Goal: Task Accomplishment & Management: Use online tool/utility

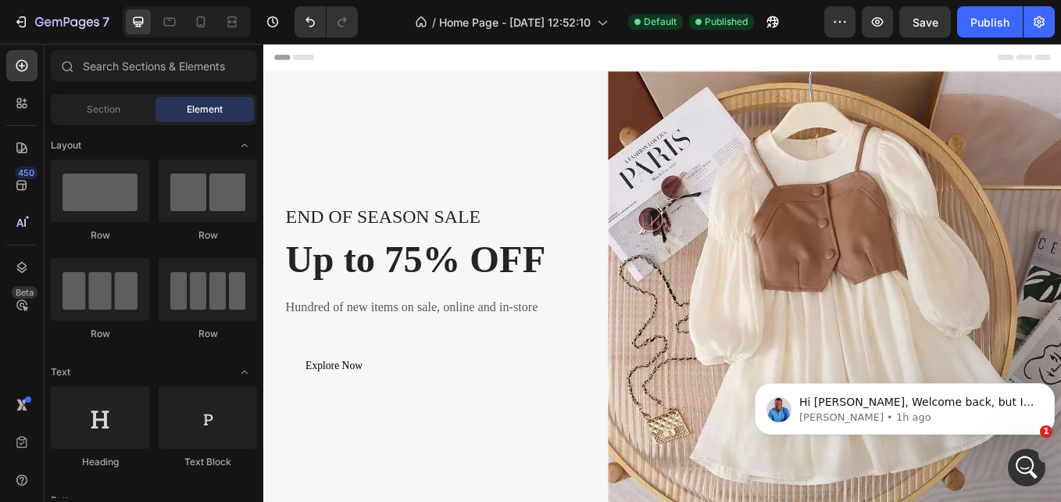
scroll to position [4510, 0]
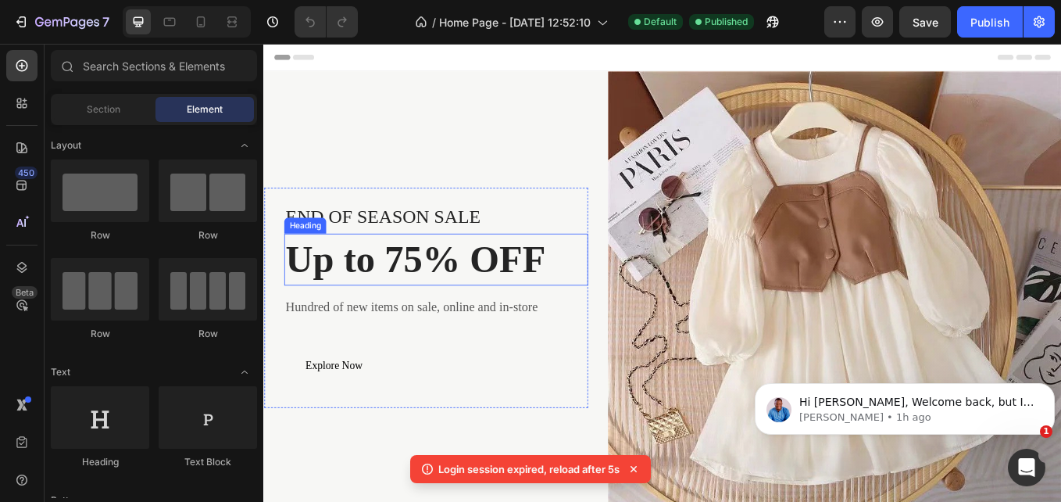
click at [540, 304] on p "Up to 75% OFF" at bounding box center [466, 297] width 354 height 58
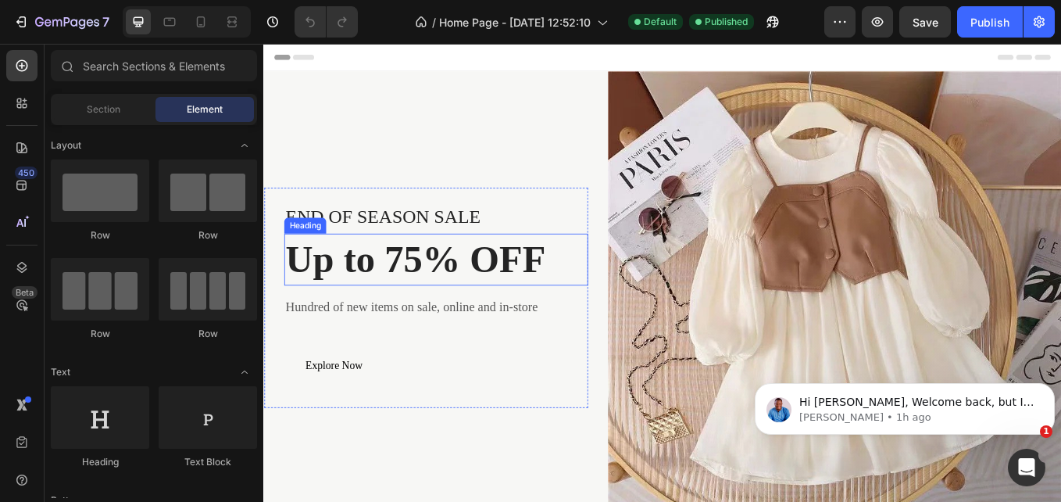
click at [413, 268] on p "Up to 75% OFF" at bounding box center [466, 297] width 354 height 58
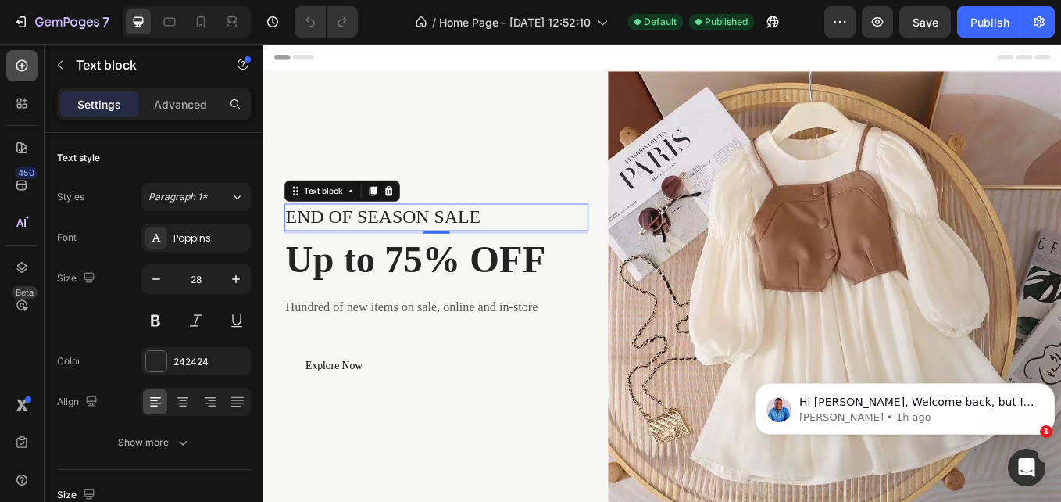
click at [28, 63] on icon at bounding box center [22, 66] width 16 height 16
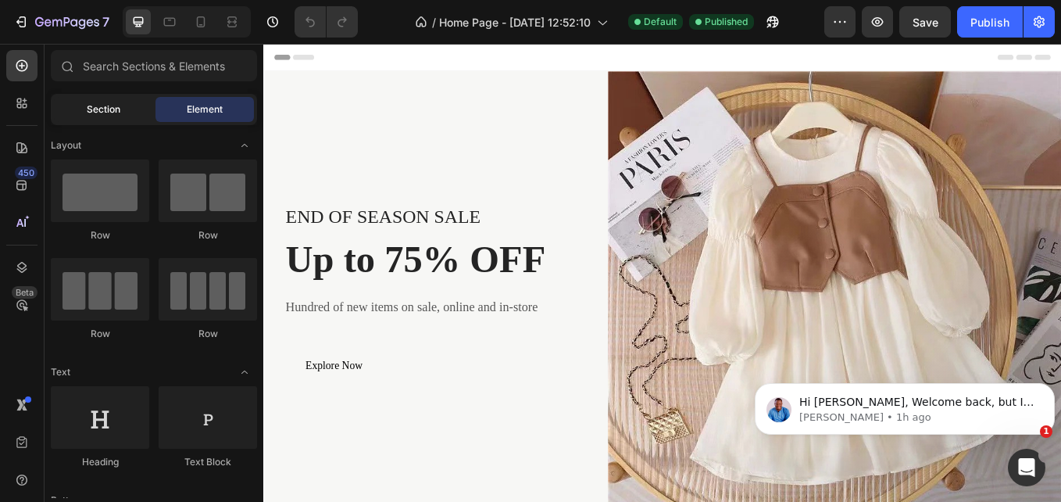
click at [109, 116] on div "Section" at bounding box center [103, 109] width 98 height 25
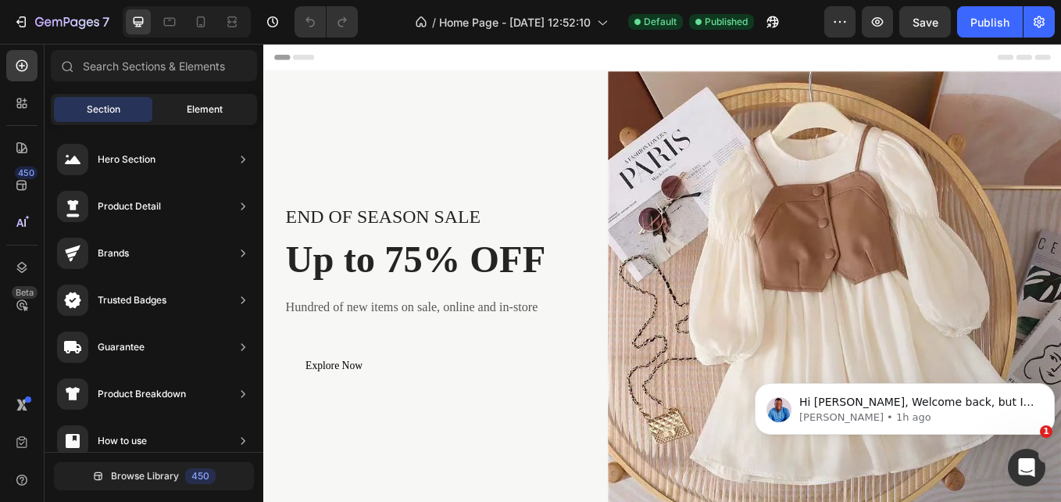
click at [188, 116] on span "Element" at bounding box center [205, 109] width 36 height 14
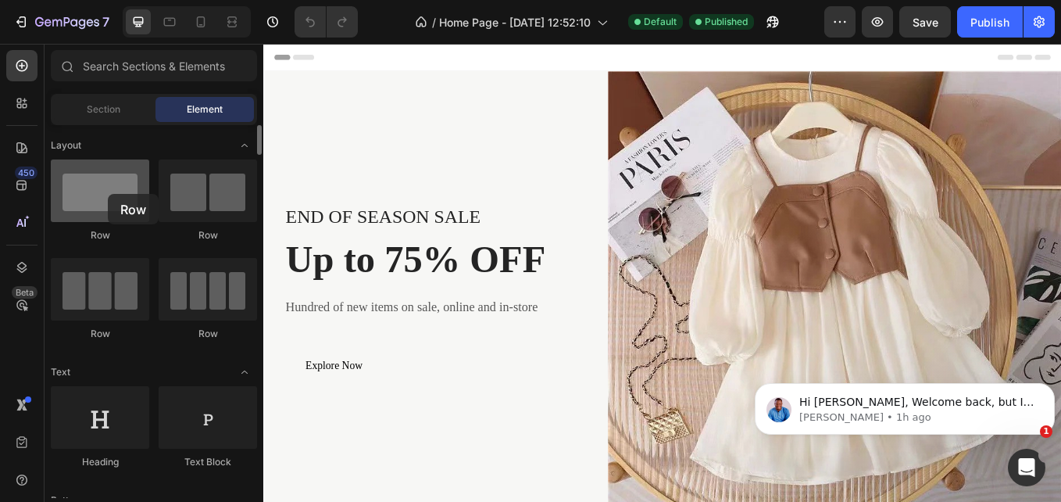
click at [108, 194] on div at bounding box center [100, 190] width 98 height 63
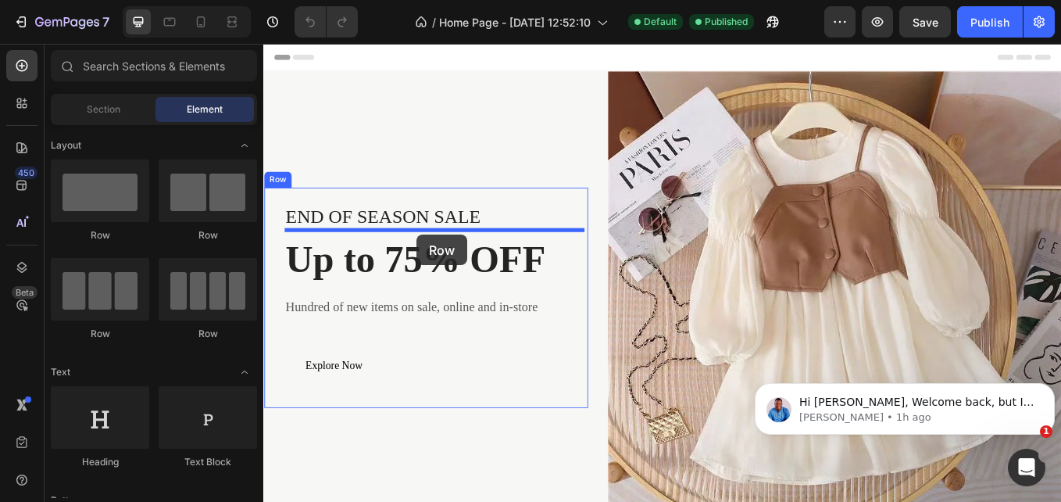
drag, startPoint x: 377, startPoint y: 242, endPoint x: 443, endPoint y: 267, distance: 71.0
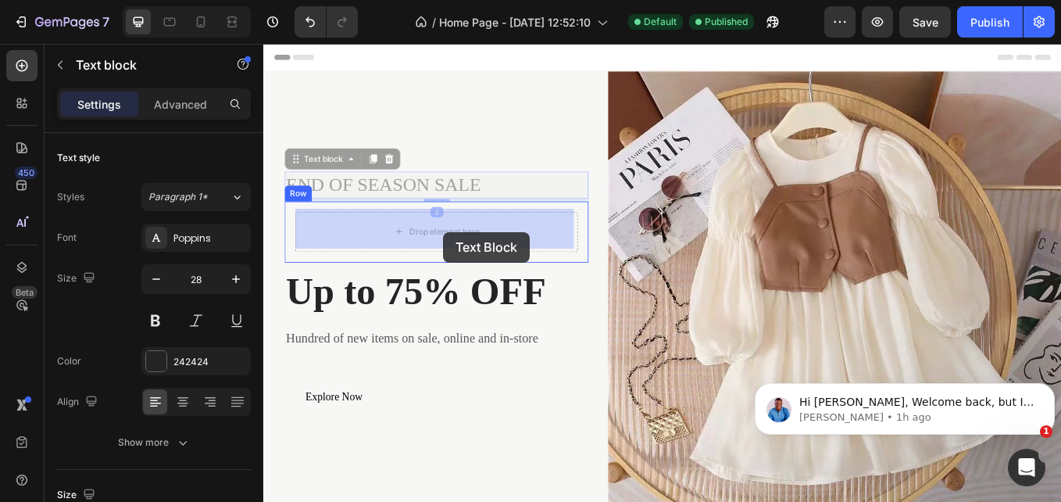
drag, startPoint x: 465, startPoint y: 210, endPoint x: 474, endPoint y: 265, distance: 55.5
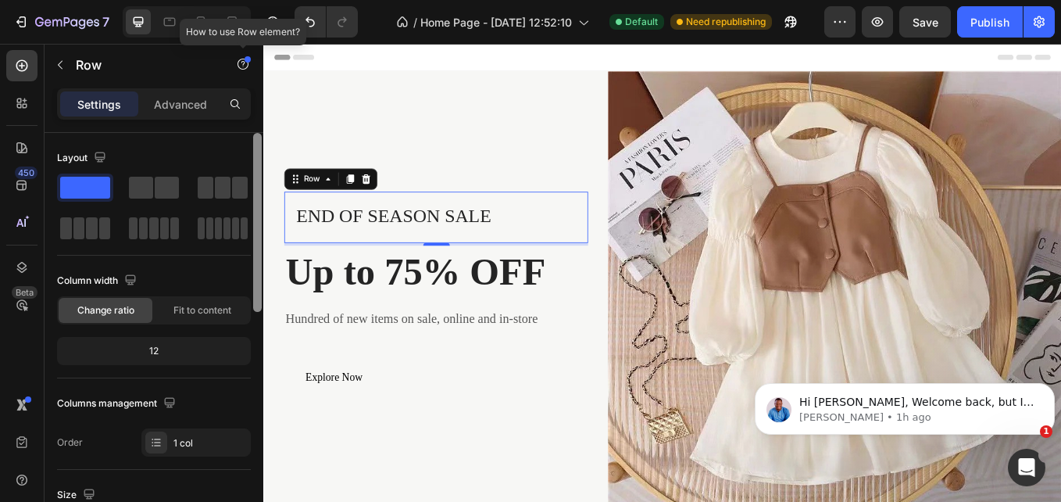
drag, startPoint x: 256, startPoint y: 147, endPoint x: 256, endPoint y: 63, distance: 84.4
click at [256, 63] on div "Sections(18) Elements(83) Section Element Hero Section Product Detail Brands Tr…" at bounding box center [154, 273] width 219 height 458
click at [172, 99] on p "Advanced" at bounding box center [180, 104] width 53 height 16
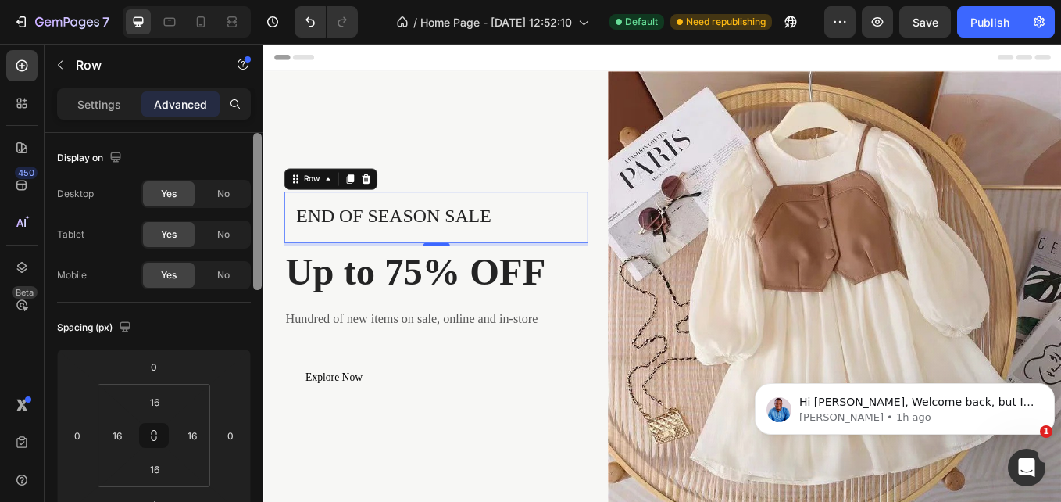
drag, startPoint x: 256, startPoint y: 152, endPoint x: 249, endPoint y: 115, distance: 37.4
click at [249, 115] on div "Settings Advanced Display on Desktop Yes No Tablet Yes No Mobile Yes No Spacing…" at bounding box center [154, 317] width 219 height 458
click at [20, 147] on icon at bounding box center [22, 148] width 16 height 16
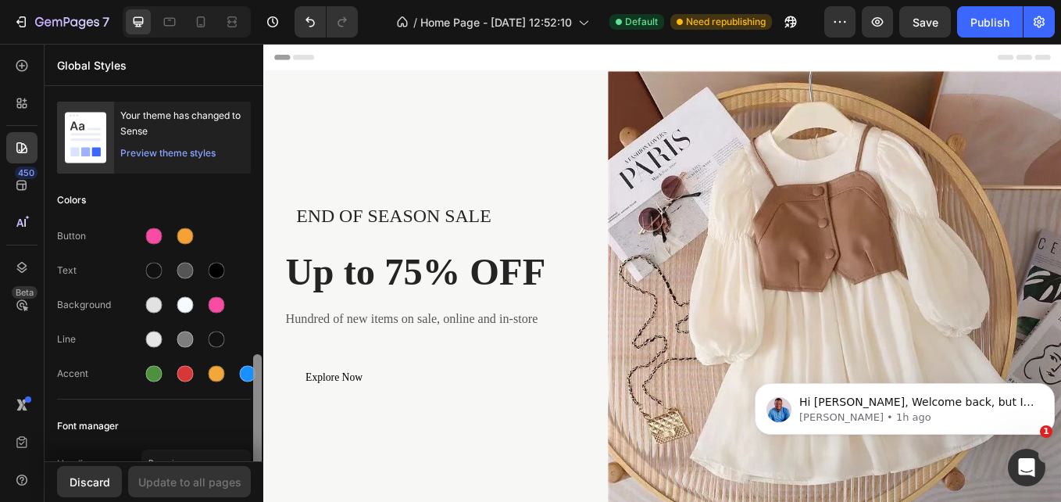
scroll to position [204, 0]
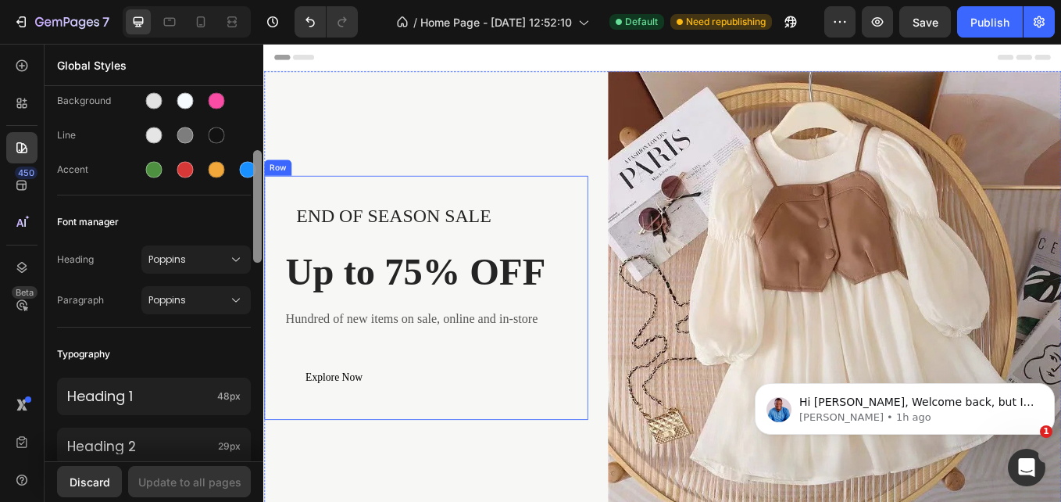
drag, startPoint x: 521, startPoint y: 232, endPoint x: 264, endPoint y: 335, distance: 276.1
click at [294, 218] on div "END OF SEASON SALE Text block Row" at bounding box center [466, 246] width 357 height 59
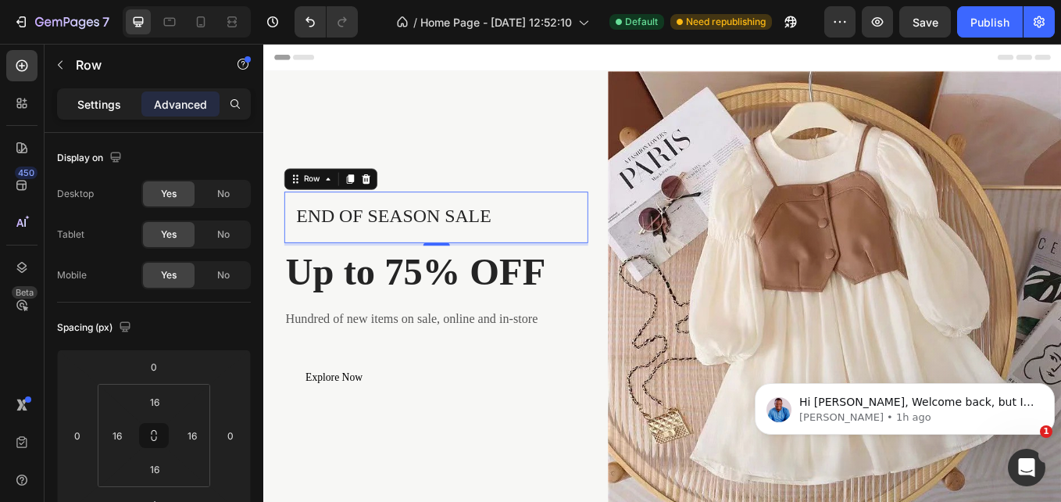
click at [110, 93] on div "Settings" at bounding box center [99, 103] width 78 height 25
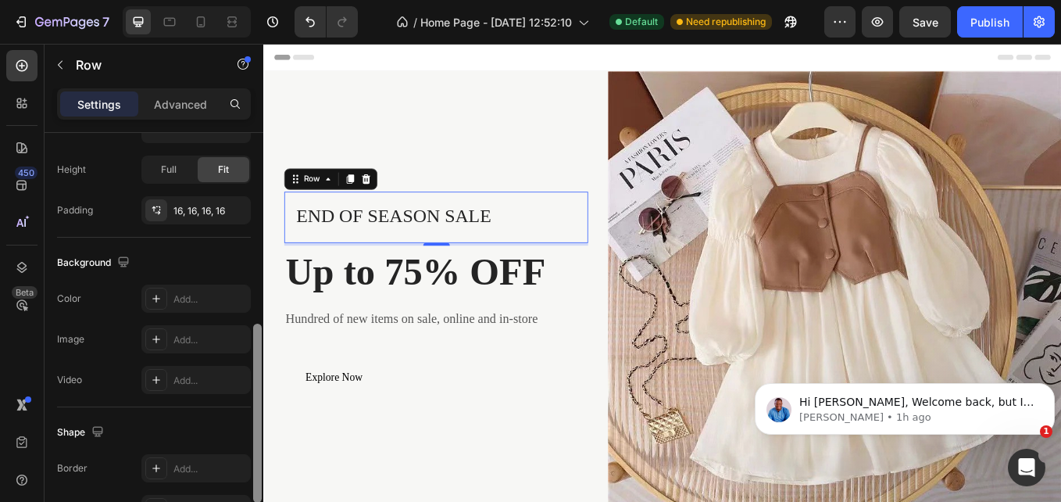
drag, startPoint x: 257, startPoint y: 147, endPoint x: 257, endPoint y: 331, distance: 184.5
click at [257, 331] on div at bounding box center [257, 413] width 9 height 179
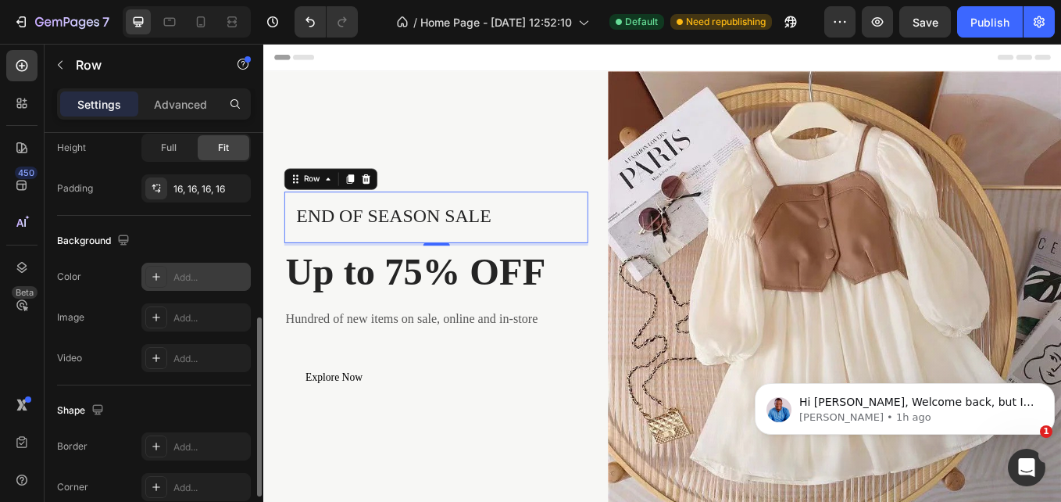
click at [149, 281] on div at bounding box center [156, 277] width 22 height 22
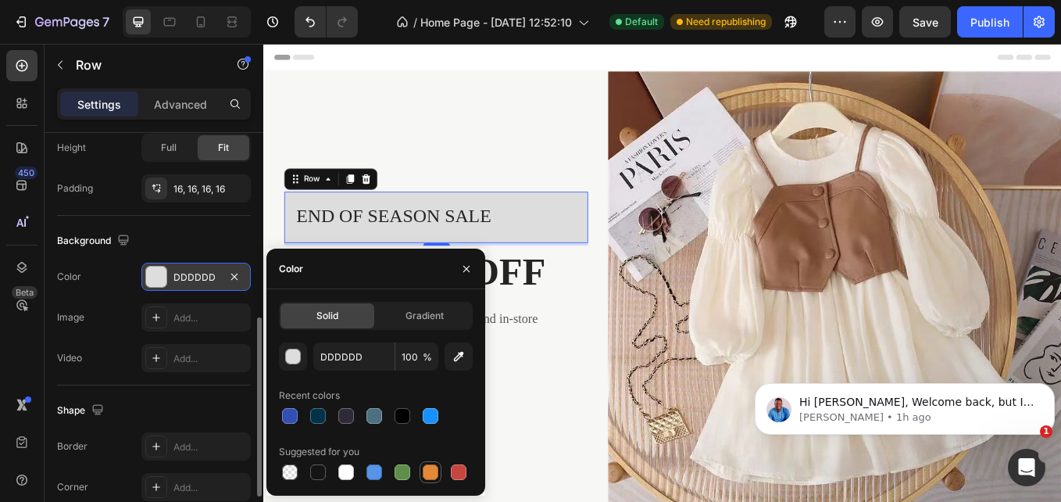
click at [428, 473] on div at bounding box center [431, 472] width 16 height 16
type input "E4893A"
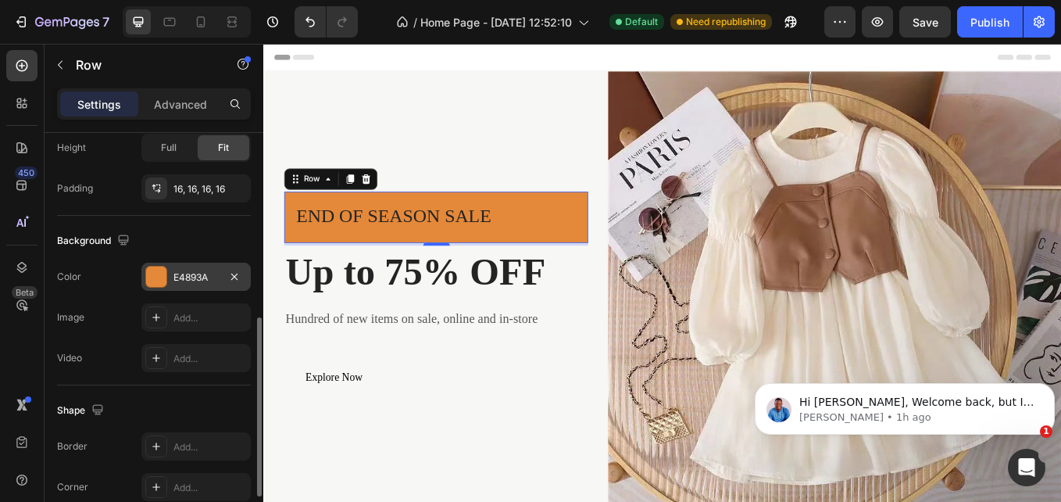
click at [205, 391] on div "Shape Border Add... Corner Add... Shadow Add..." at bounding box center [154, 469] width 194 height 169
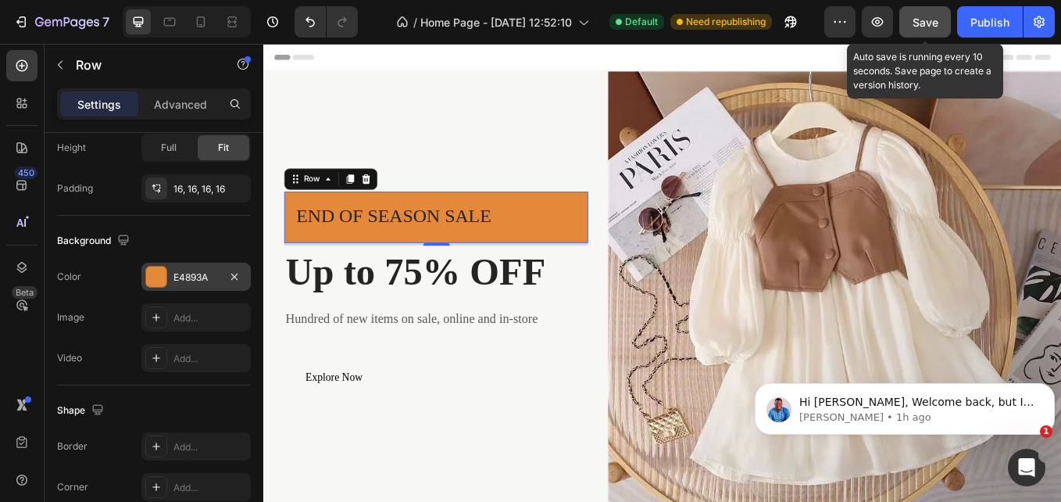
click at [920, 25] on span "Save" at bounding box center [926, 22] width 26 height 13
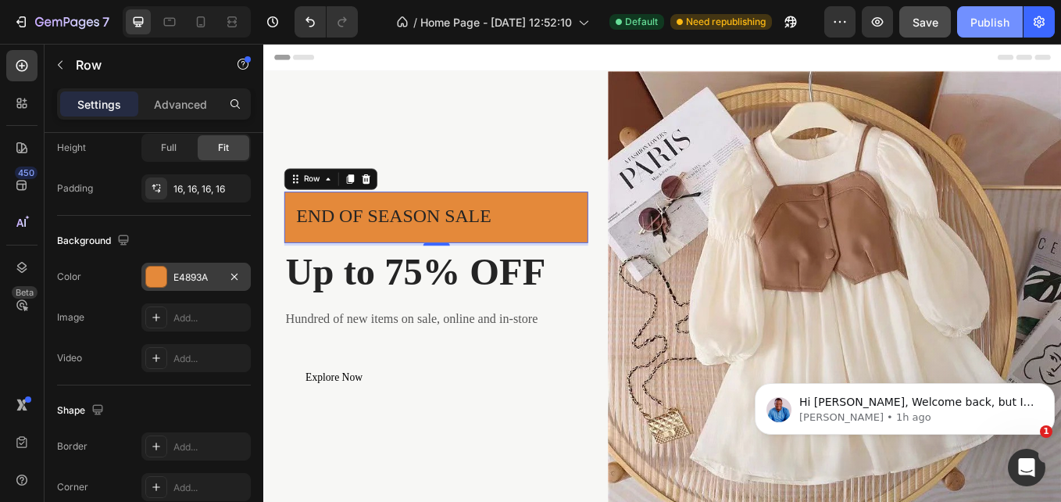
click at [971, 19] on div "Publish" at bounding box center [990, 22] width 39 height 16
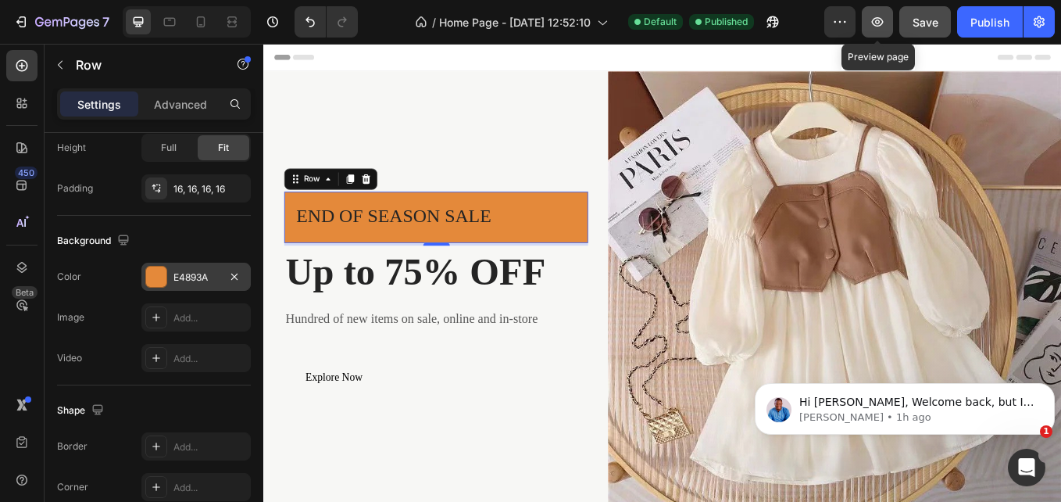
click at [883, 17] on icon "button" at bounding box center [878, 22] width 16 height 16
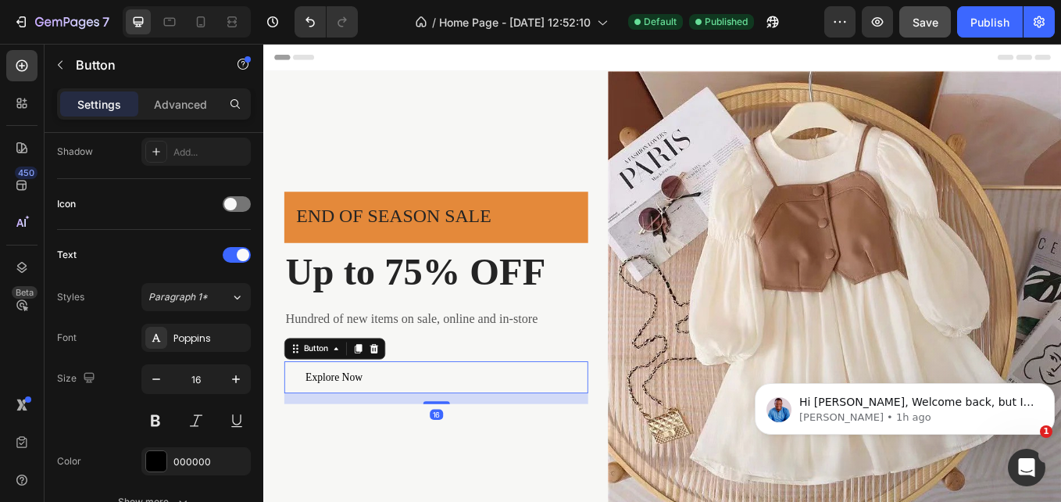
click at [472, 432] on div "Explore Now Button 16" at bounding box center [466, 436] width 357 height 38
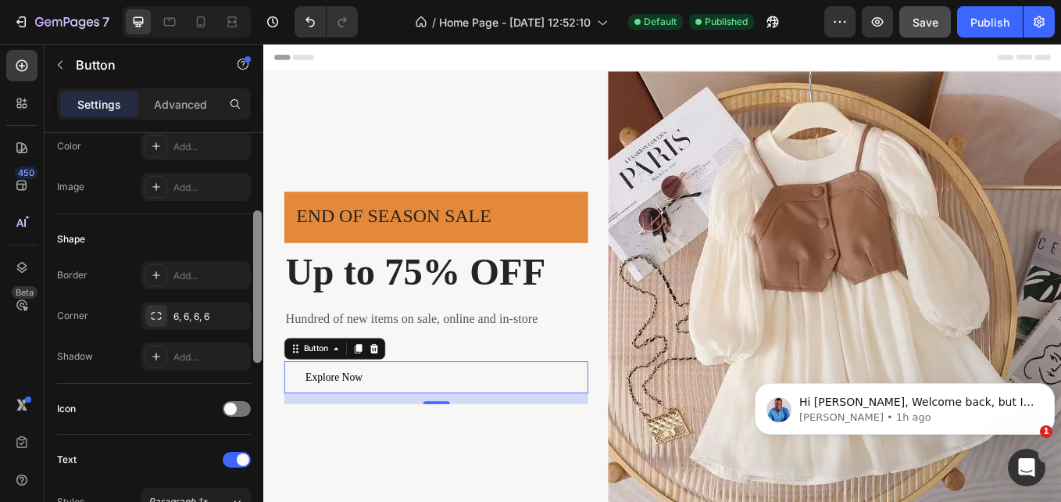
scroll to position [218, 0]
drag, startPoint x: 258, startPoint y: 257, endPoint x: 263, endPoint y: 338, distance: 80.6
click at [263, 338] on div at bounding box center [258, 339] width 12 height 413
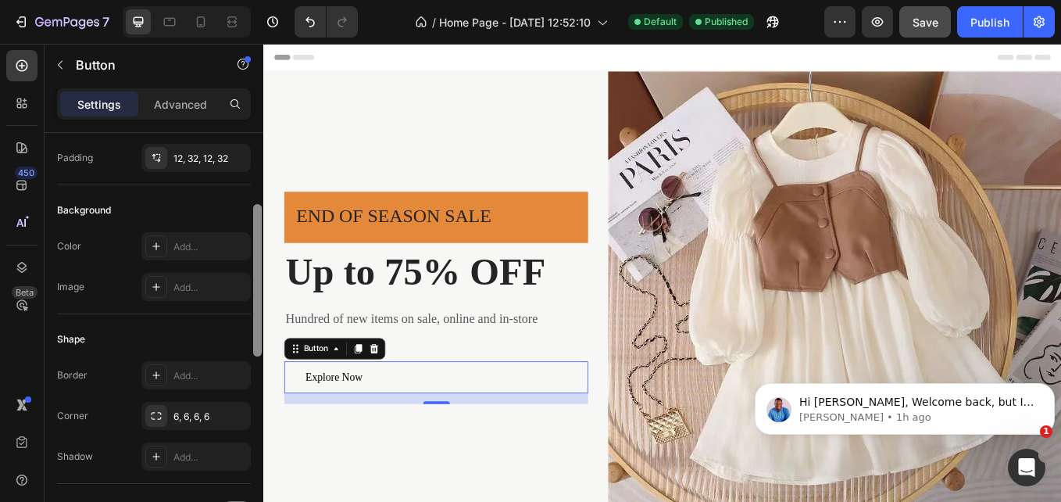
scroll to position [95, 0]
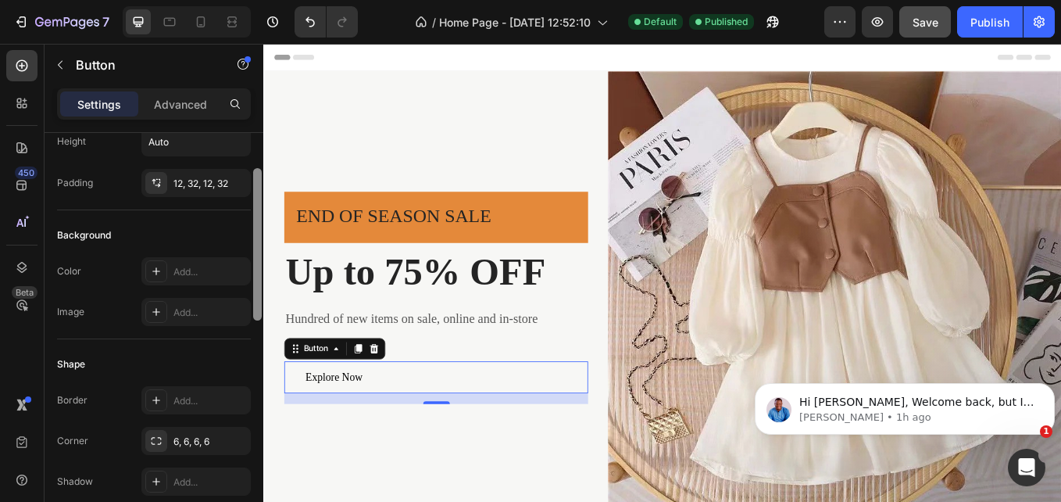
drag, startPoint x: 258, startPoint y: 344, endPoint x: 258, endPoint y: 299, distance: 45.3
click at [258, 299] on div at bounding box center [257, 244] width 9 height 152
click at [194, 267] on div "Add..." at bounding box center [210, 272] width 73 height 14
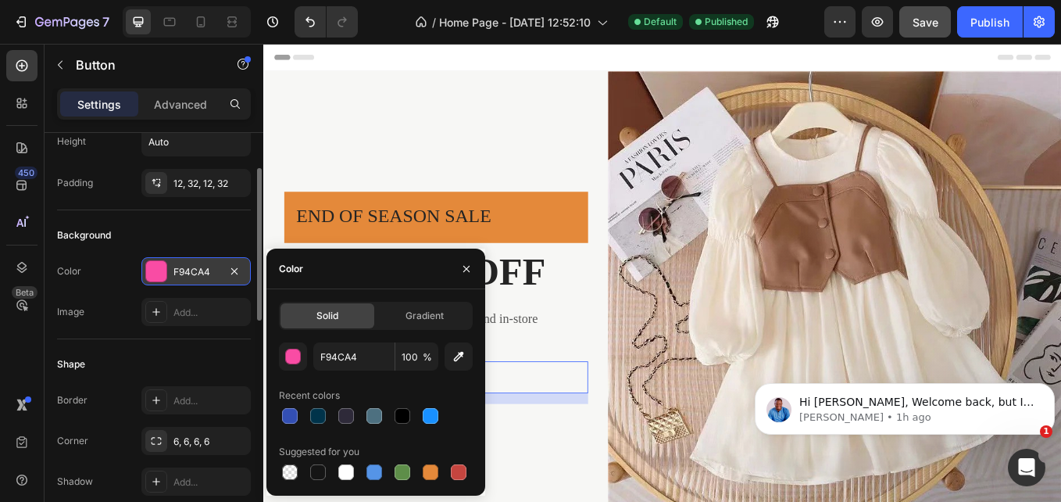
click at [201, 282] on div "F94CA4" at bounding box center [195, 271] width 109 height 28
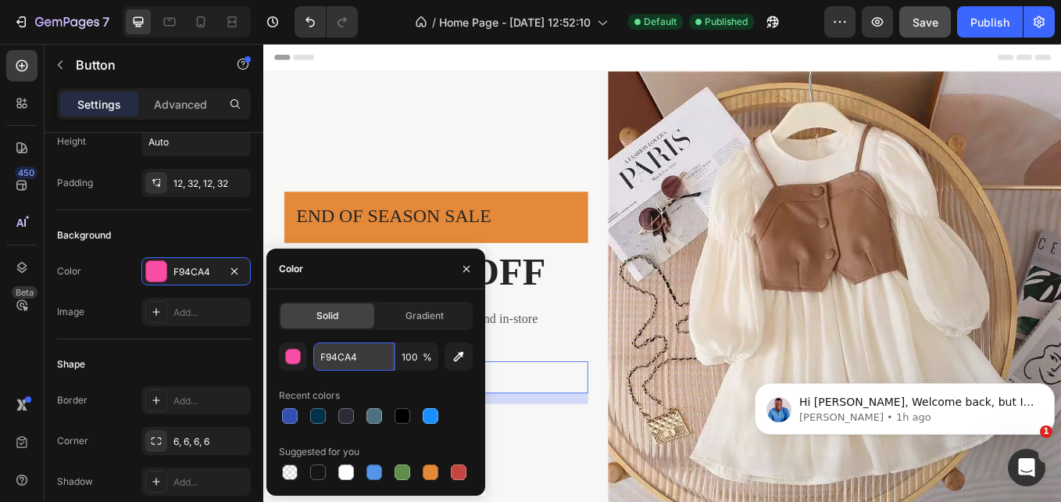
click at [352, 352] on input "F94CA4" at bounding box center [353, 356] width 81 height 28
paste input "#"
type input "F94CA4"
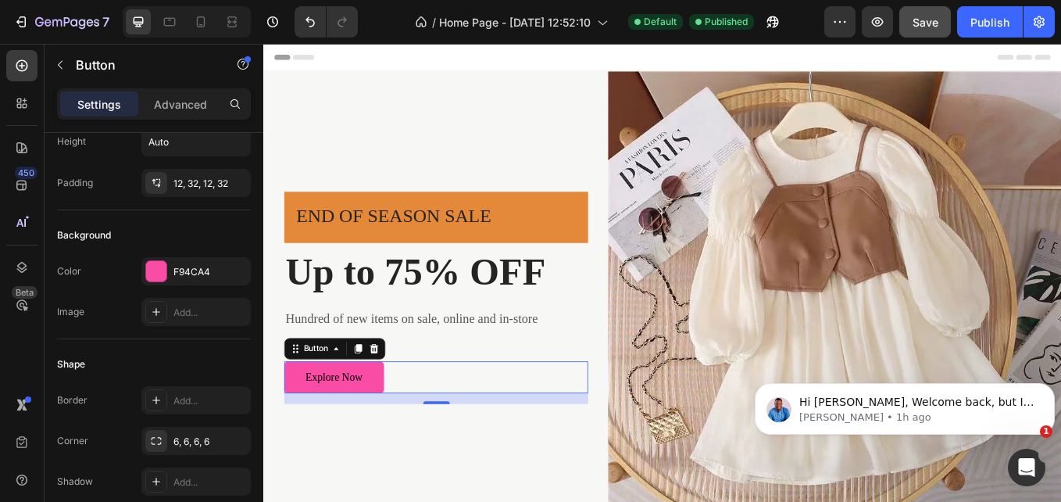
click at [190, 354] on div "Shape" at bounding box center [154, 364] width 194 height 25
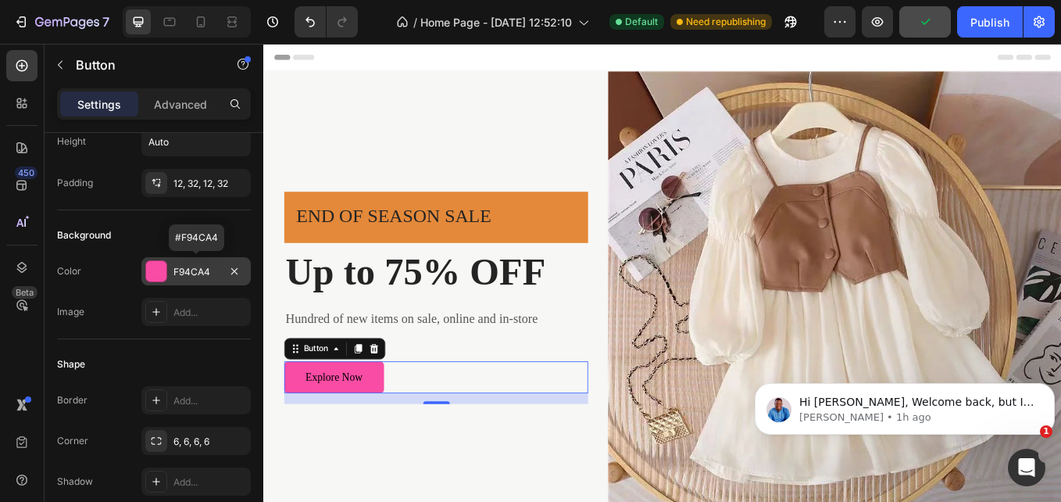
click at [194, 282] on div "F94CA4" at bounding box center [195, 271] width 109 height 28
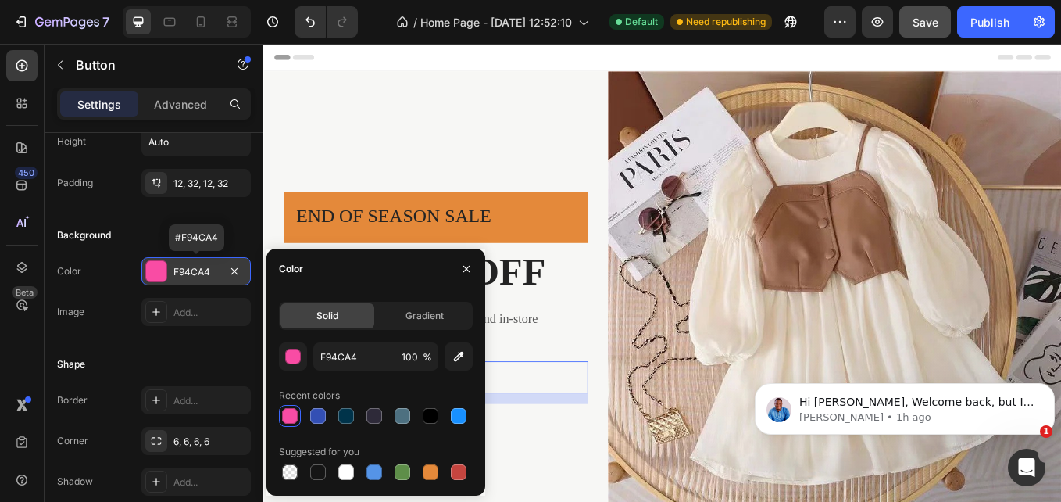
click at [194, 282] on div "F94CA4" at bounding box center [195, 271] width 109 height 28
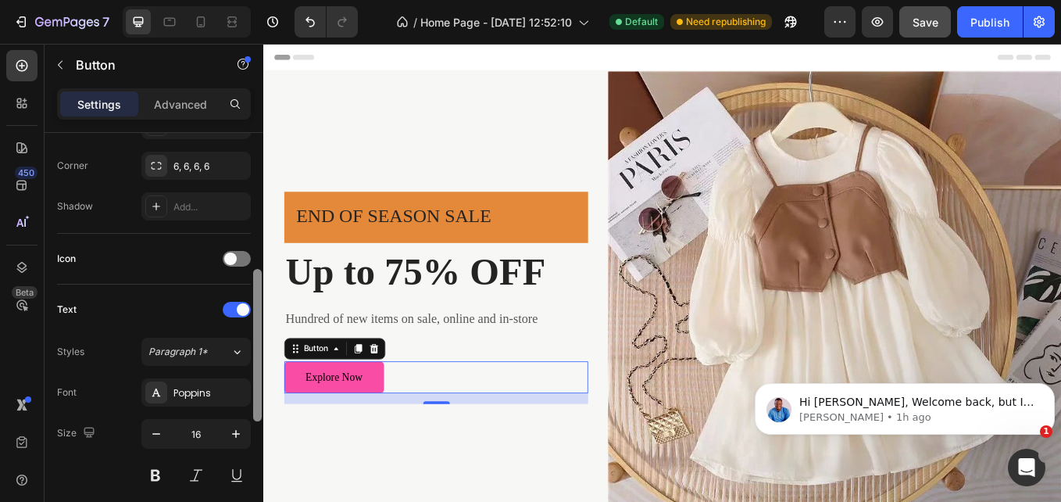
scroll to position [377, 0]
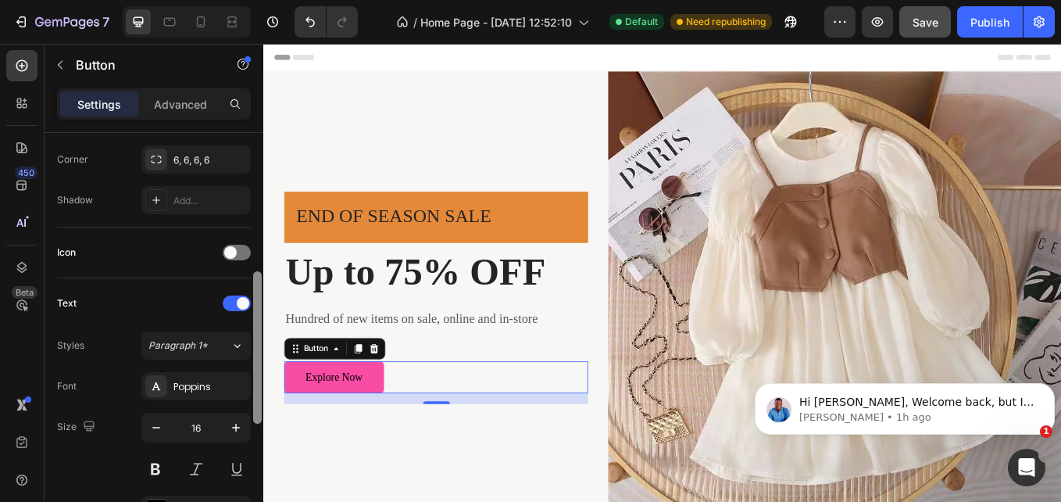
drag, startPoint x: 257, startPoint y: 229, endPoint x: 256, endPoint y: 333, distance: 104.0
click at [256, 333] on div at bounding box center [257, 347] width 9 height 152
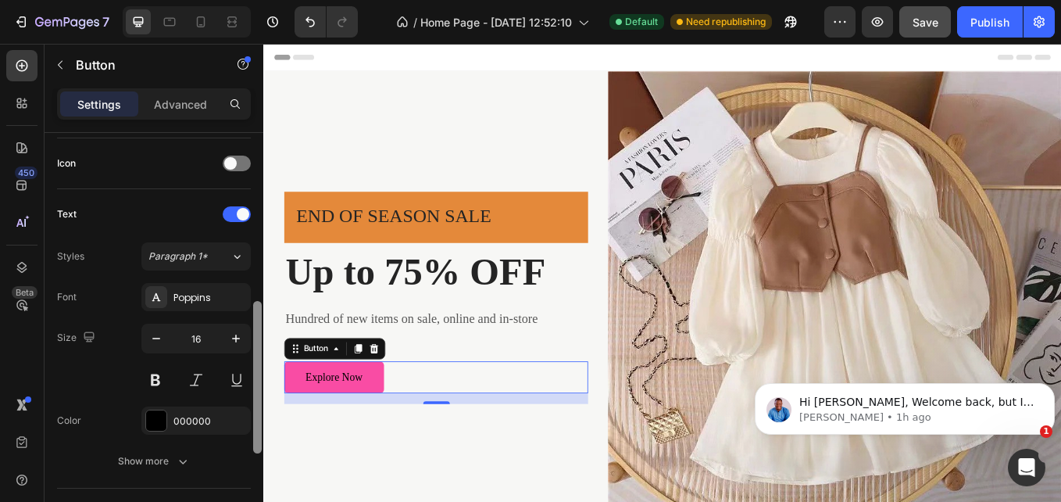
scroll to position [468, 0]
drag, startPoint x: 260, startPoint y: 345, endPoint x: 261, endPoint y: 378, distance: 33.6
click at [261, 378] on div at bounding box center [257, 382] width 9 height 152
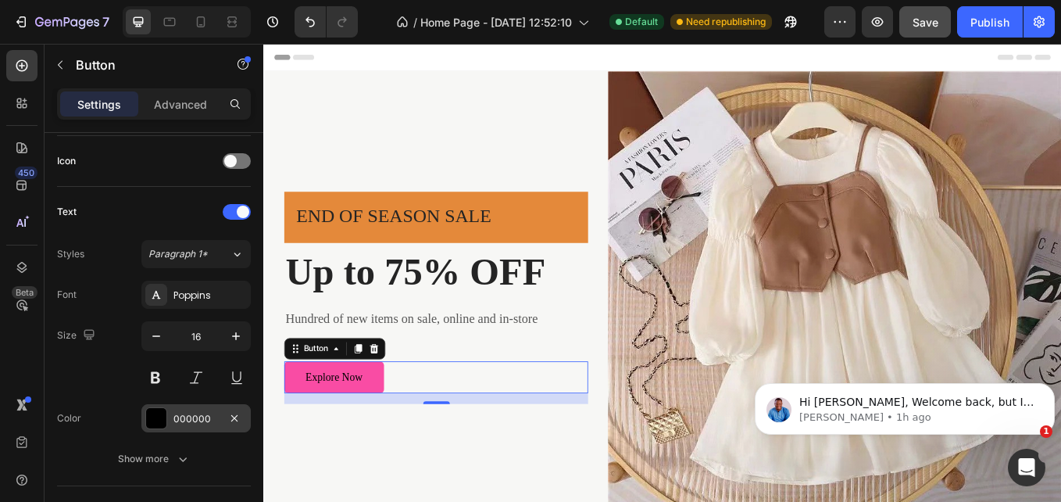
click at [217, 406] on div "000000" at bounding box center [195, 418] width 109 height 28
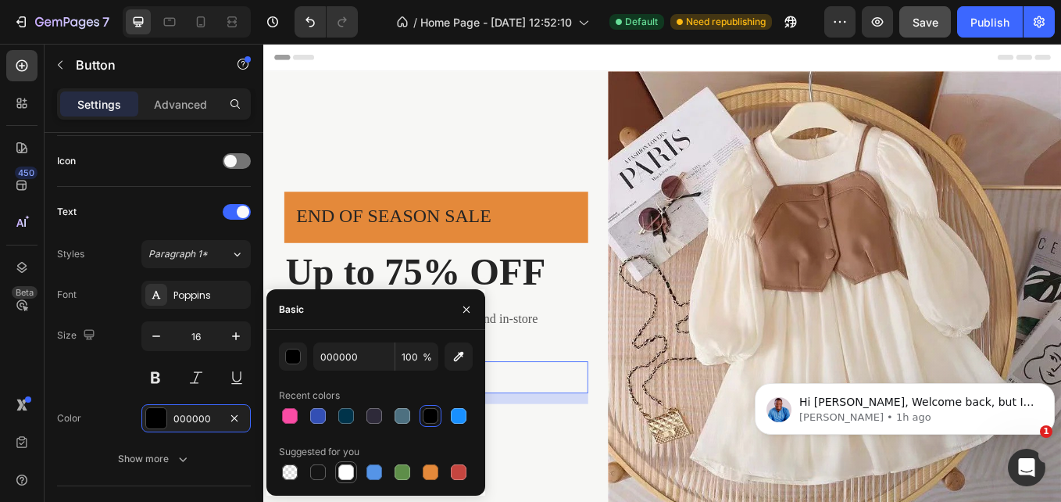
click at [355, 474] on div at bounding box center [346, 472] width 19 height 19
type input "FFFFFF"
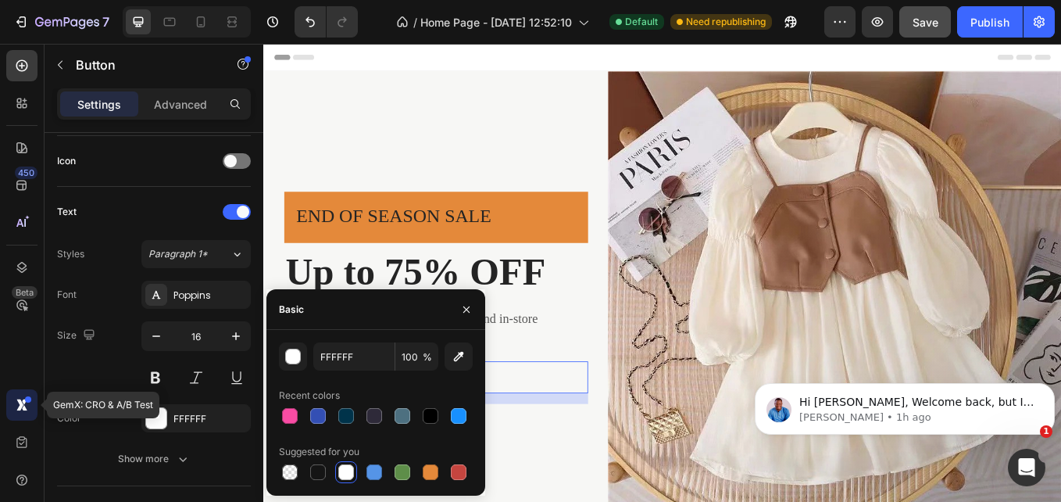
click at [11, 403] on div at bounding box center [21, 404] width 31 height 31
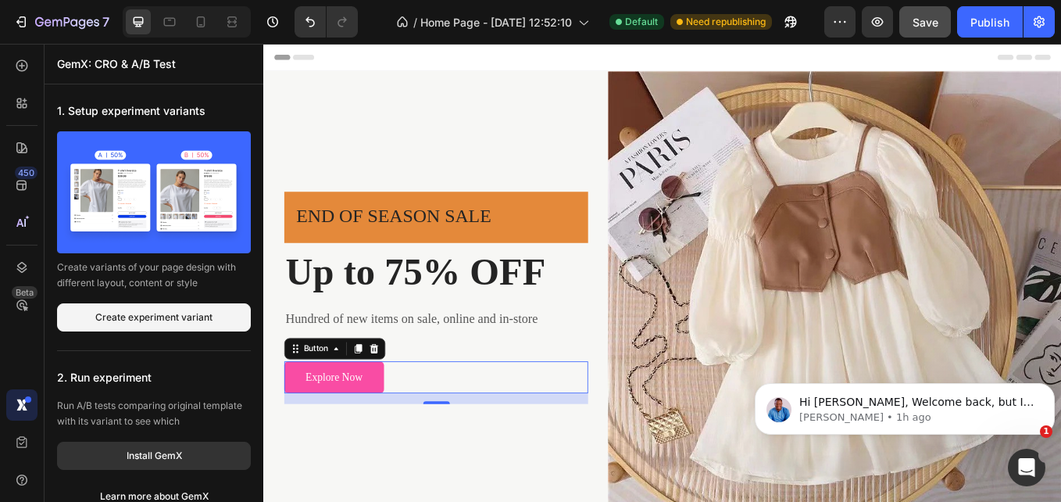
click at [175, 439] on div "2. Run experiment Run A/B tests comparing original template with its variant to…" at bounding box center [154, 436] width 194 height 147
click at [974, 27] on div "Publish" at bounding box center [990, 22] width 39 height 16
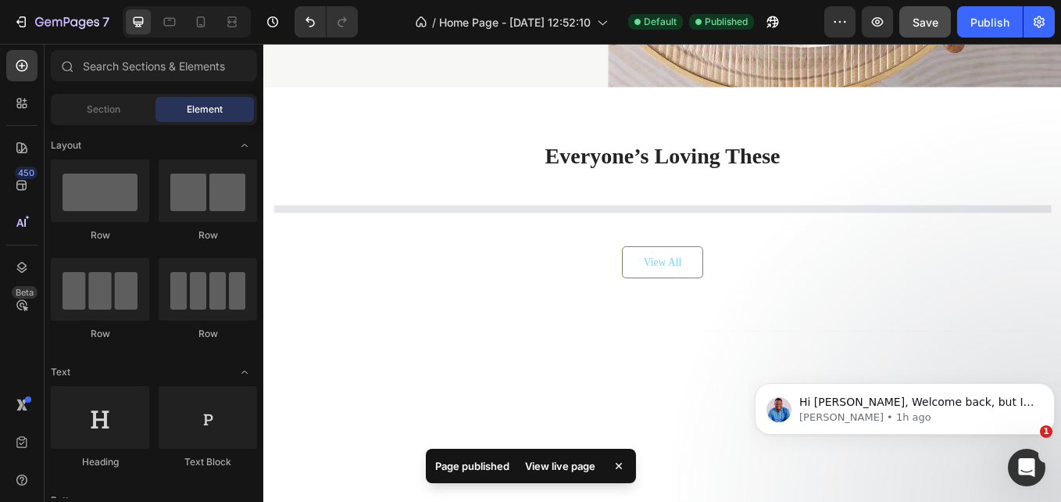
scroll to position [521, 0]
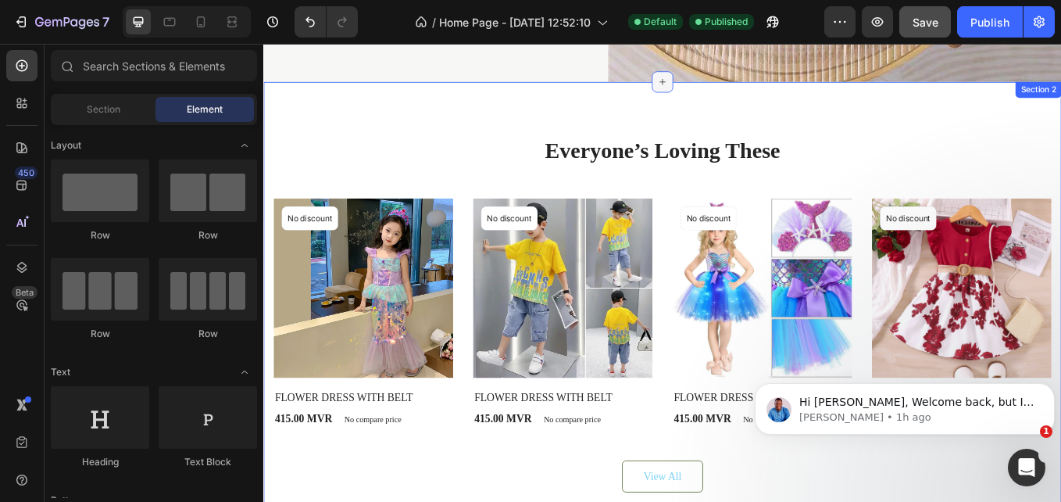
click at [731, 89] on div at bounding box center [732, 88] width 25 height 25
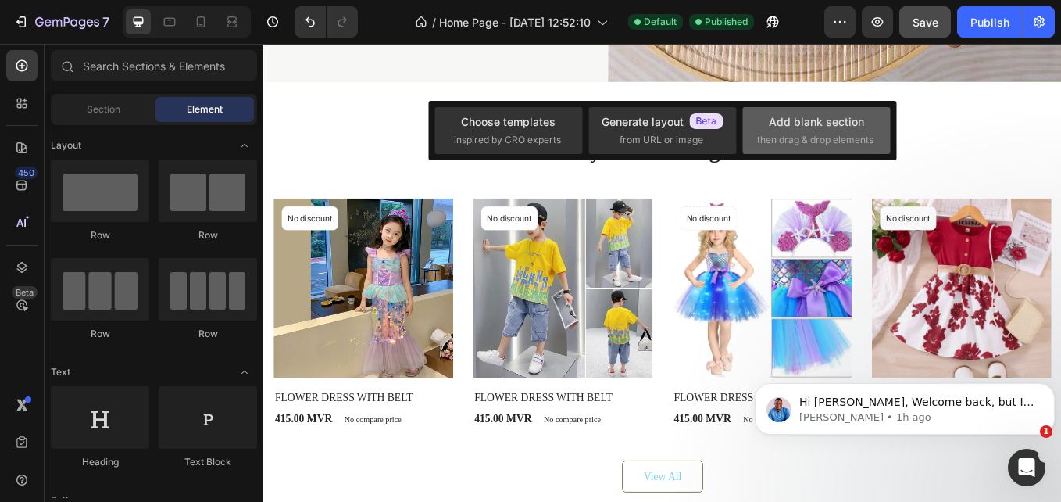
click at [777, 134] on span "then drag & drop elements" at bounding box center [815, 140] width 116 height 14
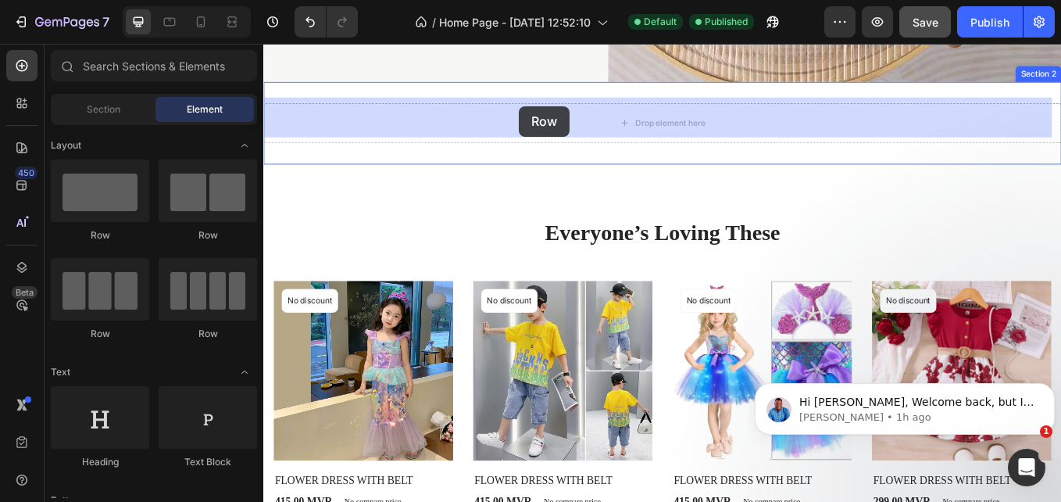
drag, startPoint x: 453, startPoint y: 339, endPoint x: 568, endPoint y: 114, distance: 252.7
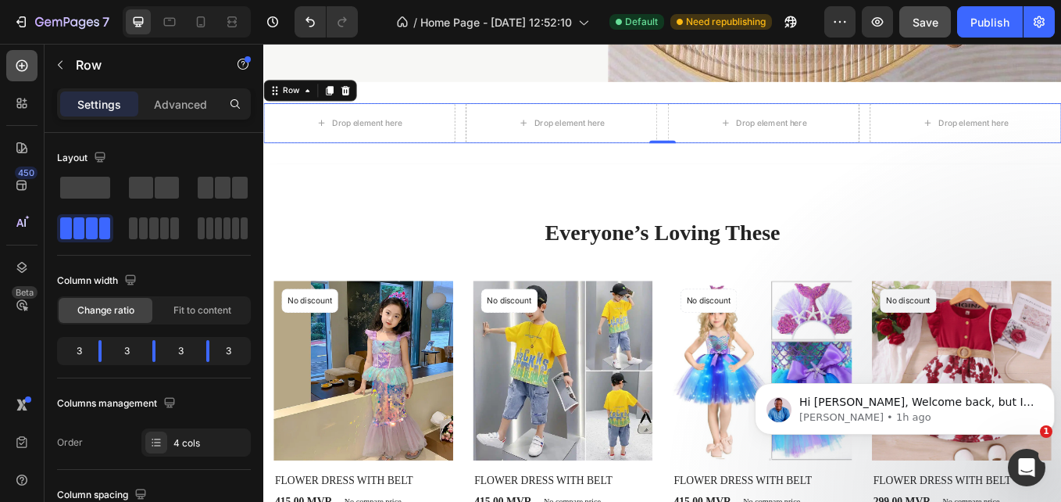
click at [26, 57] on div at bounding box center [21, 65] width 31 height 31
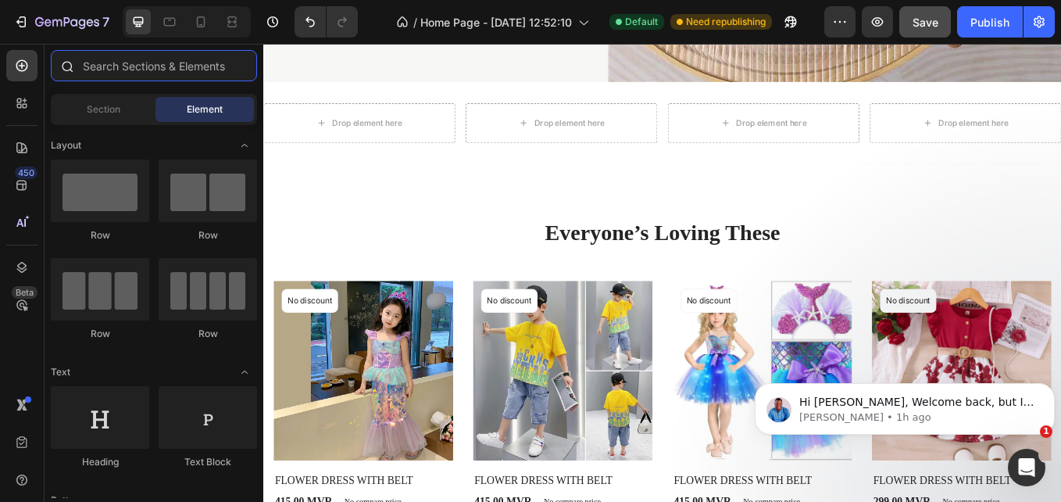
click at [112, 63] on input "text" at bounding box center [154, 65] width 206 height 31
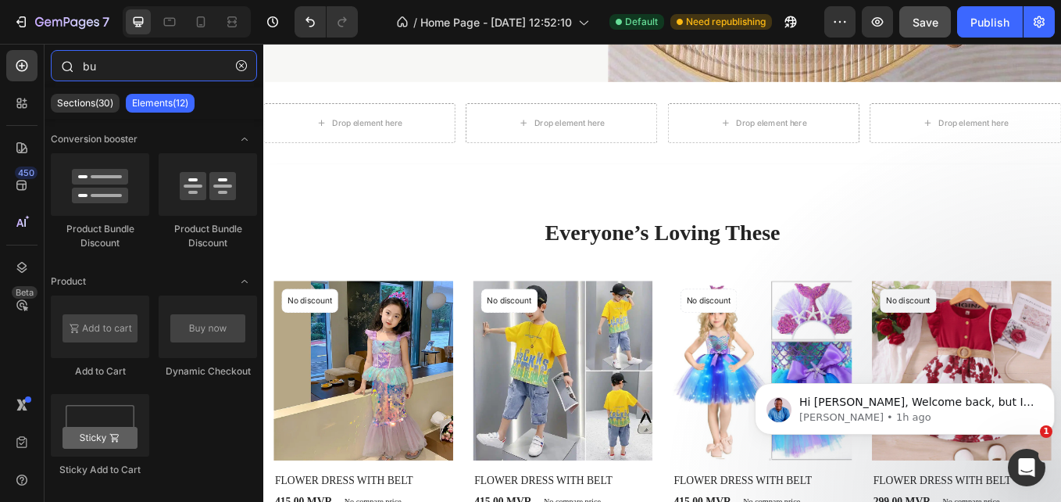
type input "b"
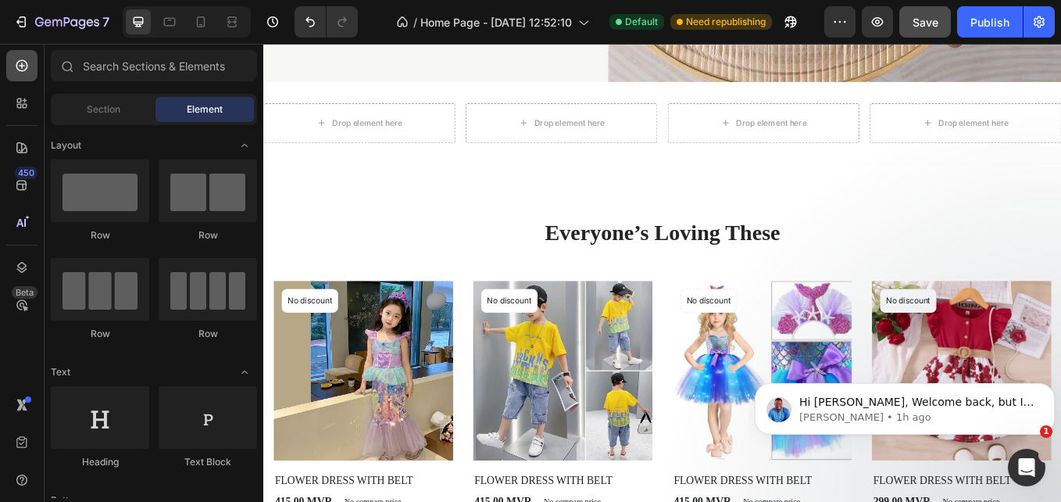
click at [19, 76] on div at bounding box center [21, 65] width 31 height 31
click at [112, 77] on input "text" at bounding box center [154, 65] width 206 height 31
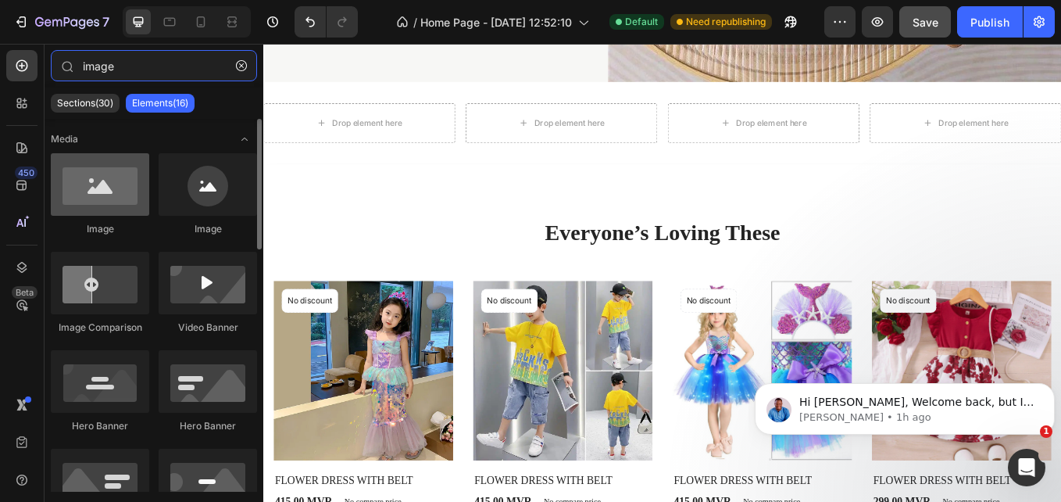
type input "image"
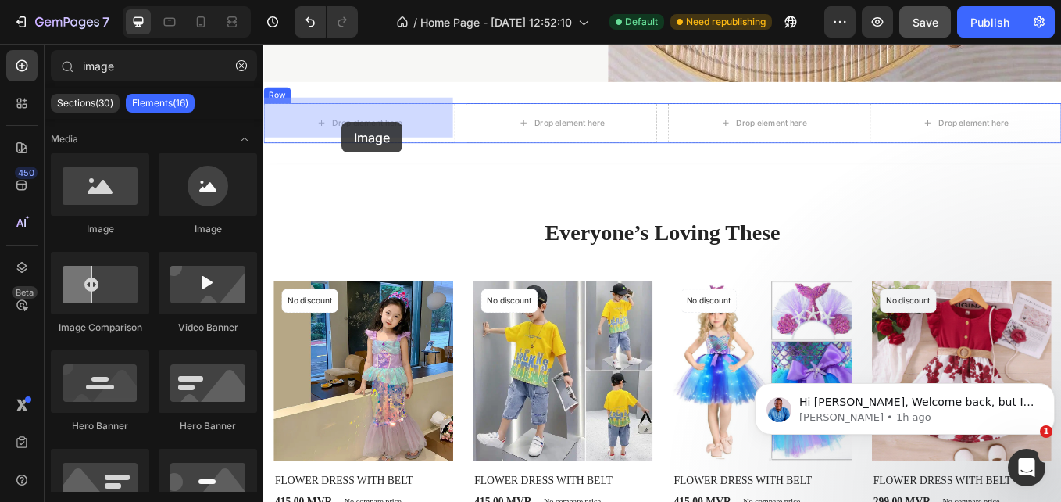
drag, startPoint x: 359, startPoint y: 239, endPoint x: 378, endPoint y: 123, distance: 117.2
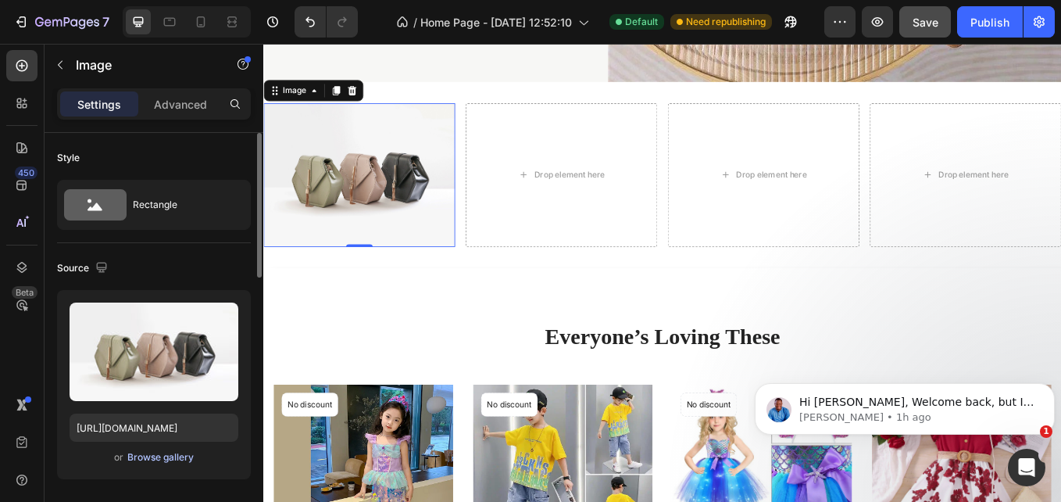
click at [166, 464] on div "Browse gallery" at bounding box center [160, 457] width 66 height 14
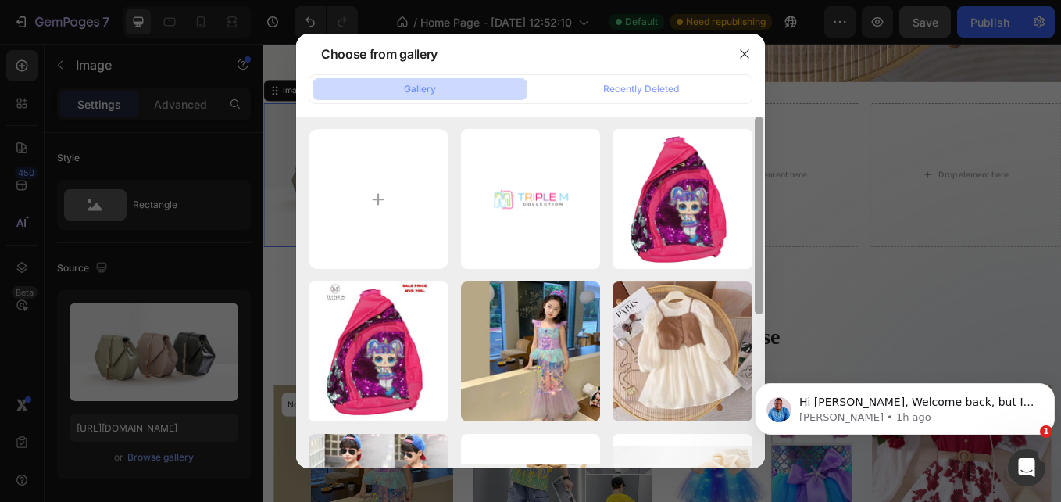
scroll to position [270, 0]
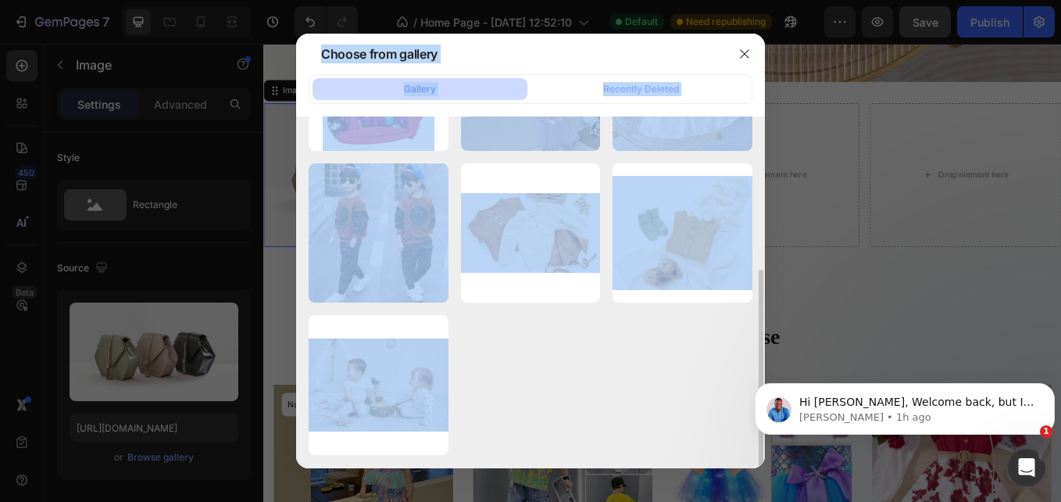
drag, startPoint x: 764, startPoint y: 149, endPoint x: 767, endPoint y: 215, distance: 66.5
click at [767, 215] on div "Choose from gallery Gallery Recently Deleted PNG.png 32.18 kb 312685797_6530709…" at bounding box center [530, 251] width 1061 height 502
click at [642, 347] on div "PNG.png 32.18 kb 312685797_65307091620...ew.png 399.30 kb 312685797_65307091620…" at bounding box center [531, 157] width 444 height 596
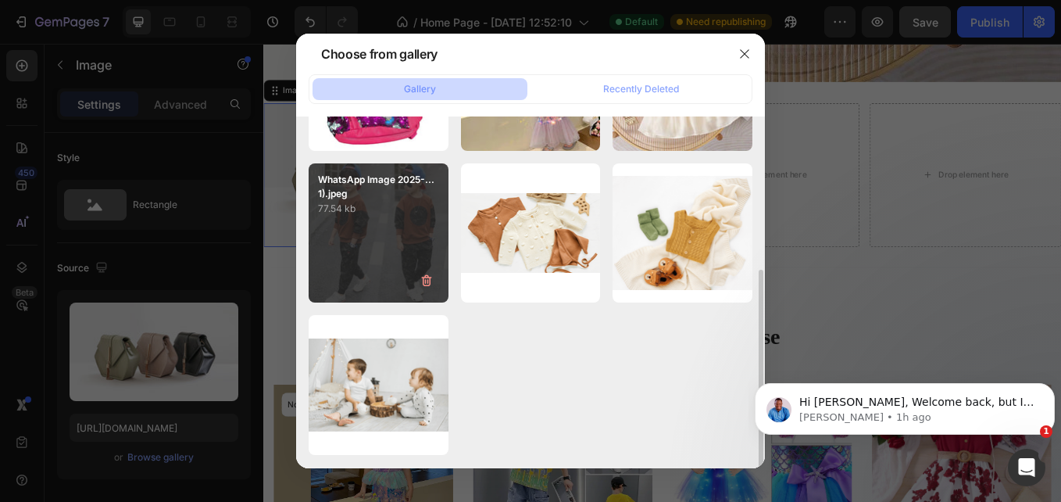
click at [403, 265] on div "WhatsApp Image 2025-...1).jpeg 77.54 kb" at bounding box center [379, 233] width 140 height 140
type input "[URL][DOMAIN_NAME]"
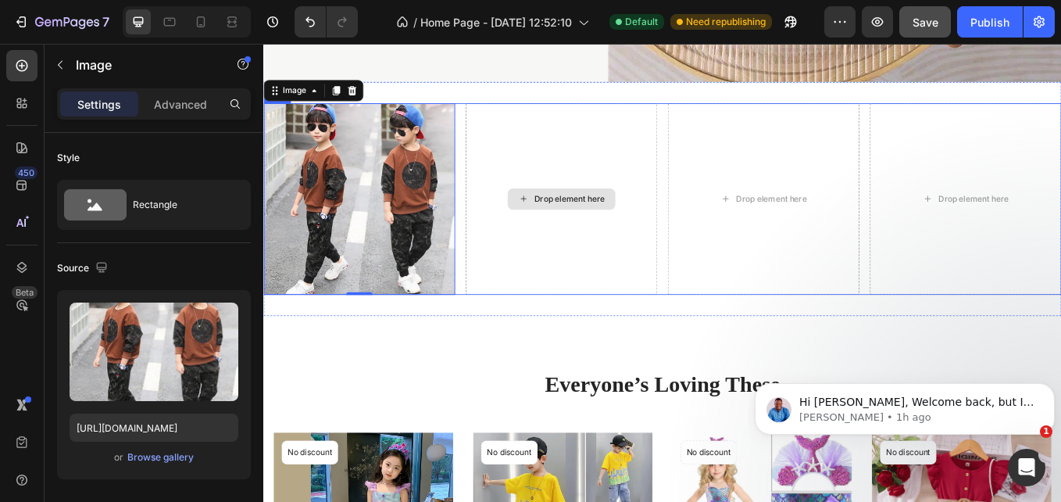
click at [610, 225] on div "Drop element here" at bounding box center [613, 225] width 127 height 25
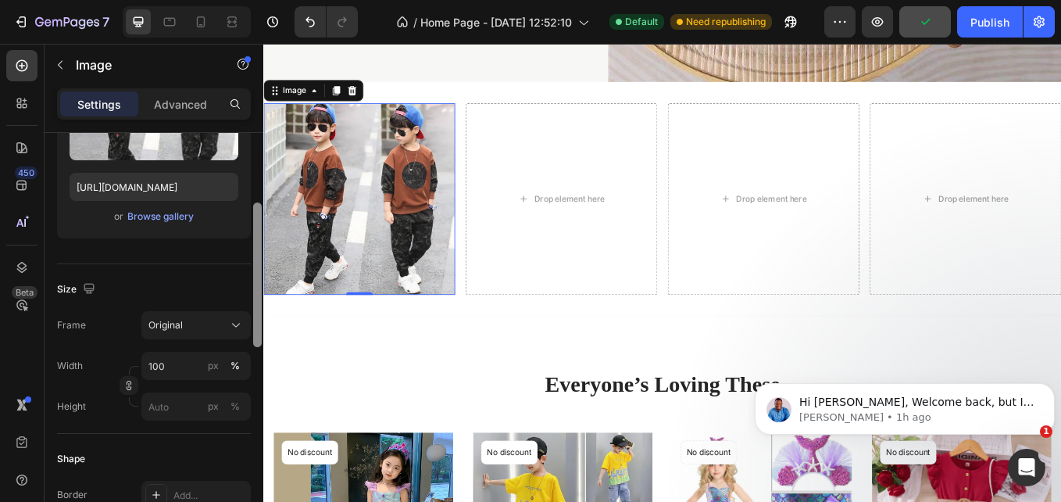
scroll to position [272, 0]
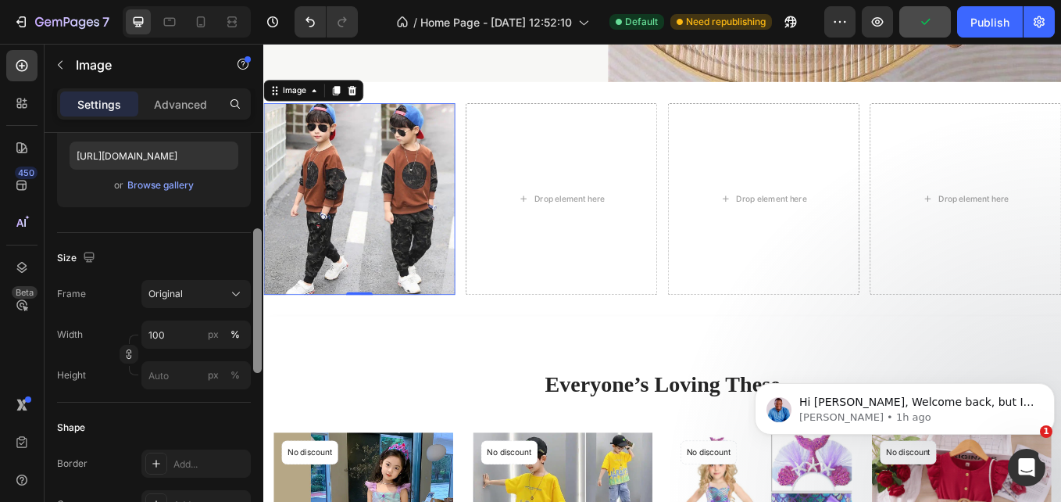
drag, startPoint x: 521, startPoint y: 197, endPoint x: 264, endPoint y: 287, distance: 271.7
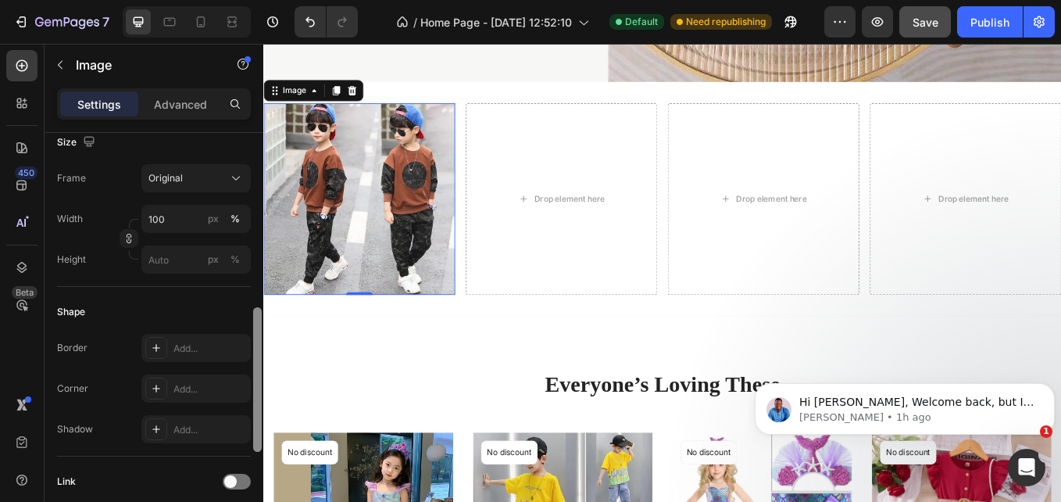
scroll to position [417, 0]
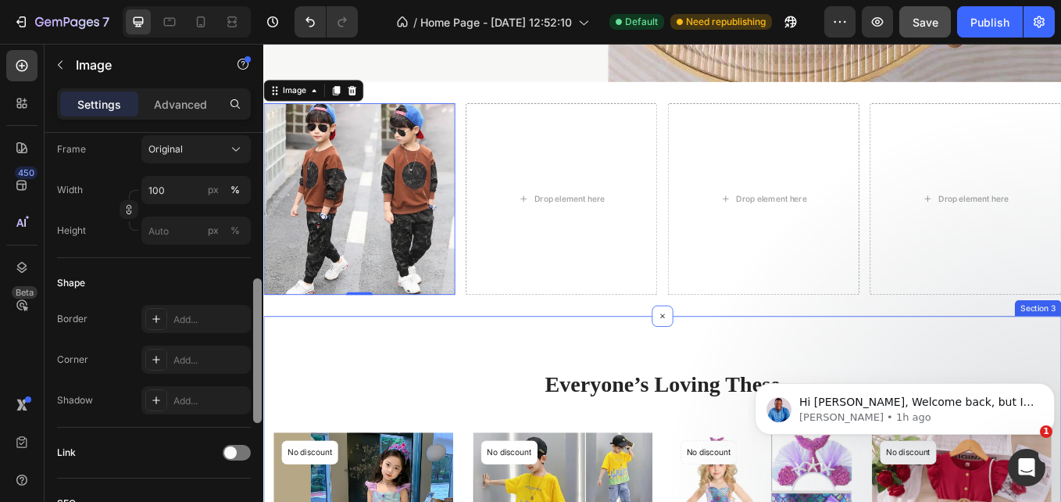
drag, startPoint x: 521, startPoint y: 302, endPoint x: 264, endPoint y: 354, distance: 262.4
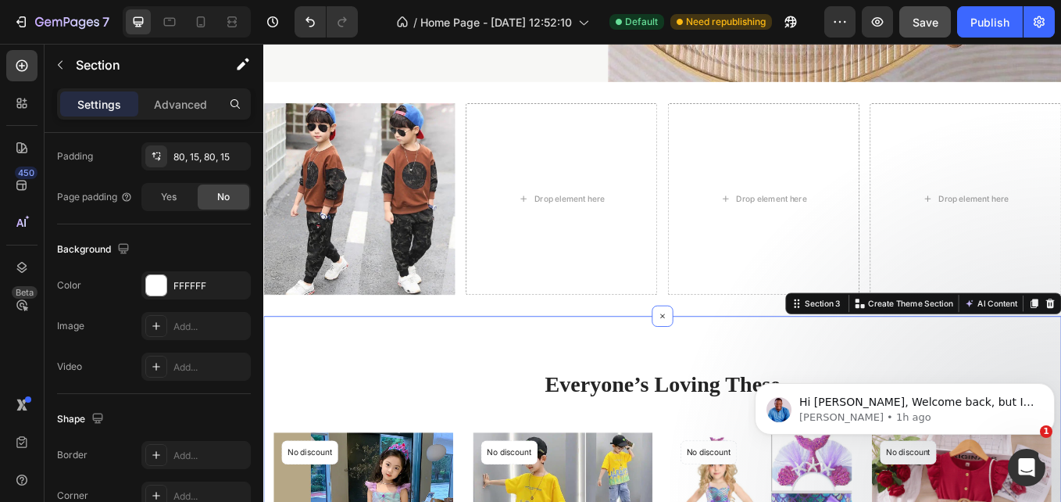
scroll to position [0, 0]
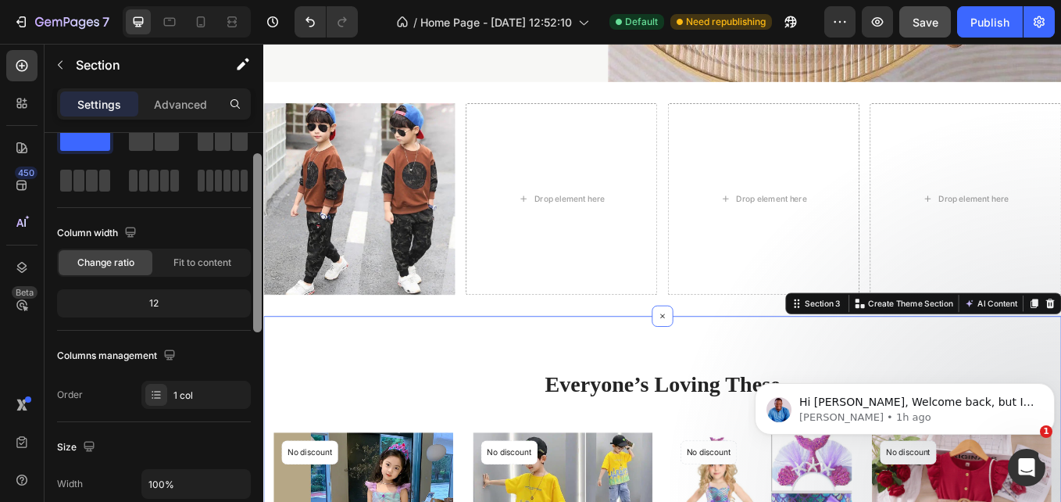
click at [256, 315] on div at bounding box center [258, 339] width 12 height 413
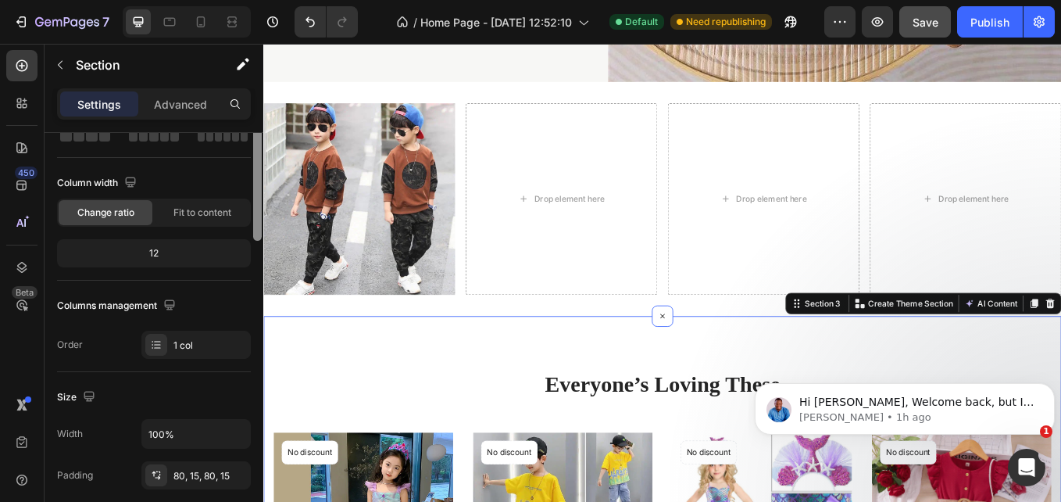
drag, startPoint x: 519, startPoint y: 359, endPoint x: 265, endPoint y: 399, distance: 257.1
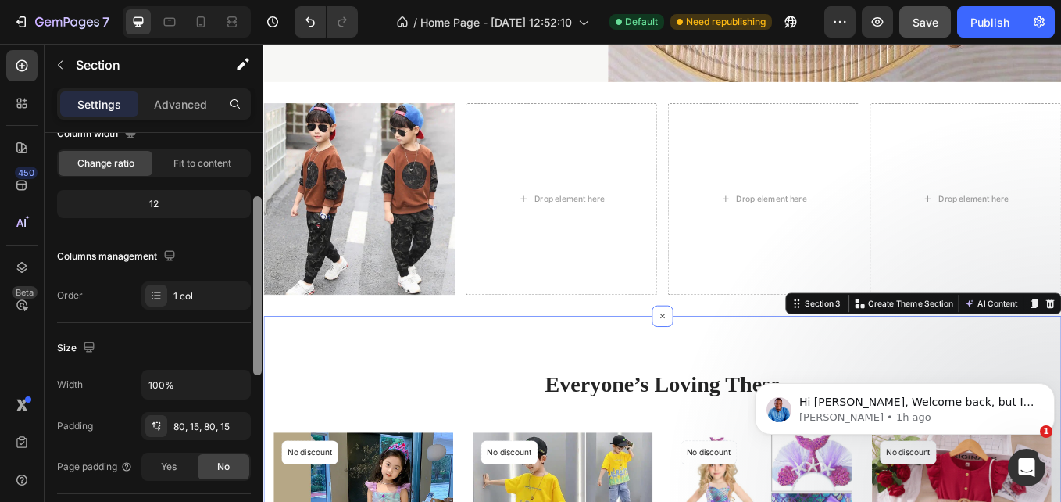
click at [260, 358] on div at bounding box center [257, 285] width 9 height 179
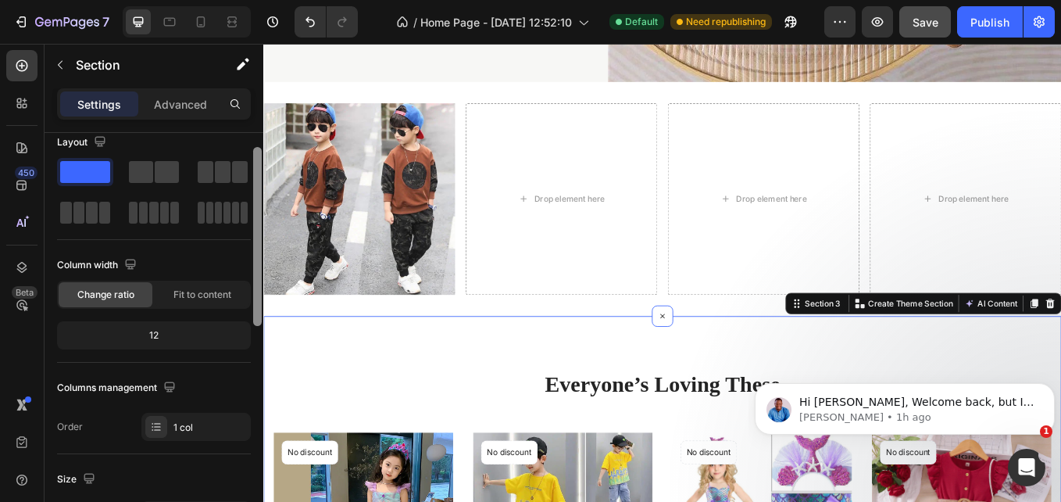
scroll to position [0, 0]
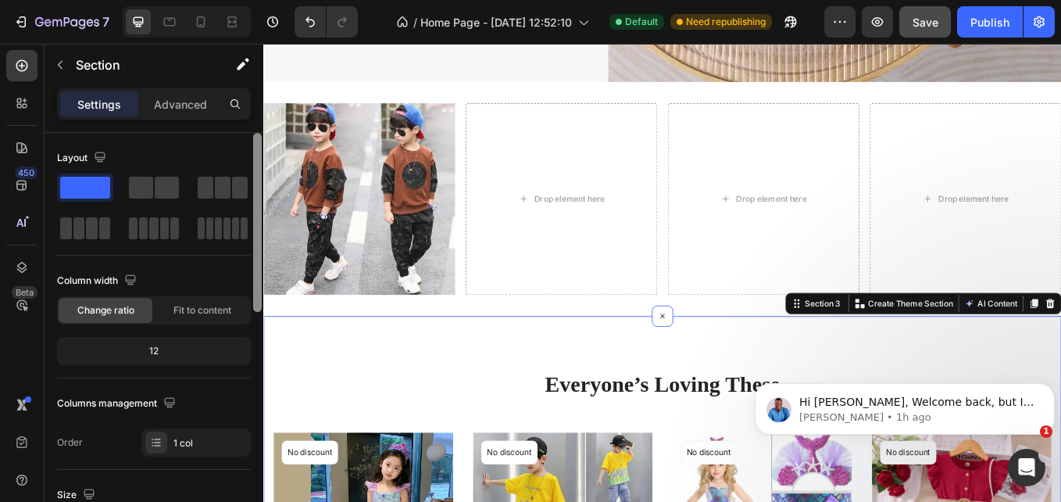
drag, startPoint x: 260, startPoint y: 252, endPoint x: 252, endPoint y: 161, distance: 91.7
click at [252, 161] on div at bounding box center [258, 339] width 12 height 413
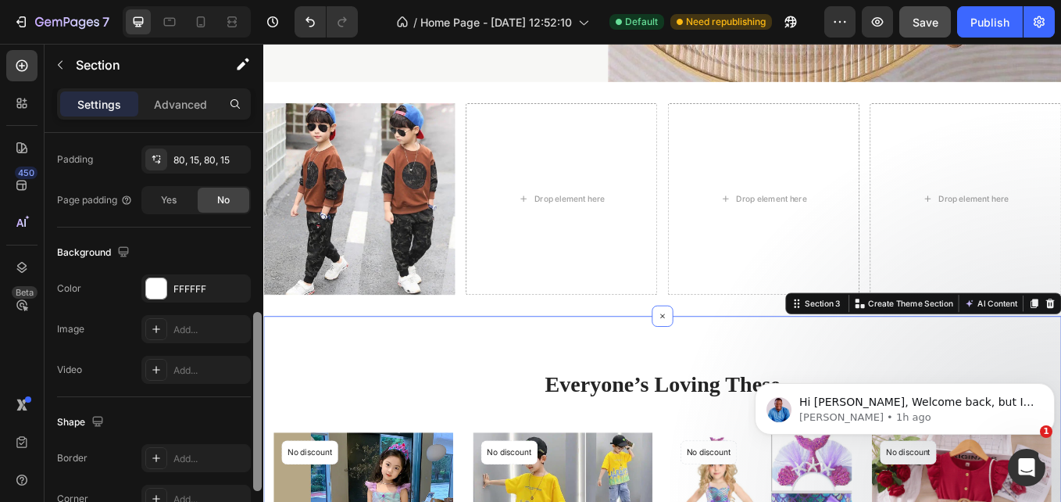
drag, startPoint x: 252, startPoint y: 161, endPoint x: 252, endPoint y: 183, distance: 21.9
click at [252, 183] on div at bounding box center [258, 339] width 12 height 413
click at [164, 457] on div at bounding box center [156, 458] width 22 height 22
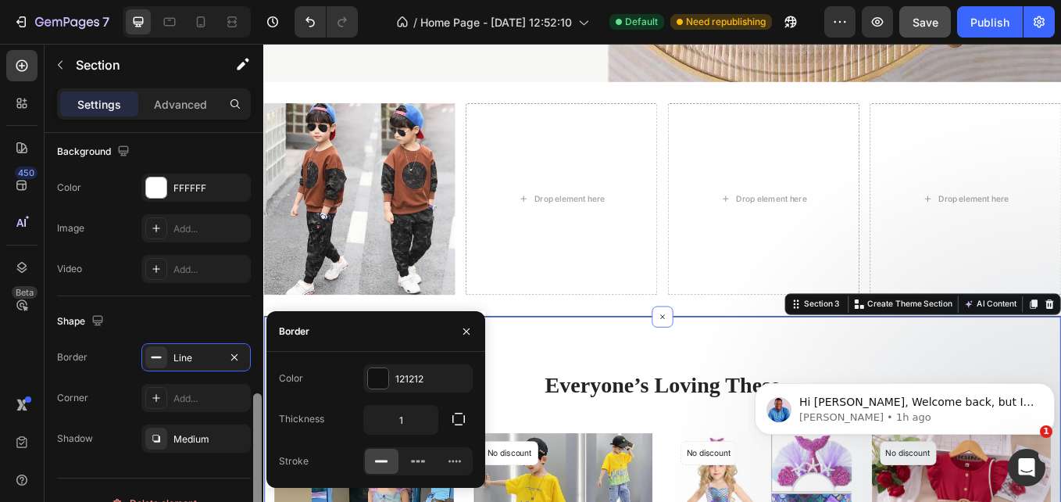
scroll to position [540, 0]
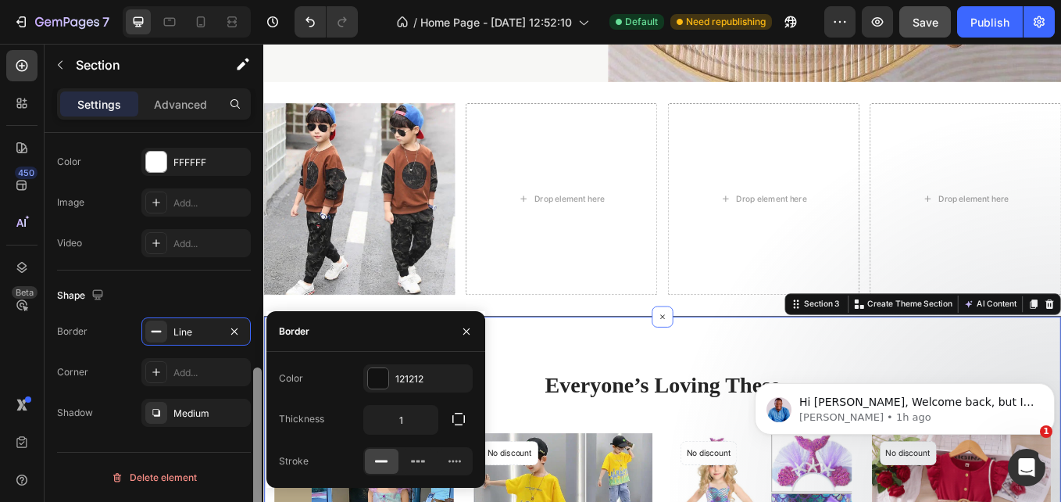
drag, startPoint x: 521, startPoint y: 370, endPoint x: 264, endPoint y: 458, distance: 271.6
click at [419, 426] on input "1" at bounding box center [400, 420] width 73 height 28
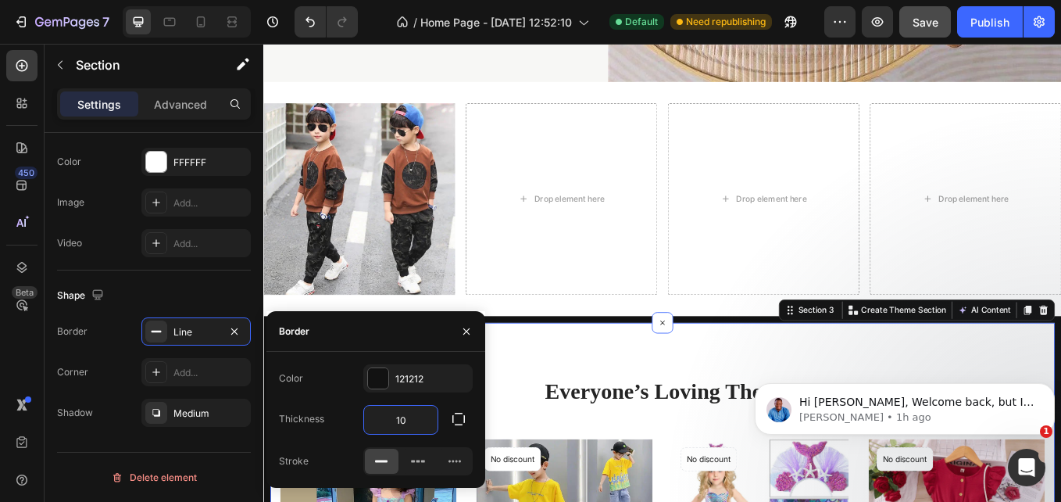
type input "0"
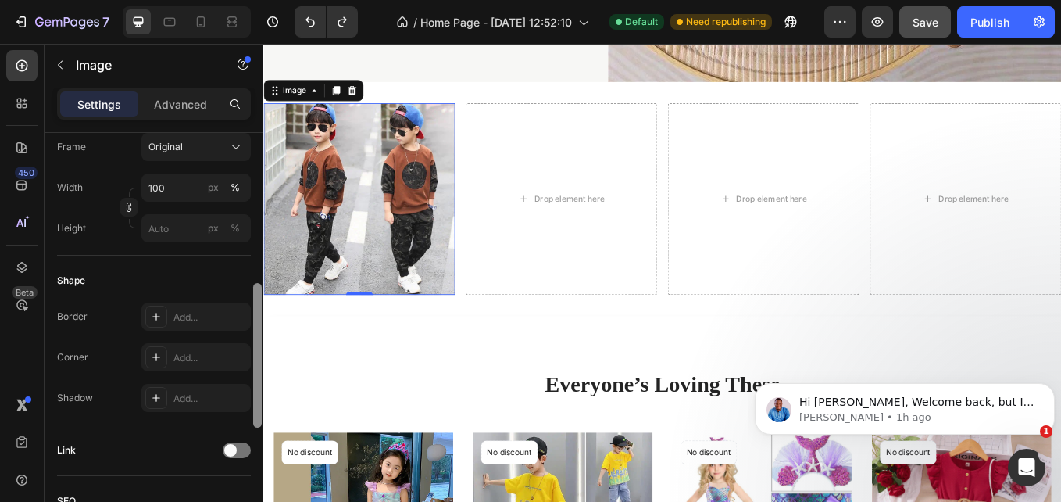
scroll to position [421, 0]
drag, startPoint x: 257, startPoint y: 175, endPoint x: 263, endPoint y: 323, distance: 147.9
click at [263, 0] on div "7 / Home Page - Aug 20, 12:52:10 Default Need republishing Preview Save Publish…" at bounding box center [530, 0] width 1061 height 0
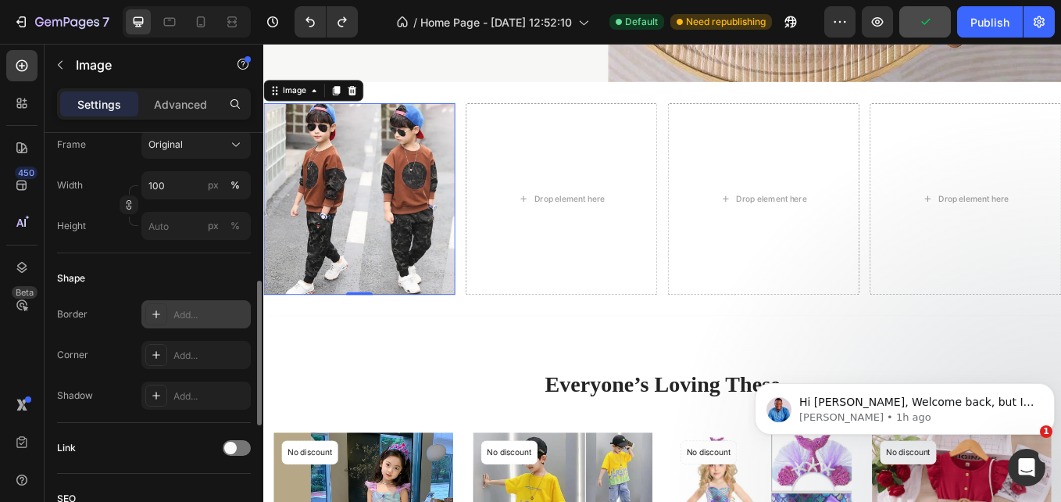
click at [160, 317] on icon at bounding box center [156, 314] width 13 height 13
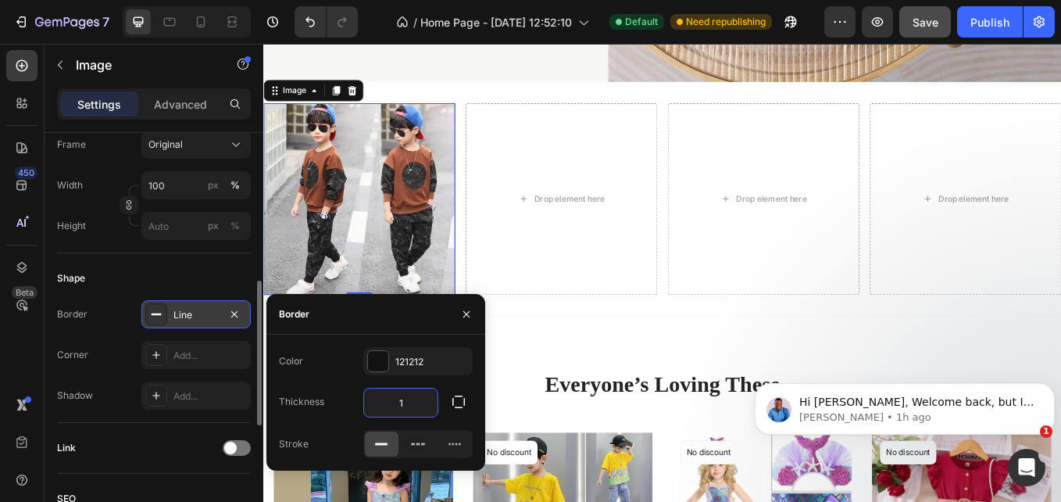
click at [407, 398] on input "1" at bounding box center [400, 402] width 73 height 28
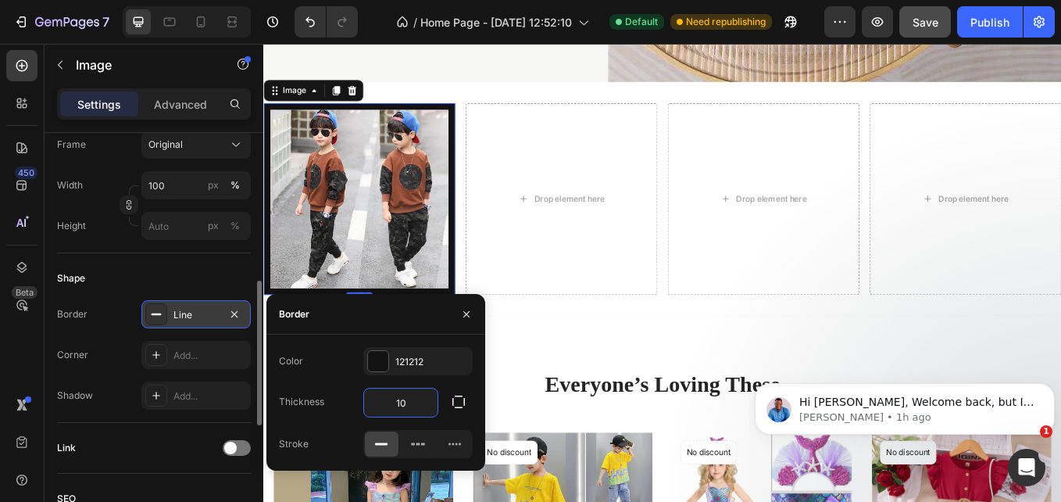
type input "1"
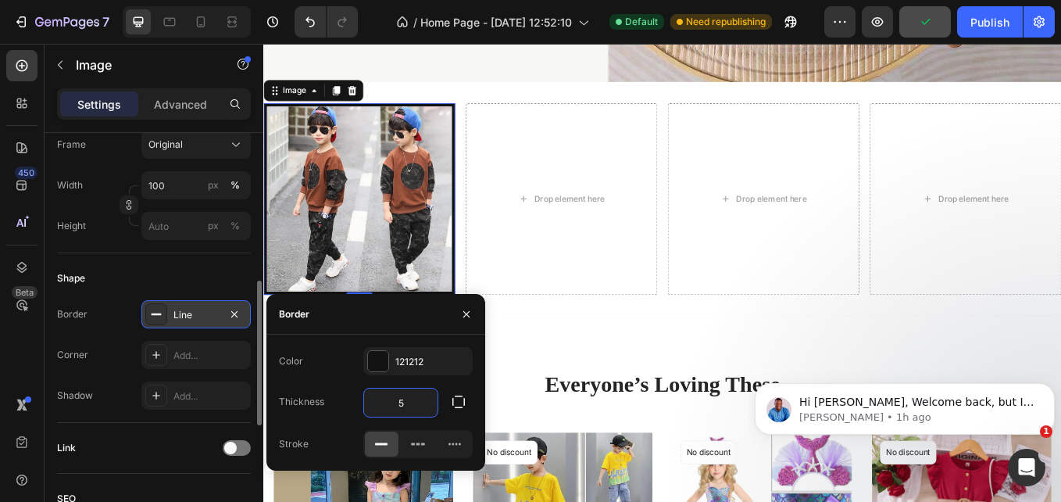
type input "5"
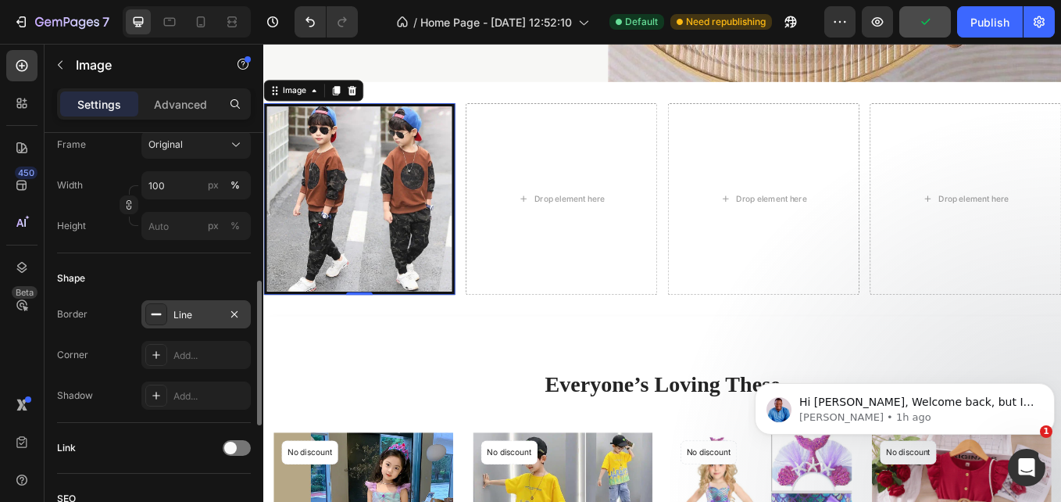
click at [206, 313] on div "Line" at bounding box center [196, 315] width 45 height 14
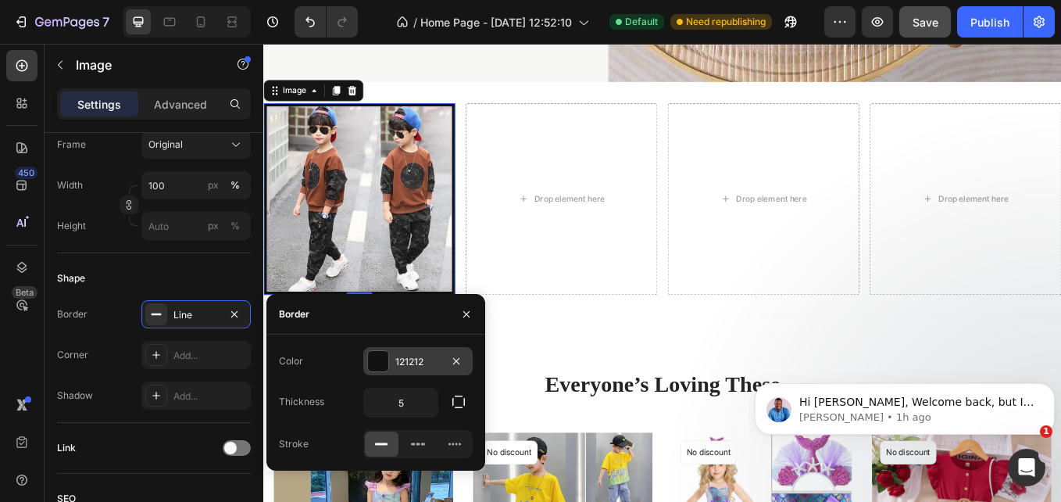
click at [383, 360] on div at bounding box center [378, 361] width 20 height 20
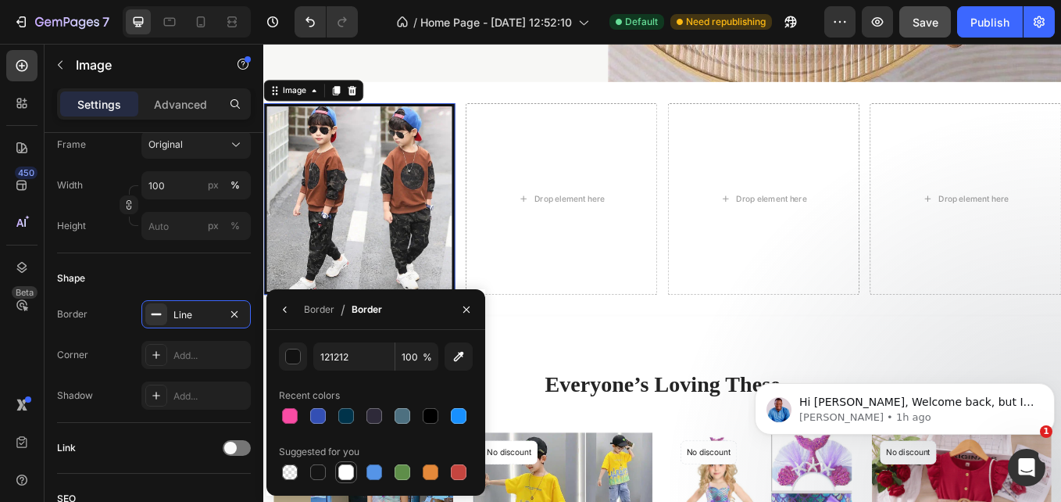
click at [343, 467] on div at bounding box center [346, 472] width 16 height 16
type input "FFFFFF"
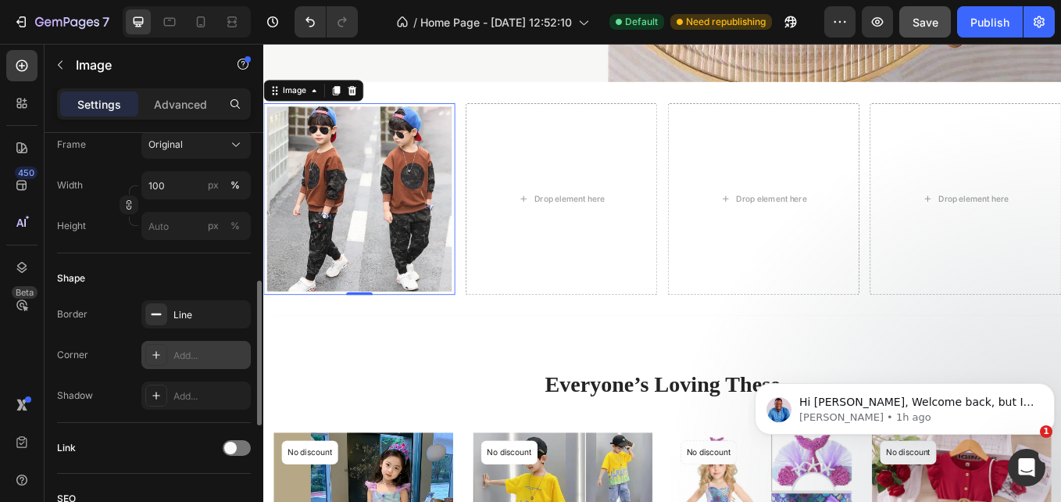
click at [155, 351] on icon at bounding box center [156, 355] width 13 height 13
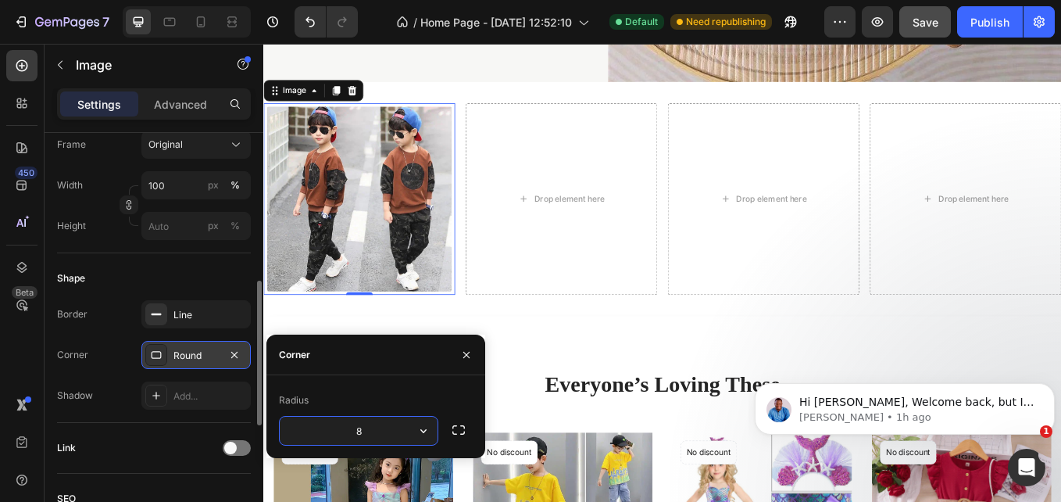
click at [369, 434] on input "8" at bounding box center [359, 431] width 158 height 28
type input "8"
type input "1"
type input "2"
type input "3"
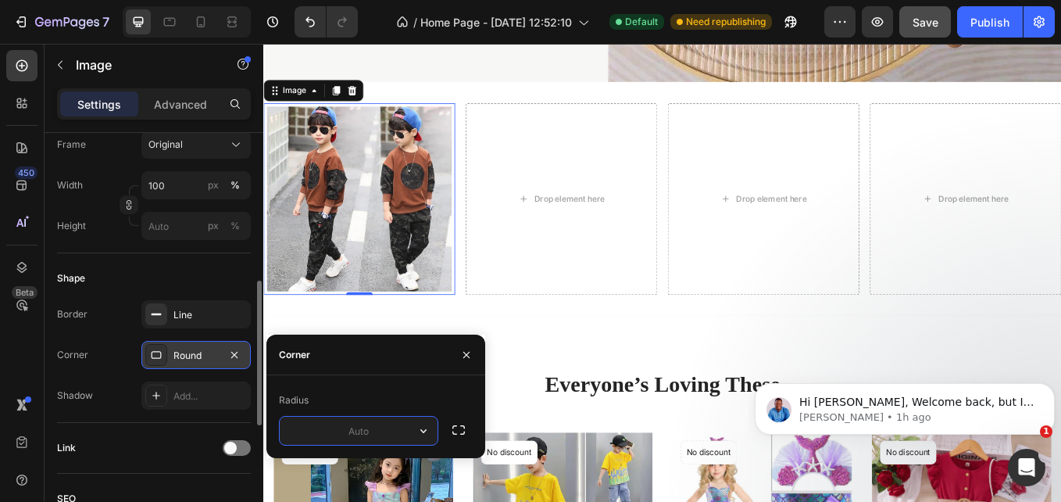
type input "3"
type input "4"
type input "2"
type input "30"
click at [177, 395] on div "Add..." at bounding box center [210, 396] width 73 height 14
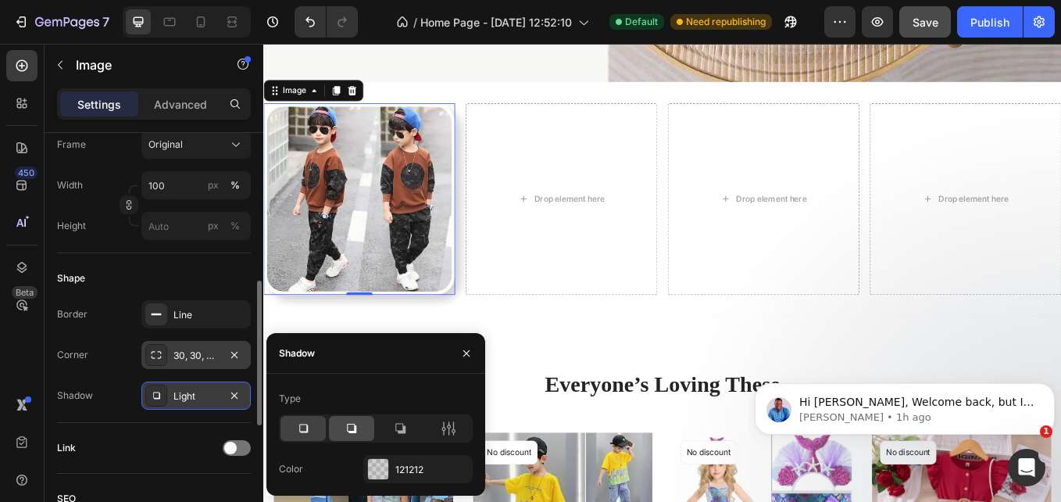
click at [353, 428] on icon at bounding box center [352, 429] width 16 height 16
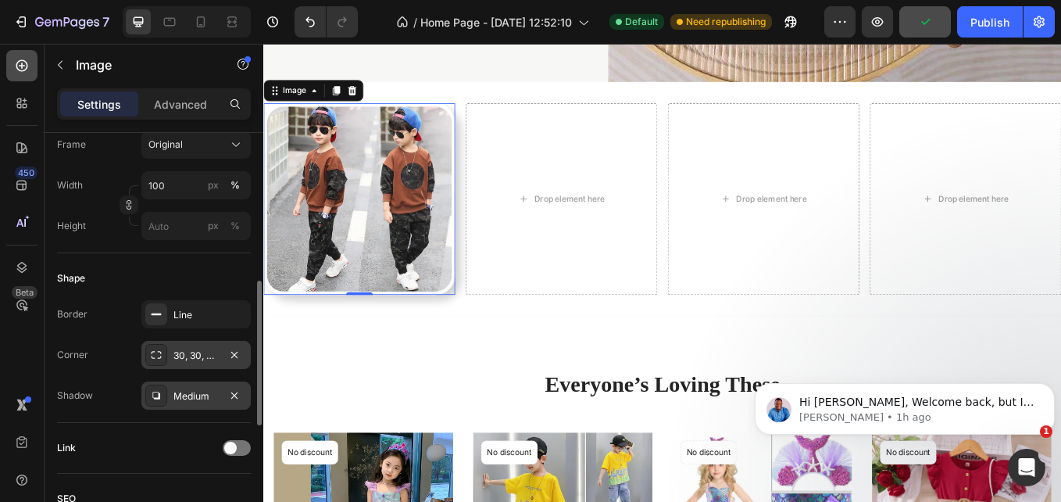
click at [26, 73] on icon at bounding box center [22, 66] width 16 height 16
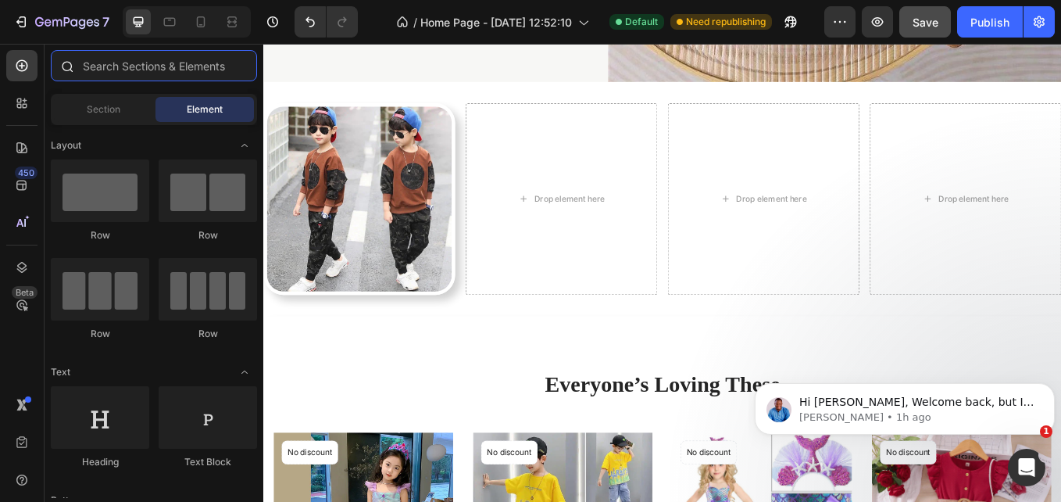
click at [137, 57] on input "text" at bounding box center [154, 65] width 206 height 31
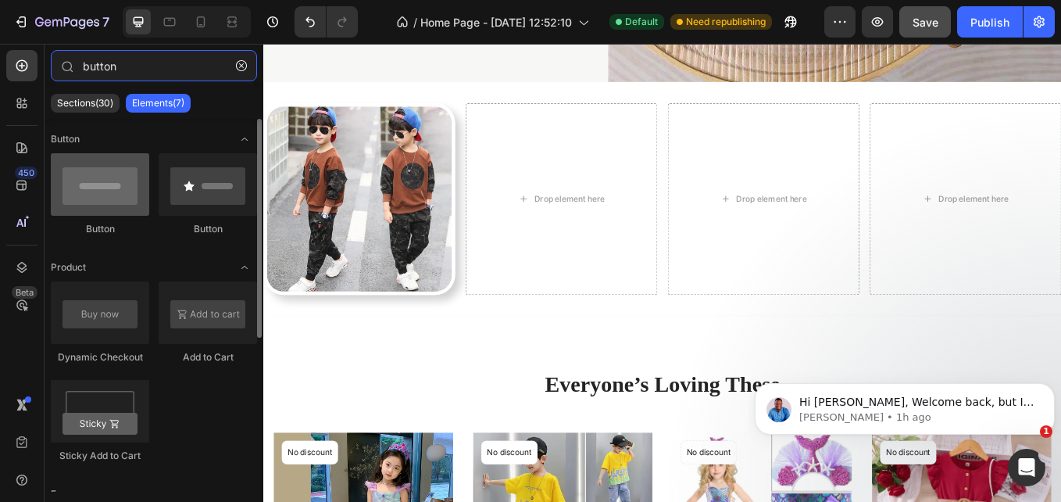
type input "button"
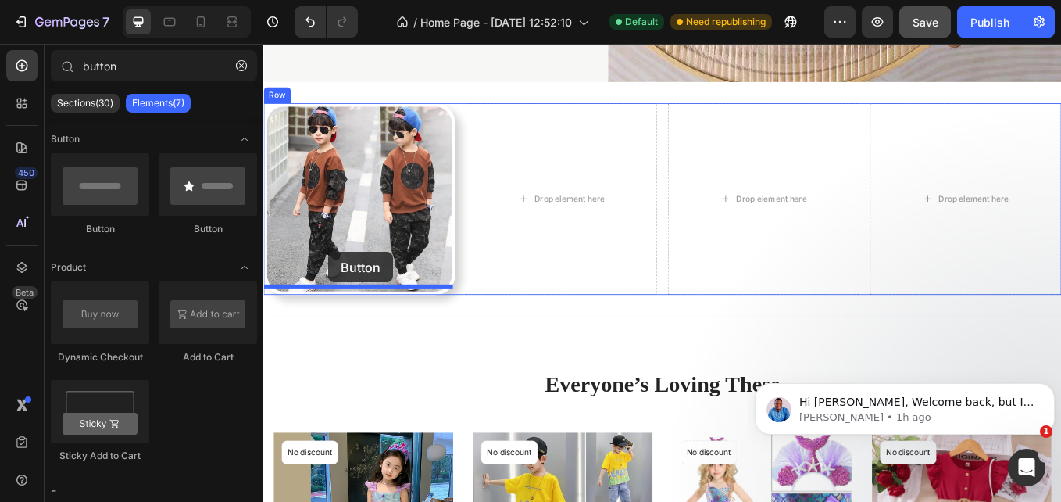
drag, startPoint x: 372, startPoint y: 240, endPoint x: 353, endPoint y: 288, distance: 52.3
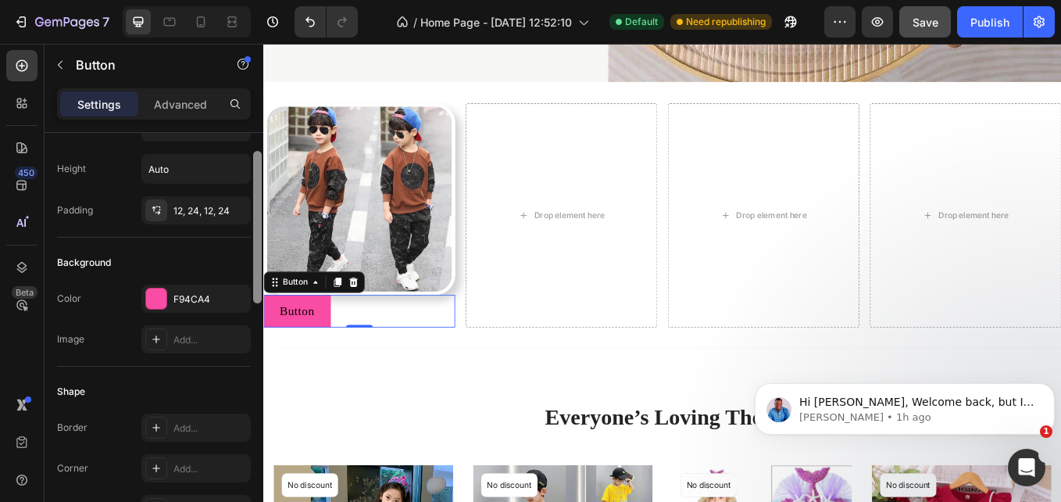
scroll to position [77, 0]
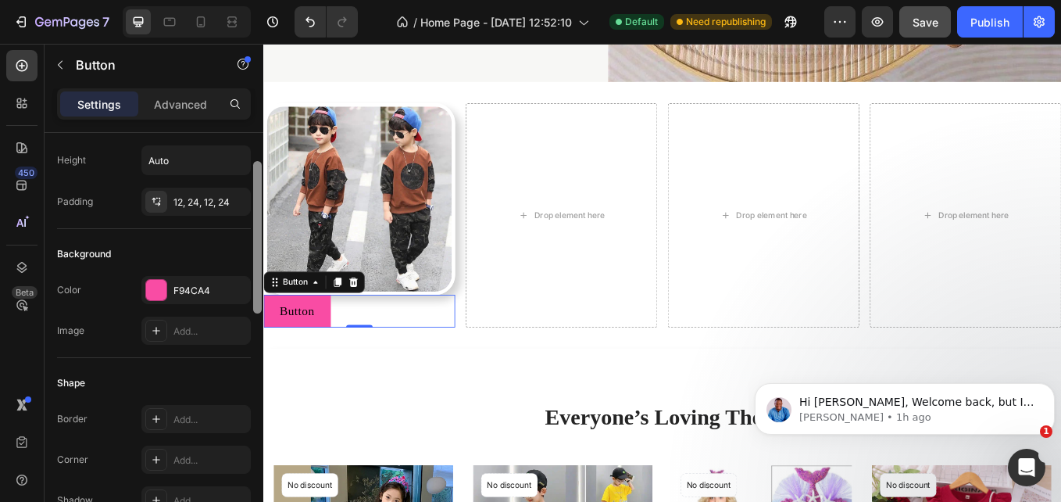
drag, startPoint x: 260, startPoint y: 188, endPoint x: 263, endPoint y: 217, distance: 28.2
click at [263, 217] on div at bounding box center [258, 339] width 12 height 413
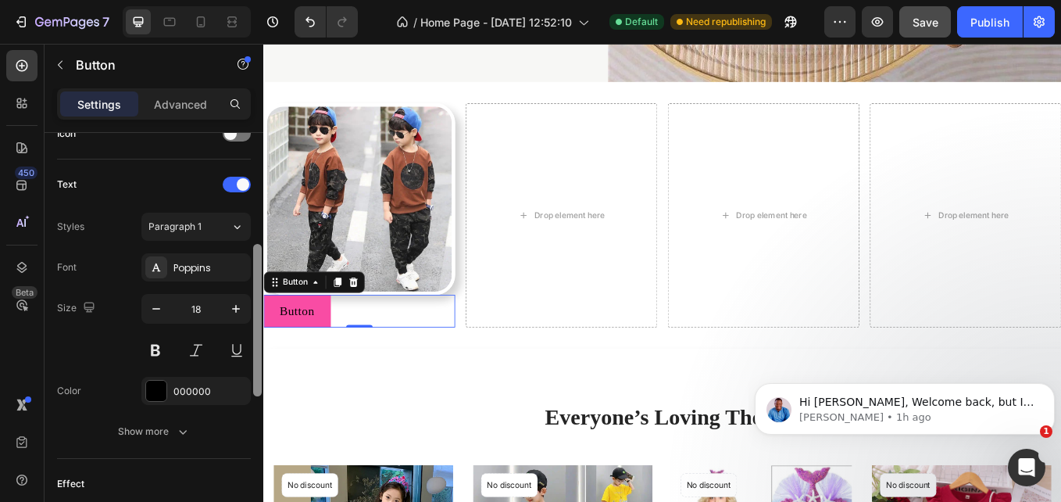
scroll to position [517, 0]
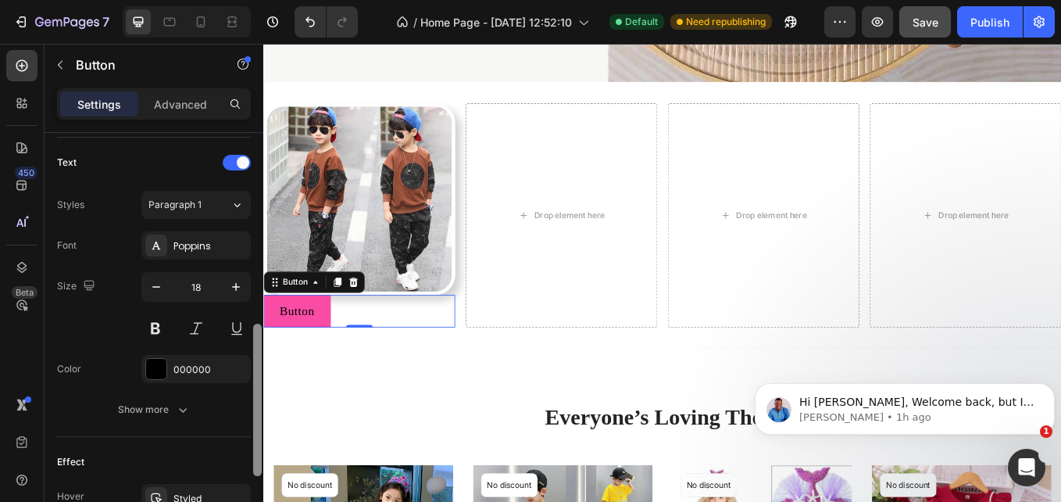
drag, startPoint x: 258, startPoint y: 199, endPoint x: 263, endPoint y: 361, distance: 162.7
click at [263, 0] on div "7 / Home Page - Aug 20, 12:52:10 Default Need republishing Preview Save Publish…" at bounding box center [530, 0] width 1061 height 0
click at [166, 370] on div at bounding box center [156, 369] width 20 height 20
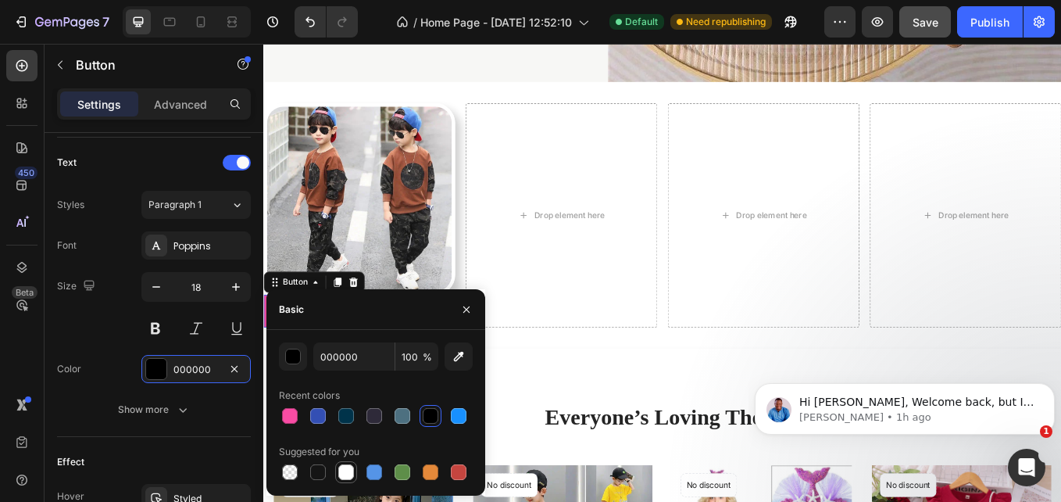
click at [343, 473] on div at bounding box center [346, 472] width 16 height 16
click at [299, 476] on div at bounding box center [290, 472] width 19 height 19
type input "000000"
type input "0"
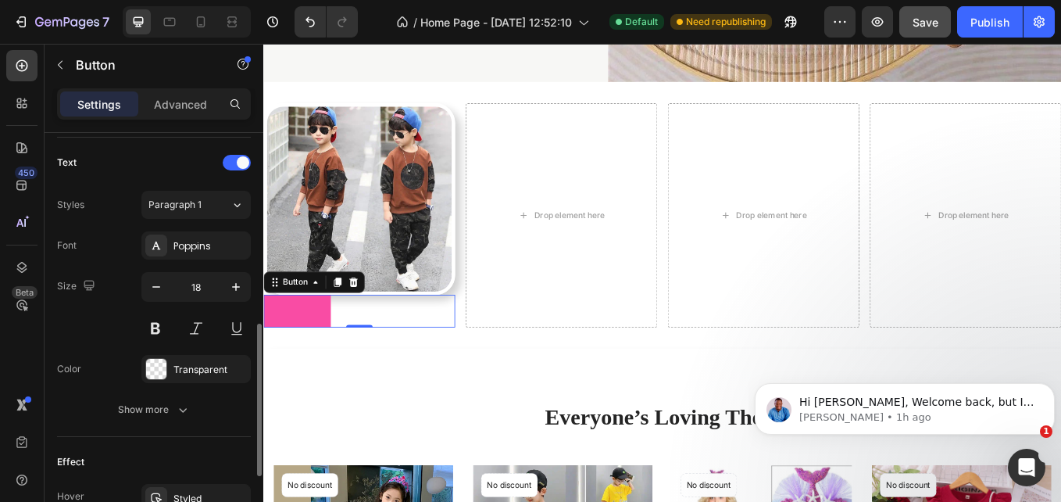
click at [206, 449] on div "Effect" at bounding box center [154, 461] width 194 height 25
click at [159, 338] on button at bounding box center [155, 328] width 28 height 28
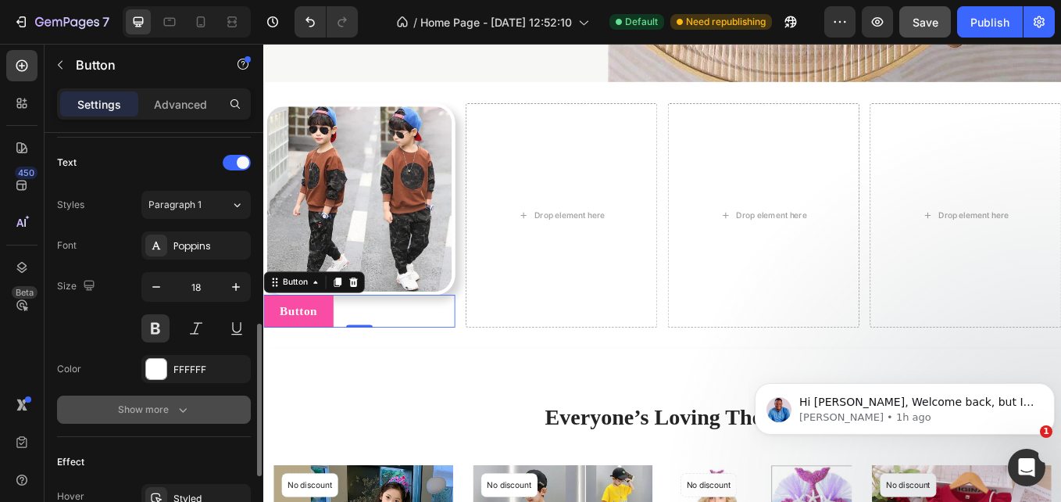
click at [187, 397] on button "Show more" at bounding box center [154, 410] width 194 height 28
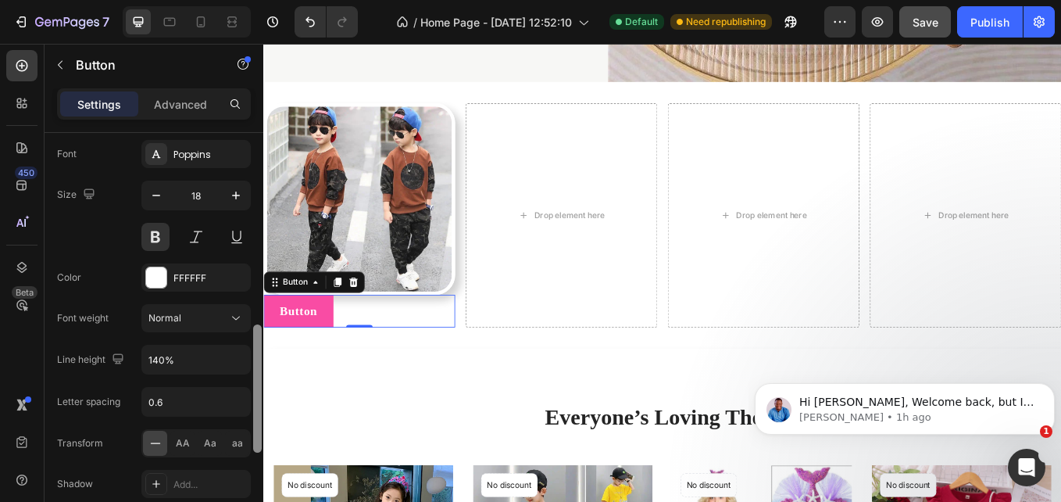
drag, startPoint x: 257, startPoint y: 341, endPoint x: 260, endPoint y: 375, distance: 34.5
click at [260, 375] on div at bounding box center [257, 388] width 9 height 128
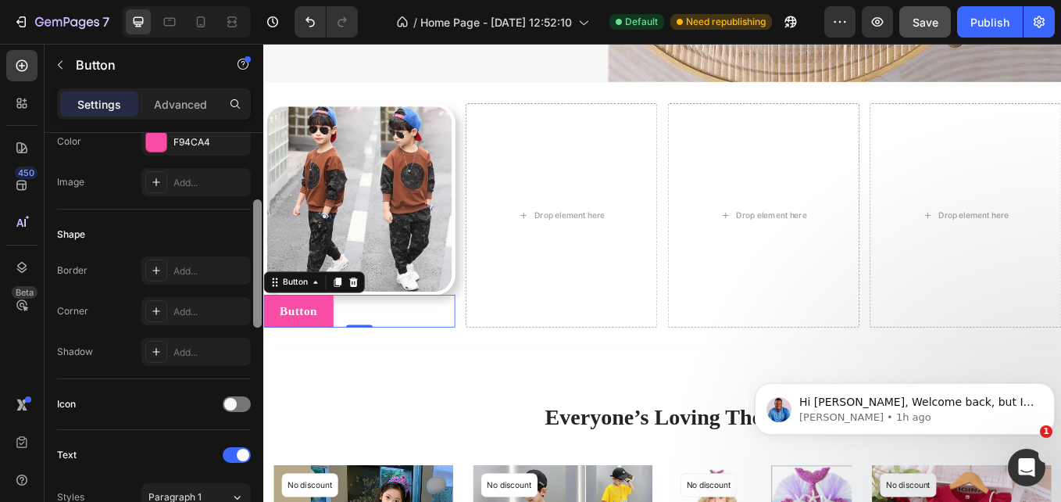
scroll to position [223, 0]
drag, startPoint x: 256, startPoint y: 359, endPoint x: 246, endPoint y: 238, distance: 121.6
click at [246, 238] on div "Size Width Auto Height Auto Padding 12, 24, 12, 24 Background Color F94CA4 Imag…" at bounding box center [154, 339] width 219 height 413
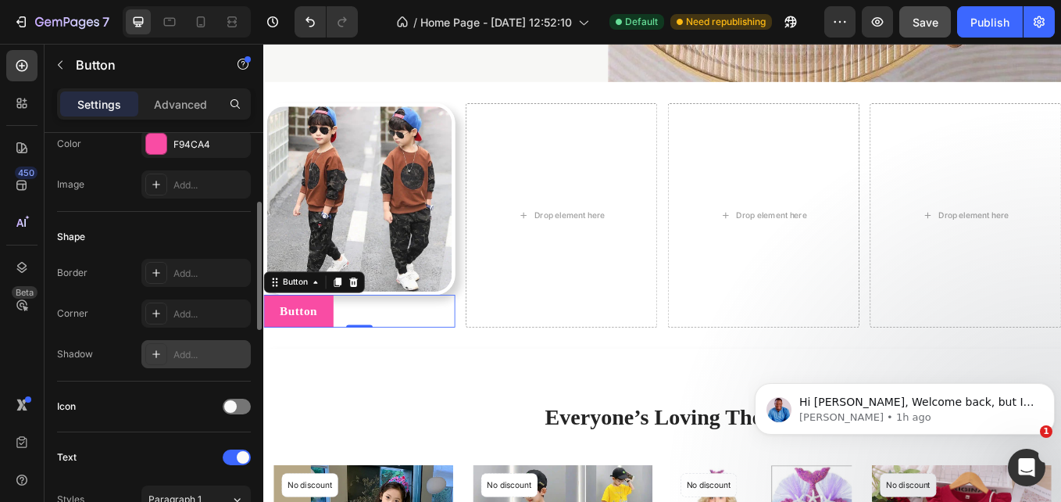
click at [201, 348] on div "Add..." at bounding box center [210, 355] width 73 height 14
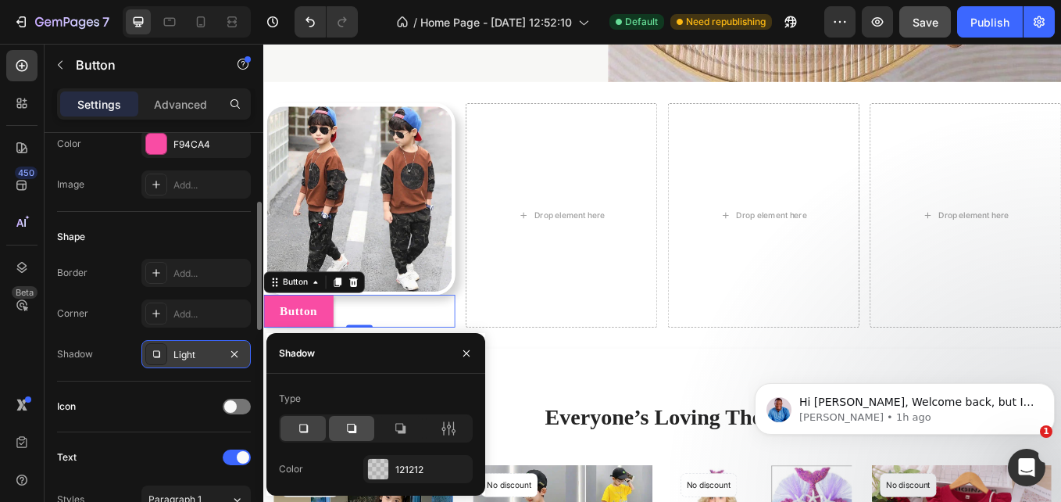
click at [363, 428] on div at bounding box center [351, 428] width 45 height 25
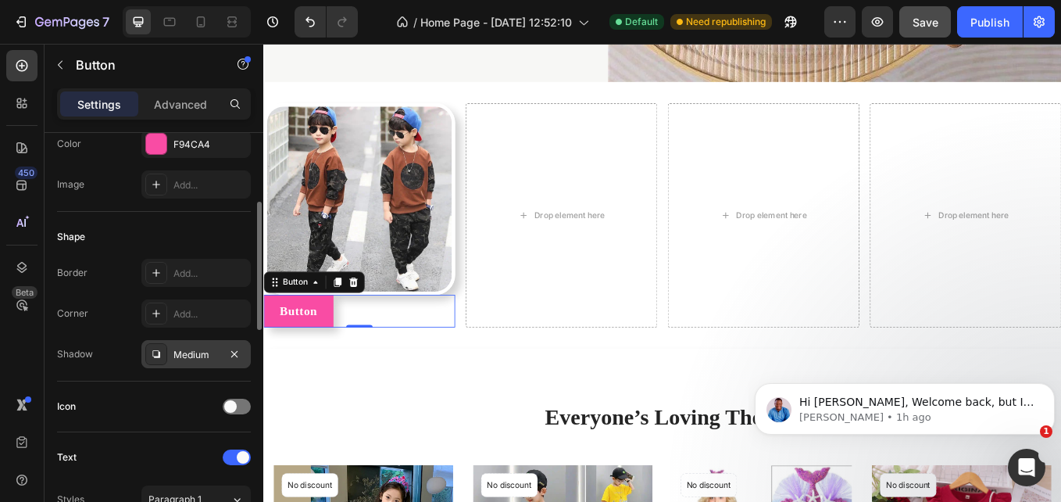
click at [184, 415] on div "Icon" at bounding box center [154, 406] width 194 height 25
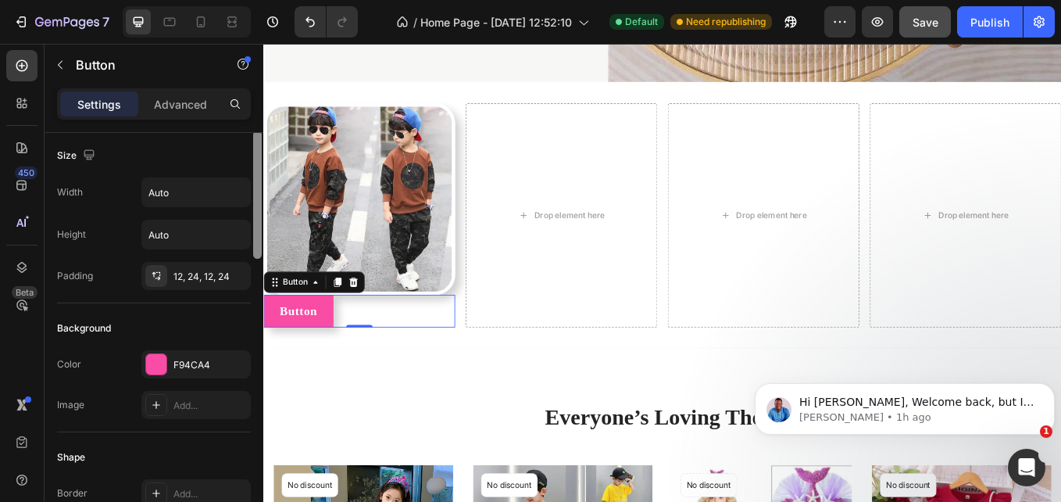
scroll to position [0, 0]
drag, startPoint x: 259, startPoint y: 241, endPoint x: 249, endPoint y: 161, distance: 80.3
click at [249, 161] on div "Size Width Auto Height Auto Padding 12, 24, 12, 24 Background Color F94CA4 Imag…" at bounding box center [154, 339] width 219 height 413
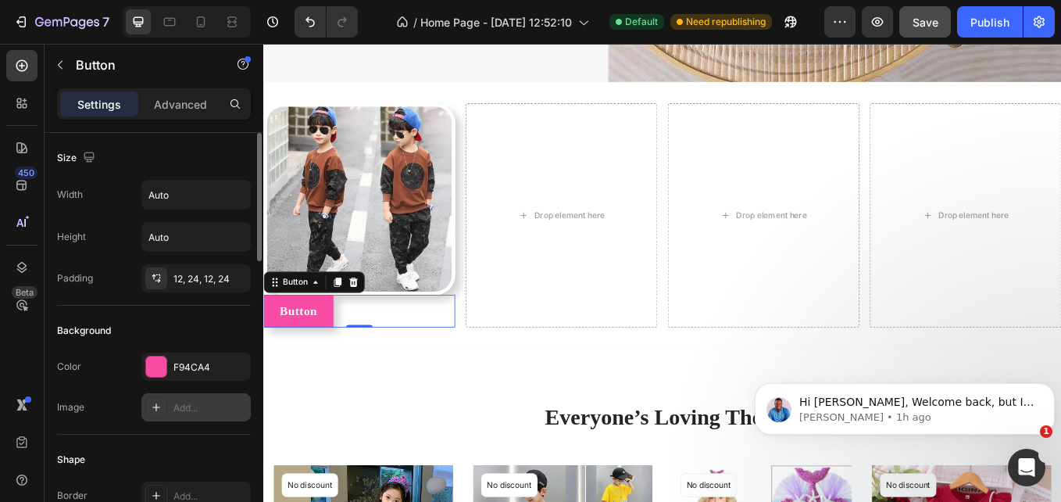
click at [163, 411] on div at bounding box center [156, 407] width 22 height 22
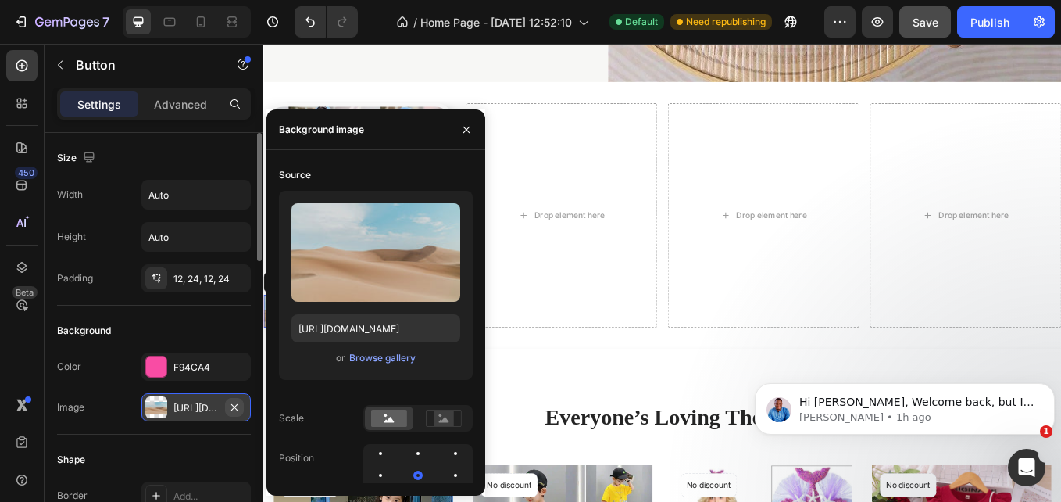
click at [234, 410] on icon "button" at bounding box center [234, 407] width 13 height 13
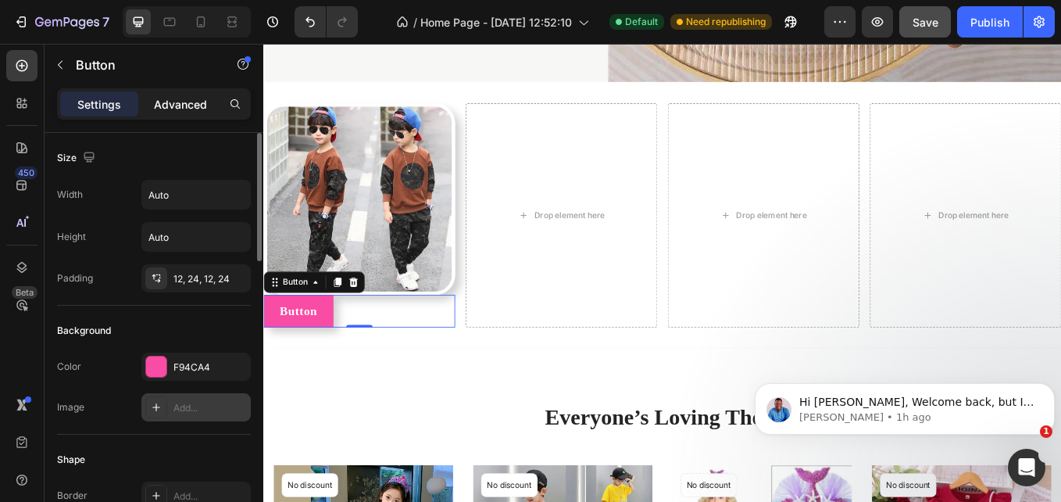
click at [167, 116] on div "Advanced" at bounding box center [180, 103] width 78 height 25
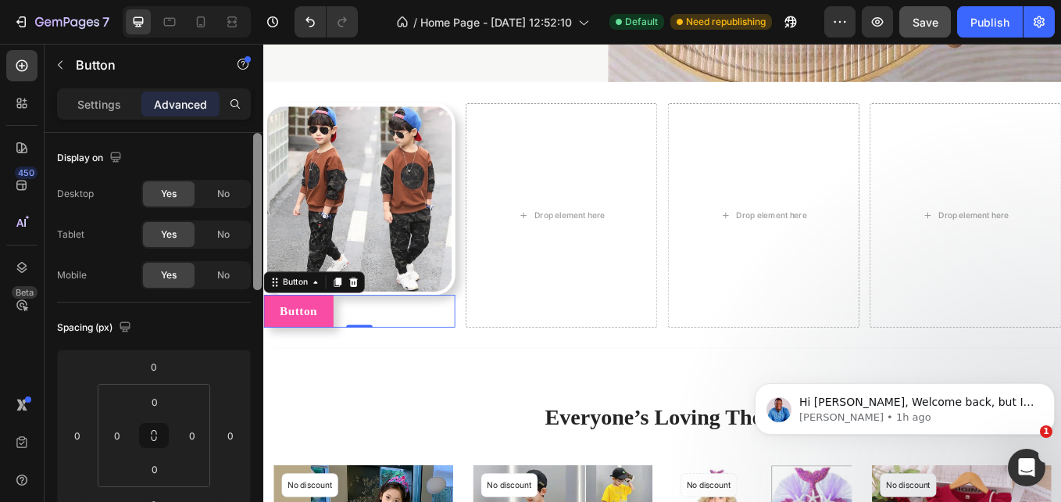
scroll to position [413, 0]
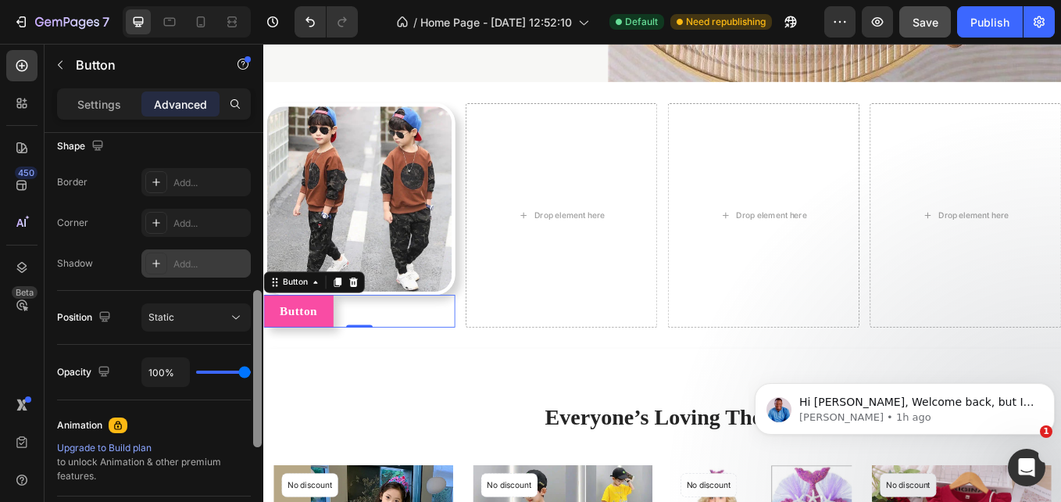
drag, startPoint x: 262, startPoint y: 152, endPoint x: 260, endPoint y: 183, distance: 30.6
click at [260, 183] on div at bounding box center [258, 339] width 12 height 413
click at [235, 313] on icon at bounding box center [236, 318] width 16 height 16
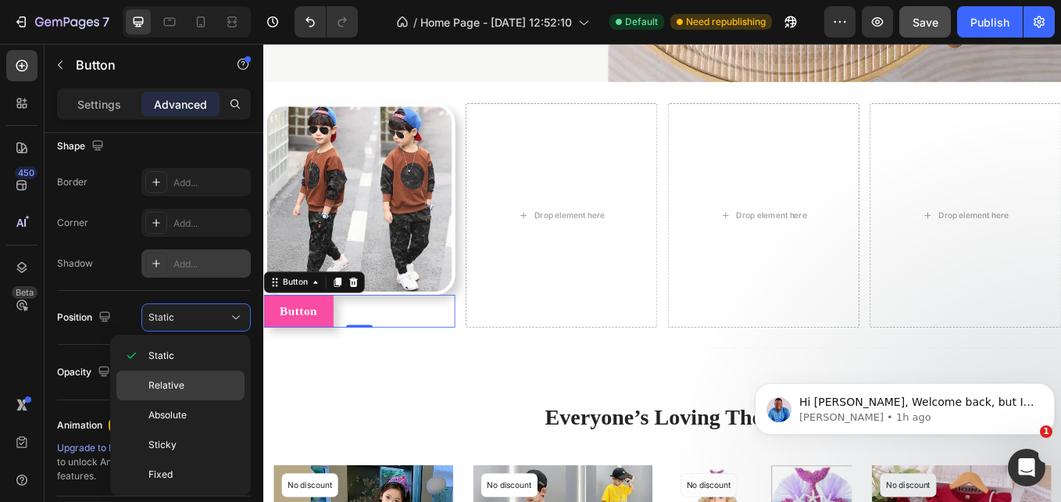
click at [207, 380] on p "Relative" at bounding box center [193, 385] width 89 height 14
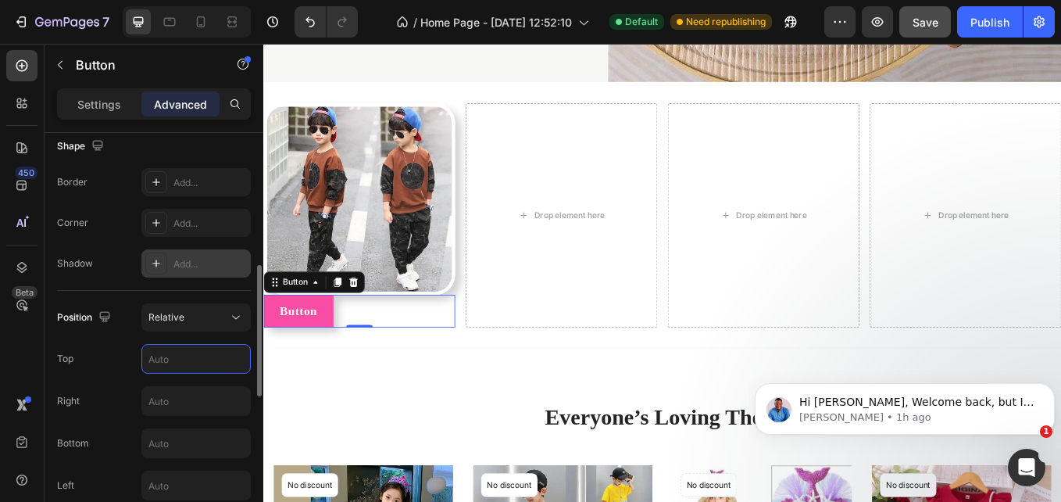
click at [204, 363] on input "text" at bounding box center [196, 359] width 108 height 28
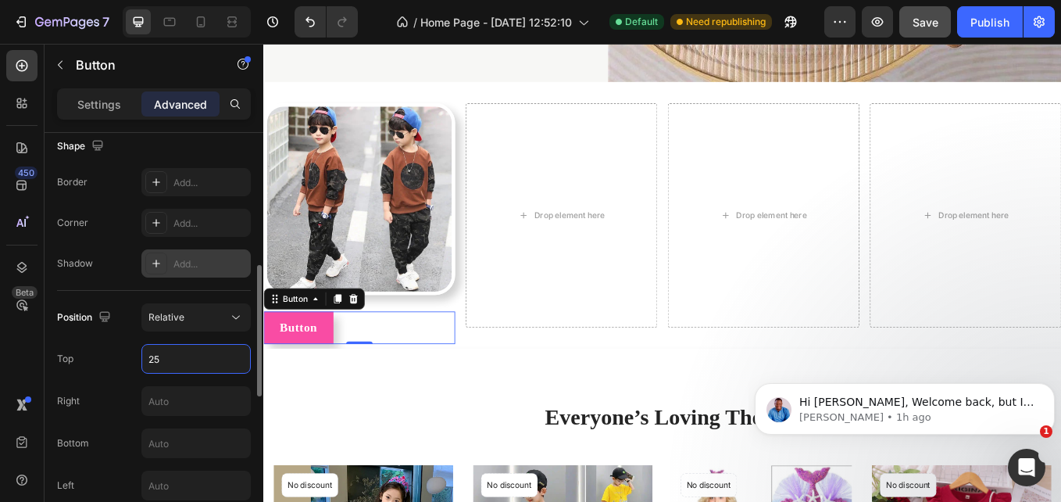
type input "2"
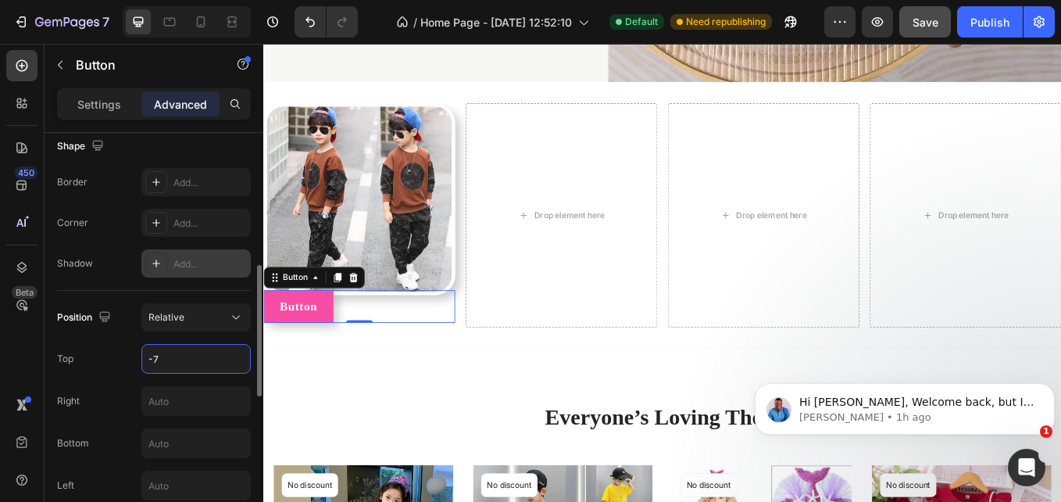
type input "-70"
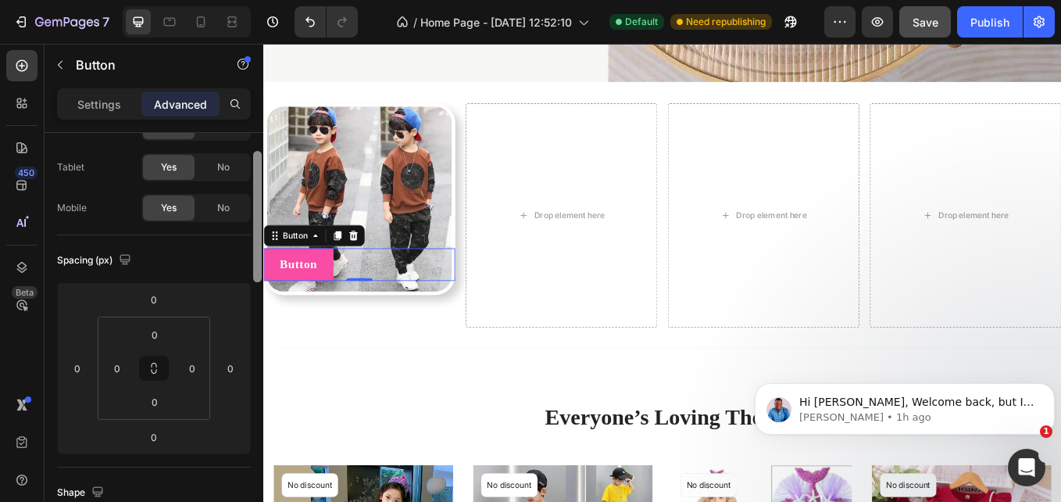
scroll to position [62, 0]
drag, startPoint x: 256, startPoint y: 338, endPoint x: 245, endPoint y: 225, distance: 113.1
click at [245, 225] on div "Display on Desktop Yes No Tablet Yes No Mobile Yes No Spacing (px) 0 0 0 0 0 0 …" at bounding box center [154, 339] width 219 height 413
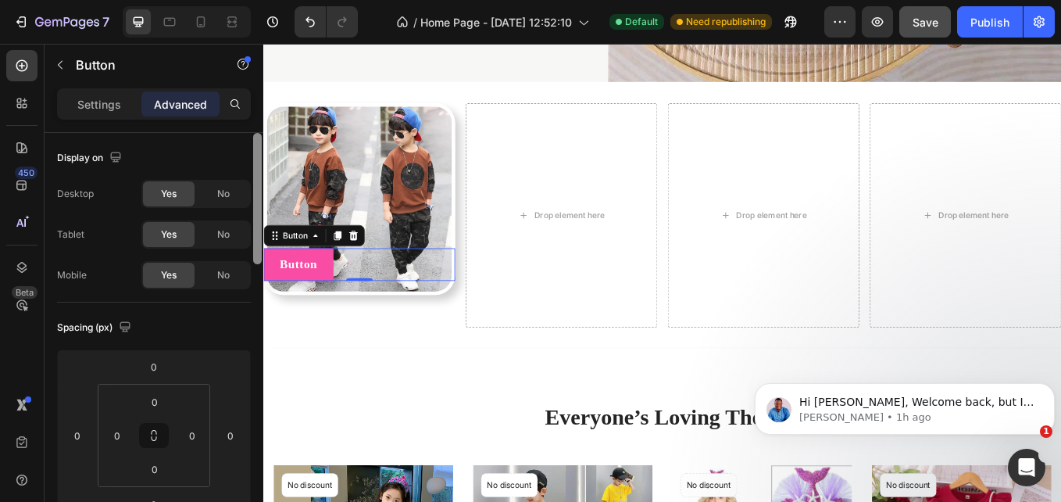
drag, startPoint x: 257, startPoint y: 180, endPoint x: 255, endPoint y: 109, distance: 70.4
click at [255, 109] on div "Settings Advanced Display on Desktop Yes No Tablet Yes No Mobile Yes No Spacing…" at bounding box center [154, 317] width 219 height 458
click at [92, 116] on div "Settings" at bounding box center [99, 103] width 78 height 25
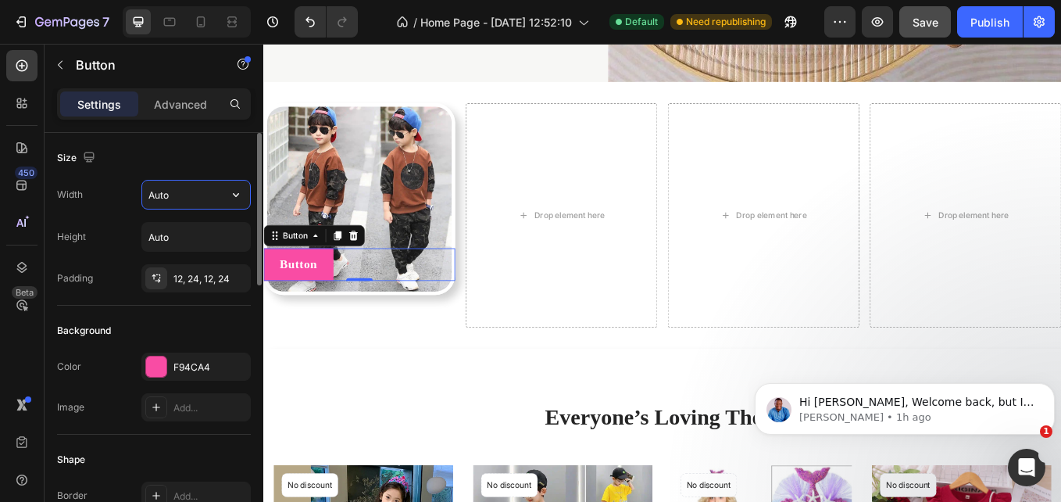
click at [167, 194] on input "Auto" at bounding box center [196, 195] width 108 height 28
click at [231, 188] on icon "button" at bounding box center [236, 195] width 16 height 16
click at [233, 276] on icon "button" at bounding box center [234, 277] width 6 height 6
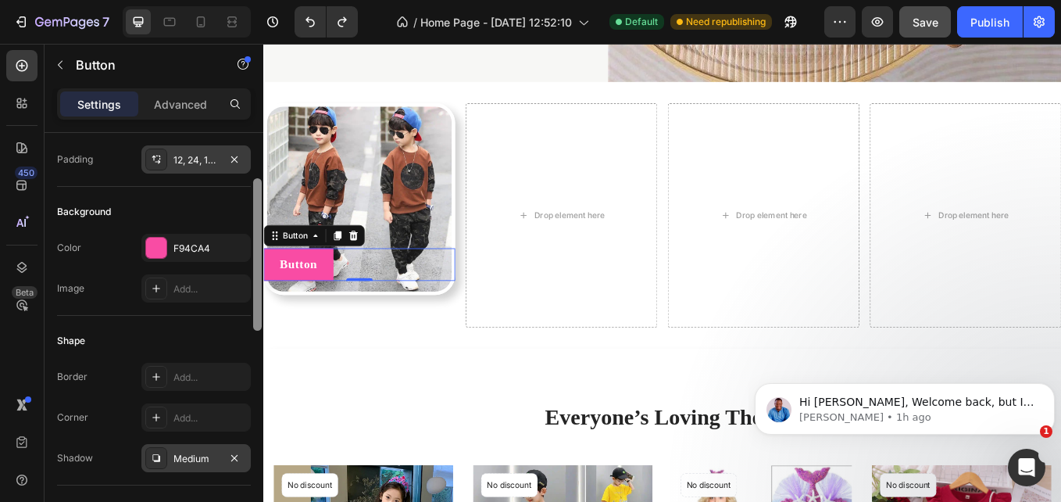
scroll to position [120, 0]
drag, startPoint x: 257, startPoint y: 214, endPoint x: 257, endPoint y: 259, distance: 44.6
click at [257, 259] on div at bounding box center [257, 253] width 9 height 152
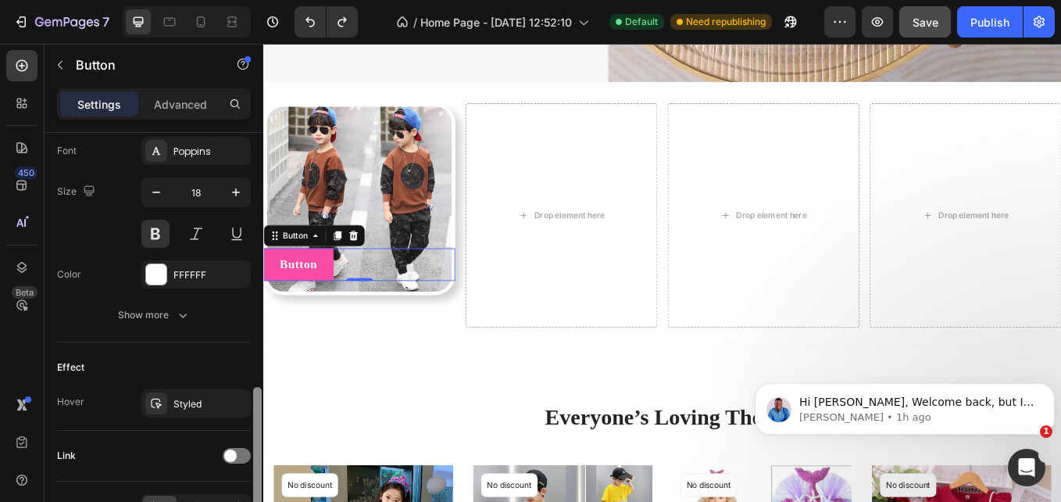
drag, startPoint x: 256, startPoint y: 274, endPoint x: 263, endPoint y: 466, distance: 191.6
click at [263, 466] on div at bounding box center [258, 360] width 12 height 413
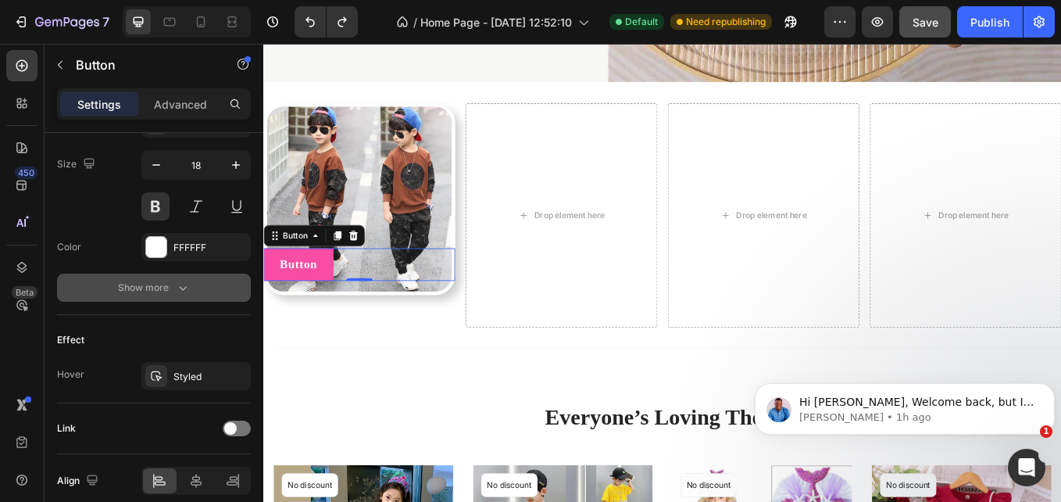
click at [163, 292] on div "Show more" at bounding box center [154, 288] width 73 height 16
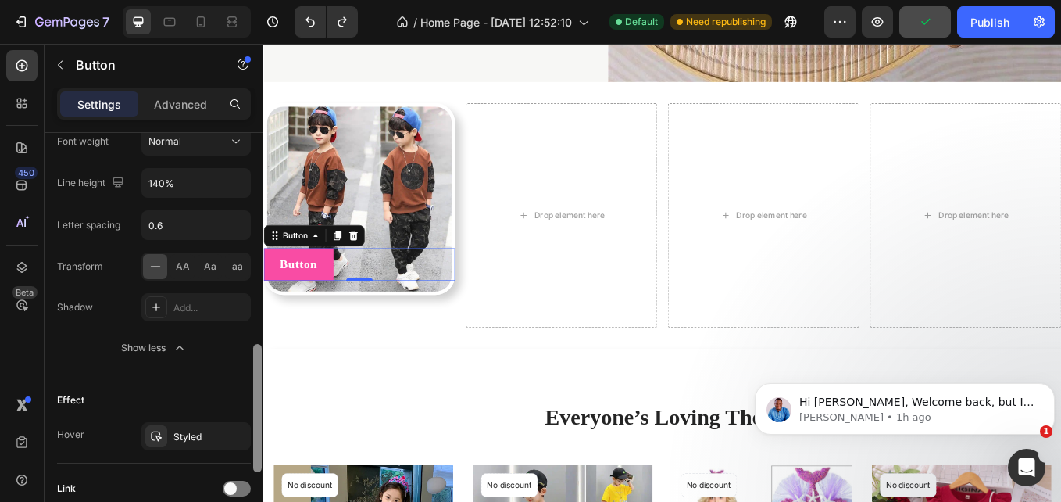
drag, startPoint x: 258, startPoint y: 378, endPoint x: 259, endPoint y: 431, distance: 53.9
click at [259, 431] on div at bounding box center [257, 408] width 9 height 128
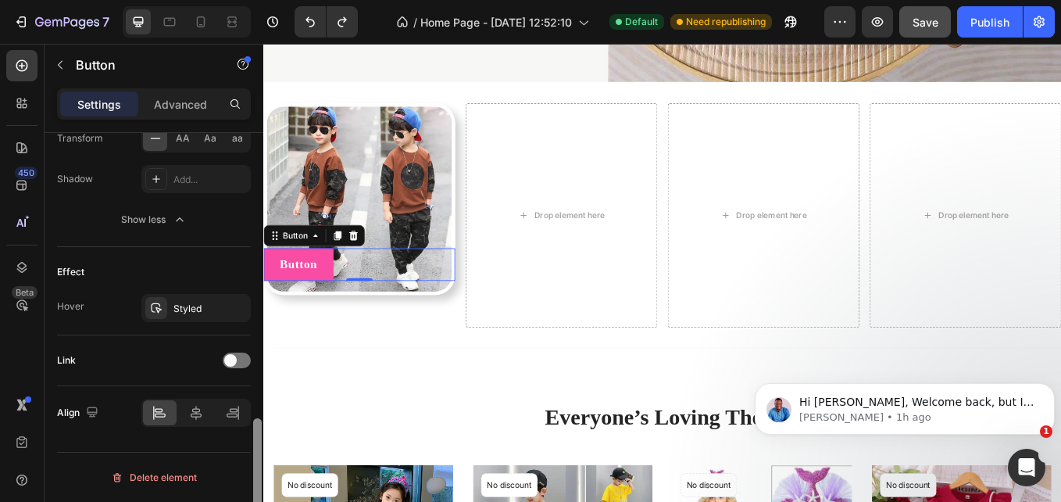
drag, startPoint x: 259, startPoint y: 431, endPoint x: 263, endPoint y: 489, distance: 57.2
click at [263, 489] on div at bounding box center [258, 339] width 12 height 413
click at [195, 401] on div at bounding box center [197, 412] width 34 height 25
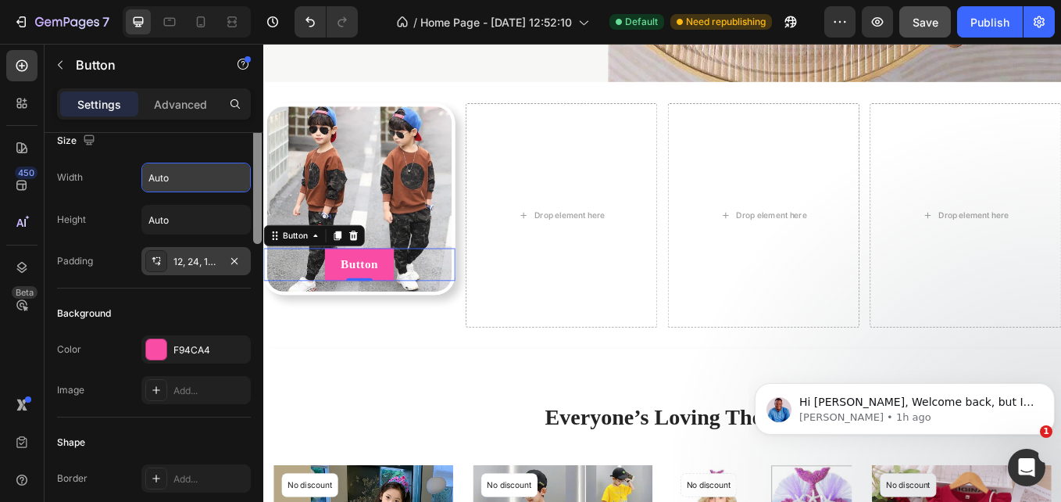
scroll to position [0, 0]
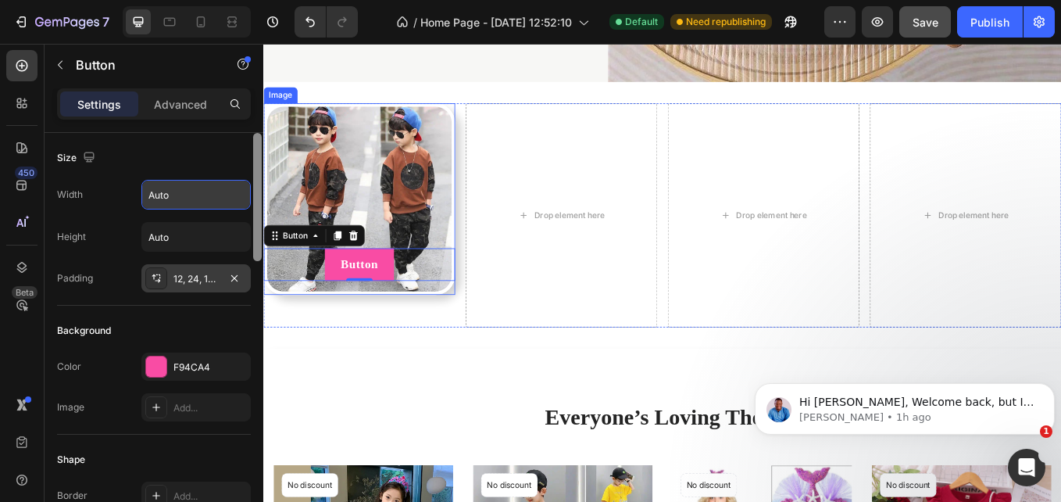
drag, startPoint x: 523, startPoint y: 342, endPoint x: 269, endPoint y: 123, distance: 335.3
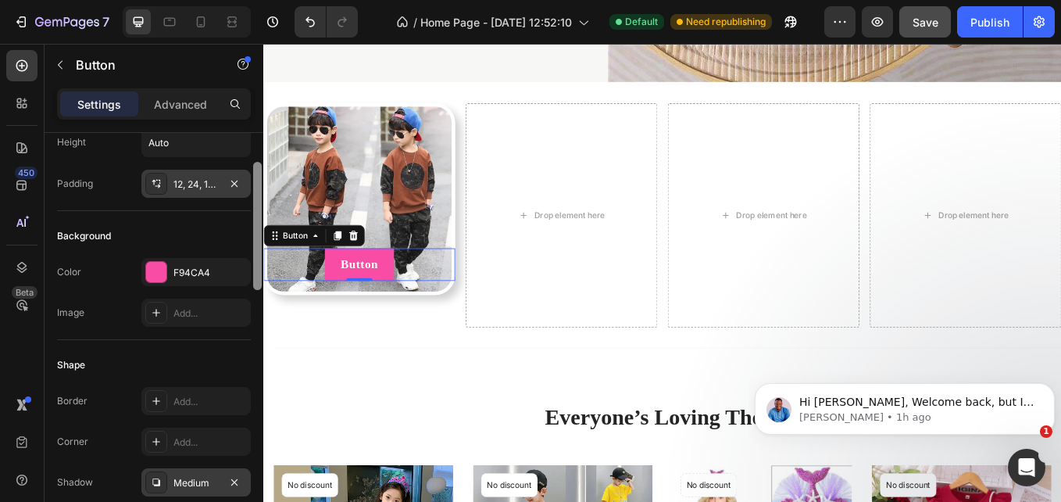
scroll to position [97, 0]
click at [257, 173] on div at bounding box center [257, 227] width 9 height 128
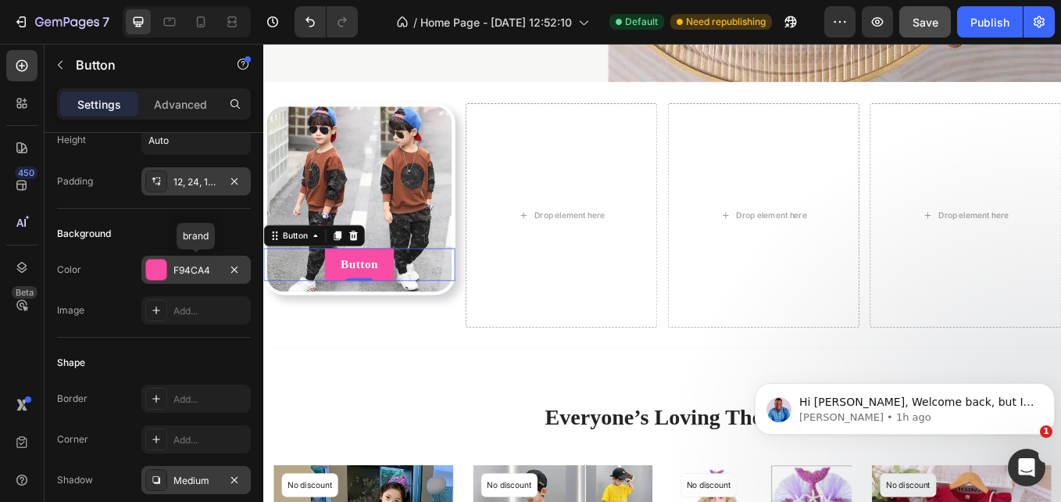
click at [202, 260] on div "F94CA4" at bounding box center [195, 270] width 109 height 28
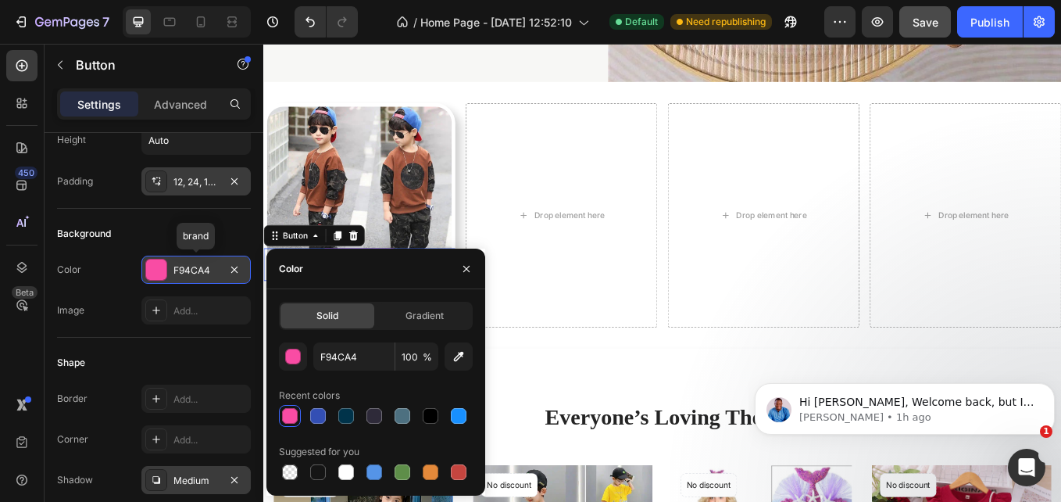
click at [202, 260] on div "F94CA4" at bounding box center [195, 270] width 109 height 28
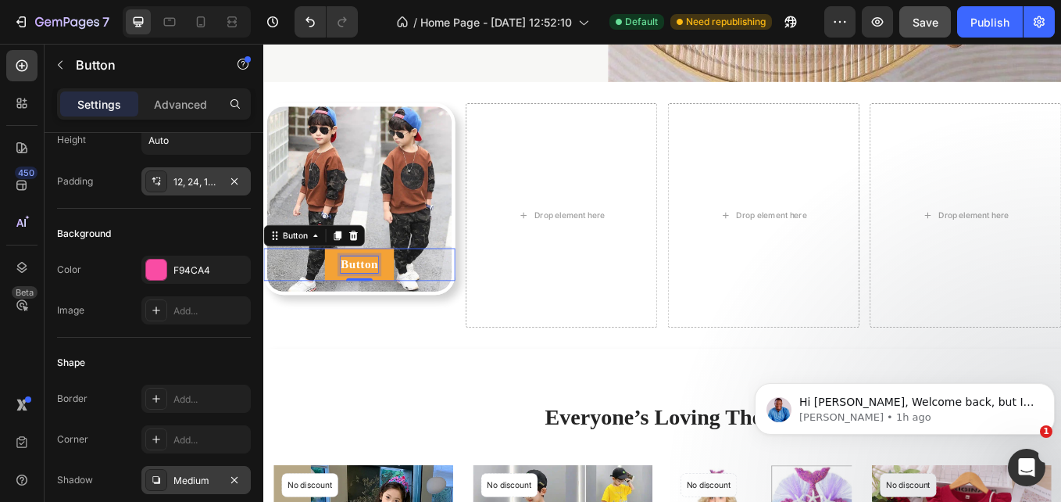
click at [369, 294] on p "Button" at bounding box center [376, 303] width 45 height 20
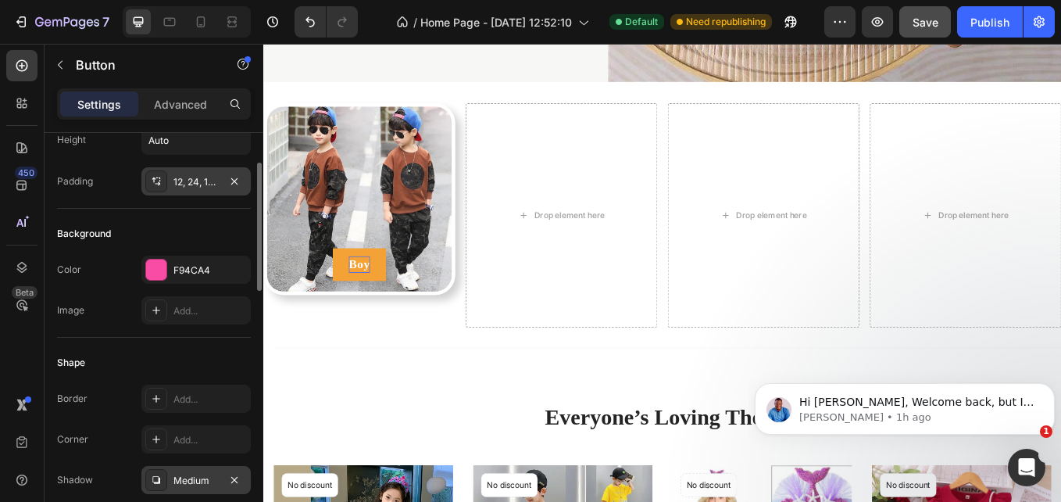
click at [208, 235] on div "Background" at bounding box center [154, 233] width 194 height 25
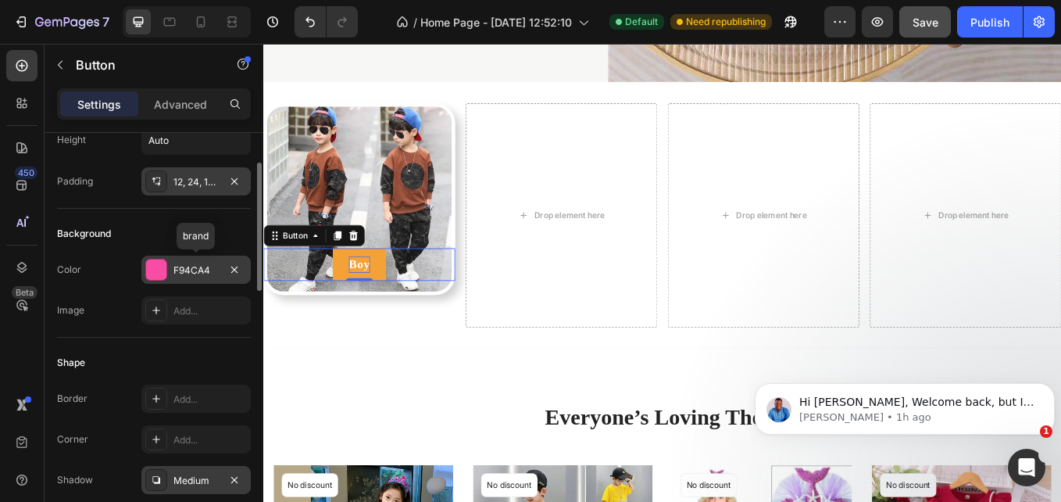
click at [217, 269] on div "F94CA4" at bounding box center [196, 270] width 45 height 14
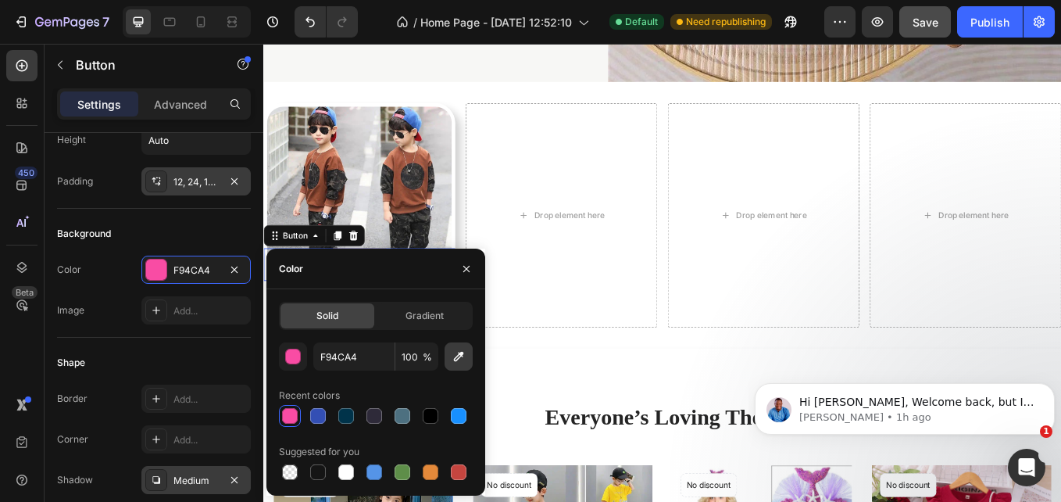
click at [457, 353] on icon "button" at bounding box center [459, 357] width 16 height 16
click at [317, 471] on div at bounding box center [318, 472] width 16 height 16
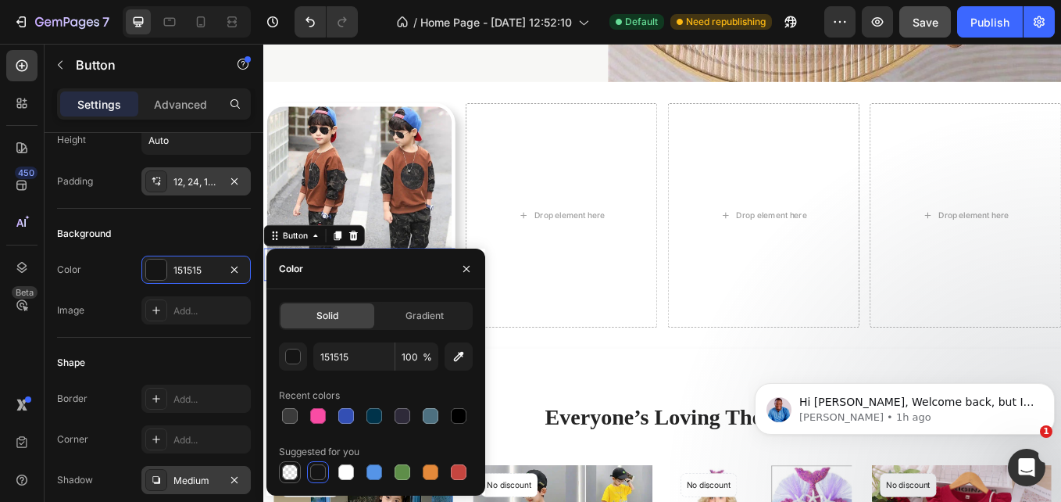
click at [294, 471] on div at bounding box center [290, 472] width 16 height 16
type input "000000"
type input "0"
click at [211, 368] on div "Shape" at bounding box center [154, 362] width 194 height 25
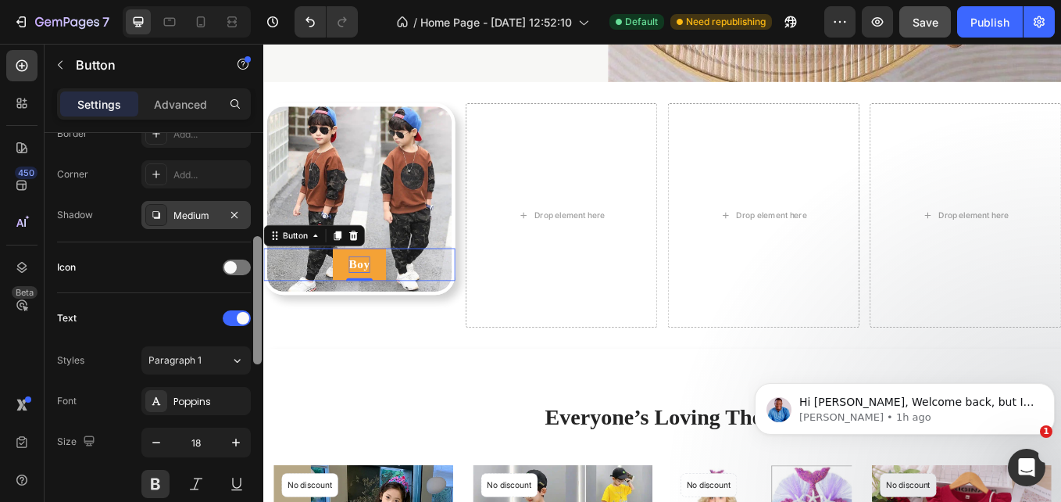
scroll to position [375, 0]
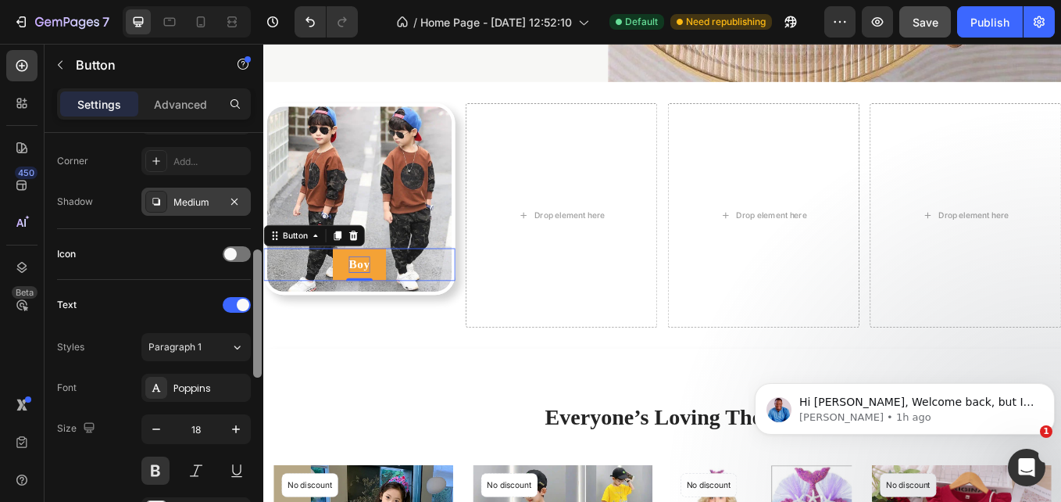
drag, startPoint x: 256, startPoint y: 227, endPoint x: 259, endPoint y: 314, distance: 86.8
click at [259, 314] on div at bounding box center [257, 313] width 9 height 128
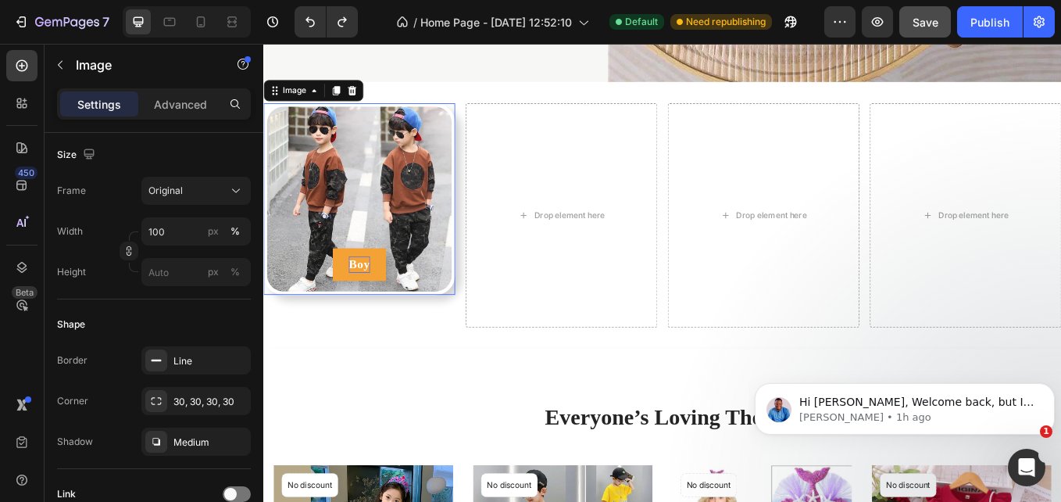
scroll to position [0, 0]
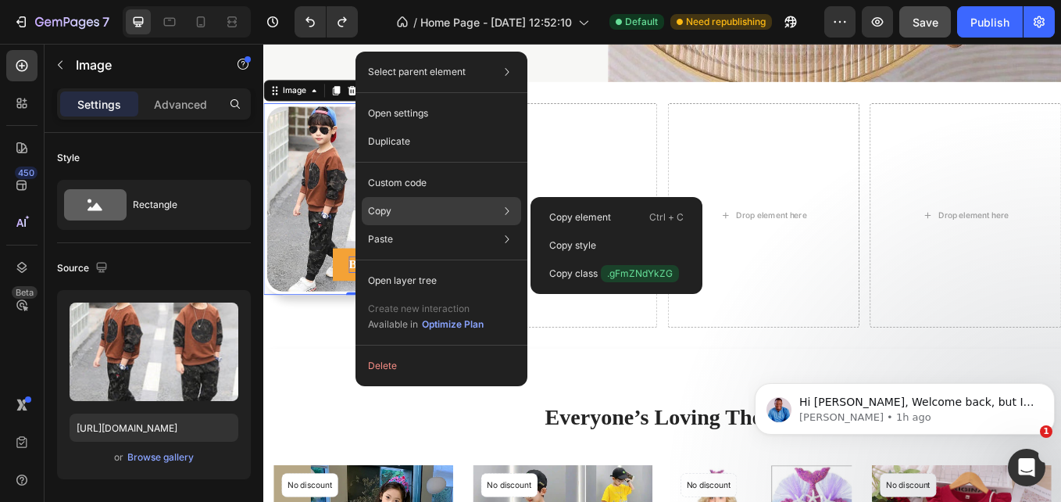
click at [442, 202] on div "Copy Copy element Ctrl + C Copy style Copy class .gFmZNdYkZG" at bounding box center [441, 211] width 159 height 28
click at [592, 241] on p "Copy style" at bounding box center [572, 245] width 47 height 14
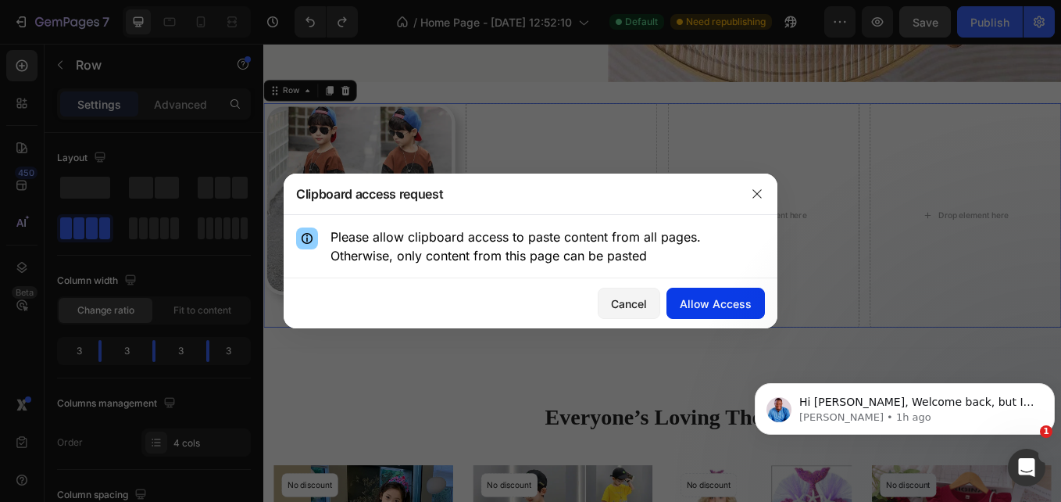
click at [739, 317] on button "Allow Access" at bounding box center [716, 303] width 98 height 31
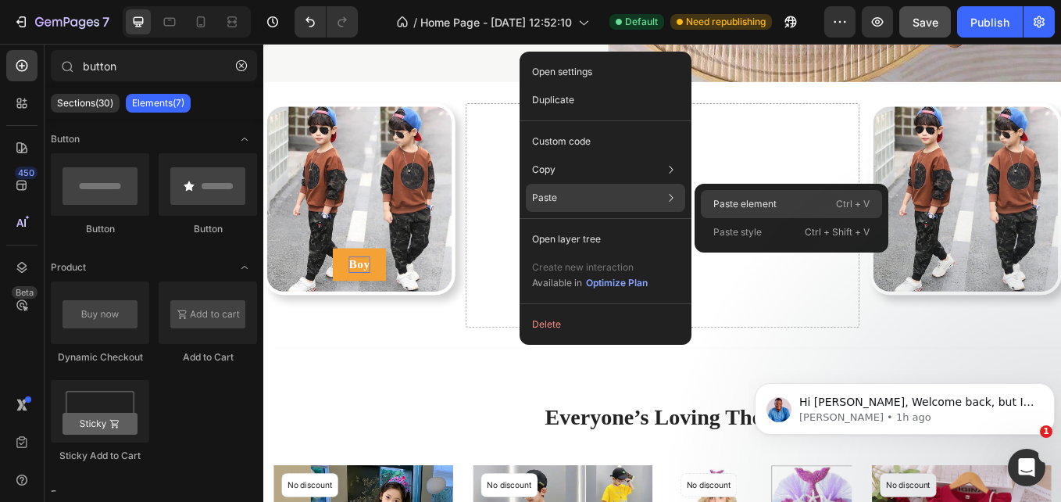
click at [742, 218] on div "Paste element Ctrl + V" at bounding box center [791, 232] width 181 height 28
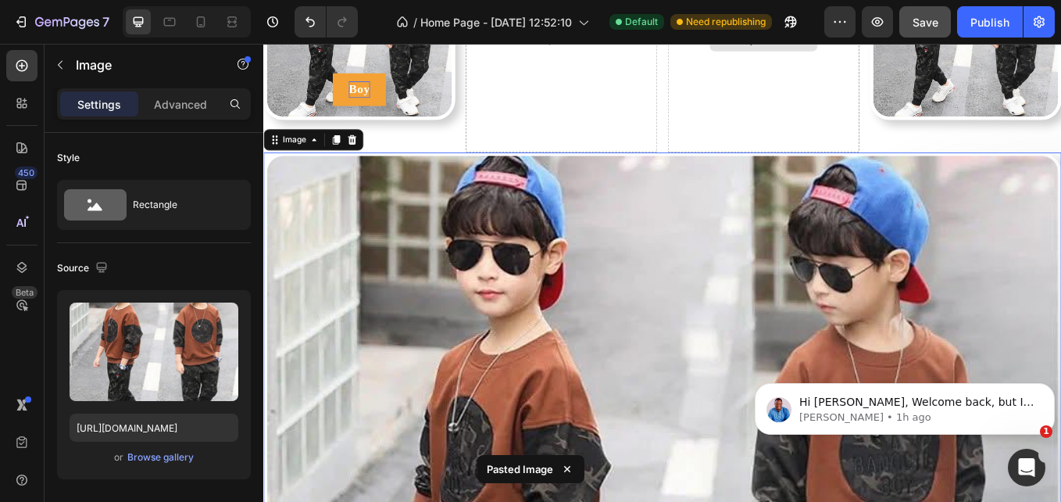
scroll to position [789, 0]
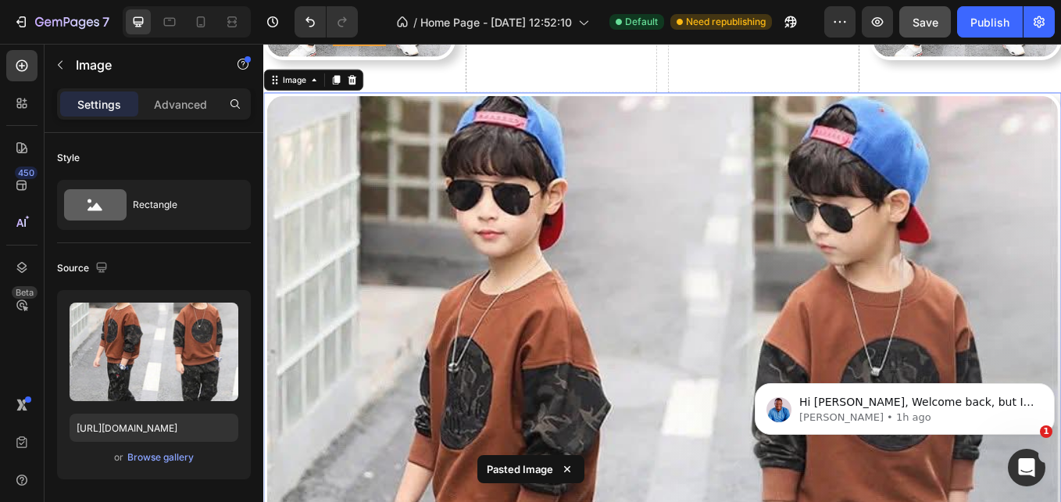
type input "buton"
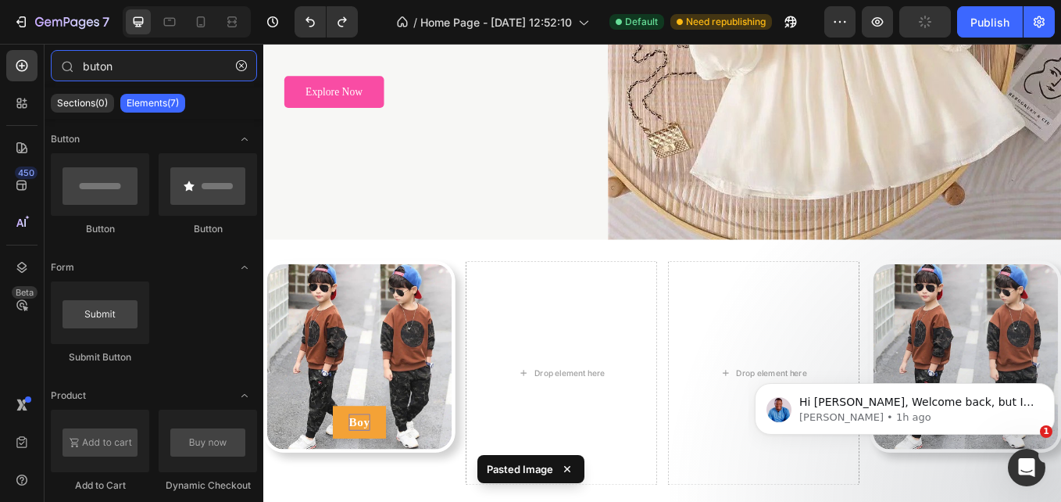
scroll to position [482, 0]
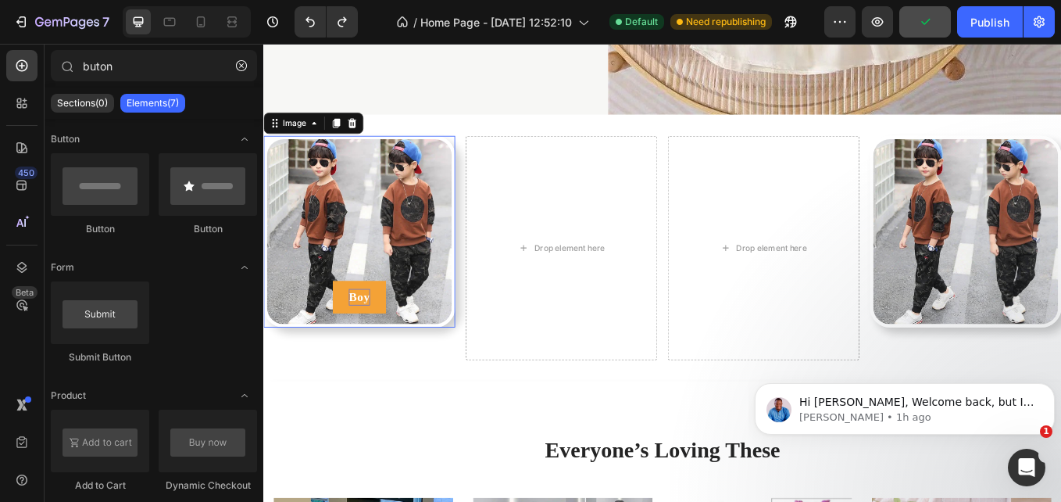
click at [421, 251] on img at bounding box center [375, 264] width 225 height 225
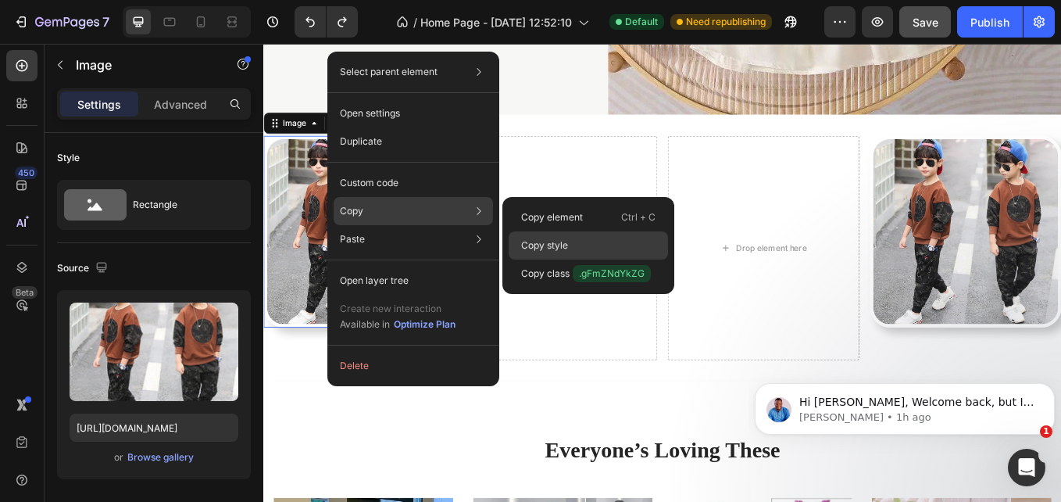
click at [566, 238] on p "Copy style" at bounding box center [544, 245] width 47 height 14
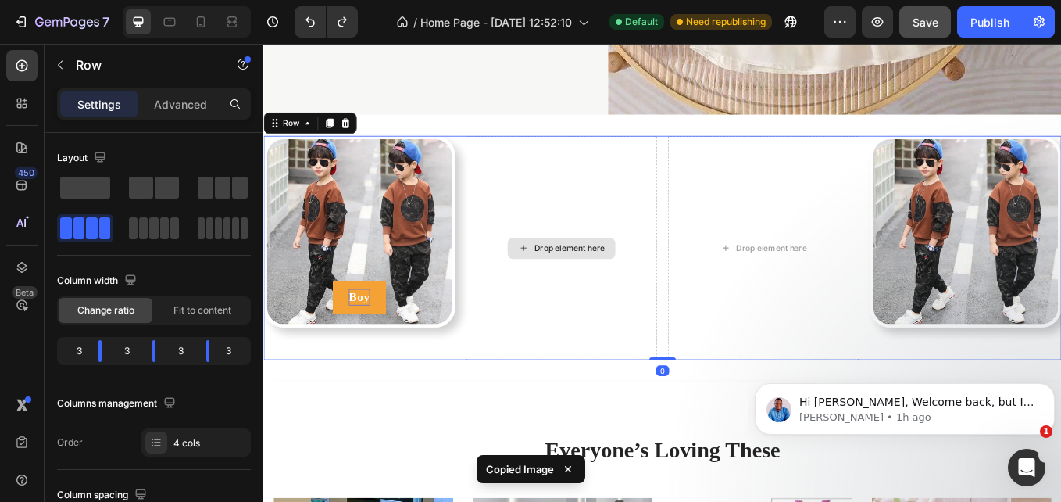
click at [620, 283] on div "Drop element here" at bounding box center [613, 283] width 225 height 263
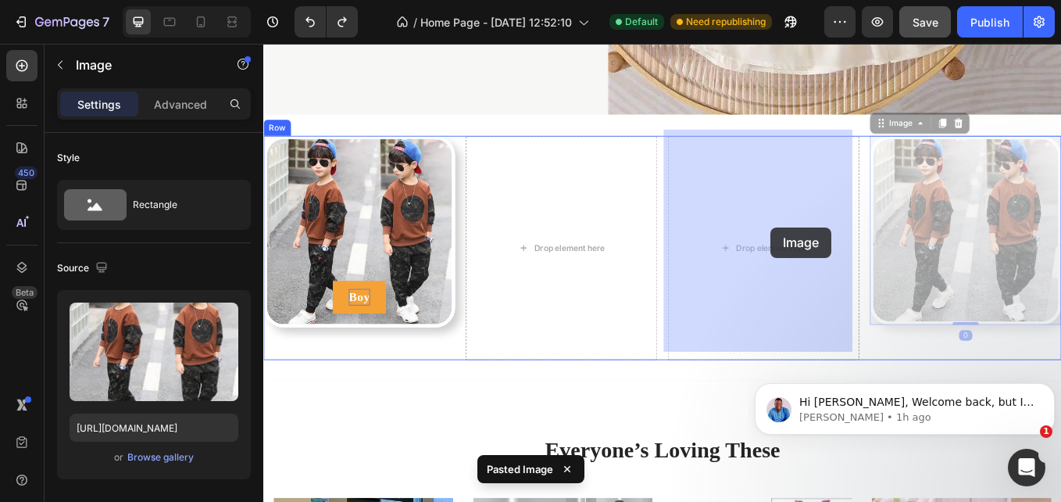
drag, startPoint x: 1048, startPoint y: 272, endPoint x: 847, endPoint y: 264, distance: 201.0
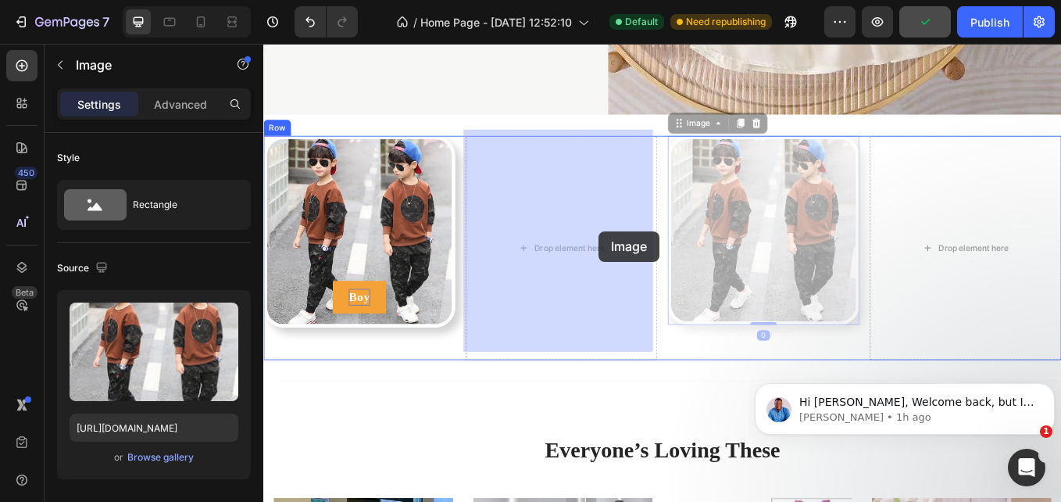
drag, startPoint x: 863, startPoint y: 265, endPoint x: 662, endPoint y: 264, distance: 200.9
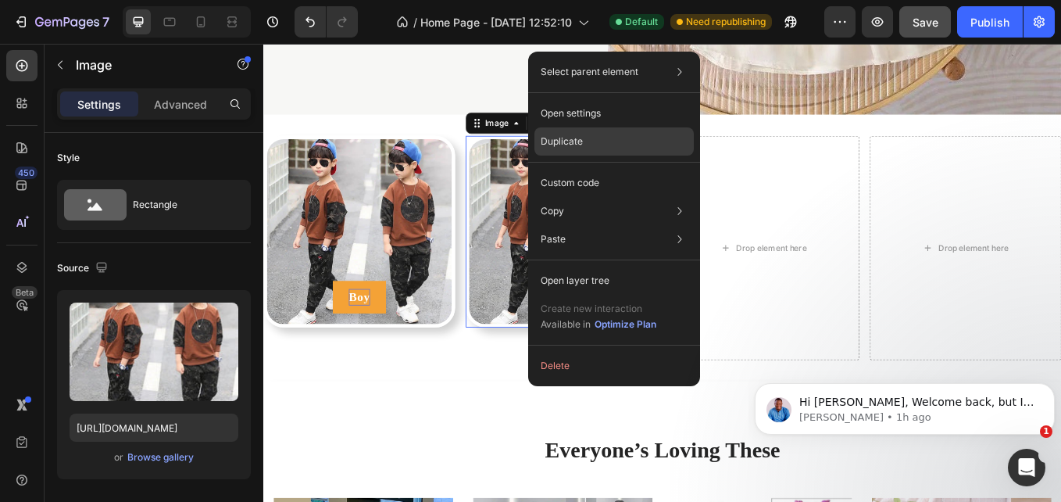
click at [607, 169] on div "Duplicate" at bounding box center [614, 183] width 159 height 28
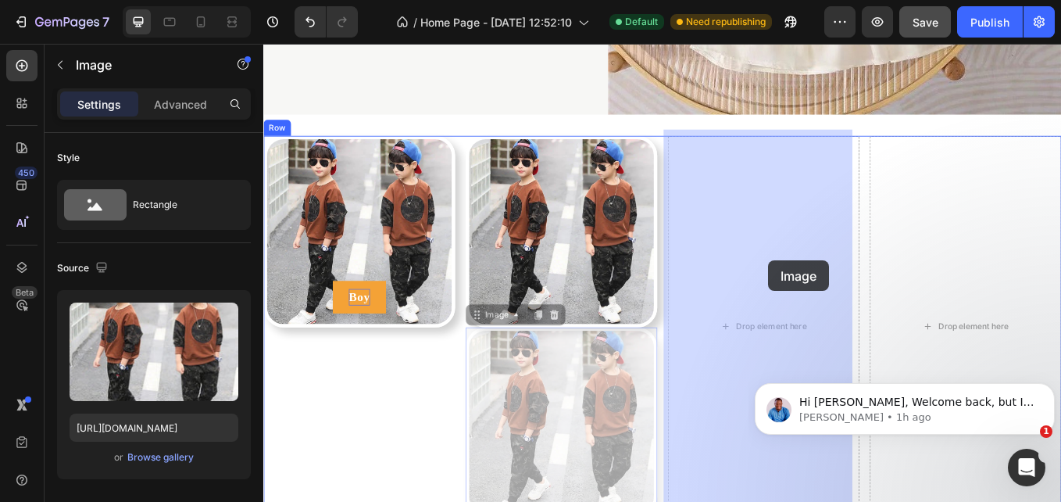
drag, startPoint x: 637, startPoint y: 428, endPoint x: 858, endPoint y: 296, distance: 257.2
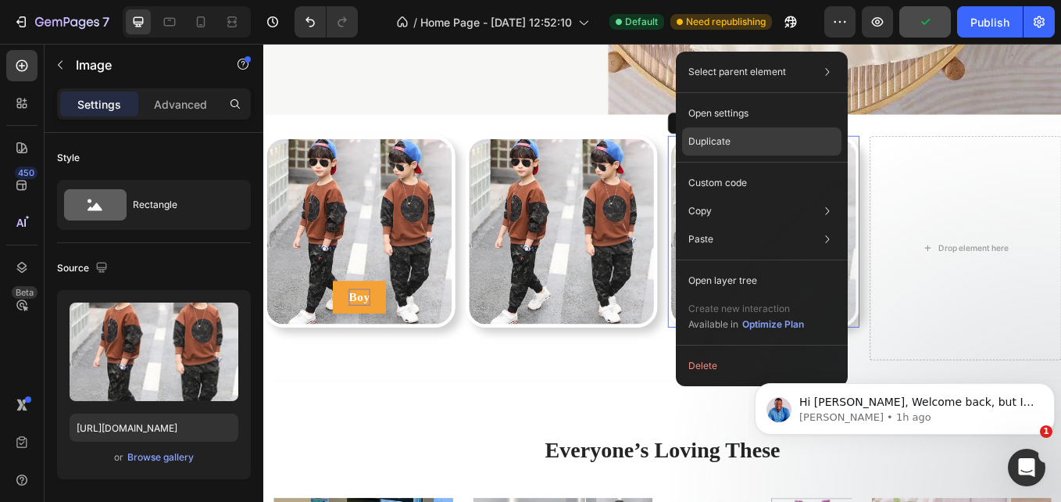
click at [767, 169] on div "Duplicate" at bounding box center [761, 183] width 159 height 28
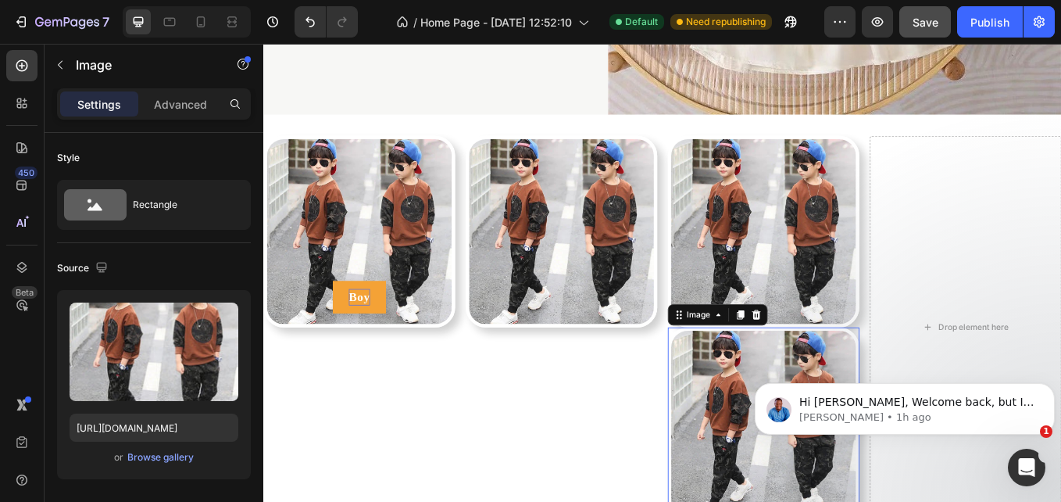
drag, startPoint x: 784, startPoint y: 363, endPoint x: 953, endPoint y: 224, distance: 219.3
click html "Hi Hamza, Welcome back, but I want to clarify how Global Styles work in GemPage…"
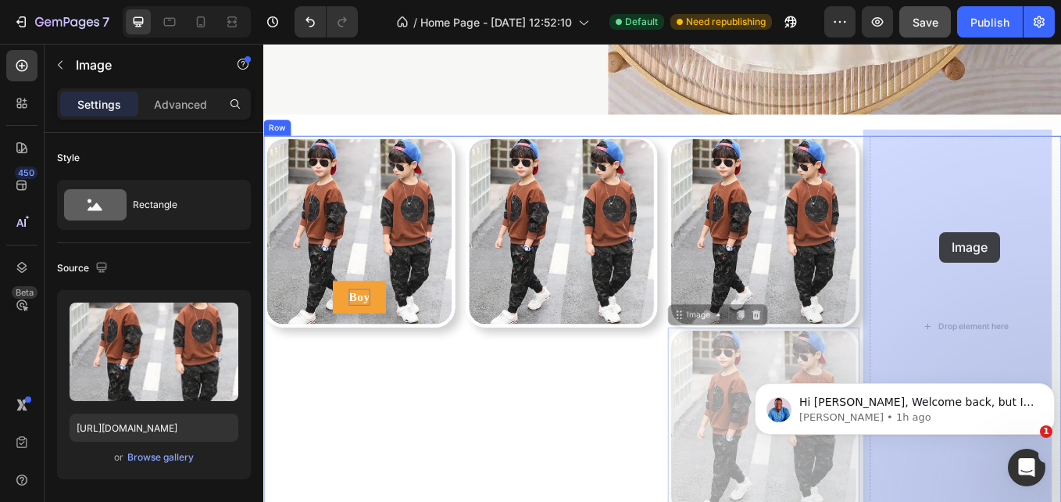
drag, startPoint x: 877, startPoint y: 399, endPoint x: 1086, endPoint y: 247, distance: 258.6
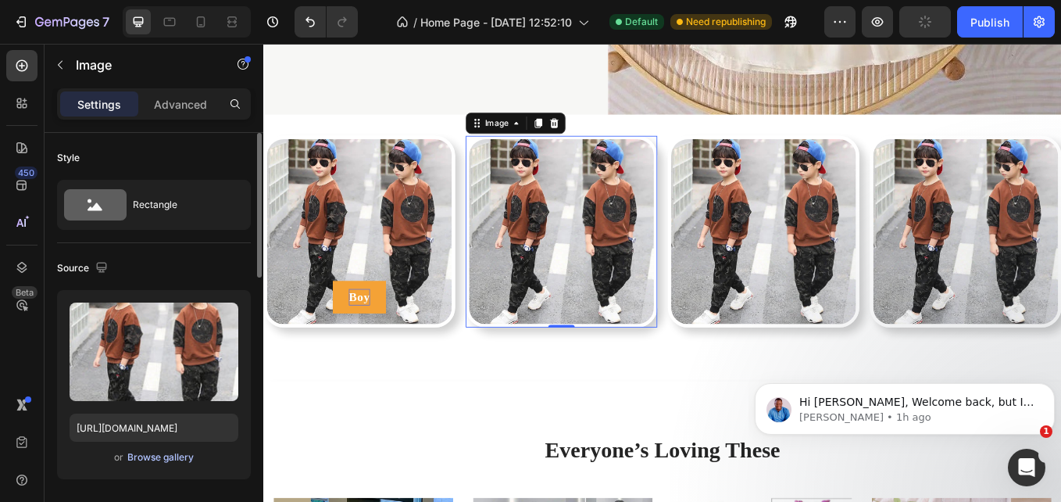
click at [163, 459] on div "Browse gallery" at bounding box center [160, 457] width 66 height 14
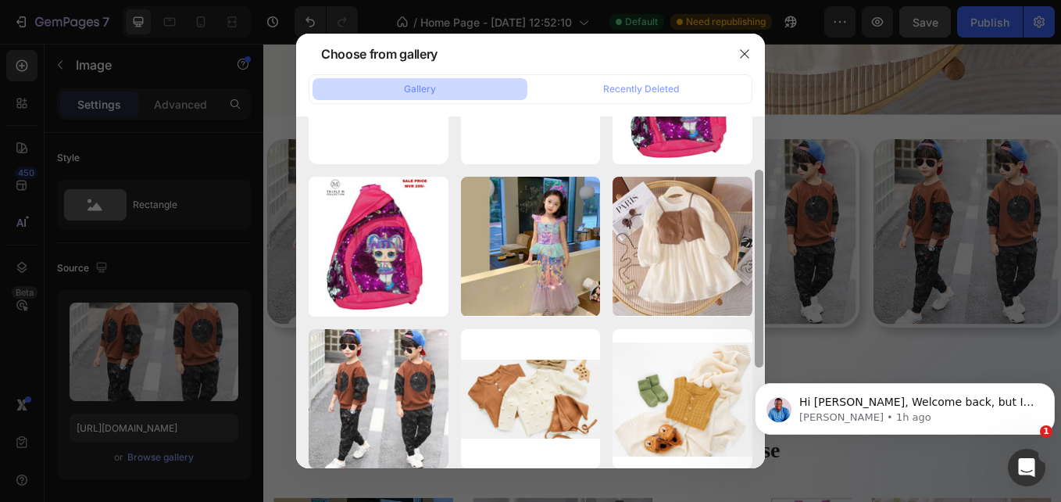
drag, startPoint x: 757, startPoint y: 209, endPoint x: 757, endPoint y: 266, distance: 56.3
click at [757, 266] on div at bounding box center [759, 269] width 9 height 198
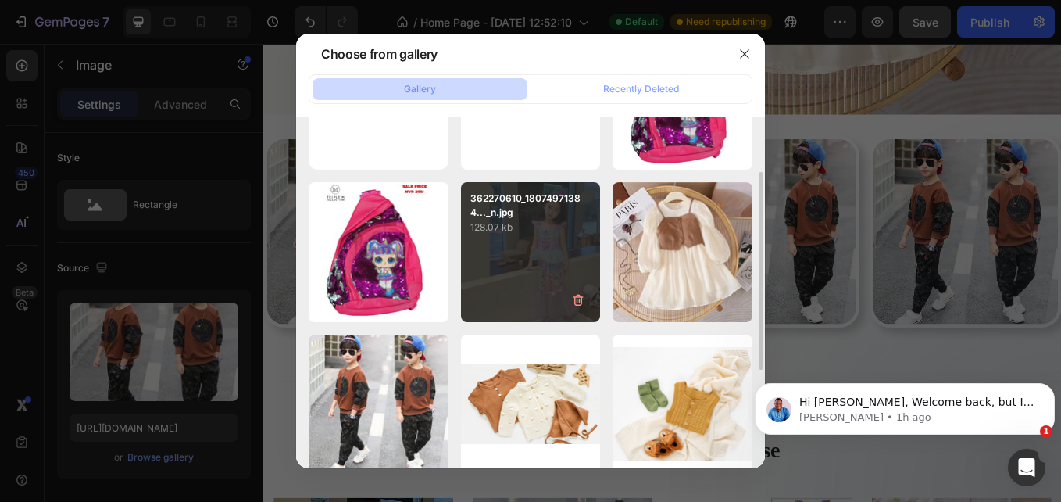
click at [529, 263] on div "362270610_18074971384..._n.jpg 128.07 kb" at bounding box center [531, 252] width 140 height 140
type input "[URL][DOMAIN_NAME]"
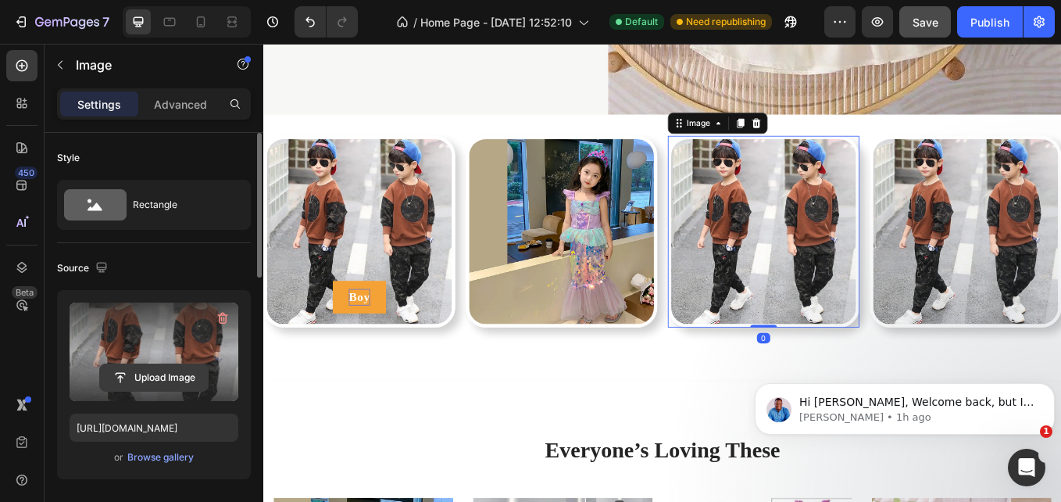
click at [138, 371] on input "file" at bounding box center [154, 377] width 108 height 27
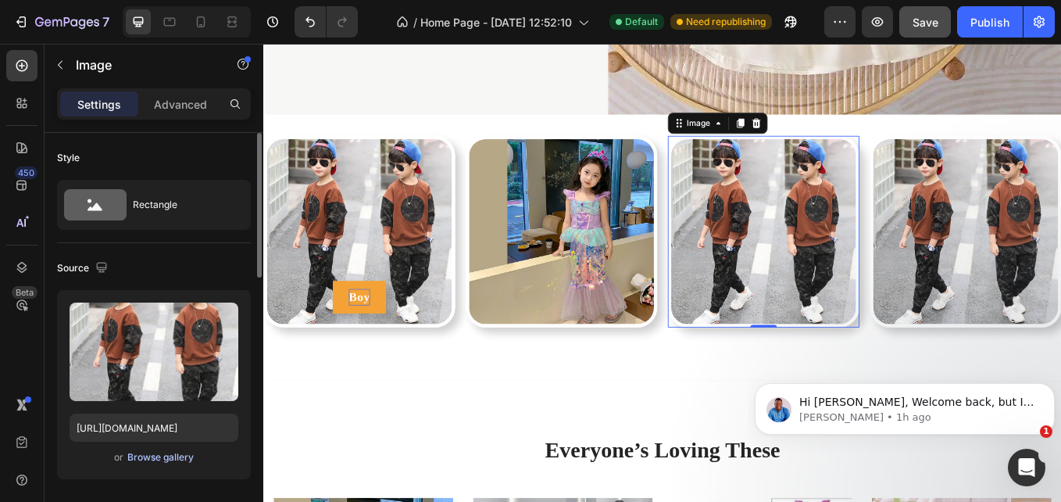
click at [159, 457] on div "Browse gallery" at bounding box center [160, 457] width 66 height 14
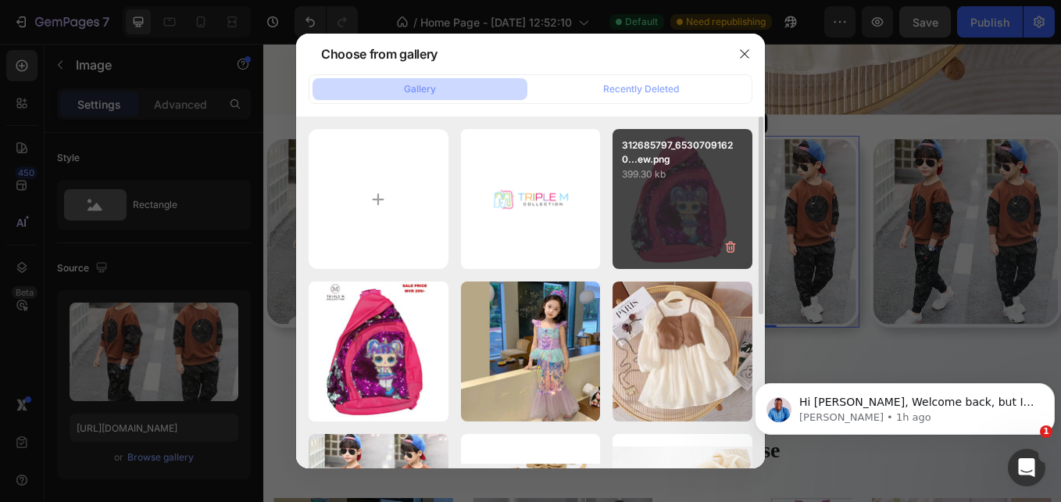
click at [646, 227] on div "312685797_65307091620...ew.png 399.30 kb" at bounding box center [683, 199] width 140 height 140
type input "[URL][DOMAIN_NAME]"
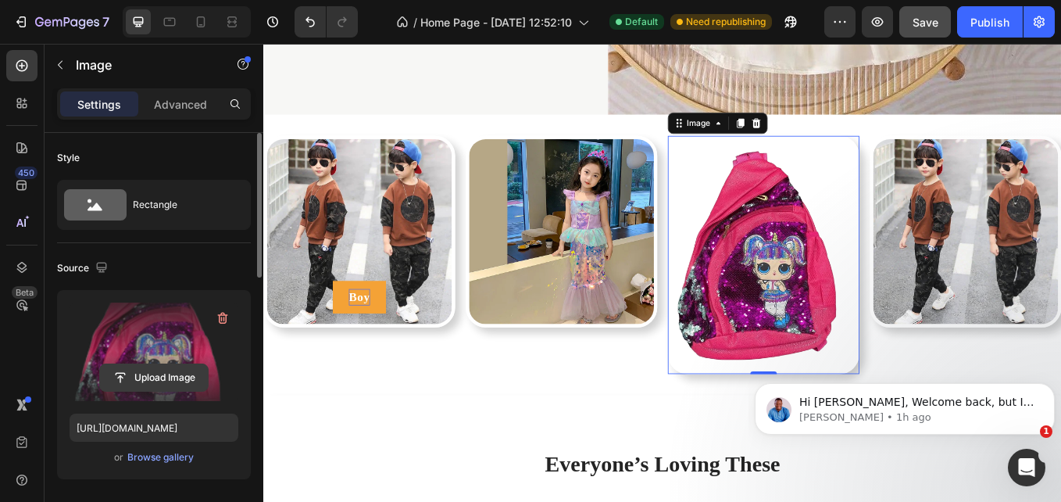
click at [180, 368] on input "file" at bounding box center [154, 377] width 108 height 27
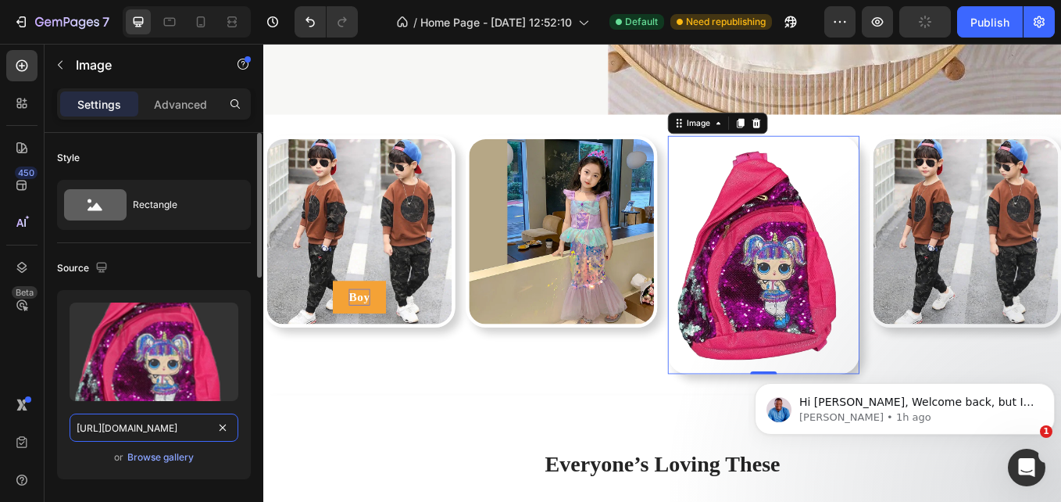
click at [132, 432] on input "[URL][DOMAIN_NAME]" at bounding box center [154, 427] width 169 height 28
click at [136, 458] on div "Browse gallery" at bounding box center [160, 457] width 66 height 14
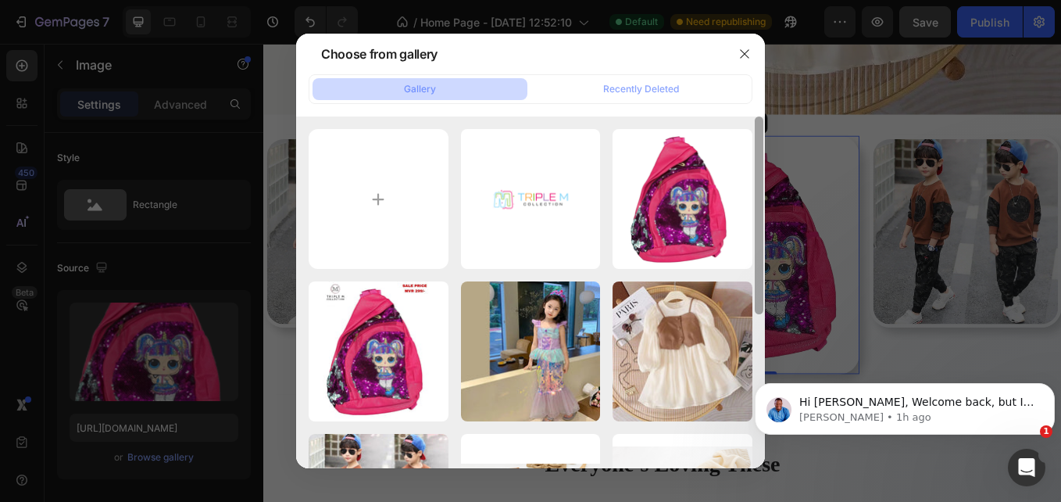
scroll to position [270, 0]
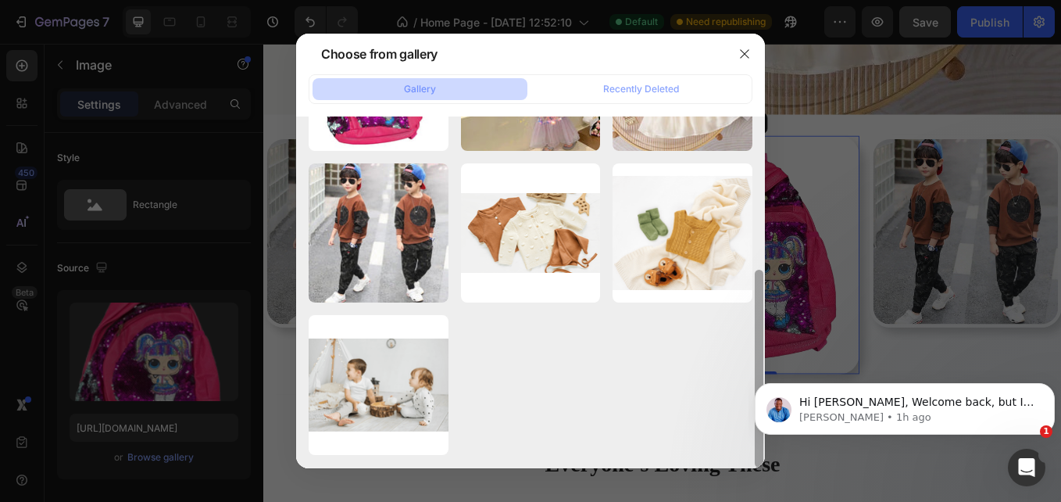
click at [762, 347] on div at bounding box center [759, 291] width 12 height 351
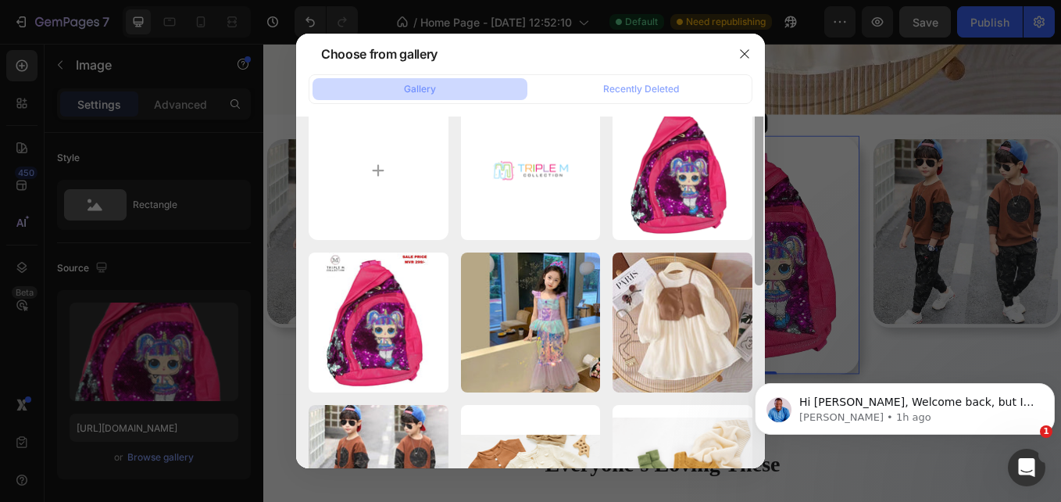
scroll to position [0, 0]
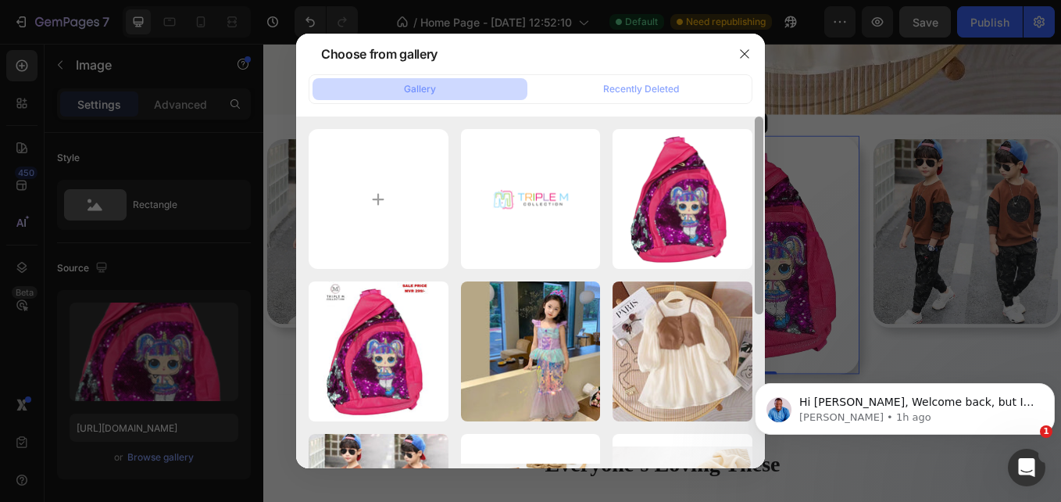
drag, startPoint x: 762, startPoint y: 347, endPoint x: 759, endPoint y: 123, distance: 224.3
click at [759, 123] on div at bounding box center [759, 215] width 9 height 198
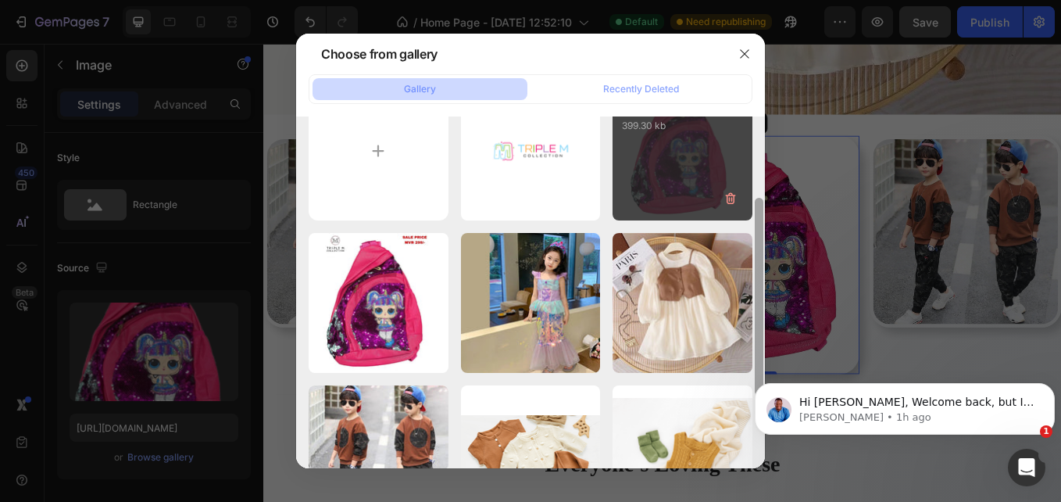
scroll to position [9, 0]
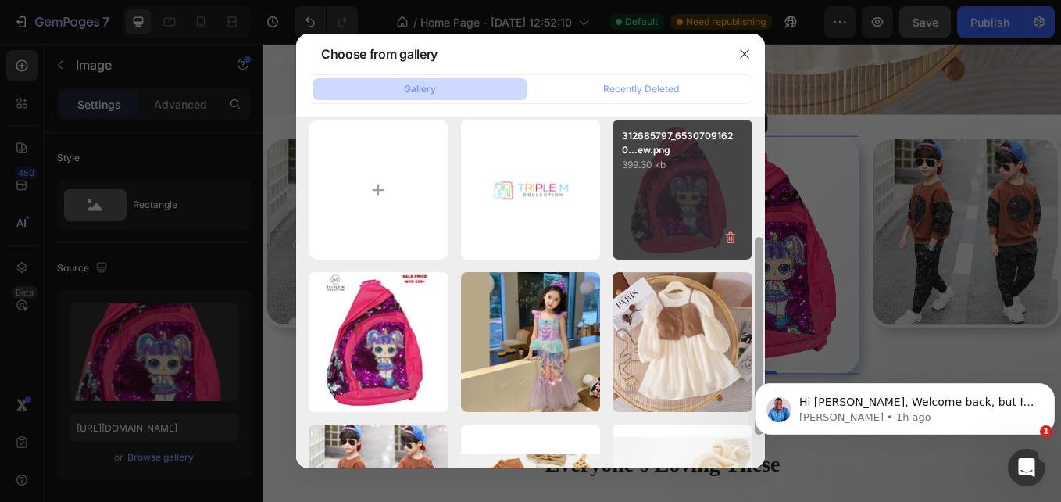
drag, startPoint x: 759, startPoint y: 131, endPoint x: 743, endPoint y: 137, distance: 16.6
click at [743, 137] on div "PNG.png 32.18 kb 312685797_65307091620...ew.png 399.30 kb 312685797_65307091620…" at bounding box center [530, 291] width 469 height 351
click at [677, 172] on p "399.30 kb" at bounding box center [682, 165] width 121 height 16
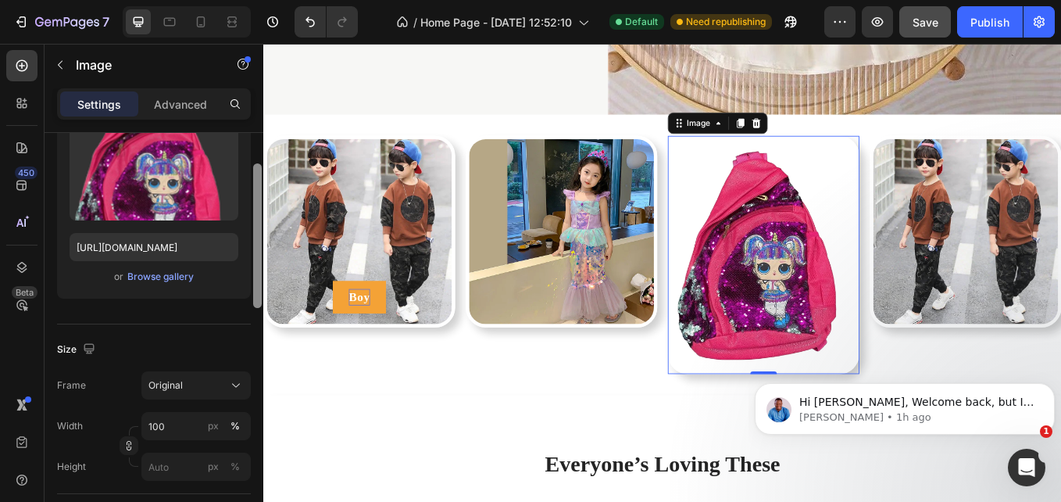
scroll to position [241, 0]
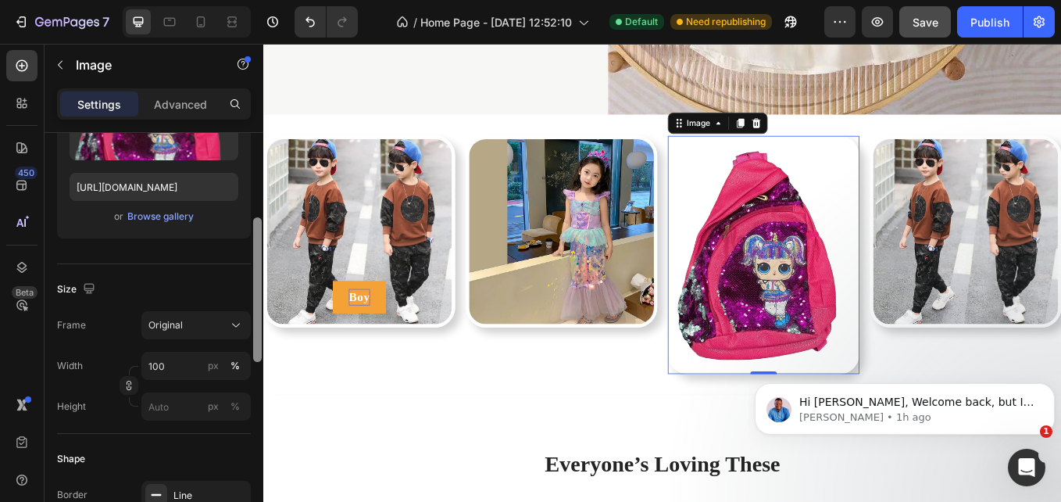
drag, startPoint x: 257, startPoint y: 252, endPoint x: 253, endPoint y: 337, distance: 84.5
click at [253, 337] on div at bounding box center [257, 289] width 9 height 145
click at [195, 320] on div "Original" at bounding box center [187, 325] width 77 height 14
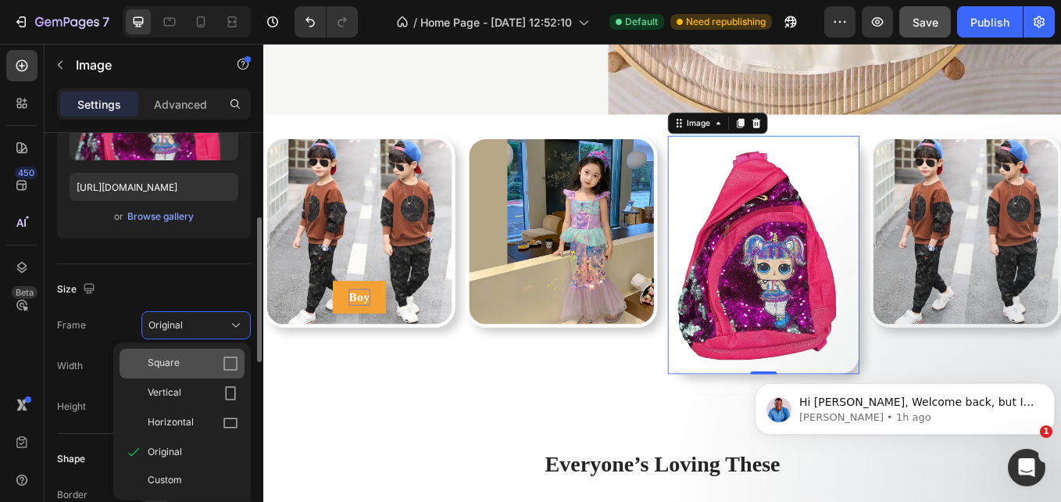
click at [201, 368] on div "Square" at bounding box center [193, 364] width 91 height 16
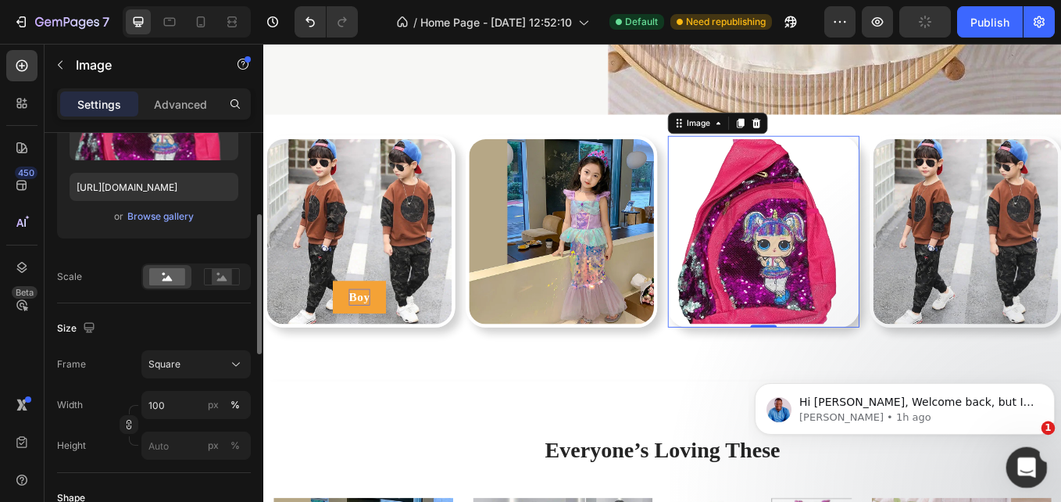
click at [1011, 461] on div "Open Intercom Messenger" at bounding box center [1025, 465] width 52 height 52
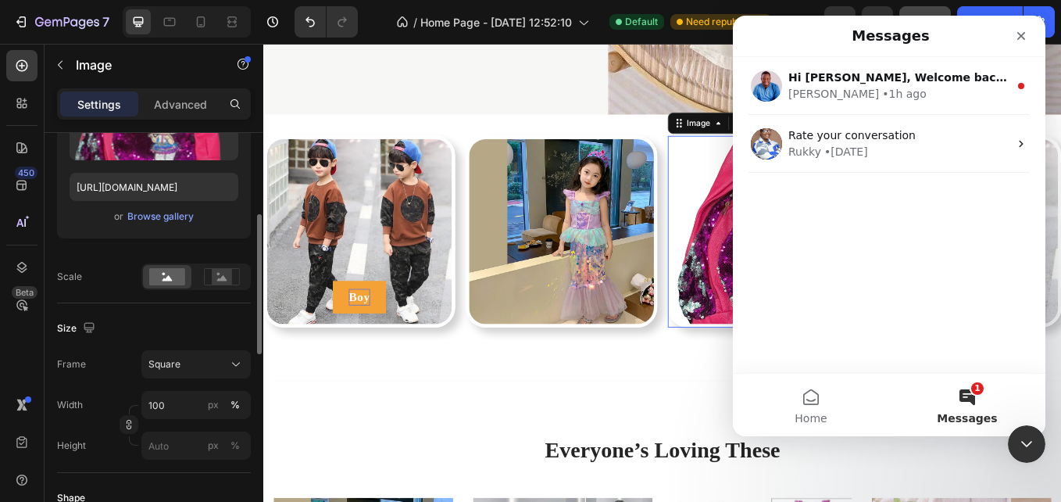
scroll to position [0, 0]
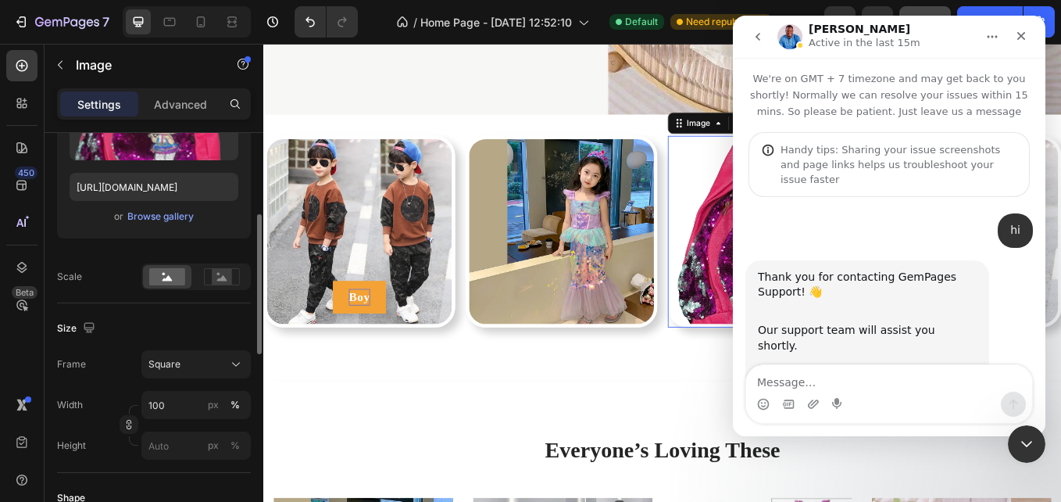
scroll to position [142, 0]
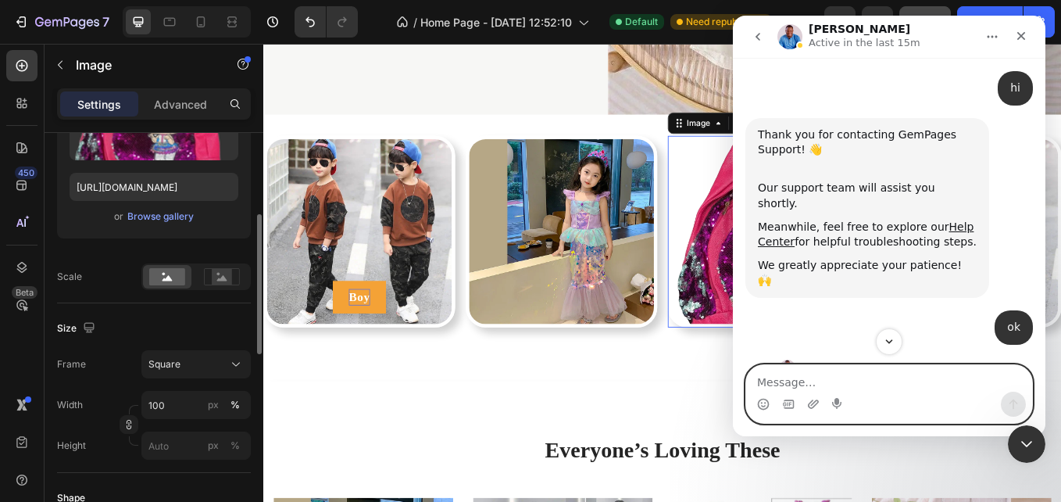
click at [804, 375] on textarea "Message…" at bounding box center [889, 378] width 286 height 27
paste textarea "d"
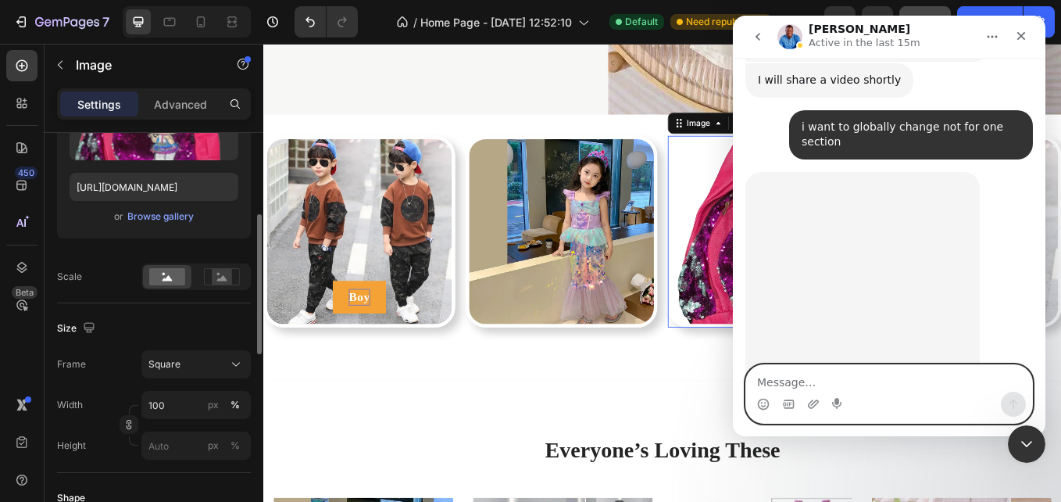
scroll to position [4649, 0]
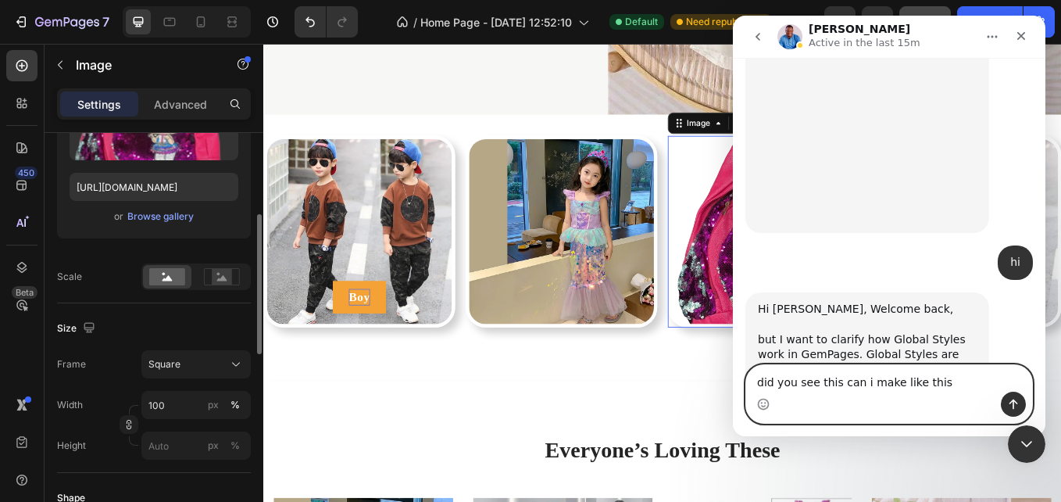
type textarea "did you see this can i make like this"
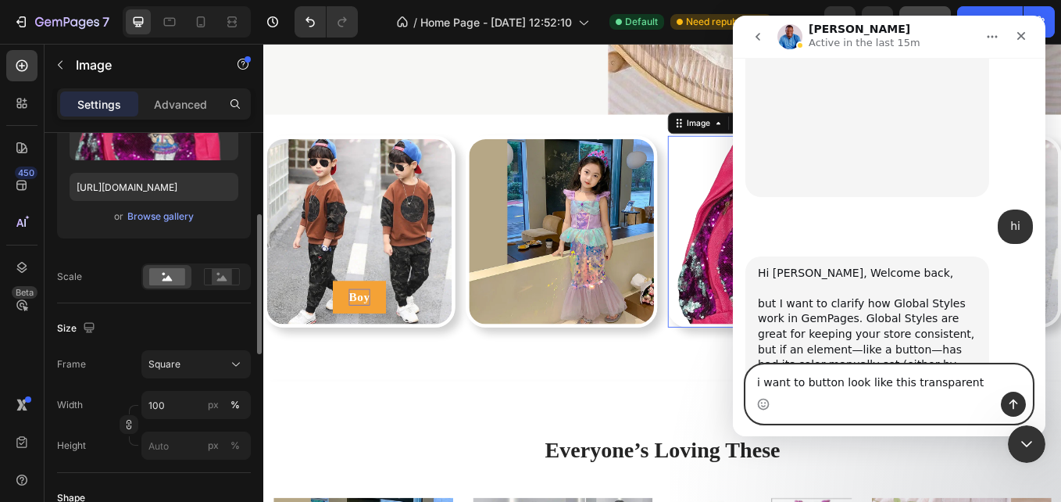
type textarea "i want to button look like this transparent"
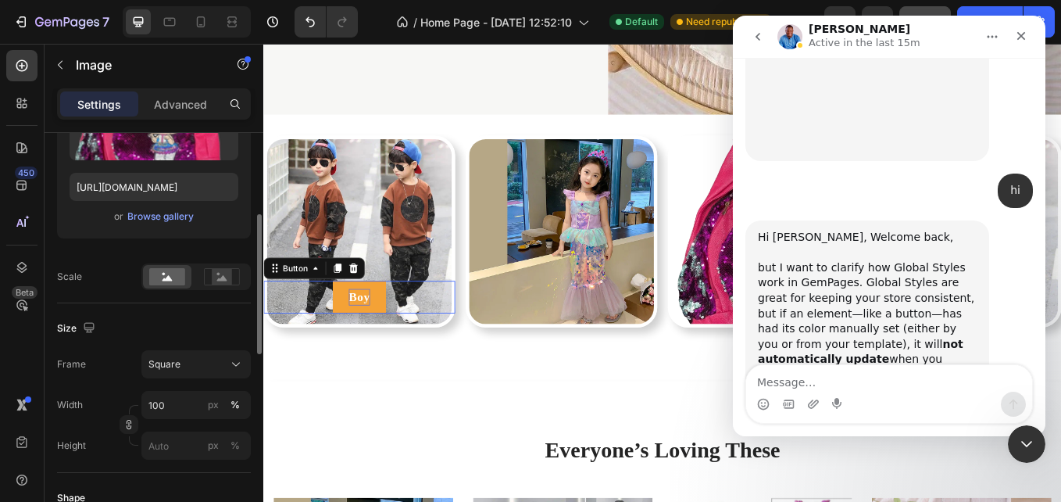
click at [364, 322] on button "Boy" at bounding box center [376, 341] width 63 height 38
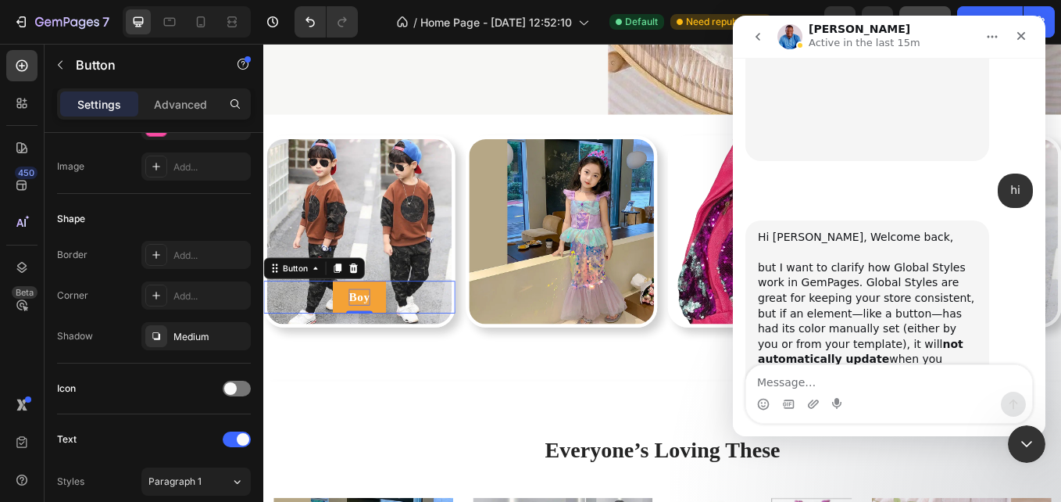
scroll to position [0, 0]
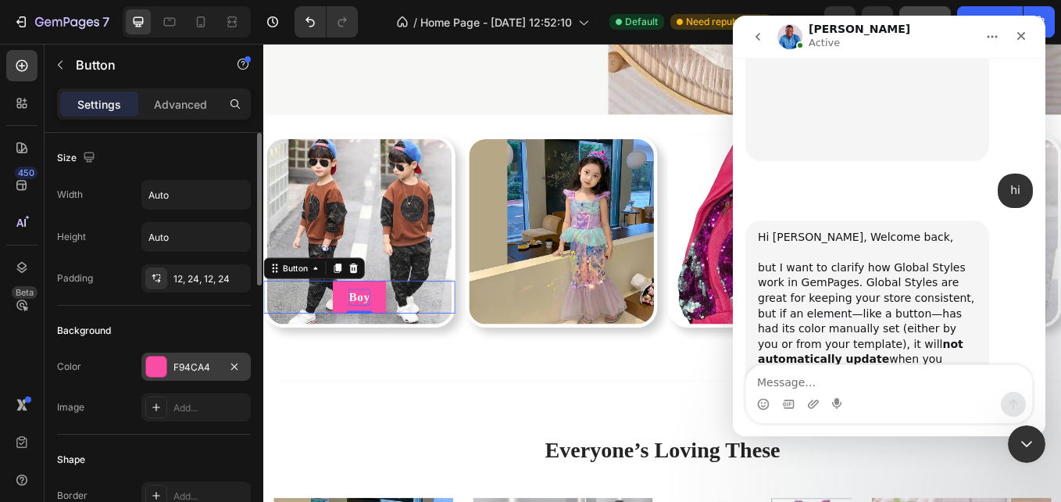
click at [162, 367] on div at bounding box center [156, 366] width 20 height 20
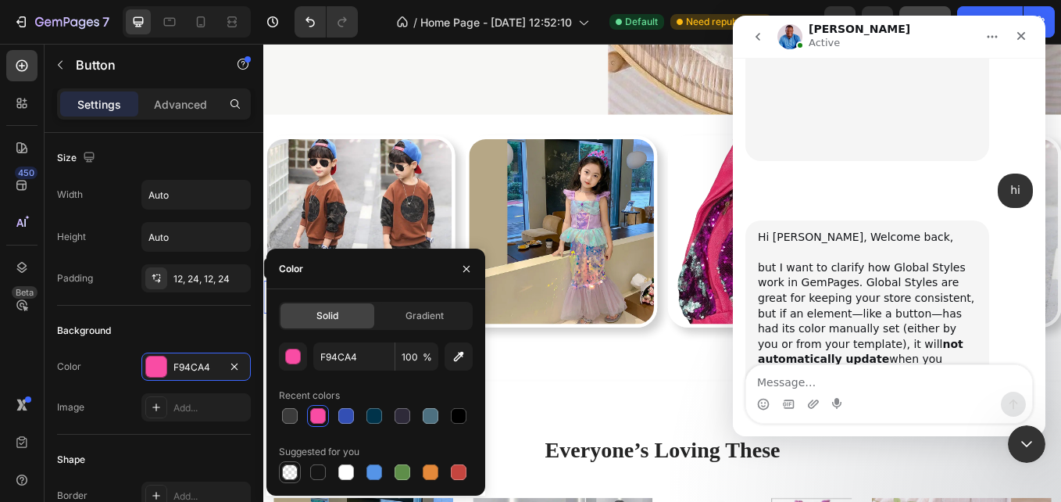
click at [291, 469] on div at bounding box center [290, 472] width 16 height 16
type input "000000"
type input "0"
click at [359, 359] on input "000000" at bounding box center [353, 356] width 81 height 28
type input "000000"
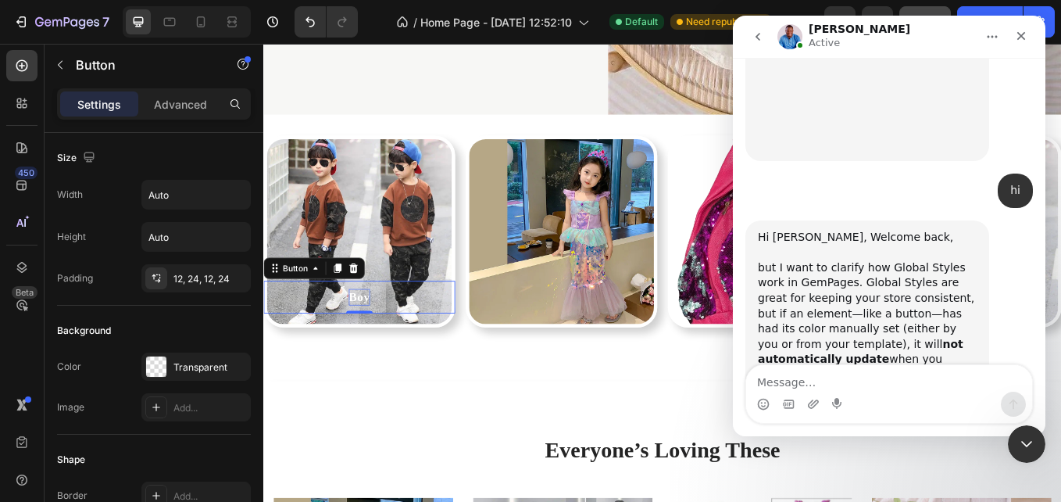
click at [213, 449] on div "Shape" at bounding box center [154, 459] width 194 height 25
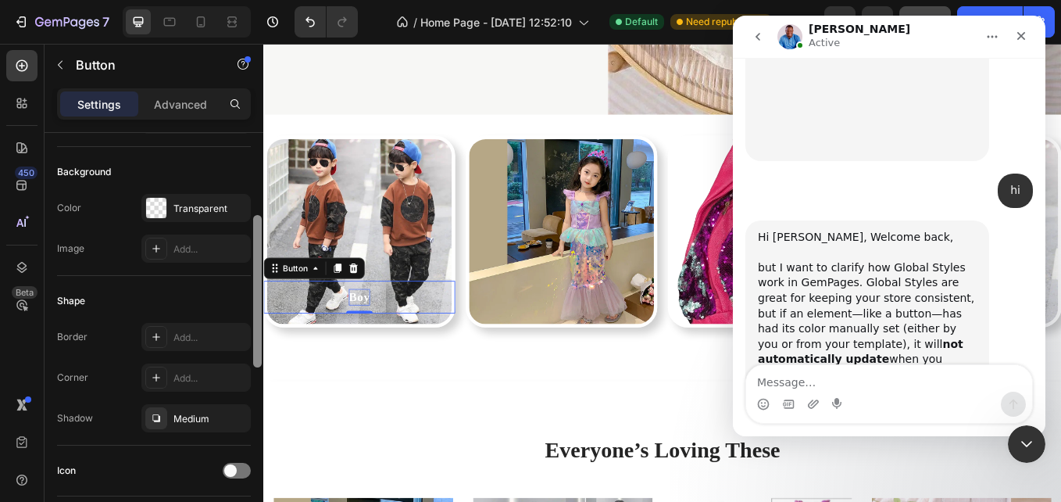
scroll to position [178, 0]
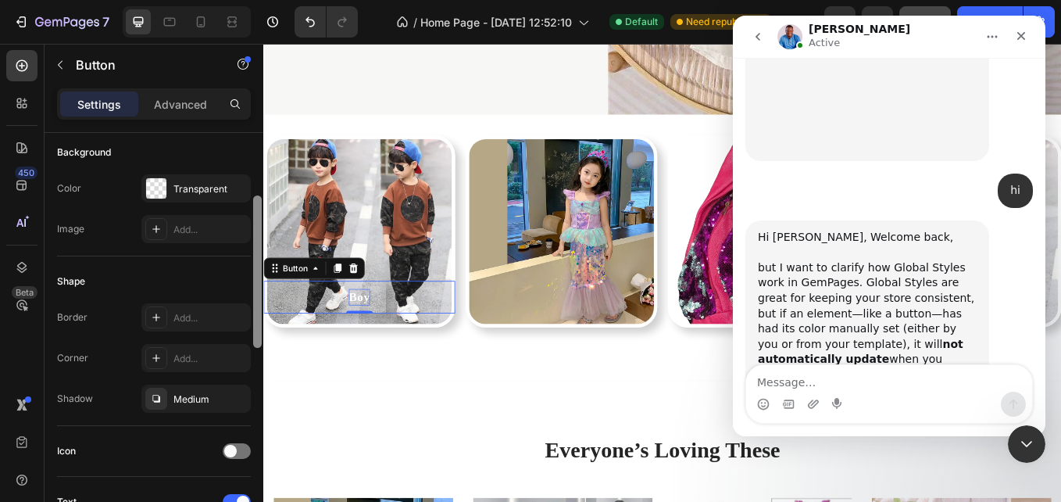
drag, startPoint x: 259, startPoint y: 269, endPoint x: 258, endPoint y: 335, distance: 65.7
click at [258, 335] on div at bounding box center [257, 271] width 9 height 152
click at [171, 321] on div "Add..." at bounding box center [195, 317] width 109 height 28
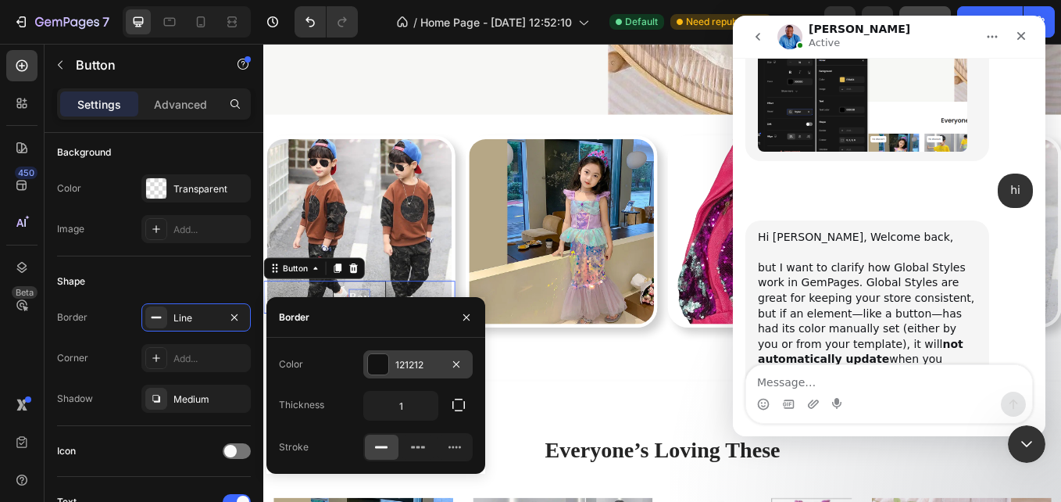
click at [376, 360] on div at bounding box center [378, 364] width 20 height 20
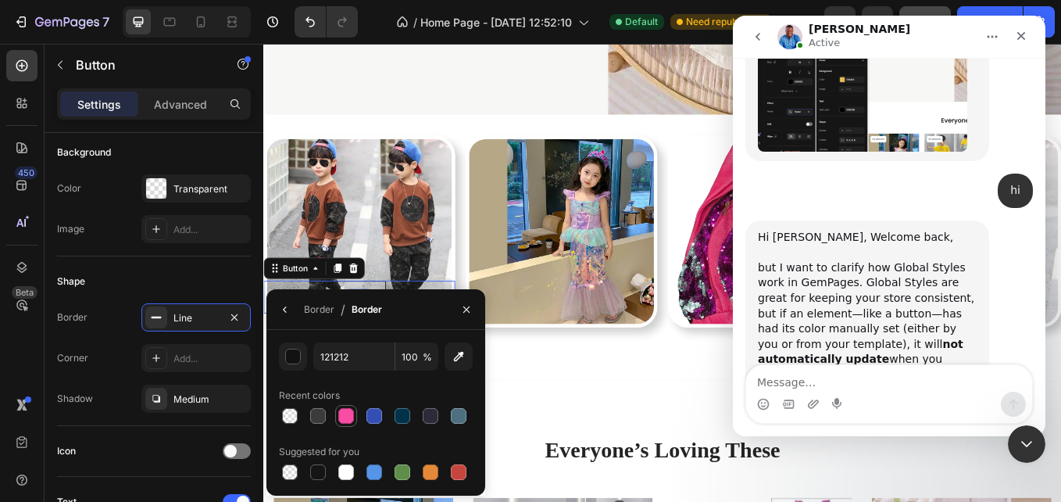
click at [349, 411] on div at bounding box center [346, 416] width 16 height 16
type input "F94CA4"
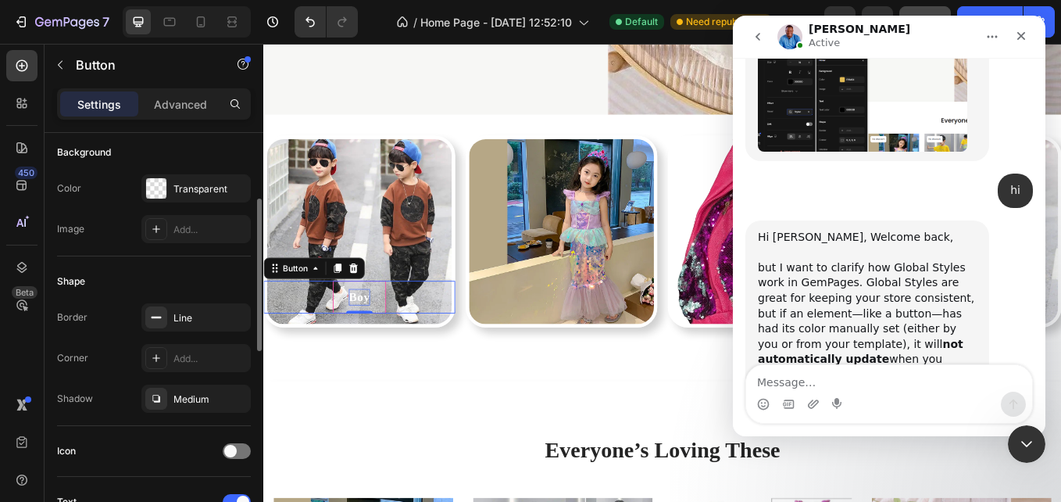
click at [196, 449] on div "Icon" at bounding box center [154, 450] width 194 height 25
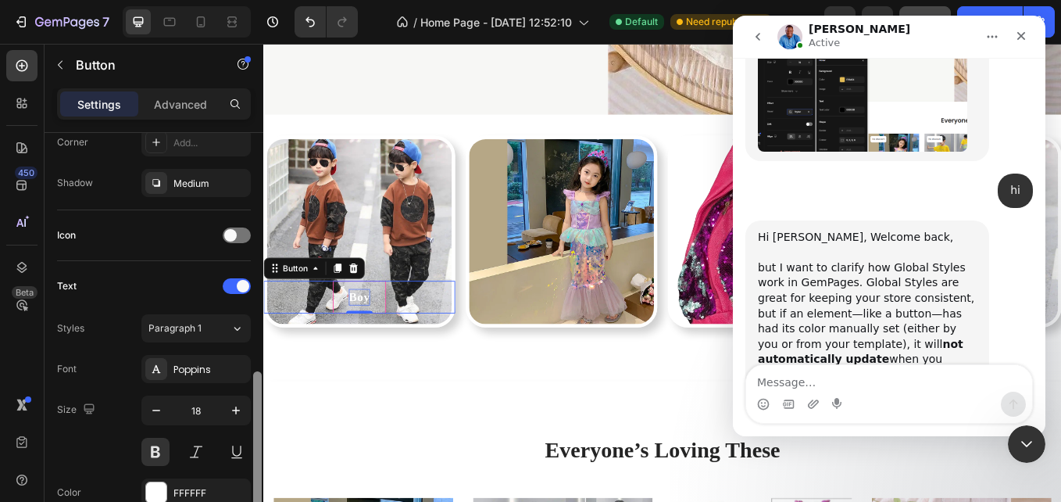
scroll to position [468, 0]
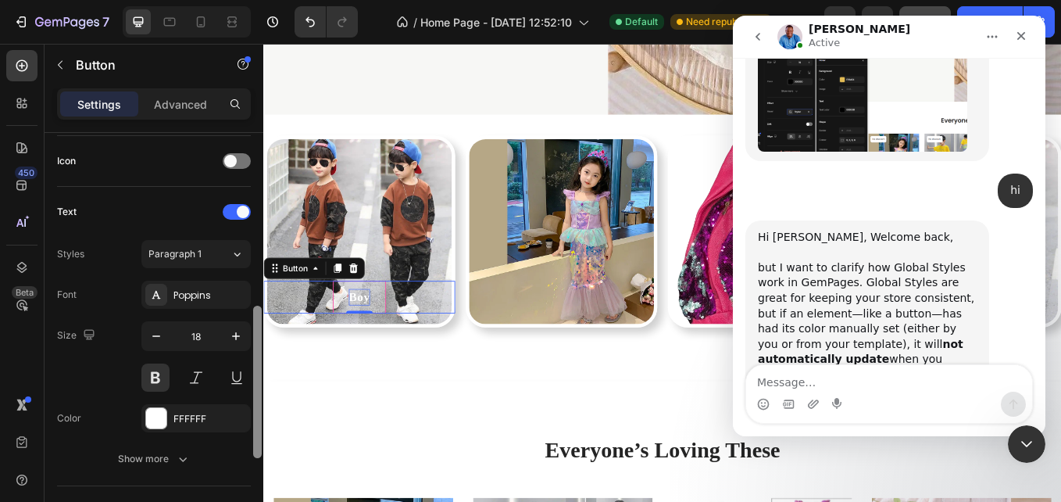
drag, startPoint x: 256, startPoint y: 320, endPoint x: 252, endPoint y: 427, distance: 107.2
click at [252, 427] on div at bounding box center [258, 339] width 12 height 413
click at [209, 443] on div "Font Poppins Size 18 Color FFFFFF Show more" at bounding box center [154, 377] width 194 height 192
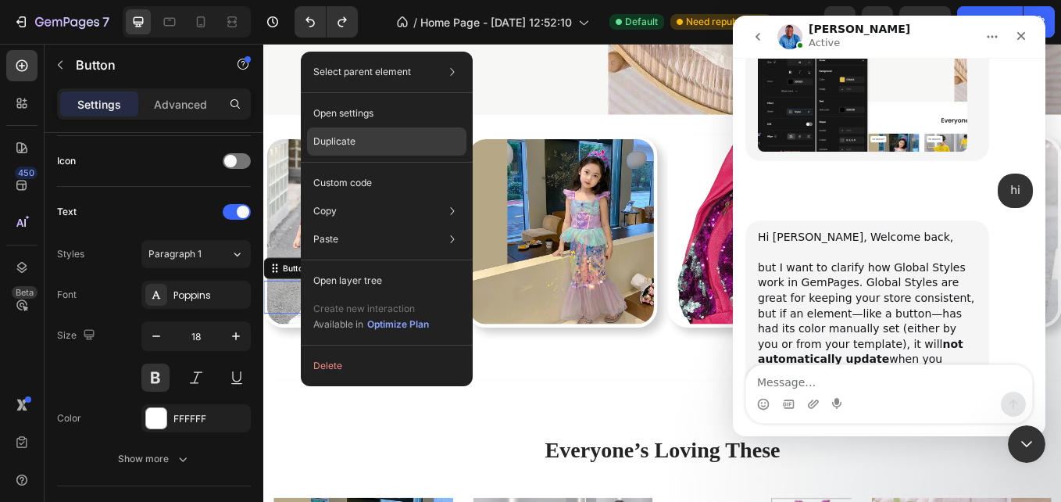
drag, startPoint x: 392, startPoint y: 145, endPoint x: 188, endPoint y: 138, distance: 204.9
click at [392, 169] on div "Duplicate" at bounding box center [386, 183] width 159 height 28
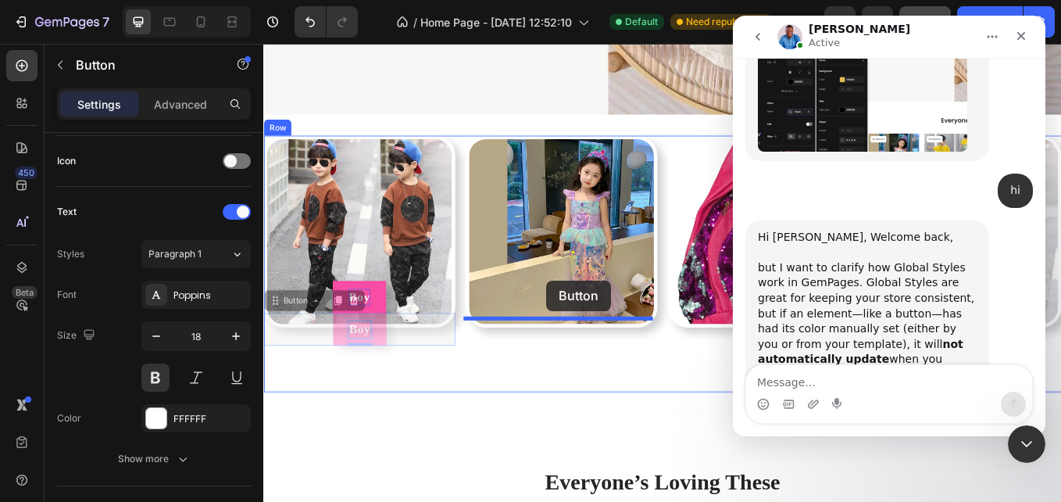
drag, startPoint x: 375, startPoint y: 370, endPoint x: 596, endPoint y: 322, distance: 226.4
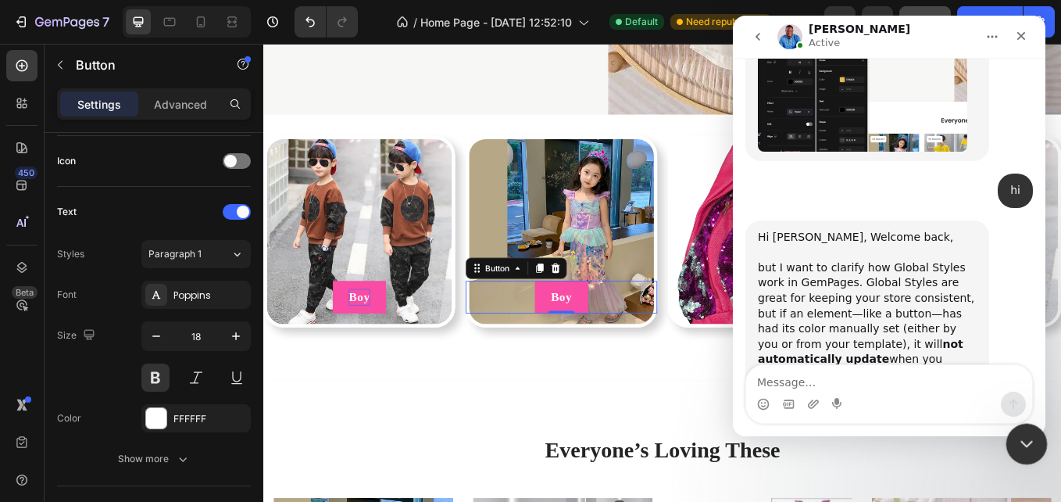
drag, startPoint x: 1022, startPoint y: 438, endPoint x: 1501, endPoint y: 765, distance: 580.4
click at [1021, 437] on icon "Close Intercom Messenger" at bounding box center [1024, 441] width 19 height 19
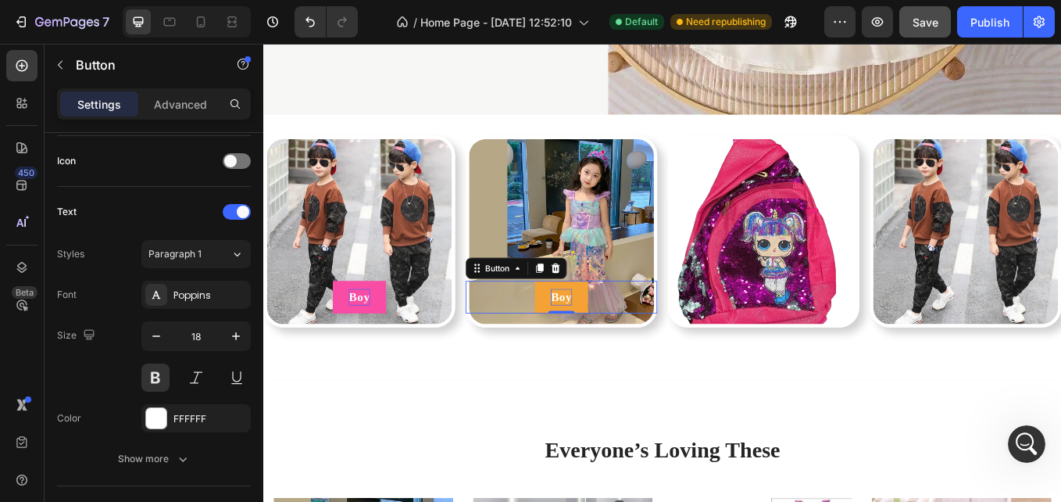
scroll to position [4721, 0]
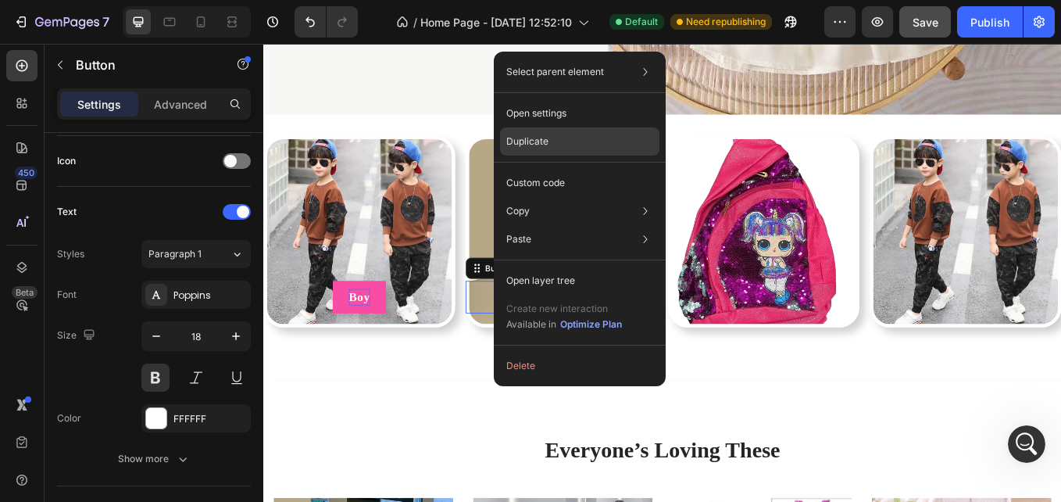
click at [607, 169] on div "Duplicate" at bounding box center [579, 183] width 159 height 28
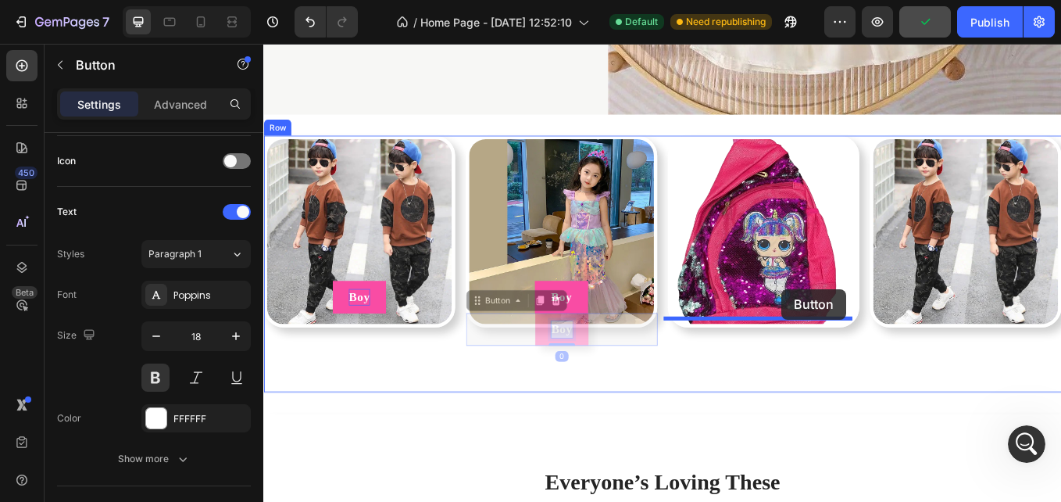
drag, startPoint x: 603, startPoint y: 374, endPoint x: 872, endPoint y: 332, distance: 272.9
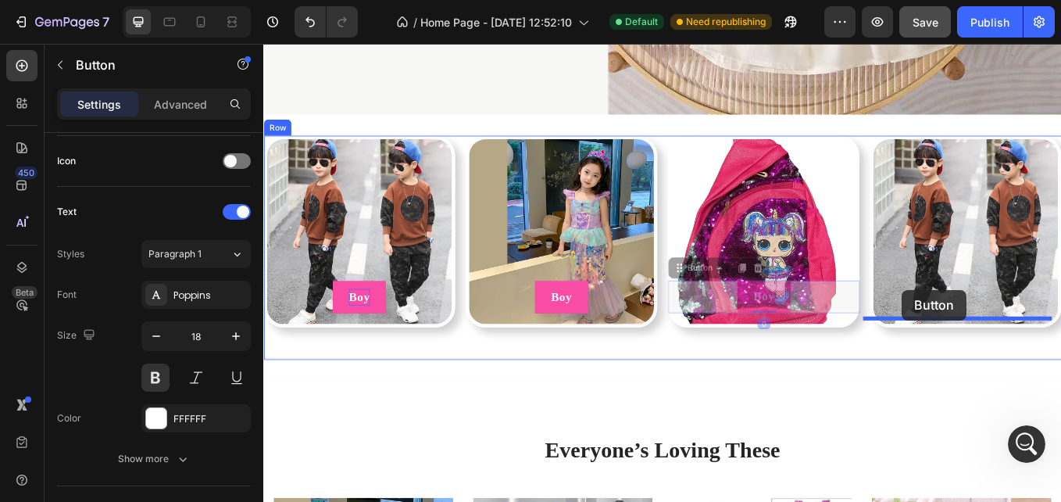
drag, startPoint x: 872, startPoint y: 332, endPoint x: 1052, endPoint y: 325, distance: 179.9
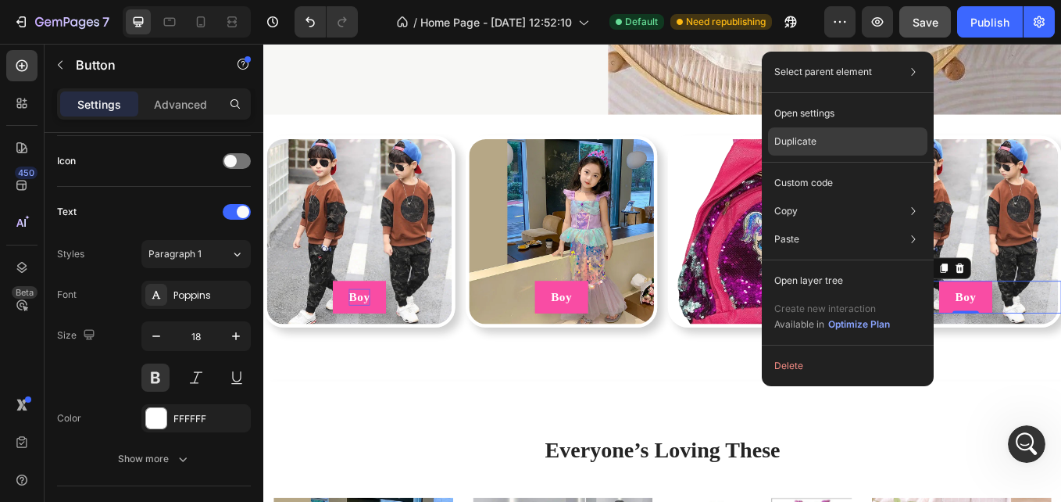
click at [831, 169] on div "Duplicate" at bounding box center [847, 183] width 159 height 28
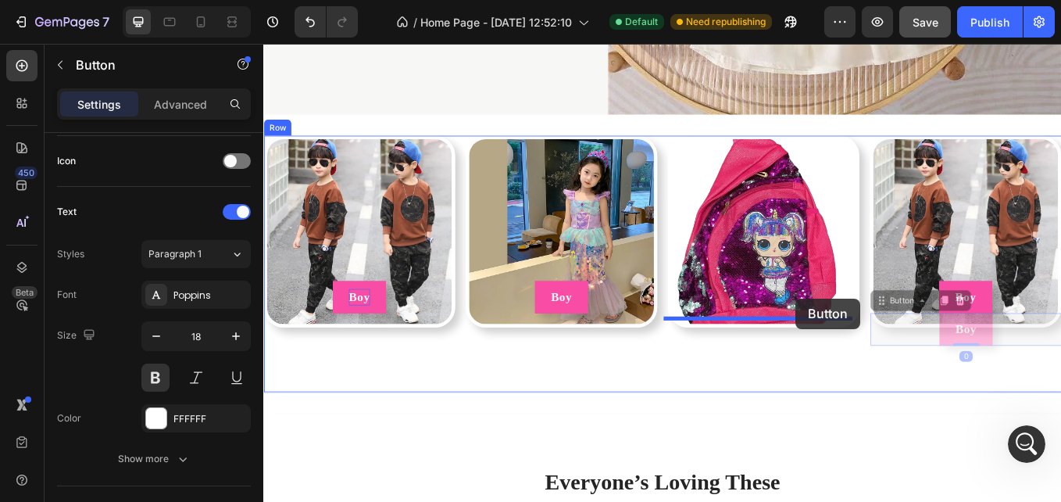
drag, startPoint x: 1095, startPoint y: 371, endPoint x: 864, endPoint y: 334, distance: 233.6
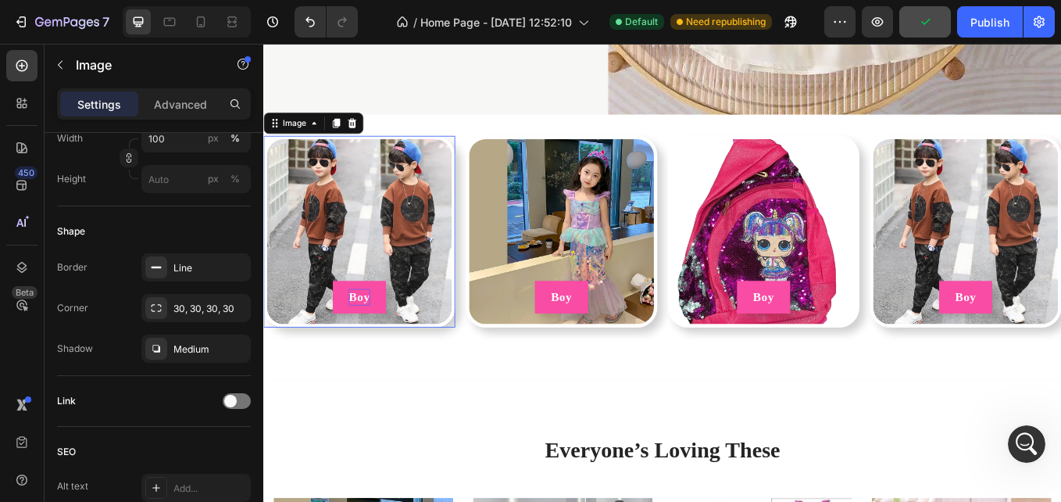
click at [359, 165] on img at bounding box center [375, 264] width 225 height 225
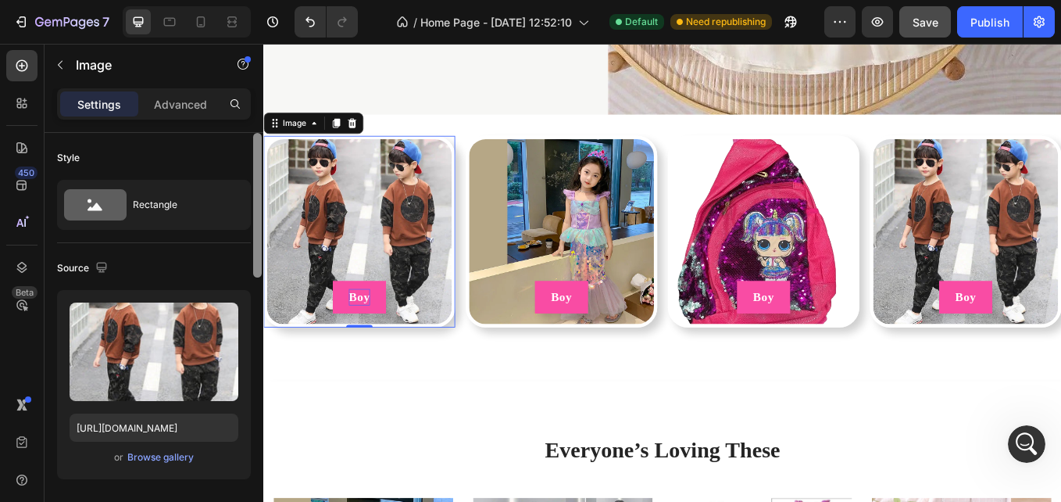
scroll to position [413, 0]
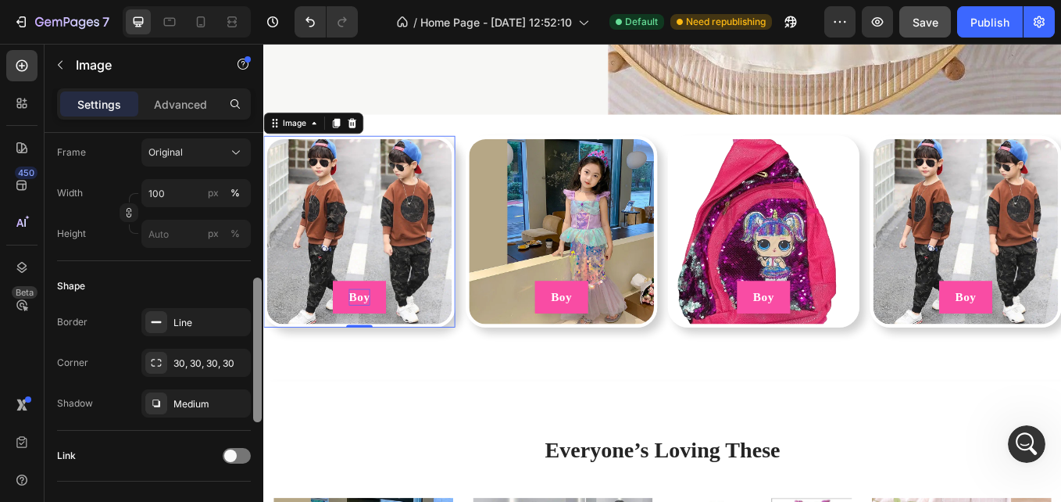
drag, startPoint x: 252, startPoint y: 227, endPoint x: 254, endPoint y: 282, distance: 55.5
click at [254, 282] on div at bounding box center [258, 339] width 12 height 413
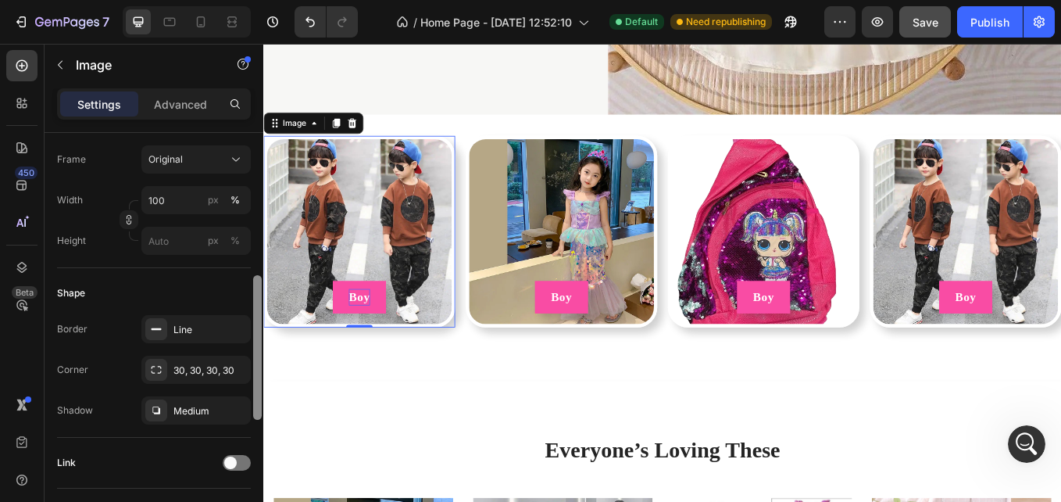
click at [257, 302] on div at bounding box center [257, 347] width 9 height 145
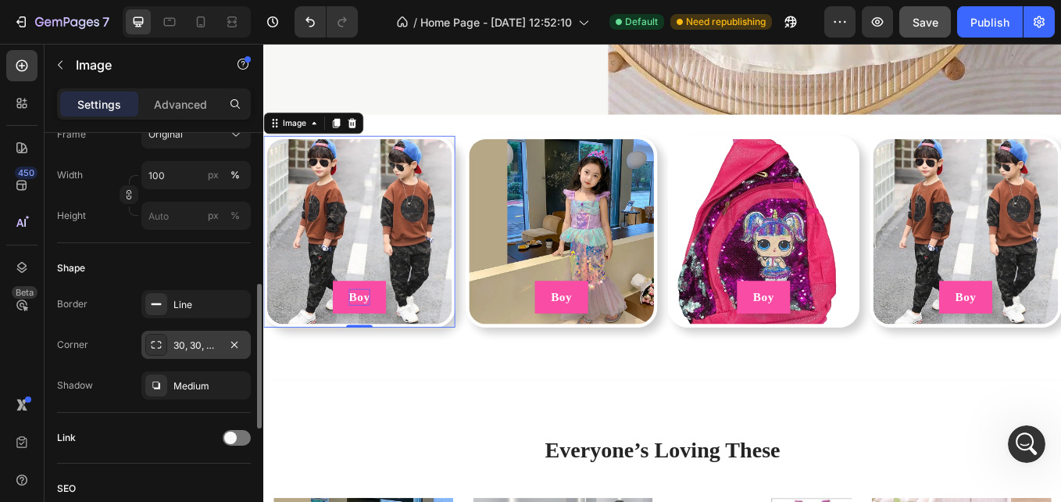
click at [192, 331] on div "30, 30, 30, 30" at bounding box center [195, 345] width 109 height 28
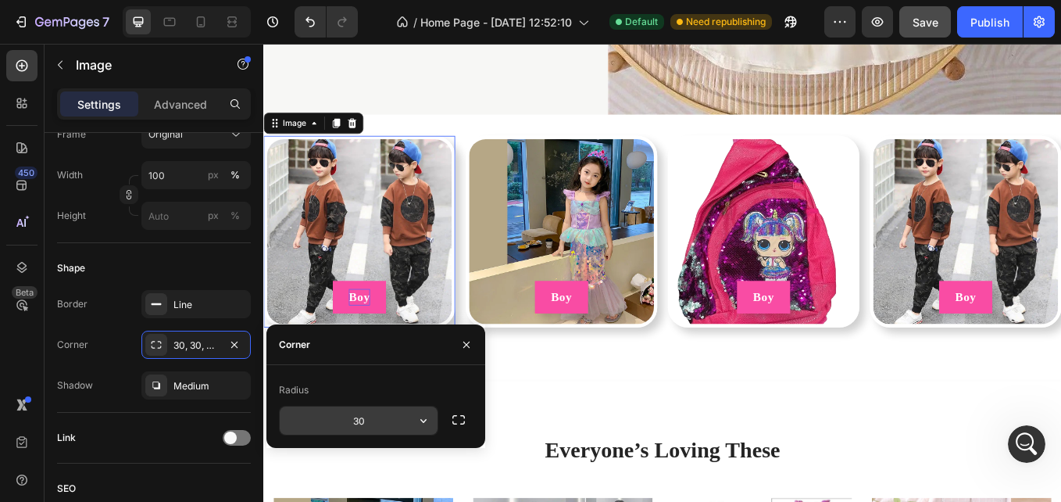
click at [353, 415] on input "30" at bounding box center [359, 420] width 158 height 28
click at [367, 418] on input "25" at bounding box center [359, 420] width 158 height 28
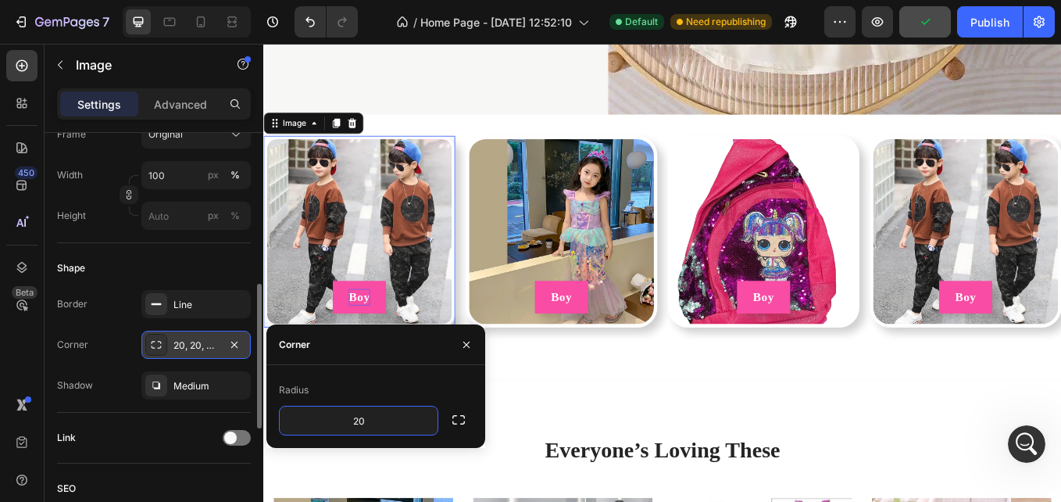
click at [187, 343] on div "20, 20, 20, 20" at bounding box center [196, 345] width 45 height 14
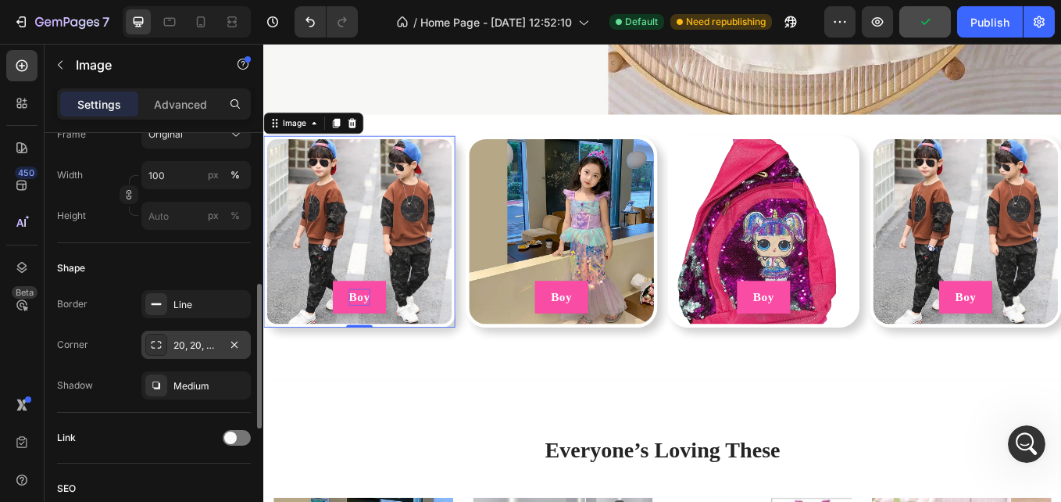
click at [187, 343] on div "20, 20, 20, 20" at bounding box center [196, 345] width 45 height 14
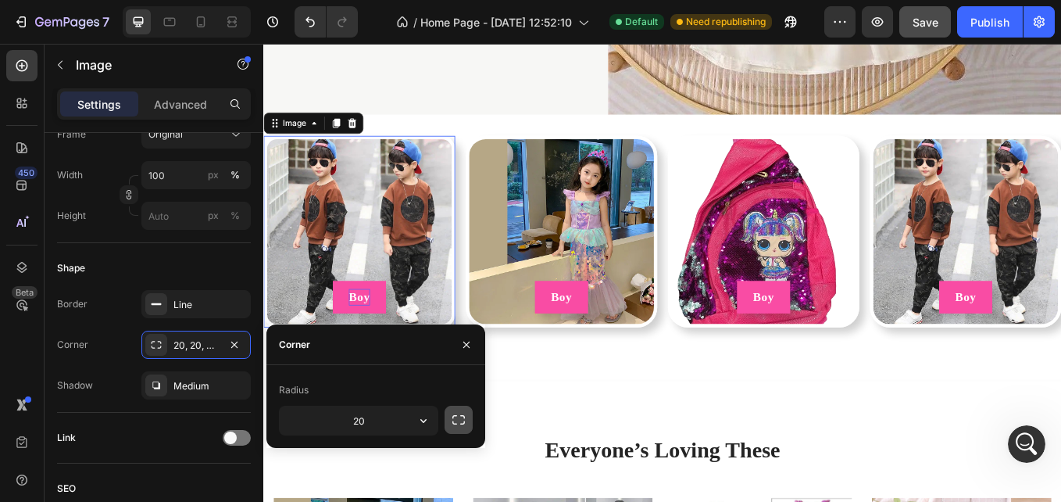
click at [463, 421] on icon "button" at bounding box center [459, 420] width 16 height 16
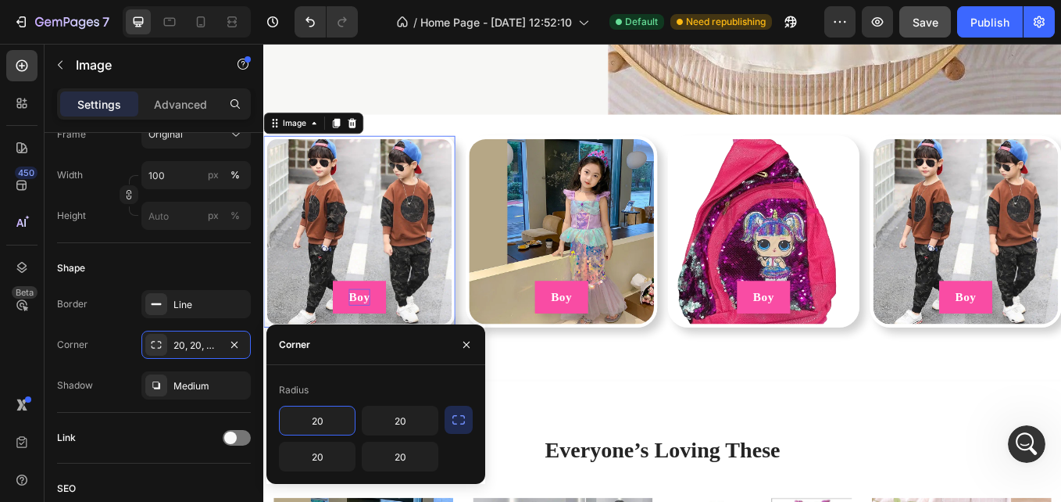
click at [315, 415] on input "20" at bounding box center [317, 420] width 75 height 28
click at [320, 419] on input "0" at bounding box center [317, 420] width 75 height 28
click at [392, 425] on input "20" at bounding box center [400, 420] width 75 height 28
type input "5"
click at [392, 425] on input "20" at bounding box center [400, 420] width 75 height 28
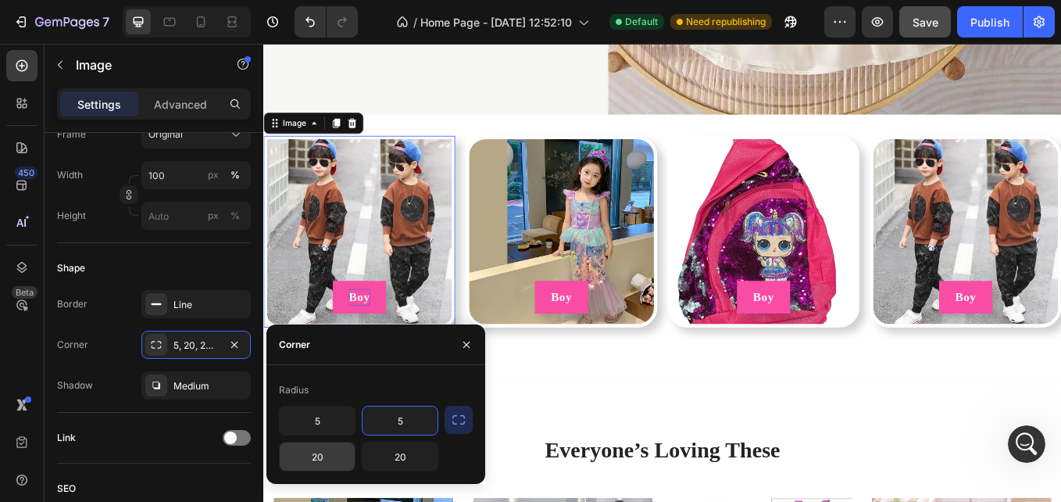
type input "5"
click at [333, 453] on input "20" at bounding box center [317, 456] width 75 height 28
type input "5"
click at [380, 460] on input "20" at bounding box center [400, 456] width 75 height 28
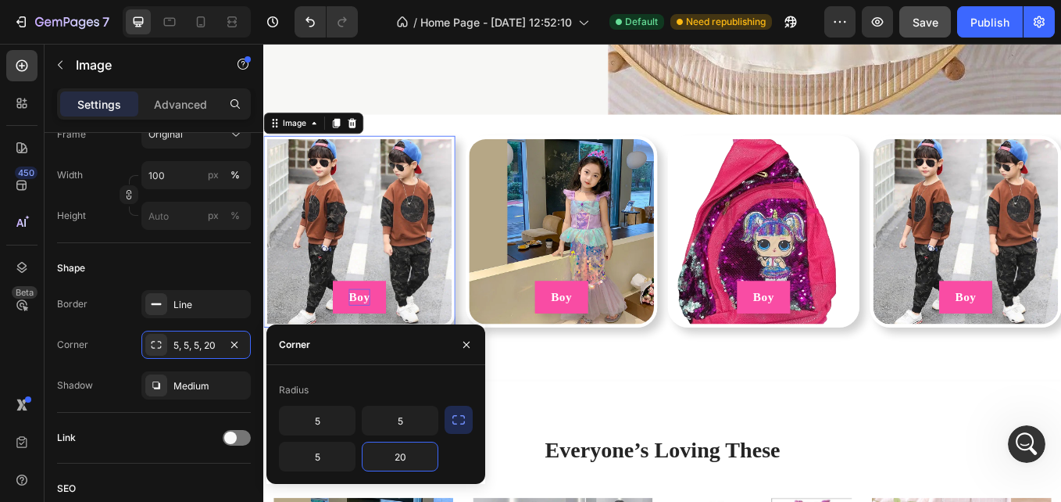
click at [380, 460] on input "20" at bounding box center [400, 456] width 75 height 28
type input "5"
click at [317, 423] on input "5" at bounding box center [317, 420] width 75 height 28
type input "10"
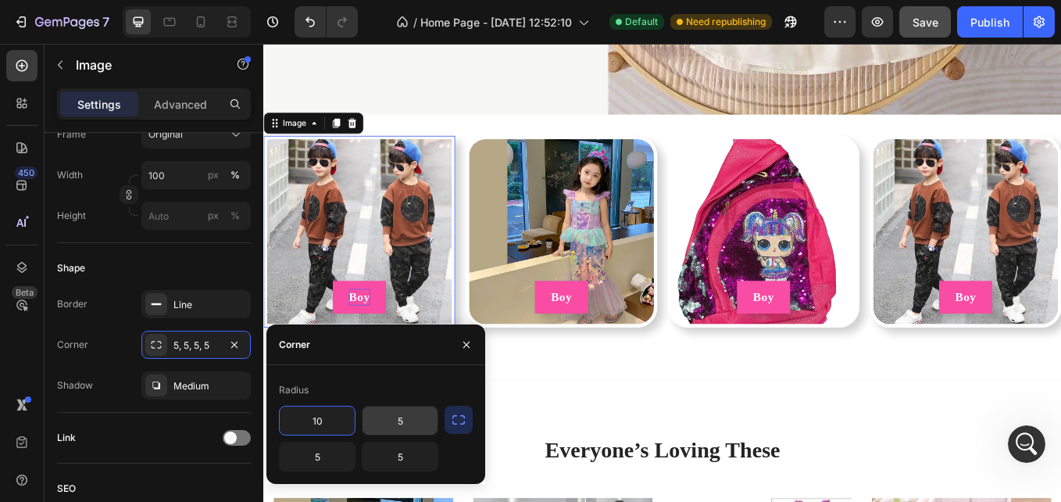
click at [387, 419] on input "5" at bounding box center [400, 420] width 75 height 28
type input "10"
click at [321, 460] on input "5" at bounding box center [317, 456] width 75 height 28
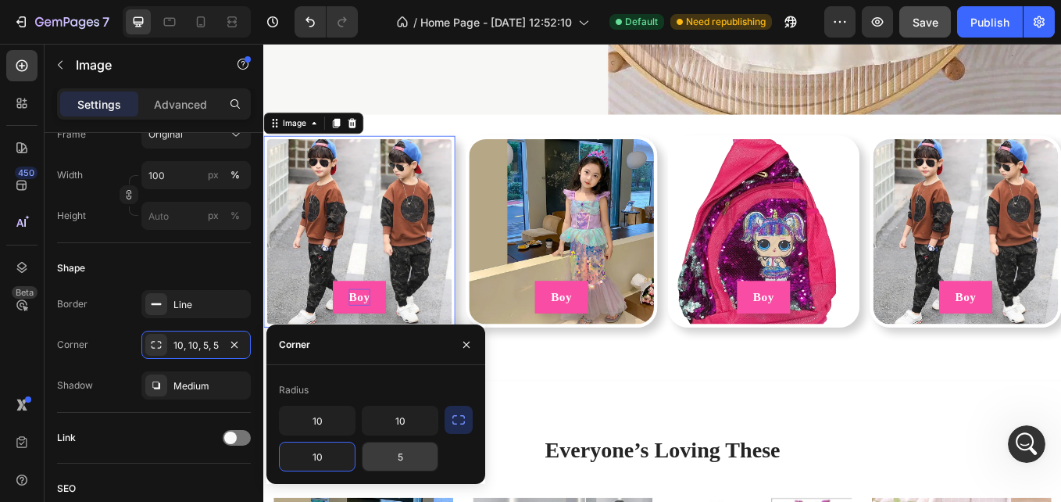
type input "10"
click at [396, 455] on input "5" at bounding box center [400, 456] width 75 height 28
type input "10"
click at [308, 418] on input "10" at bounding box center [317, 420] width 75 height 28
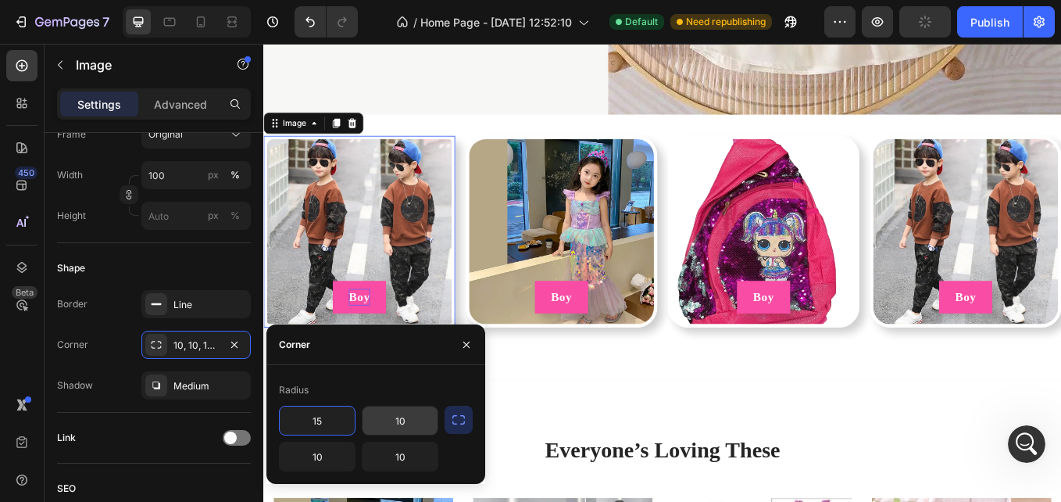
type input "15"
click at [410, 428] on input "10" at bounding box center [400, 420] width 75 height 28
type input "15"
click at [333, 454] on input "10" at bounding box center [317, 456] width 75 height 28
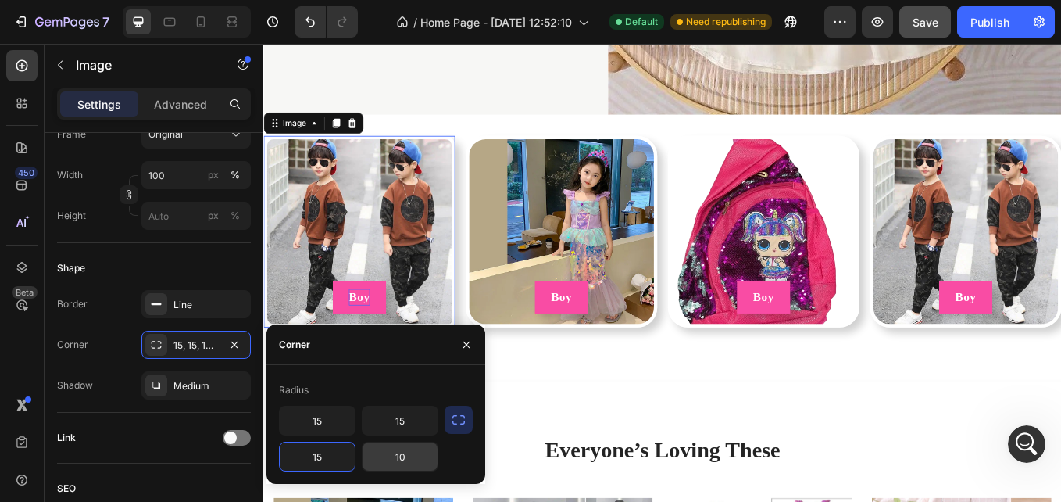
type input "15"
click at [392, 460] on input "10" at bounding box center [400, 456] width 75 height 28
type input "15"
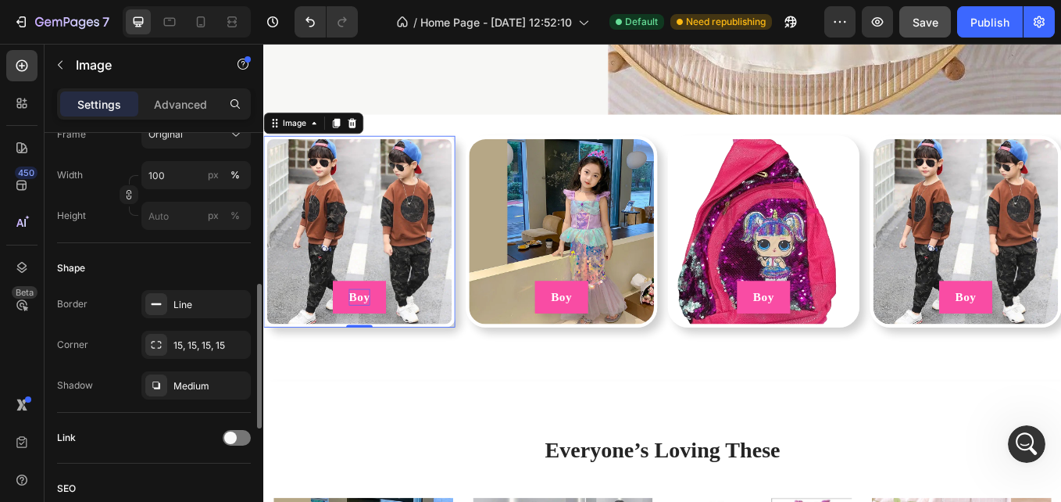
click at [156, 454] on div "Link" at bounding box center [154, 438] width 194 height 51
click at [202, 356] on div "15, 15, 15, 15" at bounding box center [195, 345] width 109 height 28
click at [151, 434] on div "Link" at bounding box center [154, 437] width 194 height 25
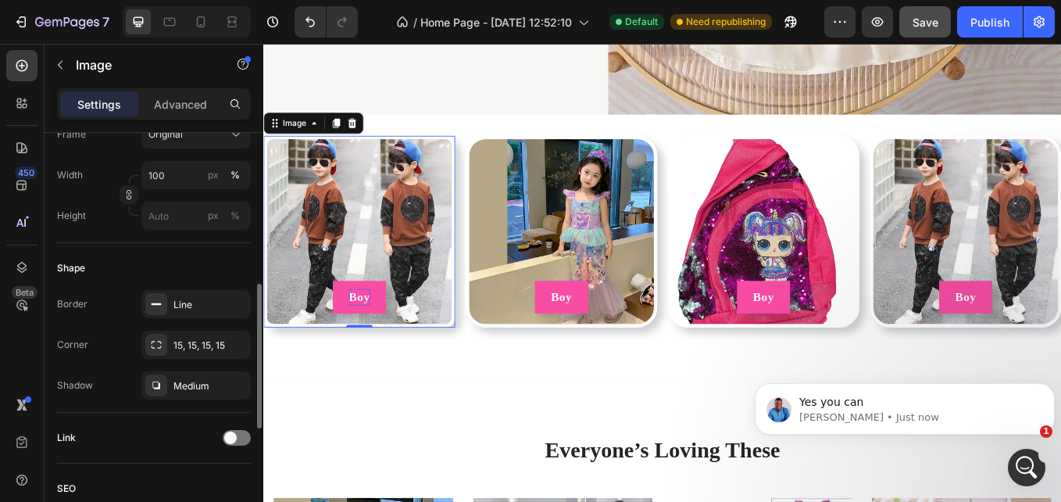
scroll to position [4767, 0]
click at [181, 299] on div "Line" at bounding box center [196, 305] width 45 height 14
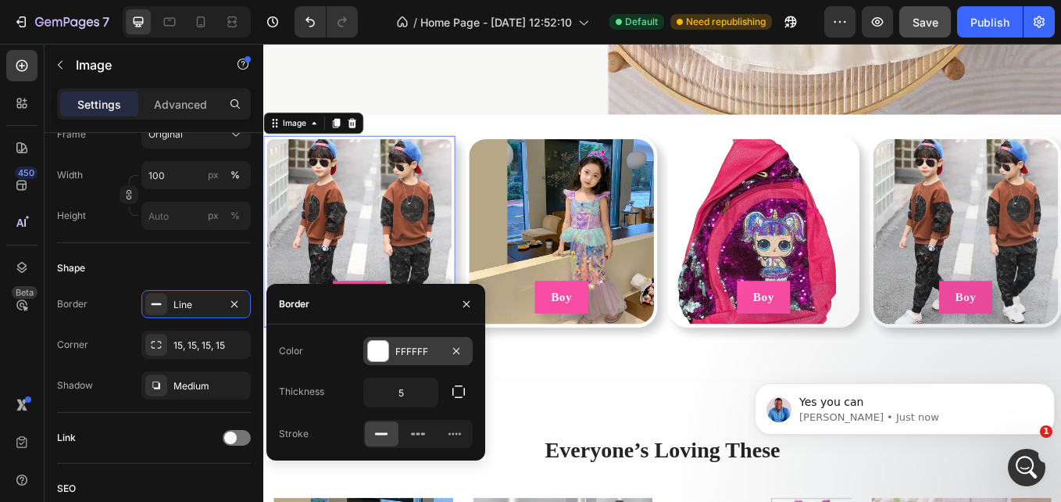
click at [411, 353] on div "FFFFFF" at bounding box center [418, 352] width 45 height 14
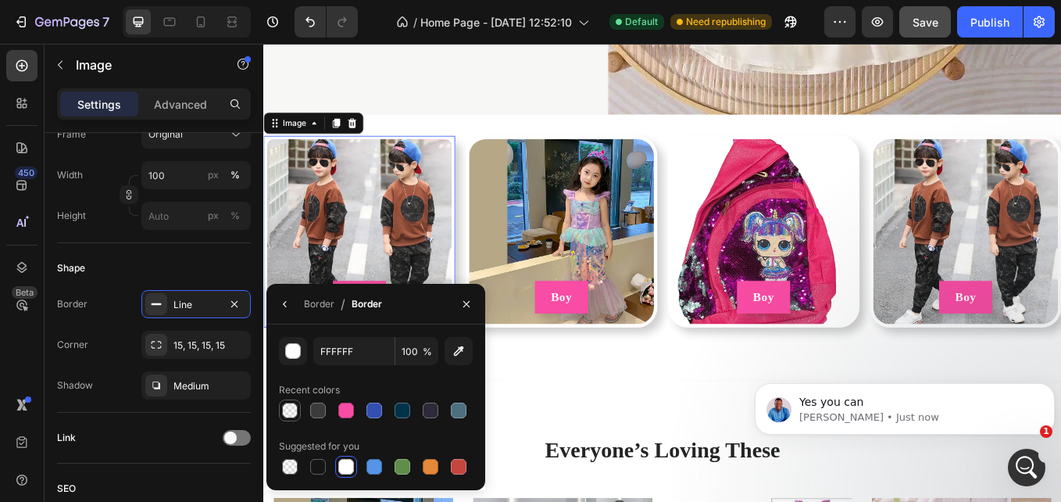
click at [293, 406] on div at bounding box center [290, 411] width 16 height 16
type input "000000"
type input "0"
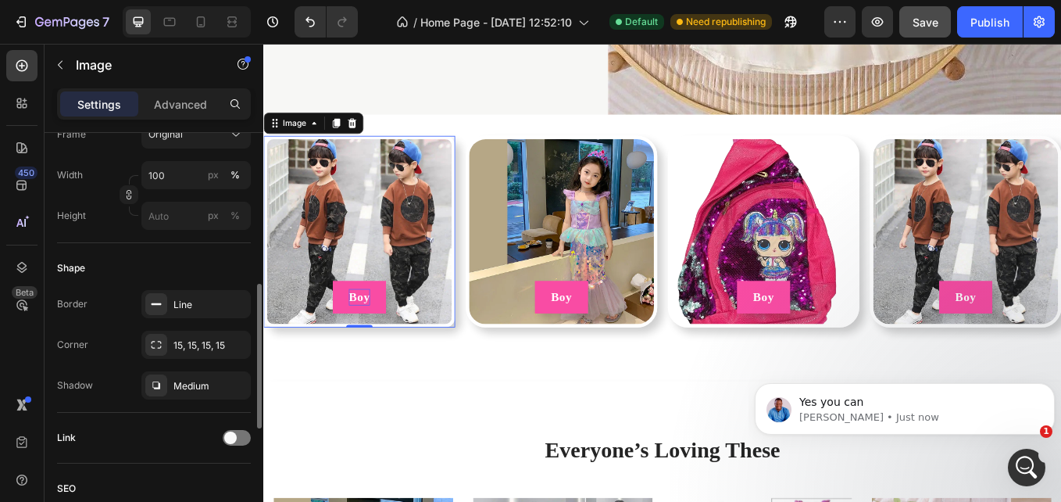
click at [185, 424] on div "Link" at bounding box center [154, 438] width 194 height 51
click at [198, 306] on div "Line" at bounding box center [196, 305] width 45 height 14
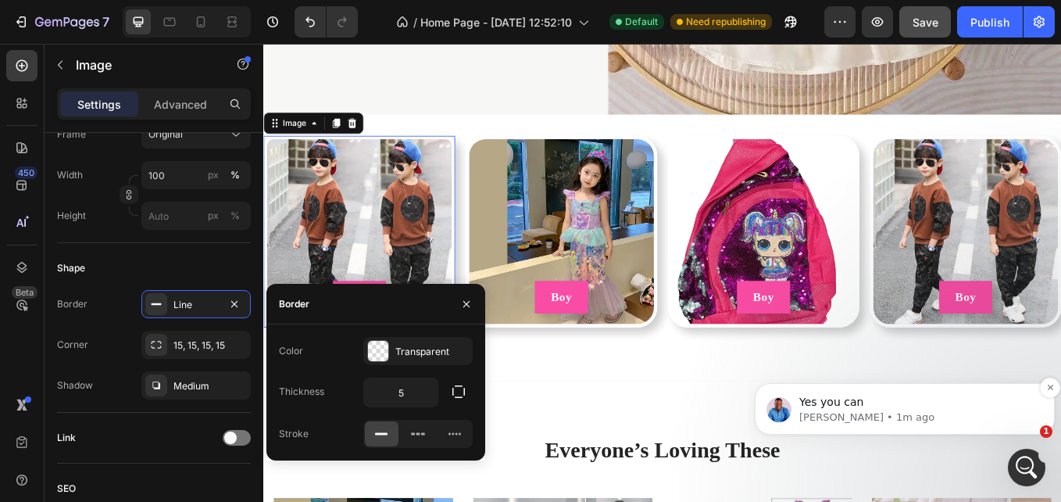
click at [886, 397] on p "Yes you can" at bounding box center [918, 403] width 236 height 16
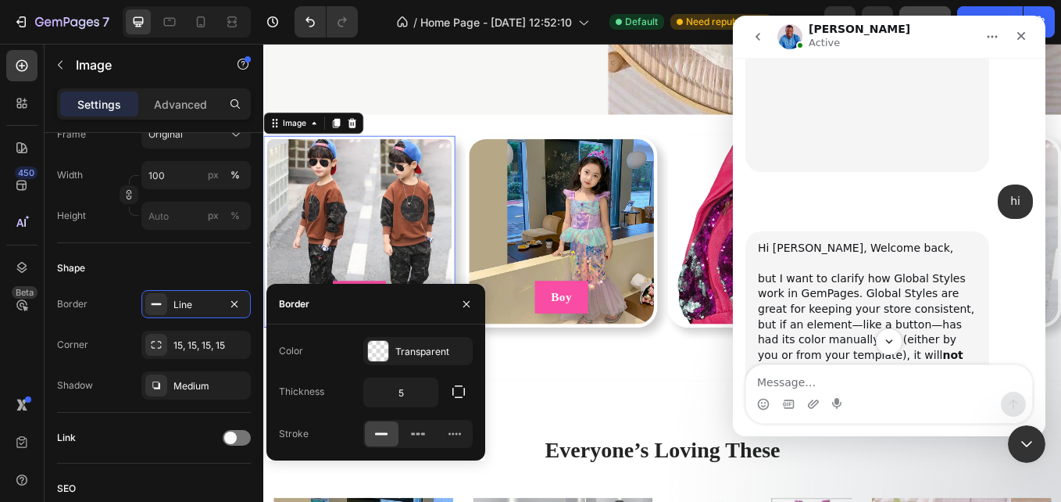
scroll to position [4793, 0]
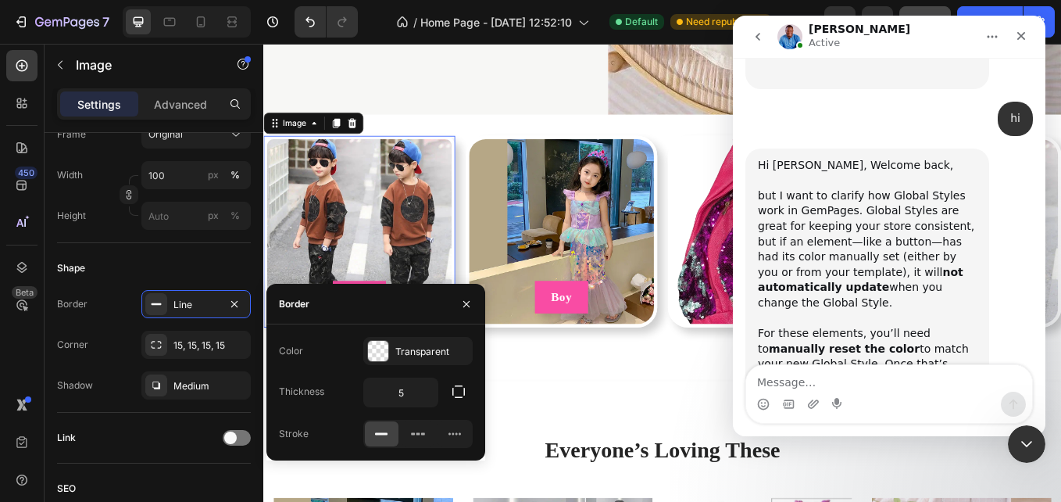
click at [862, 388] on textarea "Message…" at bounding box center [889, 378] width 286 height 27
type textarea "j"
type textarea "how"
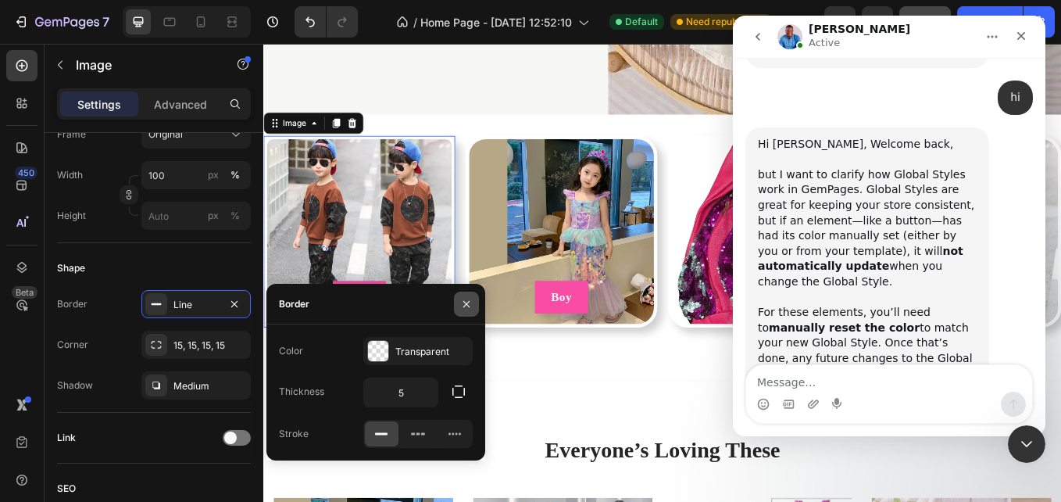
click at [474, 307] on button "button" at bounding box center [466, 304] width 25 height 25
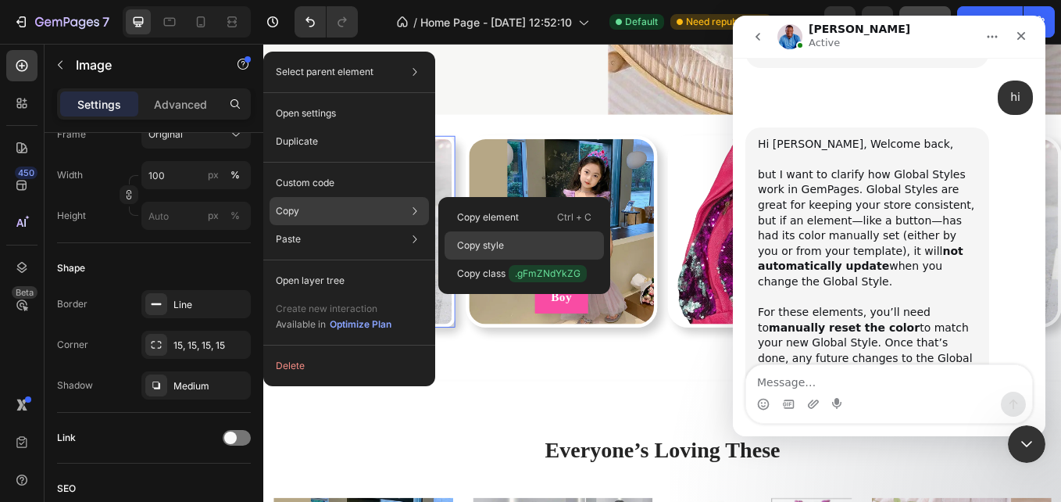
click at [499, 248] on p "Copy style" at bounding box center [480, 245] width 47 height 14
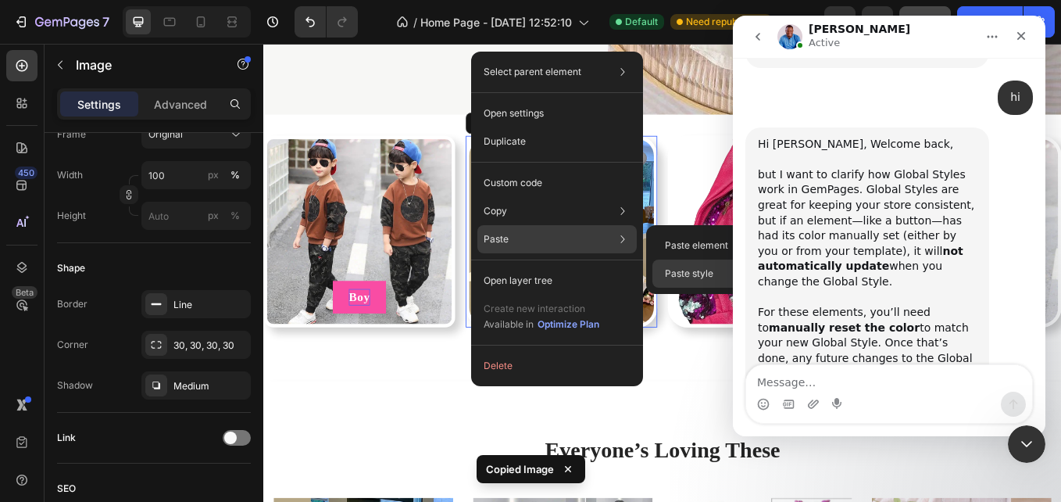
click at [697, 271] on p "Paste style" at bounding box center [689, 274] width 48 height 14
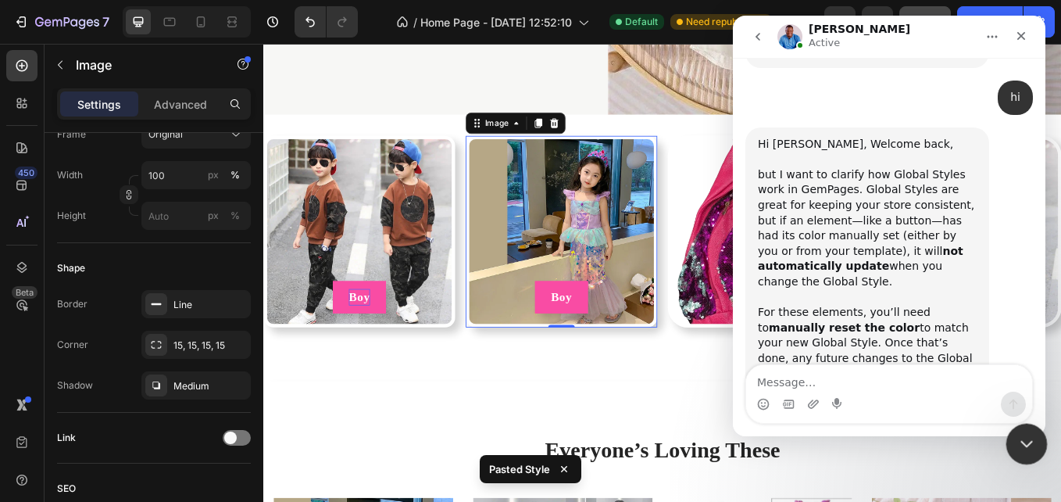
click at [1036, 423] on div "Close Intercom Messenger" at bounding box center [1025, 442] width 38 height 38
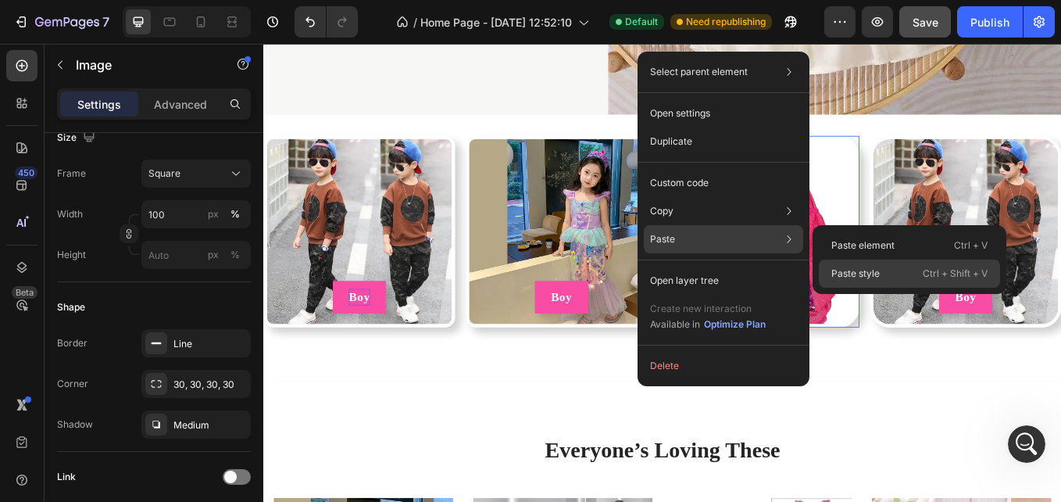
click at [846, 265] on div "Paste style Ctrl + Shift + V" at bounding box center [909, 274] width 181 height 28
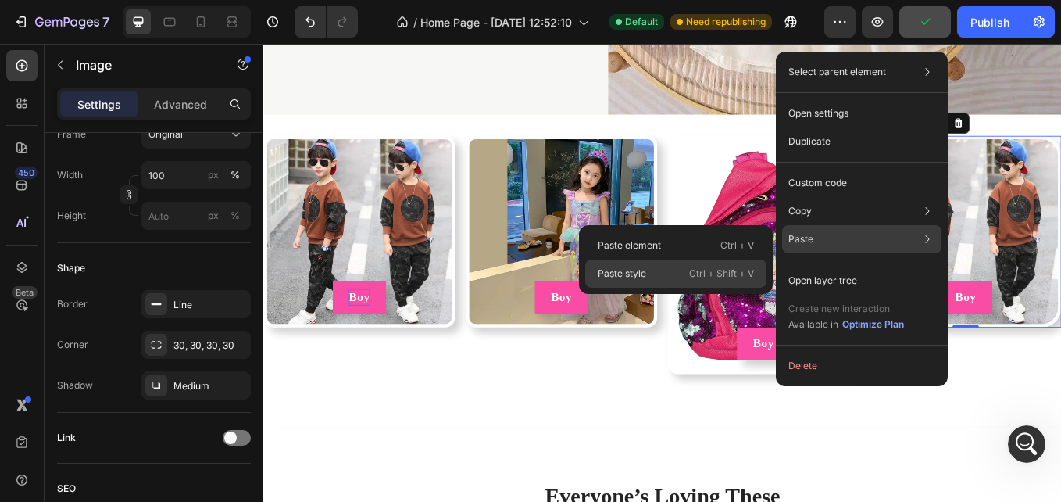
click at [718, 269] on p "Ctrl + Shift + V" at bounding box center [721, 274] width 65 height 16
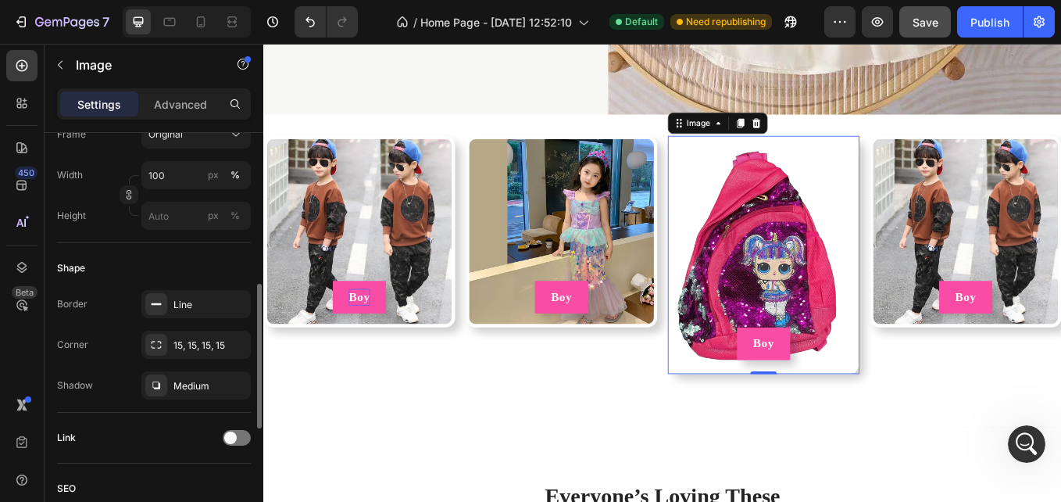
scroll to position [4874, 0]
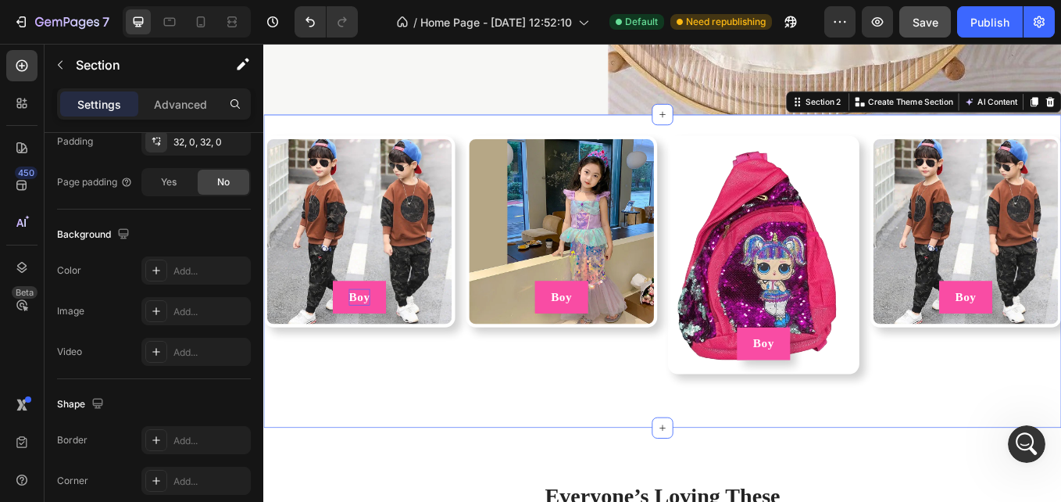
click at [315, 141] on div "Image Boy Button Image Boy Button Image Boy Button Image Boy Button Row Section…" at bounding box center [732, 311] width 938 height 368
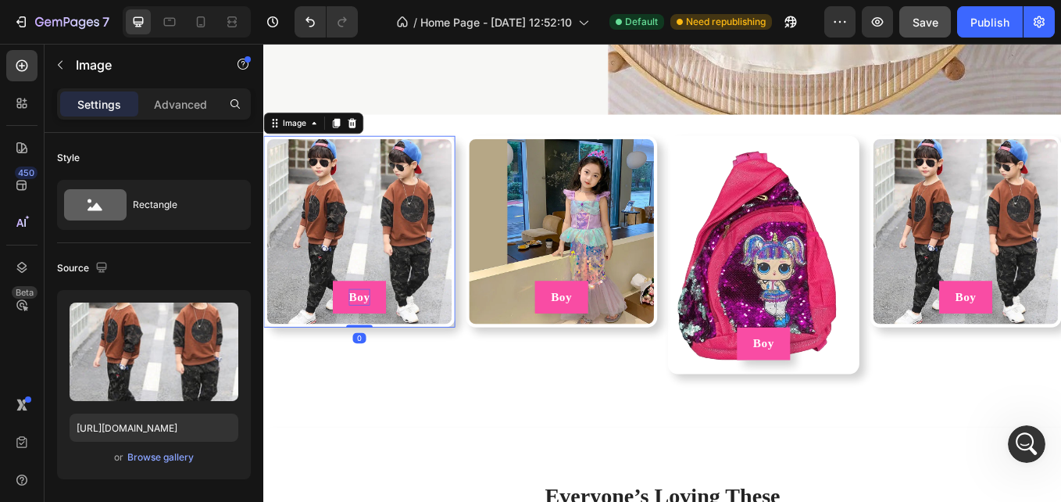
scroll to position [413, 0]
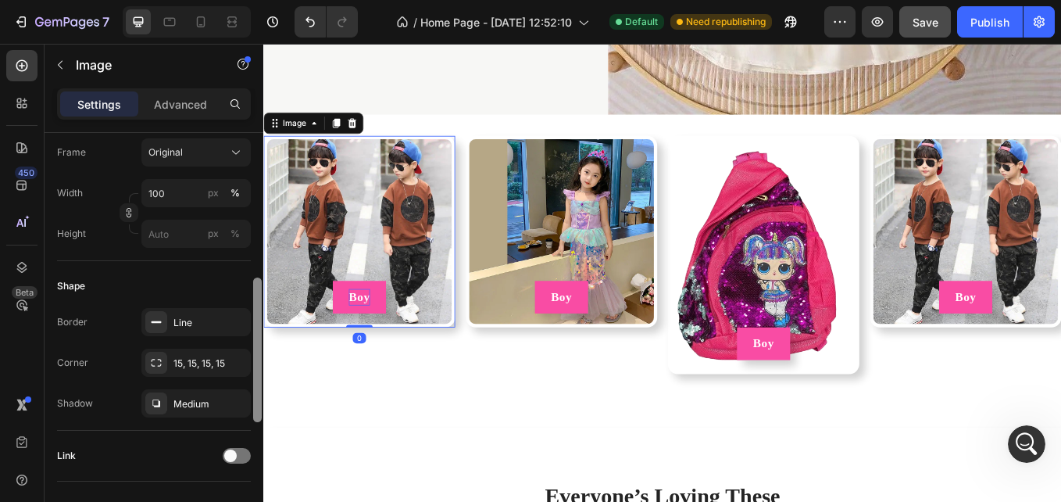
click at [252, 185] on div at bounding box center [258, 339] width 12 height 413
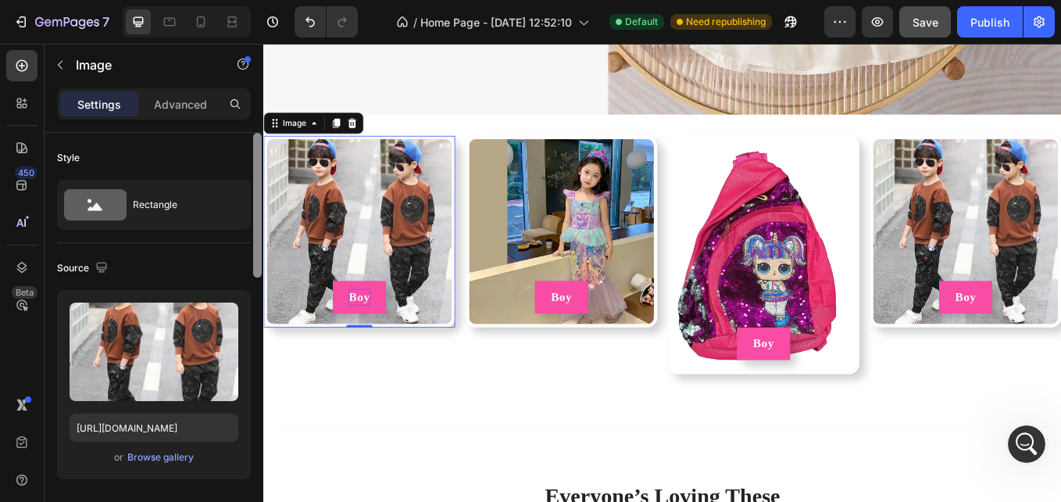
click at [252, 185] on div at bounding box center [258, 339] width 12 height 413
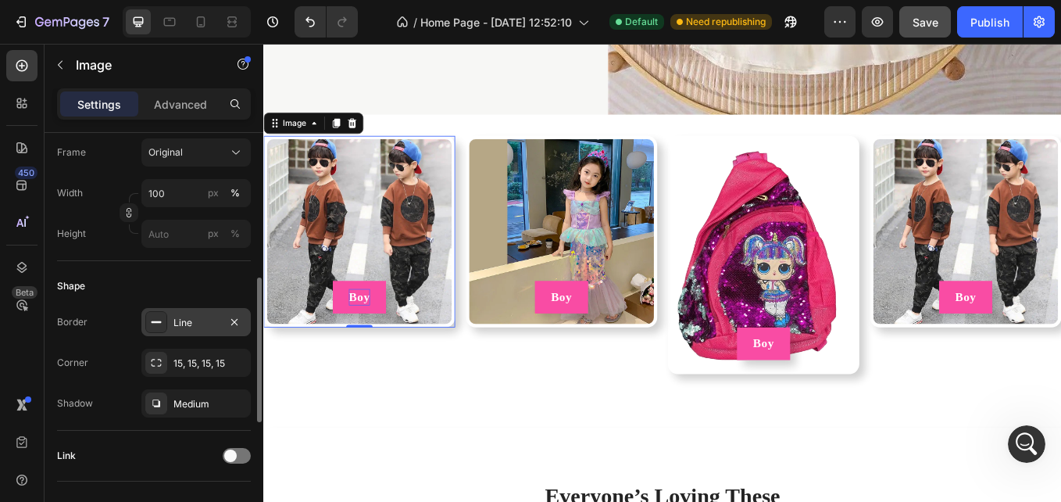
click at [202, 320] on div "Line" at bounding box center [196, 323] width 45 height 14
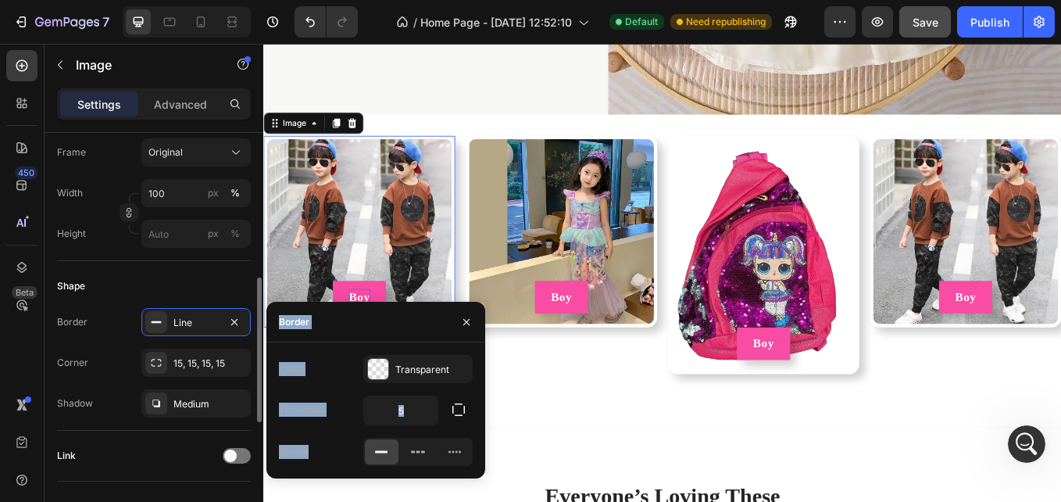
scroll to position [4814, 0]
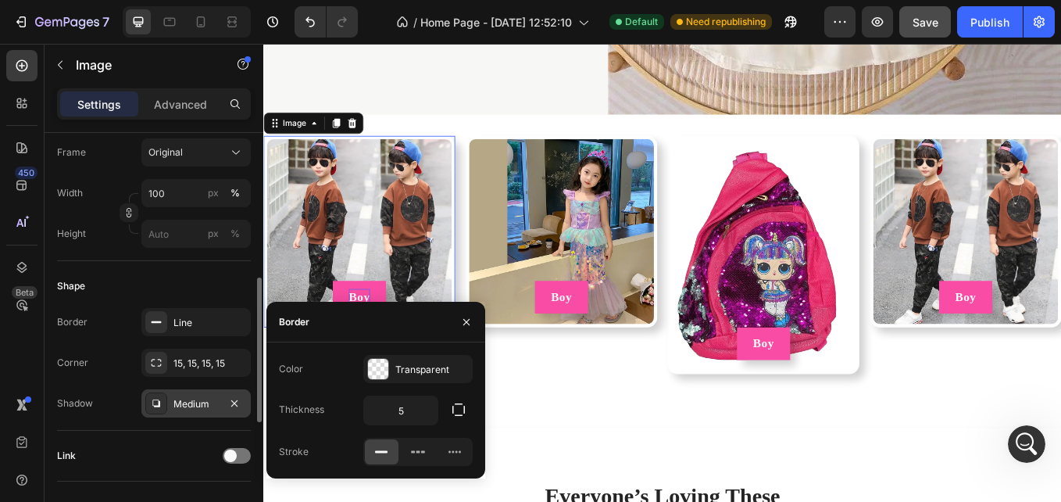
click at [206, 394] on div "Medium" at bounding box center [195, 403] width 109 height 28
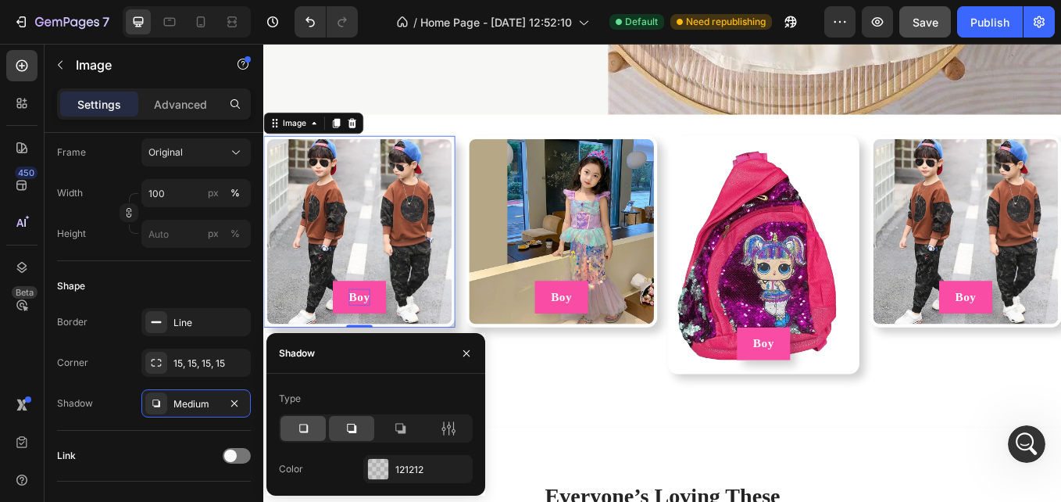
click at [302, 430] on icon at bounding box center [303, 429] width 16 height 16
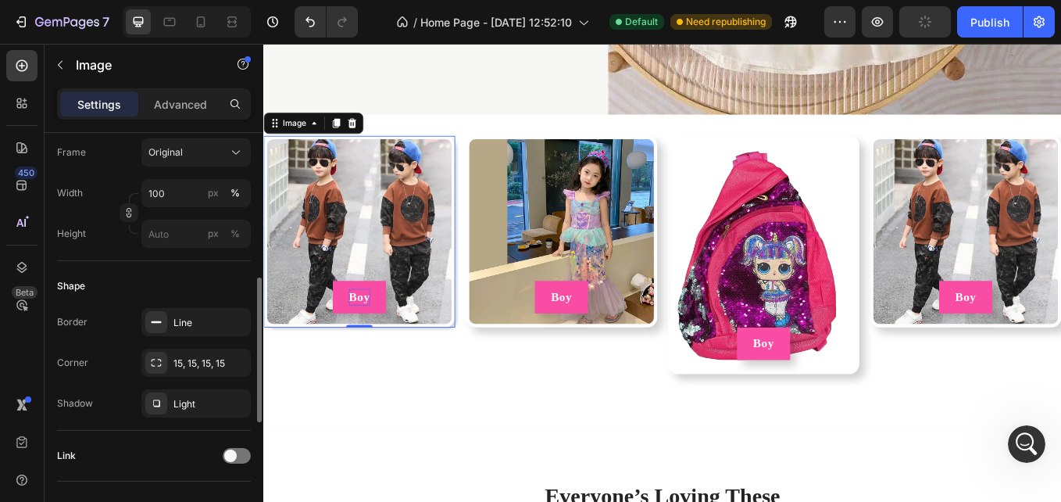
click at [163, 457] on div "Link" at bounding box center [154, 455] width 194 height 25
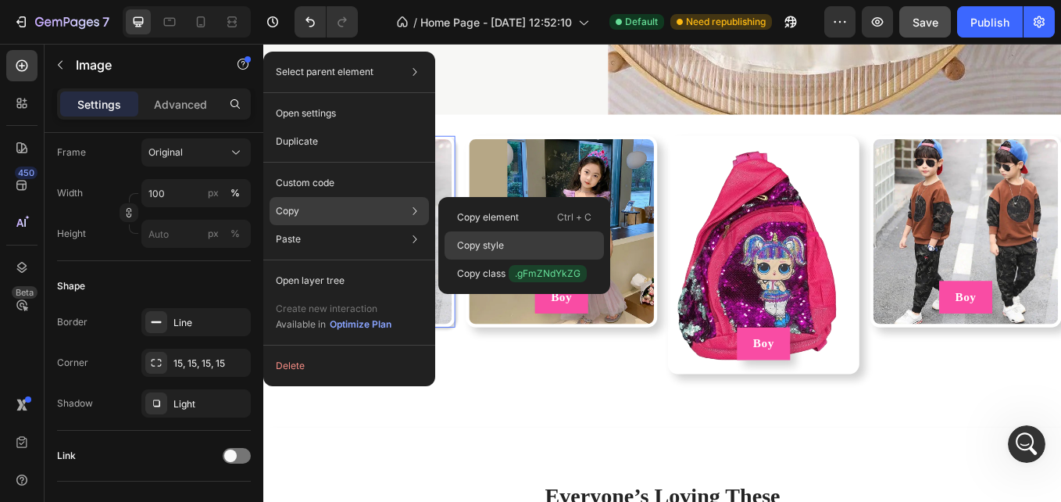
click at [493, 260] on div "Copy style" at bounding box center [524, 274] width 159 height 28
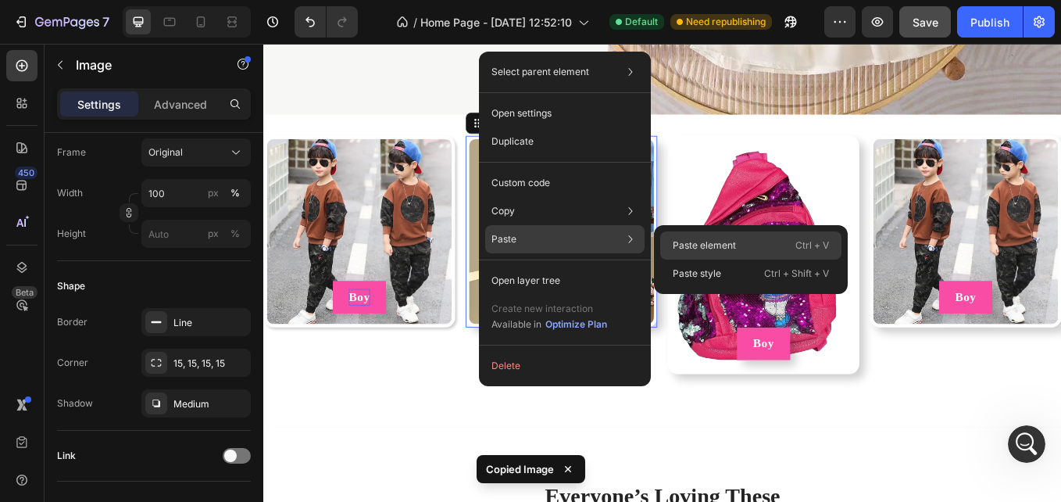
click at [690, 247] on p "Paste element" at bounding box center [704, 245] width 63 height 14
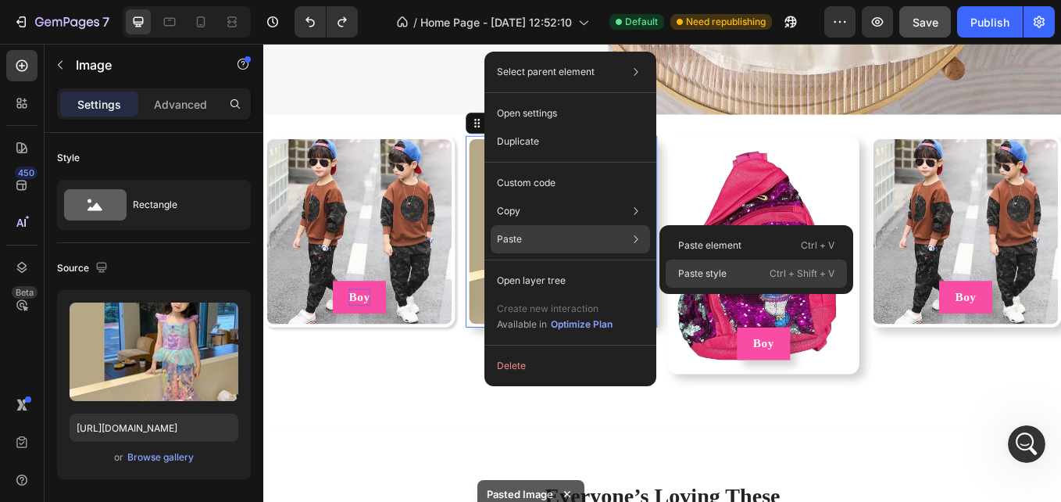
click at [678, 271] on p "Paste style" at bounding box center [702, 274] width 48 height 14
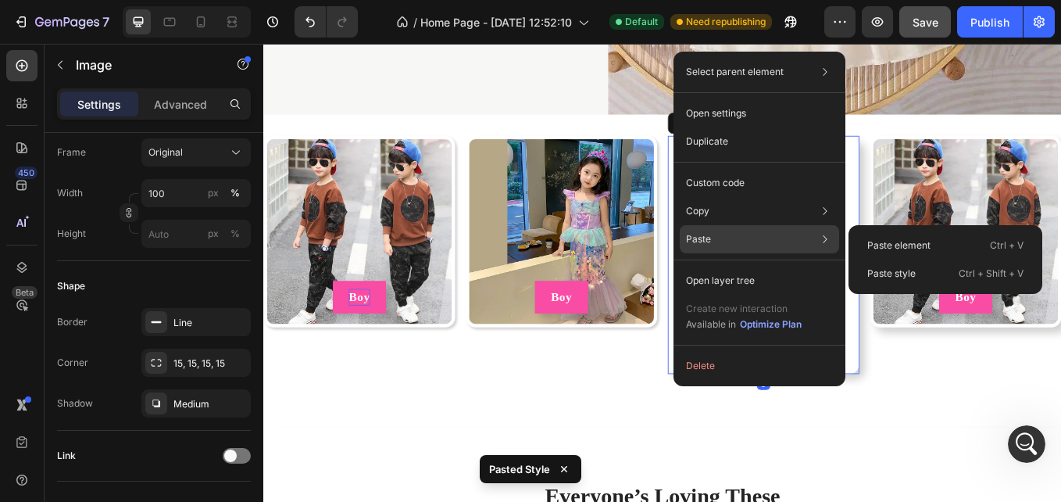
scroll to position [4874, 0]
click at [896, 264] on div "Paste style Ctrl + Shift + V" at bounding box center [945, 274] width 181 height 28
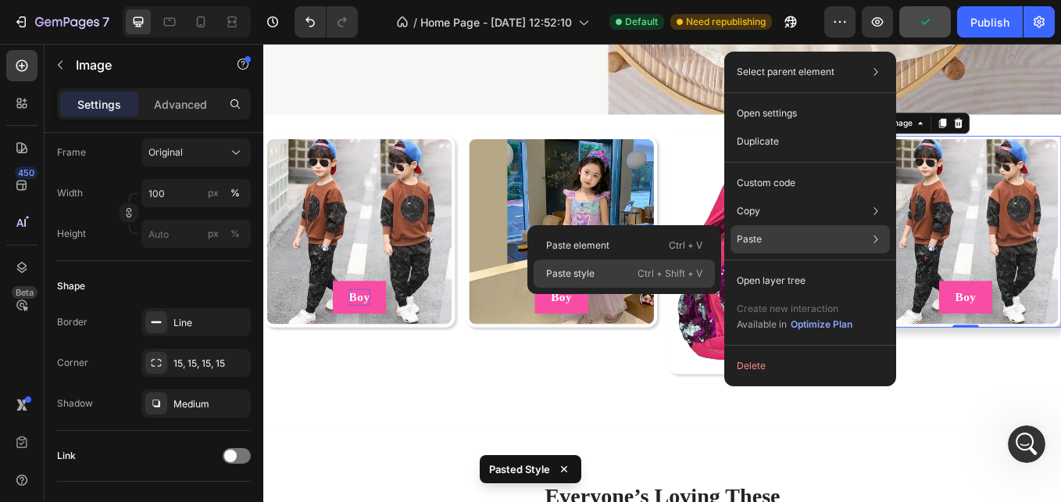
click at [662, 269] on p "Ctrl + Shift + V" at bounding box center [670, 274] width 65 height 16
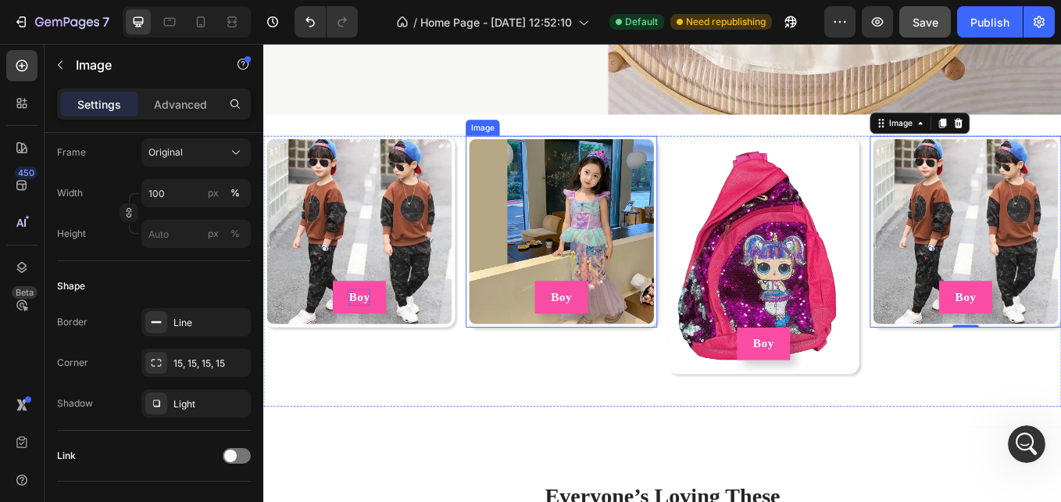
click at [582, 226] on img at bounding box center [613, 264] width 225 height 225
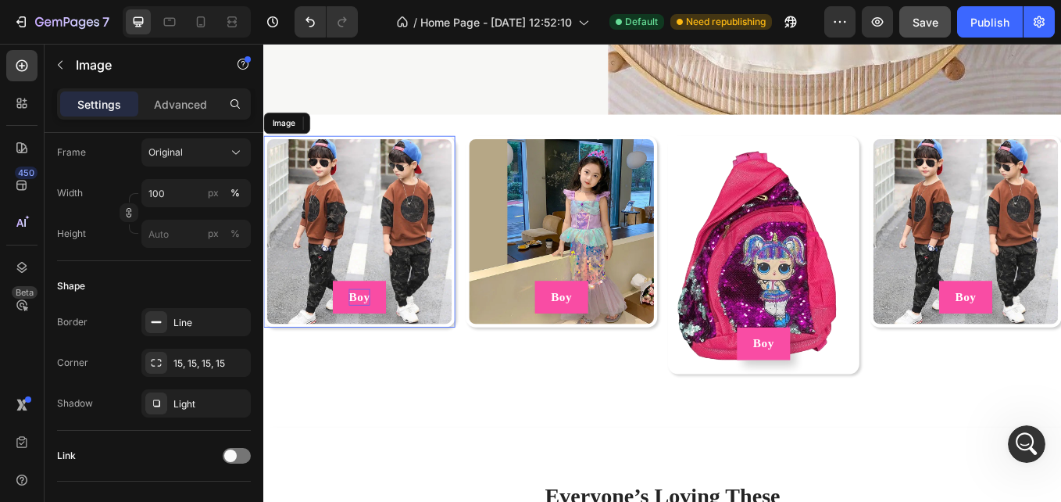
click at [353, 268] on img at bounding box center [375, 264] width 225 height 225
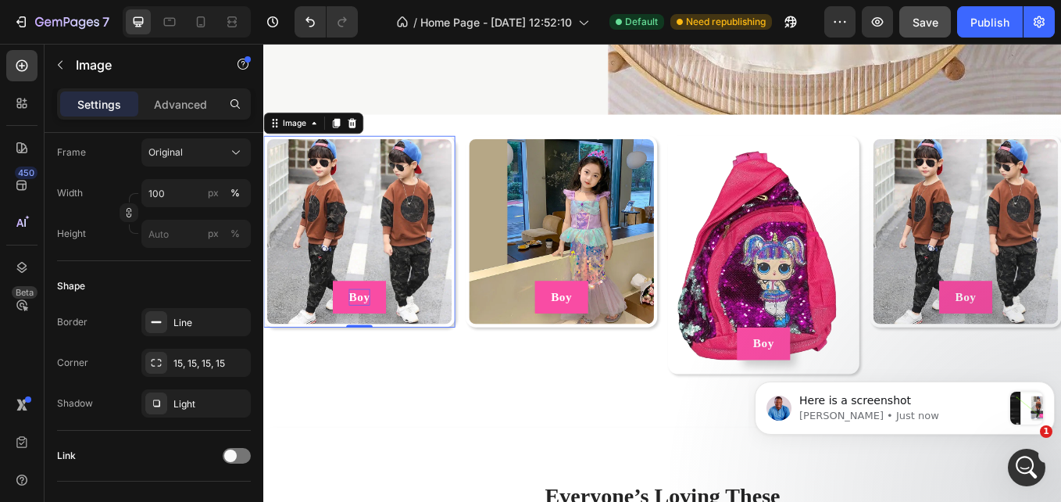
scroll to position [5155, 0]
click at [943, 405] on p "Here is a screenshot" at bounding box center [901, 401] width 203 height 16
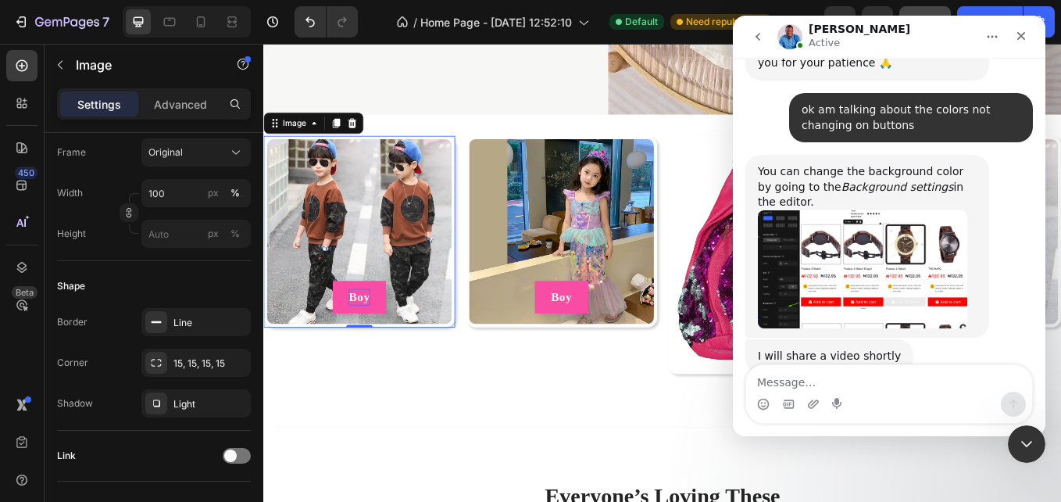
scroll to position [5107, 0]
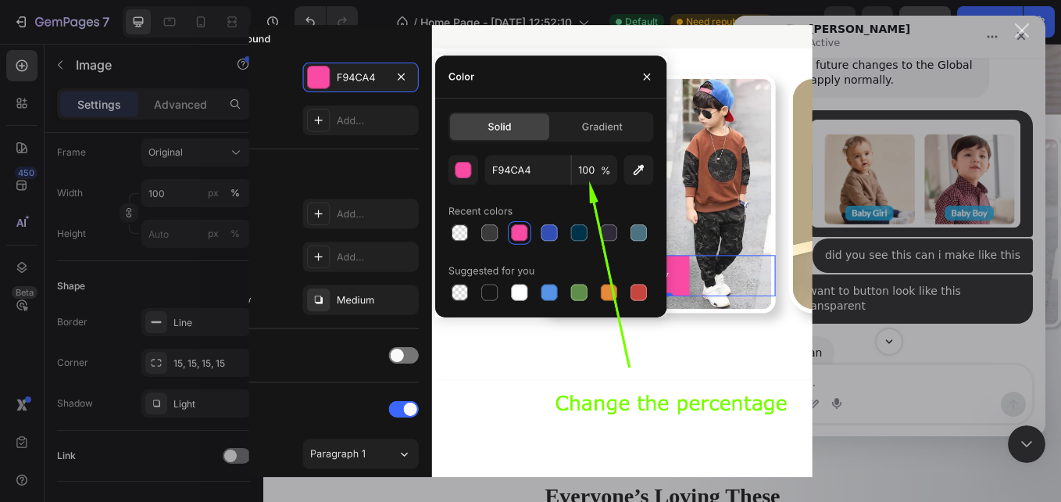
click at [886, 290] on div "Intercom messenger" at bounding box center [530, 251] width 1061 height 502
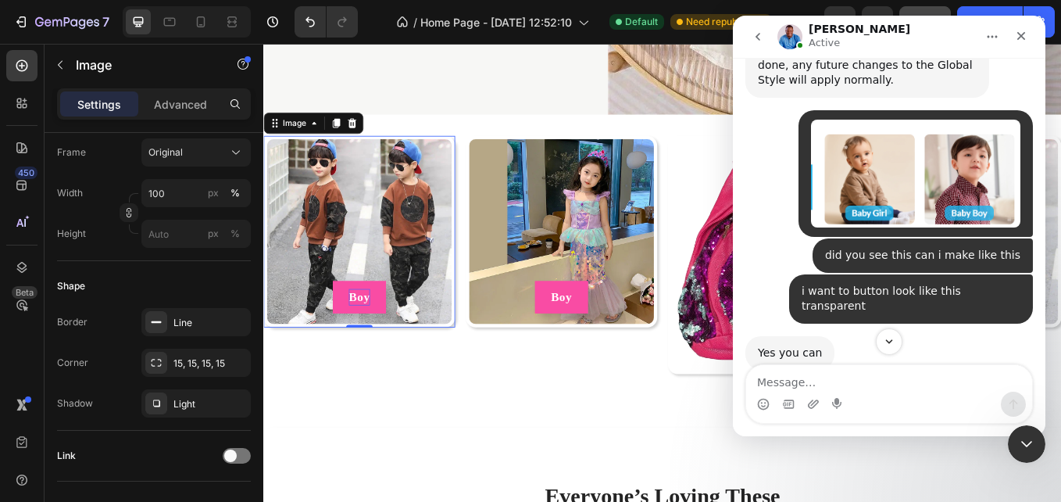
scroll to position [5121, 0]
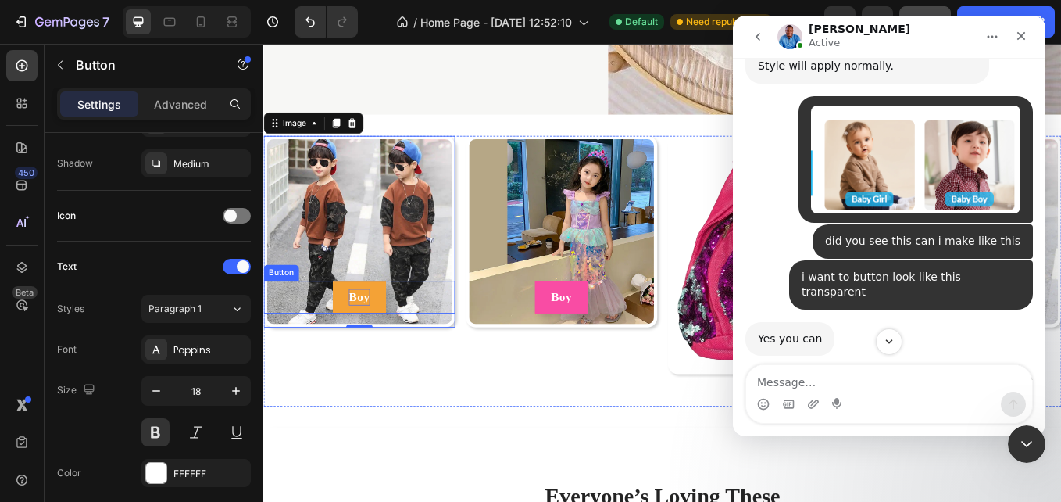
click at [397, 322] on button "Boy" at bounding box center [376, 341] width 63 height 38
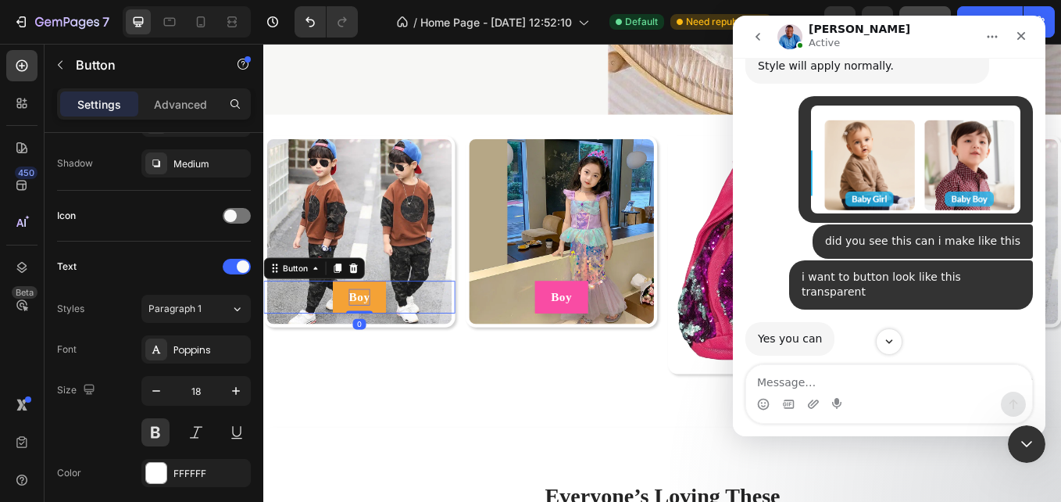
scroll to position [0, 0]
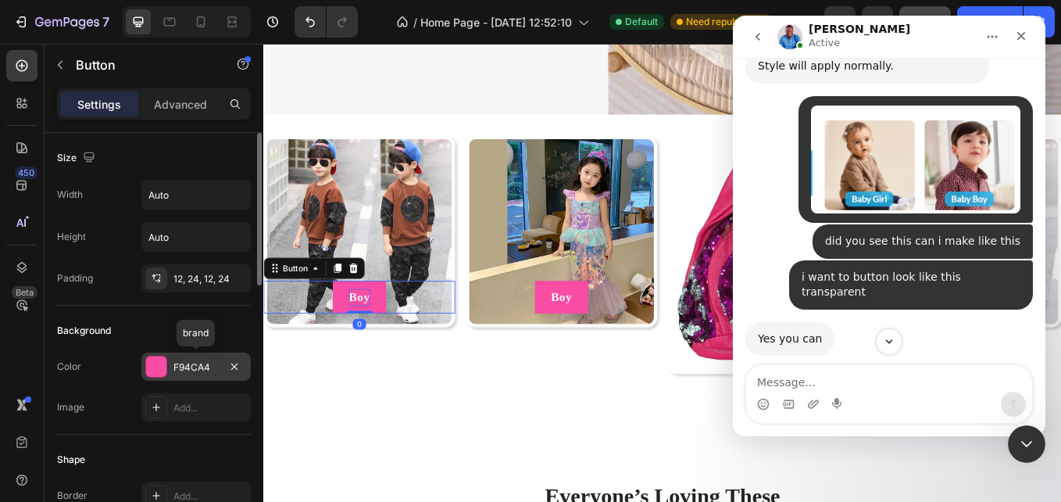
click at [186, 362] on div "F94CA4" at bounding box center [196, 367] width 45 height 14
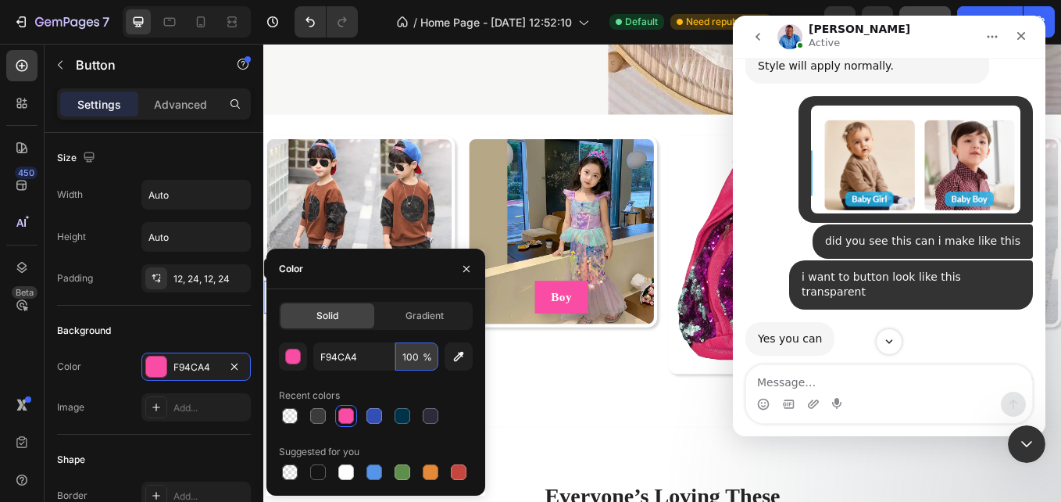
click at [415, 363] on input "100" at bounding box center [417, 356] width 43 height 28
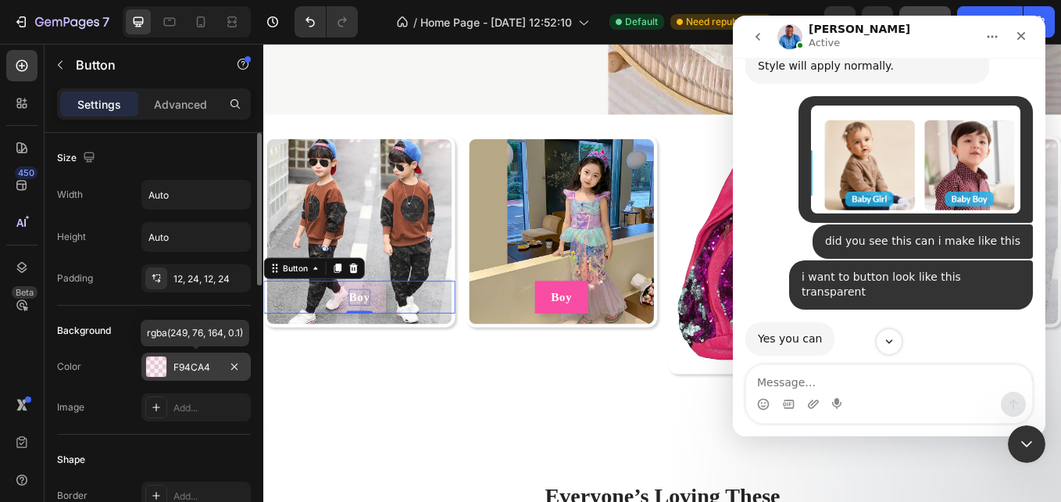
click at [183, 372] on div "F94CA4" at bounding box center [196, 367] width 45 height 14
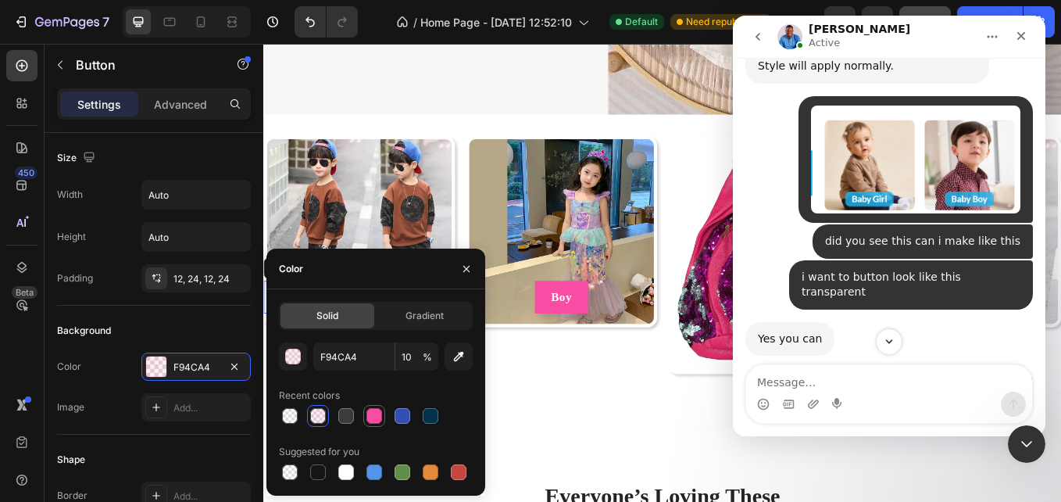
click at [365, 420] on div at bounding box center [374, 415] width 19 height 19
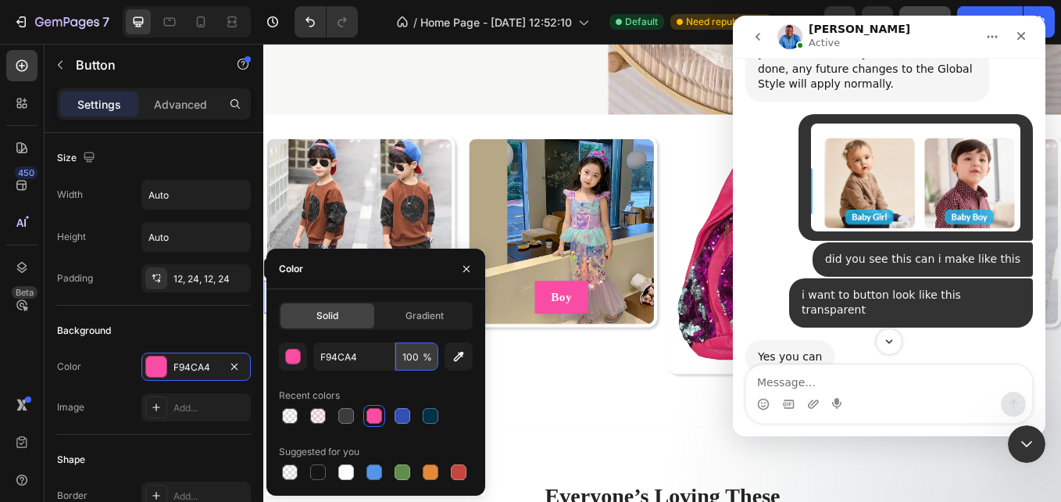
click at [408, 362] on input "100" at bounding box center [417, 356] width 43 height 28
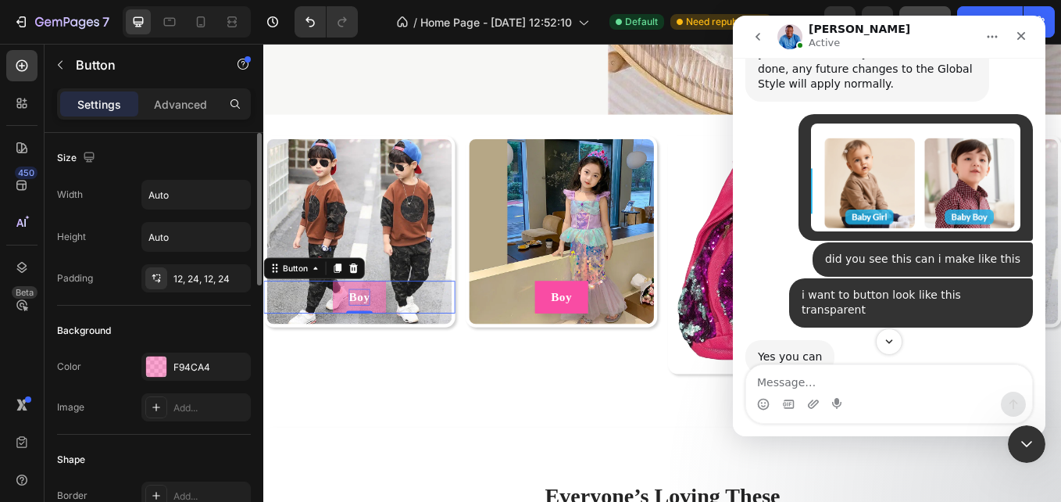
click at [220, 377] on div "F94CA4" at bounding box center [195, 367] width 109 height 28
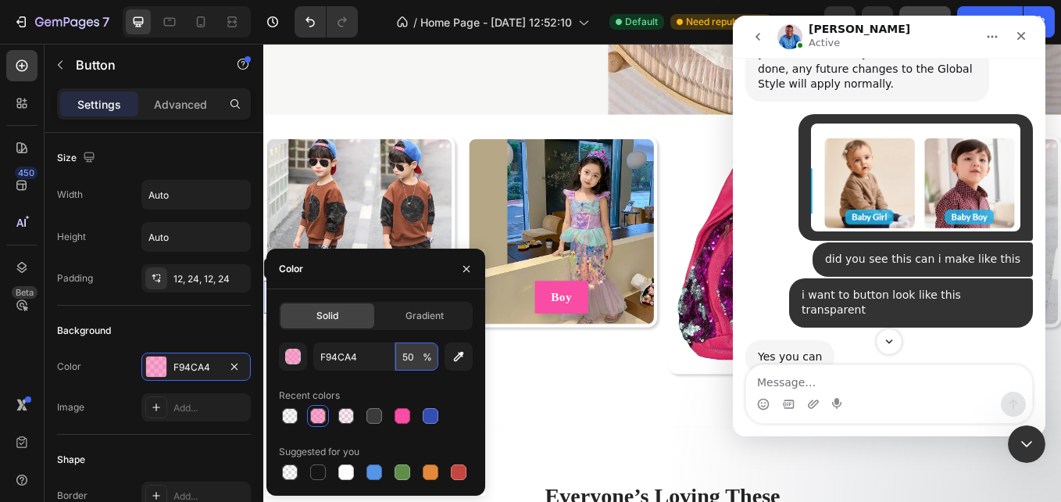
click at [416, 359] on input "50" at bounding box center [417, 356] width 43 height 28
type input "70"
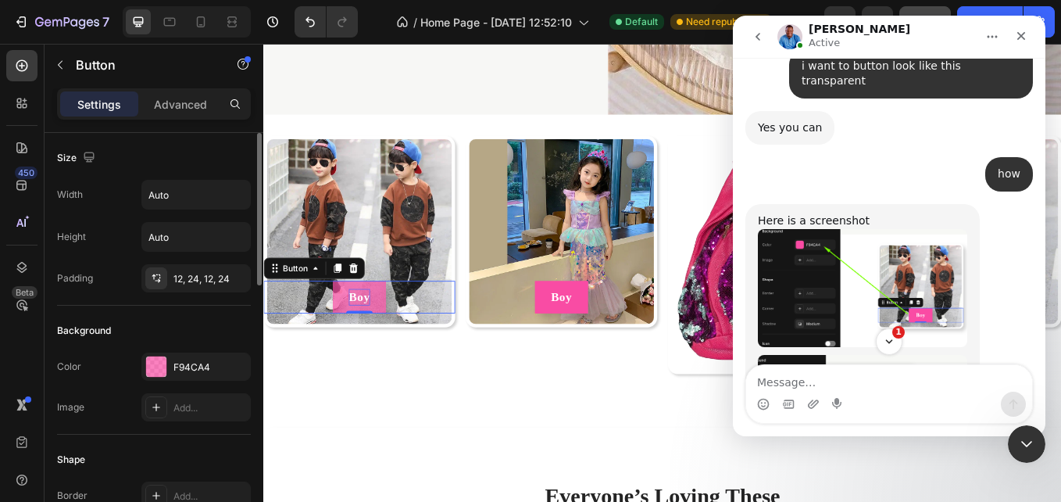
scroll to position [5330, 0]
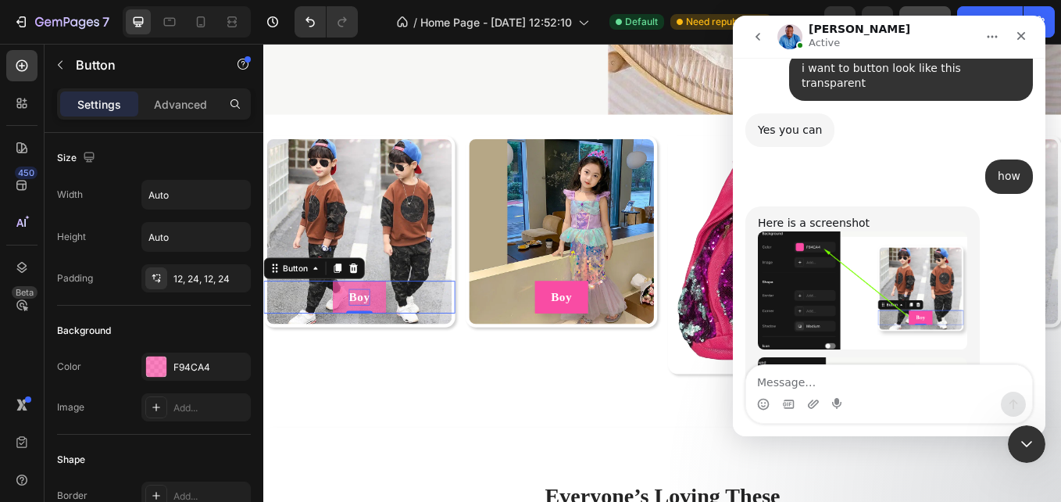
click at [166, 360] on div at bounding box center [156, 367] width 22 height 22
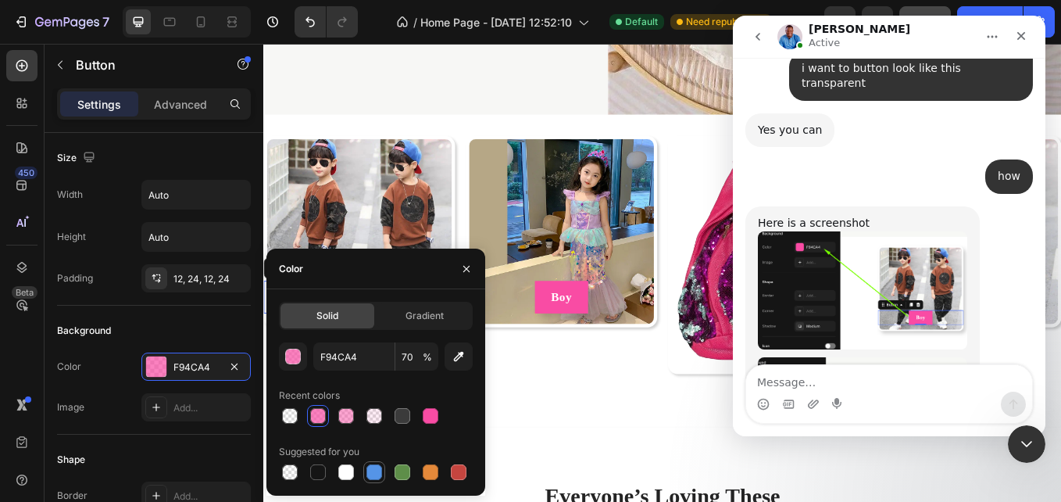
click at [368, 474] on div at bounding box center [375, 472] width 16 height 16
type input "5594E7"
type input "100"
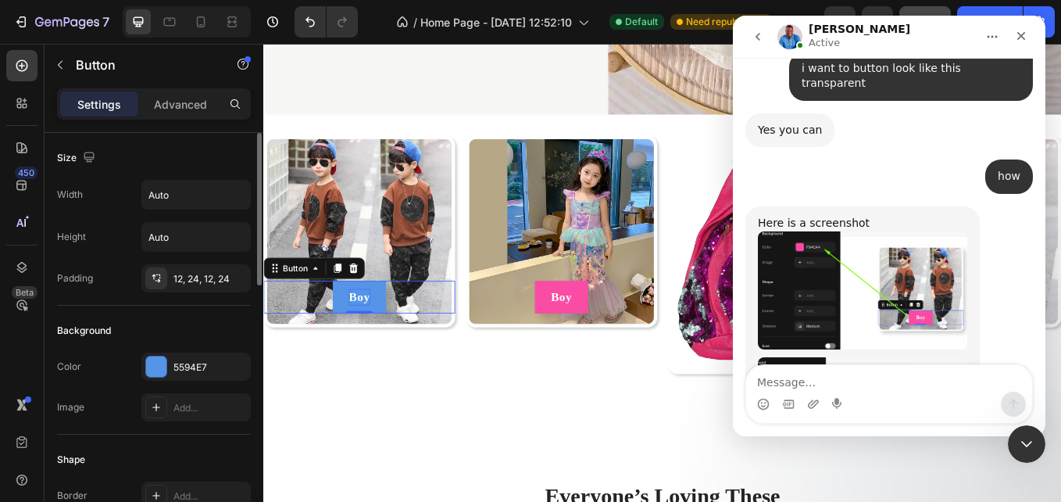
click at [206, 378] on div "5594E7" at bounding box center [195, 367] width 109 height 28
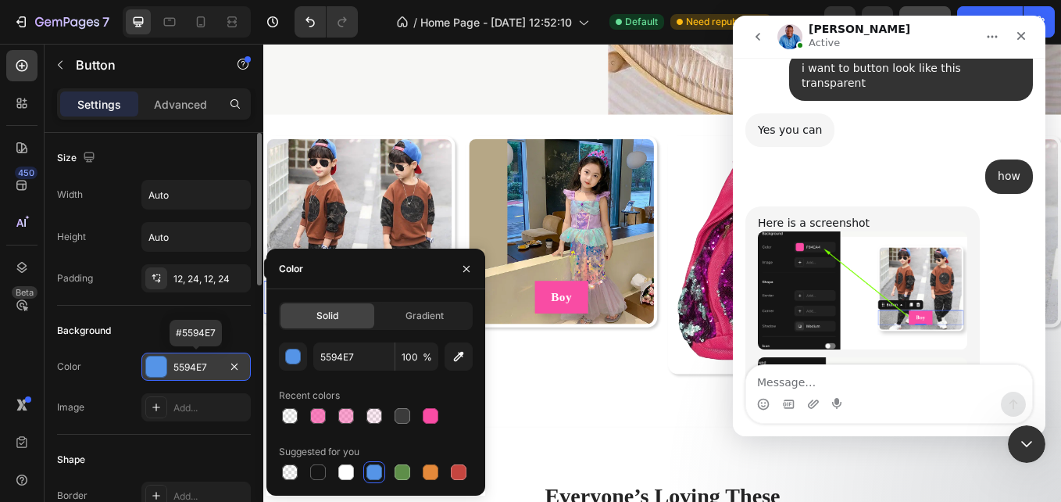
click at [206, 378] on div "5594E7" at bounding box center [195, 367] width 109 height 28
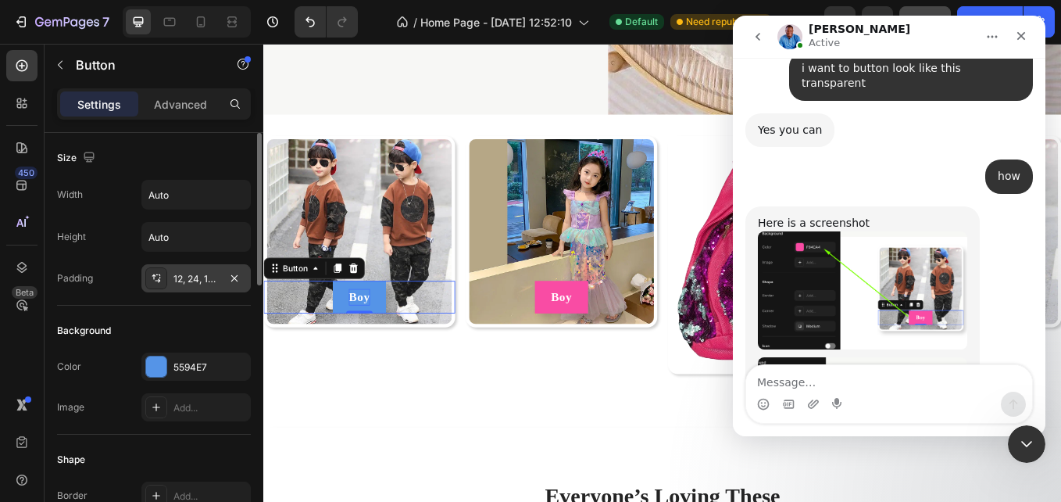
click at [184, 279] on div "12, 24, 12, 24" at bounding box center [196, 279] width 45 height 14
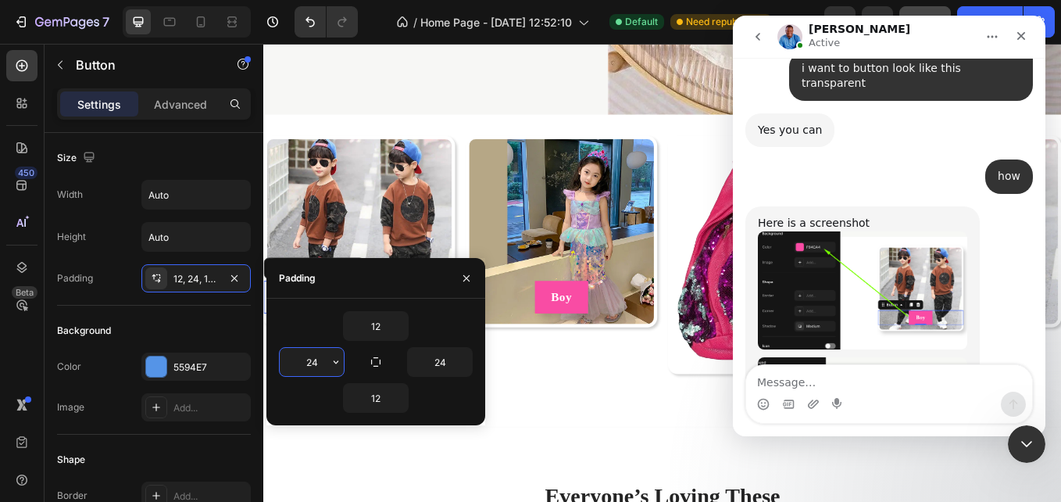
click at [303, 355] on input "24" at bounding box center [312, 362] width 64 height 28
type input "3"
type input "50"
click at [424, 364] on input "24" at bounding box center [440, 362] width 64 height 28
type input "50"
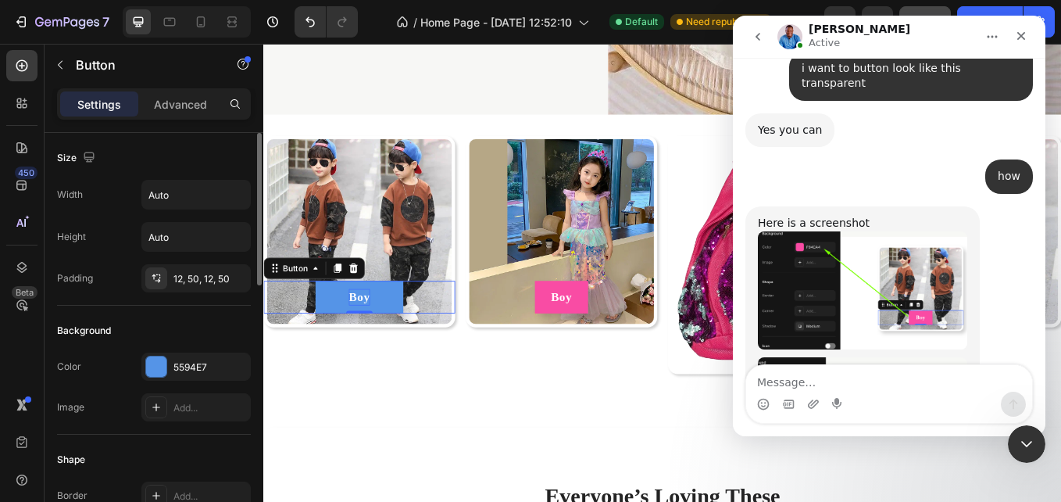
click at [229, 453] on div "Shape" at bounding box center [154, 459] width 194 height 25
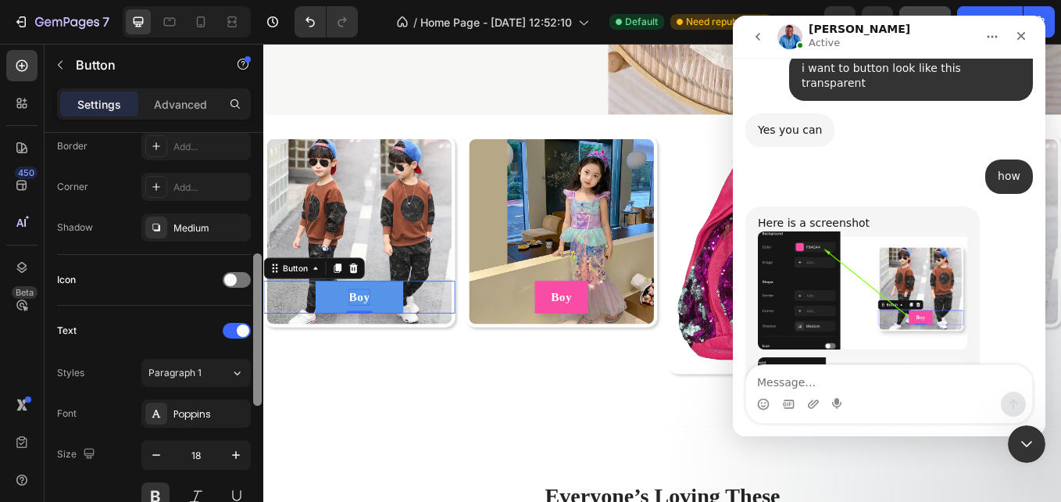
drag, startPoint x: 255, startPoint y: 265, endPoint x: 256, endPoint y: 395, distance: 129.8
click at [256, 395] on div at bounding box center [257, 329] width 9 height 152
click at [233, 455] on icon "button" at bounding box center [236, 453] width 16 height 16
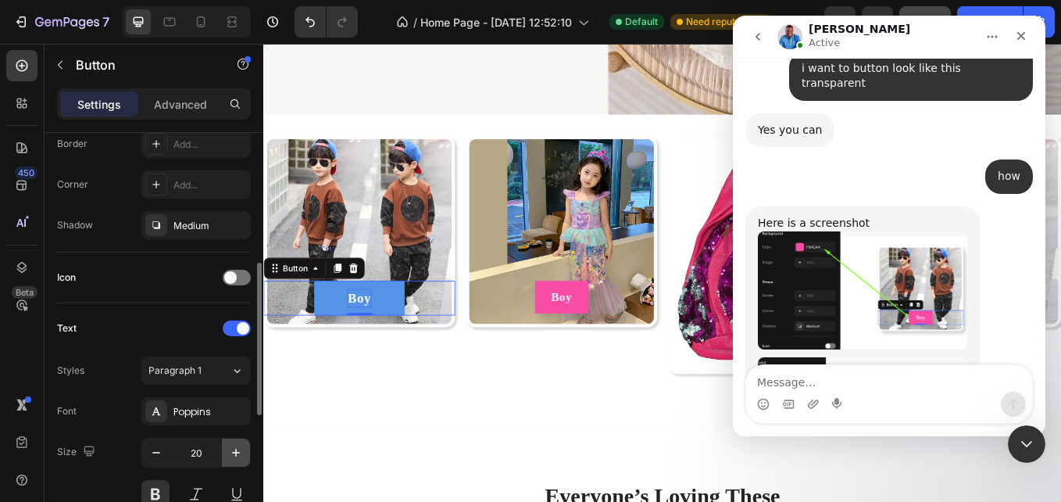
click at [233, 455] on icon "button" at bounding box center [236, 453] width 16 height 16
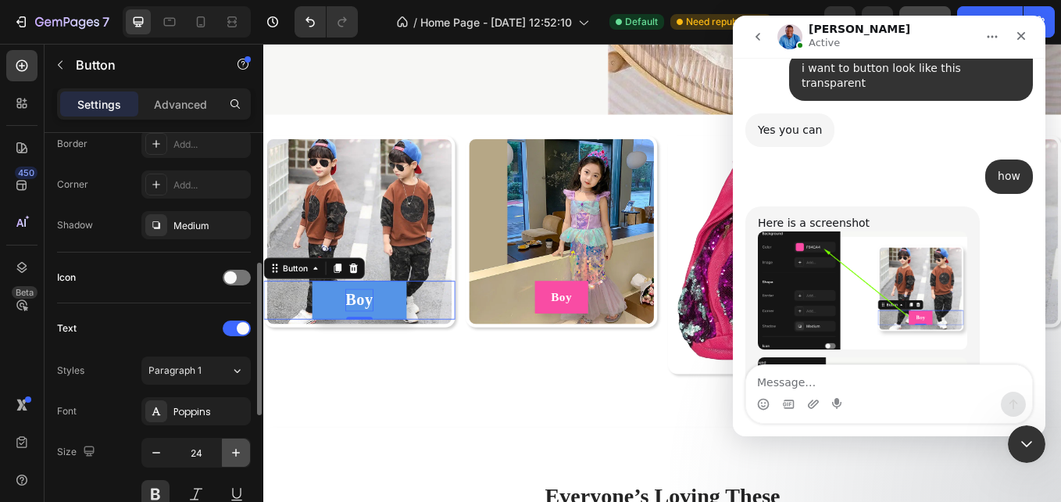
type input "25"
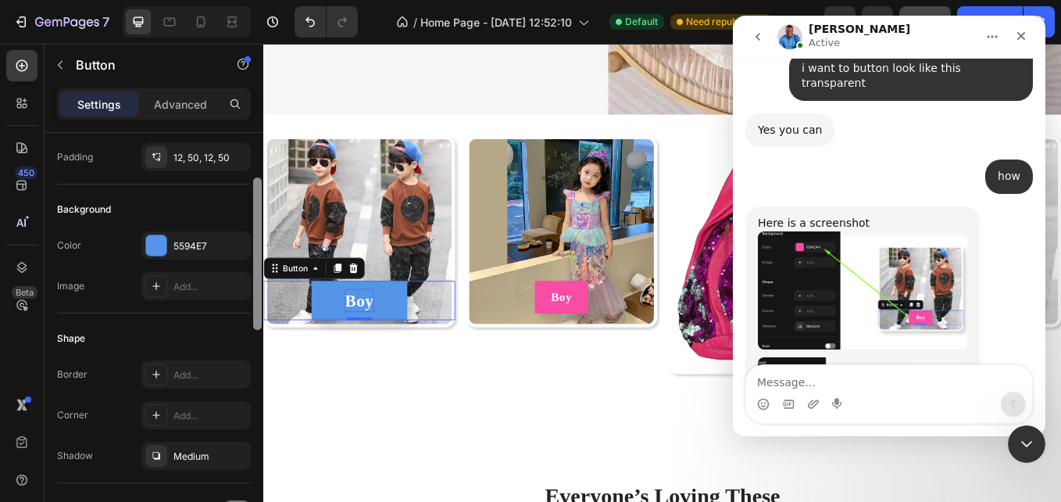
scroll to position [119, 0]
drag, startPoint x: 256, startPoint y: 357, endPoint x: 254, endPoint y: 271, distance: 86.0
click at [254, 271] on div at bounding box center [257, 256] width 9 height 152
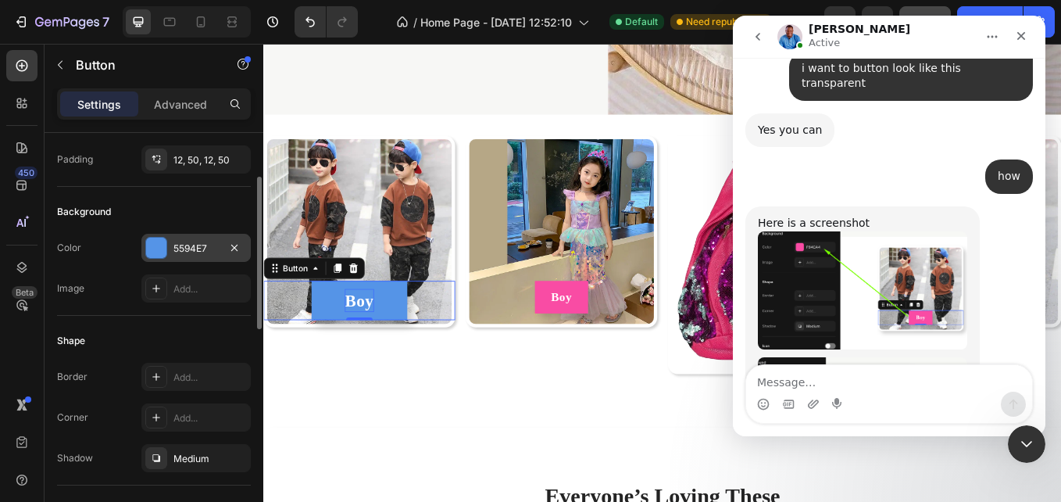
click at [190, 239] on div "5594E7" at bounding box center [195, 248] width 109 height 28
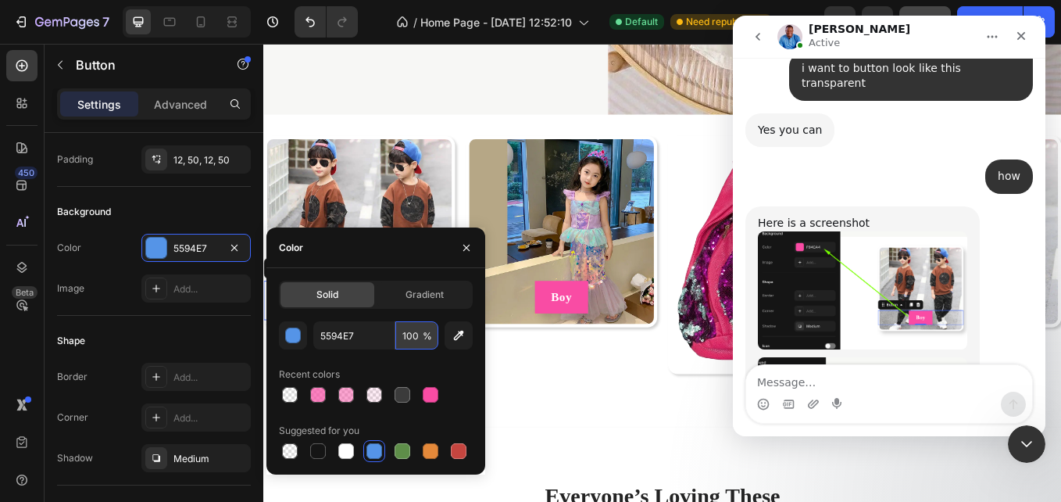
click at [399, 332] on input "100" at bounding box center [417, 335] width 43 height 28
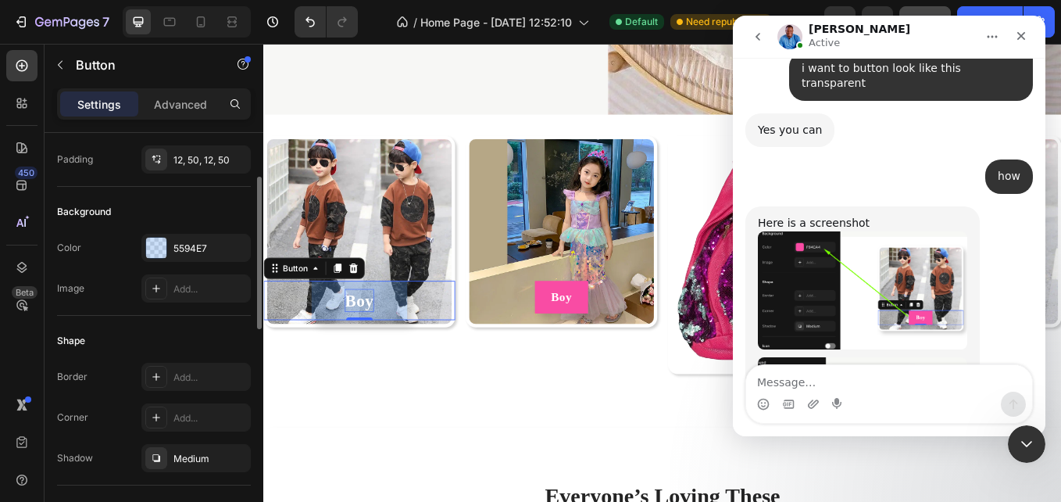
click at [201, 337] on div "Shape" at bounding box center [154, 340] width 194 height 25
click at [215, 252] on div "5594E7" at bounding box center [196, 249] width 45 height 14
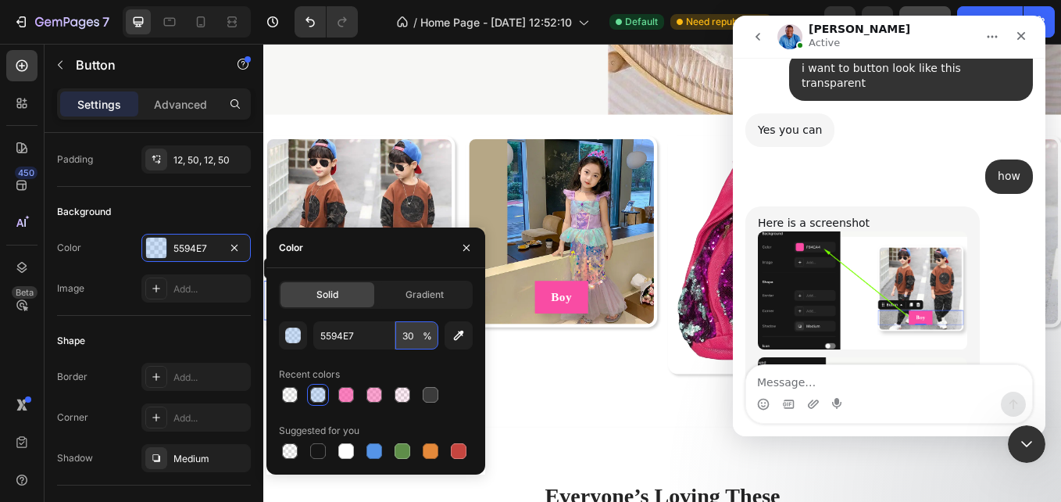
click at [409, 337] on input "30" at bounding box center [417, 335] width 43 height 28
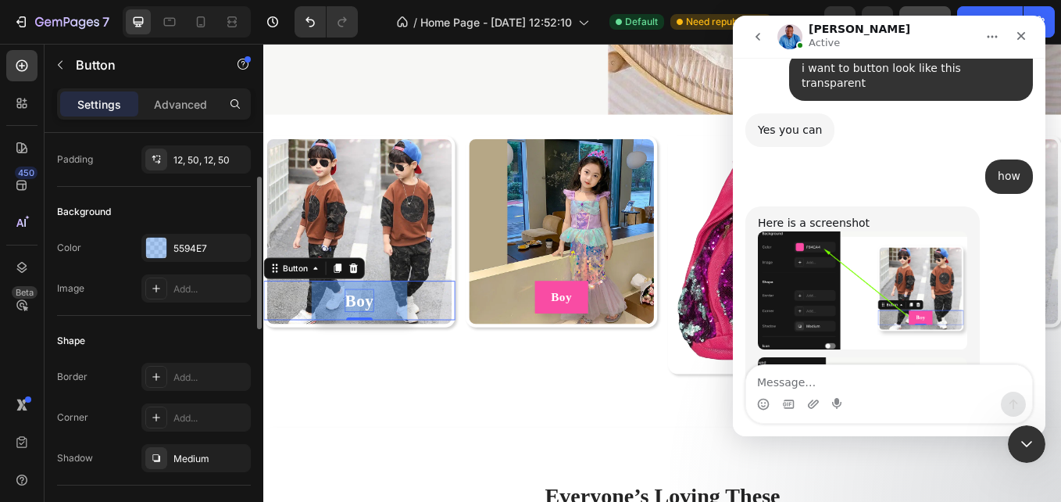
click at [218, 347] on div "Shape" at bounding box center [154, 340] width 194 height 25
click at [209, 253] on div "5594E7" at bounding box center [196, 249] width 45 height 14
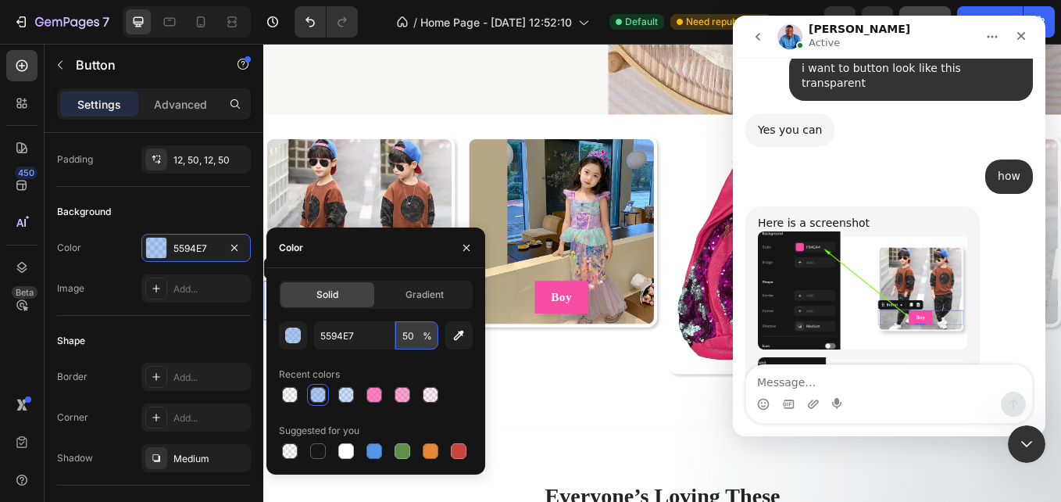
click at [416, 338] on input "50" at bounding box center [417, 335] width 43 height 28
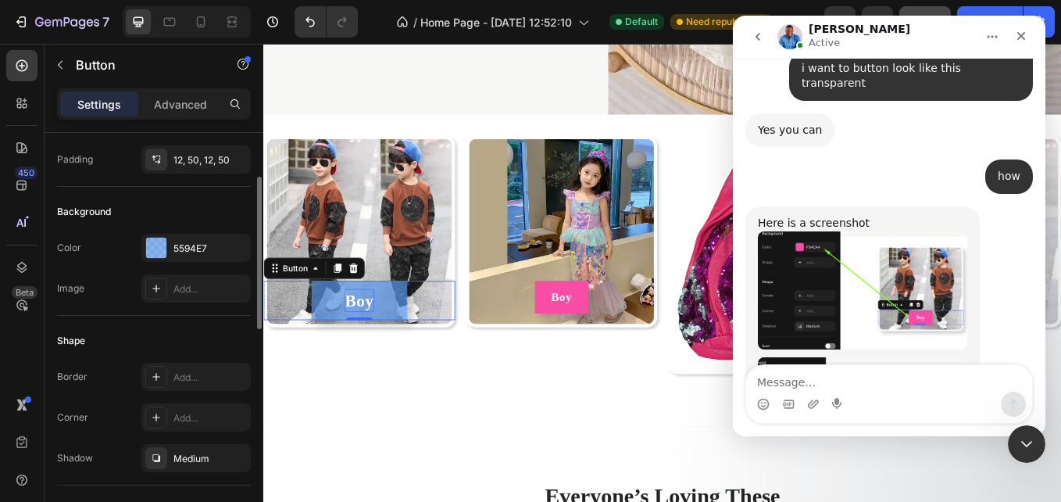
click at [199, 343] on div "Shape" at bounding box center [154, 340] width 194 height 25
click at [206, 258] on div "5594E7" at bounding box center [195, 248] width 109 height 28
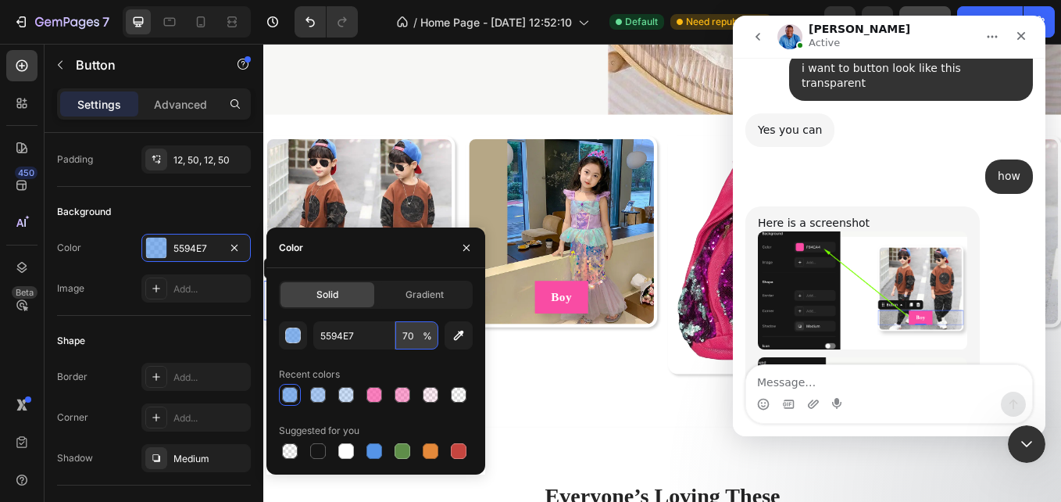
click at [415, 335] on input "70" at bounding box center [417, 335] width 43 height 28
type input "80"
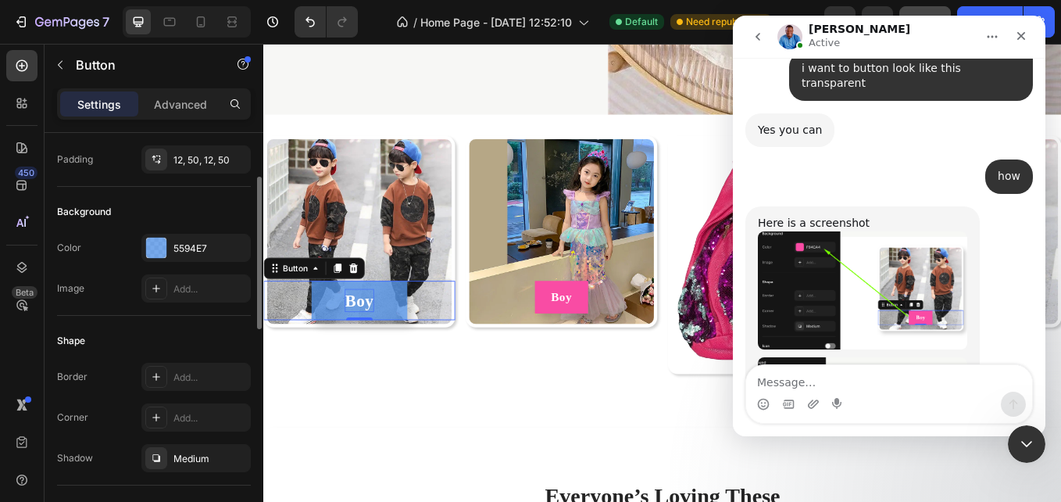
click at [228, 332] on div "Shape" at bounding box center [154, 340] width 194 height 25
click at [165, 408] on div at bounding box center [156, 417] width 22 height 22
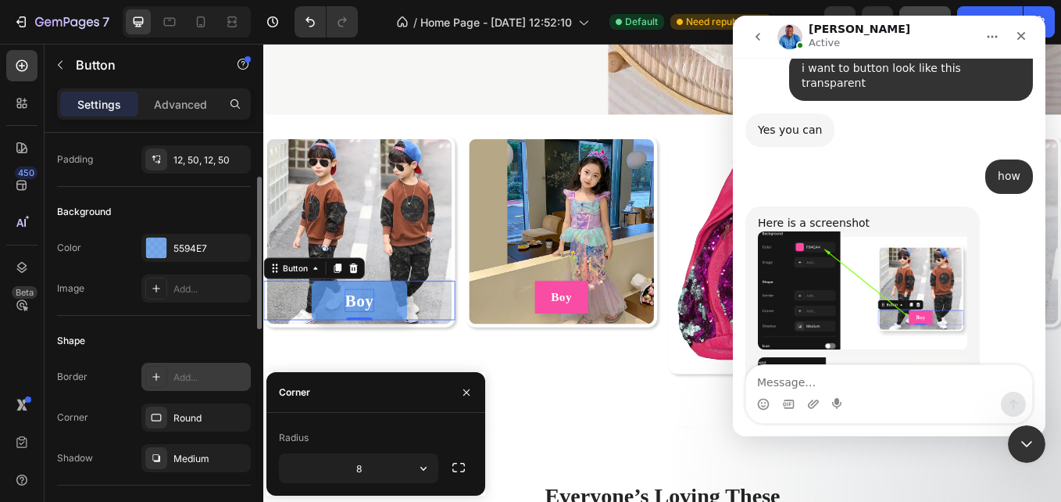
click at [177, 372] on div "Add..." at bounding box center [210, 377] width 73 height 14
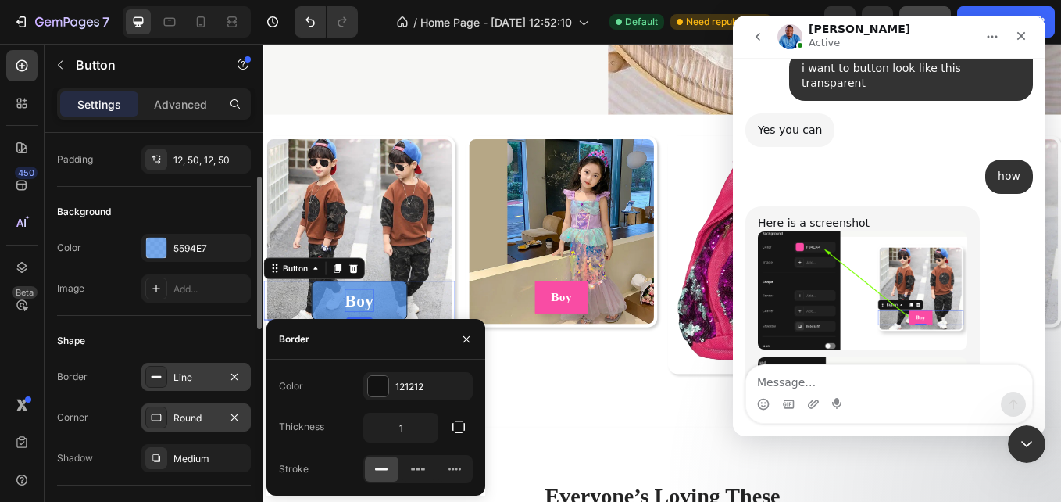
click at [206, 420] on div "Round" at bounding box center [196, 418] width 45 height 14
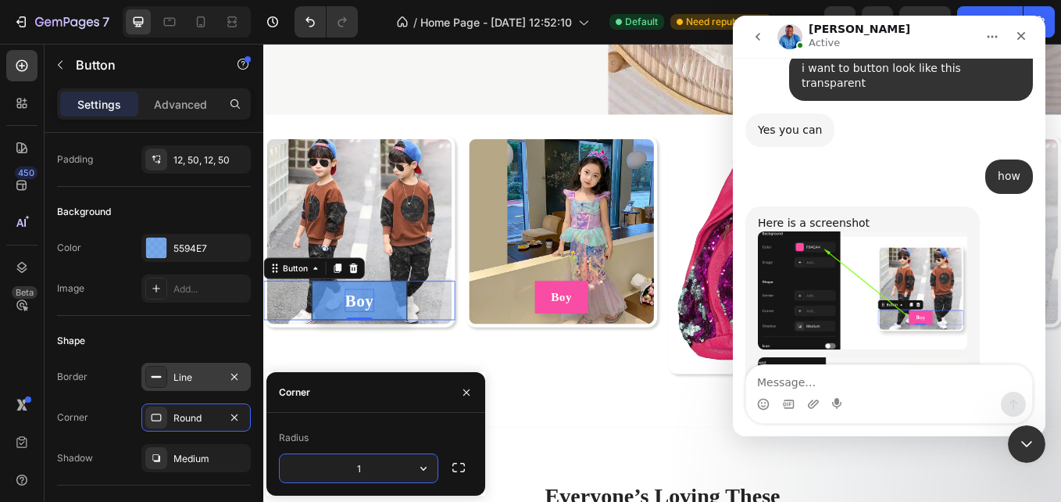
type input "15"
click at [190, 381] on div "Line" at bounding box center [196, 377] width 45 height 14
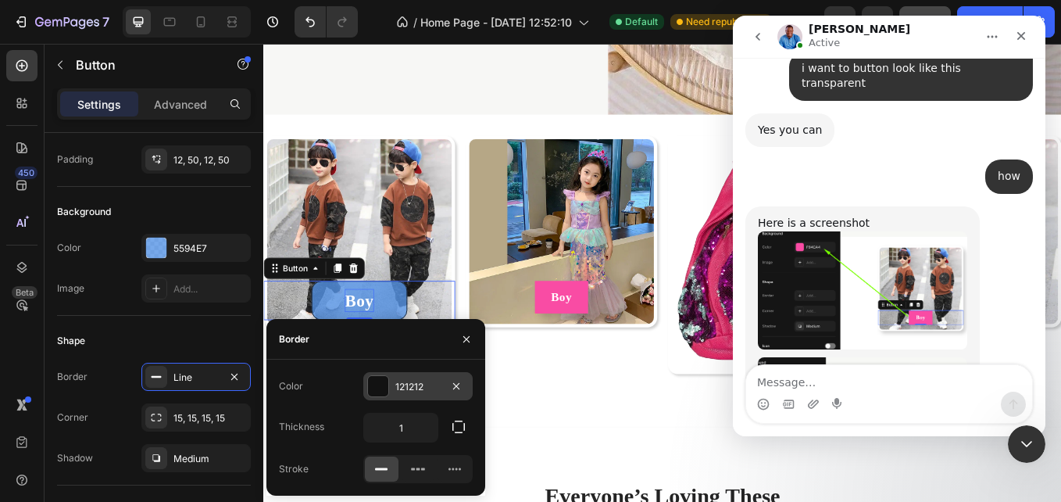
click at [374, 389] on div at bounding box center [378, 386] width 20 height 20
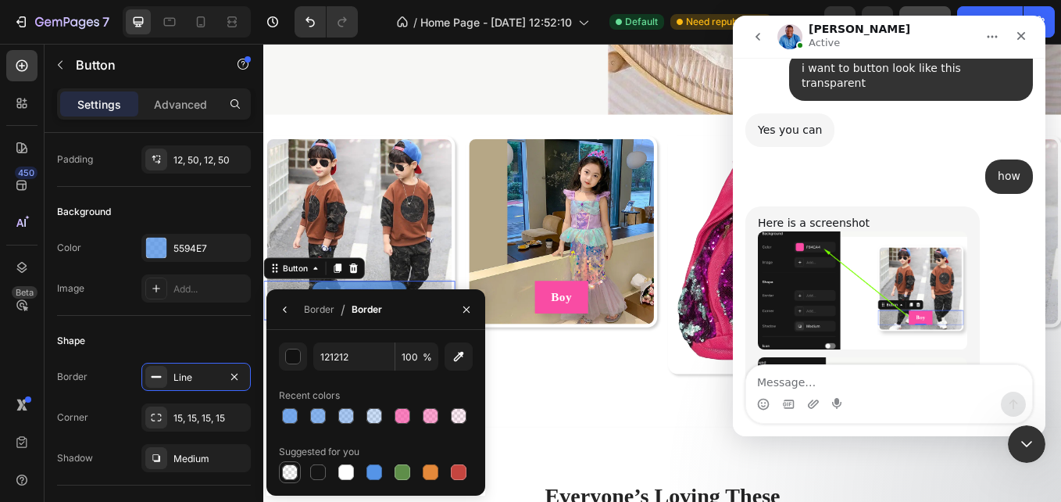
click at [288, 477] on div at bounding box center [290, 472] width 16 height 16
type input "000000"
type input "0"
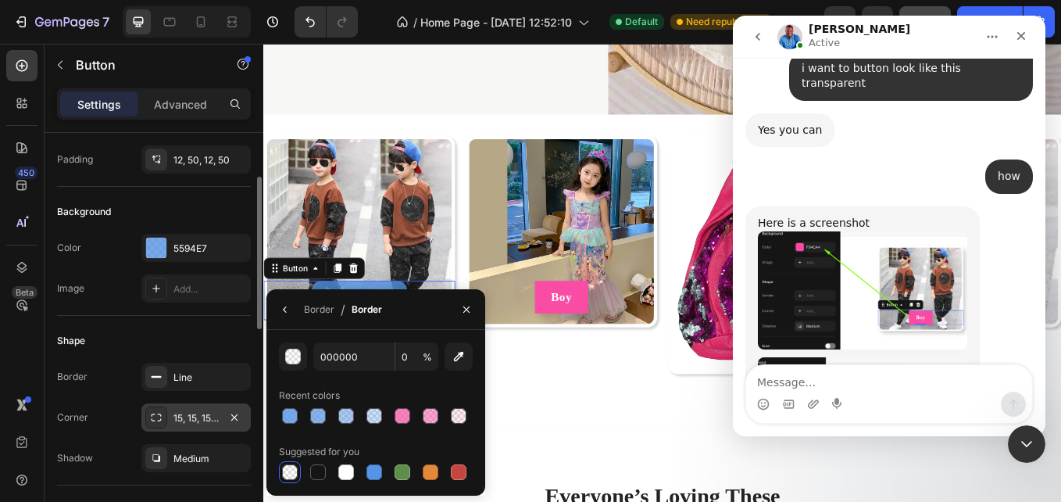
click at [151, 422] on icon at bounding box center [156, 417] width 13 height 13
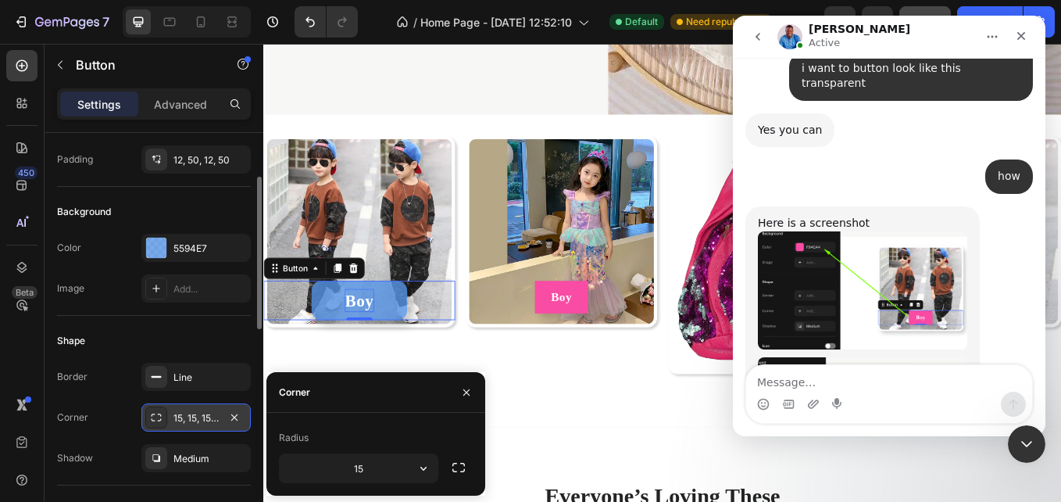
click at [151, 422] on icon at bounding box center [156, 417] width 13 height 13
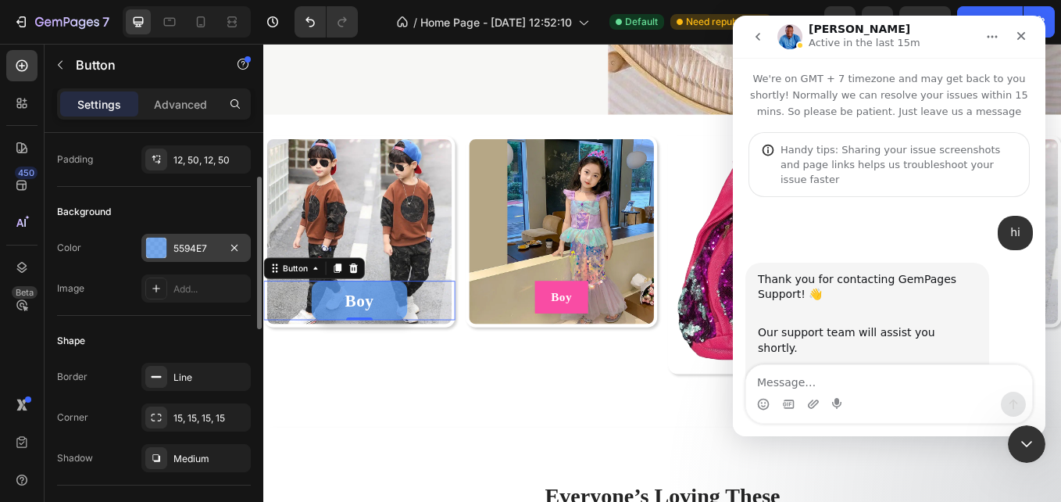
scroll to position [2, 0]
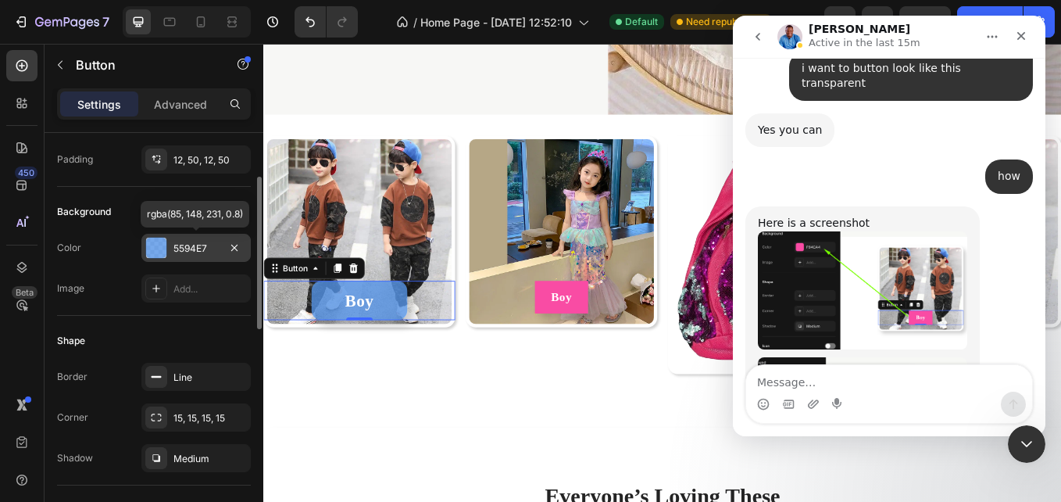
click at [183, 249] on div "5594E7" at bounding box center [196, 249] width 45 height 14
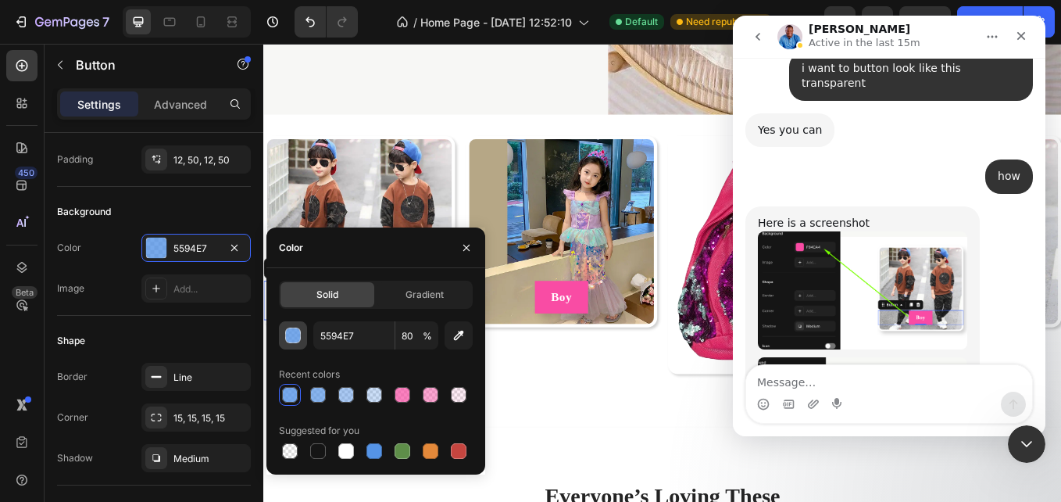
click at [295, 333] on div "button" at bounding box center [294, 336] width 16 height 16
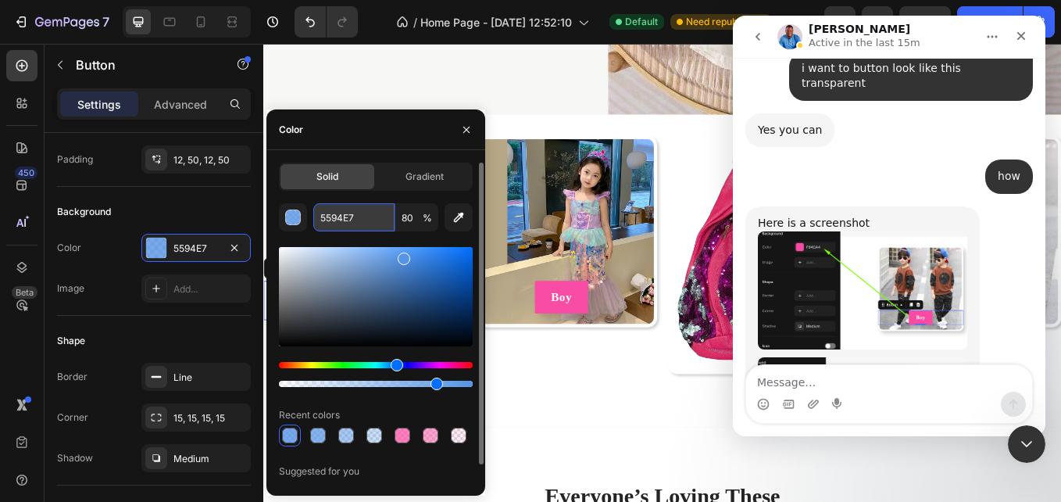
click at [342, 224] on input "5594E7" at bounding box center [353, 217] width 81 height 28
paste input "#37a2cb"
type input "#37a2cb"
type input "100"
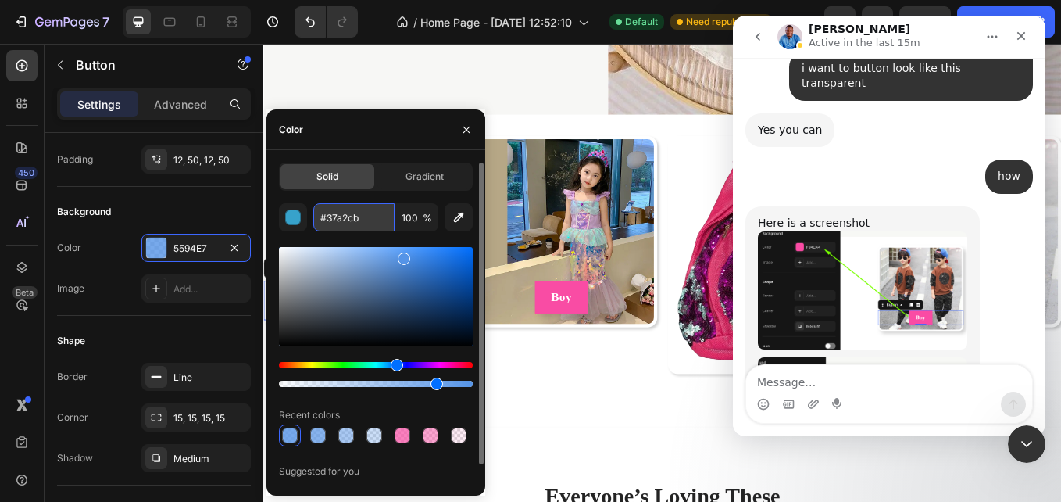
type input "37A2CB"
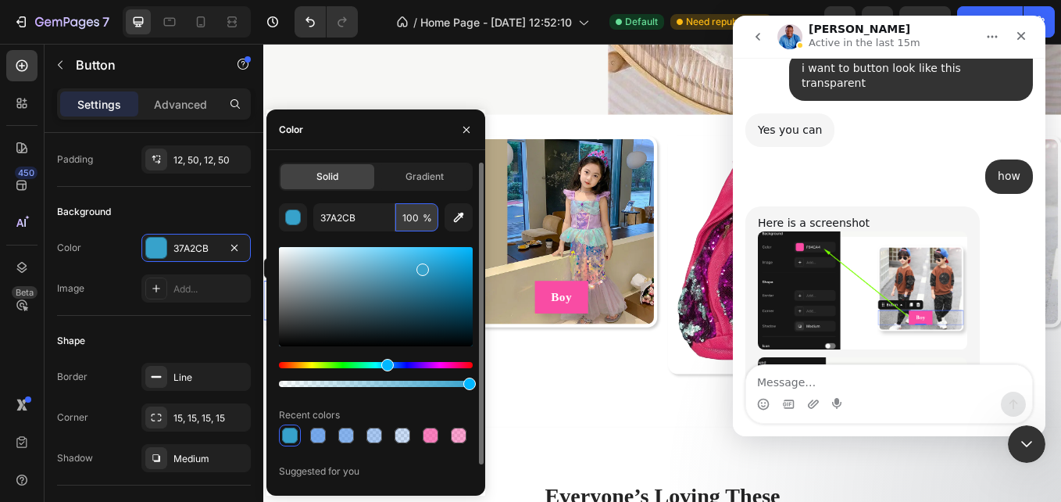
click at [417, 227] on input "100" at bounding box center [417, 217] width 43 height 28
type input "8"
type input "80"
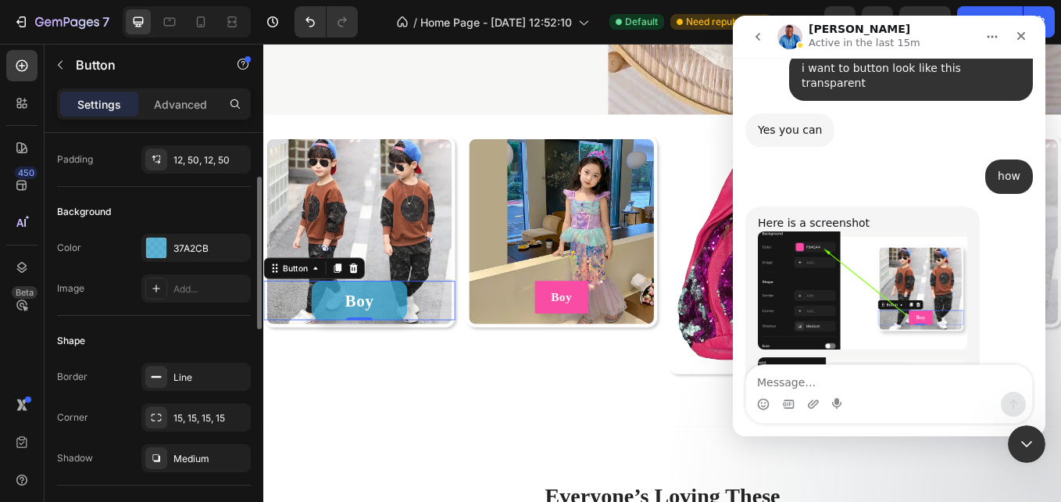
click at [174, 337] on div "Shape" at bounding box center [154, 340] width 194 height 25
click at [199, 164] on div "12, 50, 12, 50" at bounding box center [196, 160] width 45 height 14
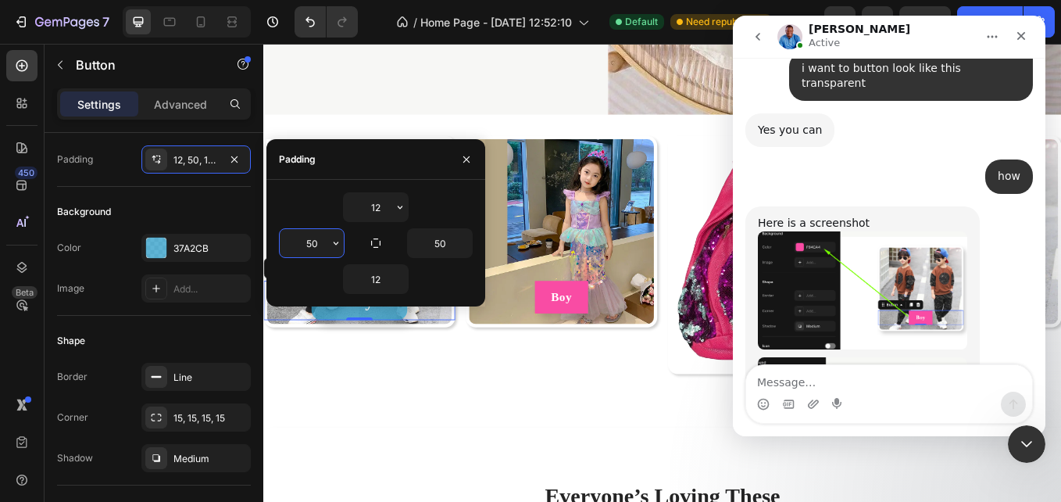
click at [316, 245] on input "50" at bounding box center [312, 243] width 64 height 28
type input "12"
click at [421, 238] on input "50" at bounding box center [440, 243] width 64 height 28
type input "12"
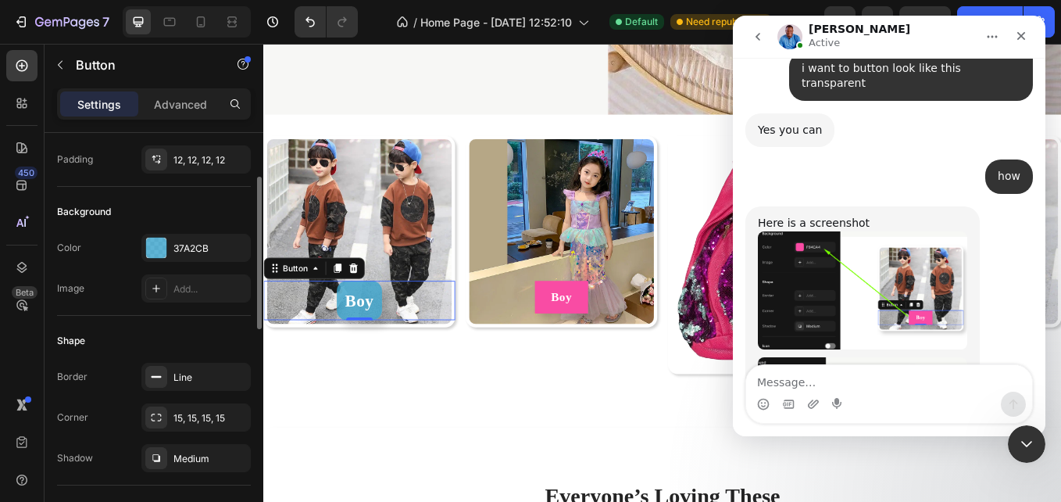
click at [209, 326] on div "Shape Border Line Corner 15, 15, 15, 15 Shadow Medium" at bounding box center [154, 401] width 194 height 170
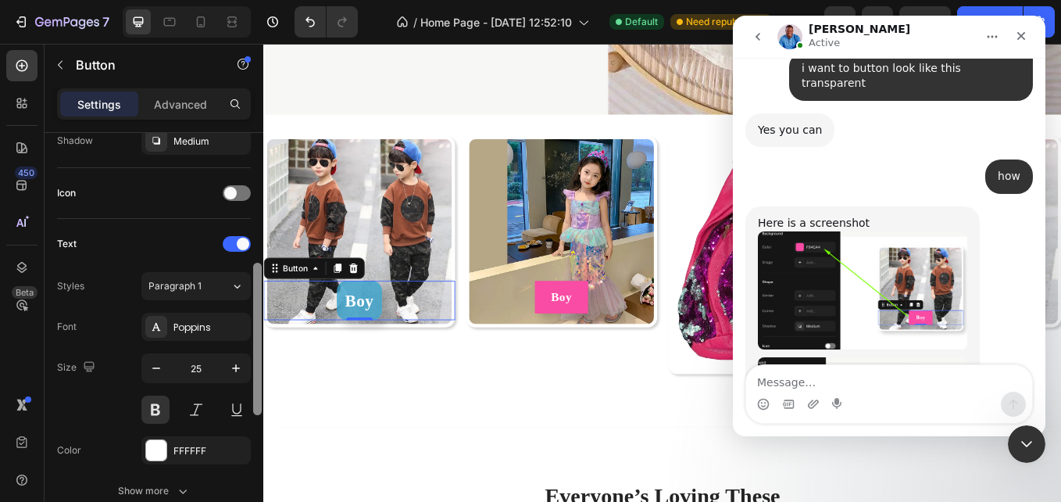
scroll to position [458, 0]
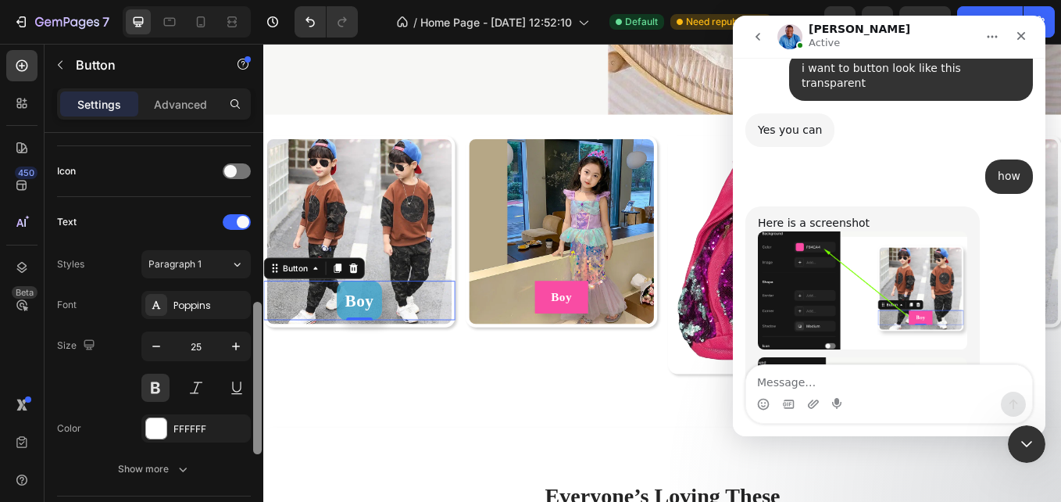
drag, startPoint x: 257, startPoint y: 312, endPoint x: 256, endPoint y: 437, distance: 125.1
click at [256, 437] on div at bounding box center [257, 378] width 9 height 152
click at [235, 349] on icon "button" at bounding box center [236, 346] width 16 height 16
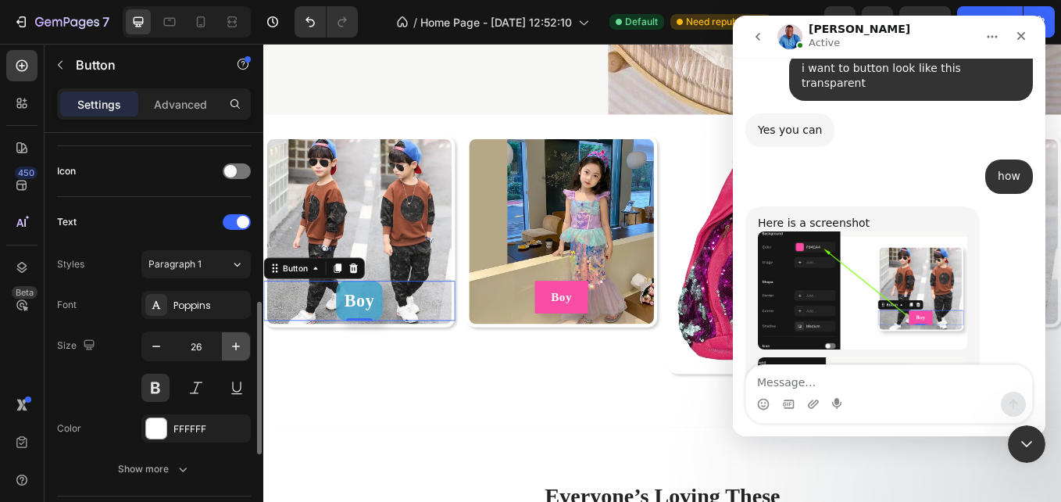
click at [235, 349] on icon "button" at bounding box center [236, 346] width 16 height 16
click at [239, 349] on icon "button" at bounding box center [236, 346] width 16 height 16
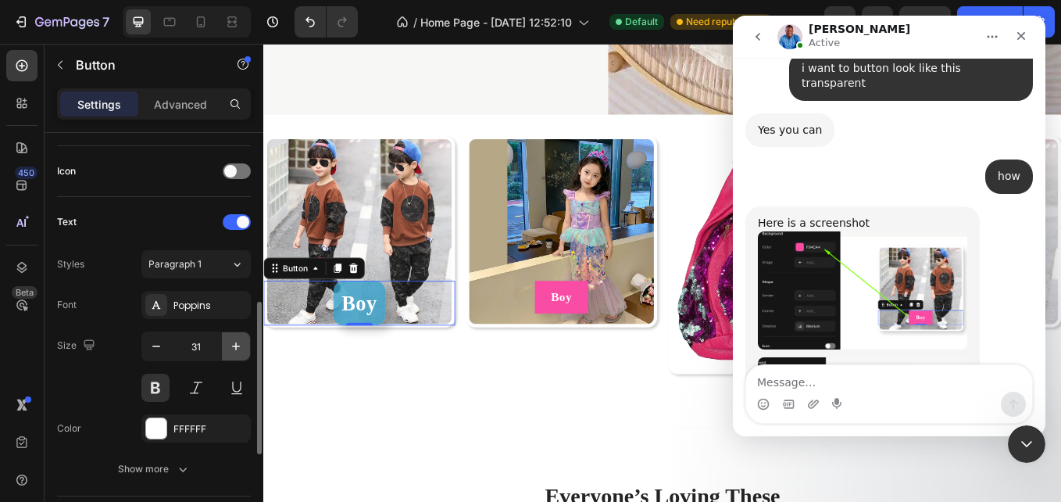
click at [239, 349] on icon "button" at bounding box center [236, 346] width 16 height 16
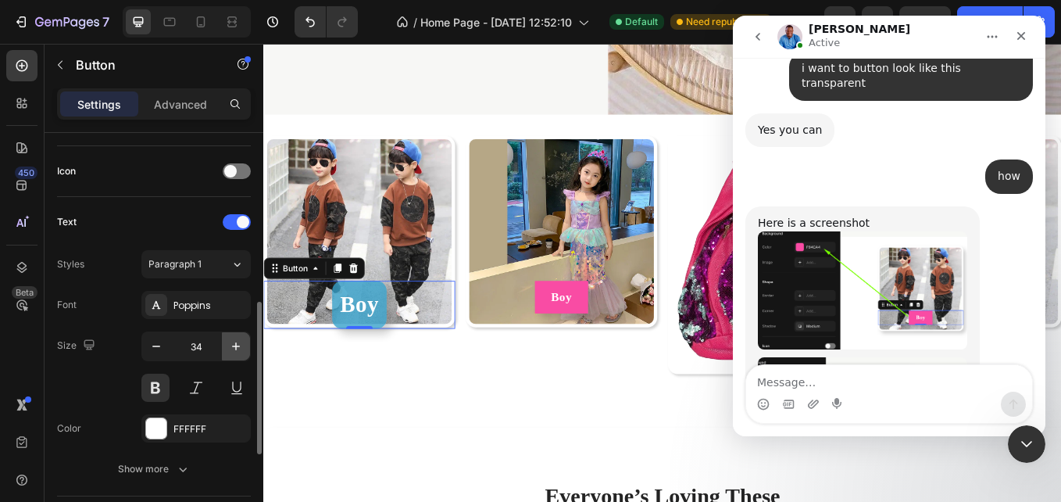
click at [239, 349] on icon "button" at bounding box center [236, 346] width 16 height 16
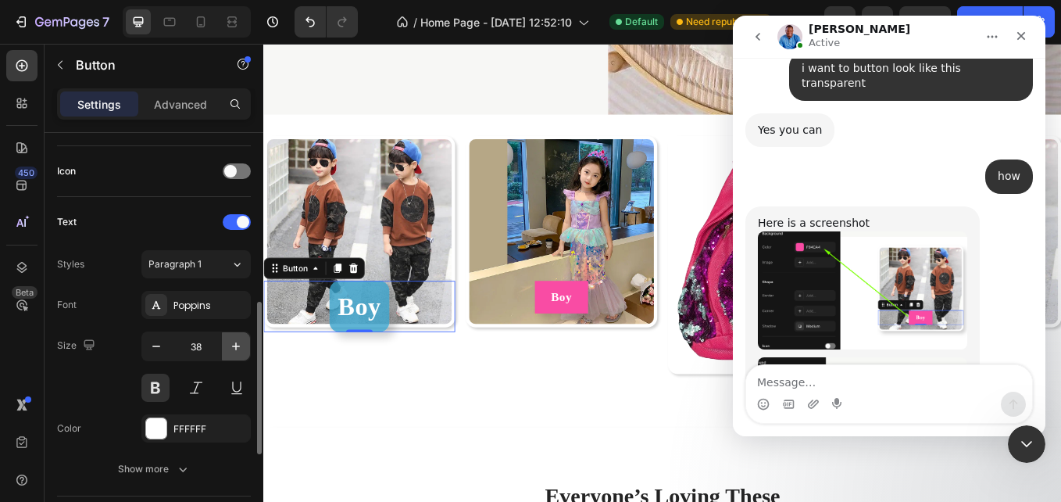
click at [239, 349] on icon "button" at bounding box center [236, 346] width 16 height 16
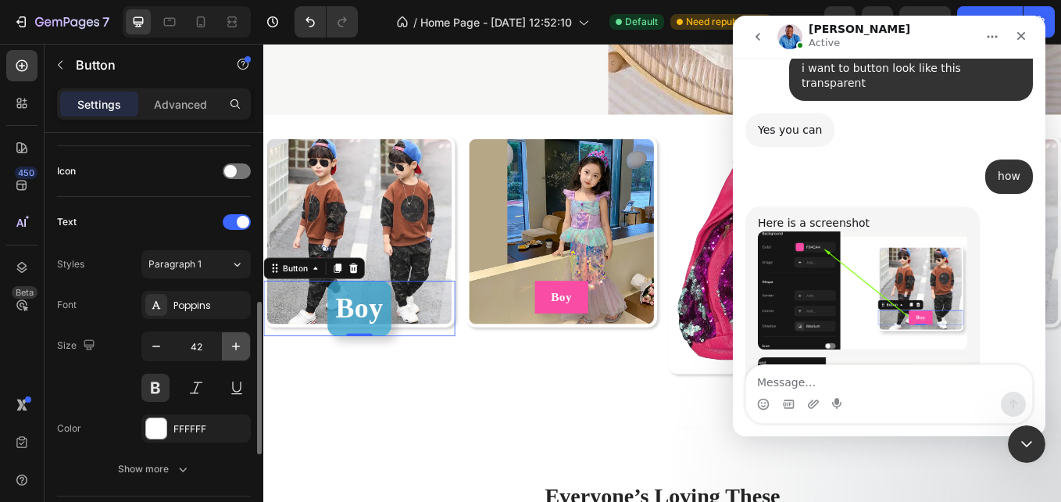
click at [239, 349] on icon "button" at bounding box center [236, 346] width 16 height 16
type input "46"
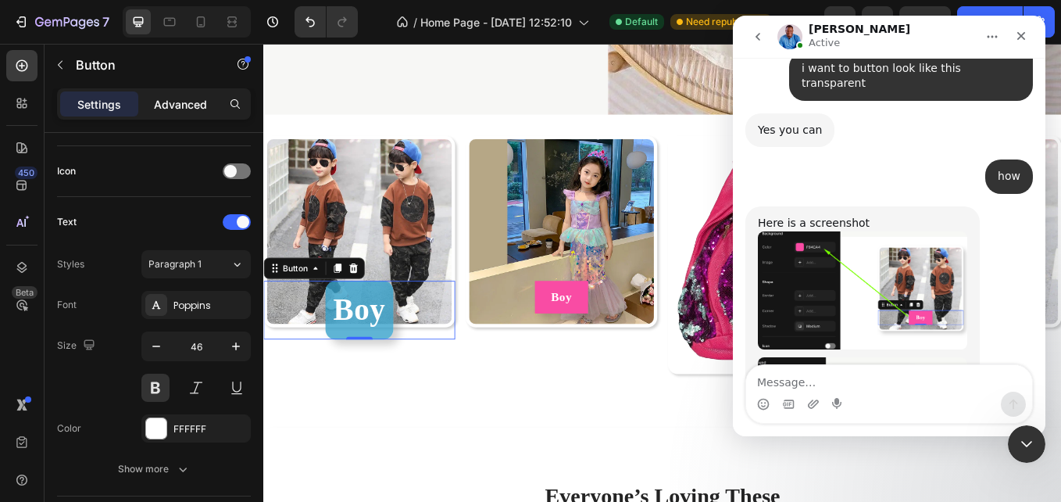
click at [174, 112] on p "Advanced" at bounding box center [180, 104] width 53 height 16
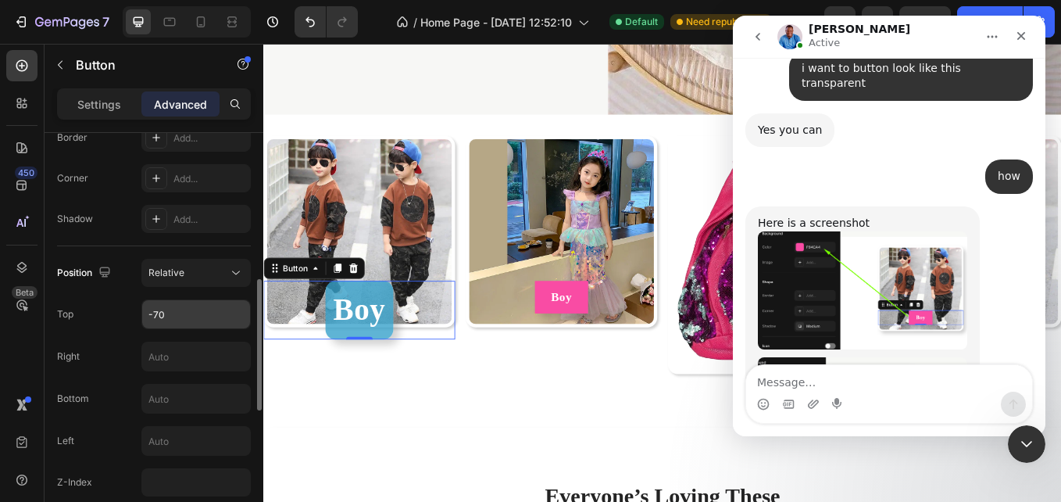
click at [193, 313] on input "-70" at bounding box center [196, 314] width 108 height 28
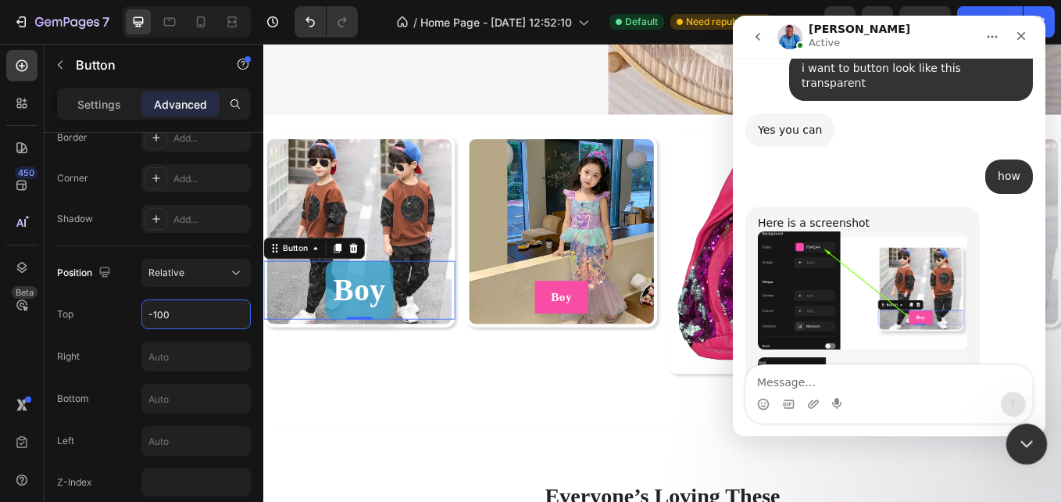
type input "-100"
click at [1030, 434] on icon "Close Intercom Messenger" at bounding box center [1024, 441] width 19 height 19
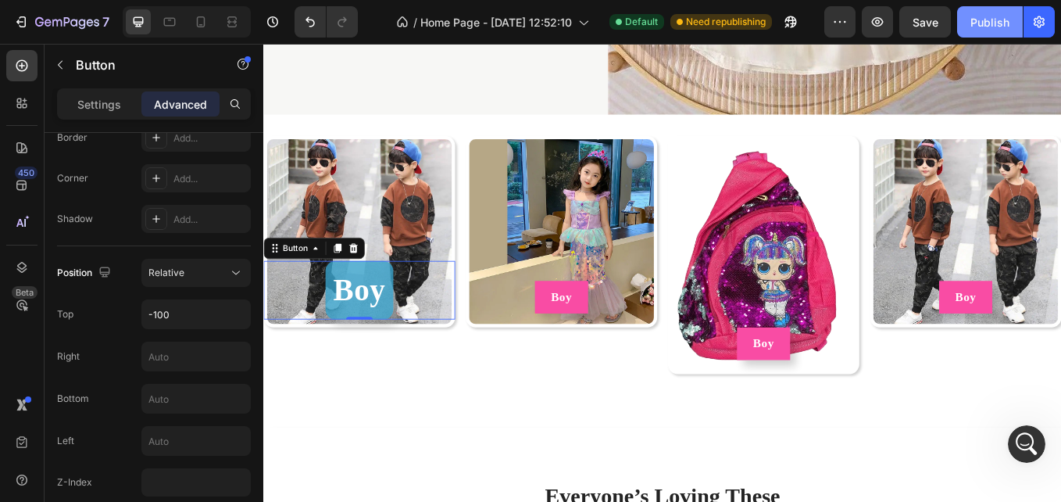
click at [972, 26] on div "Publish" at bounding box center [990, 22] width 39 height 16
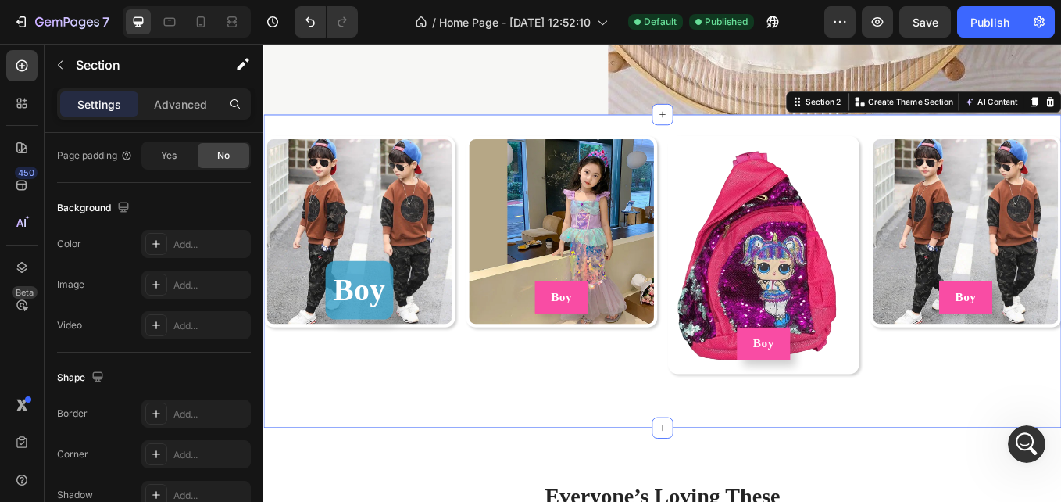
scroll to position [0, 0]
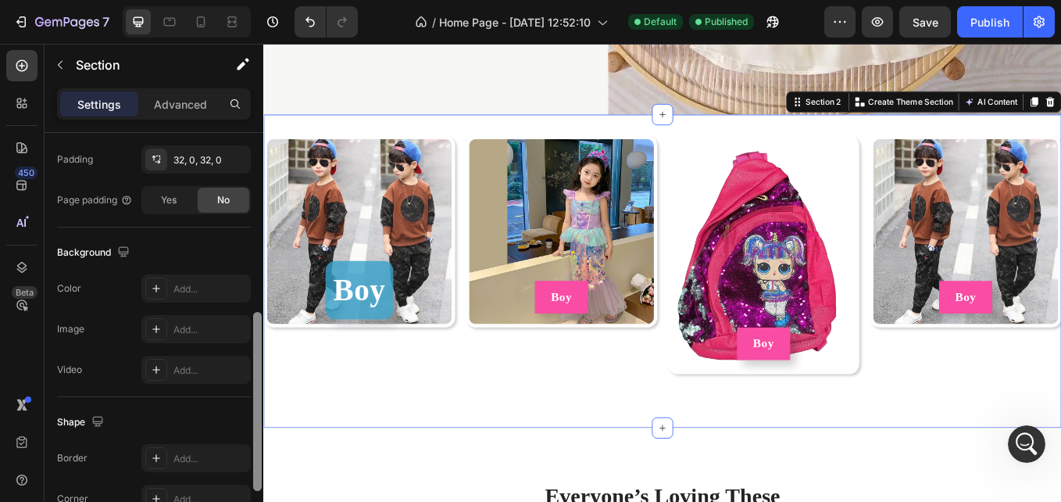
scroll to position [41, 0]
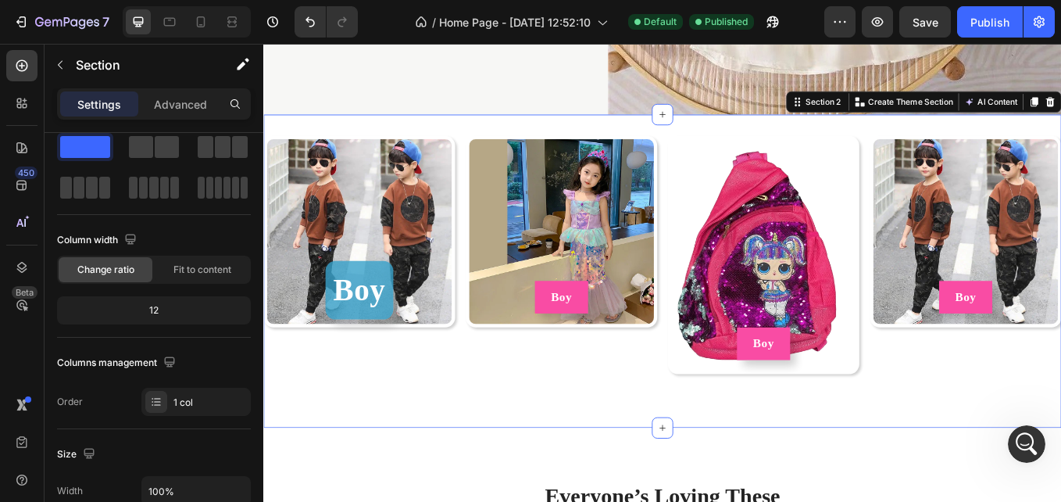
drag, startPoint x: 256, startPoint y: 339, endPoint x: 240, endPoint y: 127, distance: 212.4
click at [240, 127] on div "Settings Advanced Layout Column width Change ratio Fit to content 12 Columns ma…" at bounding box center [154, 317] width 219 height 458
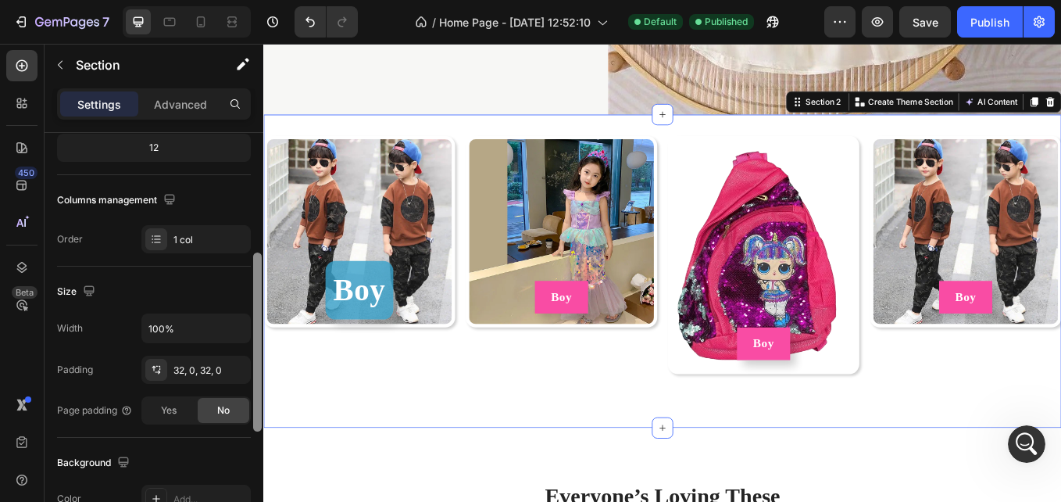
drag, startPoint x: 258, startPoint y: 241, endPoint x: 263, endPoint y: 349, distance: 108.0
click at [263, 349] on div at bounding box center [258, 361] width 12 height 413
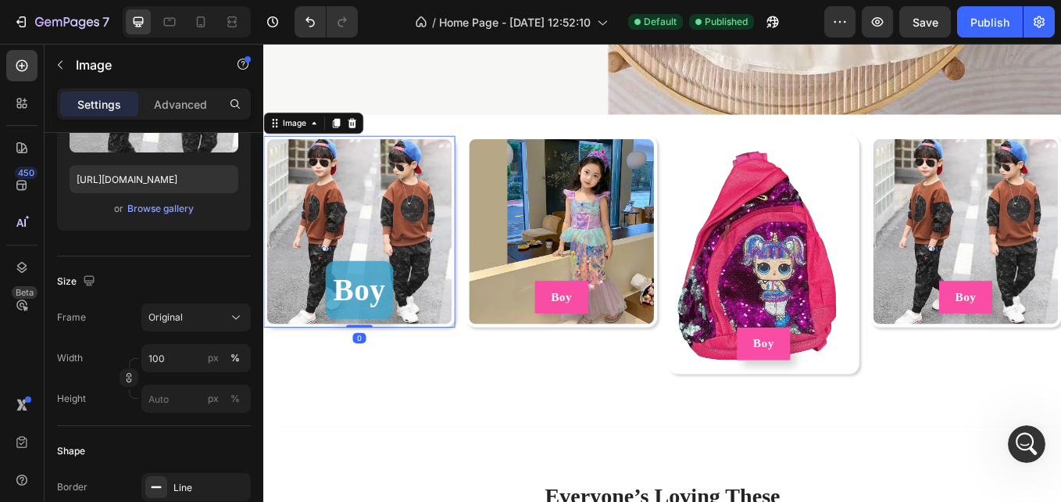
click at [286, 144] on div "Image 0 Boy Button Image Boy Button Image Boy Button Image Boy Button Row Secti…" at bounding box center [732, 311] width 938 height 368
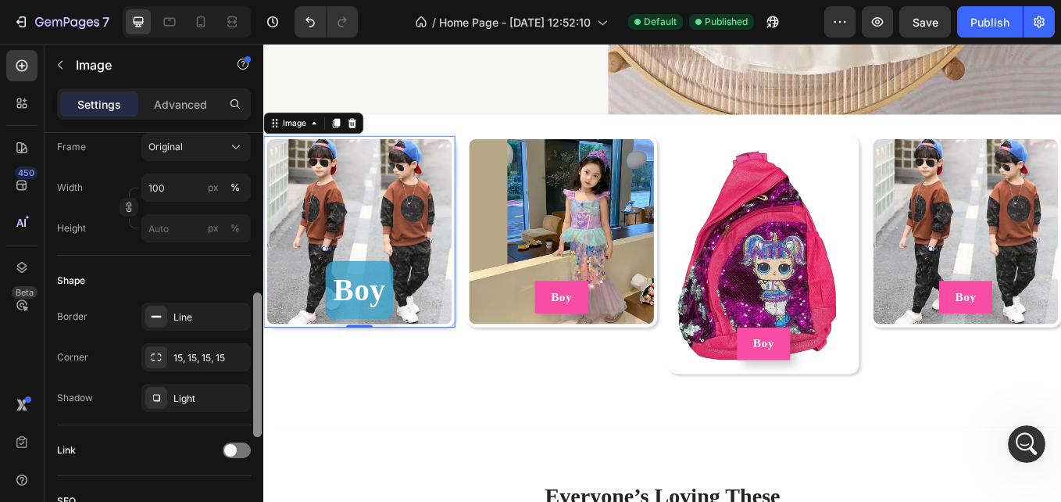
scroll to position [437, 0]
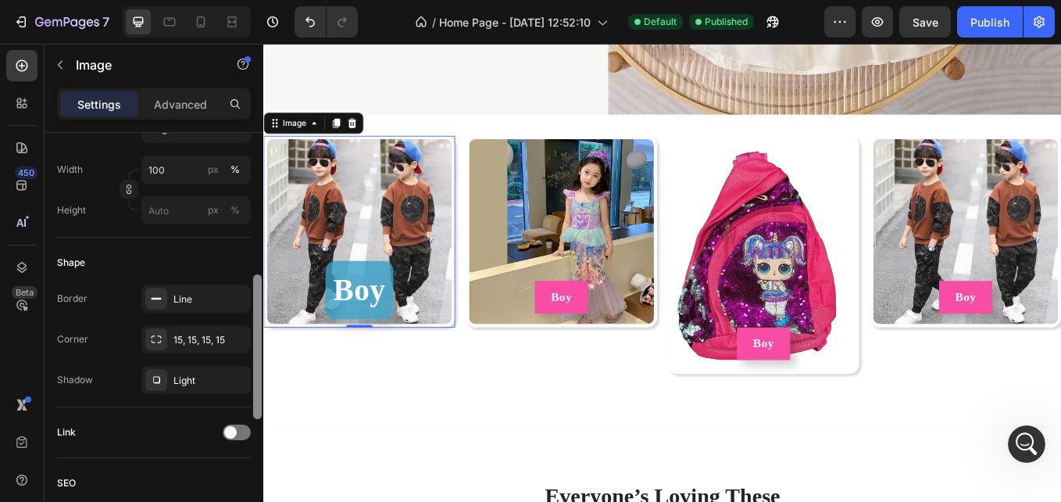
drag, startPoint x: 255, startPoint y: 206, endPoint x: 255, endPoint y: 360, distance: 153.2
click at [255, 360] on div at bounding box center [257, 346] width 9 height 145
click at [227, 374] on button "button" at bounding box center [234, 379] width 19 height 19
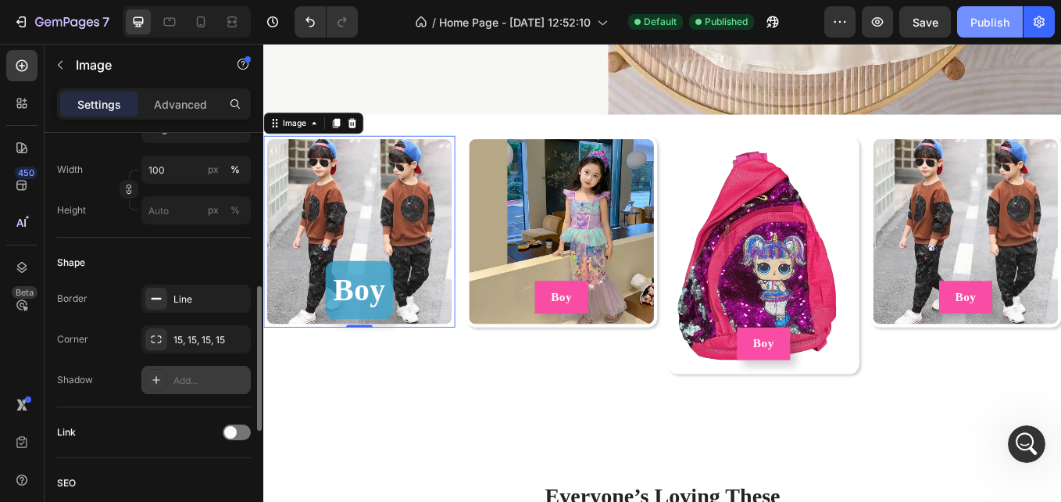
click at [971, 23] on div "Publish" at bounding box center [990, 22] width 39 height 16
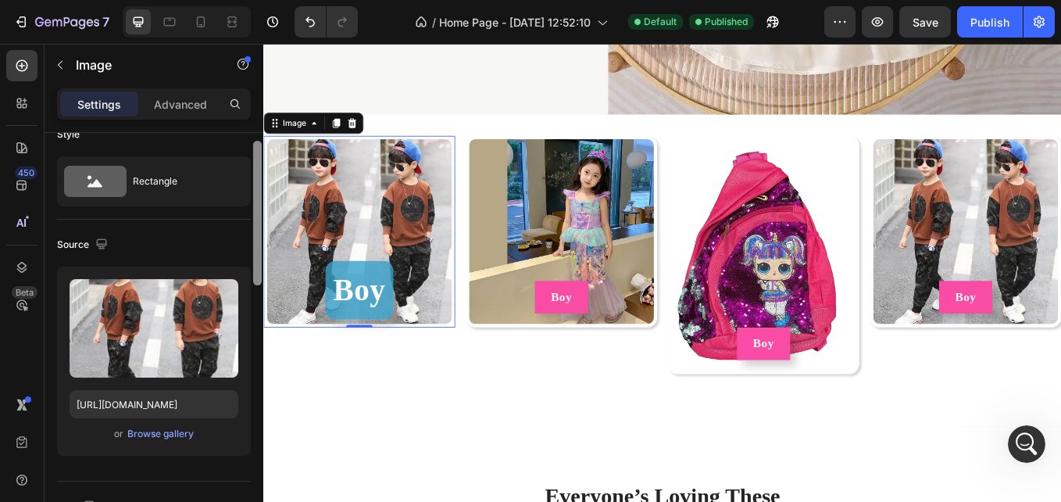
click at [255, 256] on div at bounding box center [258, 339] width 12 height 413
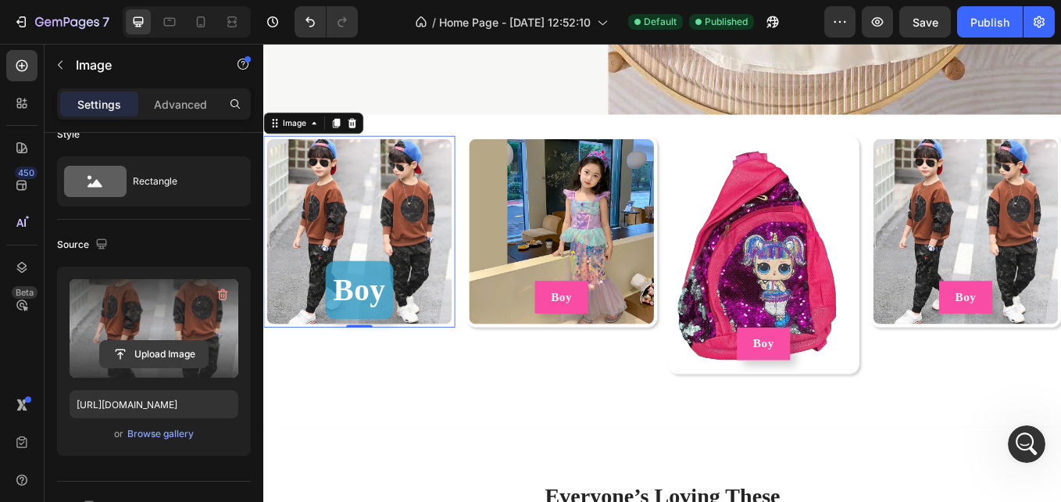
click at [149, 345] on input "file" at bounding box center [154, 354] width 108 height 27
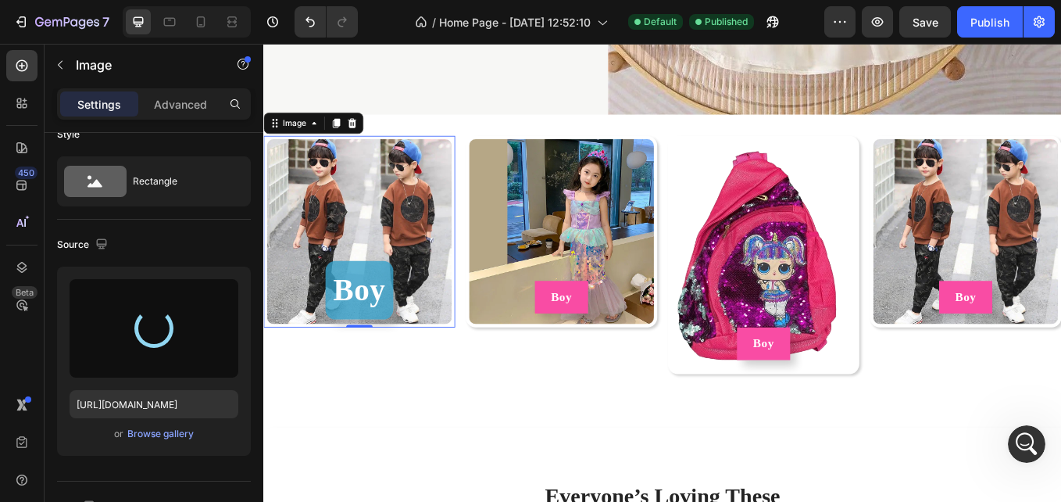
type input "[URL][DOMAIN_NAME]"
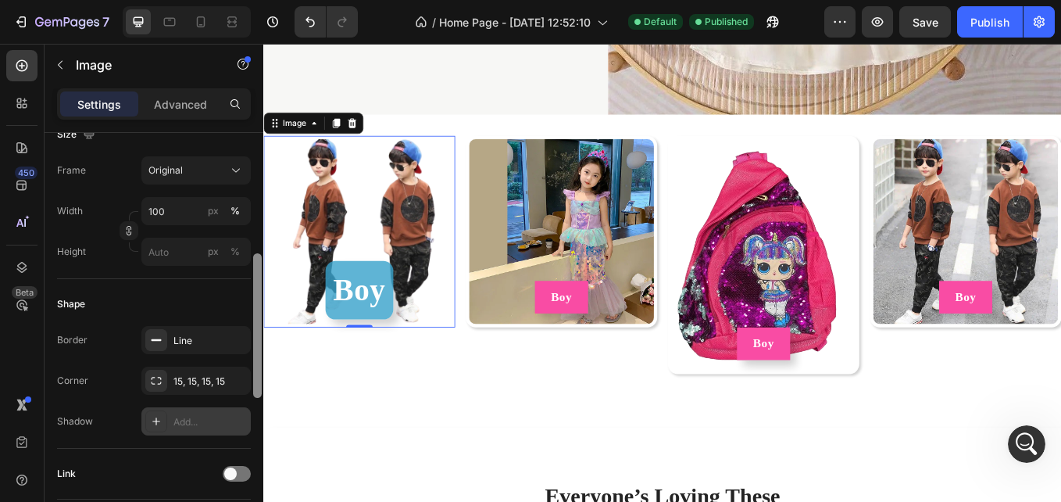
scroll to position [398, 0]
drag, startPoint x: 254, startPoint y: 213, endPoint x: 263, endPoint y: 345, distance: 131.6
click at [263, 0] on div "7 / Home Page - [DATE] 12:52:10 Default Published Preview Save Publish 450 Beta…" at bounding box center [530, 0] width 1061 height 0
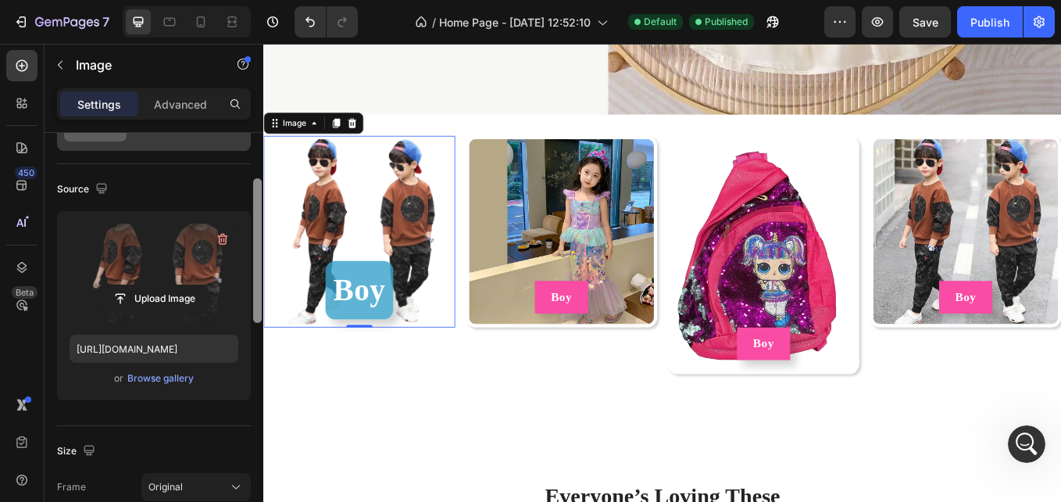
scroll to position [0, 0]
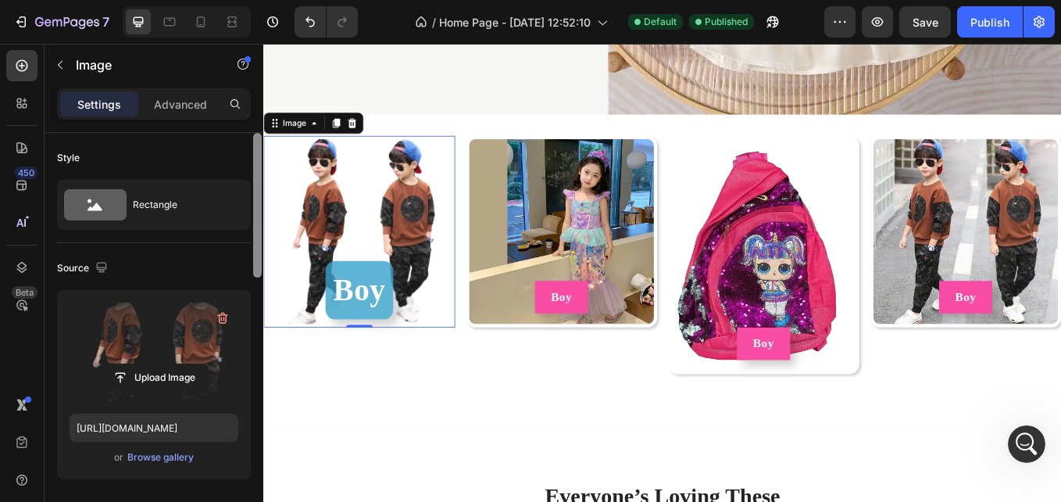
drag, startPoint x: 260, startPoint y: 327, endPoint x: 250, endPoint y: 162, distance: 165.2
click at [250, 162] on div "Style Rectangle Source Upload Image [URL][DOMAIN_NAME] or Browse gallery Size F…" at bounding box center [154, 339] width 219 height 413
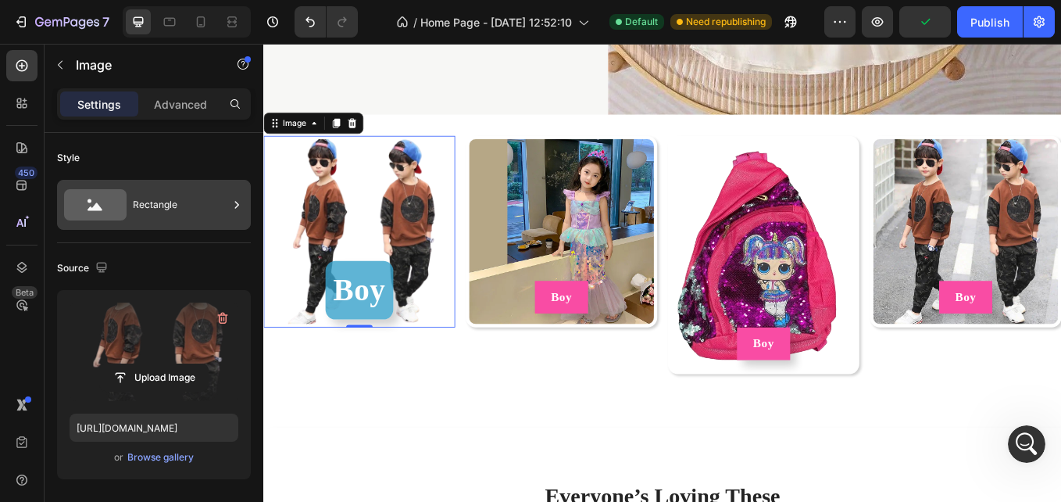
click at [194, 207] on div "Rectangle" at bounding box center [180, 205] width 95 height 36
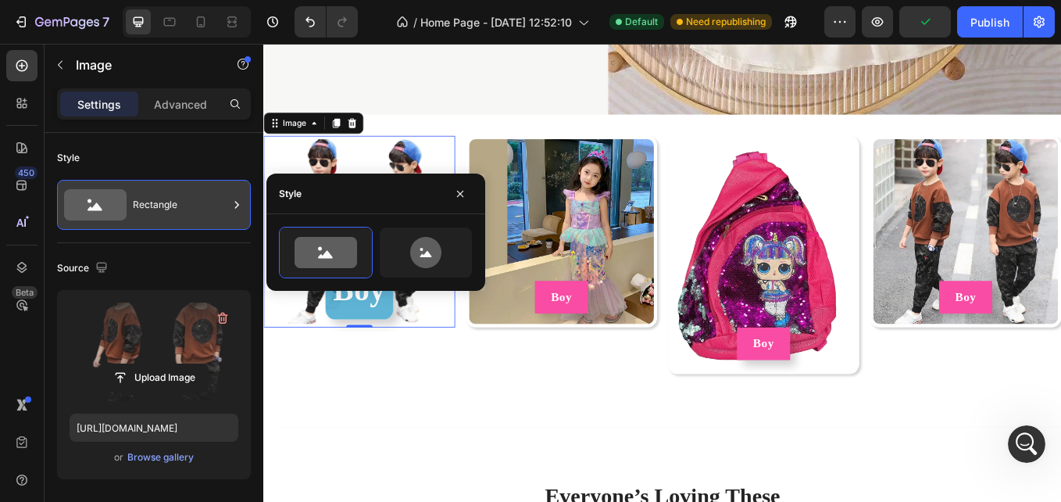
click at [194, 207] on div "Rectangle" at bounding box center [180, 205] width 95 height 36
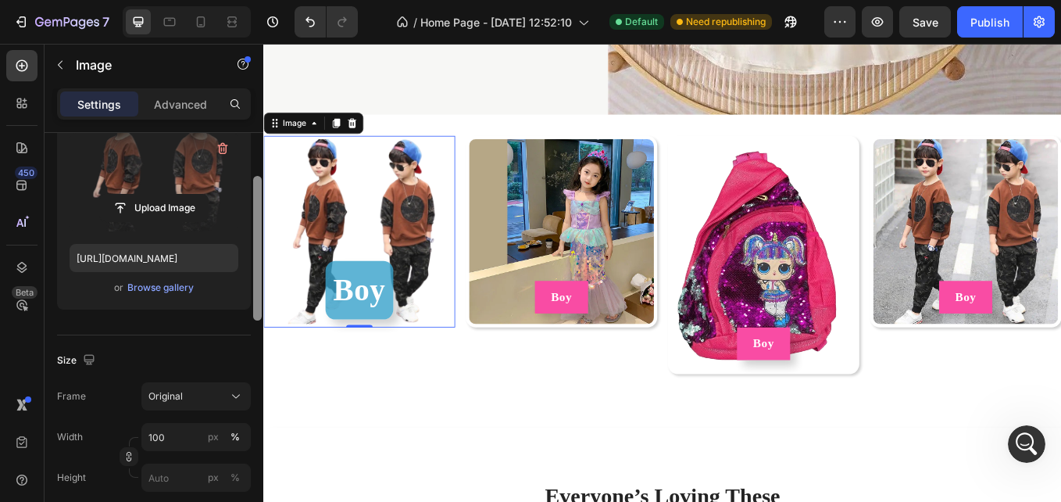
scroll to position [191, 0]
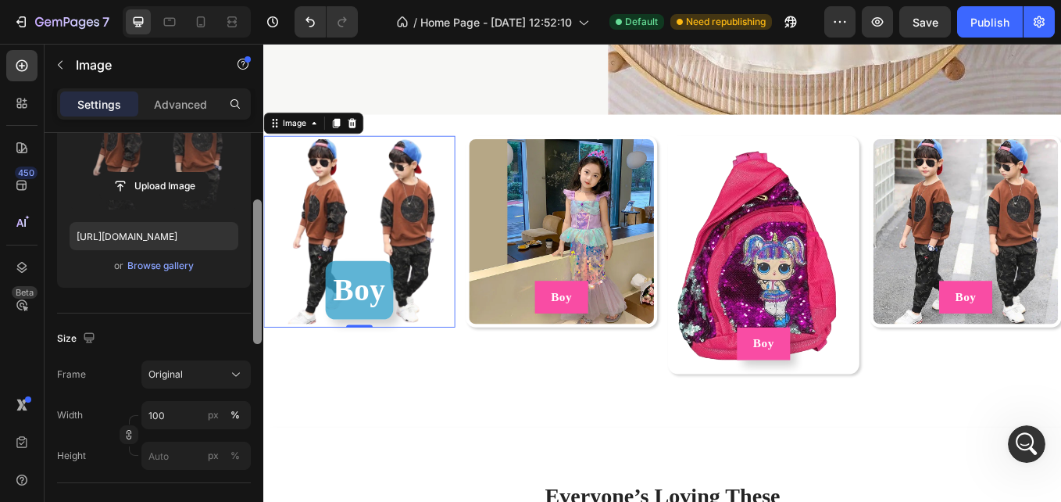
drag, startPoint x: 522, startPoint y: 194, endPoint x: 265, endPoint y: 272, distance: 268.8
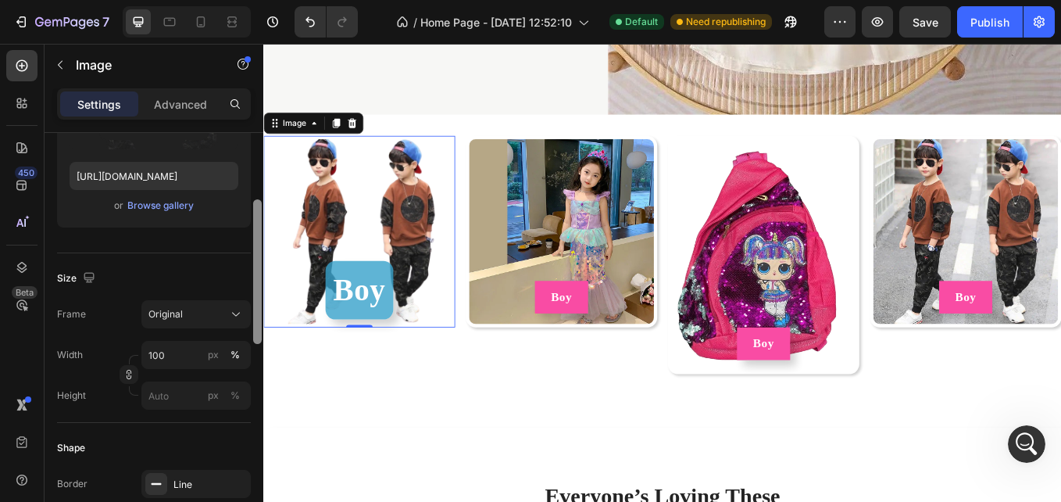
scroll to position [303, 0]
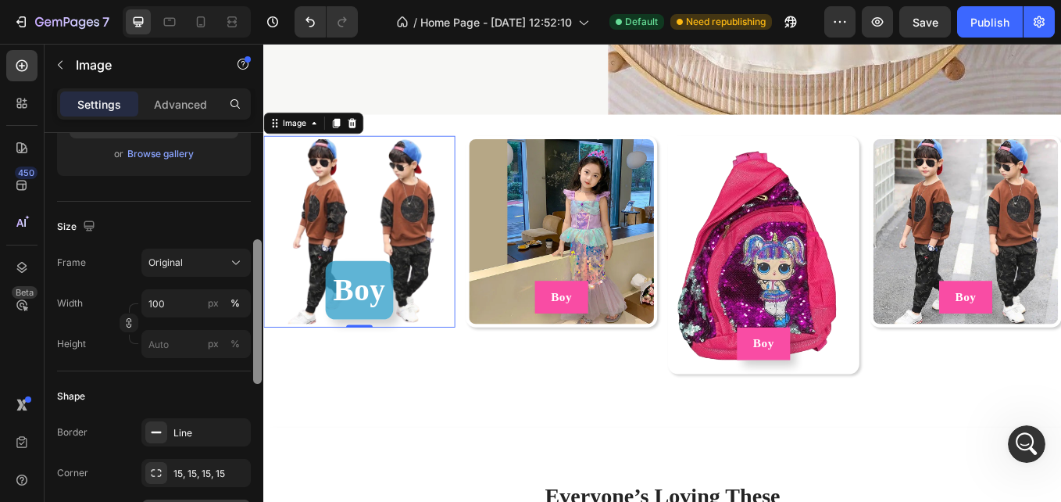
click at [261, 256] on div at bounding box center [257, 311] width 9 height 145
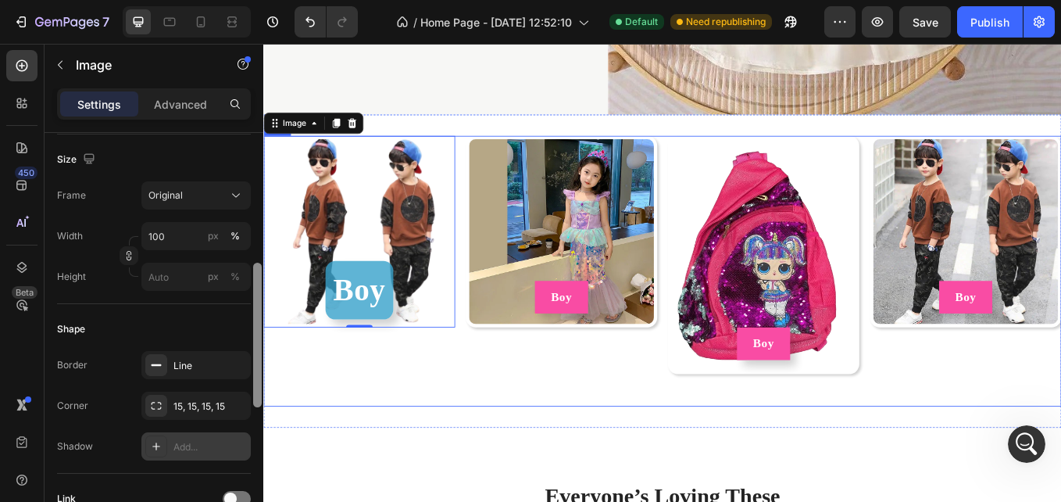
drag, startPoint x: 524, startPoint y: 300, endPoint x: 269, endPoint y: 406, distance: 276.8
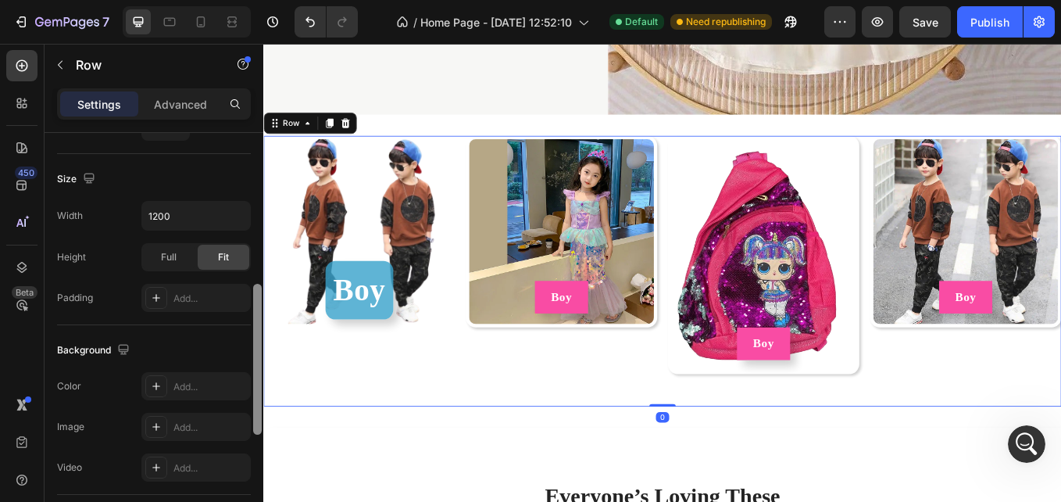
scroll to position [408, 0]
click at [255, 293] on div at bounding box center [257, 356] width 9 height 151
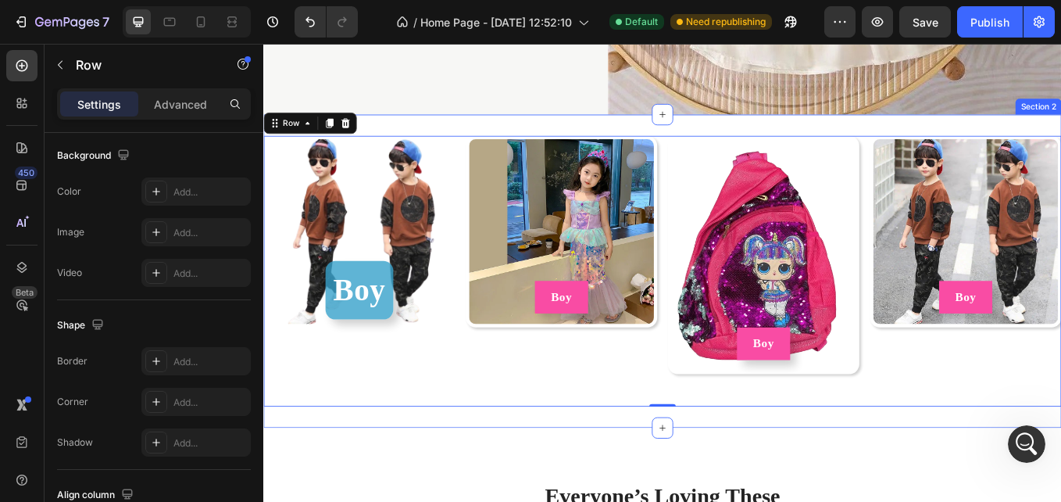
scroll to position [718, 0]
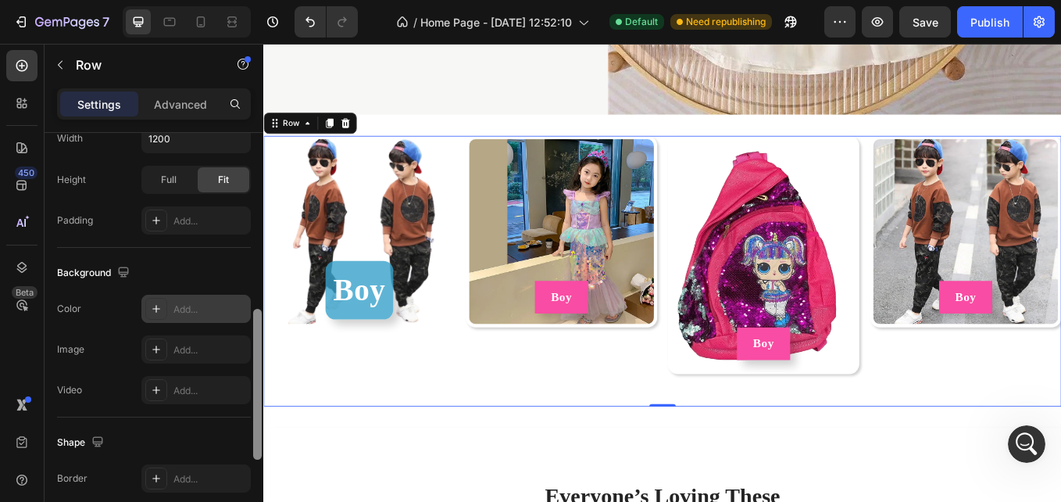
drag, startPoint x: 255, startPoint y: 293, endPoint x: 236, endPoint y: 320, distance: 32.5
click at [236, 320] on div "Layout Column width Change ratio Fit to content 3 3 3 3 Columns management Orde…" at bounding box center [154, 339] width 219 height 413
click at [236, 320] on div "Add..." at bounding box center [195, 311] width 109 height 28
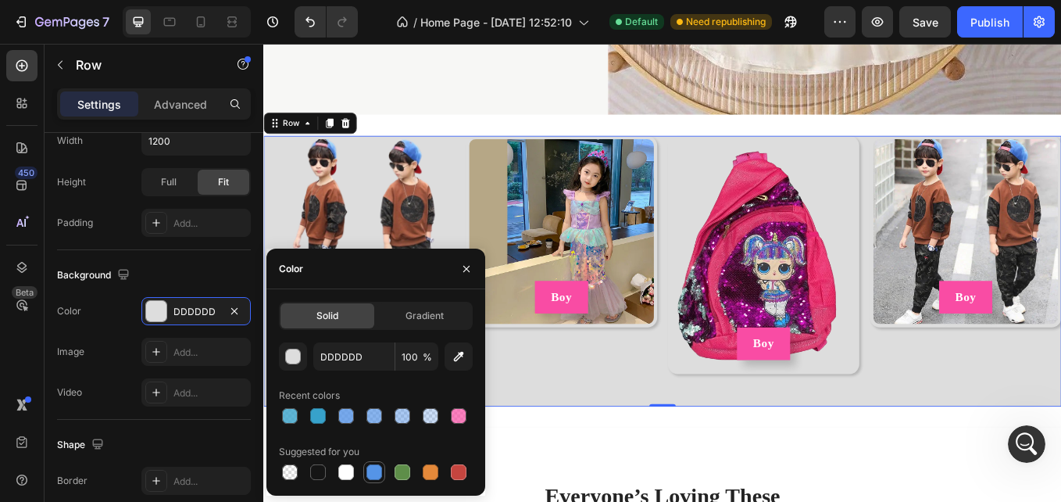
click at [379, 467] on div at bounding box center [375, 472] width 16 height 16
type input "5594E7"
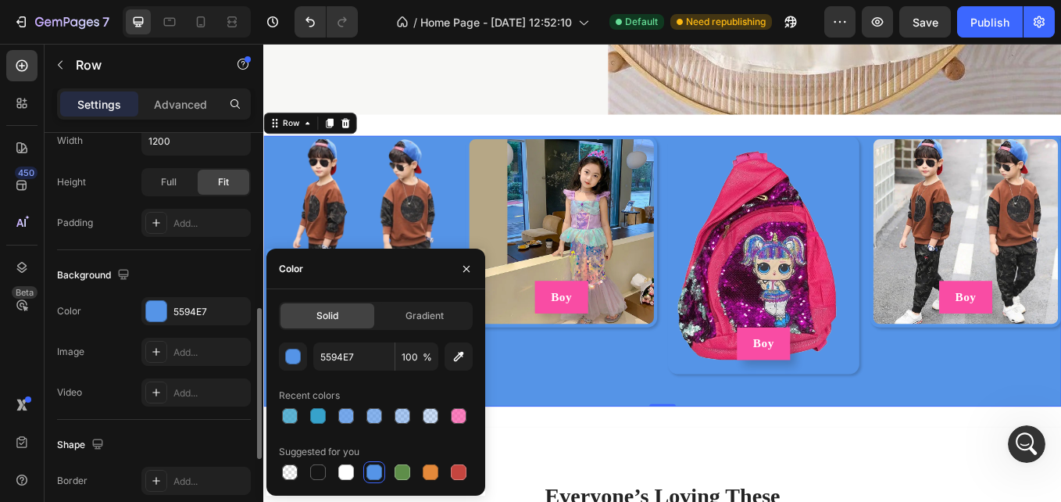
click at [134, 353] on div "Image Add..." at bounding box center [154, 352] width 194 height 28
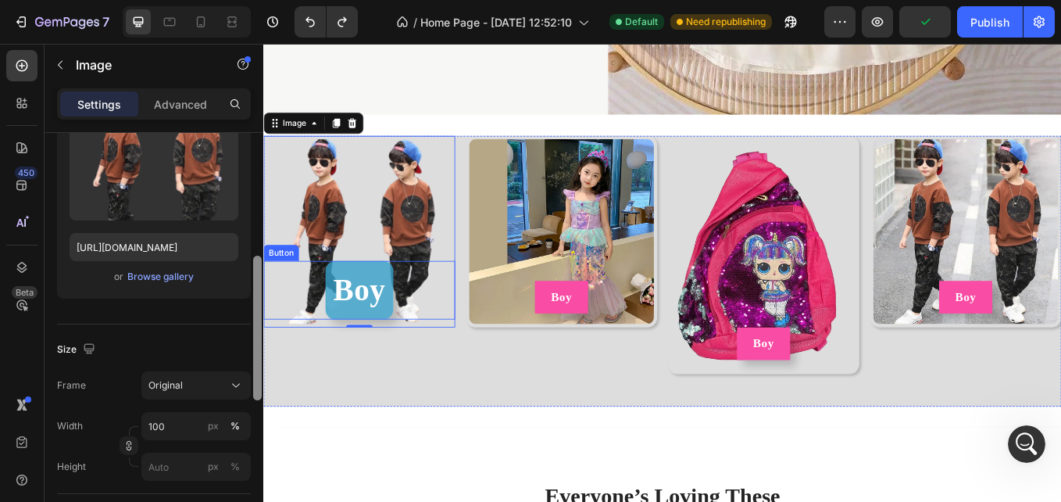
scroll to position [225, 0]
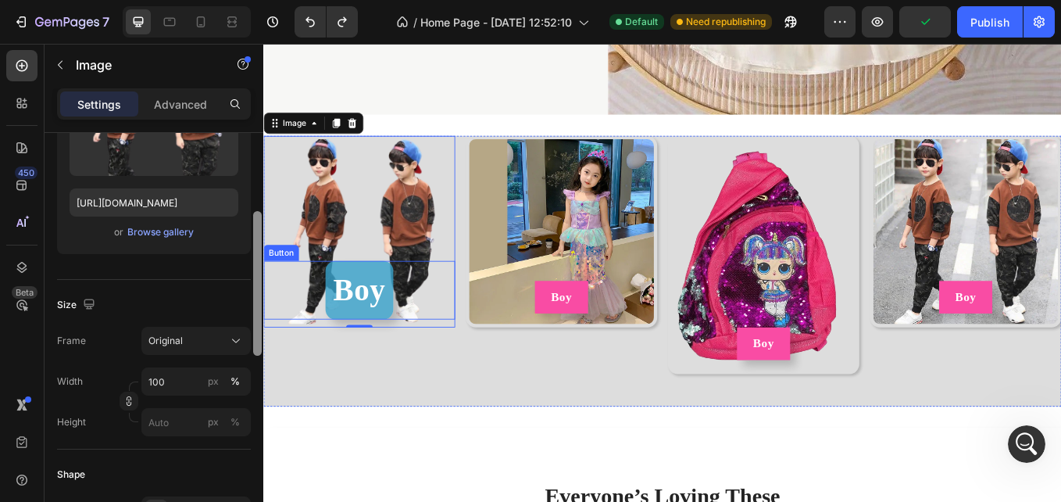
drag, startPoint x: 521, startPoint y: 213, endPoint x: 267, endPoint y: 353, distance: 290.4
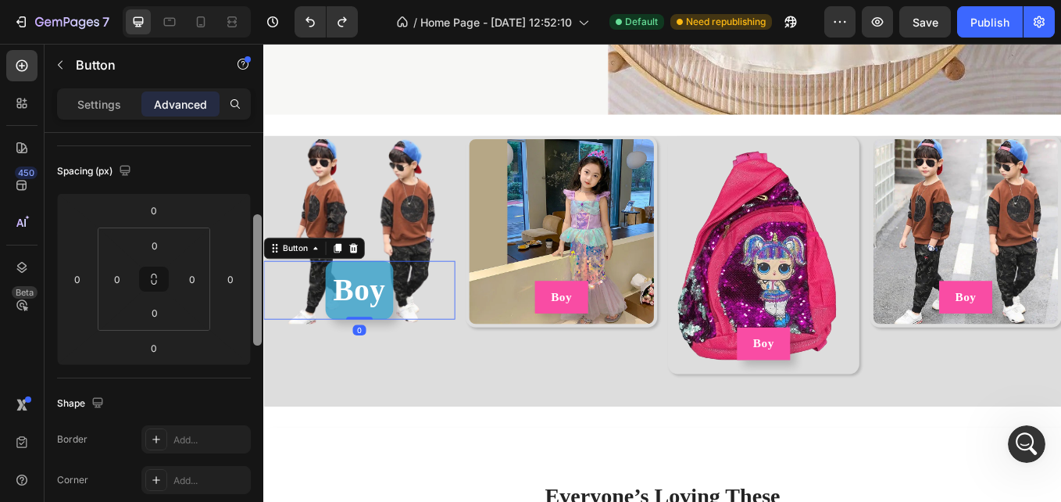
scroll to position [209, 0]
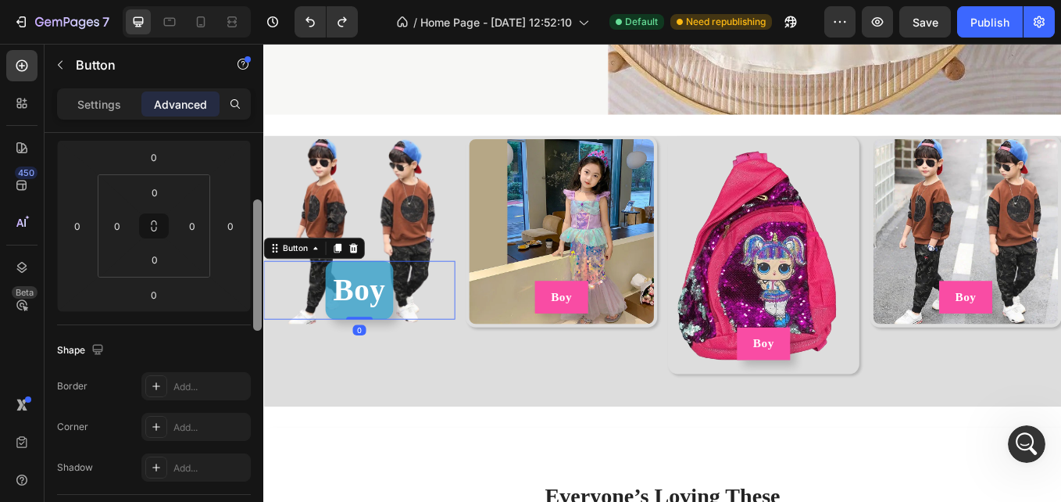
click at [255, 242] on div at bounding box center [257, 264] width 9 height 131
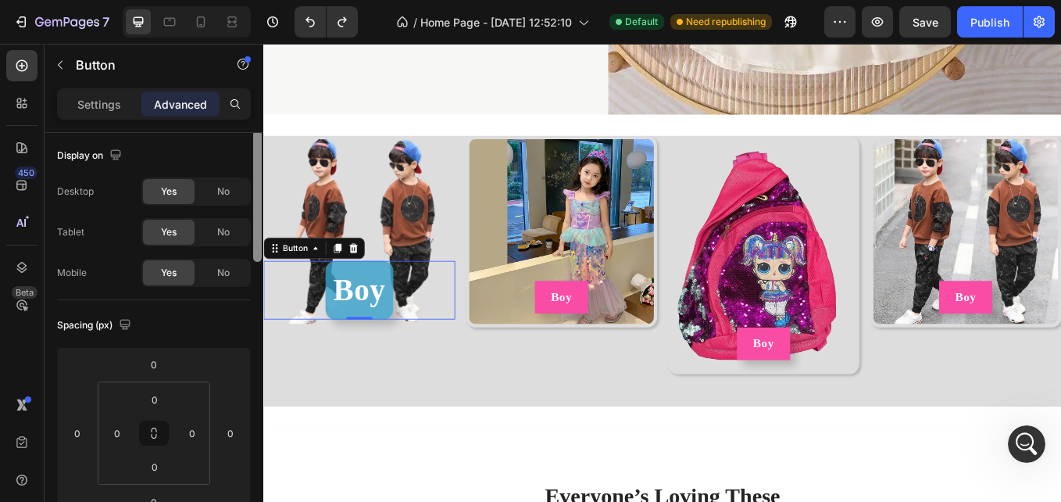
scroll to position [0, 0]
drag, startPoint x: 255, startPoint y: 242, endPoint x: 238, endPoint y: 146, distance: 97.7
click at [238, 146] on div "Display on Desktop Yes No Tablet Yes No Mobile Yes No Spacing (px) 0 0 0 0 0 0 …" at bounding box center [154, 339] width 219 height 413
click at [101, 114] on div "Settings" at bounding box center [99, 103] width 78 height 25
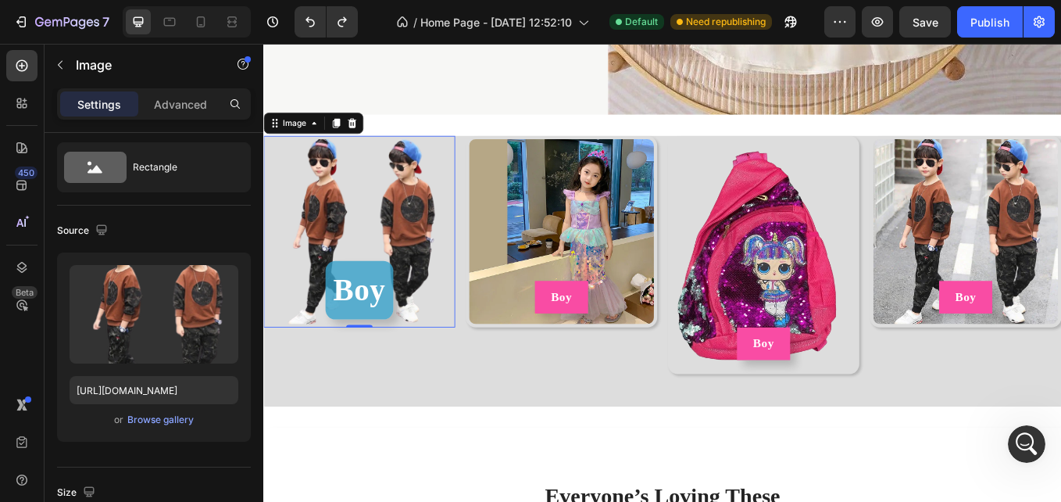
scroll to position [417, 0]
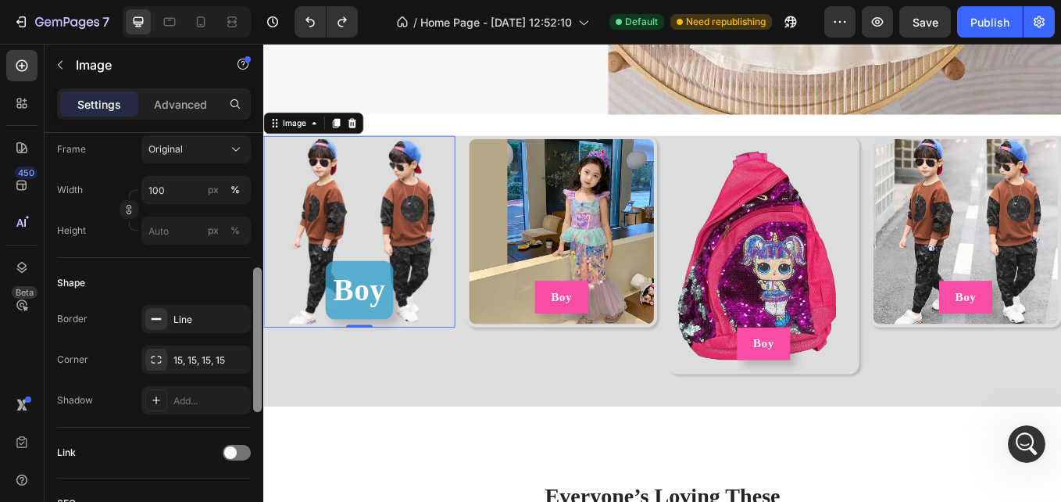
drag, startPoint x: 260, startPoint y: 161, endPoint x: 256, endPoint y: 307, distance: 146.2
click at [256, 307] on div at bounding box center [257, 339] width 9 height 145
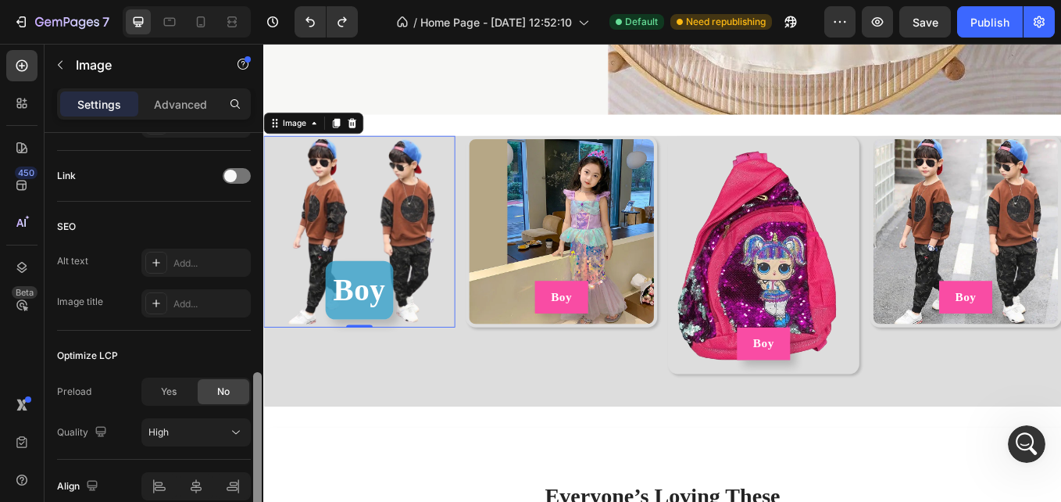
drag, startPoint x: 256, startPoint y: 307, endPoint x: 263, endPoint y: 405, distance: 98.0
click at [263, 405] on div at bounding box center [258, 337] width 12 height 413
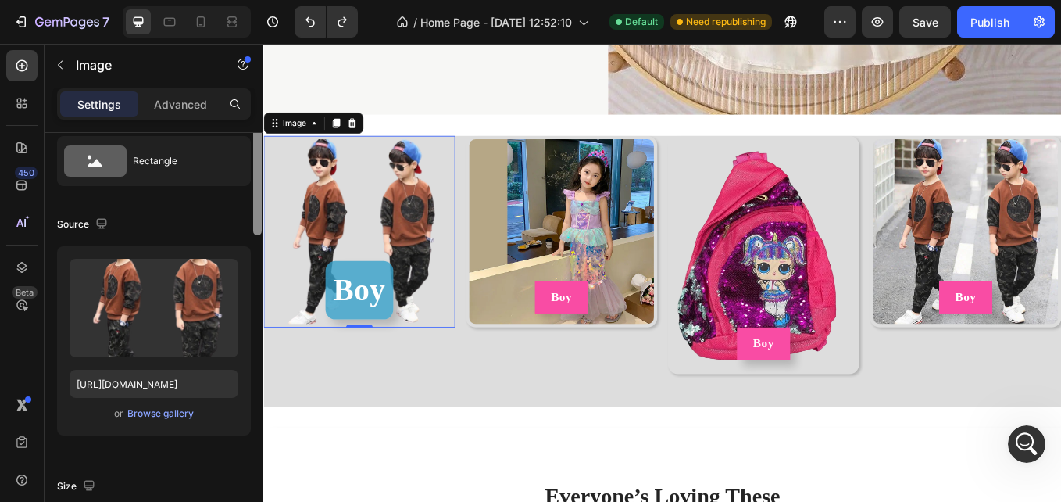
scroll to position [0, 0]
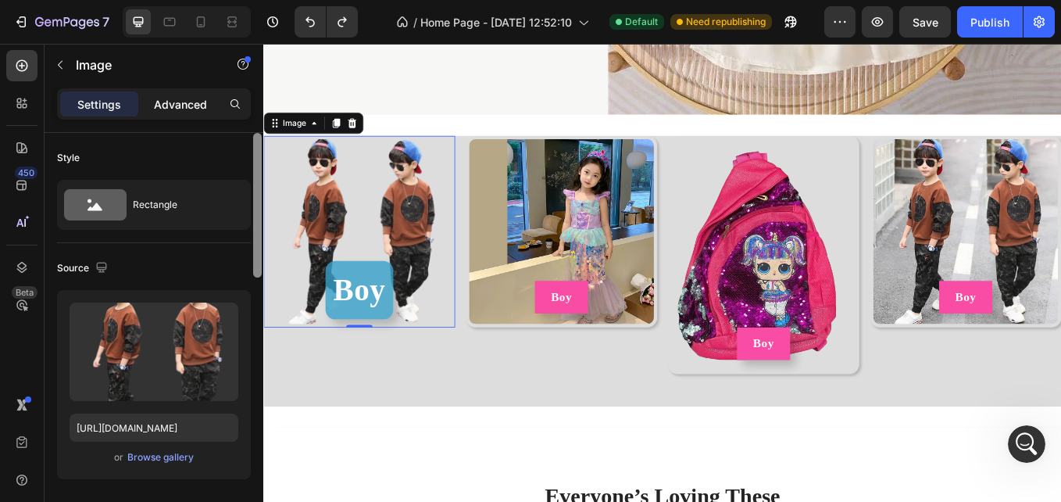
drag, startPoint x: 258, startPoint y: 394, endPoint x: 219, endPoint y: 112, distance: 284.9
click at [219, 112] on div "Settings Advanced Style Rectangle Source Upload Image [URL][DOMAIN_NAME] or Bro…" at bounding box center [154, 317] width 219 height 458
click at [184, 109] on p "Advanced" at bounding box center [180, 104] width 53 height 16
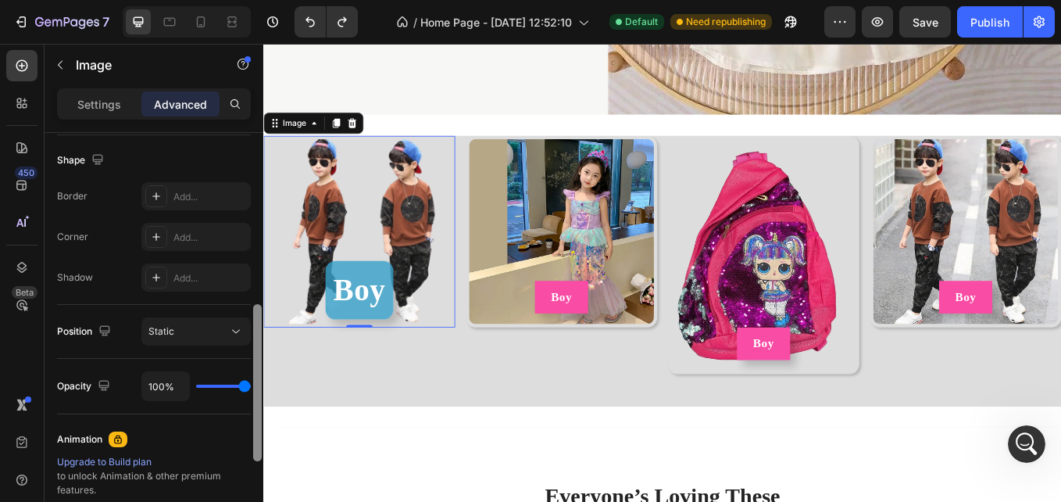
scroll to position [413, 0]
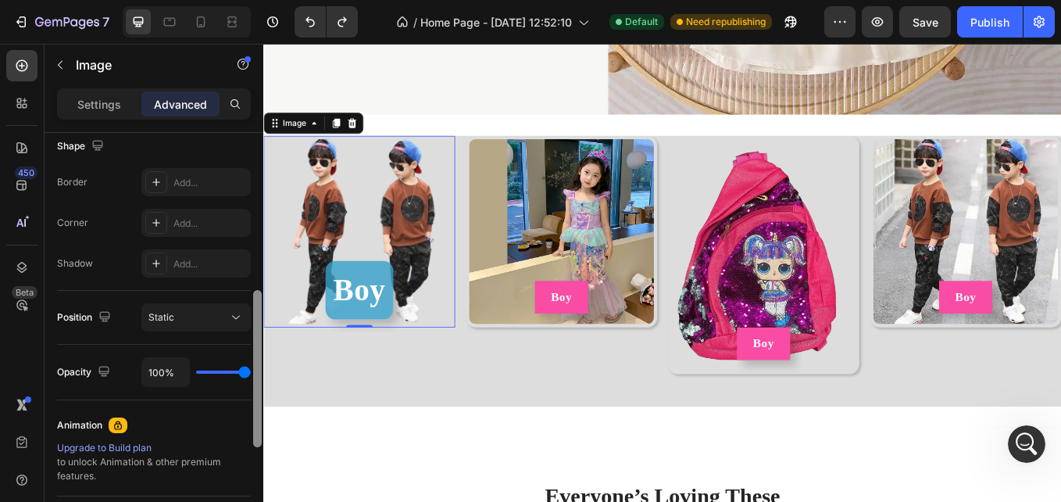
drag, startPoint x: 258, startPoint y: 160, endPoint x: 260, endPoint y: 318, distance: 157.9
click at [260, 318] on div at bounding box center [257, 368] width 9 height 157
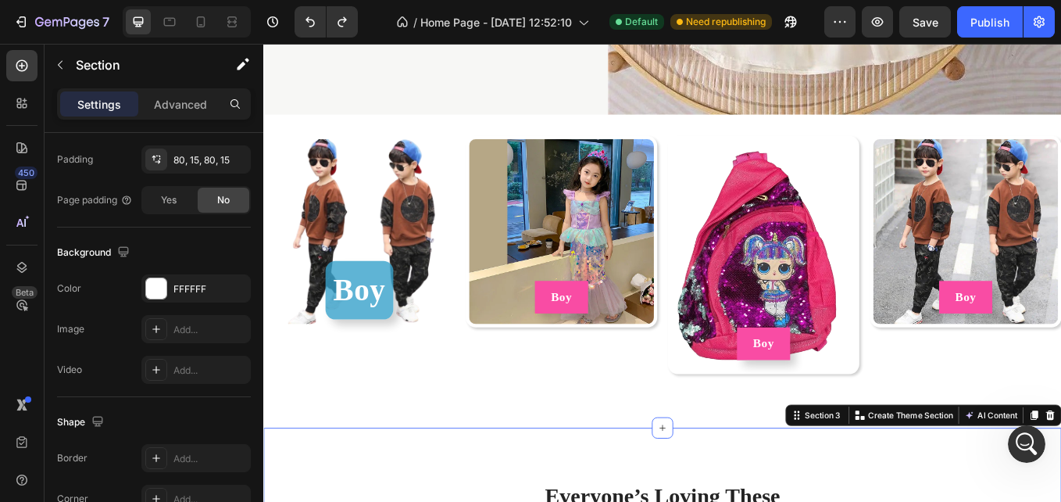
scroll to position [0, 0]
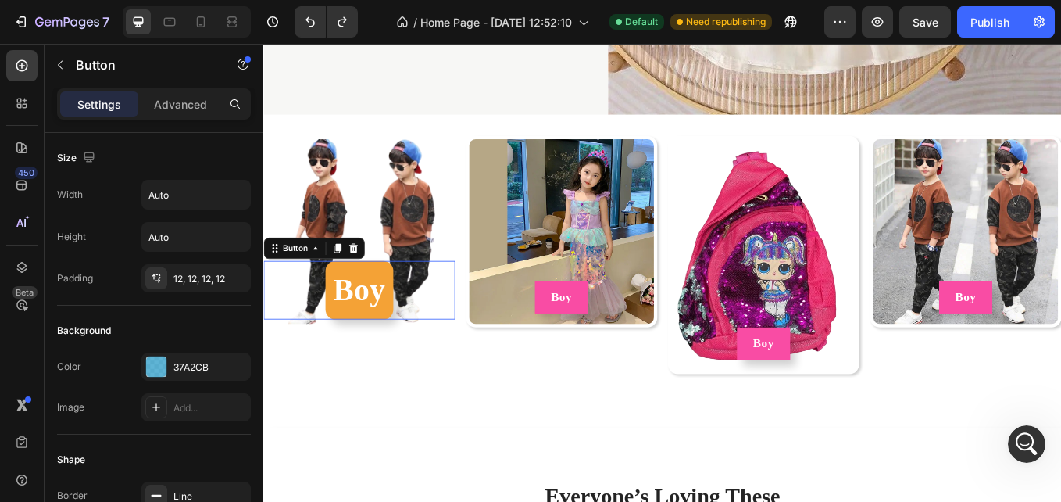
click at [411, 323] on button "Boy" at bounding box center [376, 333] width 80 height 69
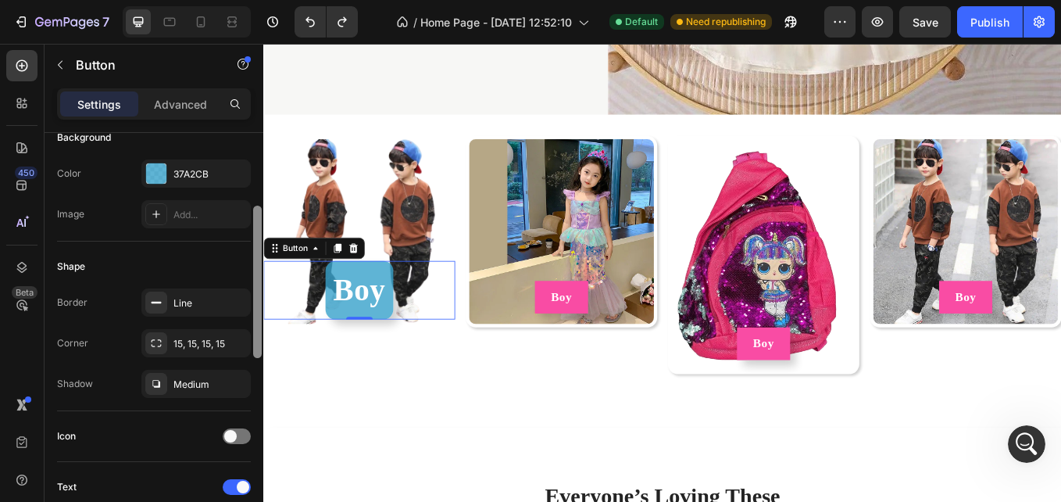
scroll to position [197, 0]
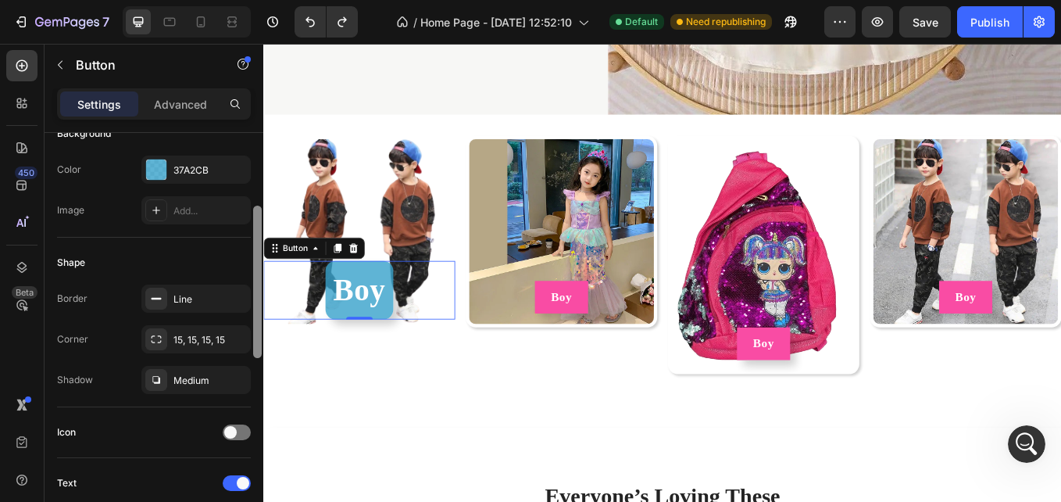
drag, startPoint x: 256, startPoint y: 229, endPoint x: 259, endPoint y: 302, distance: 72.7
click at [259, 302] on div at bounding box center [257, 282] width 9 height 152
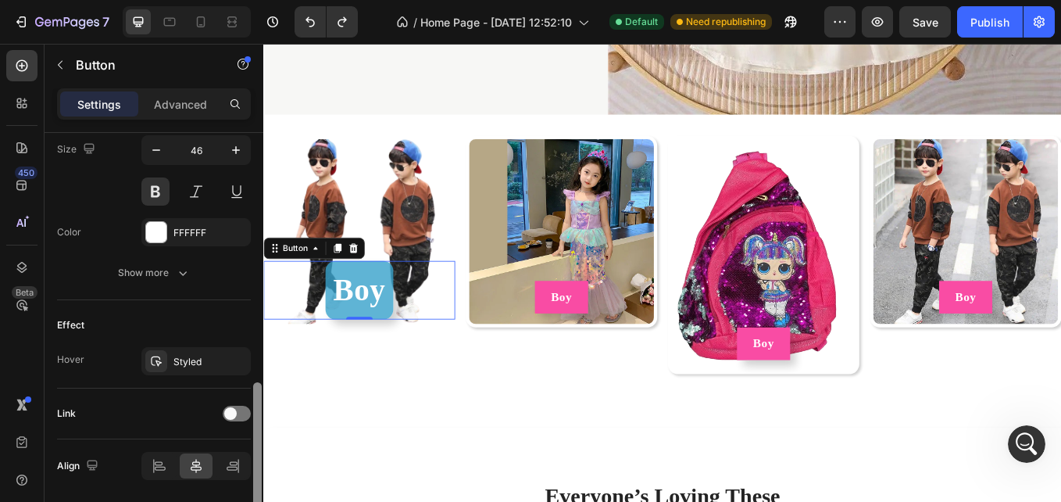
scroll to position [653, 0]
drag, startPoint x: 255, startPoint y: 283, endPoint x: 256, endPoint y: 451, distance: 168.1
click at [256, 451] on div at bounding box center [257, 450] width 9 height 152
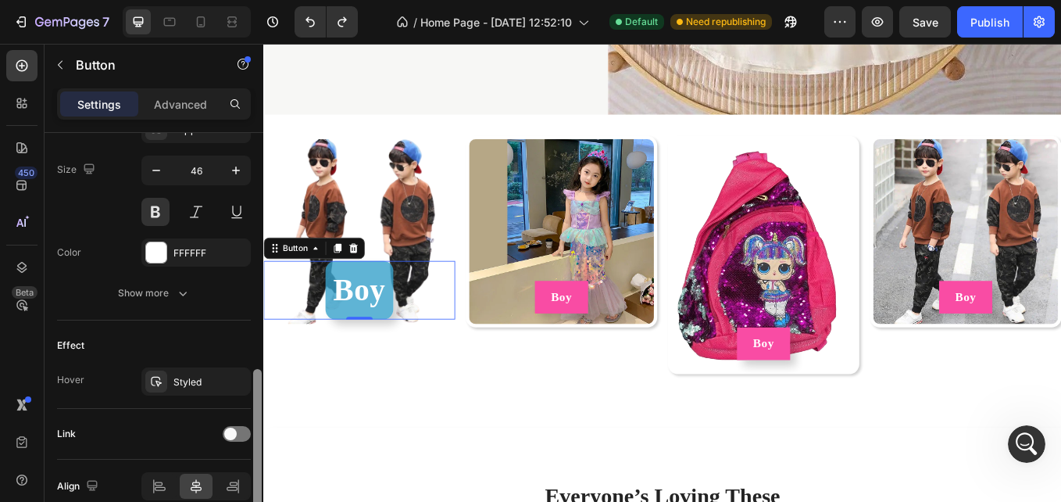
scroll to position [632, 0]
click at [255, 428] on div at bounding box center [257, 447] width 9 height 152
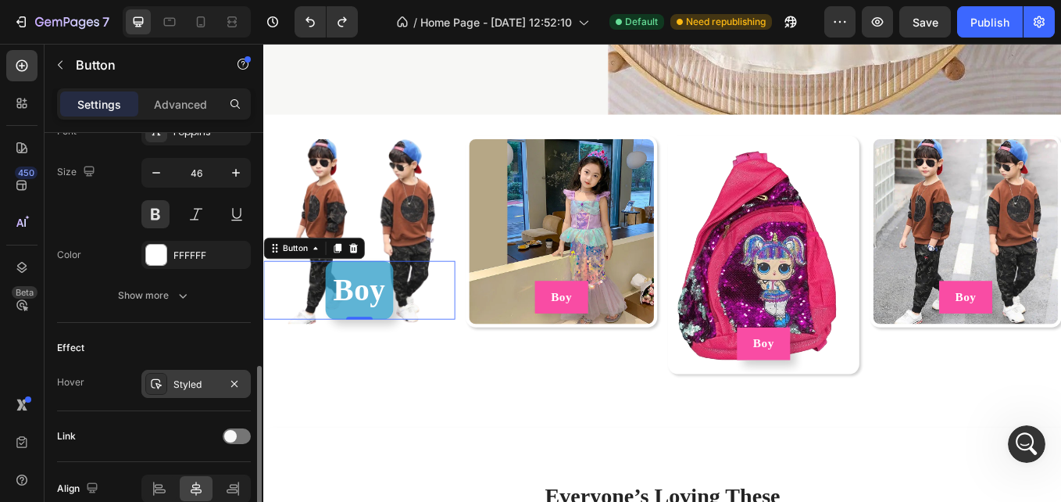
click at [179, 386] on div "Styled" at bounding box center [196, 385] width 45 height 14
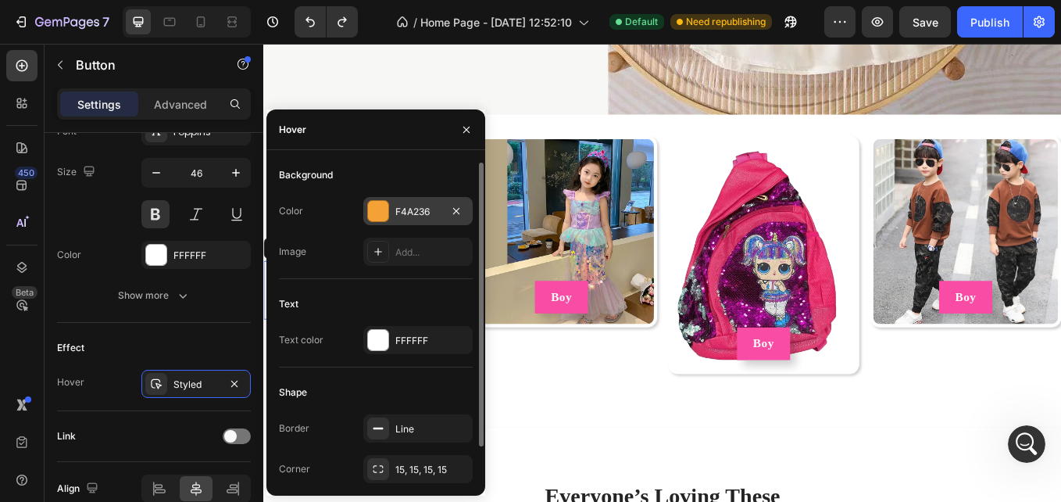
click at [378, 214] on div at bounding box center [378, 211] width 20 height 20
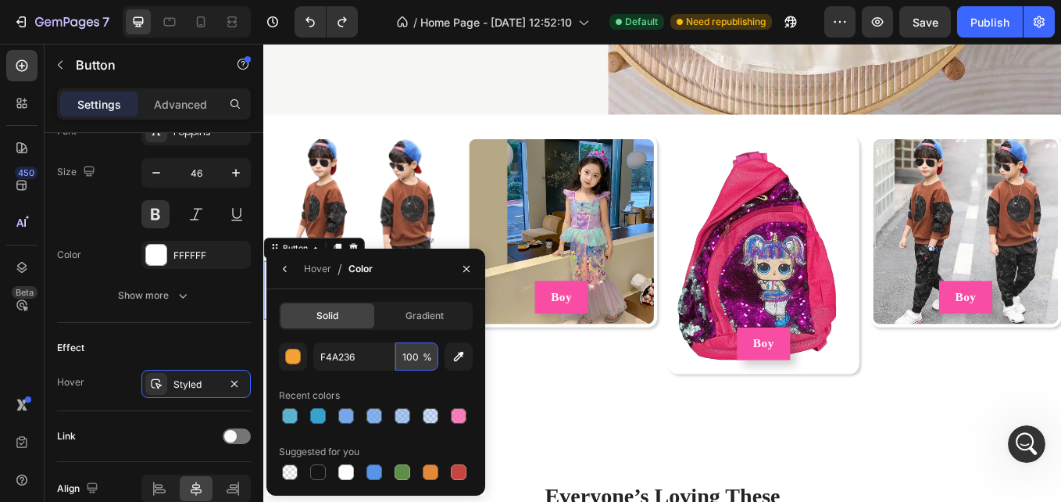
click at [405, 360] on input "100" at bounding box center [417, 356] width 43 height 28
type input "80"
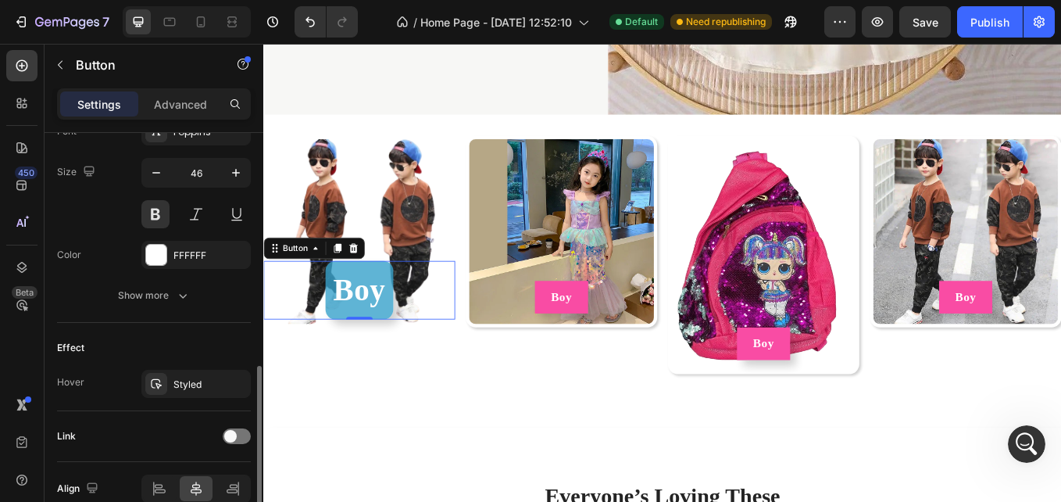
click at [103, 435] on div "Link" at bounding box center [154, 436] width 194 height 25
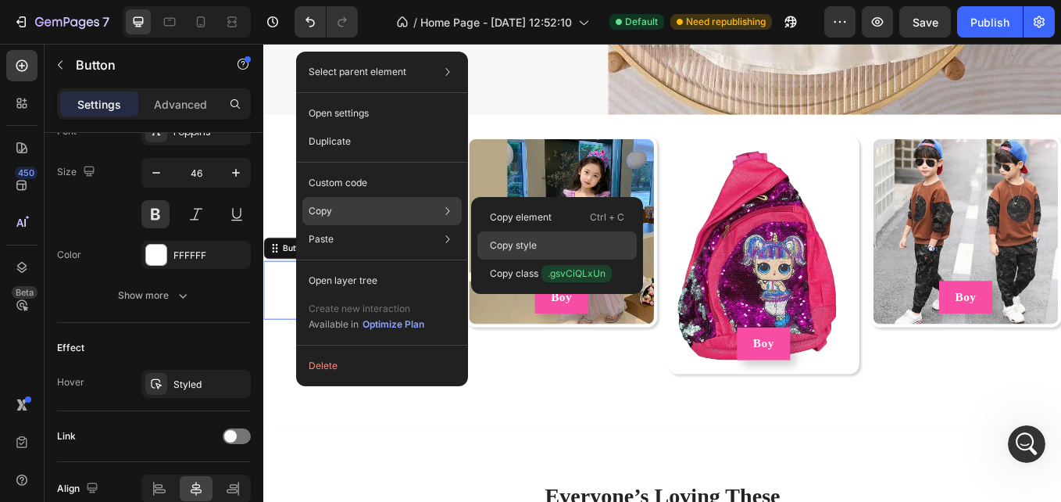
click at [516, 242] on p "Copy style" at bounding box center [513, 245] width 47 height 14
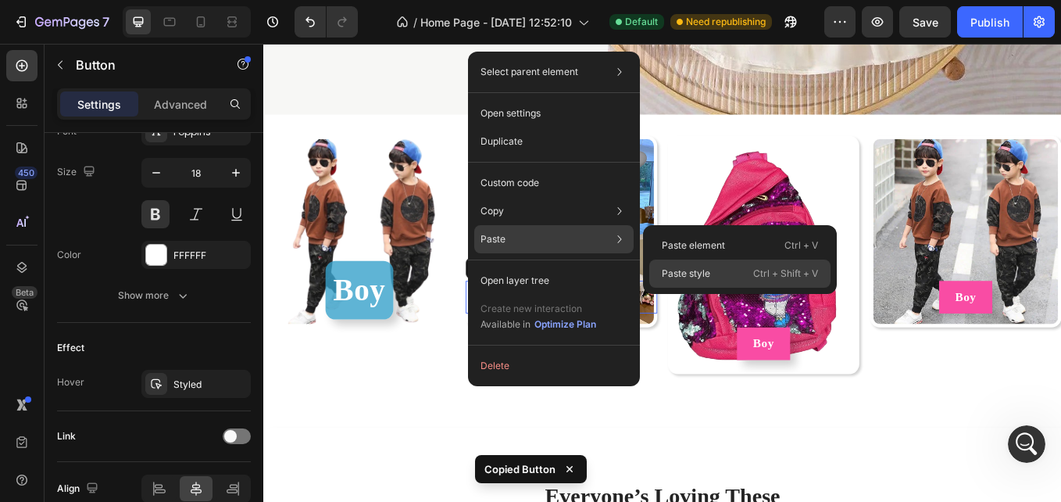
click at [689, 266] on div "Paste style Ctrl + Shift + V" at bounding box center [740, 274] width 181 height 28
type input "46"
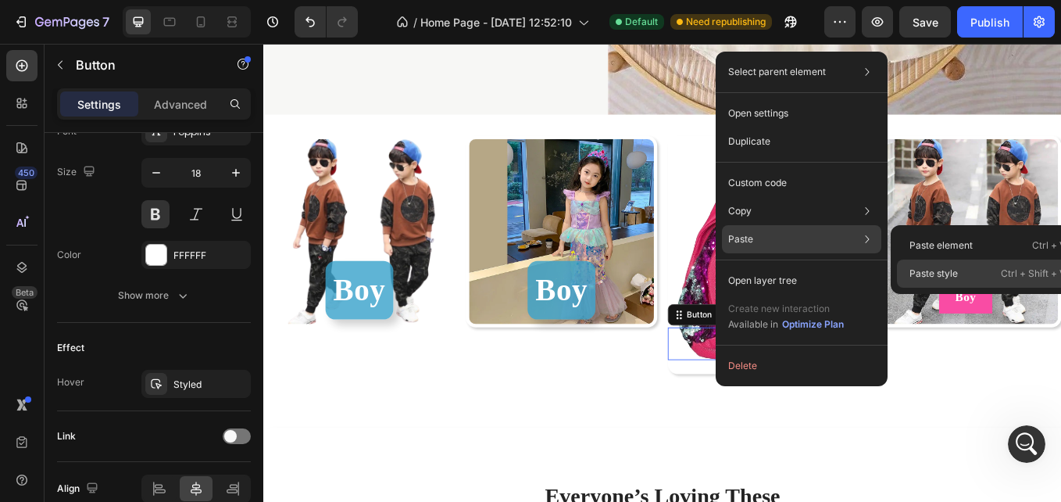
click at [951, 274] on p "Paste style" at bounding box center [934, 274] width 48 height 14
type input "46"
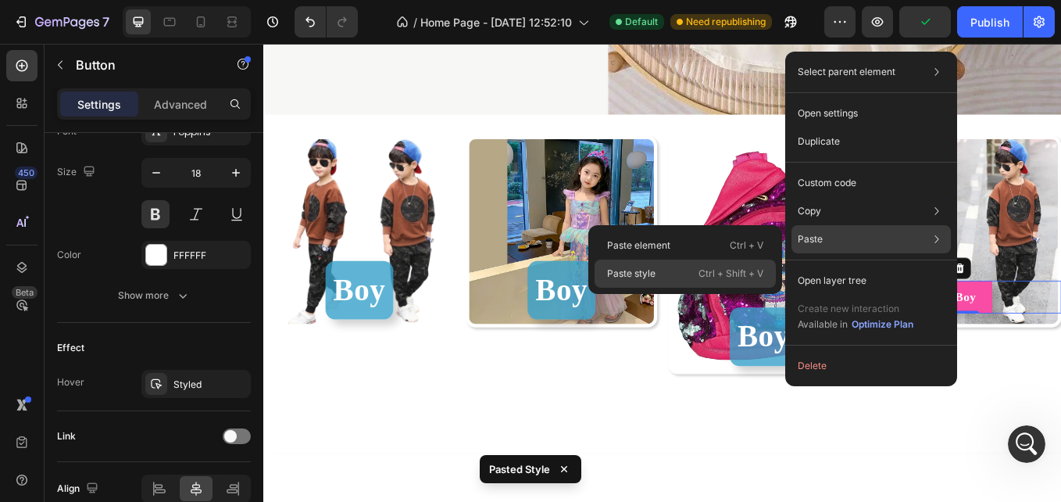
click at [762, 264] on div "Paste style Ctrl + Shift + V" at bounding box center [685, 274] width 181 height 28
type input "46"
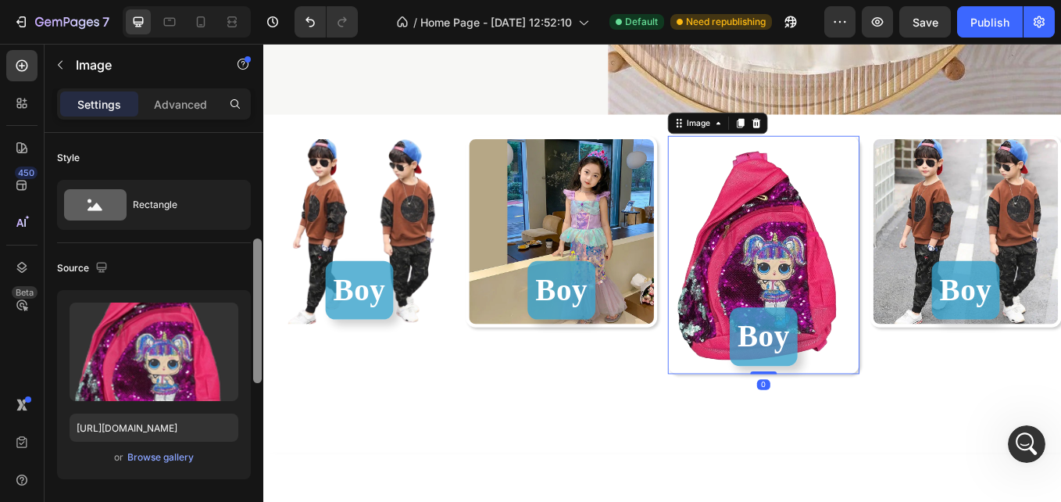
scroll to position [78, 0]
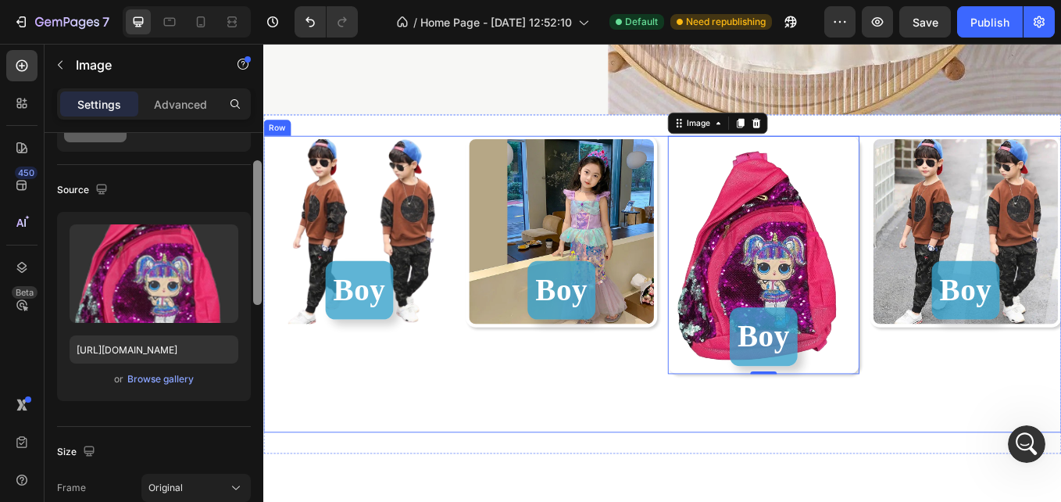
drag, startPoint x: 523, startPoint y: 241, endPoint x: 267, endPoint y: 393, distance: 298.3
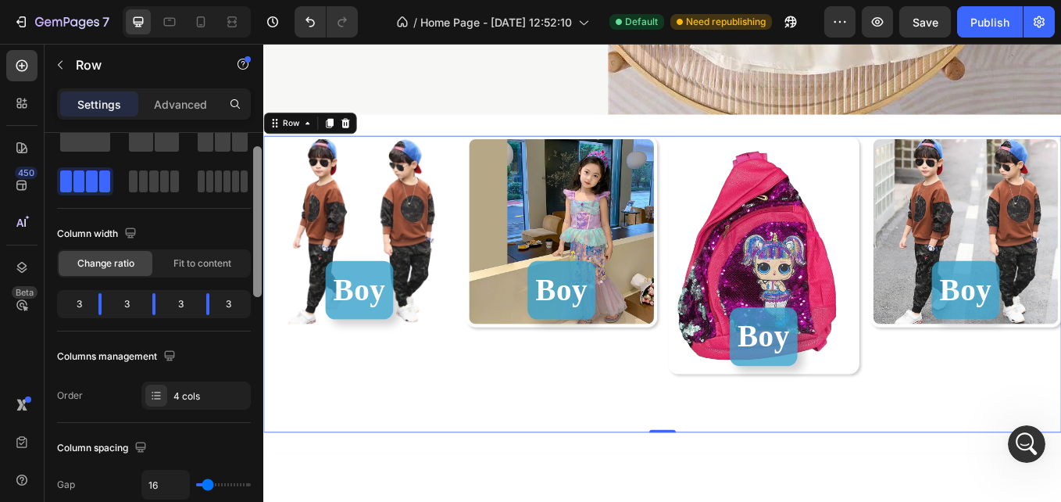
scroll to position [45, 0]
click at [256, 213] on div at bounding box center [257, 224] width 9 height 151
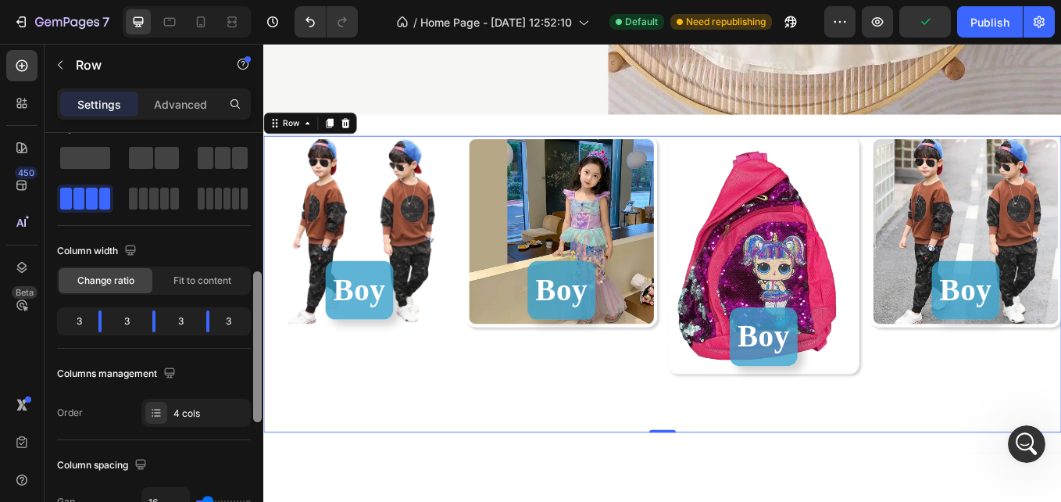
scroll to position [0, 0]
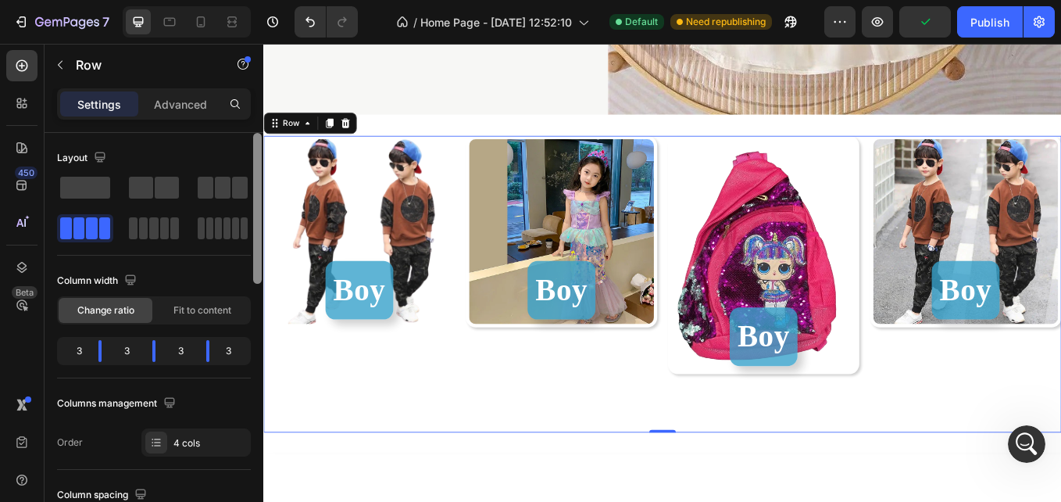
drag, startPoint x: 256, startPoint y: 213, endPoint x: 222, endPoint y: 152, distance: 69.6
click at [222, 152] on div "Layout Column width Change ratio Fit to content 3 3 3 3 Columns management Orde…" at bounding box center [154, 339] width 219 height 413
click at [158, 109] on p "Advanced" at bounding box center [180, 104] width 53 height 16
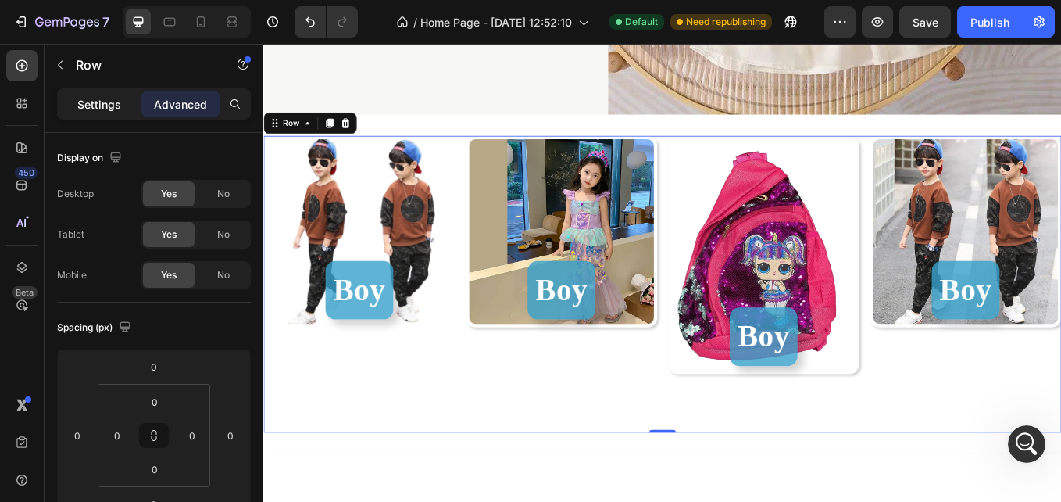
click at [113, 113] on div "Settings" at bounding box center [99, 103] width 78 height 25
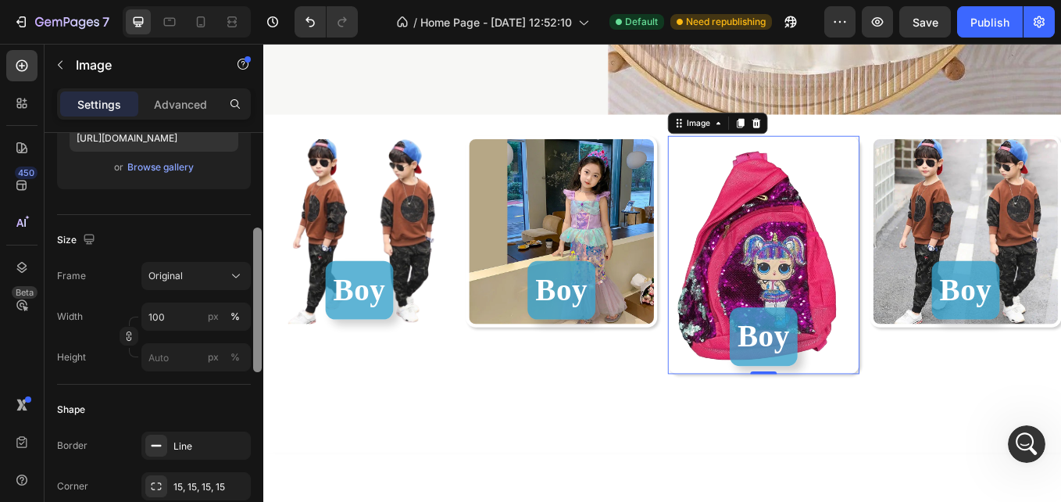
scroll to position [294, 0]
drag, startPoint x: 260, startPoint y: 211, endPoint x: 263, endPoint y: 314, distance: 103.2
click at [263, 0] on div "7 / Home Page - [DATE] 12:52:10 Default Need republishing Preview Save Publish …" at bounding box center [530, 0] width 1061 height 0
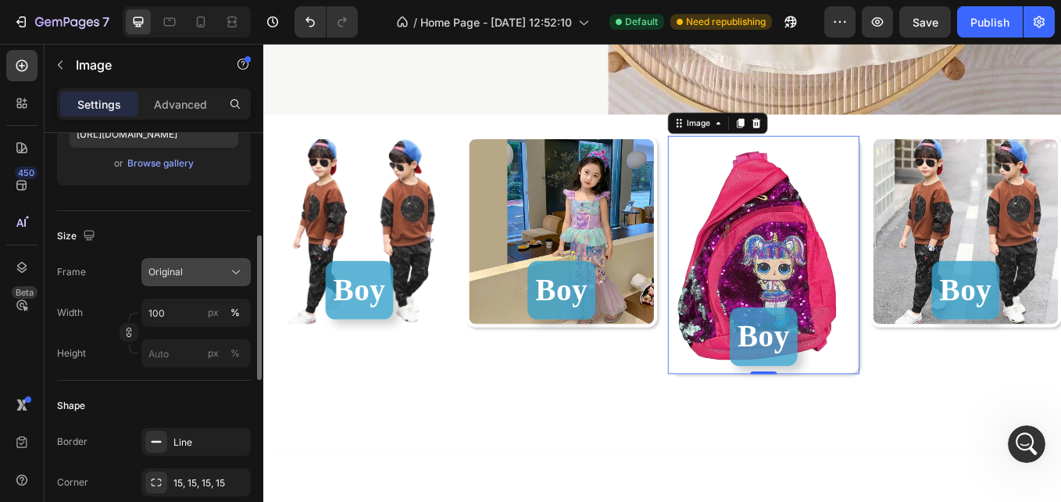
click at [194, 275] on div "Original" at bounding box center [187, 272] width 77 height 14
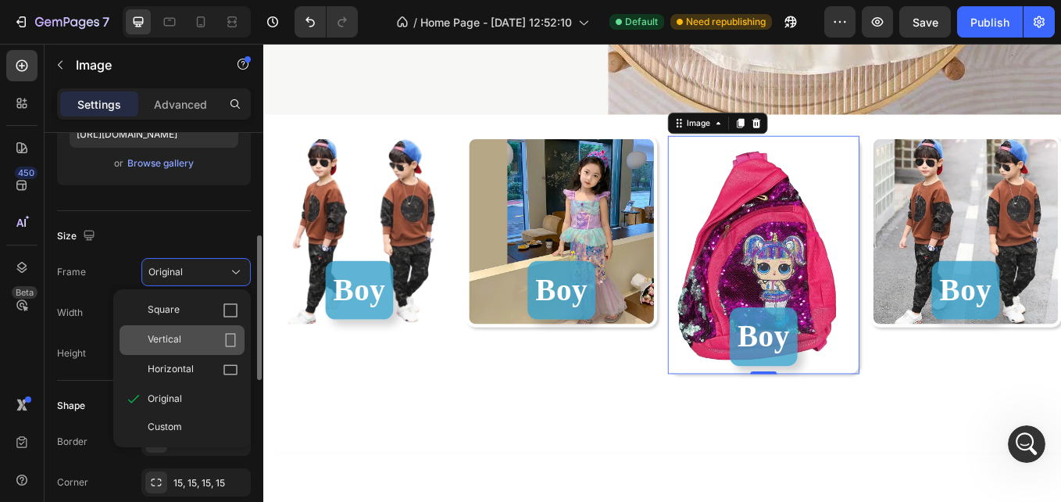
click at [206, 336] on div "Vertical" at bounding box center [193, 340] width 91 height 16
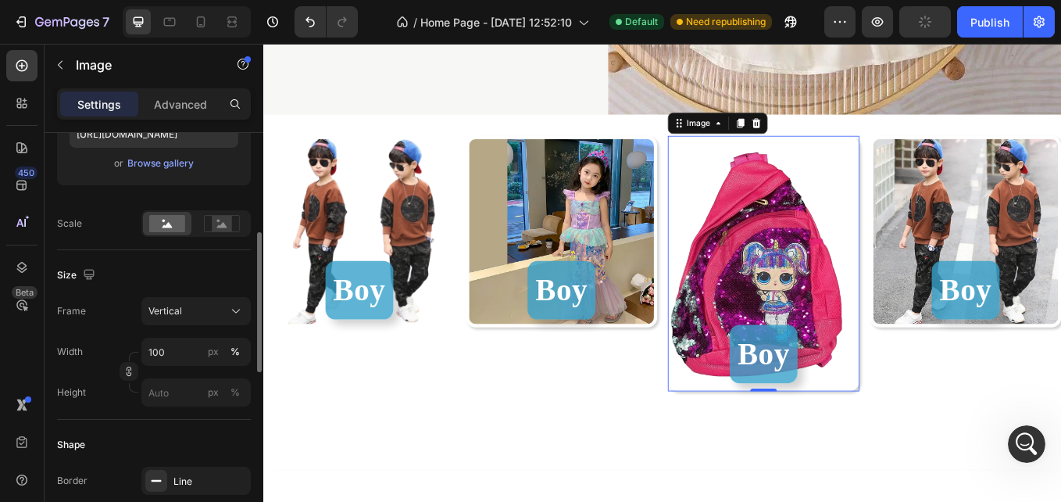
click at [200, 296] on div "Size Frame Vertical Width 100 px % Height px %" at bounding box center [154, 335] width 194 height 170
click at [202, 306] on div "Vertical" at bounding box center [187, 311] width 77 height 14
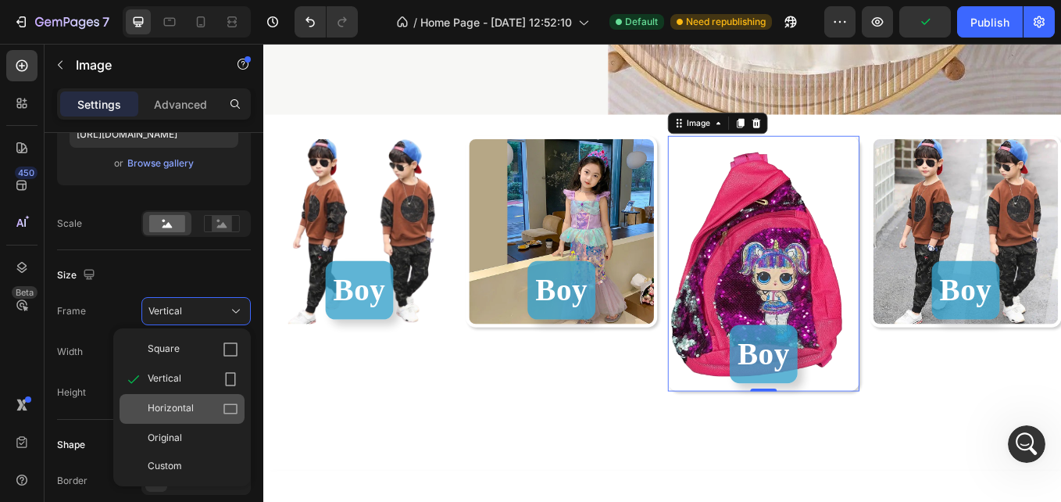
click at [208, 402] on div "Horizontal" at bounding box center [193, 409] width 91 height 16
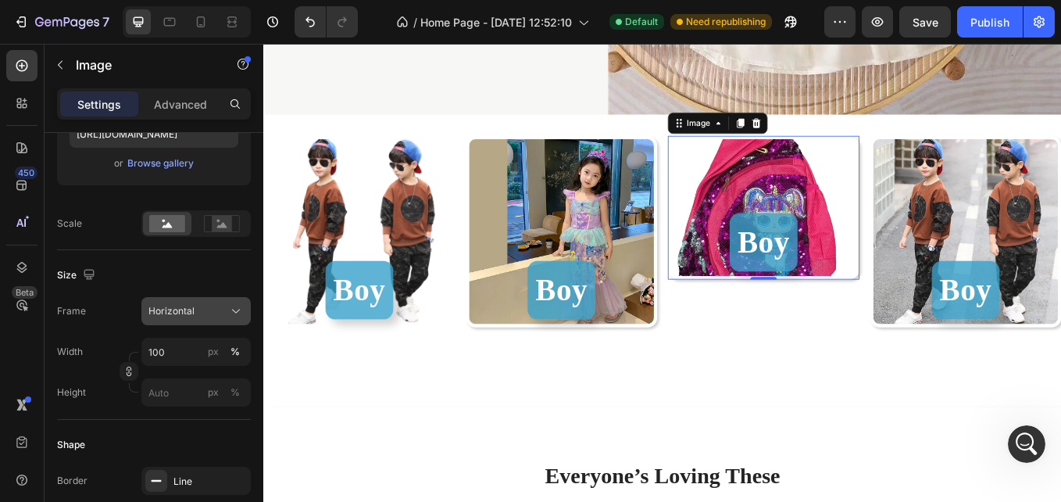
click at [212, 322] on button "Horizontal" at bounding box center [195, 311] width 109 height 28
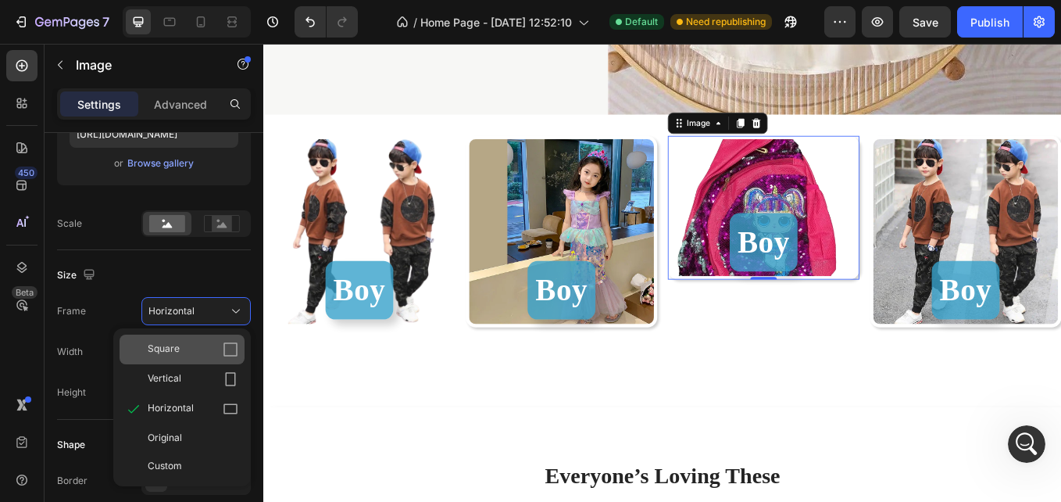
click at [214, 348] on div "Square" at bounding box center [193, 350] width 91 height 16
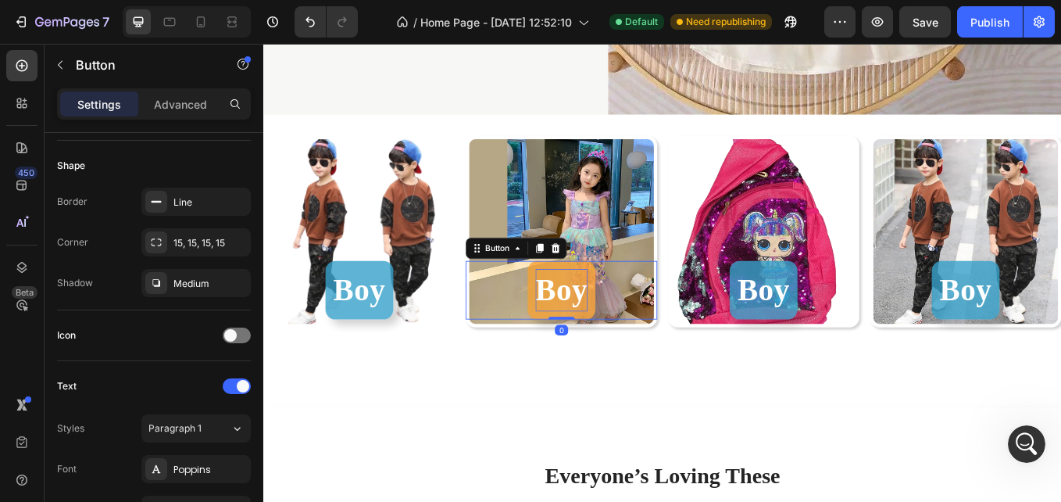
scroll to position [0, 0]
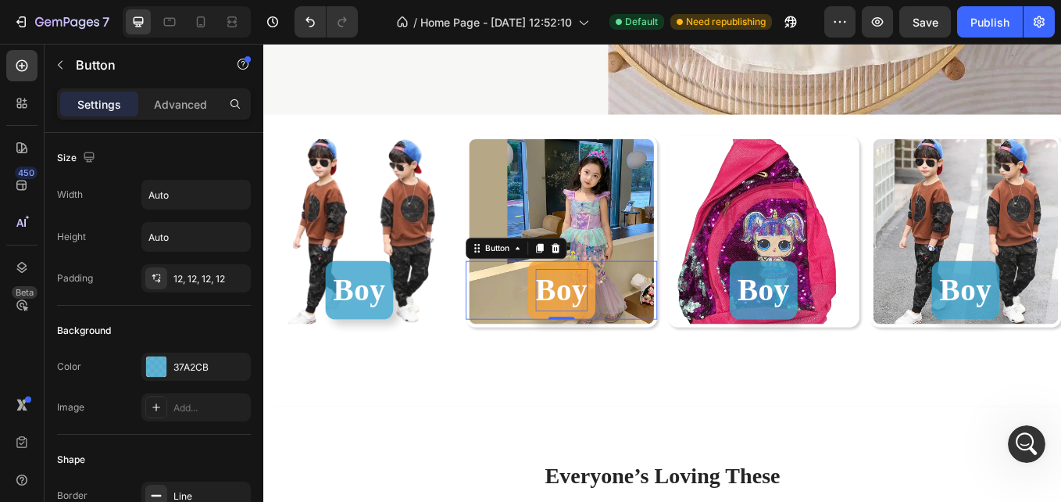
click at [604, 318] on p "Boy" at bounding box center [613, 333] width 61 height 50
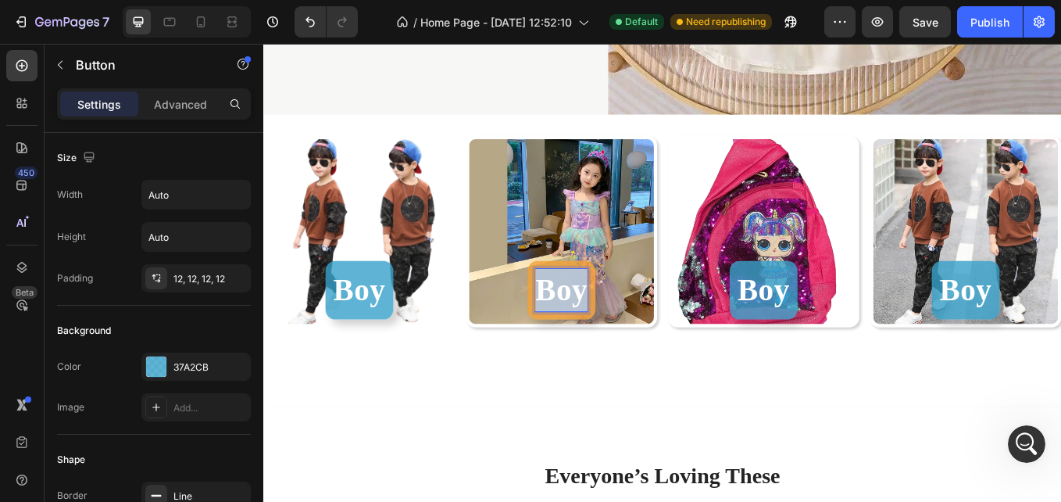
click at [604, 318] on p "Boy" at bounding box center [613, 333] width 61 height 50
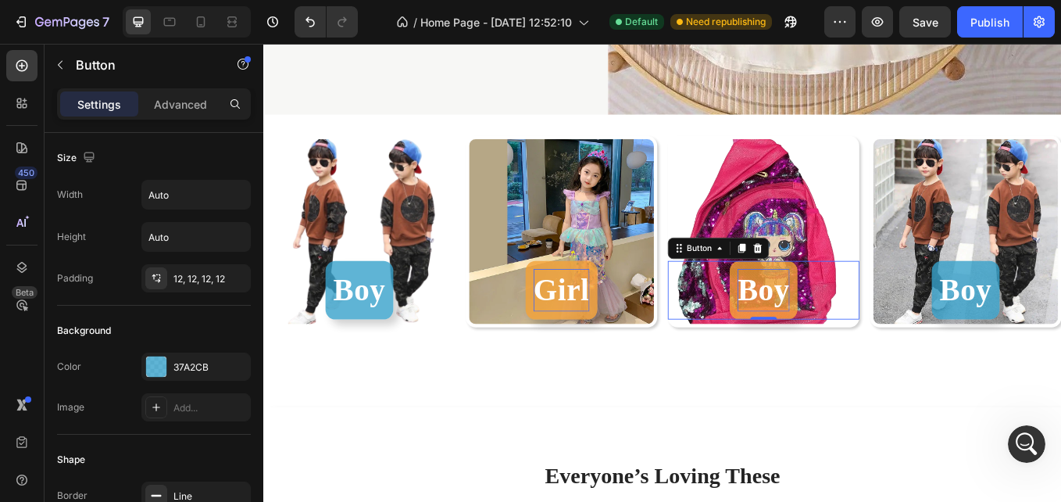
click at [850, 317] on p "Boy" at bounding box center [851, 333] width 61 height 50
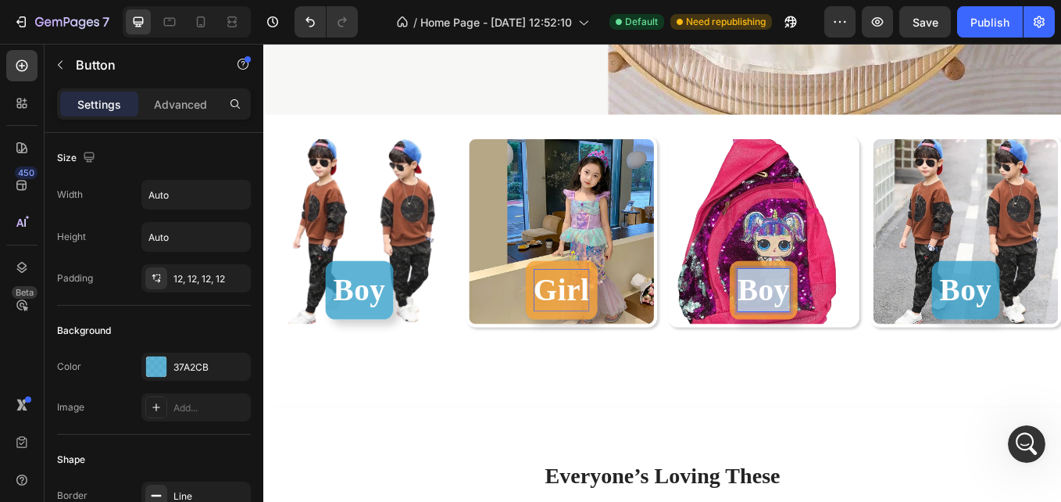
click at [850, 317] on p "Boy" at bounding box center [851, 333] width 61 height 50
click at [877, 329] on p "Bags" at bounding box center [852, 333] width 76 height 50
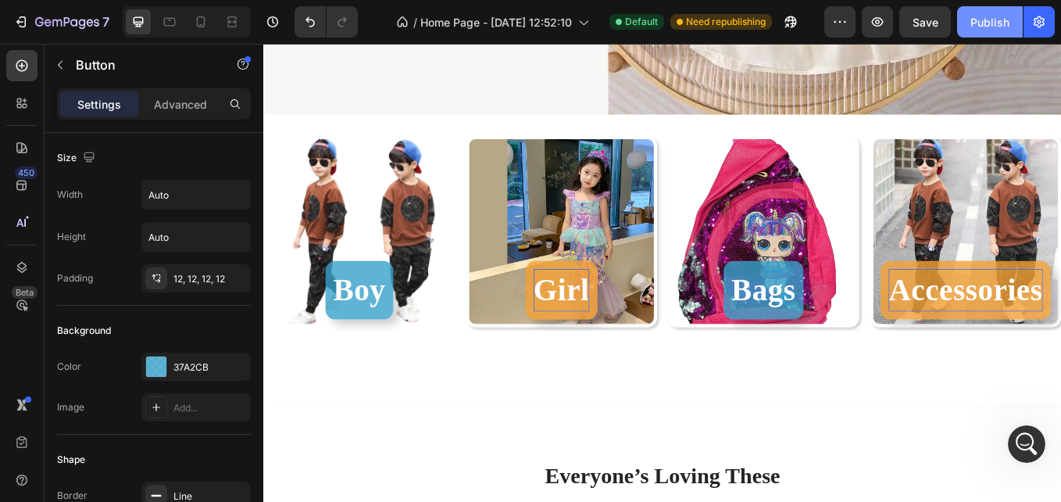
click at [989, 35] on button "Publish" at bounding box center [990, 21] width 66 height 31
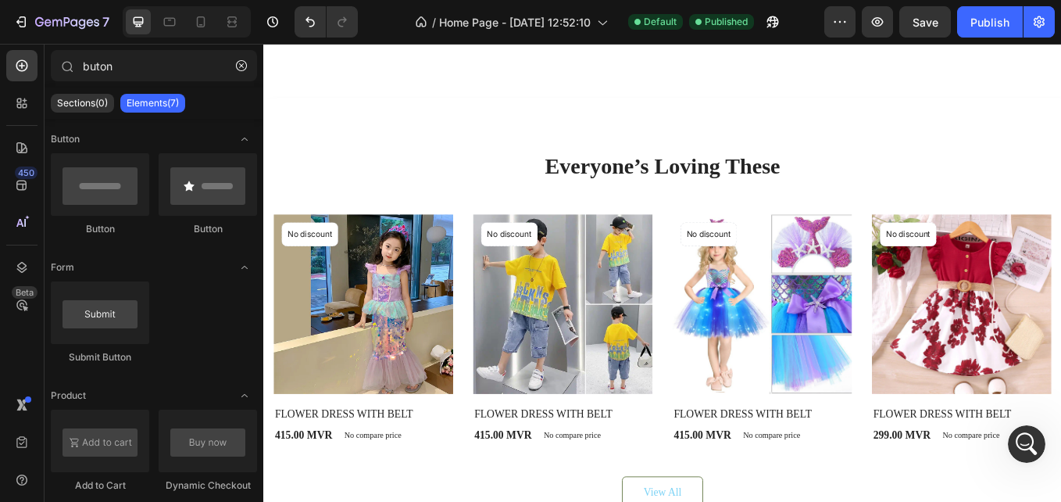
scroll to position [277, 0]
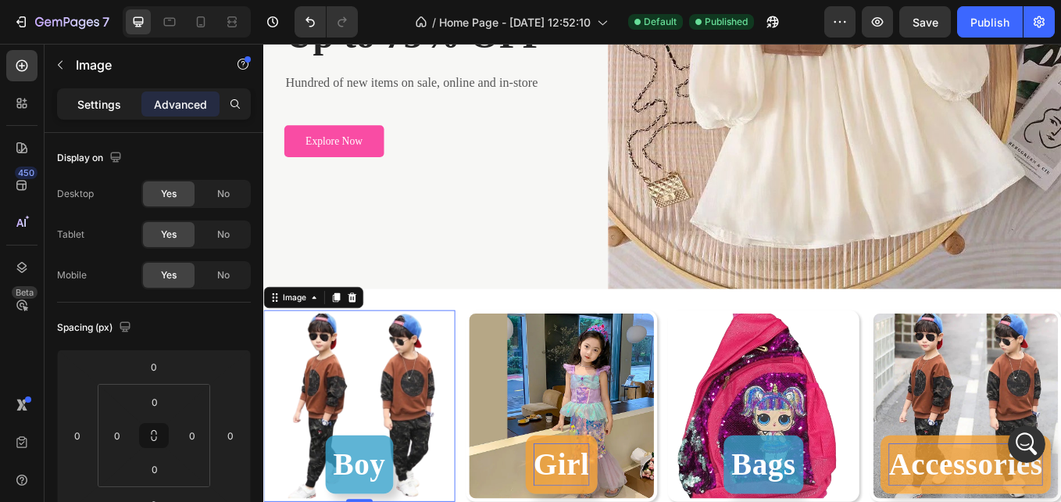
click at [115, 109] on p "Settings" at bounding box center [99, 104] width 44 height 16
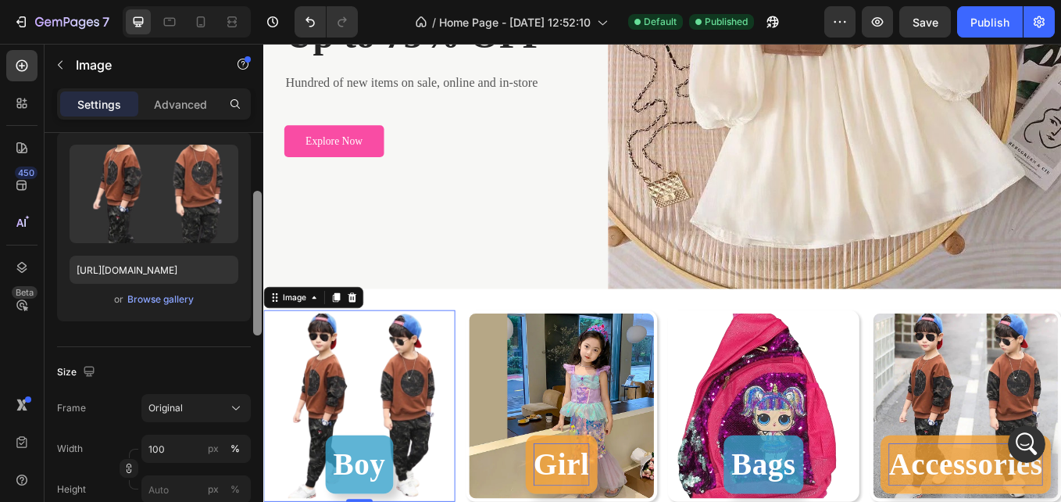
scroll to position [170, 0]
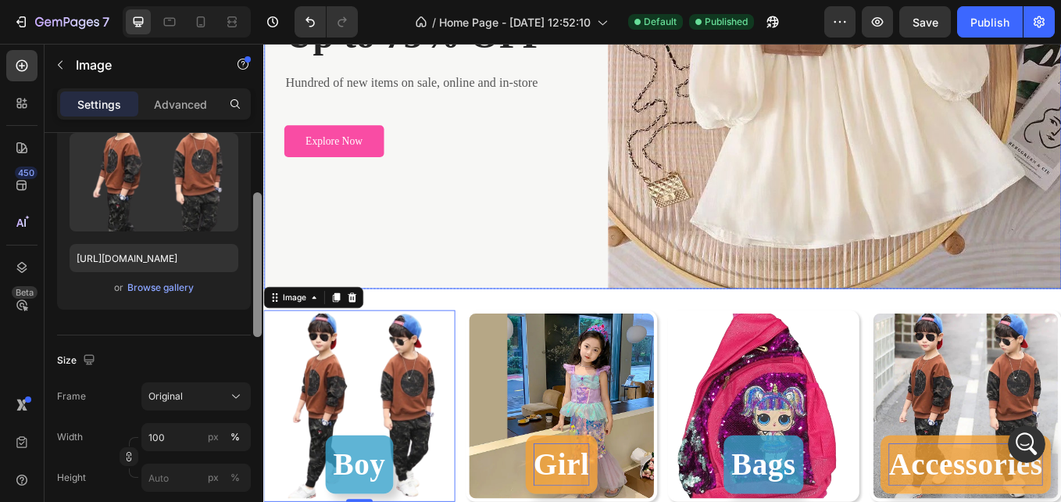
drag, startPoint x: 521, startPoint y: 198, endPoint x: 265, endPoint y: 332, distance: 289.5
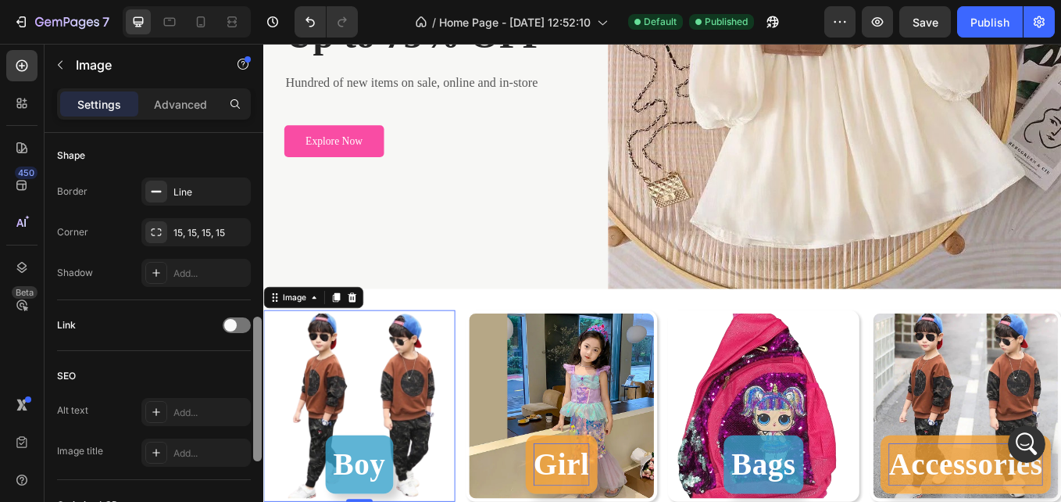
scroll to position [550, 0]
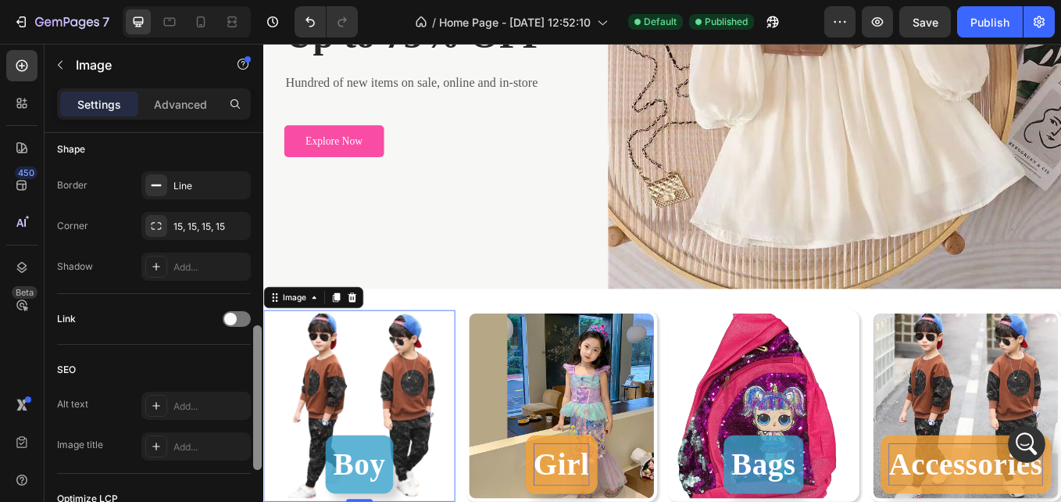
click at [260, 347] on div at bounding box center [257, 397] width 9 height 145
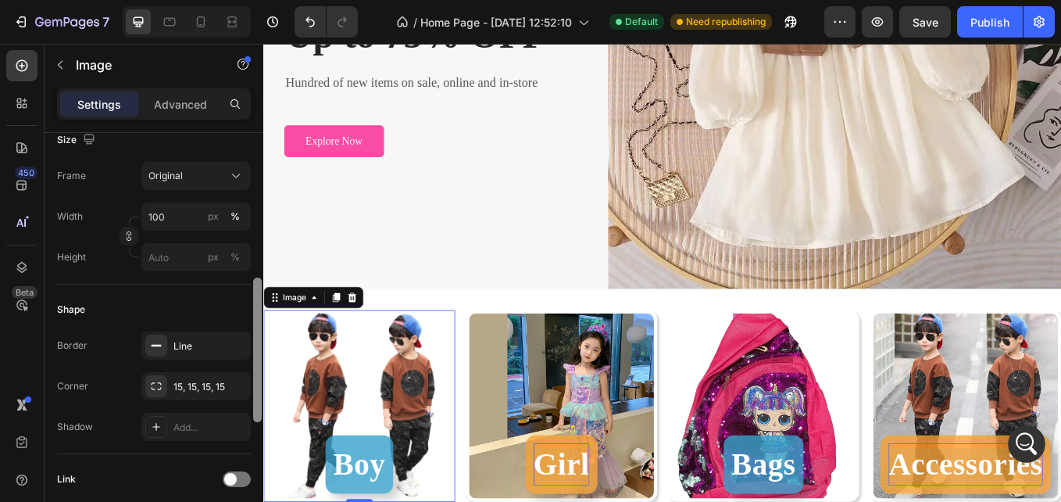
scroll to position [388, 0]
drag, startPoint x: 260, startPoint y: 347, endPoint x: 256, endPoint y: 290, distance: 57.1
click at [256, 290] on div at bounding box center [257, 340] width 9 height 145
click at [206, 382] on div "15, 15, 15, 15" at bounding box center [196, 389] width 45 height 14
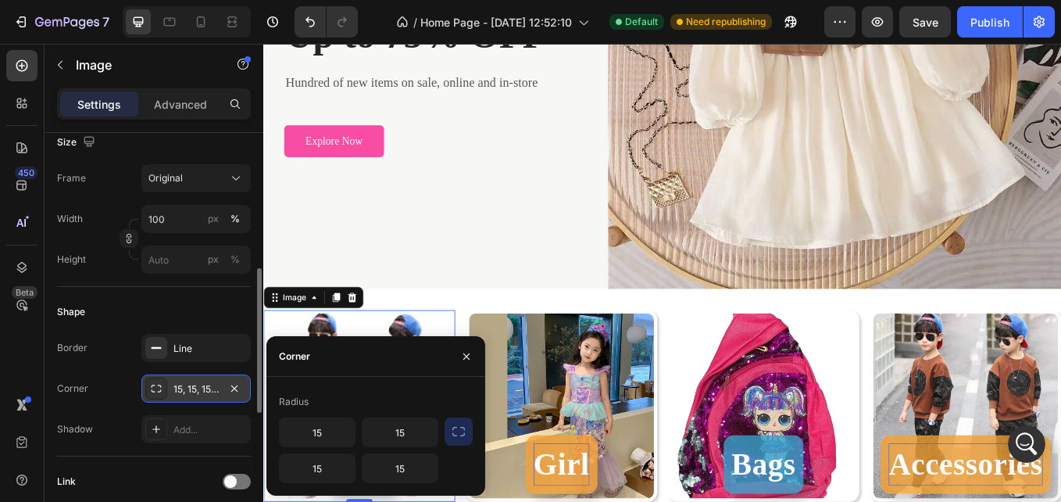
click at [206, 382] on div "15, 15, 15, 15" at bounding box center [196, 389] width 45 height 14
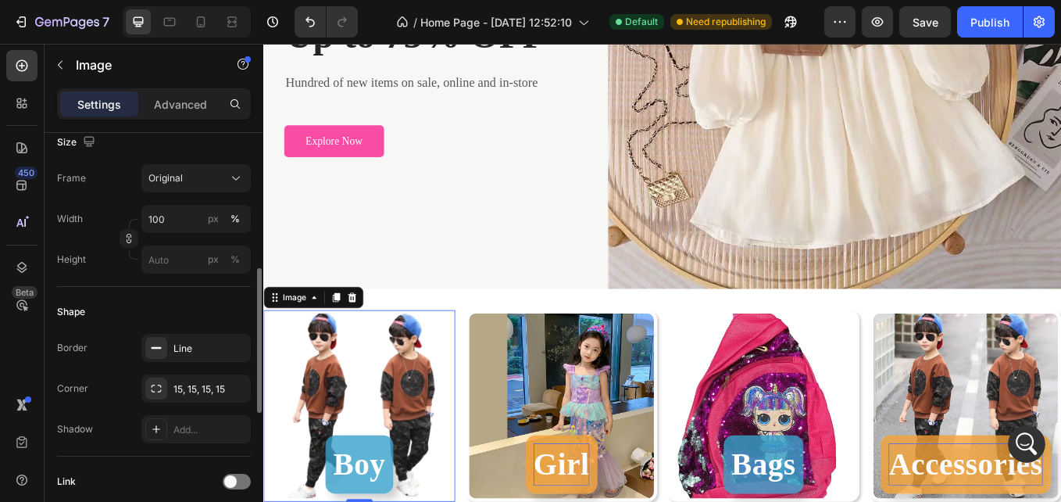
click at [127, 381] on div "Corner 15, 15, 15, 15" at bounding box center [154, 388] width 194 height 28
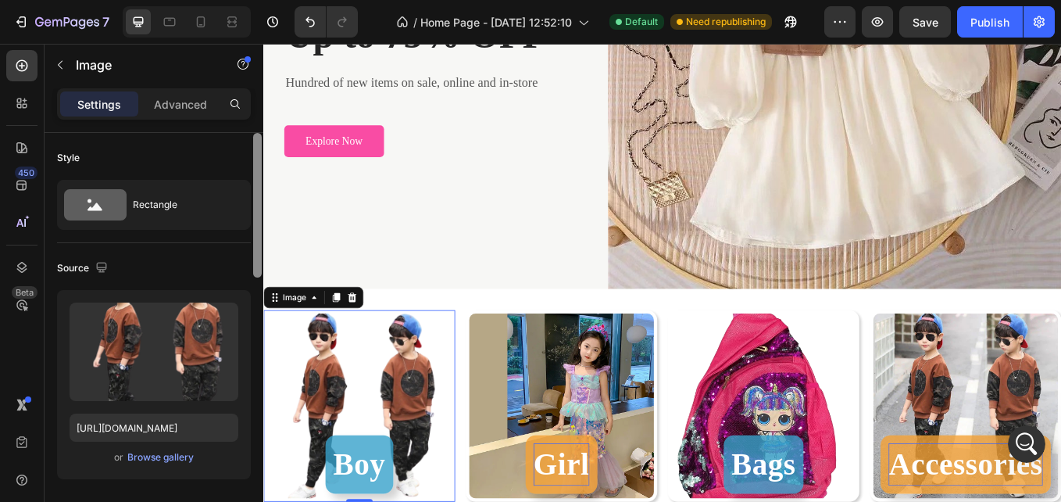
click at [258, 237] on div at bounding box center [258, 339] width 12 height 413
click at [258, 237] on div at bounding box center [257, 205] width 9 height 145
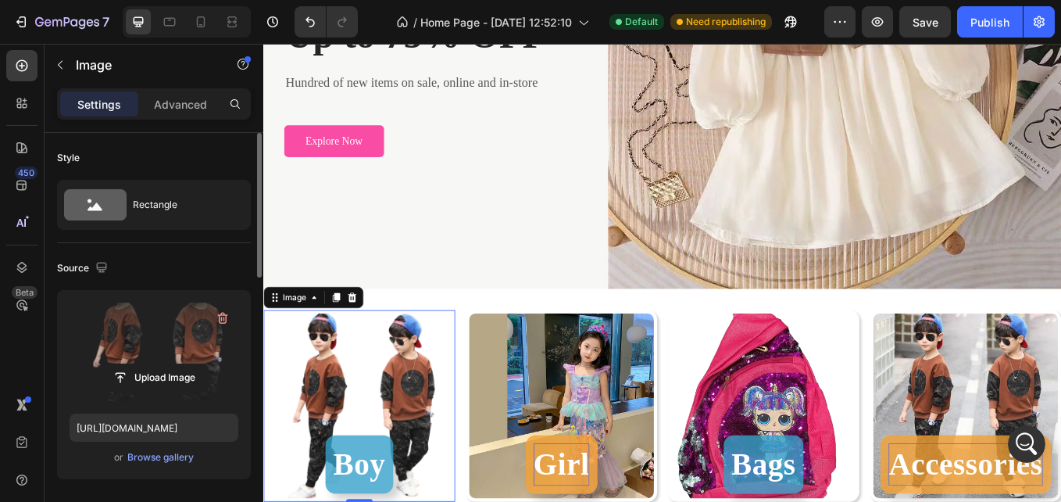
click at [181, 331] on label at bounding box center [154, 351] width 169 height 98
click at [181, 364] on input "file" at bounding box center [154, 377] width 108 height 27
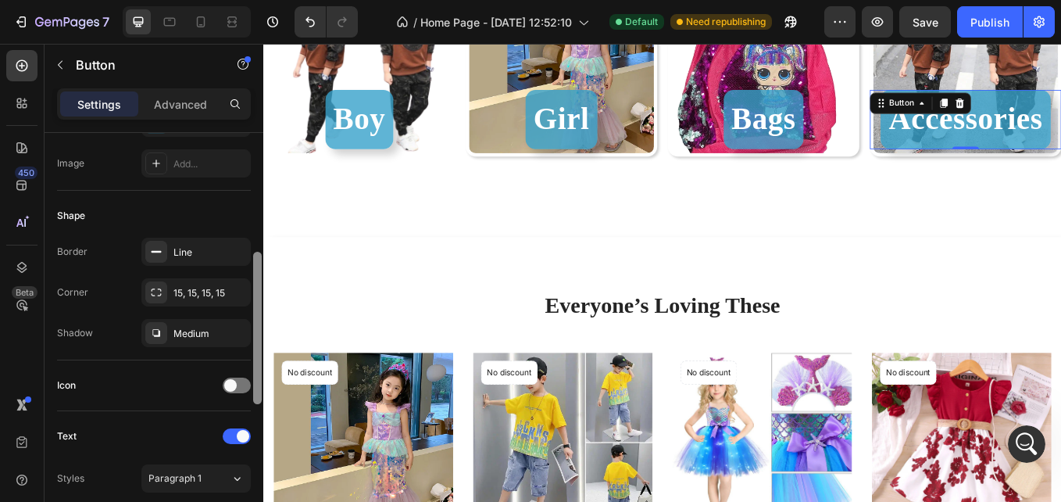
scroll to position [265, 0]
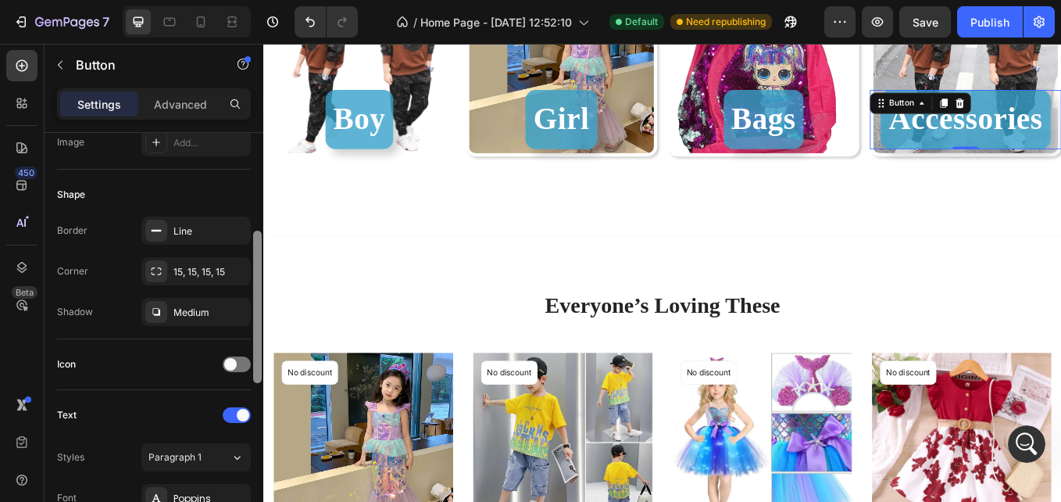
drag, startPoint x: 257, startPoint y: 234, endPoint x: 249, endPoint y: 331, distance: 98.1
click at [249, 331] on div "Size Width Auto Height Auto Padding 12, 12, 12, 12 Background Color 37A2CB Imag…" at bounding box center [154, 339] width 219 height 413
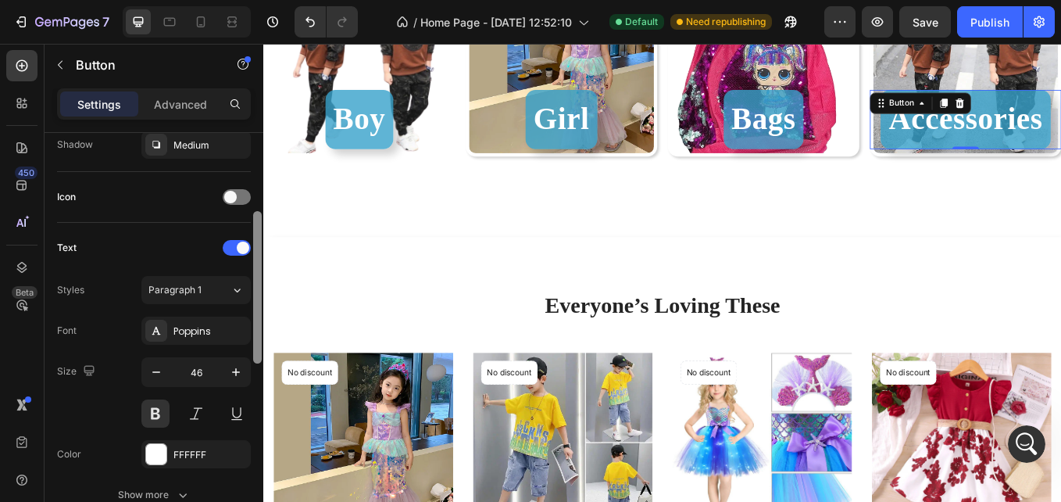
scroll to position [443, 0]
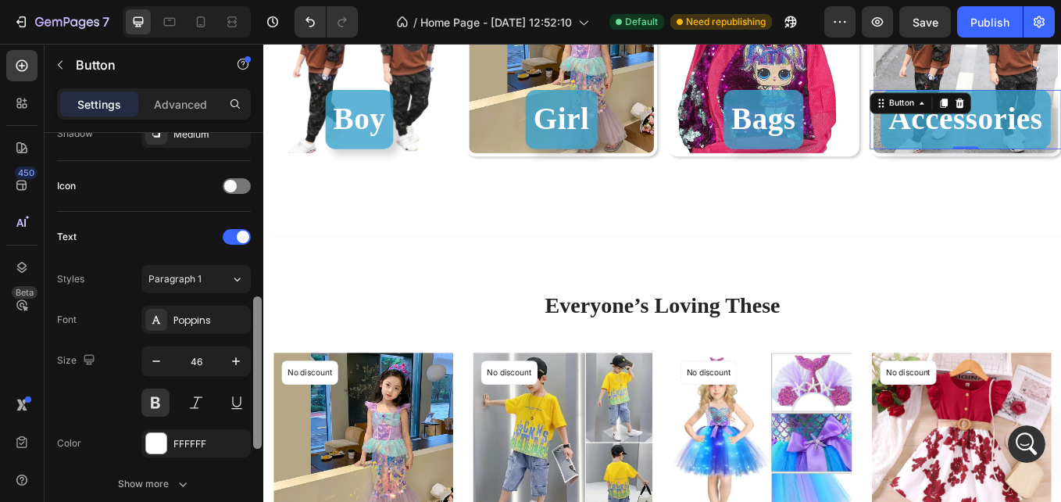
drag, startPoint x: 257, startPoint y: 302, endPoint x: 256, endPoint y: 367, distance: 65.7
click at [256, 367] on div at bounding box center [257, 372] width 9 height 152
click at [160, 366] on icon "button" at bounding box center [157, 361] width 16 height 16
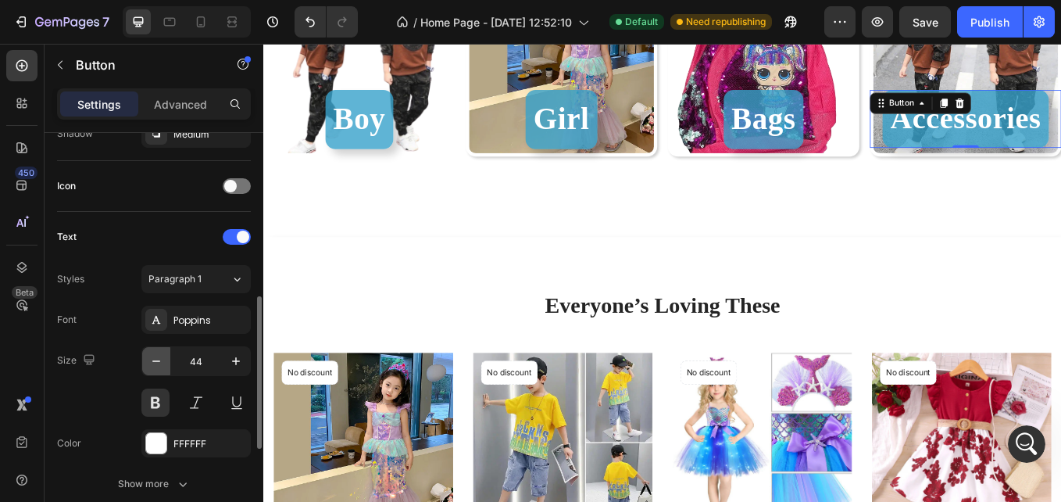
click at [160, 366] on icon "button" at bounding box center [157, 361] width 16 height 16
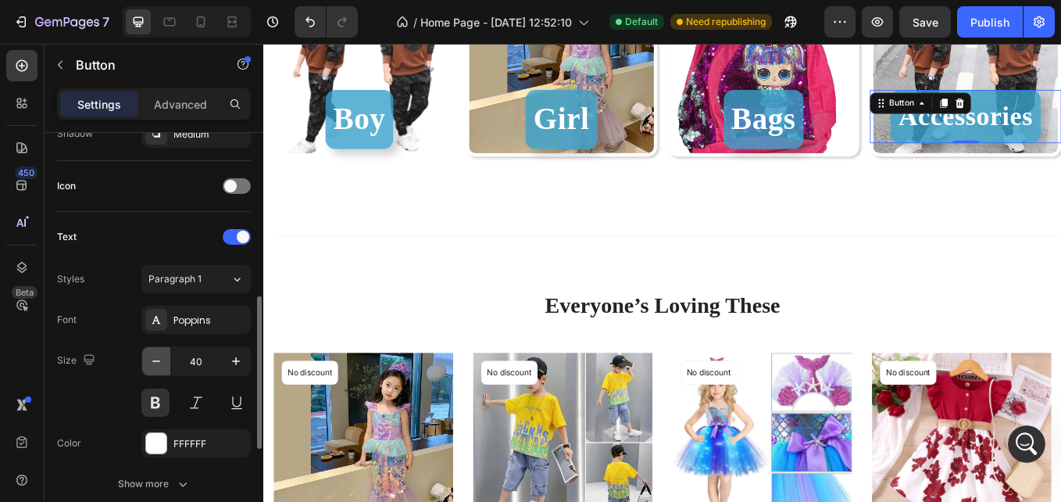
click at [160, 366] on icon "button" at bounding box center [157, 361] width 16 height 16
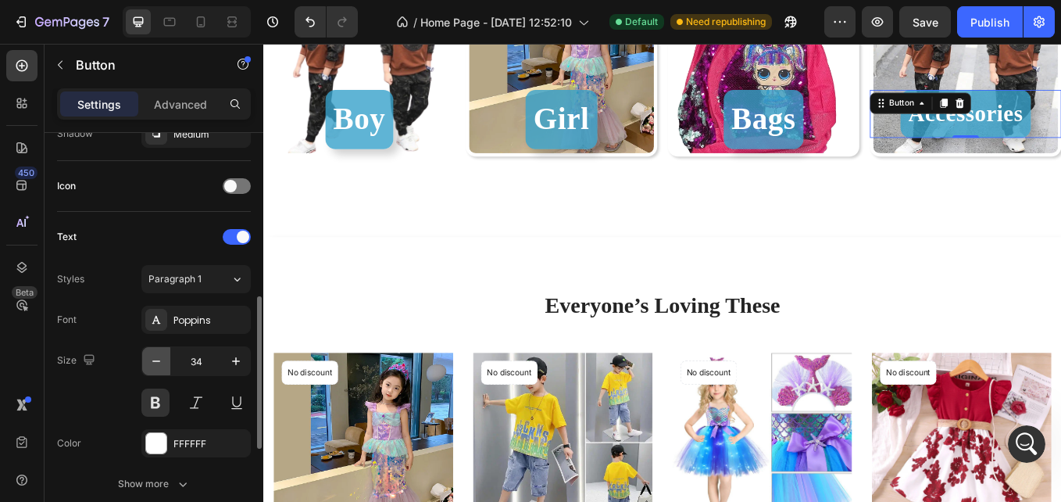
click at [160, 366] on icon "button" at bounding box center [157, 361] width 16 height 16
type input "33"
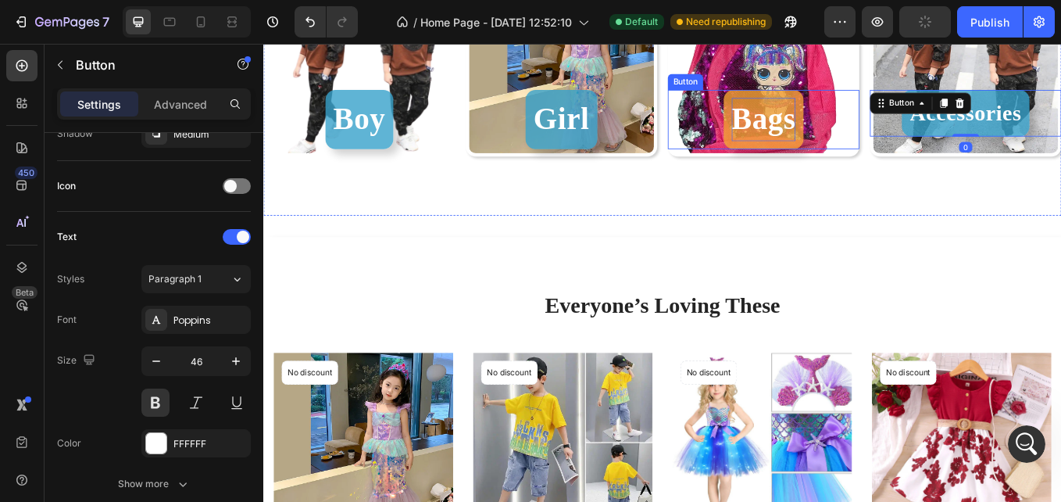
click at [836, 121] on div "Bags Button" at bounding box center [851, 132] width 225 height 69
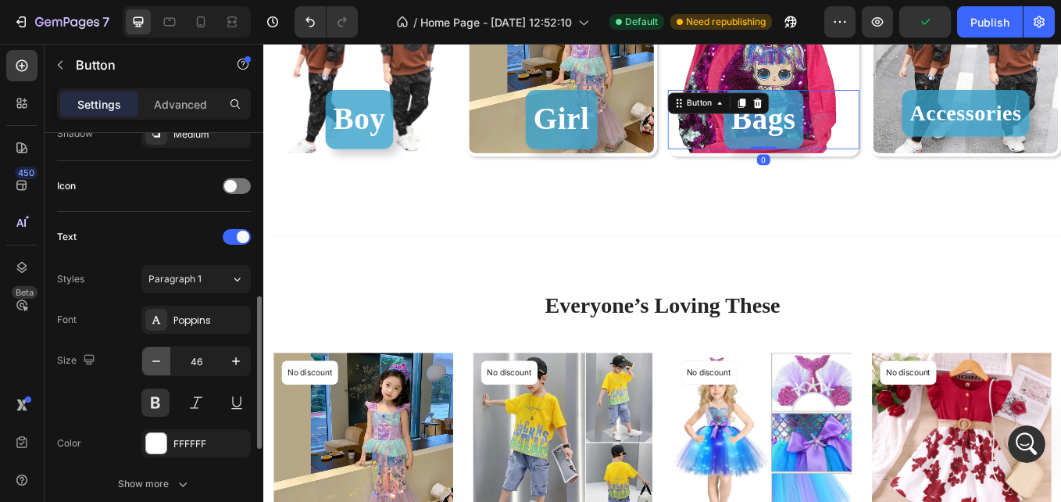
click at [156, 354] on icon "button" at bounding box center [157, 361] width 16 height 16
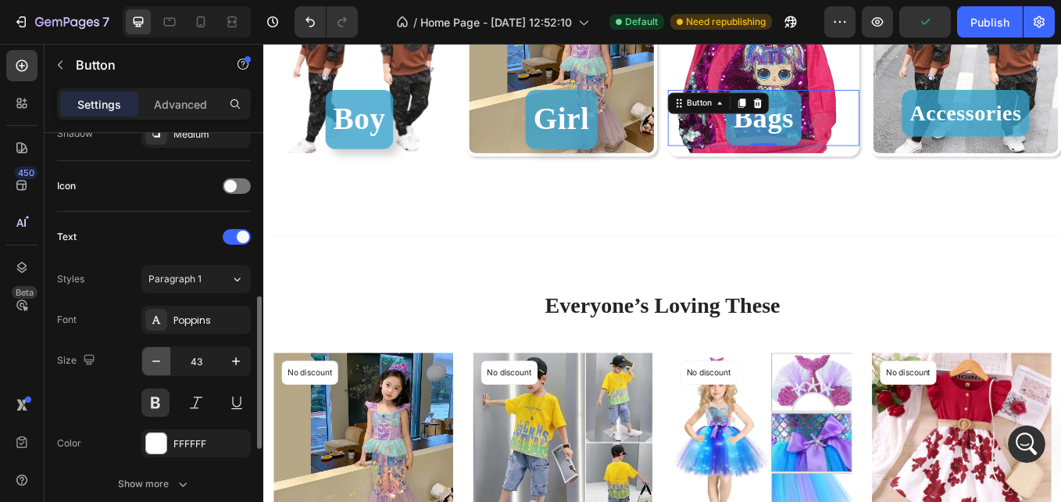
click at [156, 354] on icon "button" at bounding box center [157, 361] width 16 height 16
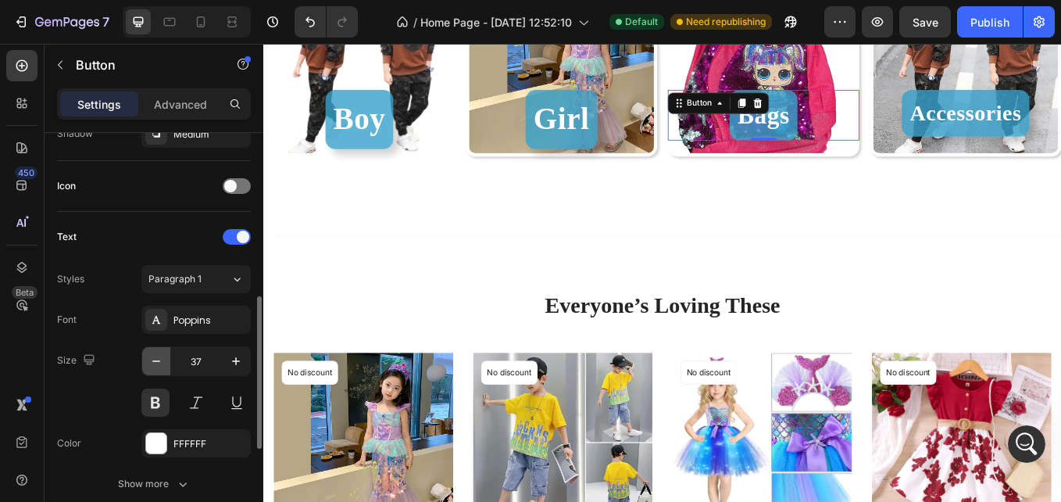
click at [156, 354] on icon "button" at bounding box center [157, 361] width 16 height 16
type input "33"
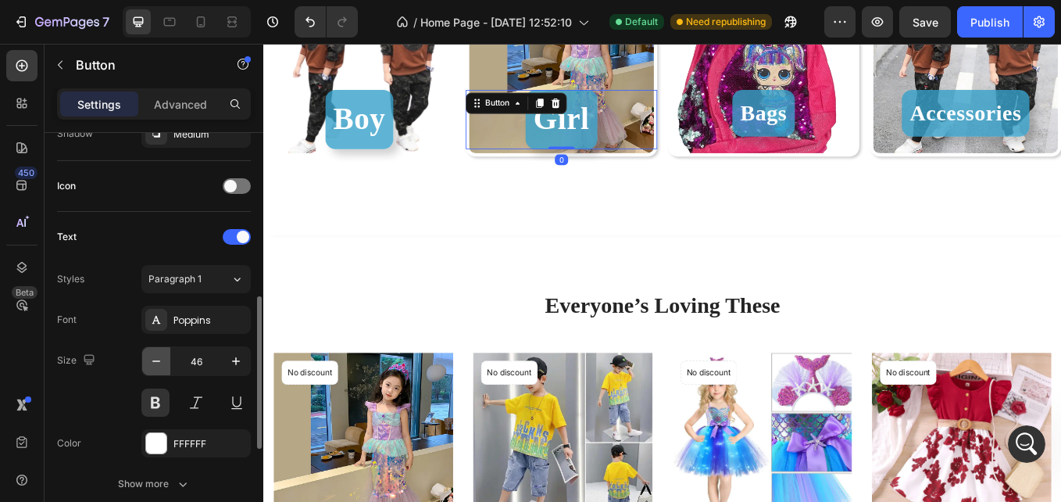
click at [156, 363] on icon "button" at bounding box center [157, 361] width 16 height 16
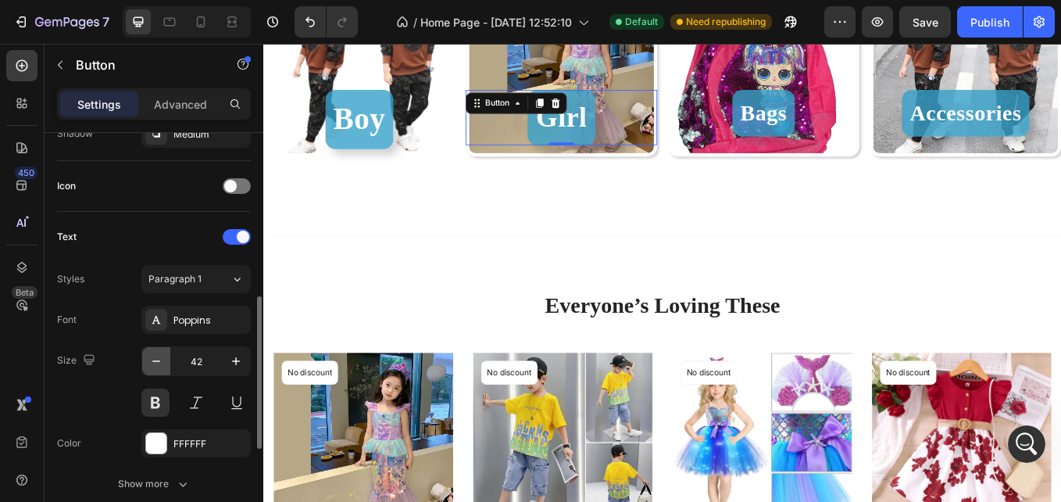
click at [156, 363] on icon "button" at bounding box center [157, 361] width 16 height 16
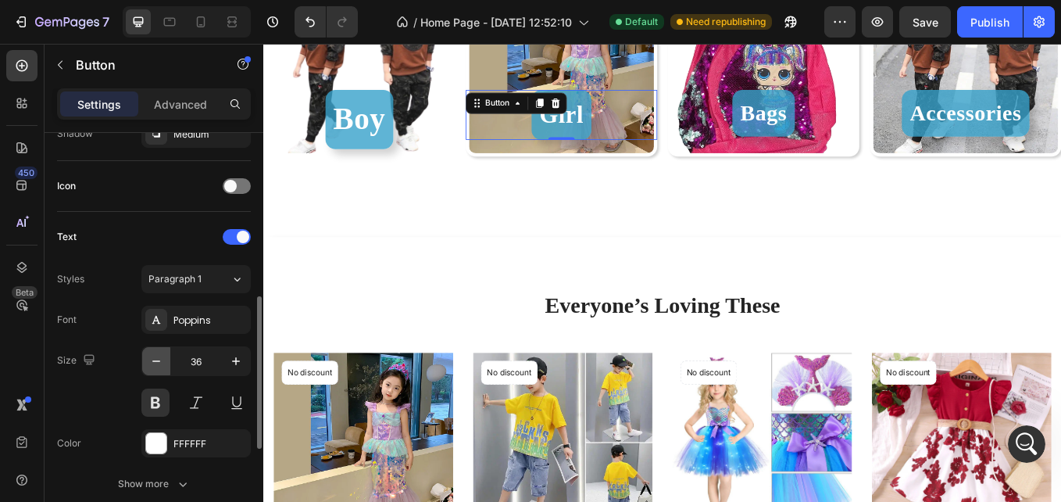
click at [156, 363] on icon "button" at bounding box center [157, 361] width 16 height 16
type input "33"
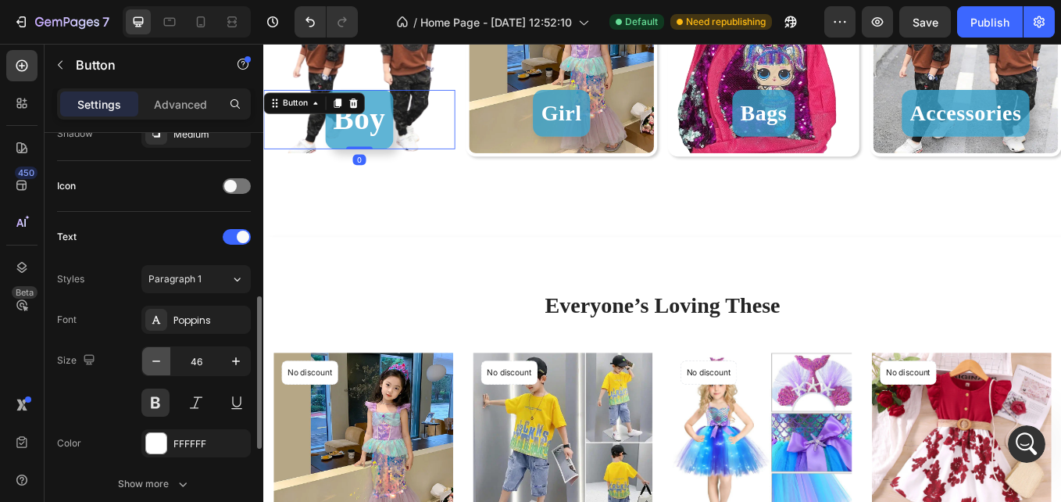
click at [156, 354] on icon "button" at bounding box center [157, 361] width 16 height 16
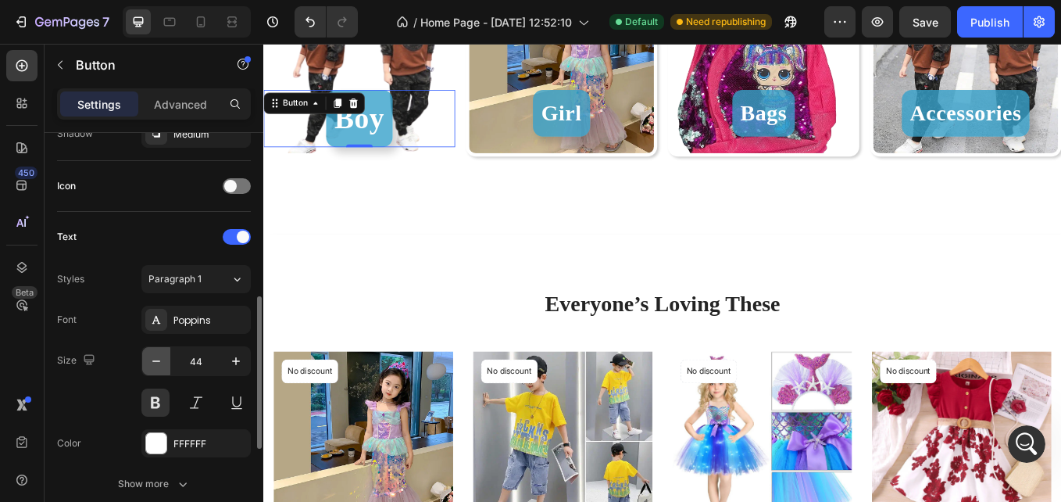
click at [156, 354] on icon "button" at bounding box center [157, 361] width 16 height 16
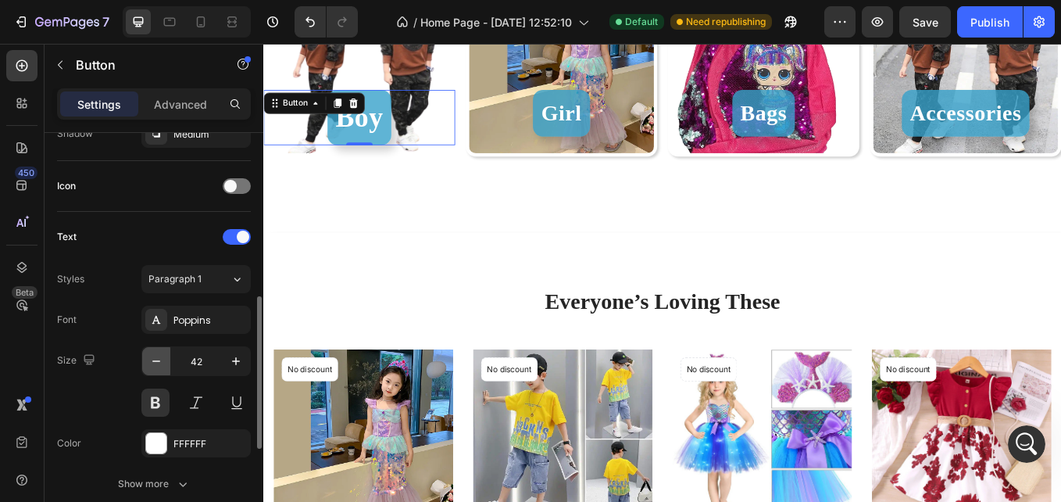
click at [156, 354] on icon "button" at bounding box center [157, 361] width 16 height 16
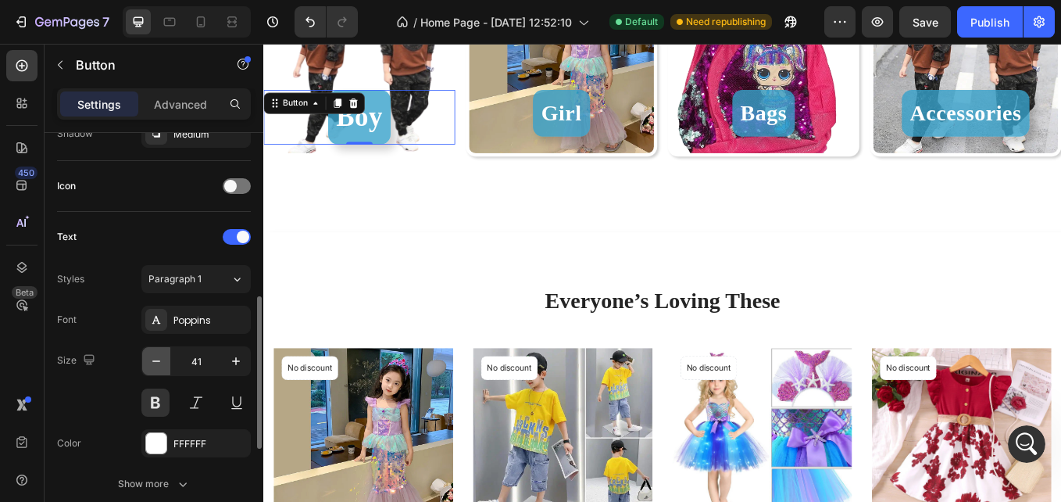
click at [156, 354] on icon "button" at bounding box center [157, 361] width 16 height 16
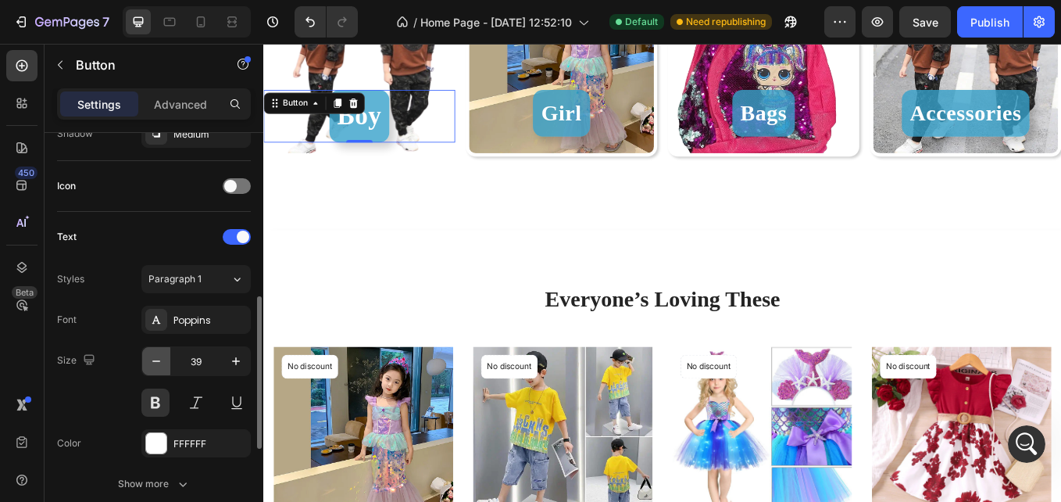
click at [156, 354] on icon "button" at bounding box center [157, 361] width 16 height 16
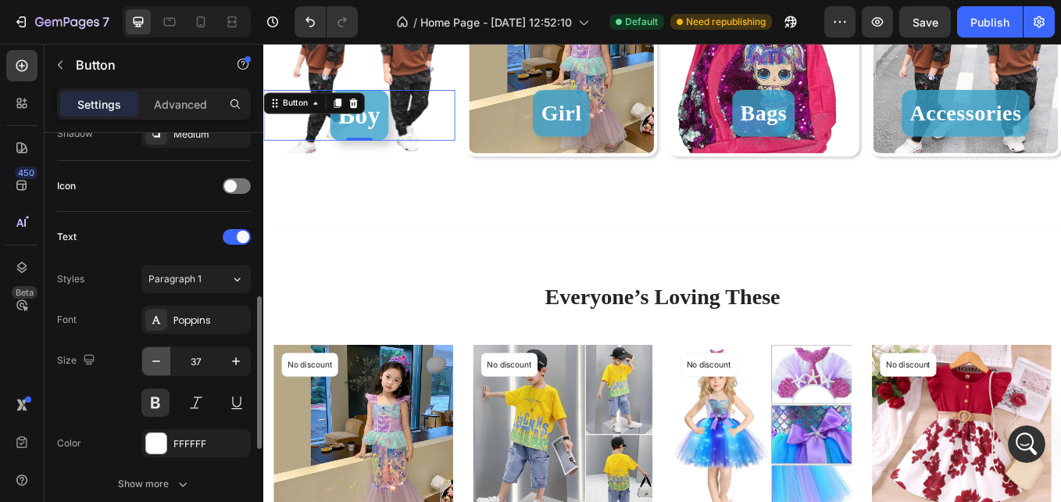
click at [156, 354] on icon "button" at bounding box center [157, 361] width 16 height 16
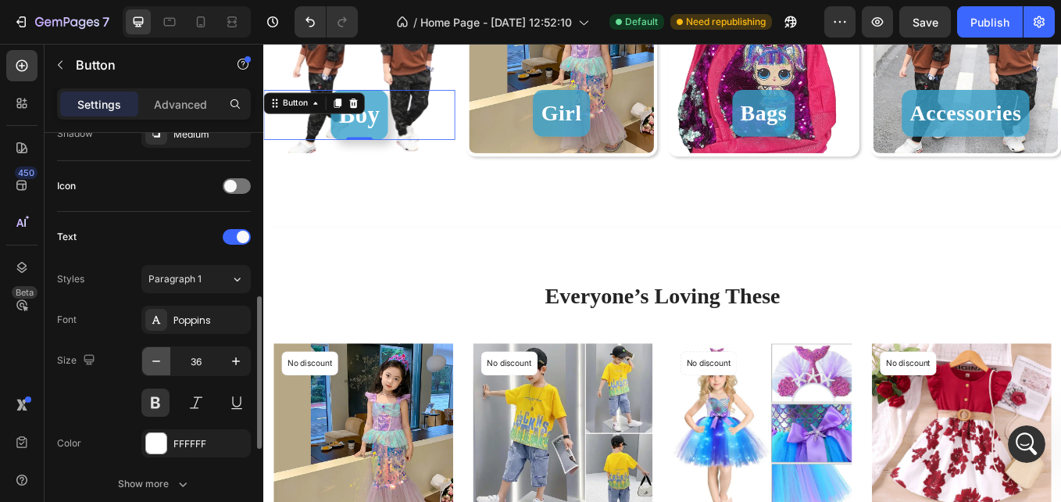
click at [156, 354] on icon "button" at bounding box center [157, 361] width 16 height 16
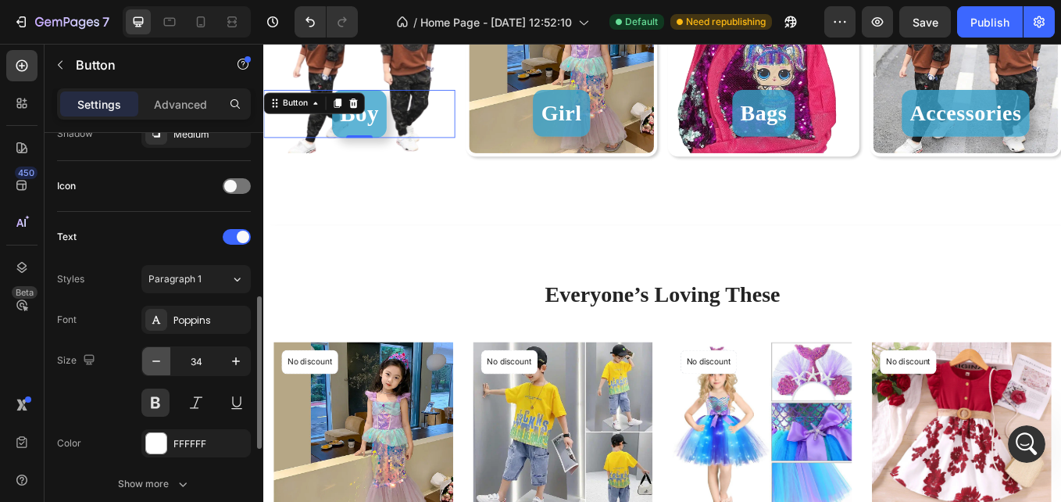
click at [156, 354] on icon "button" at bounding box center [157, 361] width 16 height 16
type input "33"
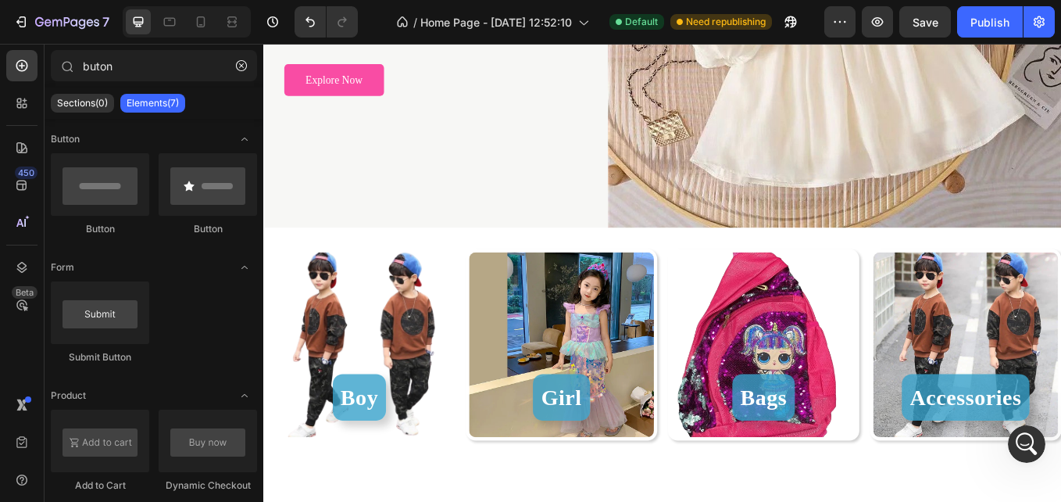
scroll to position [421, 0]
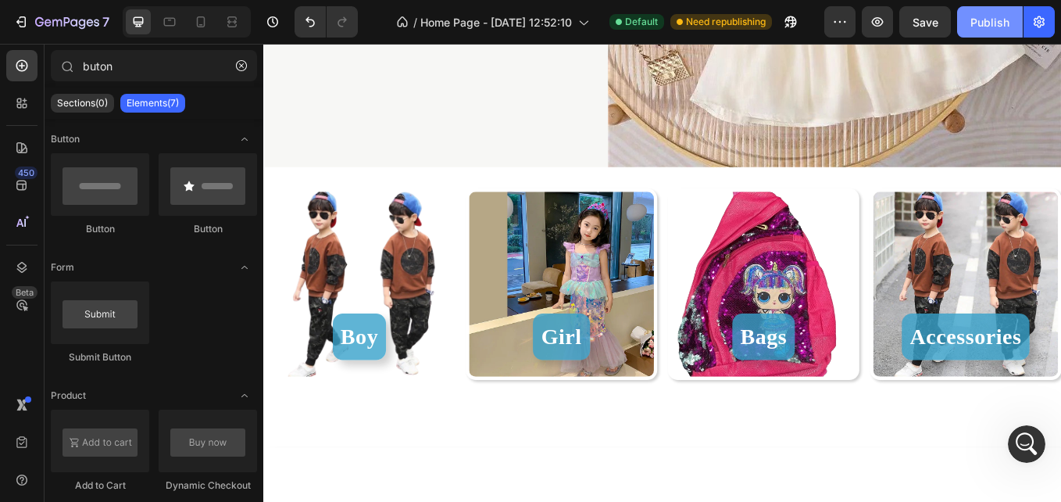
click at [999, 25] on div "Publish" at bounding box center [990, 22] width 39 height 16
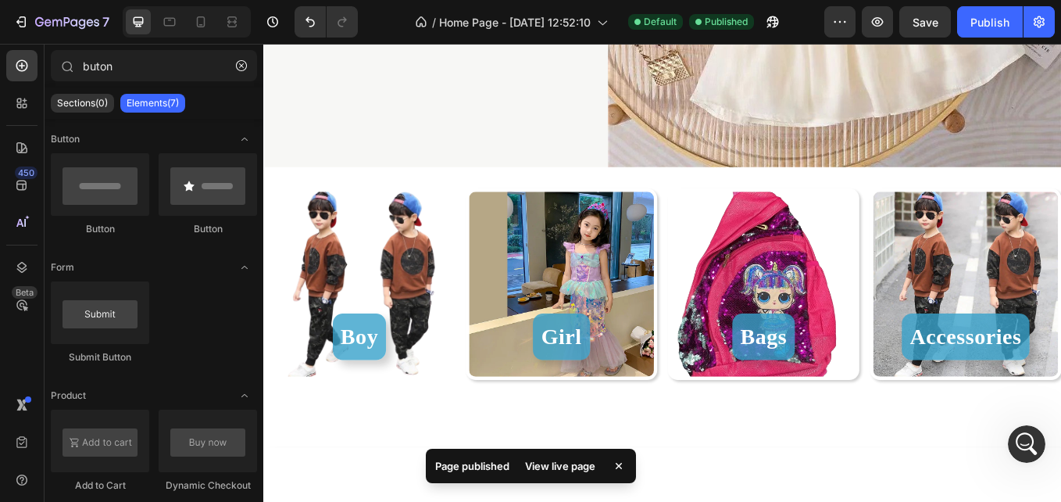
click at [558, 465] on div "View live page" at bounding box center [560, 466] width 89 height 22
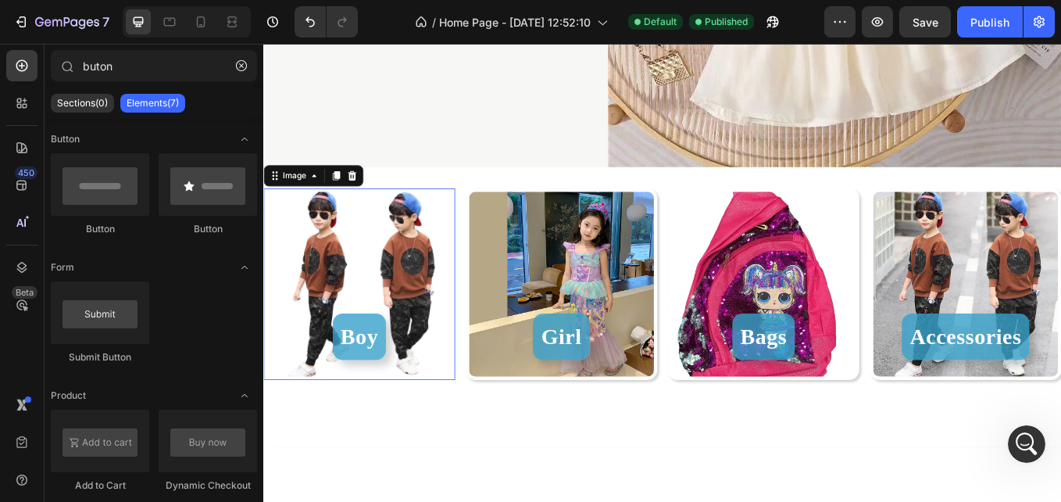
click at [397, 252] on img at bounding box center [375, 325] width 225 height 225
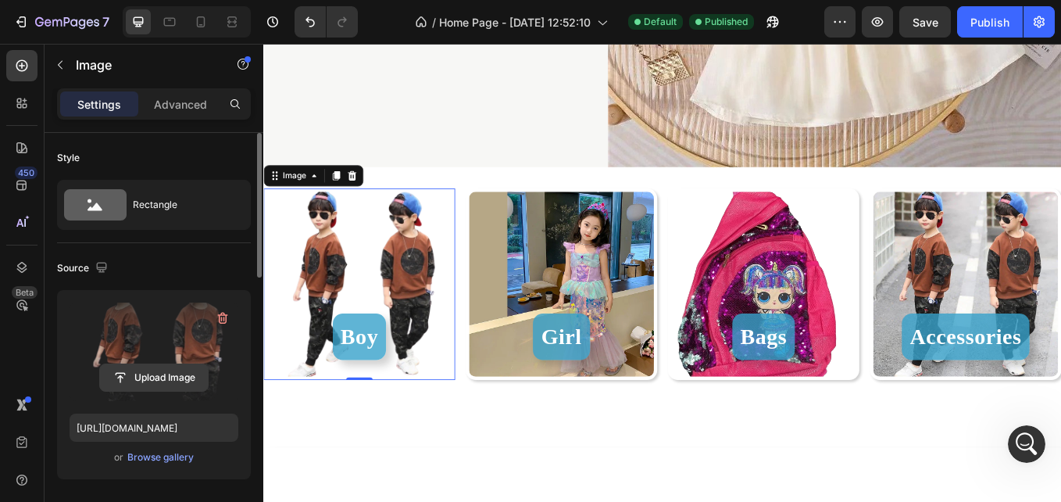
click at [177, 378] on input "file" at bounding box center [154, 377] width 108 height 27
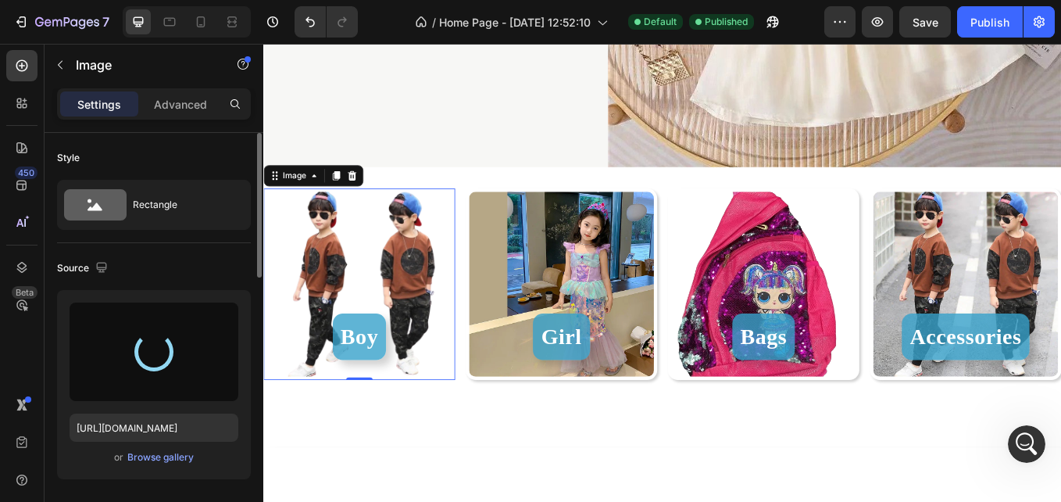
type input "[URL][DOMAIN_NAME]"
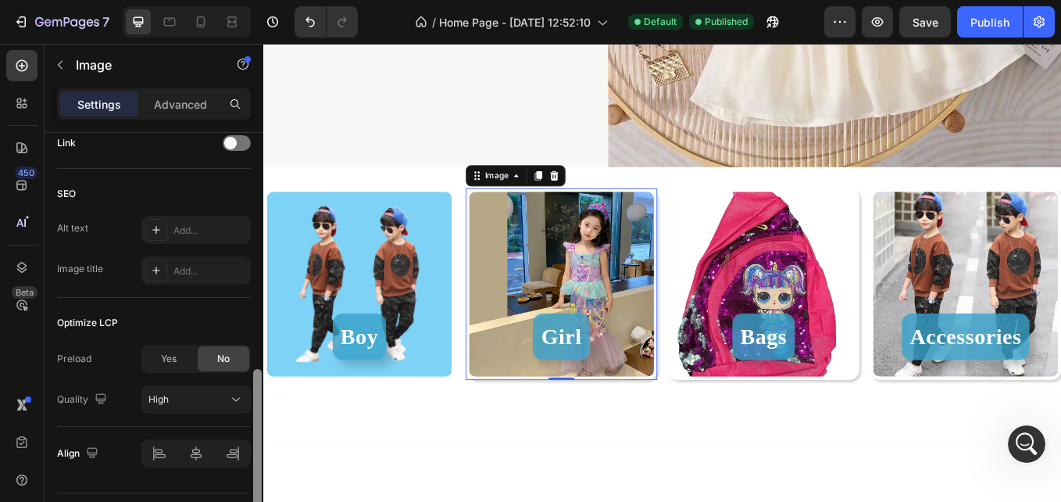
scroll to position [334, 0]
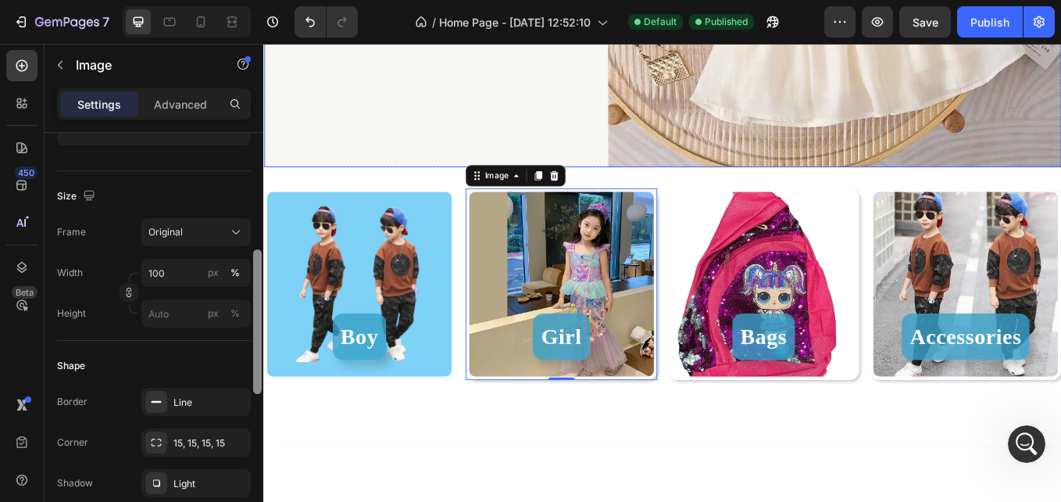
drag, startPoint x: 522, startPoint y: 359, endPoint x: 286, endPoint y: 99, distance: 350.8
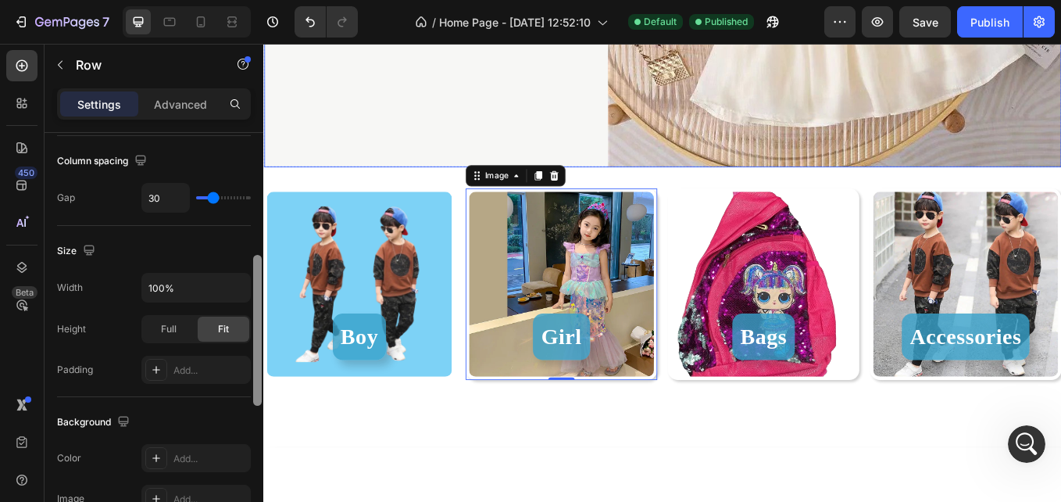
scroll to position [0, 0]
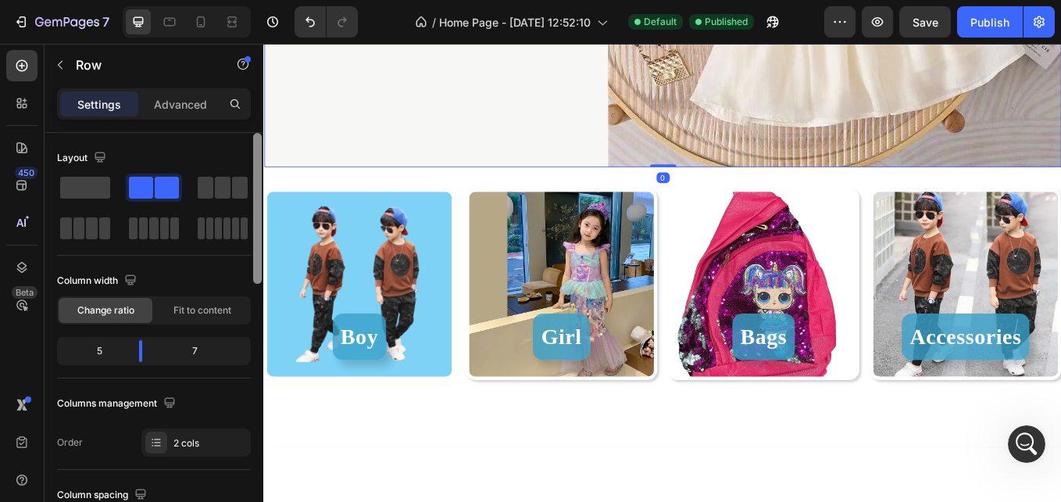
click at [255, 125] on div "Settings Advanced" at bounding box center [154, 110] width 219 height 45
drag, startPoint x: 257, startPoint y: 149, endPoint x: 252, endPoint y: 96, distance: 53.4
click at [252, 96] on div "Settings Advanced Layout Column width Change ratio Fit to content 5 7 Columns m…" at bounding box center [154, 317] width 219 height 458
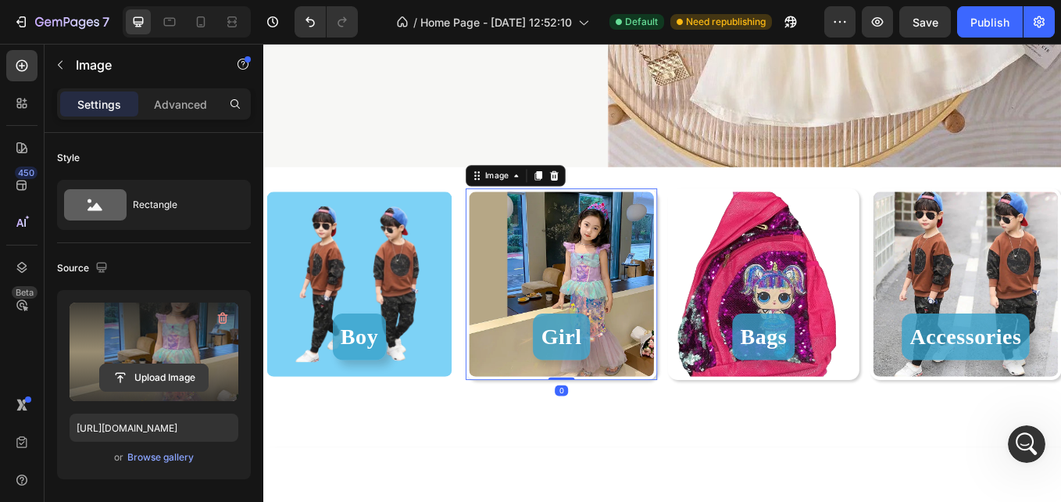
click at [155, 371] on input "file" at bounding box center [154, 377] width 108 height 27
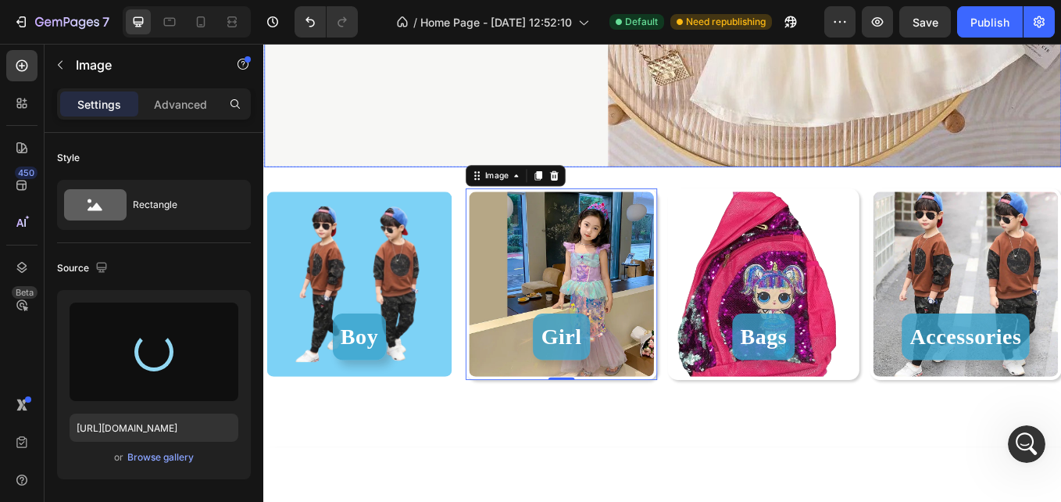
type input "[URL][DOMAIN_NAME]"
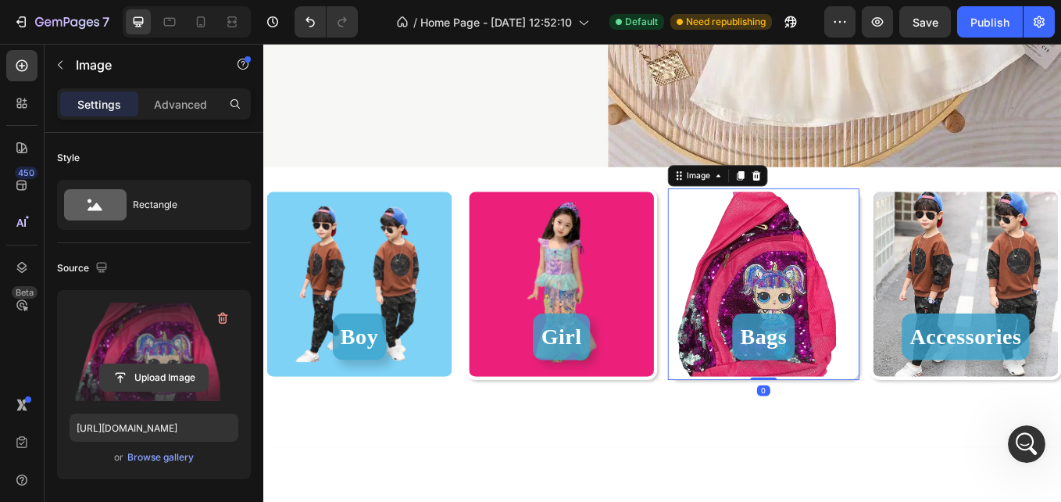
click at [167, 380] on input "file" at bounding box center [154, 377] width 108 height 27
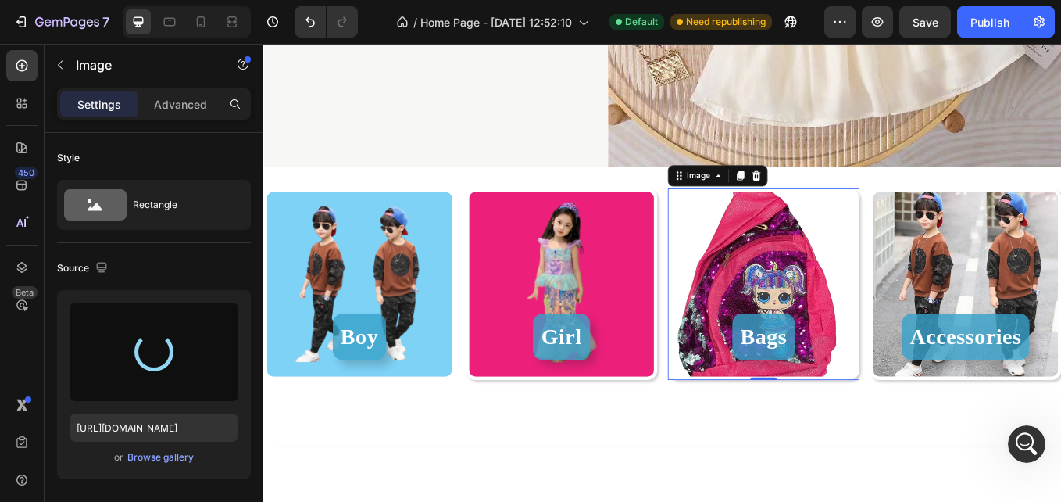
type input "[URL][DOMAIN_NAME]"
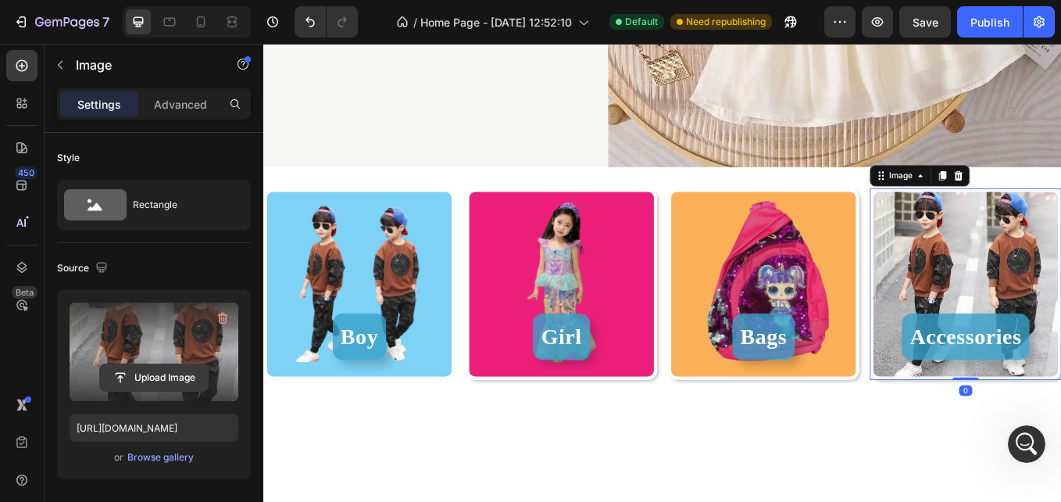
click at [167, 381] on input "file" at bounding box center [154, 377] width 108 height 27
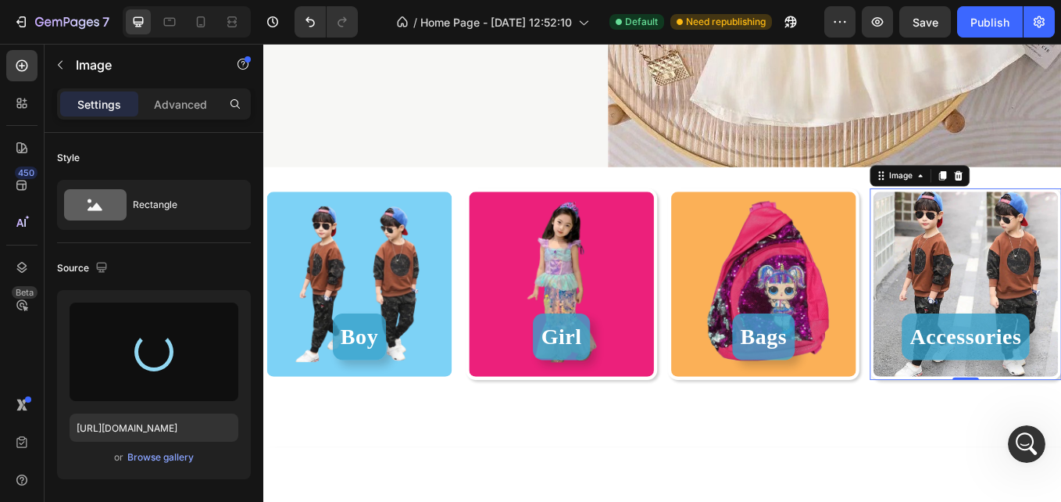
type input "[URL][DOMAIN_NAME]"
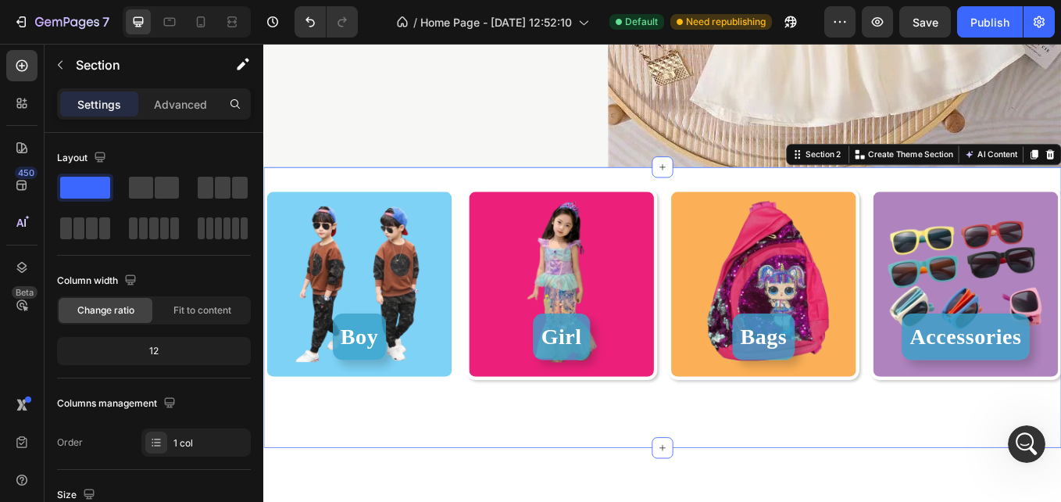
click at [563, 200] on div "Image Boy Button Image Girl Button Image Bags Button Image Accessories Button R…" at bounding box center [732, 353] width 938 height 330
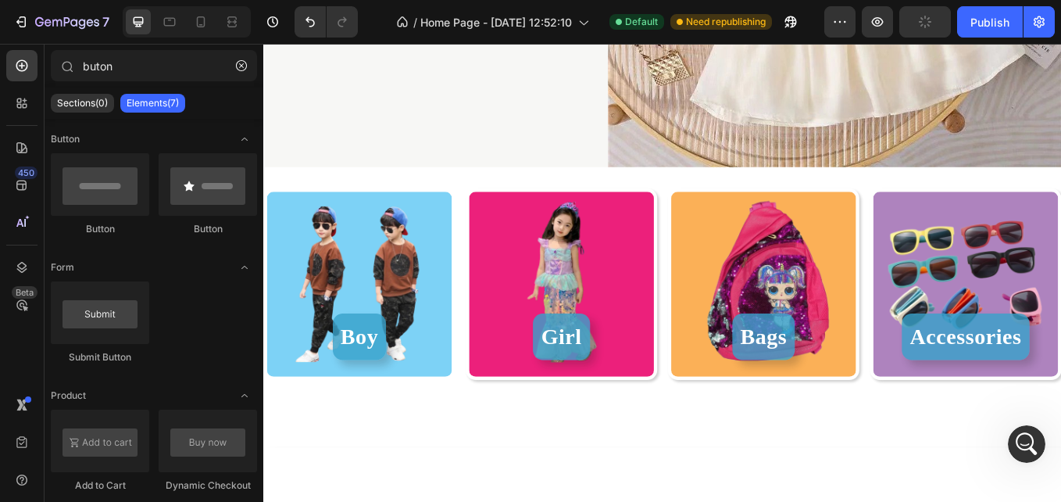
scroll to position [392, 0]
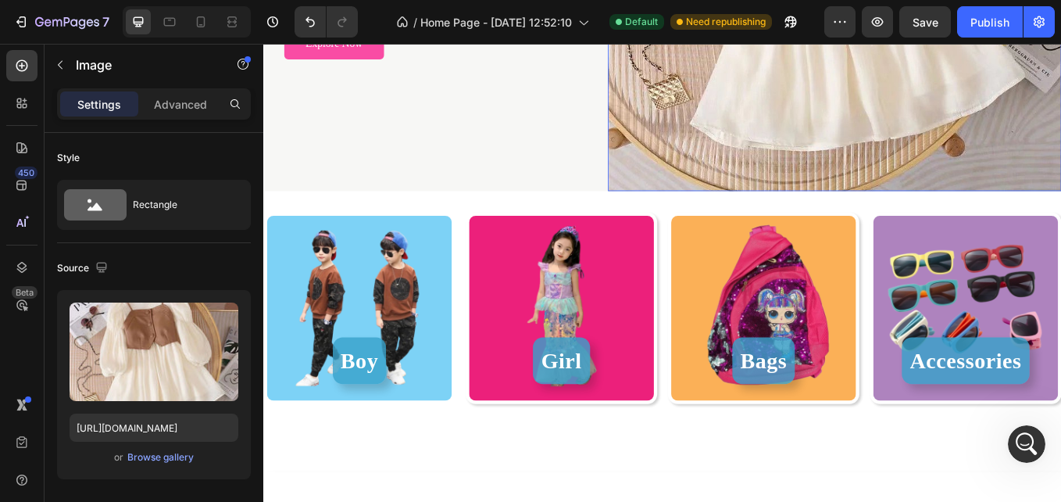
click at [182, 106] on p "Advanced" at bounding box center [180, 104] width 53 height 16
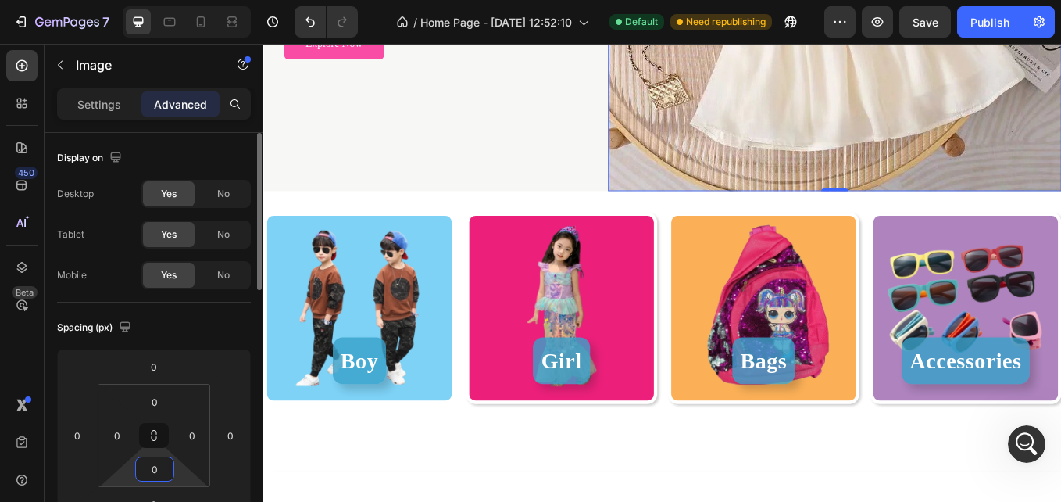
click at [158, 480] on input "0" at bounding box center [154, 468] width 31 height 23
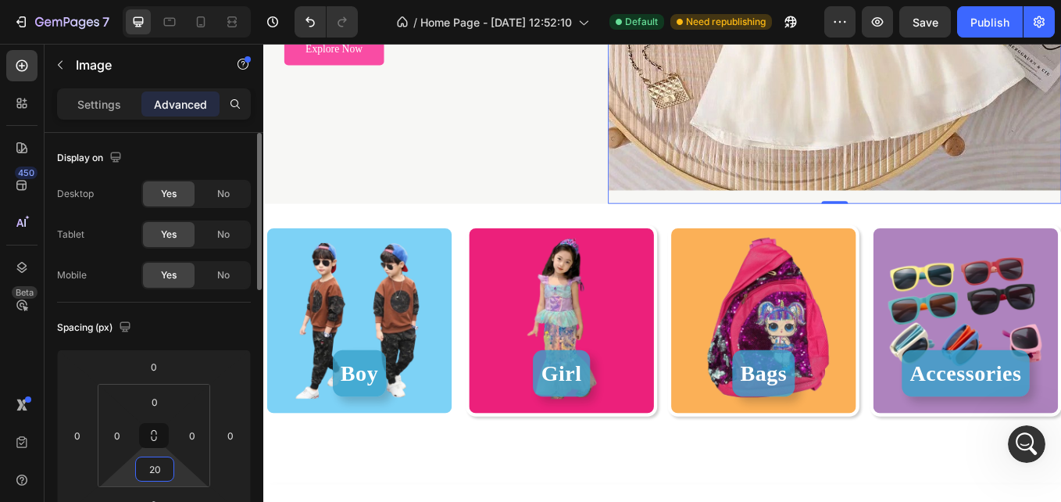
scroll to position [400, 0]
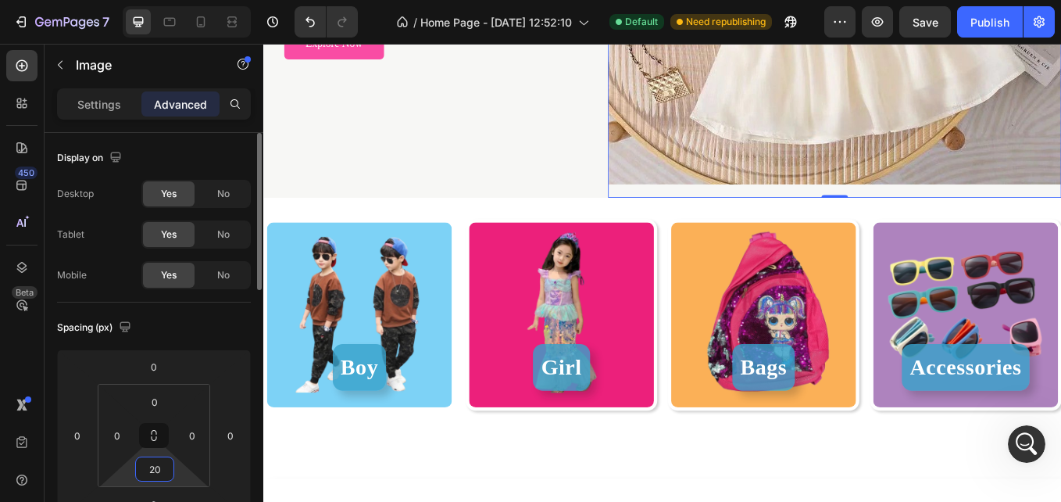
type input "2"
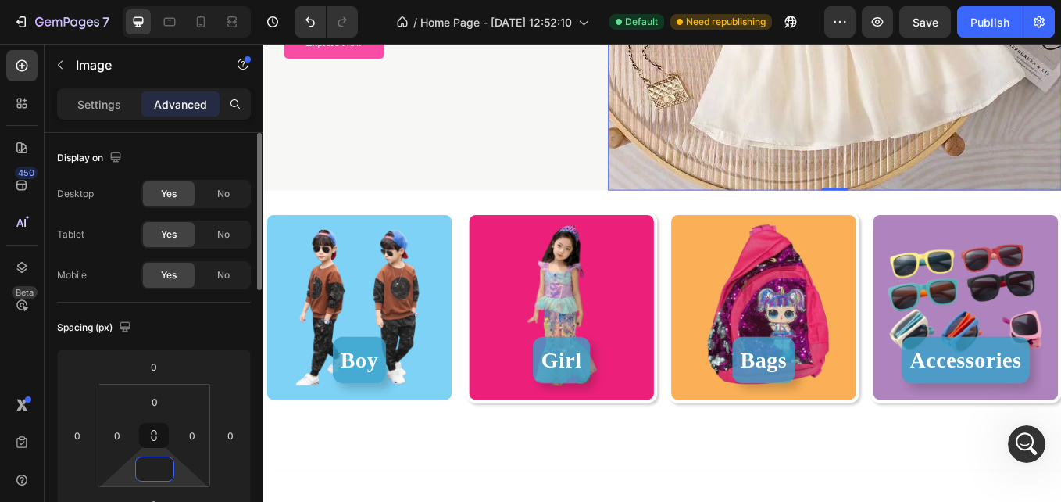
scroll to position [392, 0]
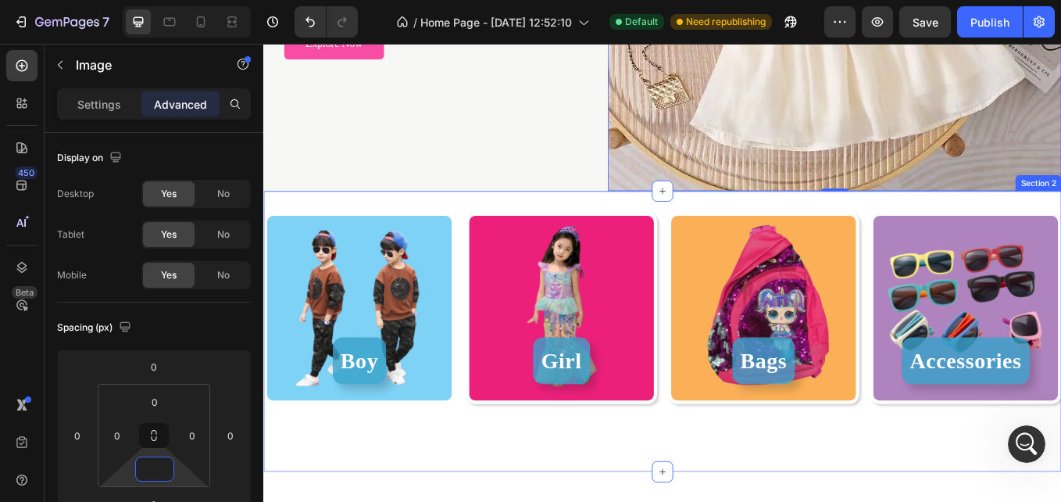
click at [286, 217] on div "Image Boy Button Image Girl Button Image Bags Button Image Accessories Button R…" at bounding box center [732, 382] width 938 height 330
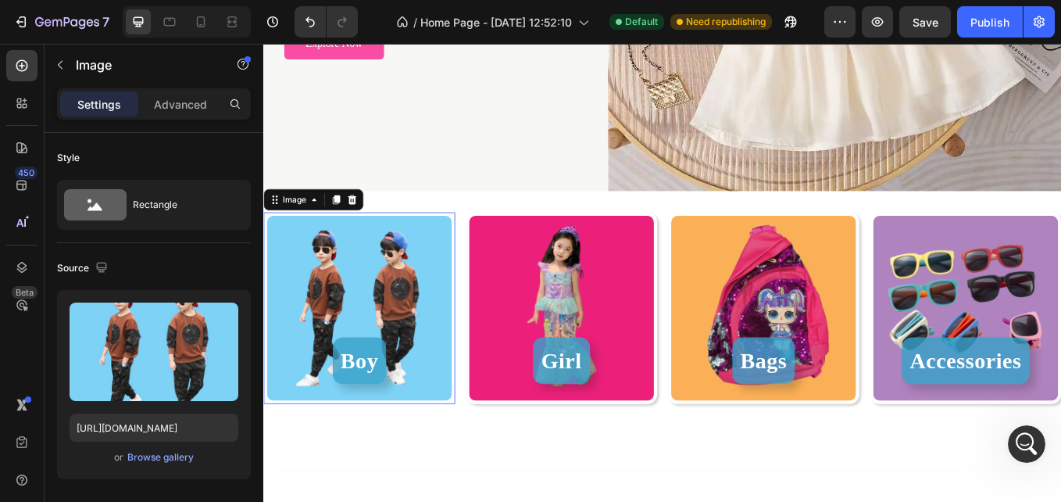
click at [280, 242] on img at bounding box center [375, 354] width 225 height 225
click at [168, 98] on p "Advanced" at bounding box center [180, 104] width 53 height 16
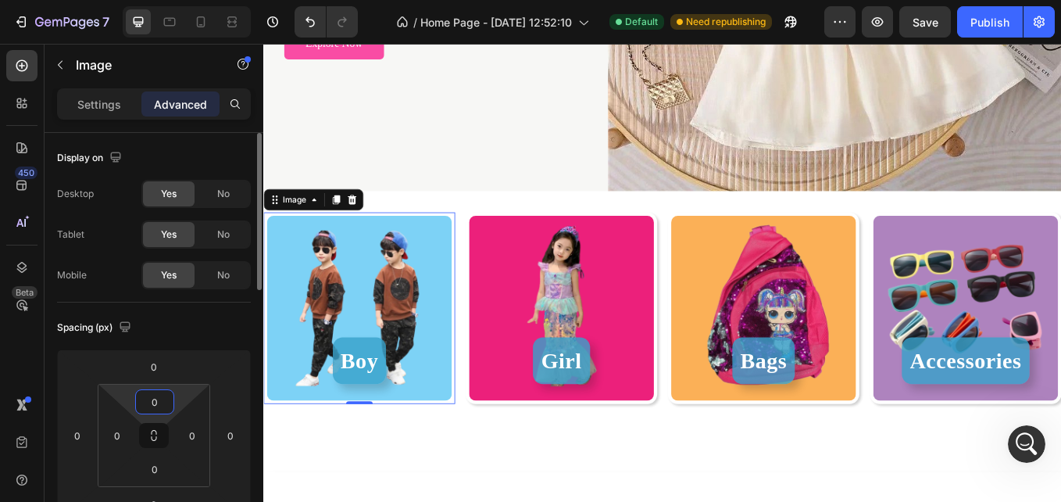
click at [149, 400] on input "0" at bounding box center [154, 401] width 31 height 23
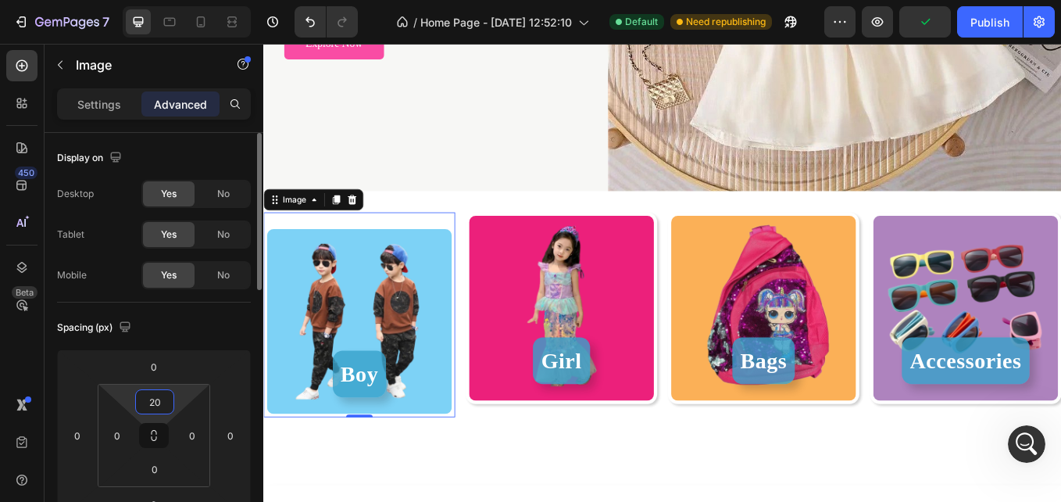
type input "2"
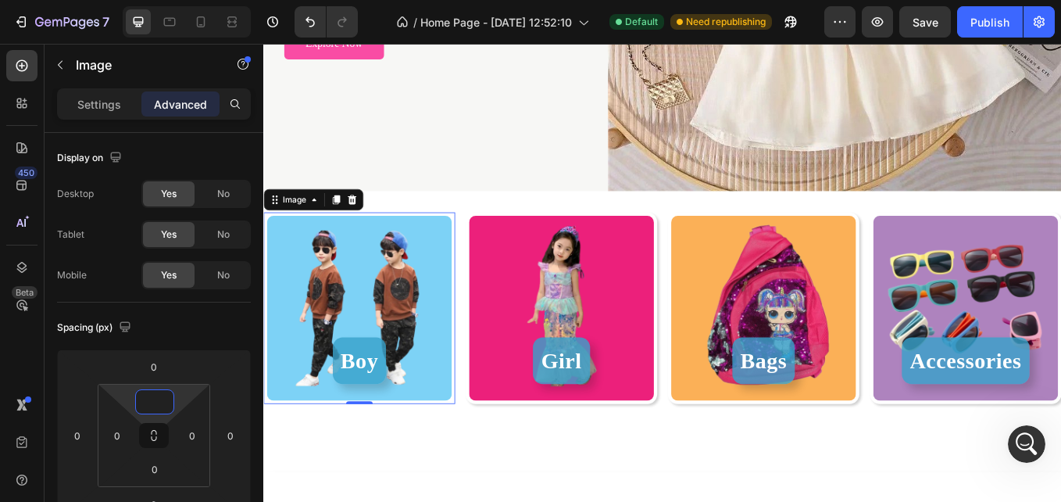
type input "0"
click at [739, 217] on div "Image 0 Boy Button Image Girl Button Image Bags Button Image Accessories Button…" at bounding box center [732, 382] width 938 height 330
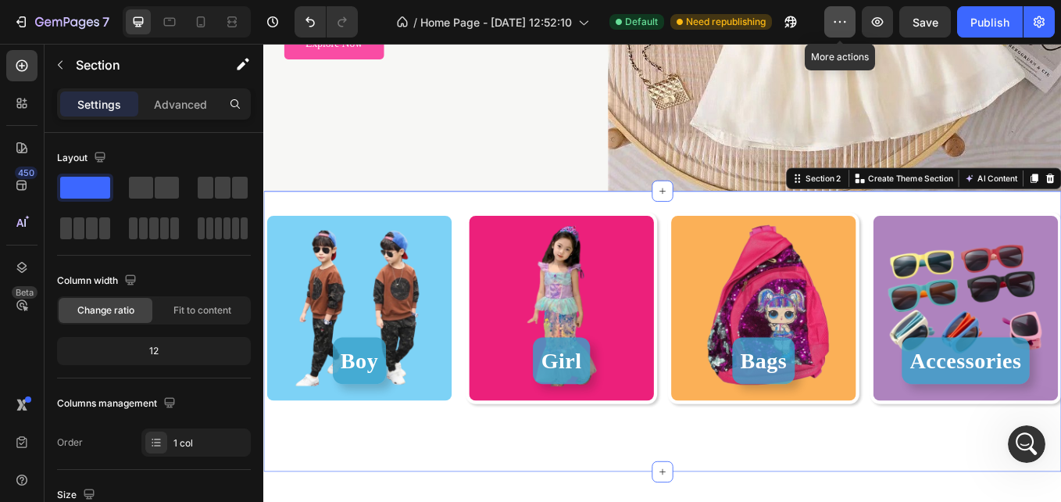
click at [827, 23] on button "button" at bounding box center [840, 21] width 31 height 31
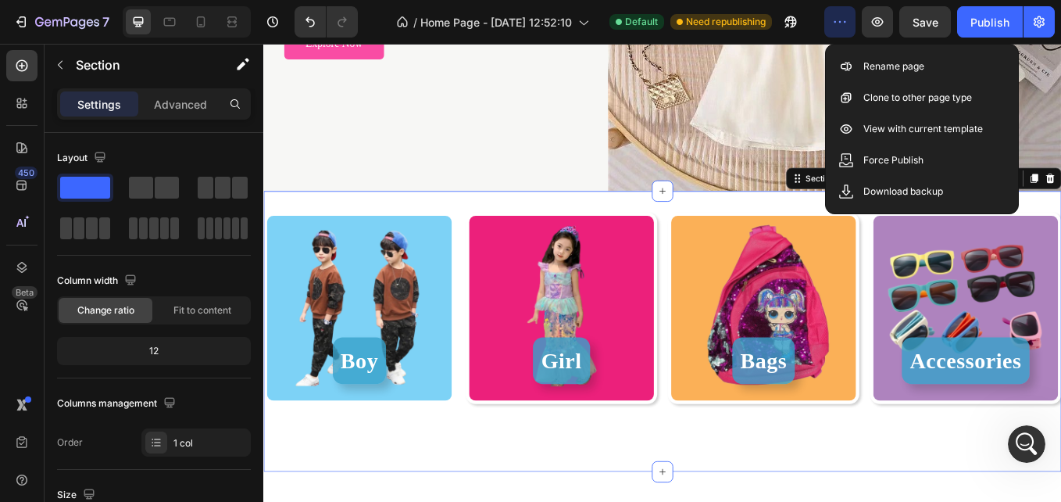
click at [420, 217] on div "Image Boy Button Image Girl Button Image Bags Button Image Accessories Button R…" at bounding box center [732, 382] width 938 height 330
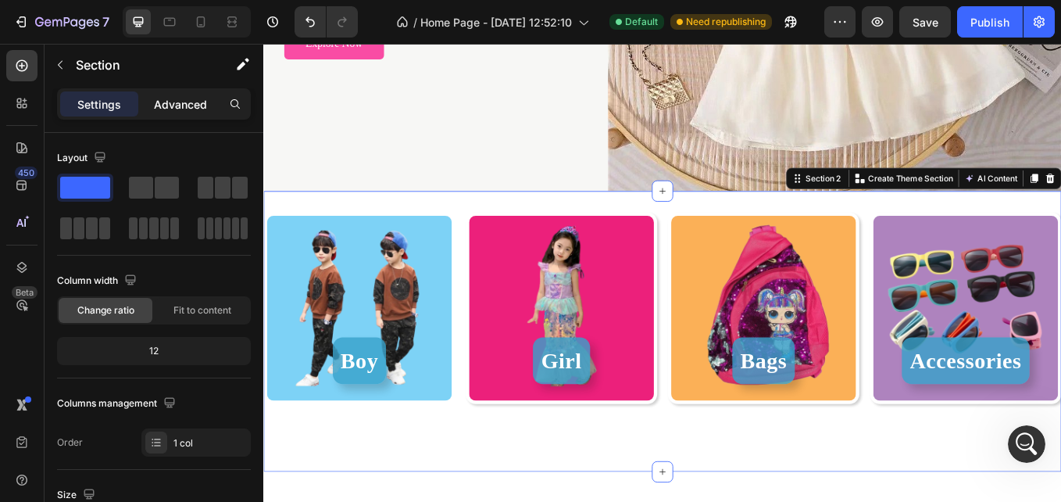
click at [190, 115] on div "Advanced" at bounding box center [180, 103] width 78 height 25
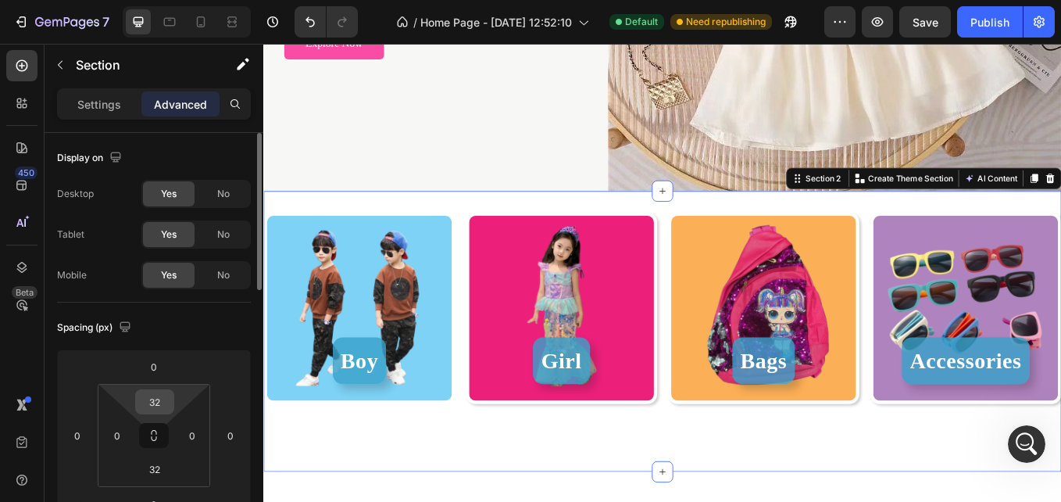
click at [161, 403] on input "32" at bounding box center [154, 401] width 31 height 23
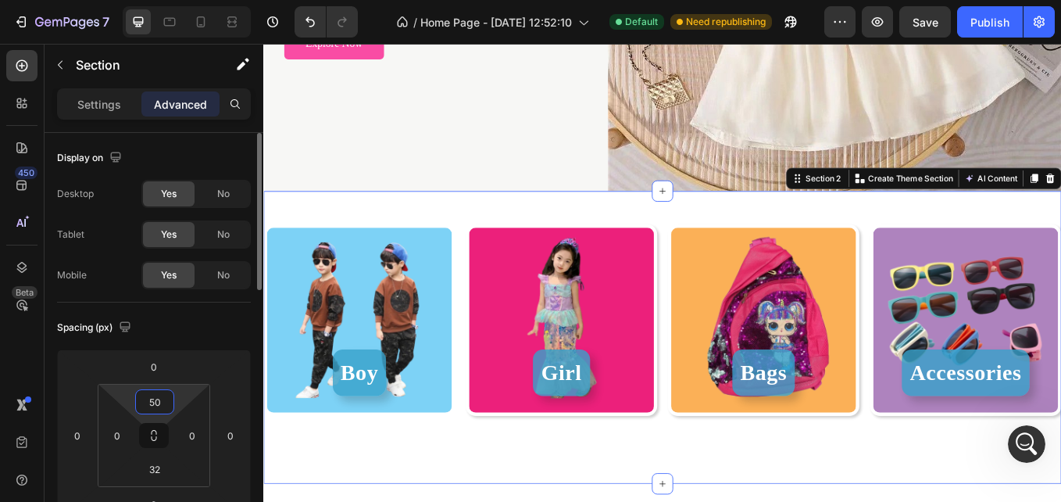
click at [161, 403] on input "50" at bounding box center [154, 401] width 31 height 23
click at [149, 403] on input "50" at bounding box center [154, 401] width 31 height 23
type input "150"
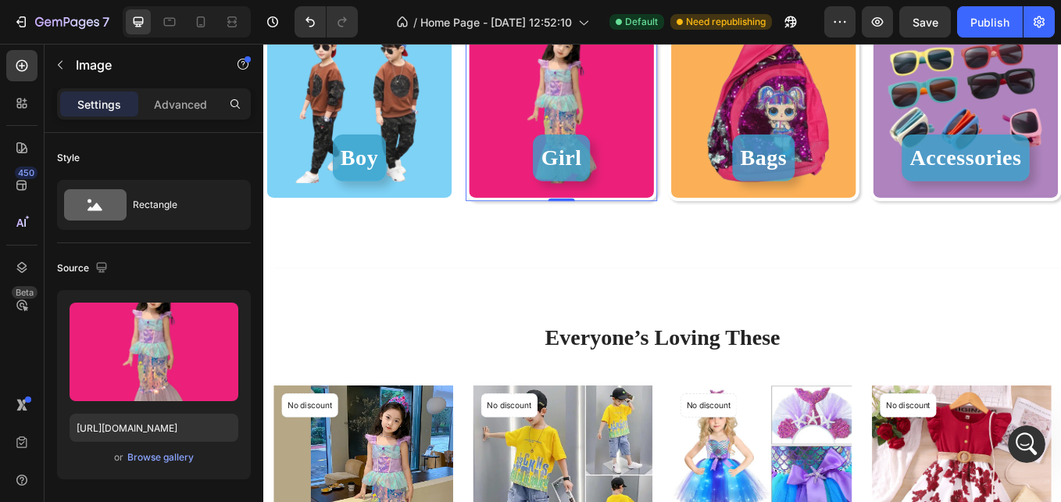
scroll to position [413, 0]
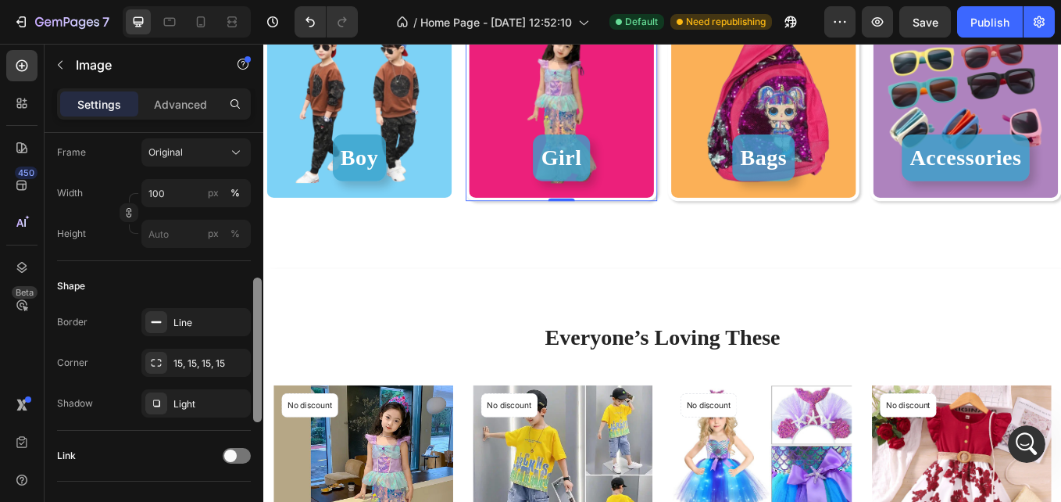
click at [258, 295] on div at bounding box center [258, 339] width 12 height 413
click at [195, 402] on div "Light" at bounding box center [196, 404] width 45 height 14
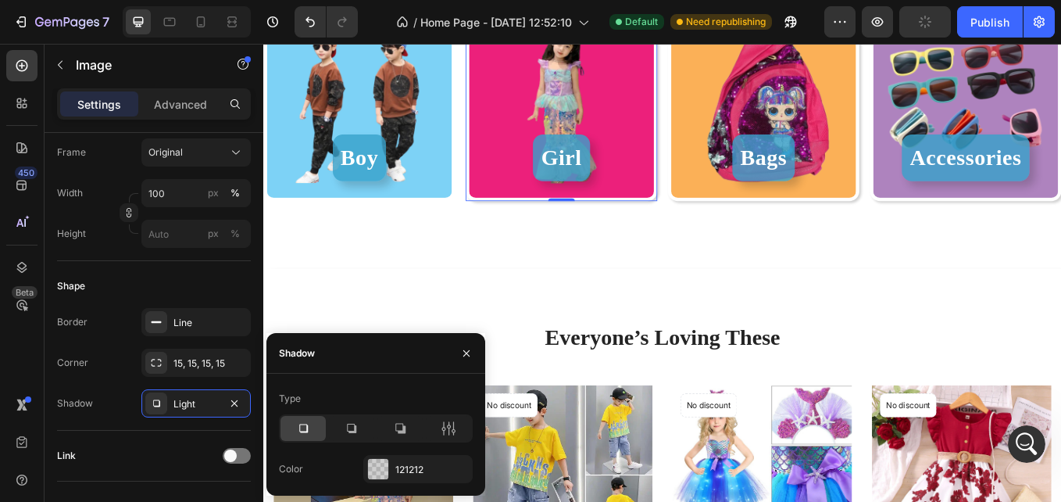
click at [313, 428] on div at bounding box center [303, 428] width 45 height 25
click at [232, 403] on icon "button" at bounding box center [234, 403] width 13 height 13
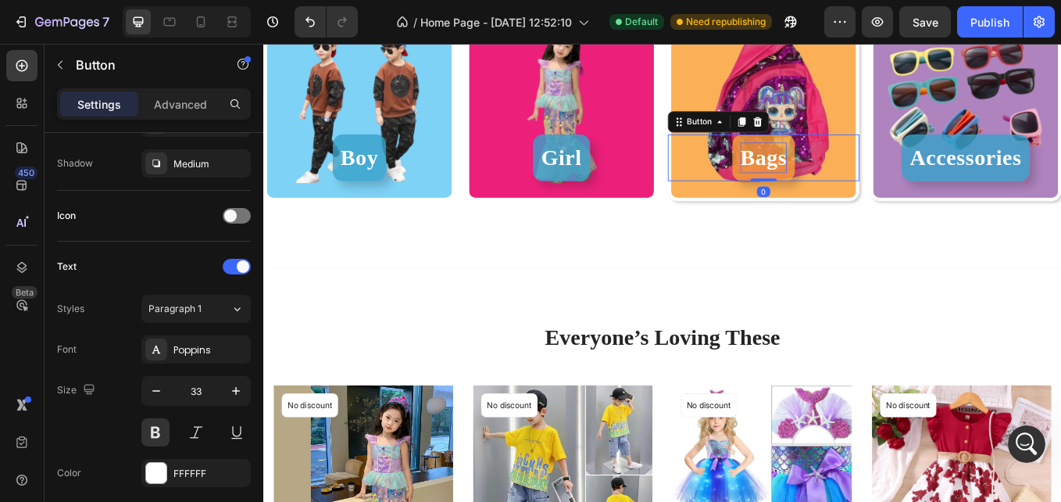
scroll to position [0, 0]
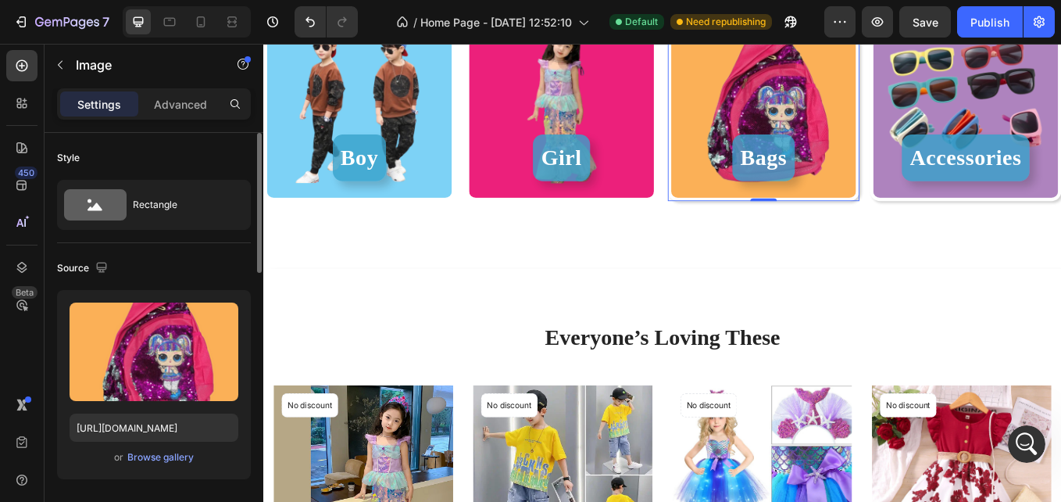
click at [882, 126] on img at bounding box center [851, 115] width 225 height 225
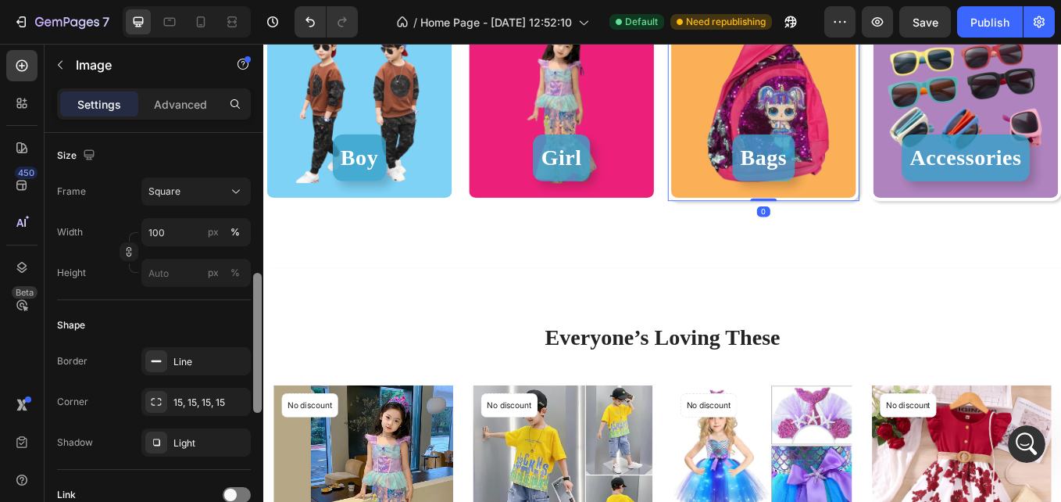
click at [253, 295] on div at bounding box center [258, 339] width 12 height 413
click at [200, 445] on div "Light" at bounding box center [196, 443] width 45 height 14
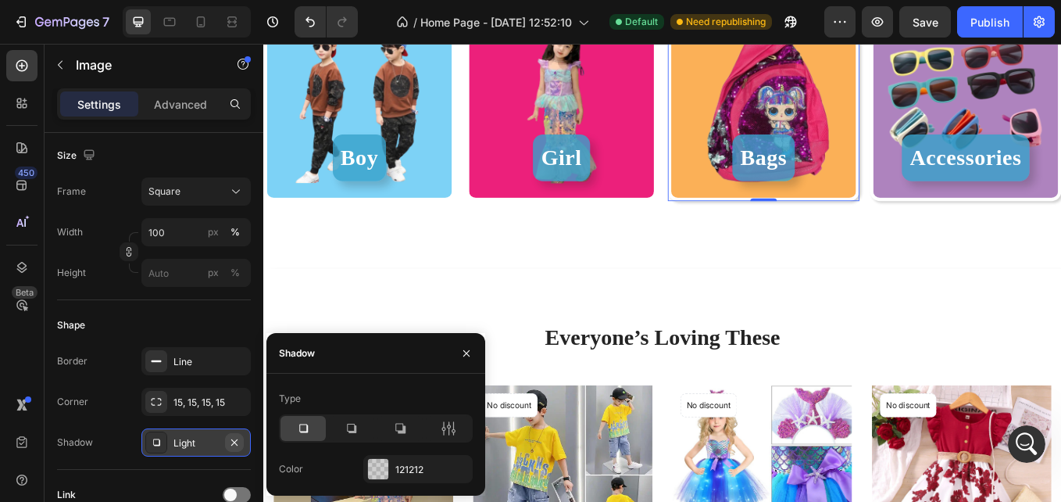
click at [232, 445] on icon "button" at bounding box center [234, 441] width 6 height 6
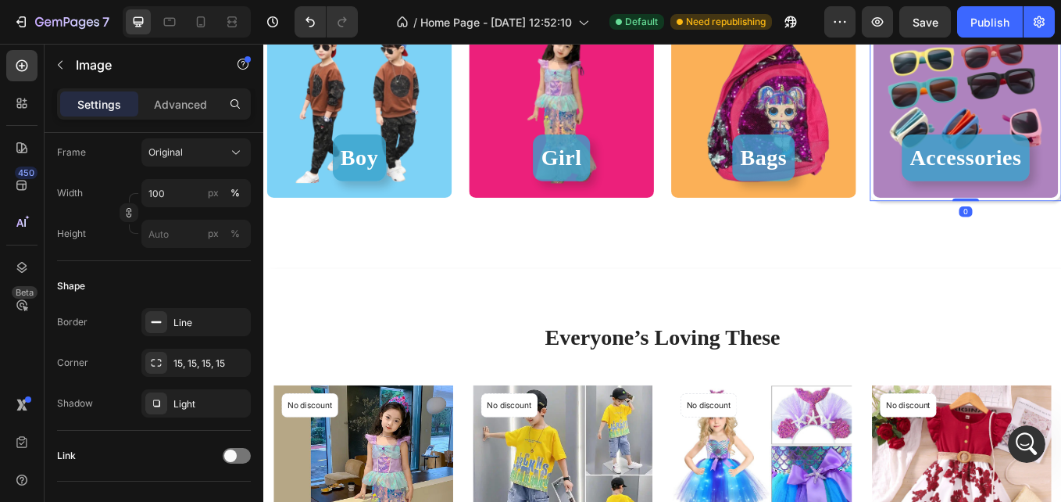
click at [213, 391] on div "Light" at bounding box center [195, 403] width 109 height 28
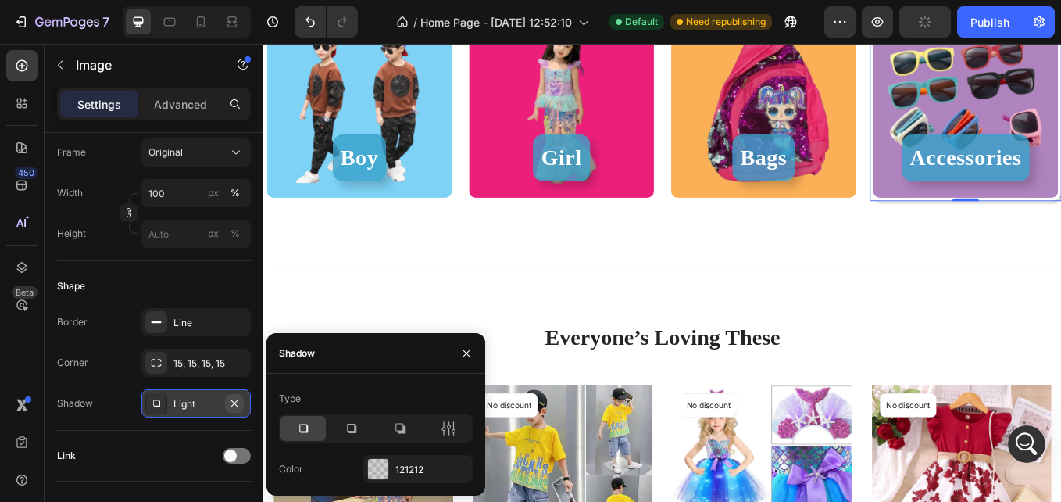
click at [228, 399] on icon "button" at bounding box center [234, 403] width 13 height 13
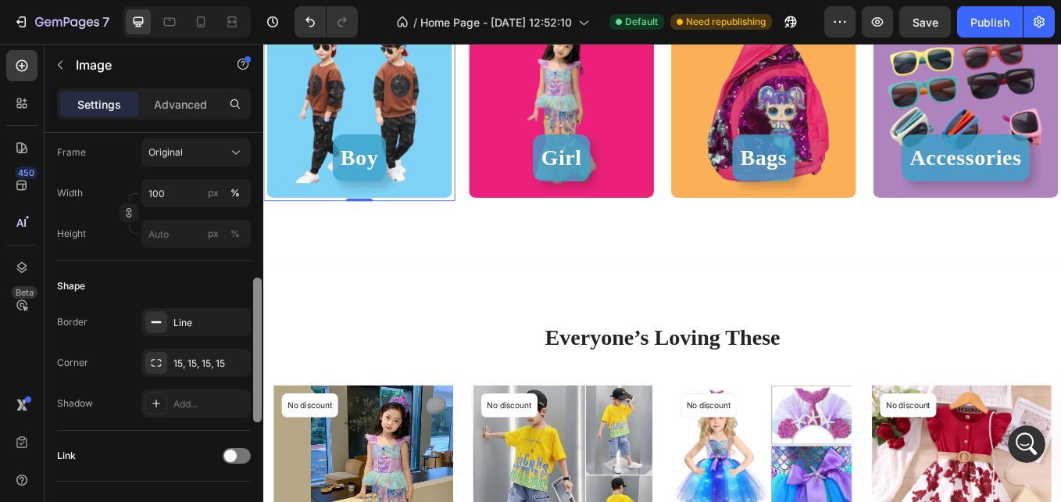
click at [255, 307] on div at bounding box center [258, 339] width 12 height 413
click at [985, 20] on div "Publish" at bounding box center [990, 22] width 39 height 16
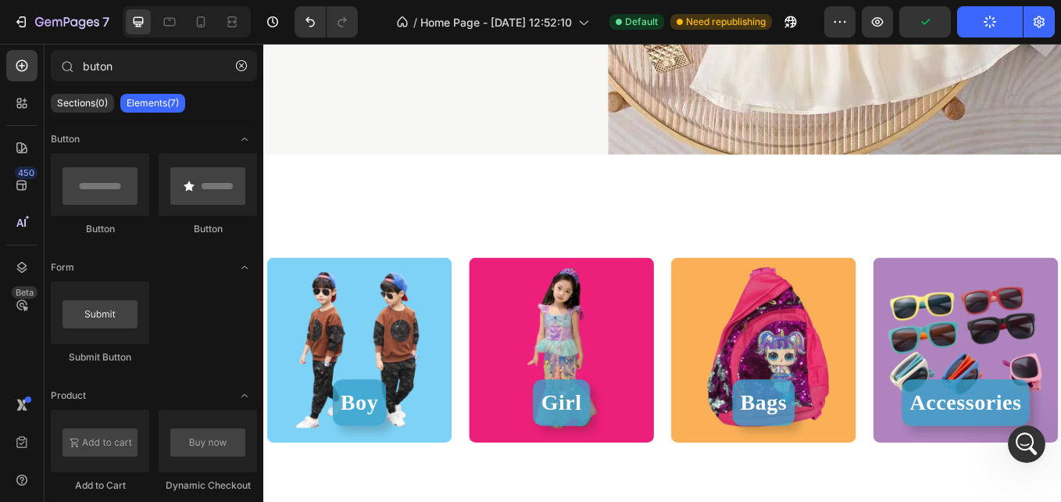
scroll to position [442, 0]
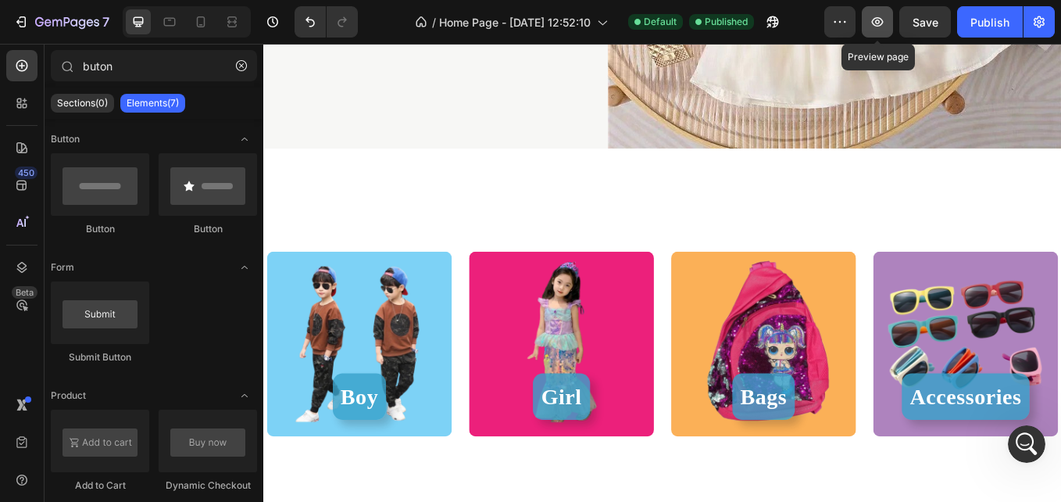
click at [884, 26] on icon "button" at bounding box center [878, 22] width 16 height 16
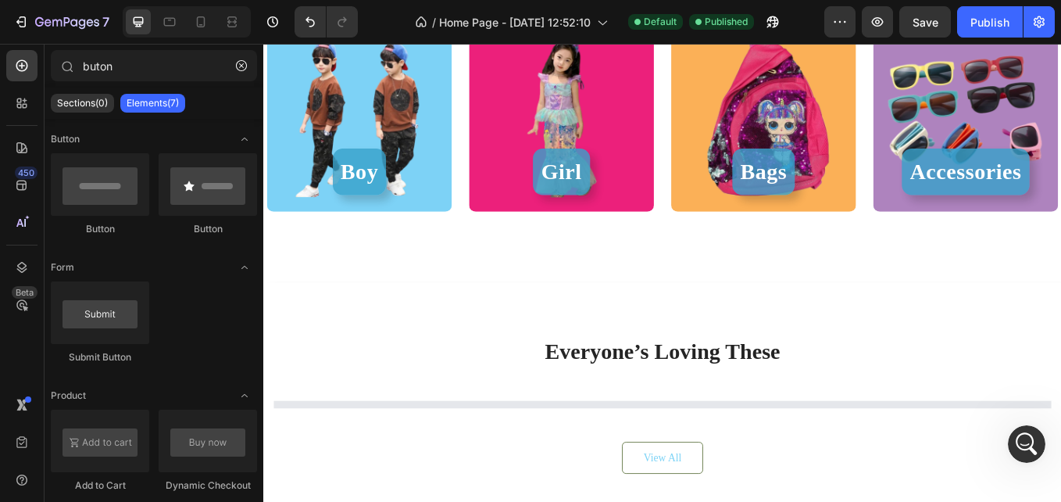
scroll to position [448, 0]
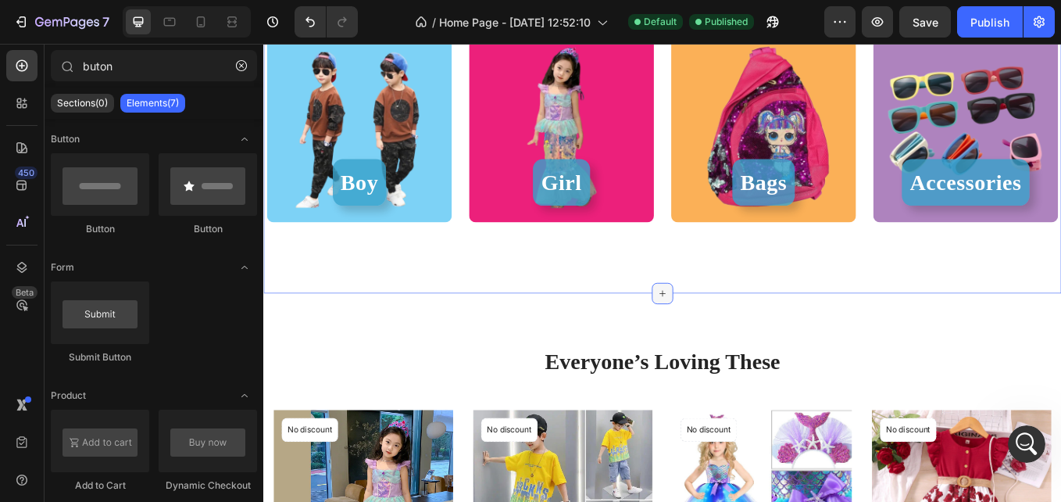
click at [728, 331] on icon at bounding box center [732, 337] width 13 height 13
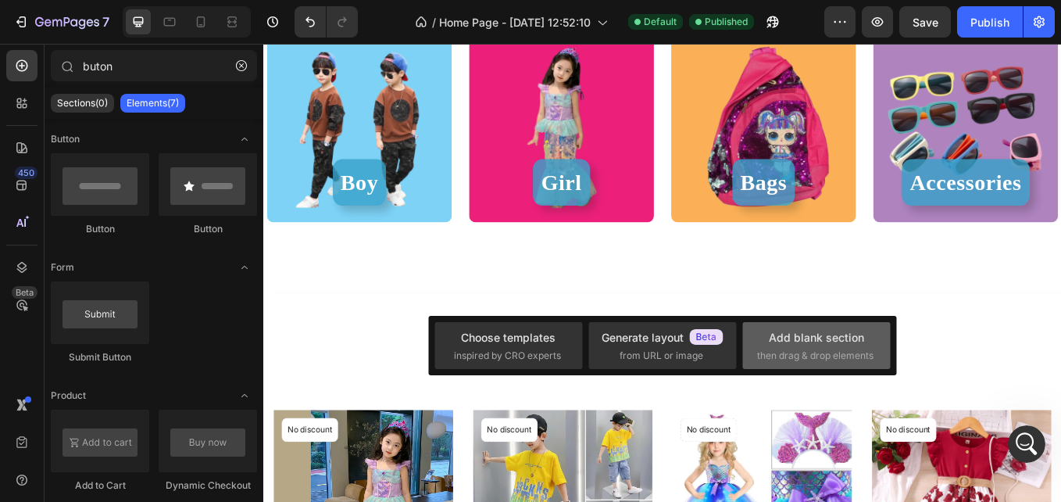
click at [805, 354] on span "then drag & drop elements" at bounding box center [815, 356] width 116 height 14
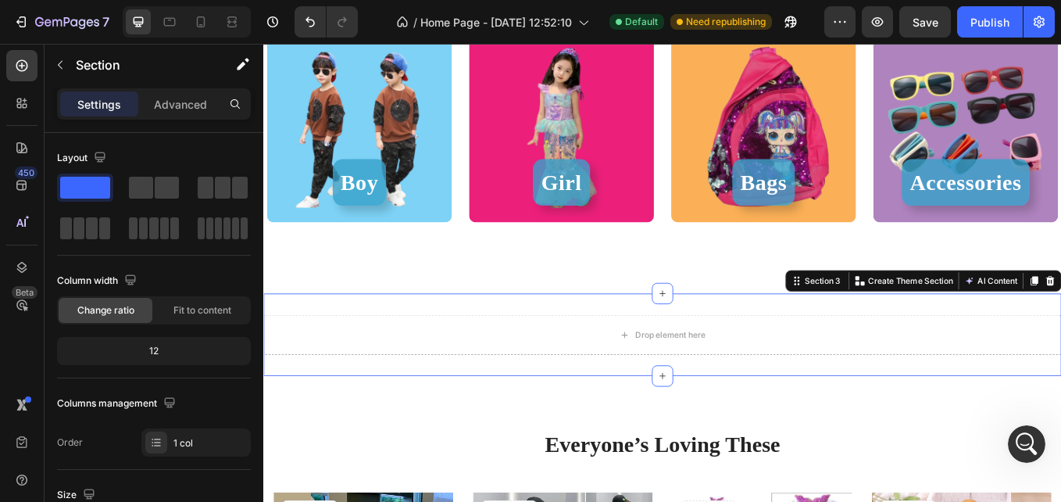
click at [1061, 387] on div "Drop element here" at bounding box center [732, 385] width 938 height 47
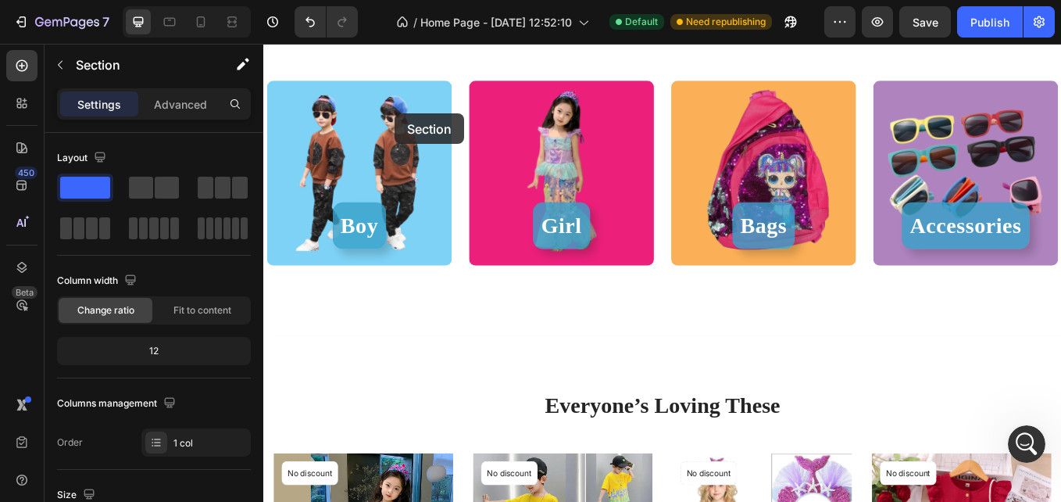
scroll to position [381, 0]
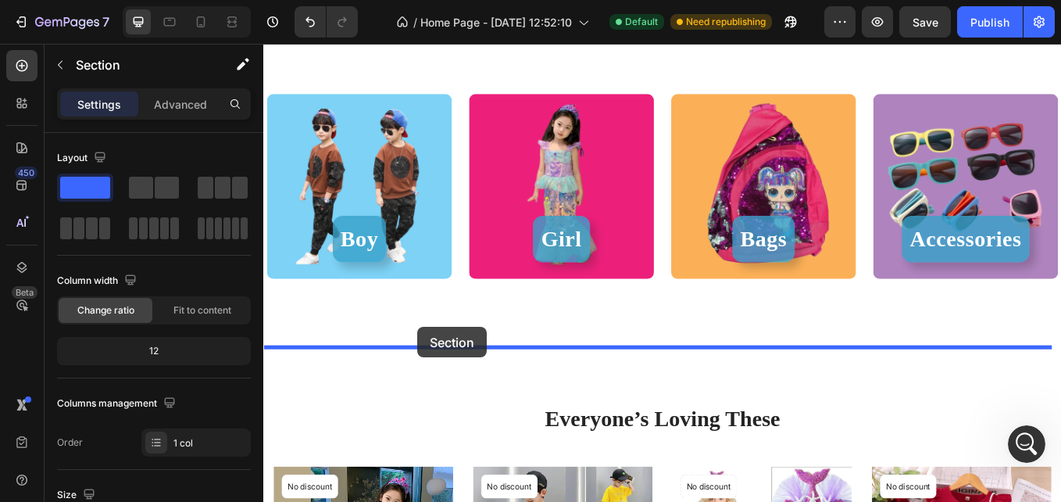
drag, startPoint x: 416, startPoint y: 219, endPoint x: 445, endPoint y: 377, distance: 160.5
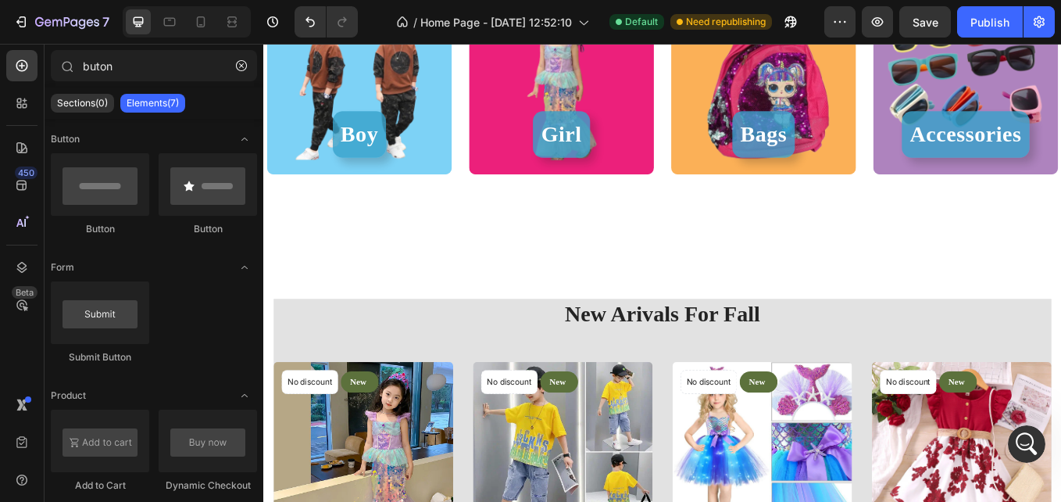
scroll to position [512, 0]
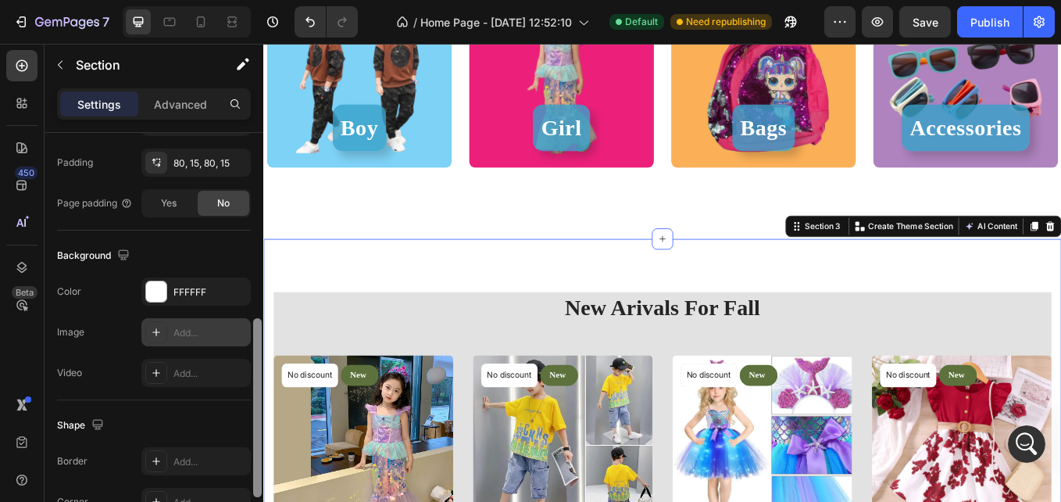
scroll to position [416, 0]
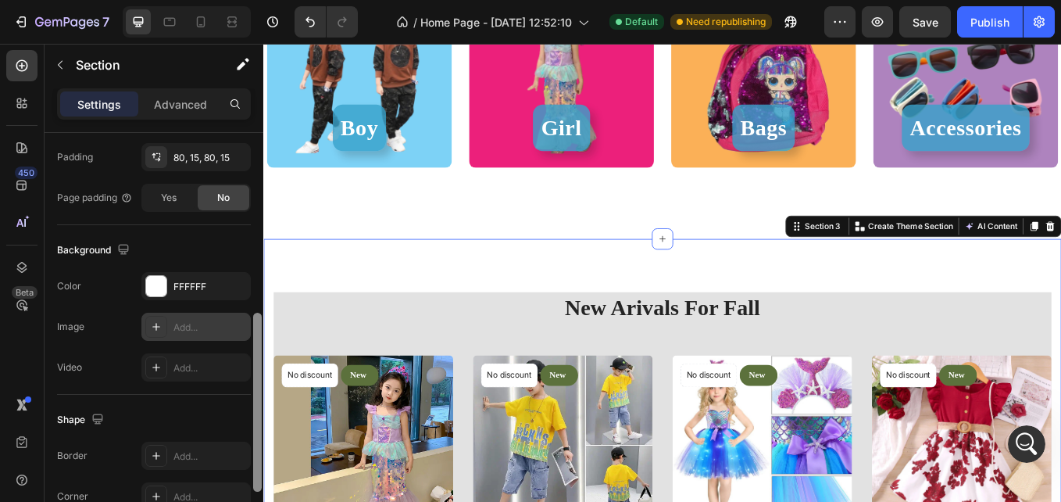
drag, startPoint x: 257, startPoint y: 159, endPoint x: 248, endPoint y: 340, distance: 180.8
click at [248, 340] on div "Layout Column width Change ratio Fit to content 12 Columns management Order 1 c…" at bounding box center [154, 339] width 219 height 413
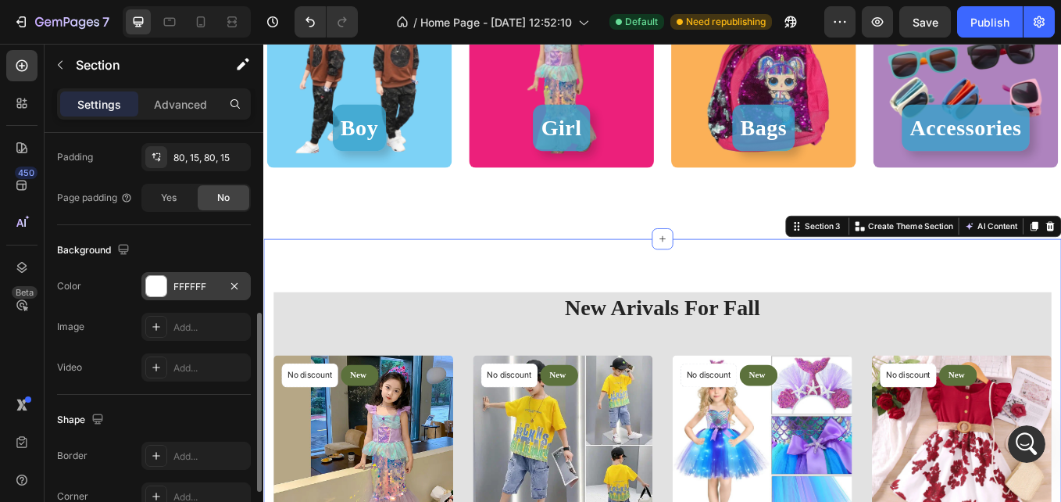
click at [178, 288] on div "FFFFFF" at bounding box center [196, 287] width 45 height 14
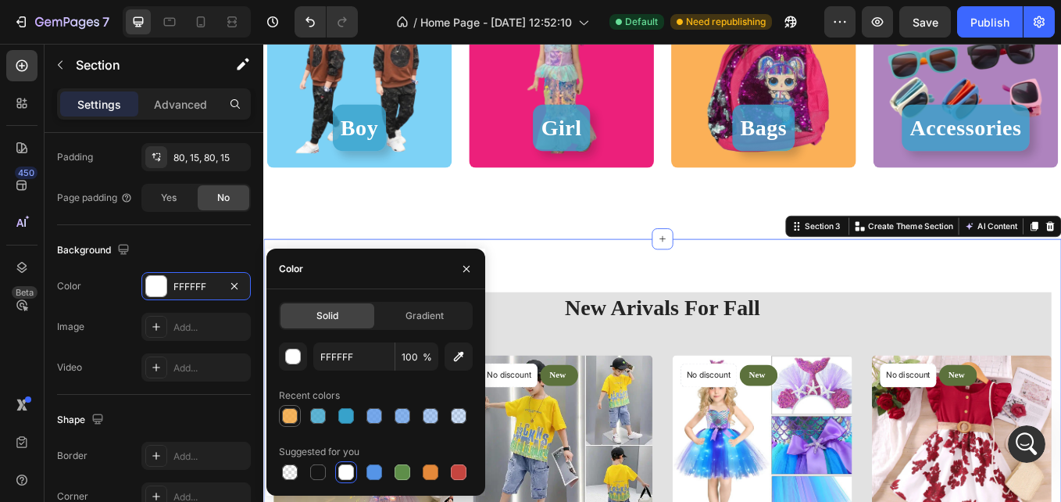
click at [286, 421] on div at bounding box center [290, 416] width 16 height 16
type input "F4A236"
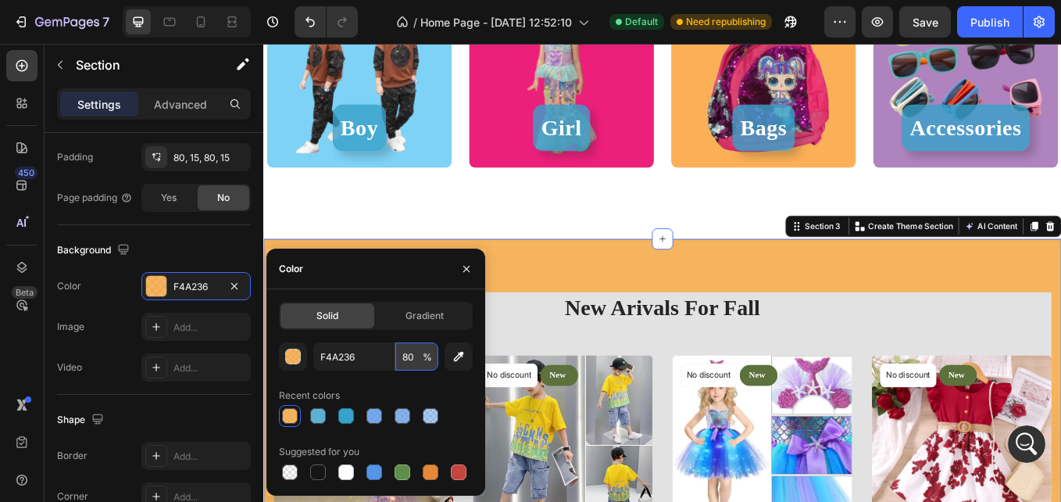
click at [417, 358] on input "80" at bounding box center [417, 356] width 43 height 28
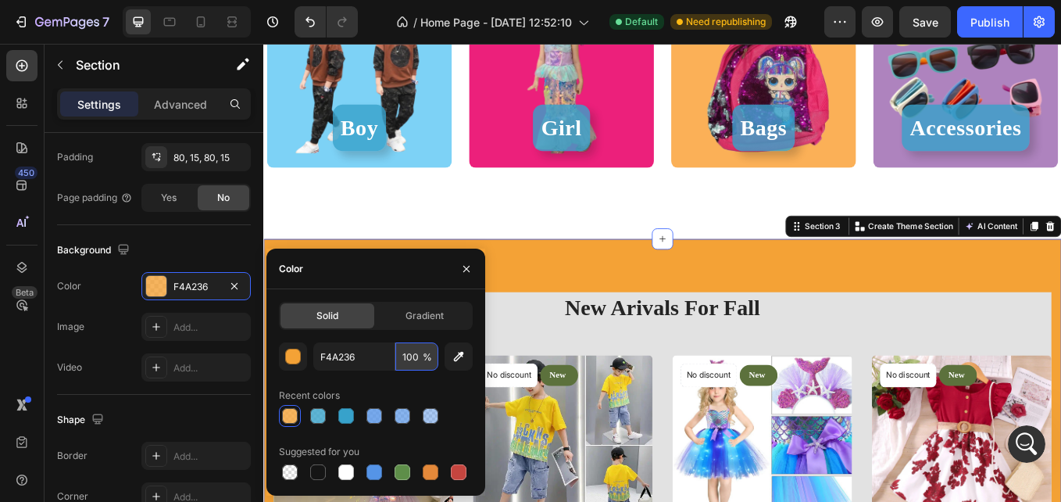
type input "100"
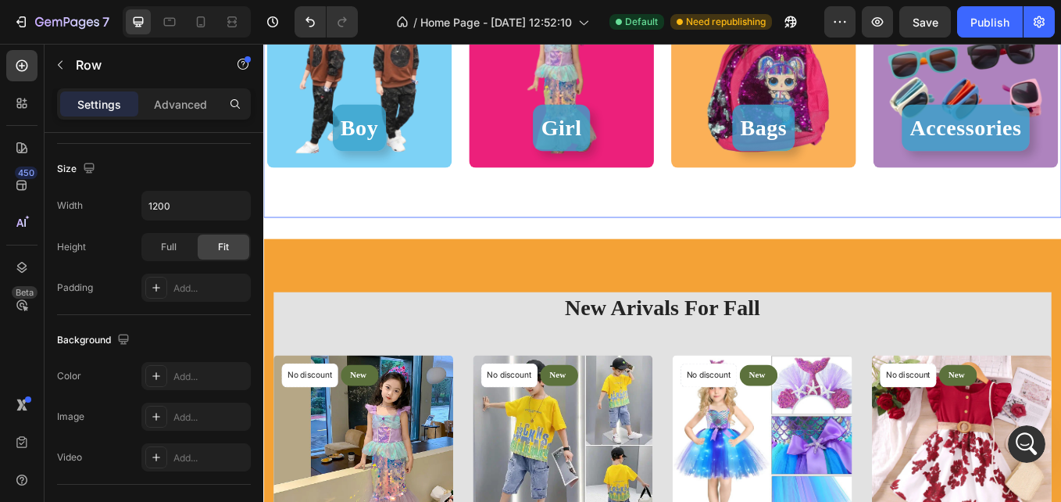
click at [631, 242] on div "Image Girl Button" at bounding box center [613, 108] width 225 height 280
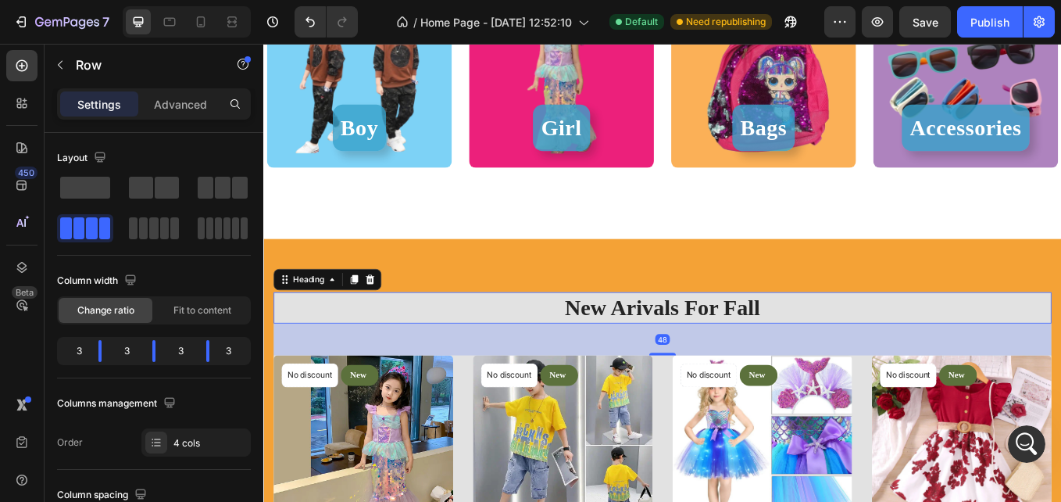
click at [676, 366] on p "New Arivals For Fall" at bounding box center [732, 354] width 911 height 34
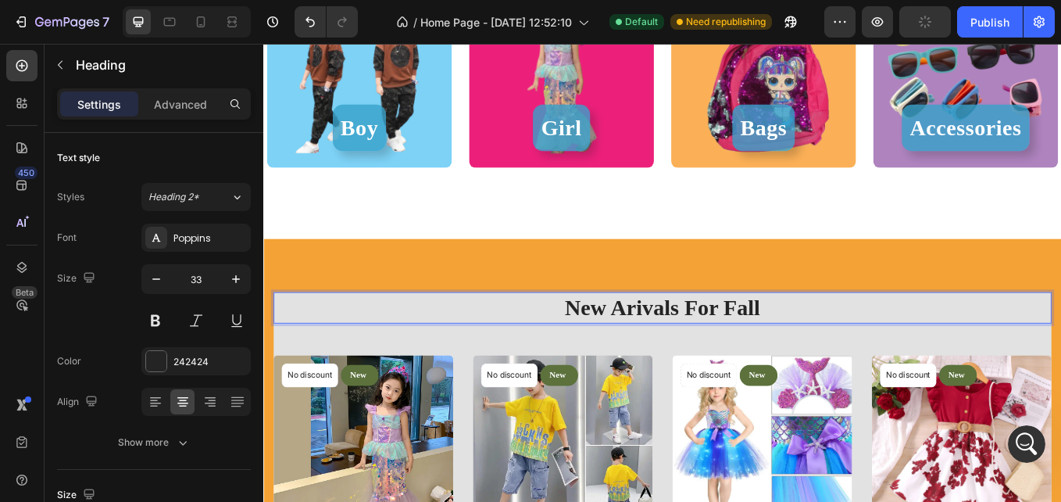
click at [687, 354] on p "New Arivals For Fall" at bounding box center [732, 354] width 911 height 34
click at [699, 355] on p "New Arivals For Fall" at bounding box center [732, 354] width 911 height 34
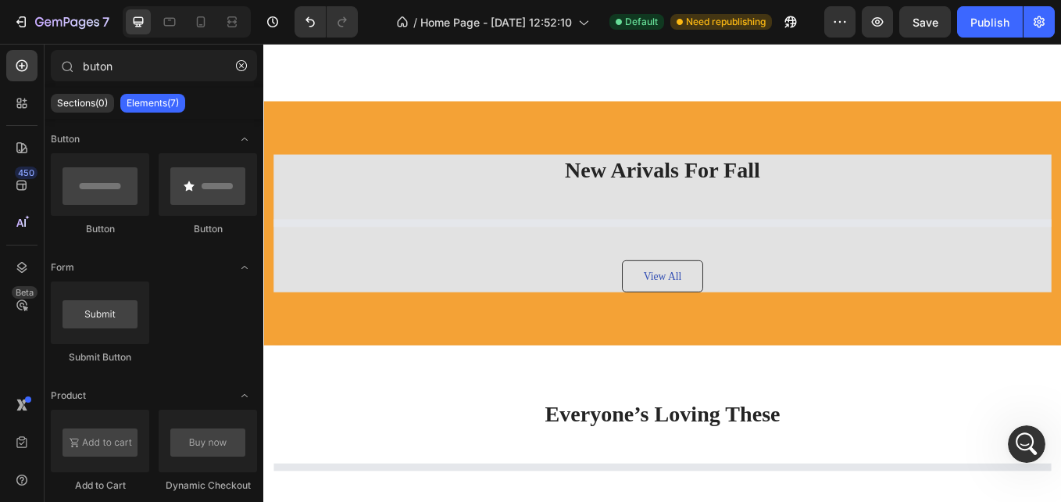
scroll to position [779, 0]
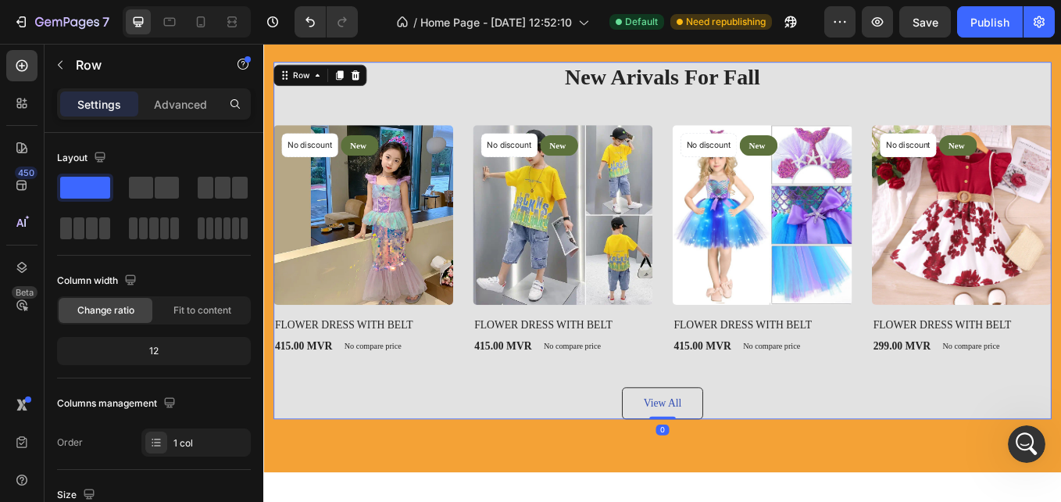
click at [975, 114] on div "New Arivals For Fall Heading No discount Not be displayed when published Produc…" at bounding box center [732, 275] width 915 height 420
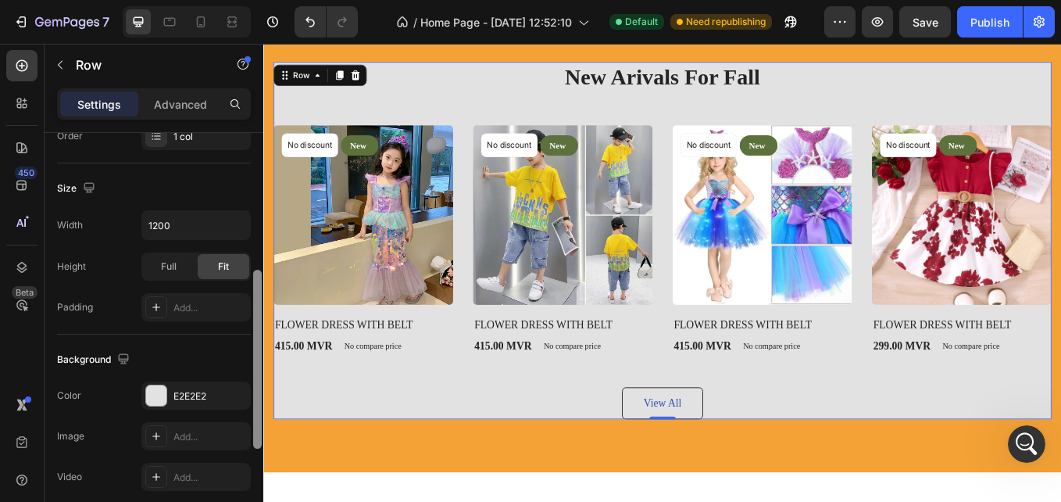
drag, startPoint x: 256, startPoint y: 187, endPoint x: 252, endPoint y: 321, distance: 134.5
click at [252, 321] on div at bounding box center [258, 342] width 12 height 413
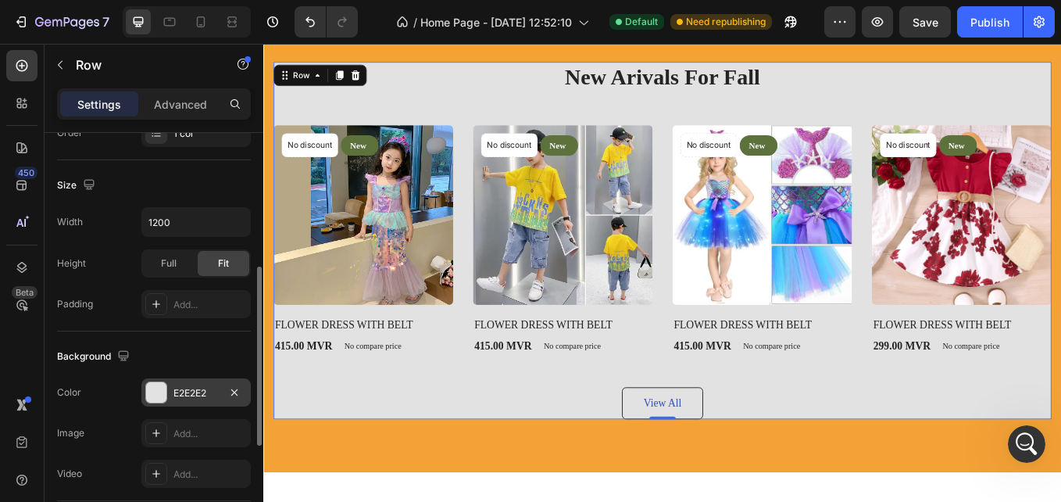
click at [202, 379] on div "E2E2E2" at bounding box center [195, 392] width 109 height 28
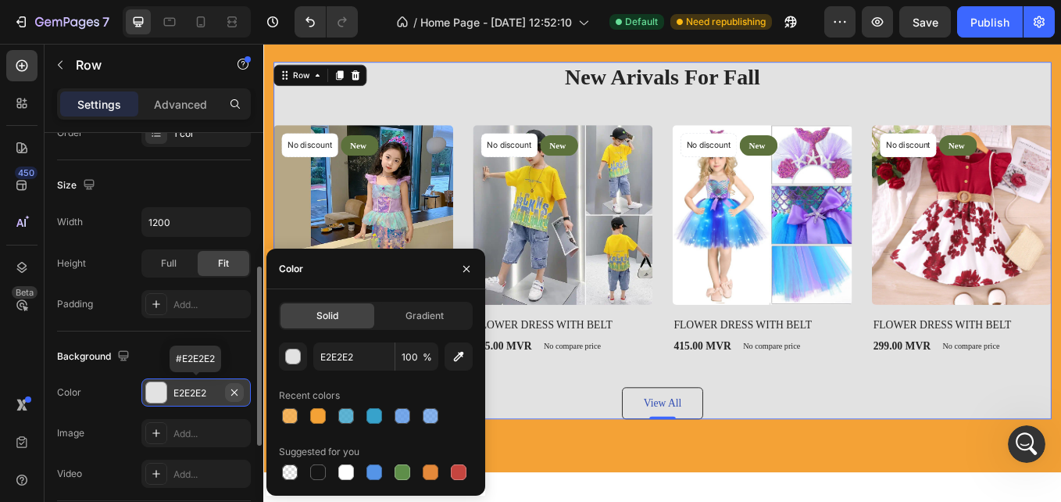
click at [232, 388] on icon "button" at bounding box center [234, 392] width 13 height 13
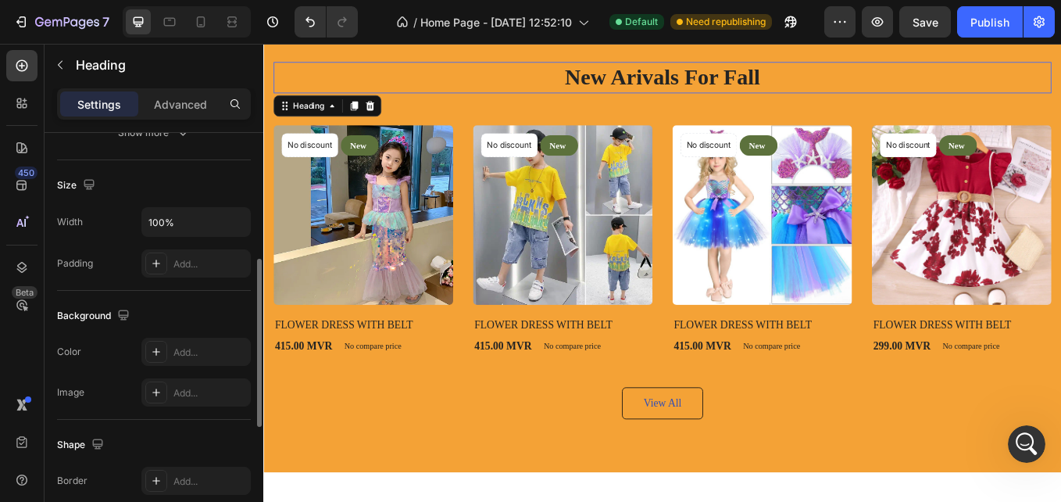
click at [696, 84] on p "New Arivals For Fall" at bounding box center [732, 83] width 911 height 34
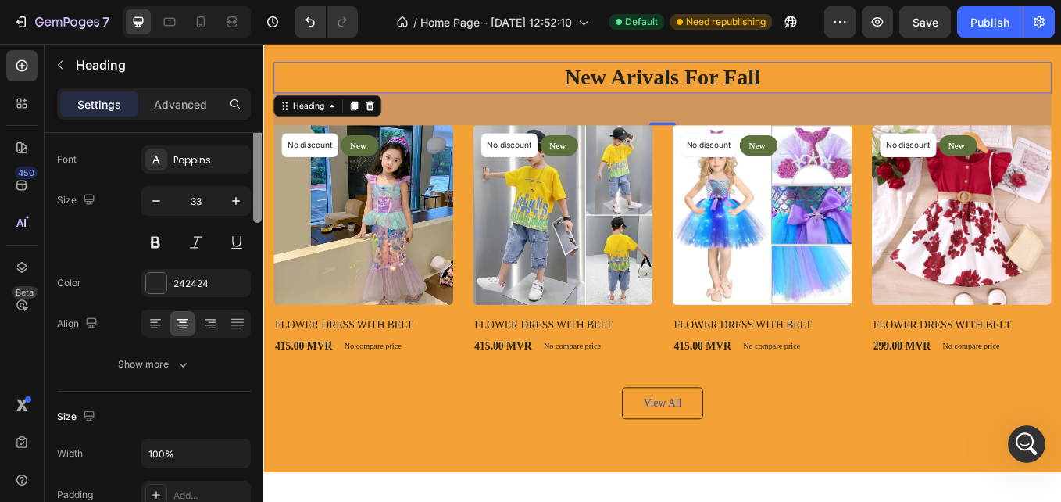
drag, startPoint x: 256, startPoint y: 170, endPoint x: 260, endPoint y: 213, distance: 42.3
click at [260, 213] on div at bounding box center [257, 139] width 9 height 168
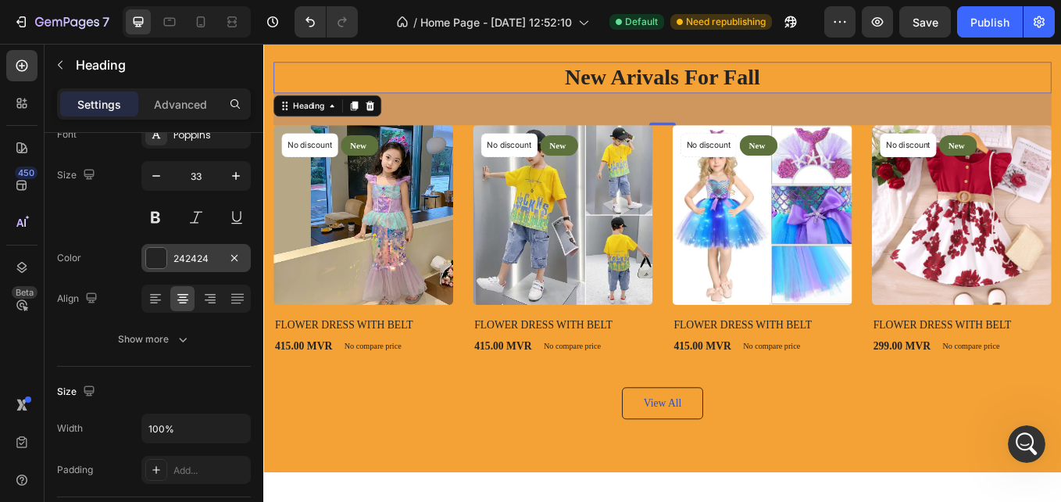
click at [211, 252] on div "242424" at bounding box center [196, 259] width 45 height 14
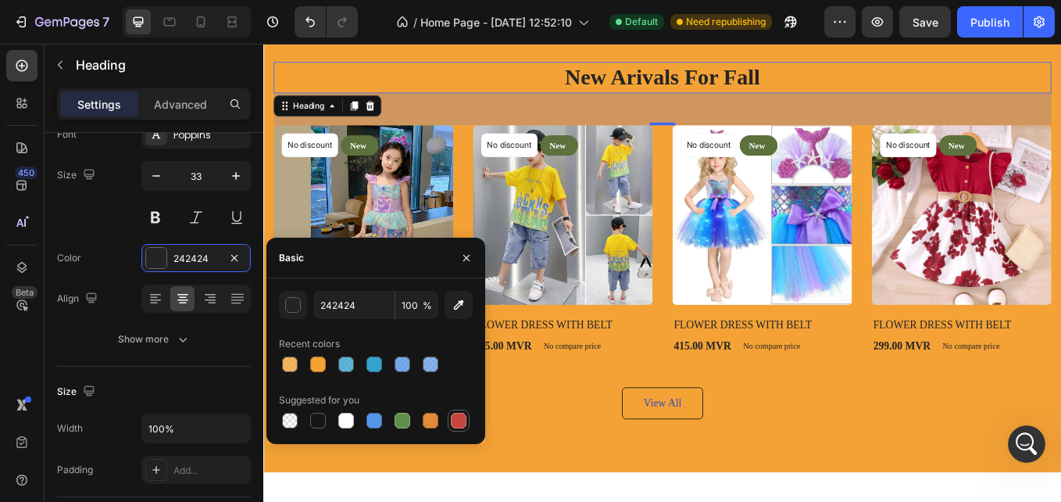
click at [465, 418] on div at bounding box center [459, 421] width 16 height 16
type input "C5453F"
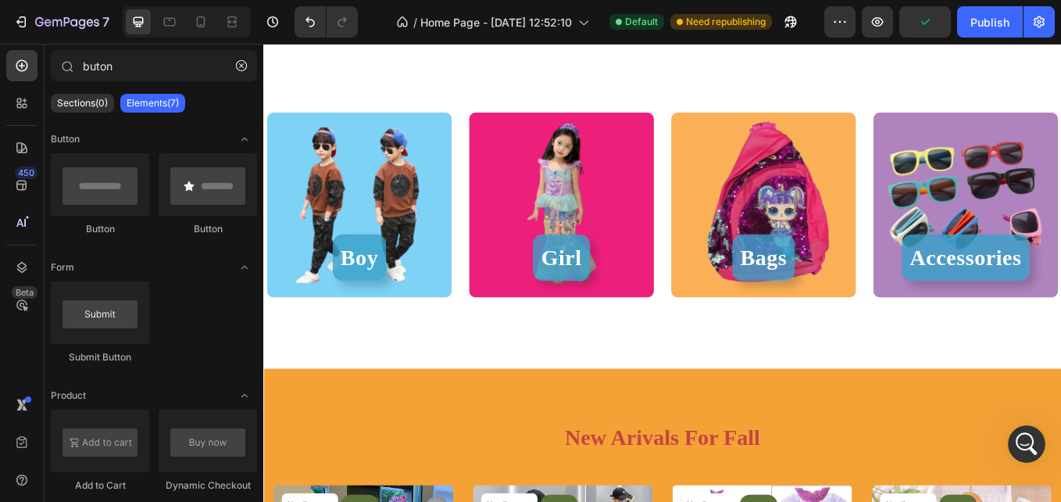
scroll to position [260, 0]
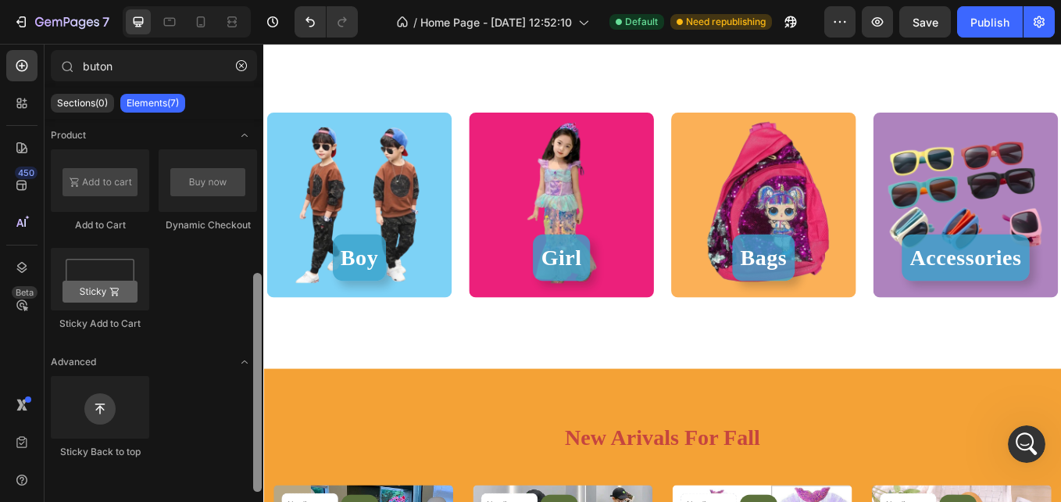
drag, startPoint x: 262, startPoint y: 220, endPoint x: 256, endPoint y: 272, distance: 51.9
click at [256, 272] on div at bounding box center [258, 305] width 12 height 373
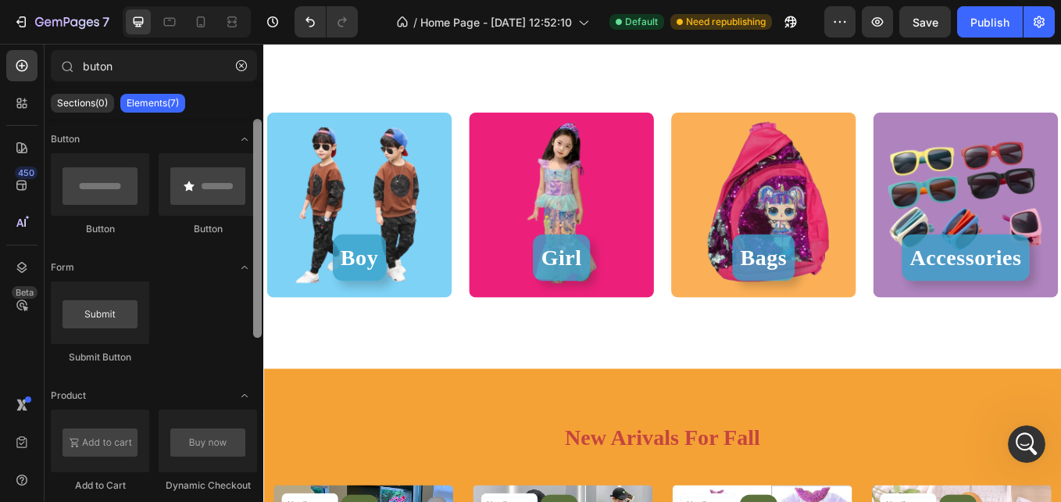
click at [256, 272] on div at bounding box center [258, 305] width 12 height 373
drag, startPoint x: 256, startPoint y: 272, endPoint x: 237, endPoint y: 201, distance: 73.8
click at [237, 201] on div "Button Button Button Form Submit Button Product Add to Cart Dynamic Checkout St…" at bounding box center [154, 305] width 219 height 373
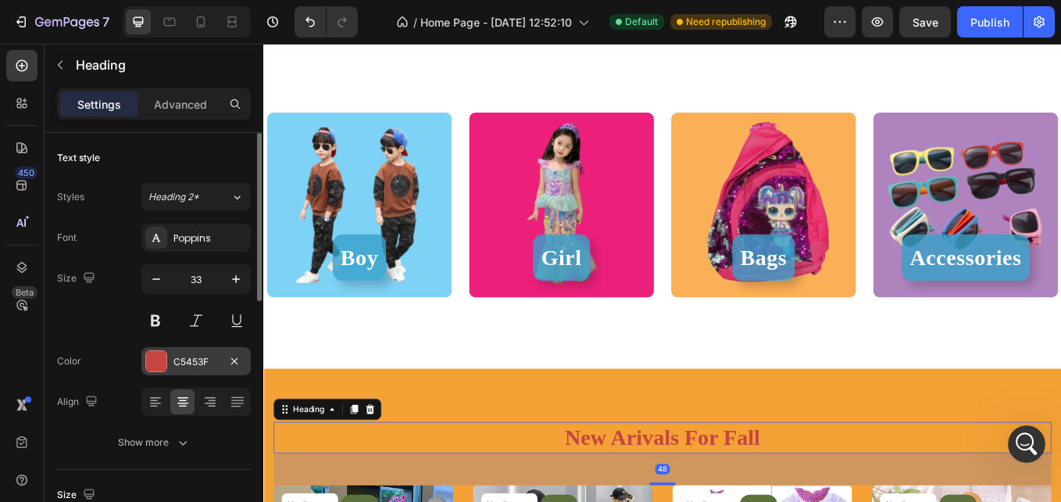
click at [203, 367] on div "C5453F" at bounding box center [196, 362] width 45 height 14
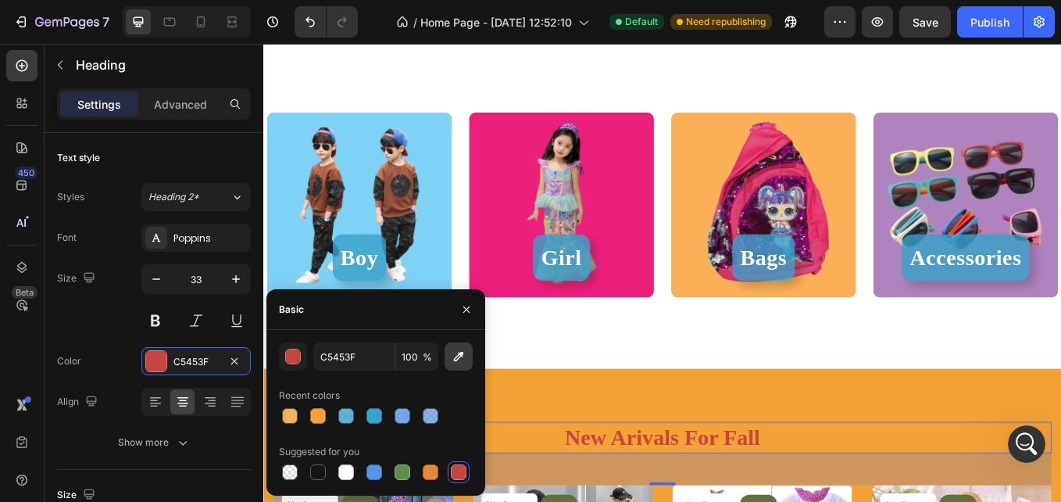
click at [460, 353] on icon "button" at bounding box center [459, 357] width 16 height 16
type input "EC207C"
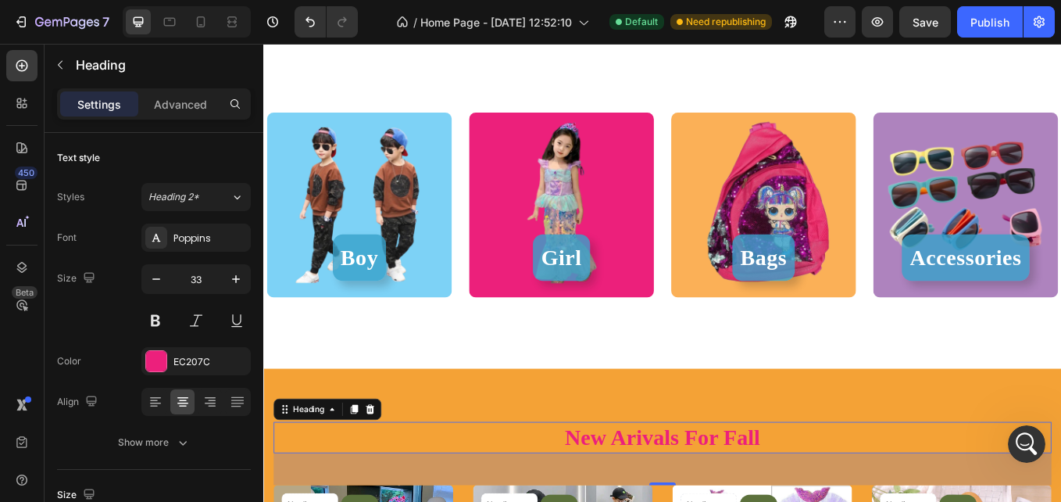
click at [25, 378] on div "450 Beta" at bounding box center [21, 219] width 31 height 339
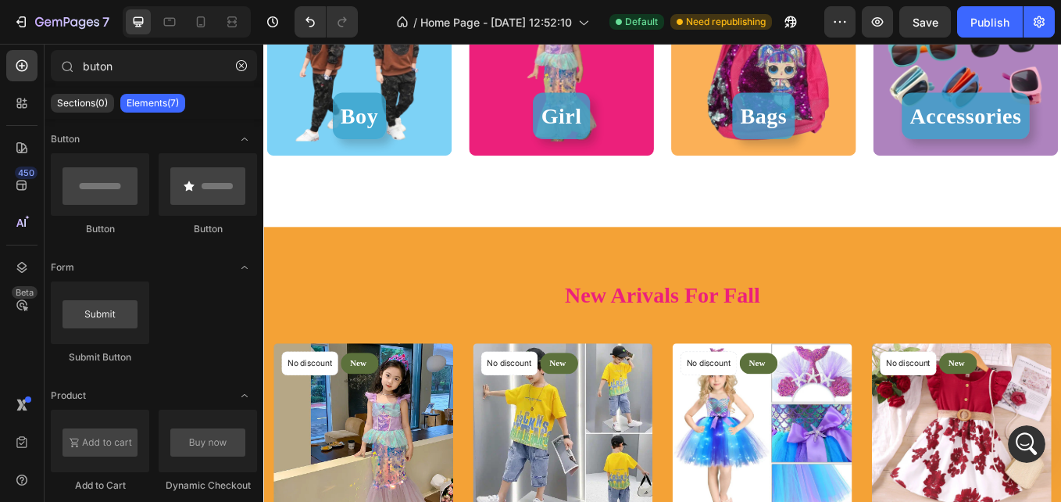
scroll to position [541, 0]
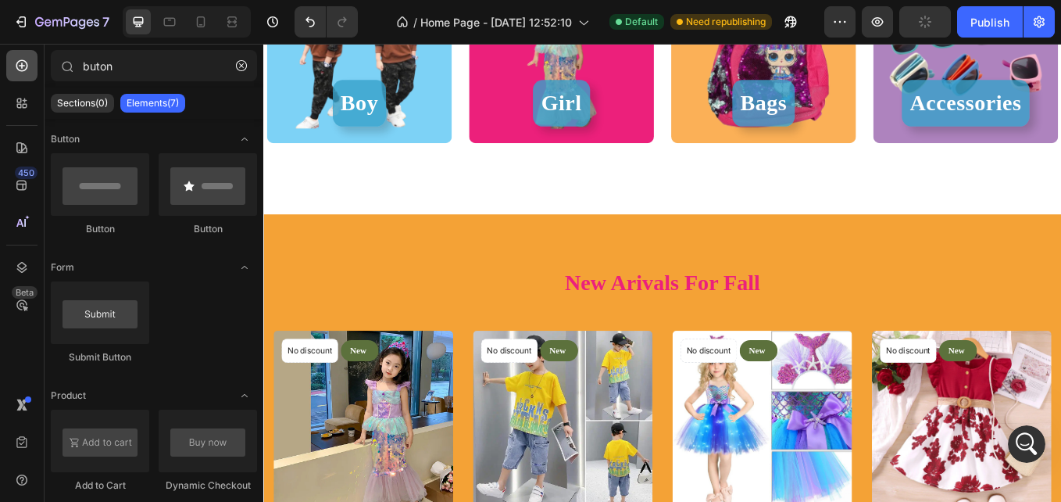
click at [24, 60] on icon at bounding box center [22, 66] width 16 height 16
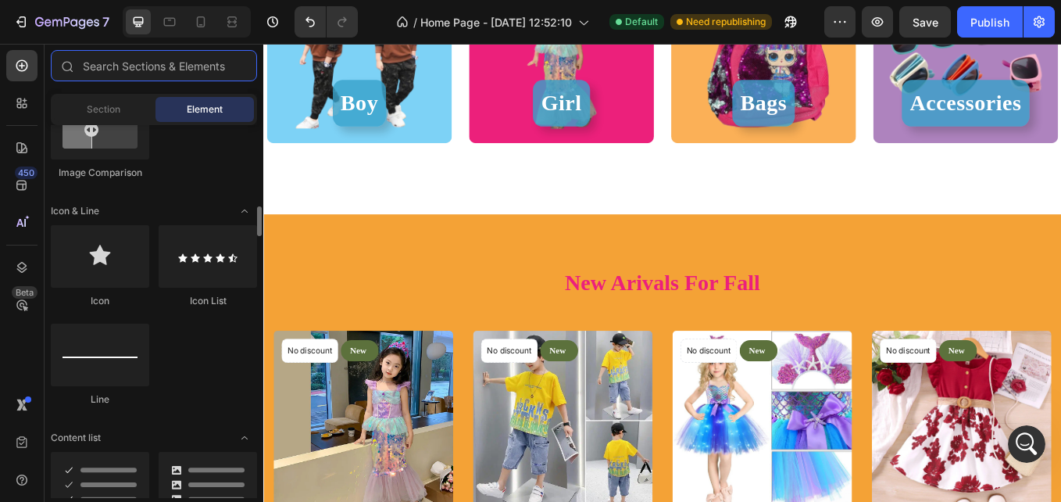
scroll to position [954, 0]
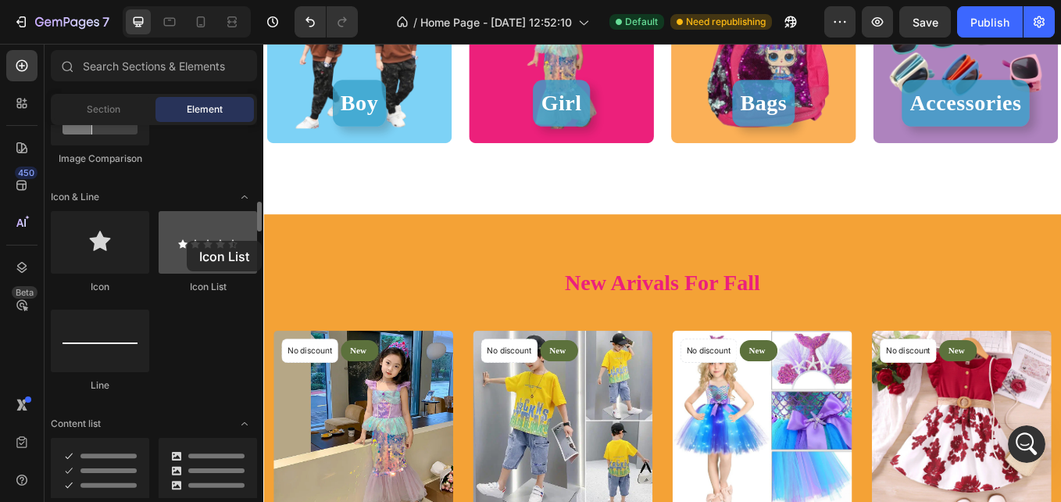
click at [187, 241] on div at bounding box center [208, 242] width 98 height 63
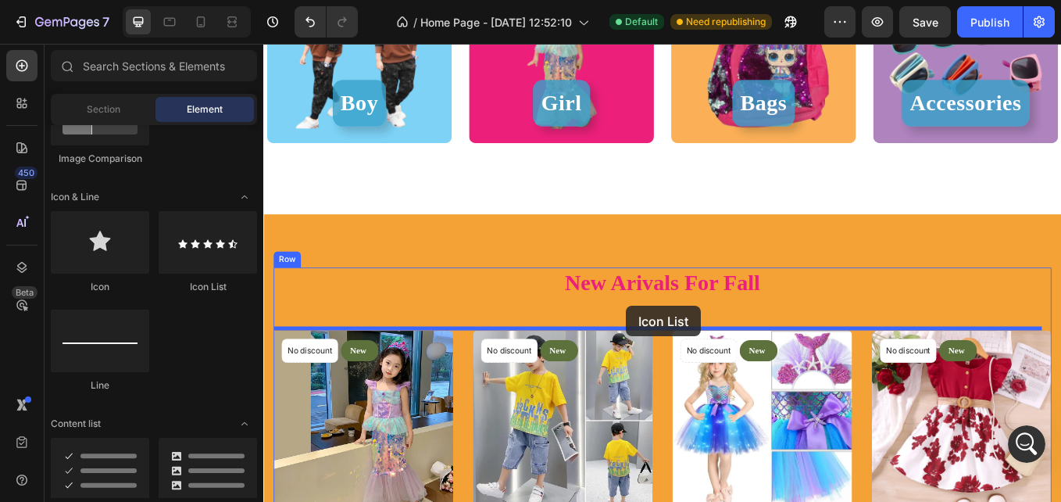
drag, startPoint x: 464, startPoint y: 289, endPoint x: 689, endPoint y: 352, distance: 234.4
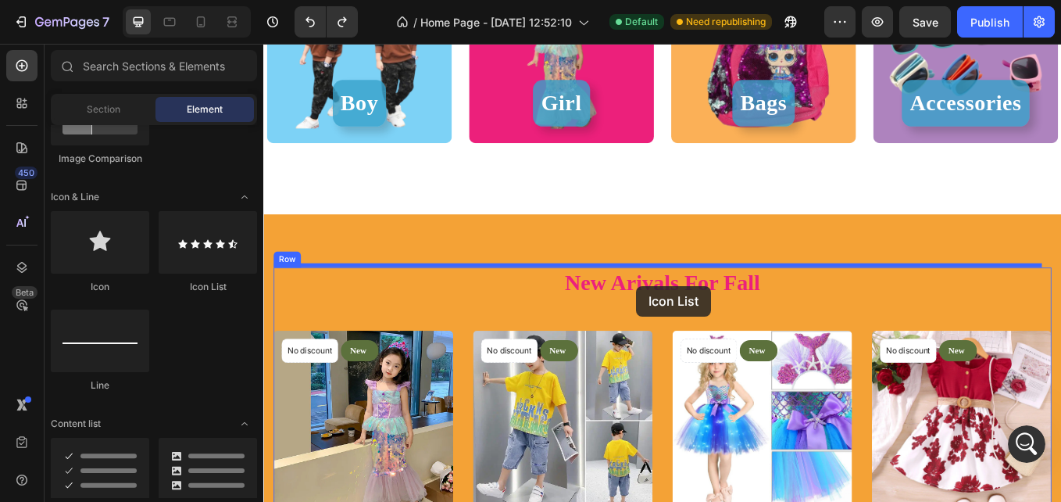
drag, startPoint x: 472, startPoint y: 296, endPoint x: 702, endPoint y: 328, distance: 232.0
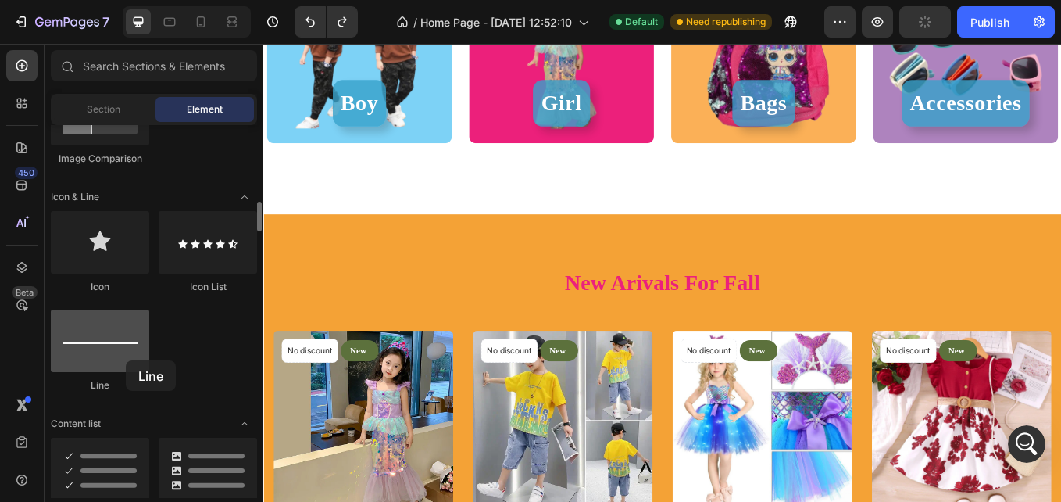
click at [126, 360] on div at bounding box center [100, 341] width 98 height 63
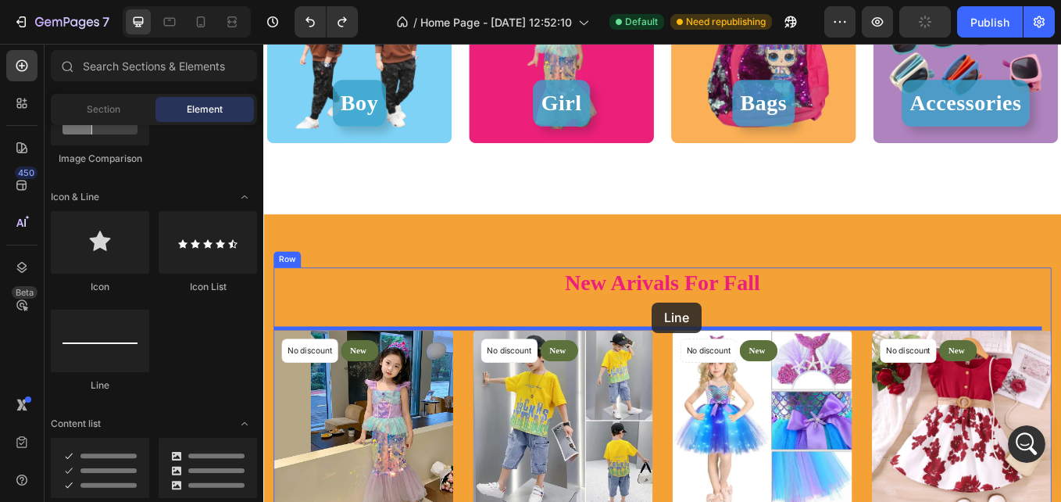
drag, startPoint x: 389, startPoint y: 404, endPoint x: 720, endPoint y: 348, distance: 335.4
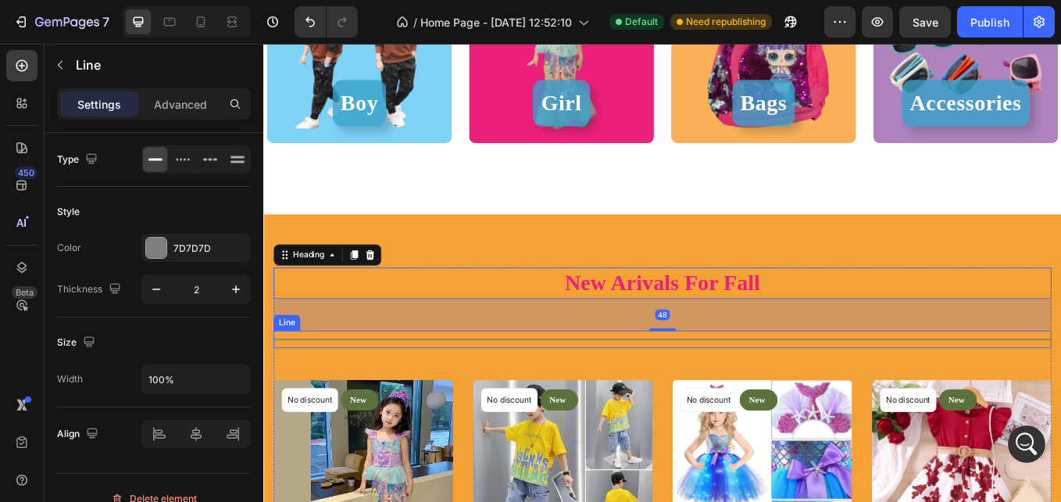
click at [1038, 391] on div "Title Line" at bounding box center [732, 391] width 915 height 20
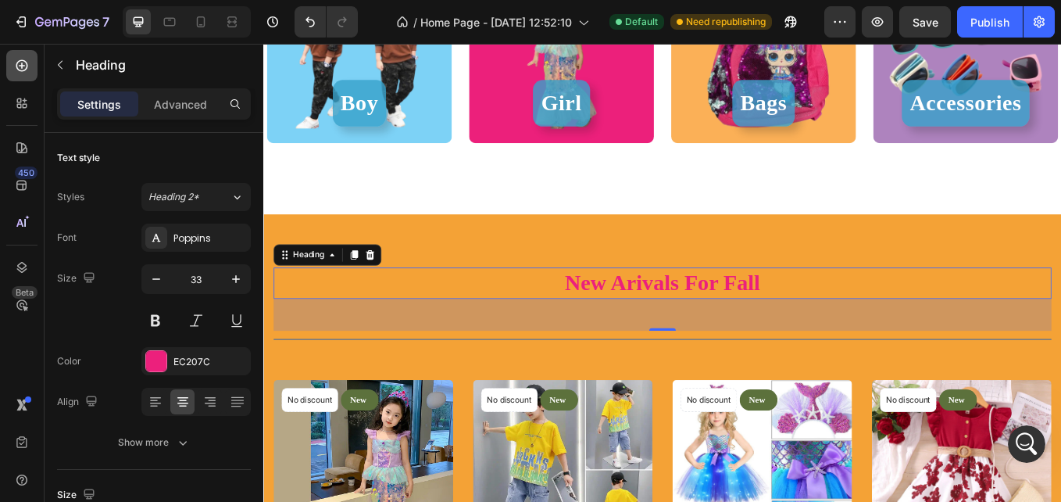
click at [20, 66] on icon at bounding box center [22, 66] width 12 height 12
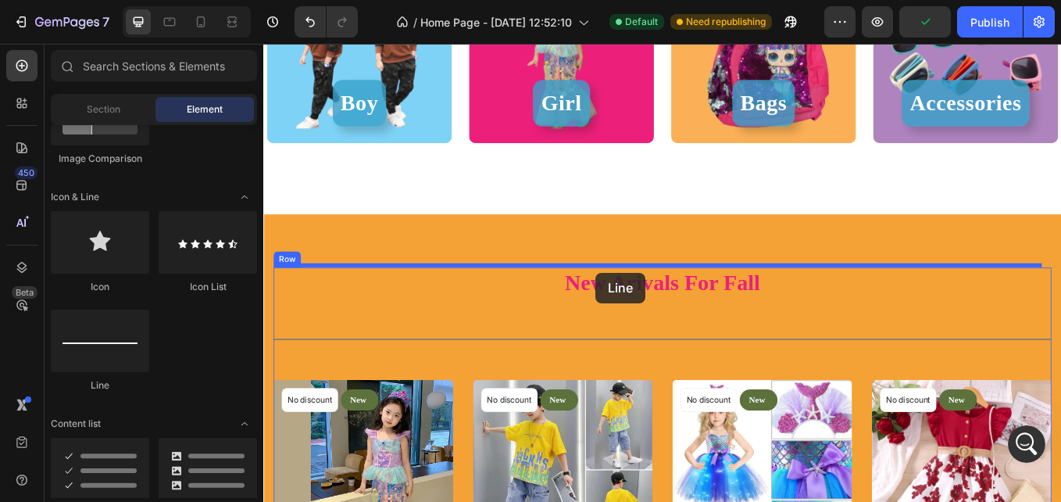
drag, startPoint x: 374, startPoint y: 396, endPoint x: 654, endPoint y: 313, distance: 291.8
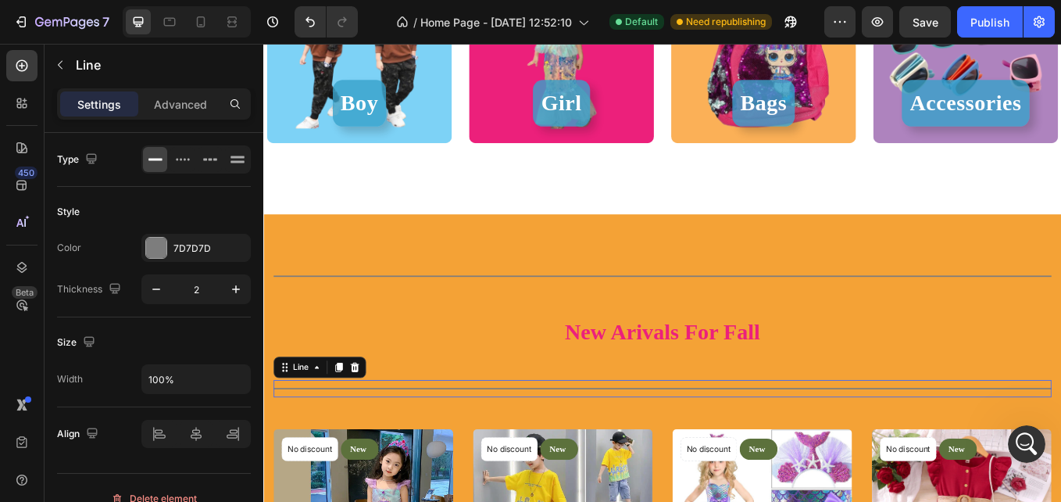
scroll to position [21, 0]
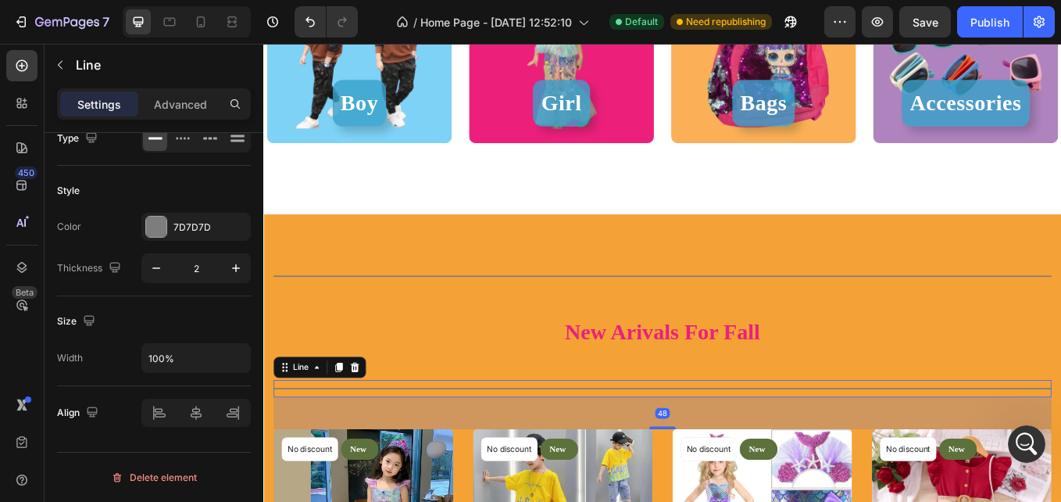
click at [780, 448] on div at bounding box center [732, 449] width 915 height 2
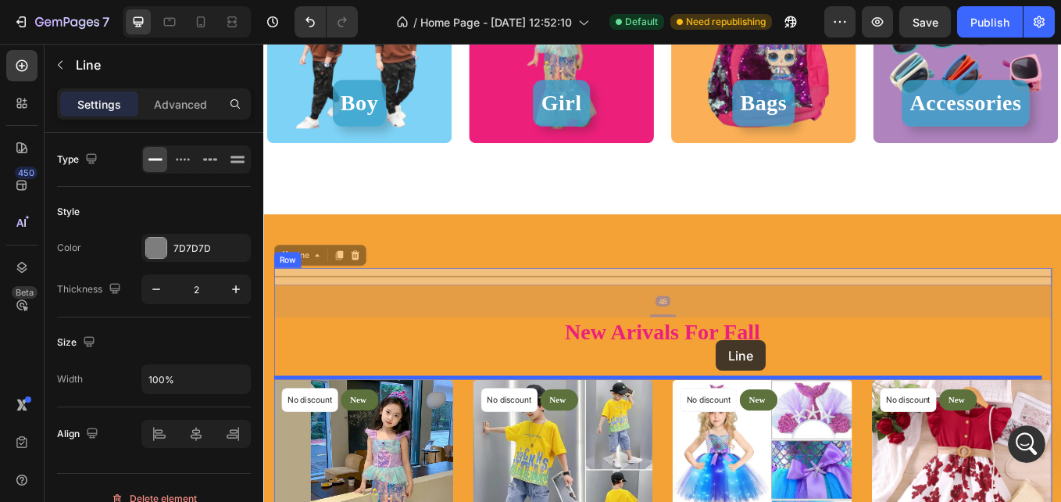
drag, startPoint x: 792, startPoint y: 312, endPoint x: 795, endPoint y: 392, distance: 80.6
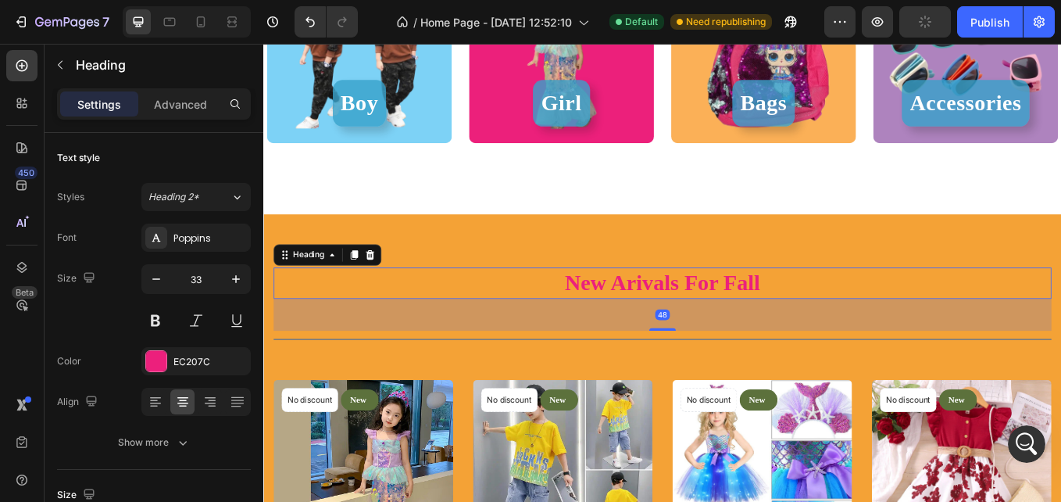
click at [962, 311] on h2 "New Arivals For Fall" at bounding box center [732, 324] width 915 height 37
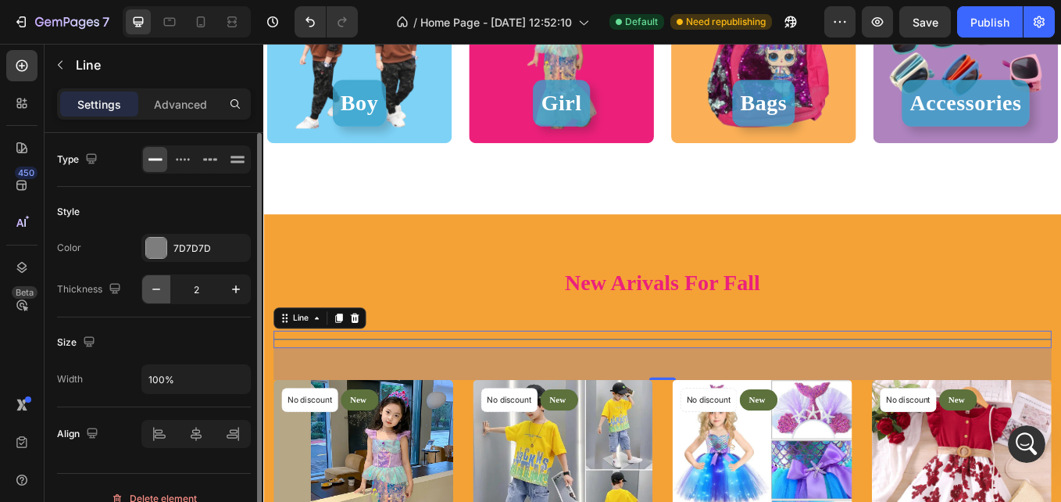
click at [170, 281] on button "button" at bounding box center [156, 289] width 28 height 28
type input "1"
click at [164, 252] on div at bounding box center [156, 248] width 20 height 20
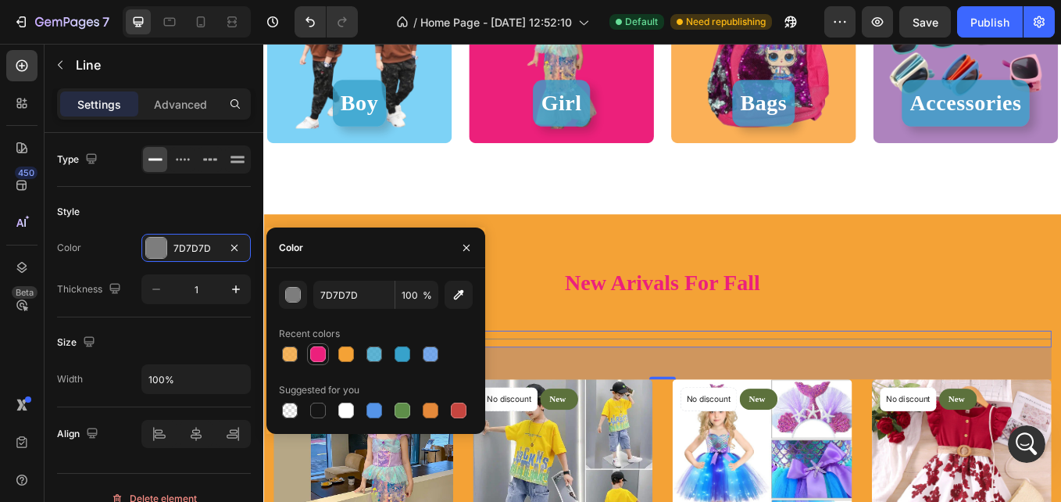
click at [320, 353] on div at bounding box center [318, 354] width 16 height 16
type input "EC207C"
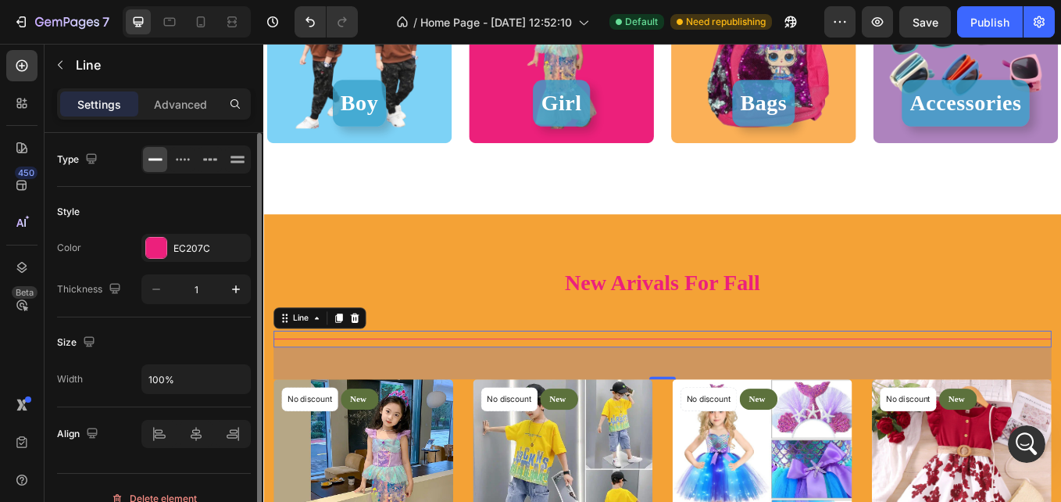
click at [195, 345] on div "Size" at bounding box center [154, 342] width 194 height 25
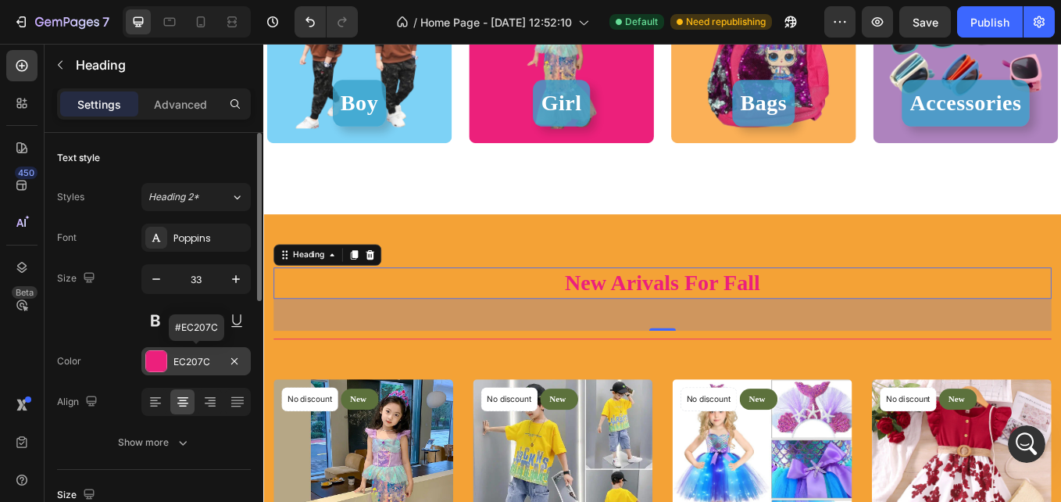
click at [174, 363] on div "EC207C" at bounding box center [196, 362] width 45 height 14
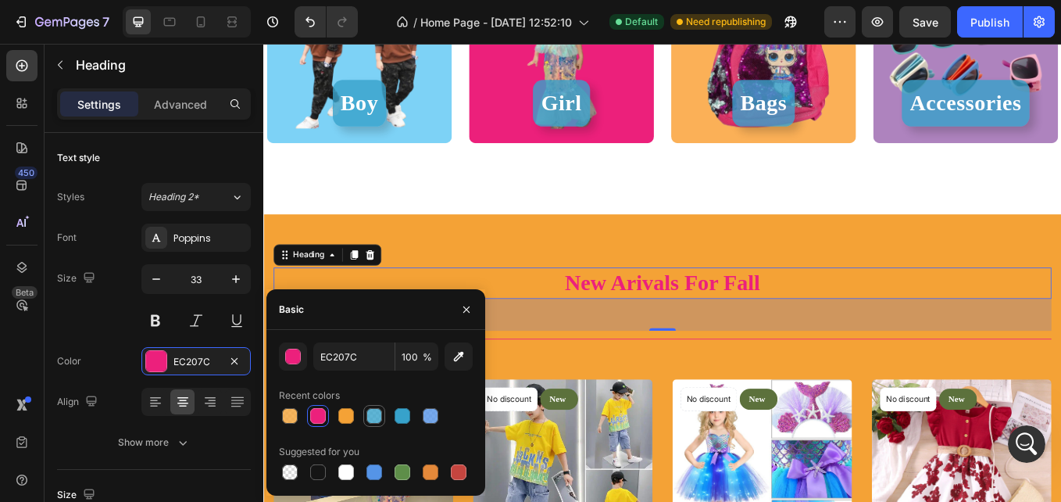
click at [374, 415] on div at bounding box center [375, 416] width 16 height 16
type input "37A2CB"
type input "80"
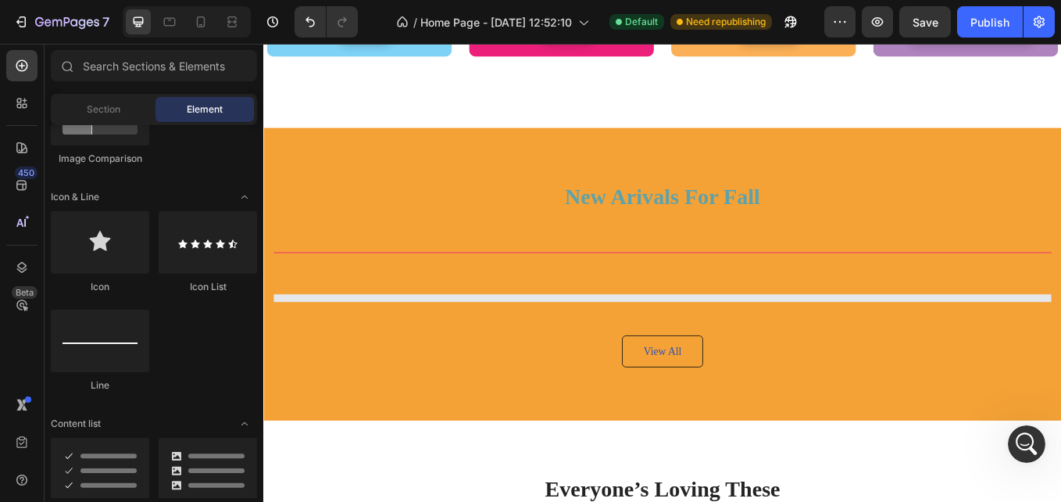
scroll to position [650, 0]
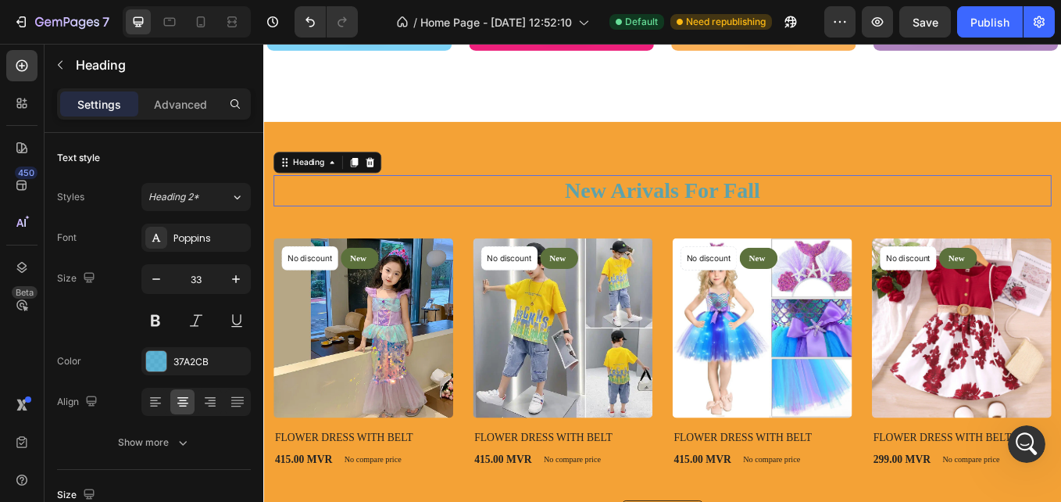
click at [809, 224] on h2 "New Arivals For Fall" at bounding box center [732, 216] width 915 height 37
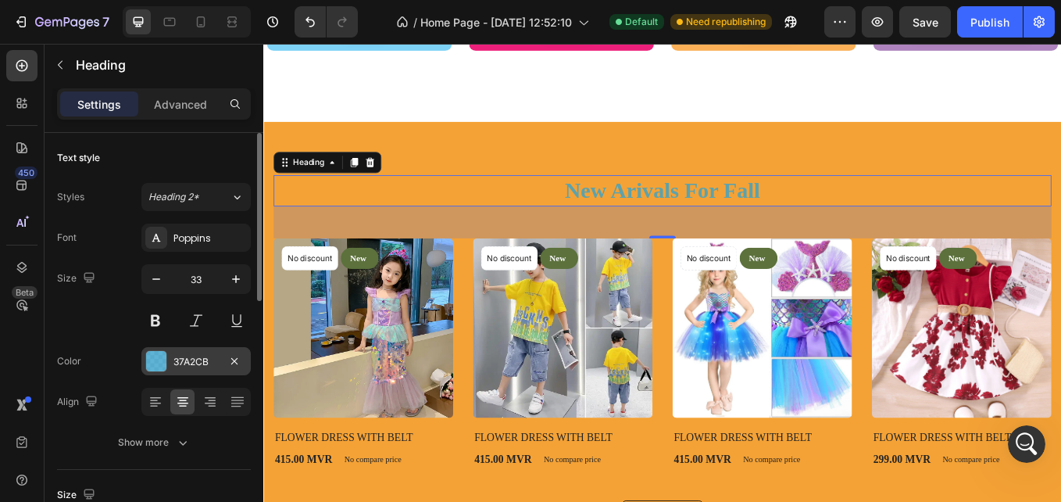
click at [159, 367] on div at bounding box center [156, 361] width 20 height 20
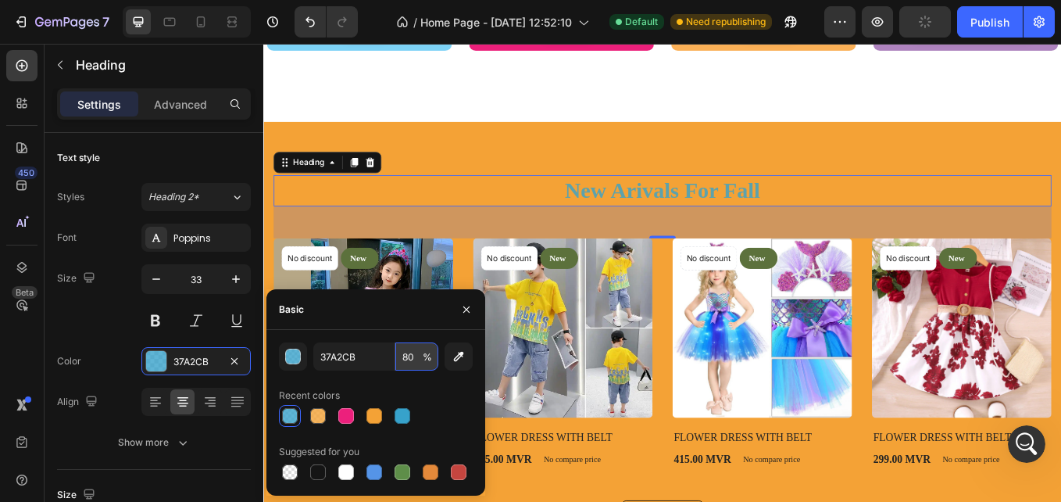
click at [405, 345] on input "80" at bounding box center [417, 356] width 43 height 28
click at [406, 415] on div at bounding box center [403, 416] width 16 height 16
type input "100"
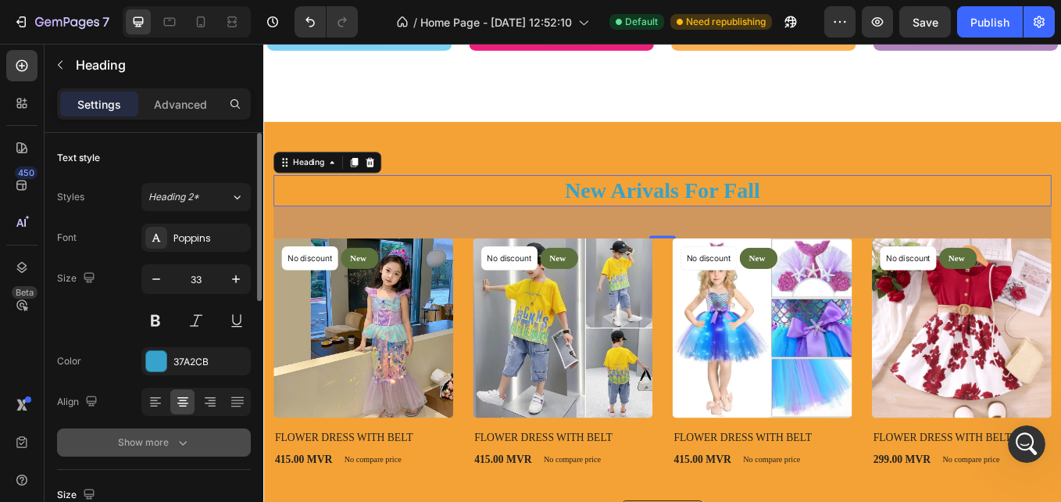
click at [243, 440] on button "Show more" at bounding box center [154, 442] width 194 height 28
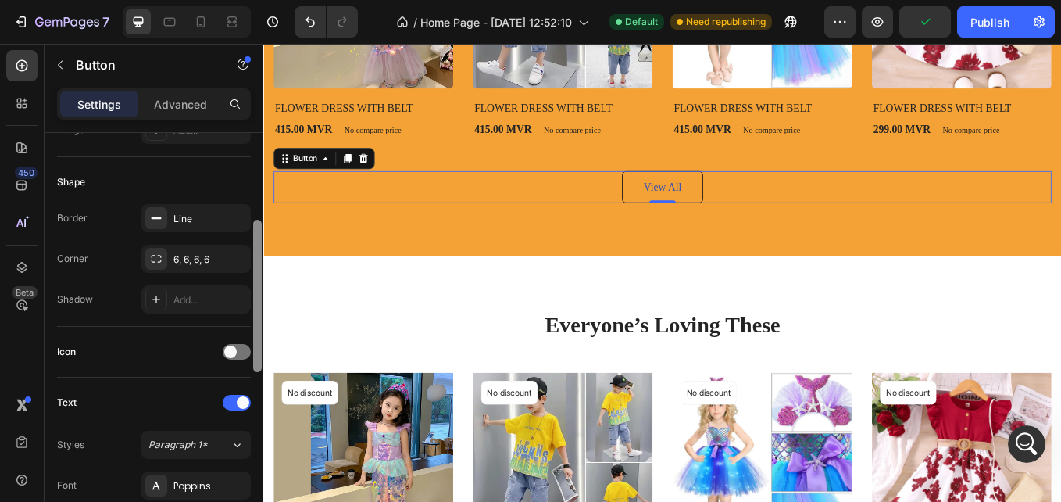
scroll to position [322, 0]
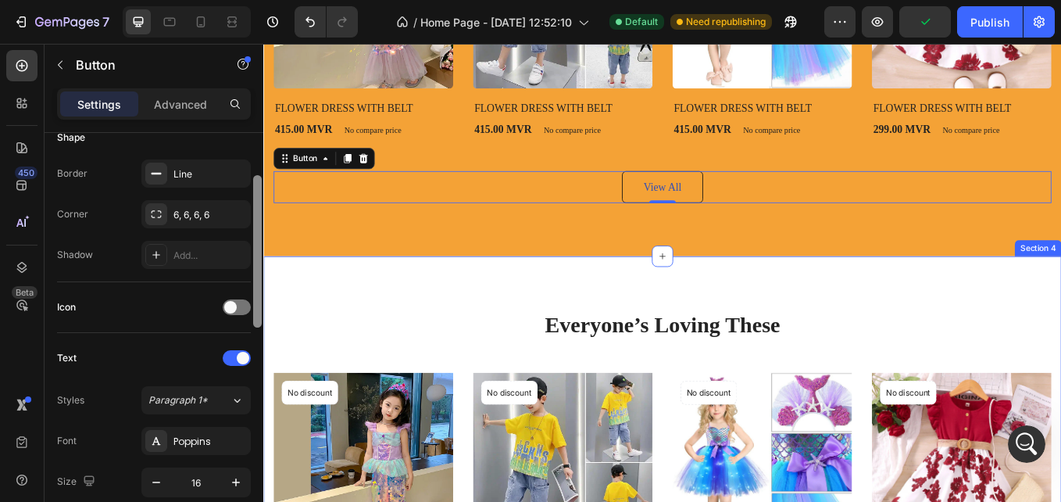
drag, startPoint x: 521, startPoint y: 207, endPoint x: 265, endPoint y: 329, distance: 283.9
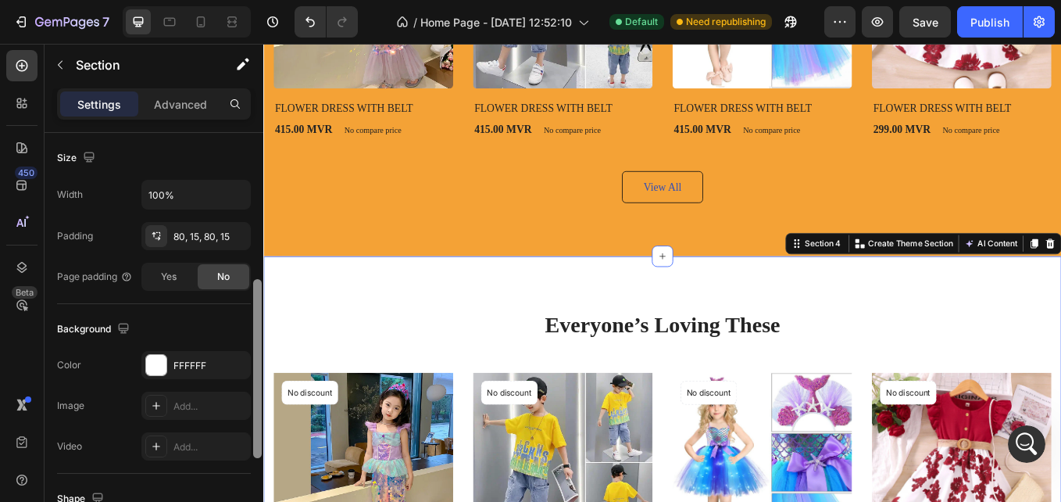
scroll to position [343, 0]
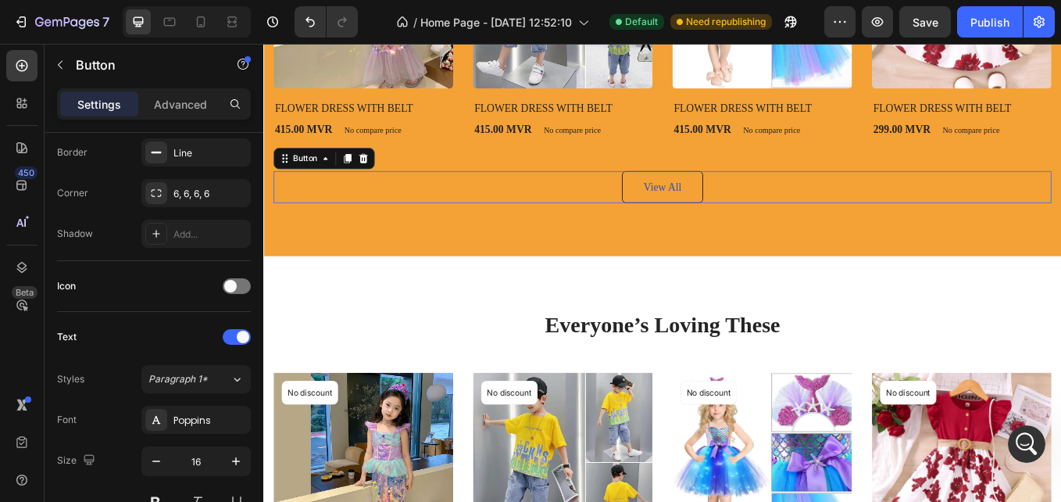
click at [690, 209] on button "View All" at bounding box center [732, 212] width 95 height 38
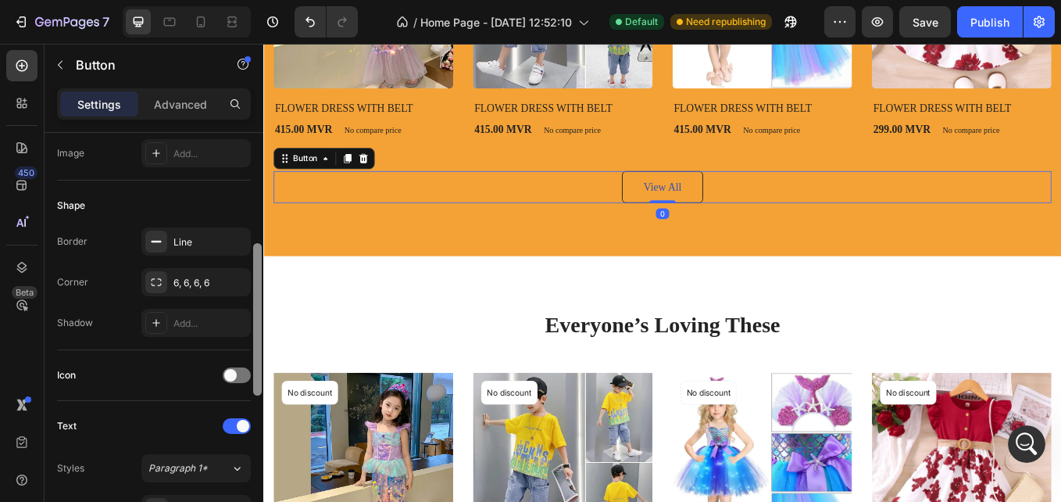
scroll to position [267, 0]
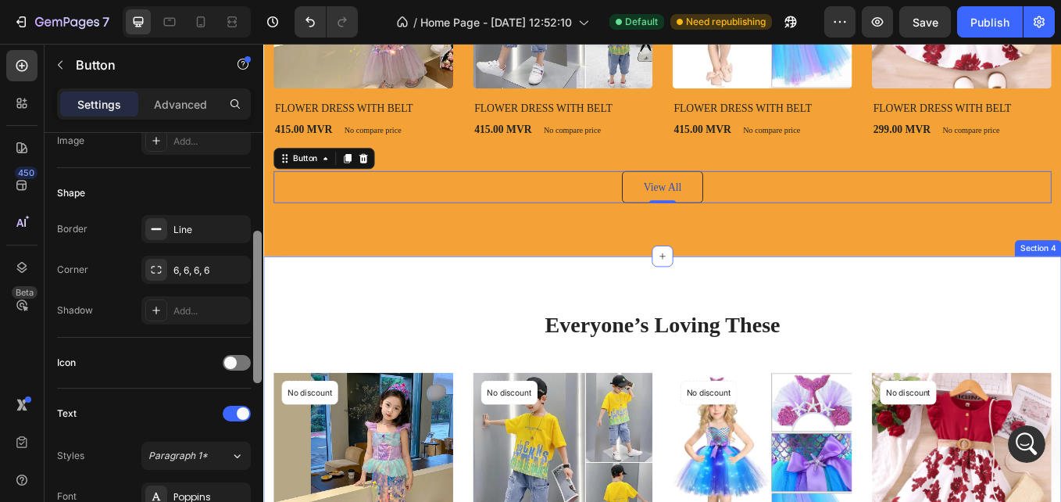
drag, startPoint x: 521, startPoint y: 199, endPoint x: 270, endPoint y: 367, distance: 301.3
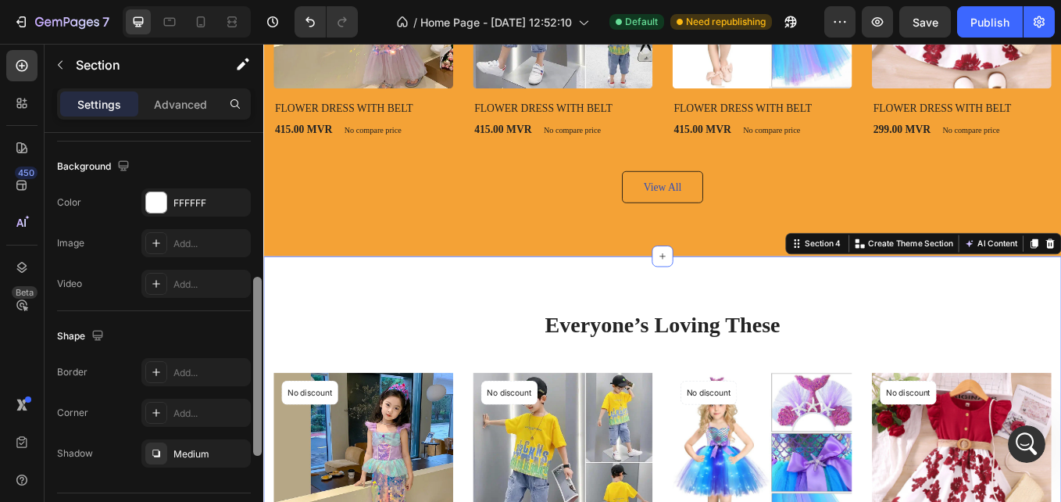
scroll to position [540, 0]
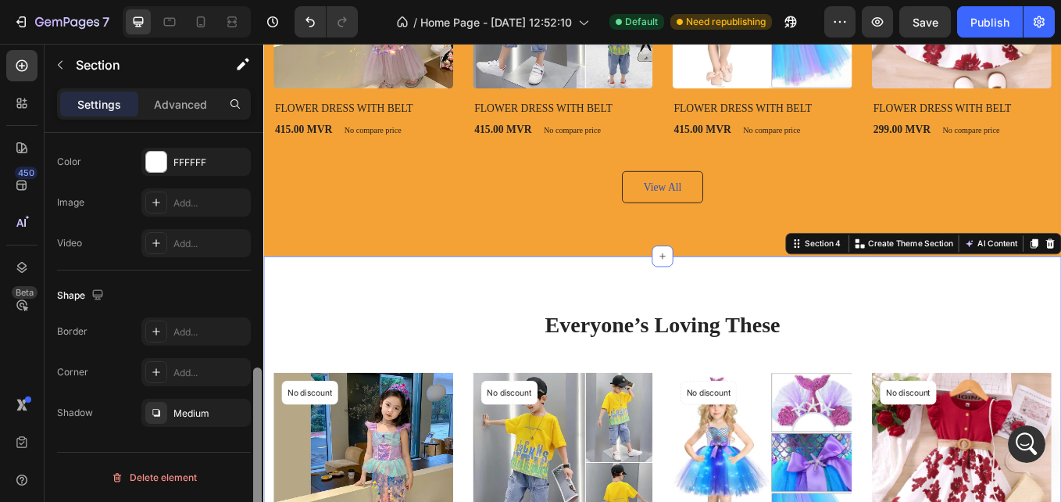
click at [250, 388] on div "Border Add... Corner Add... Shadow Medium" at bounding box center [154, 371] width 194 height 109
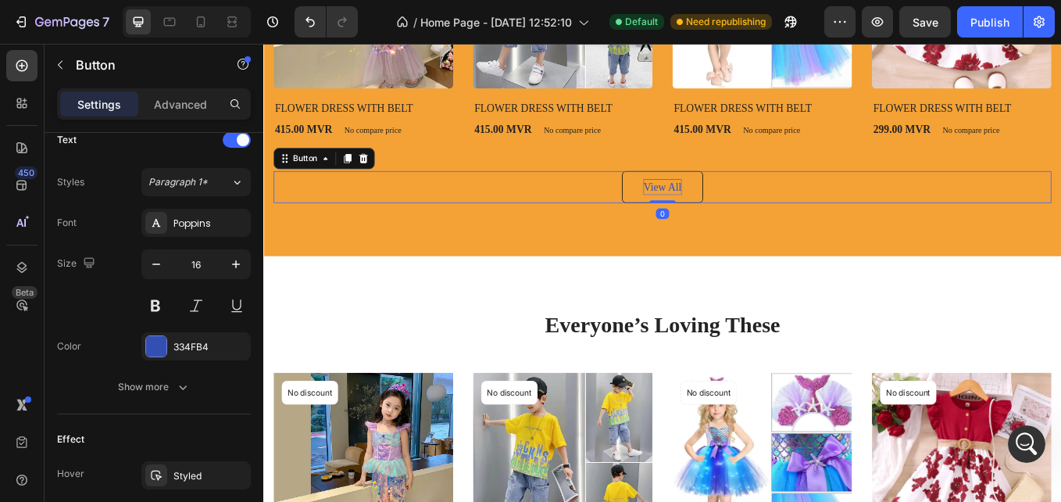
scroll to position [0, 0]
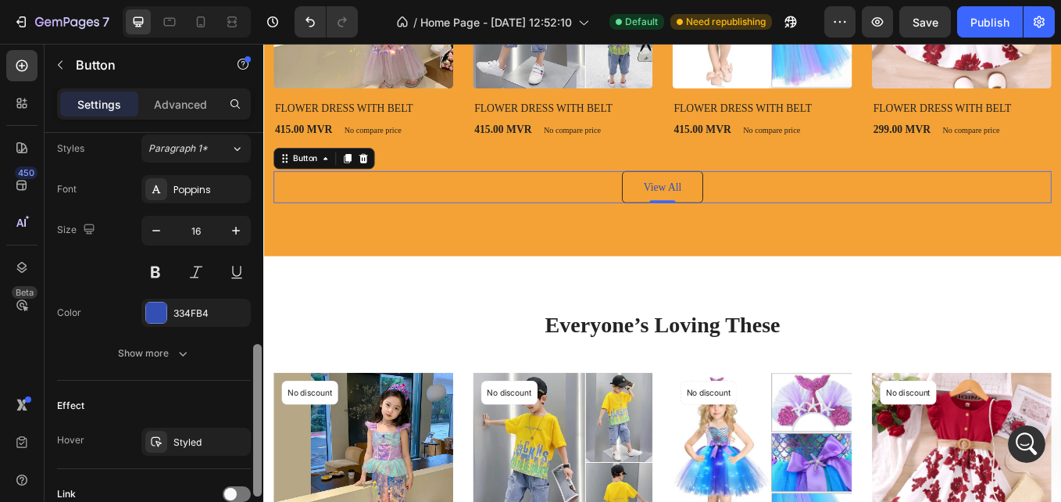
drag, startPoint x: 260, startPoint y: 174, endPoint x: 253, endPoint y: 392, distance: 218.2
click at [253, 392] on div at bounding box center [257, 420] width 9 height 152
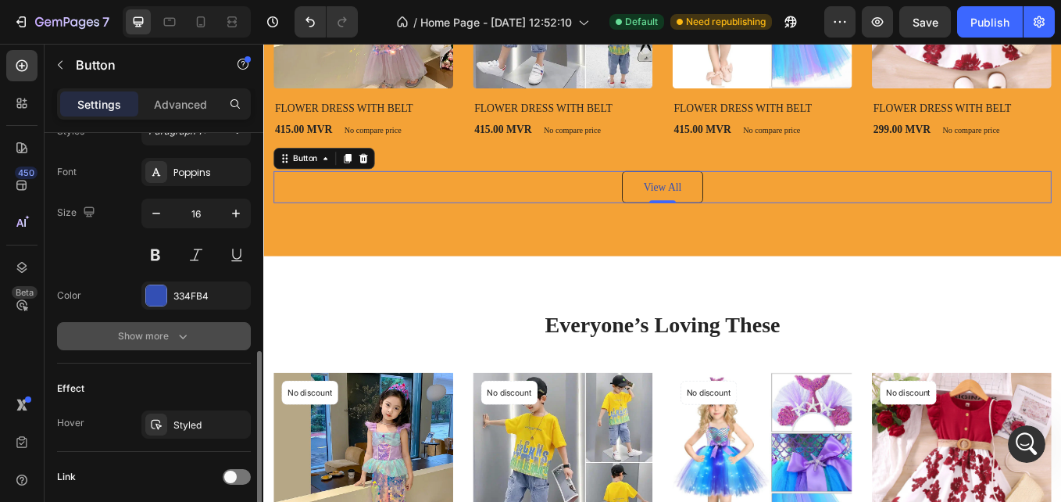
click at [181, 331] on icon "button" at bounding box center [183, 336] width 16 height 16
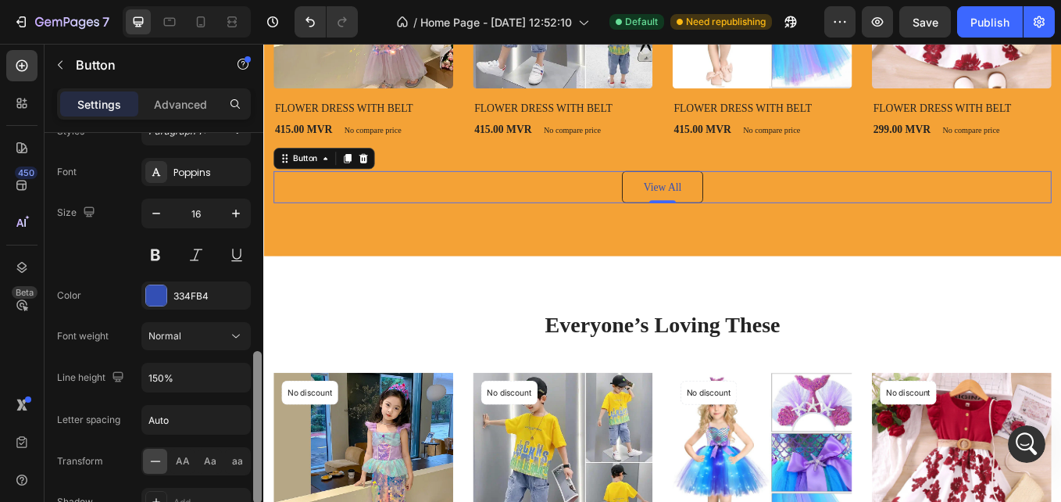
scroll to position [914, 0]
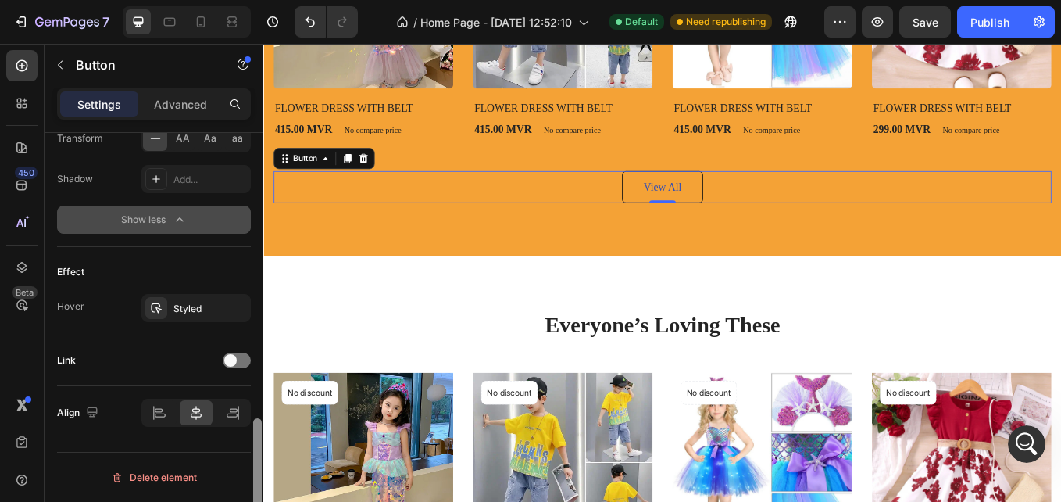
click at [252, 363] on div at bounding box center [258, 339] width 12 height 413
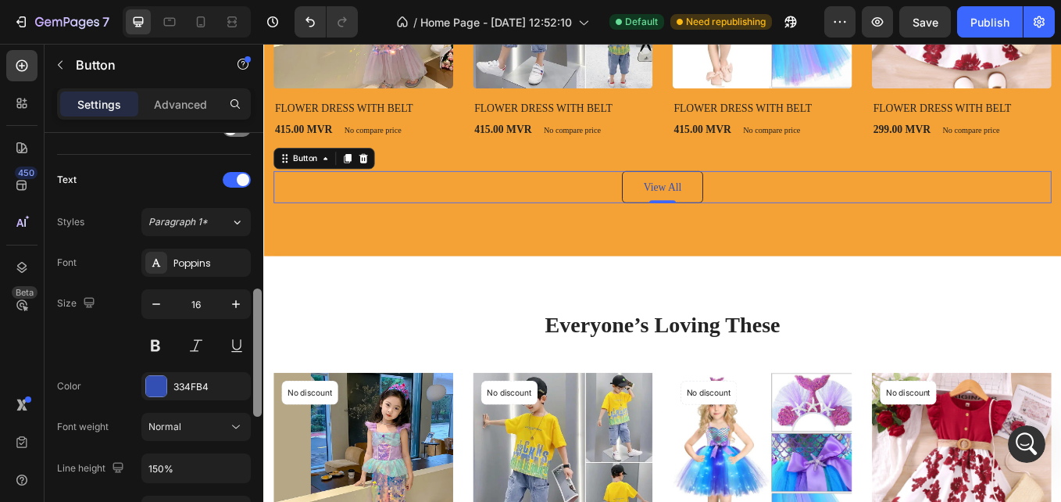
click at [259, 365] on div at bounding box center [258, 339] width 12 height 413
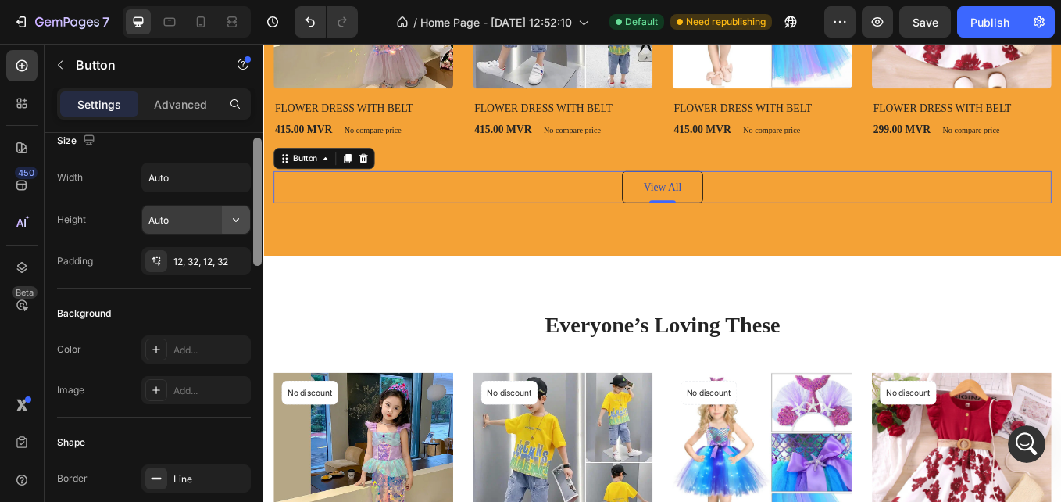
drag, startPoint x: 259, startPoint y: 365, endPoint x: 243, endPoint y: 216, distance: 150.1
click at [243, 216] on div "Size Width Auto Height Auto Padding 12, 32, 12, 32 Background Color Add... Imag…" at bounding box center [154, 339] width 219 height 413
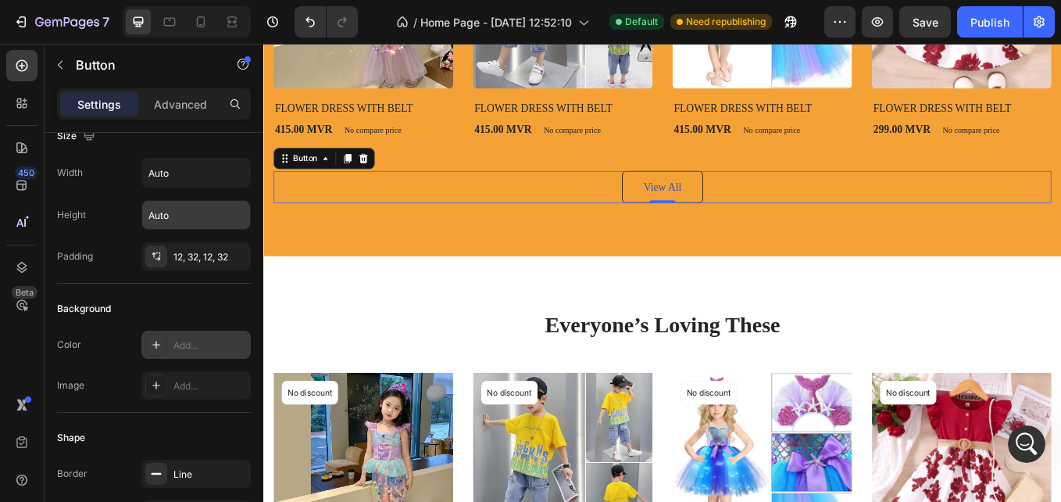
click at [155, 347] on icon at bounding box center [156, 344] width 13 height 13
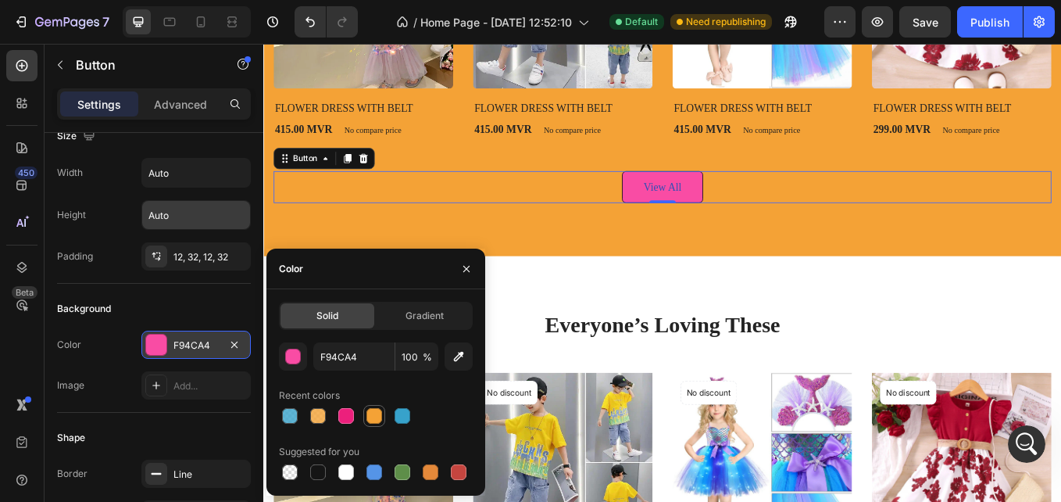
click at [363, 412] on div at bounding box center [374, 416] width 22 height 22
click at [404, 417] on div at bounding box center [403, 416] width 16 height 16
type input "37A2CB"
click at [292, 419] on div at bounding box center [290, 416] width 16 height 16
click at [402, 415] on div at bounding box center [403, 416] width 16 height 16
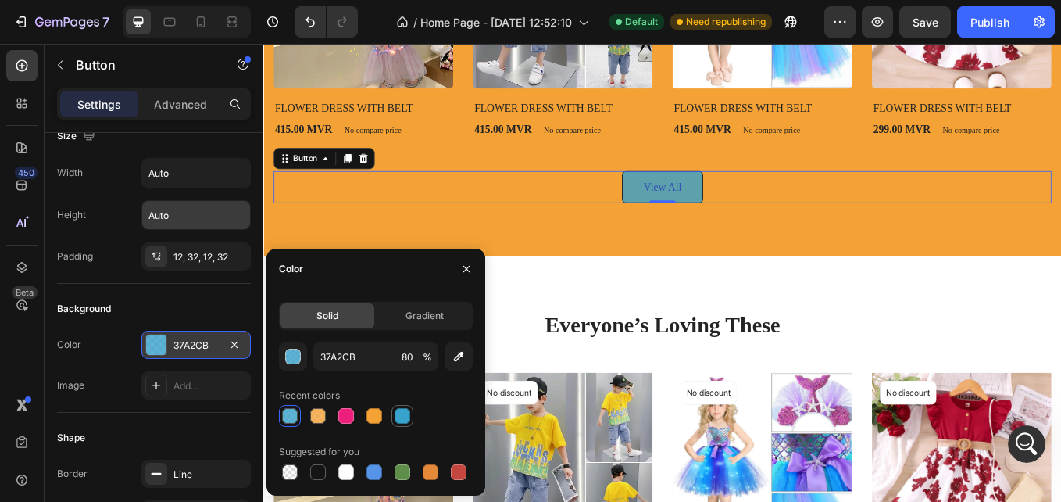
type input "100"
click at [403, 468] on div at bounding box center [403, 472] width 16 height 16
click at [407, 408] on div at bounding box center [403, 416] width 16 height 16
type input "37A2CB"
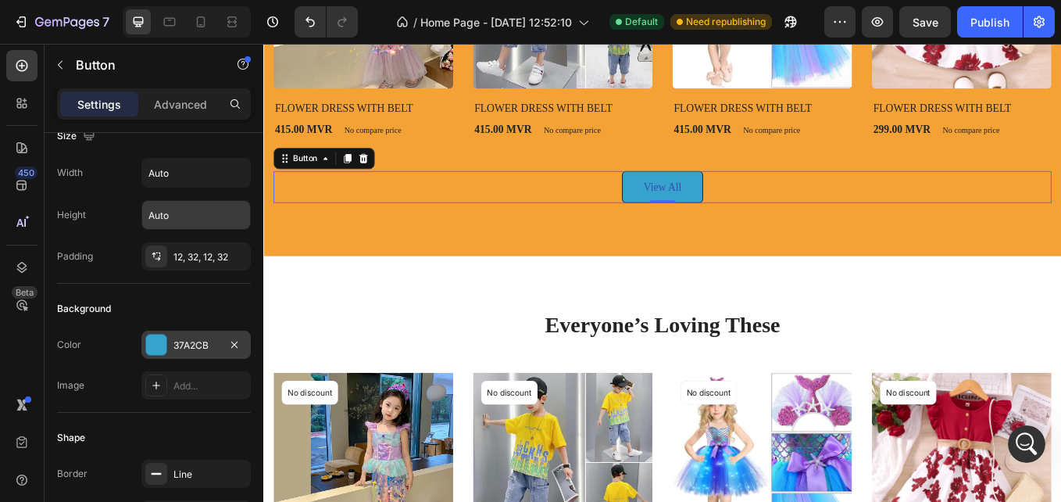
click at [216, 422] on div "Shape Border Line Corner 6, 6, 6, 6 Shadow Add..." at bounding box center [154, 498] width 194 height 170
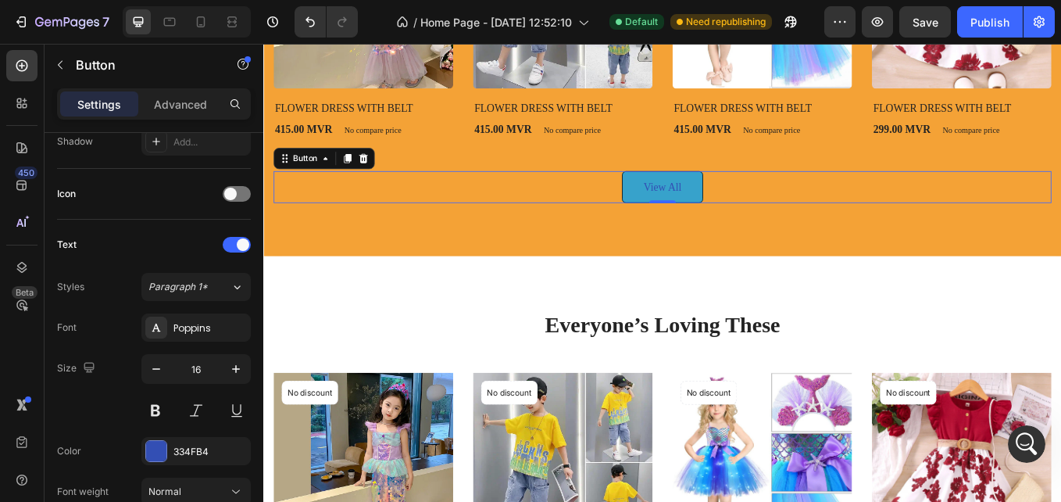
click at [201, 448] on div "334FB4" at bounding box center [196, 452] width 45 height 14
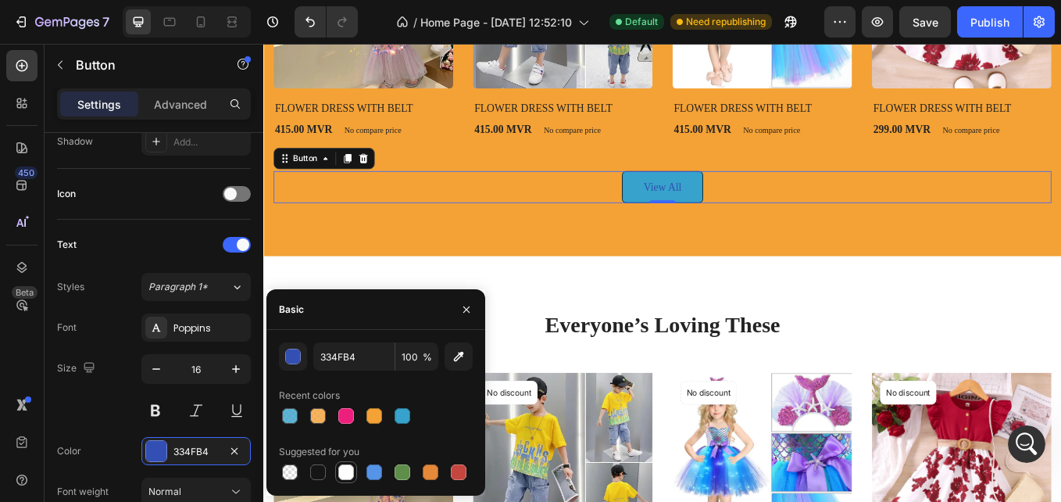
click at [349, 471] on div at bounding box center [346, 472] width 16 height 16
type input "FFFFFF"
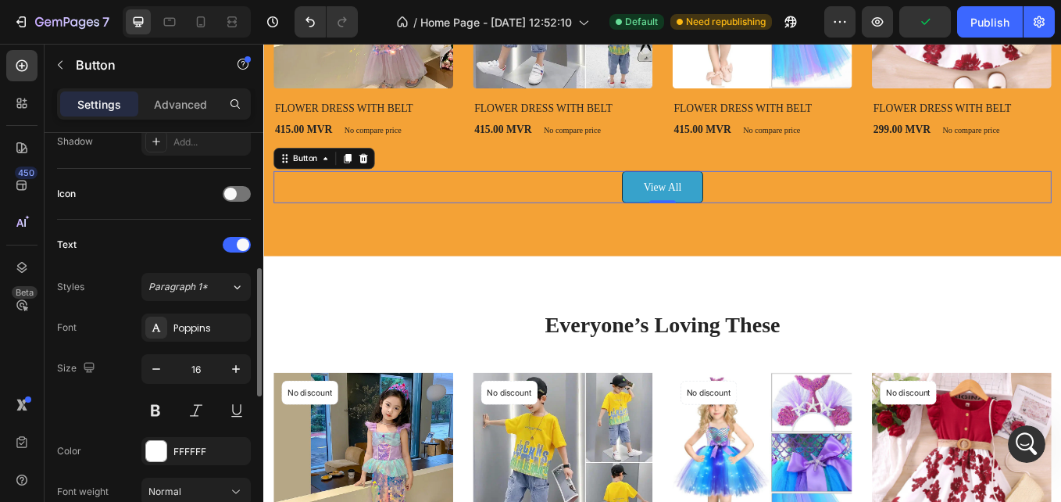
click at [112, 404] on div "Size 16" at bounding box center [154, 389] width 194 height 70
click at [234, 360] on button "button" at bounding box center [236, 369] width 28 height 28
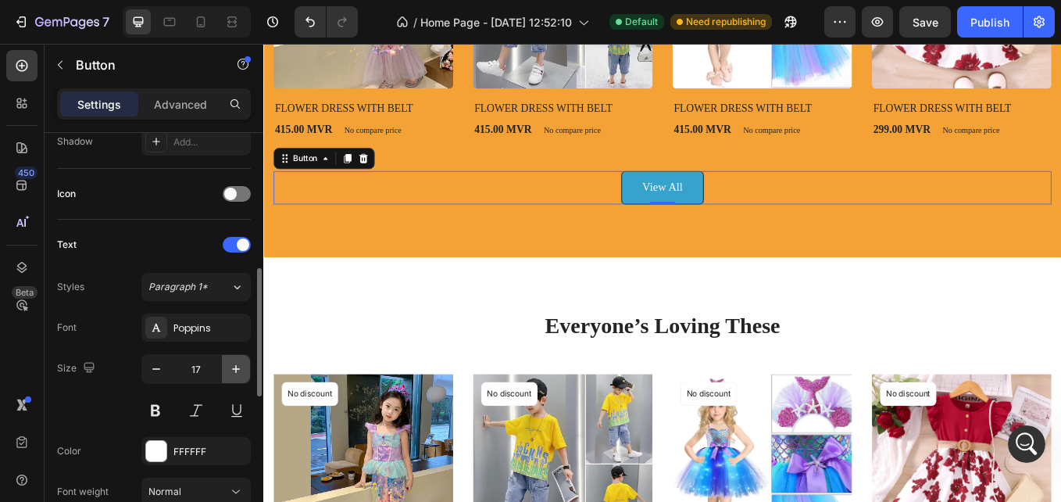
click at [234, 360] on button "button" at bounding box center [236, 369] width 28 height 28
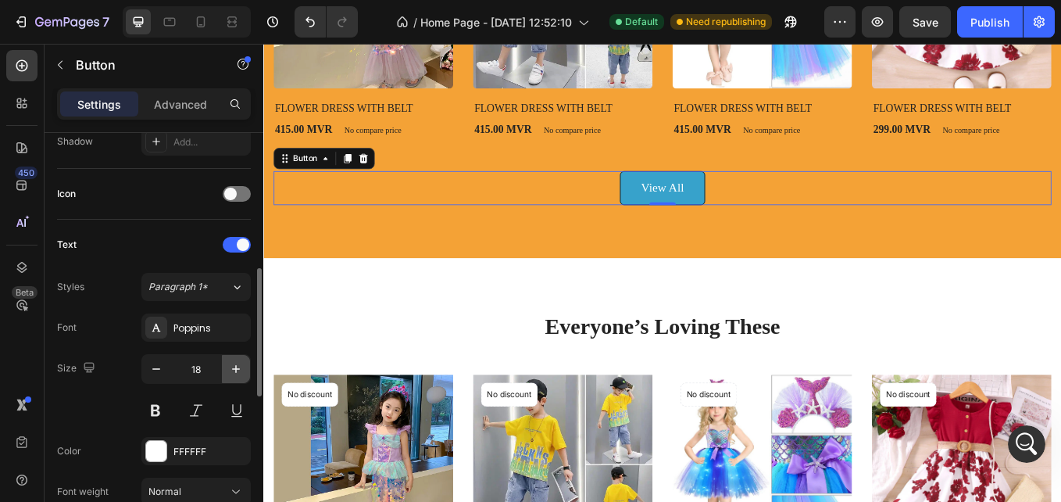
click at [234, 360] on button "button" at bounding box center [236, 369] width 28 height 28
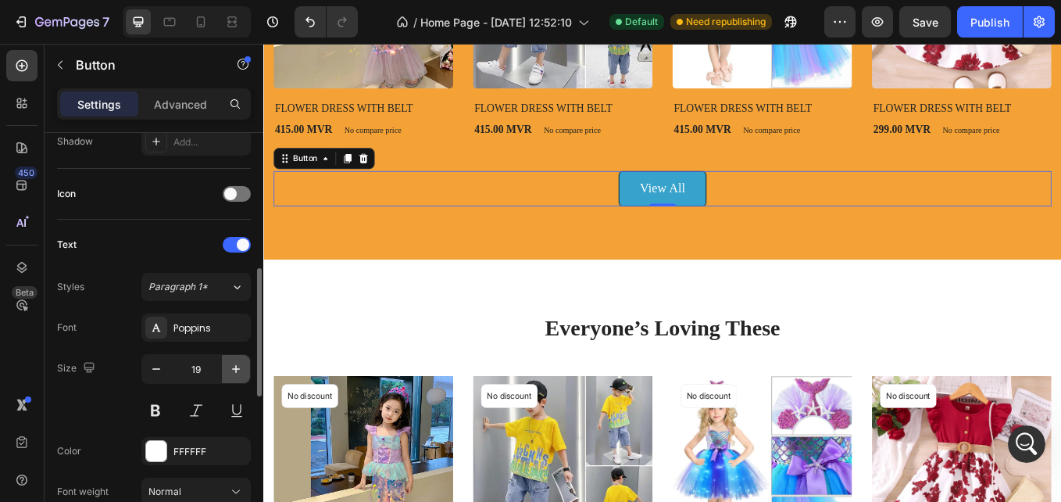
click at [234, 360] on button "button" at bounding box center [236, 369] width 28 height 28
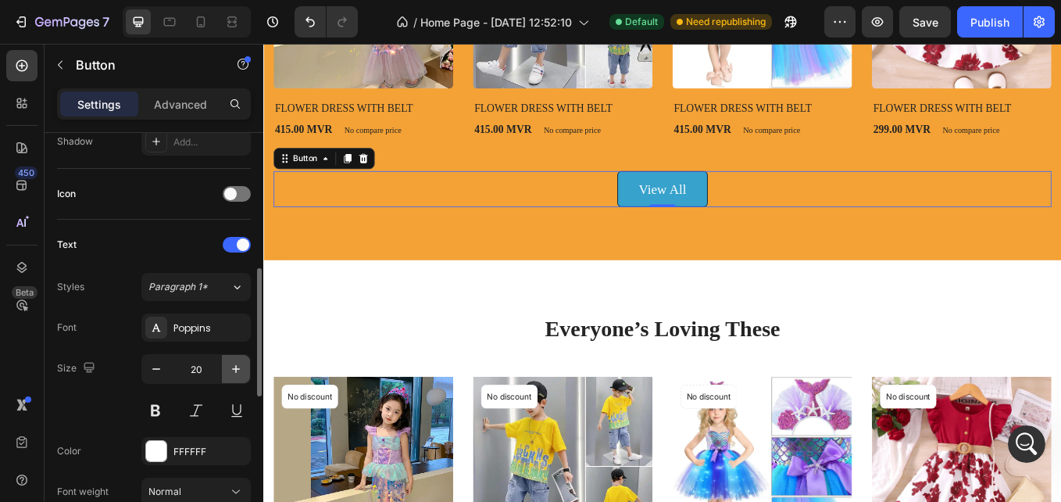
click at [234, 360] on button "button" at bounding box center [236, 369] width 28 height 28
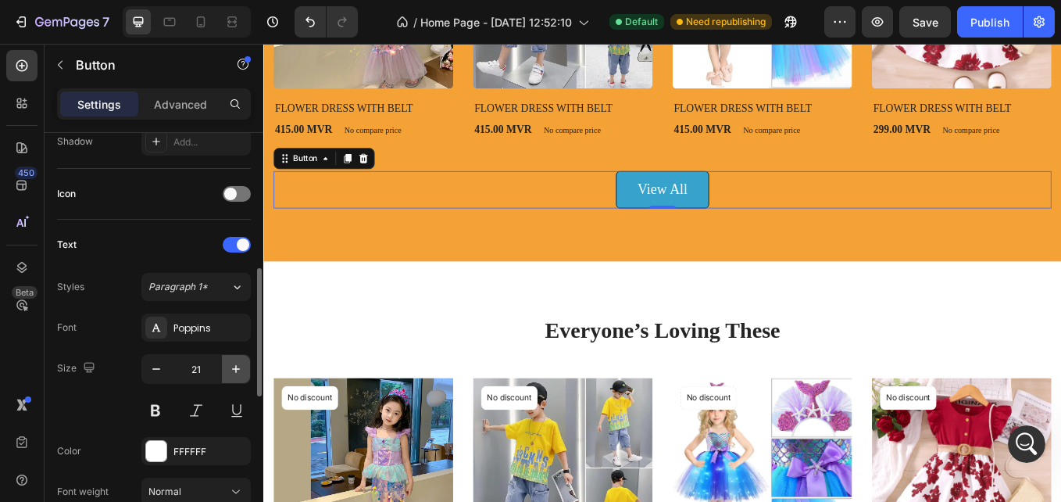
click at [234, 360] on button "button" at bounding box center [236, 369] width 28 height 28
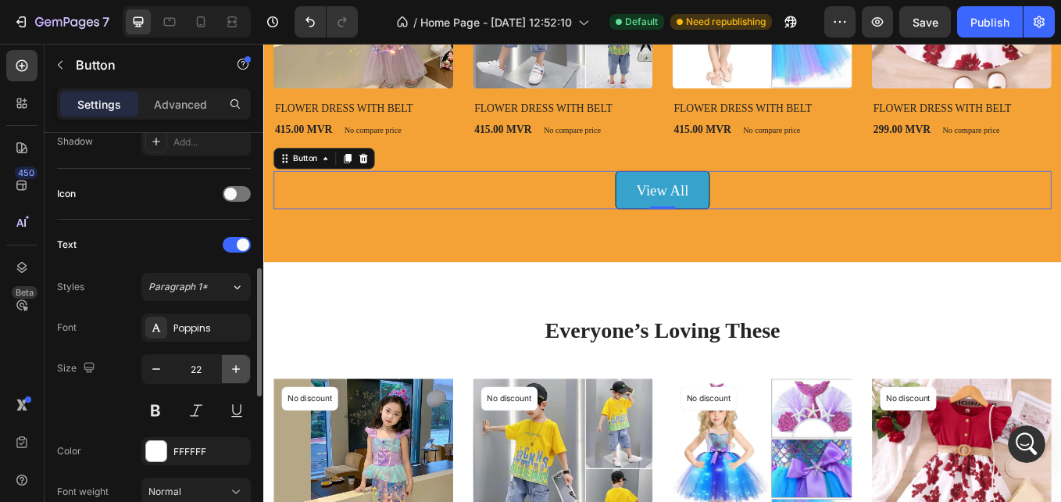
click at [234, 360] on button "button" at bounding box center [236, 369] width 28 height 28
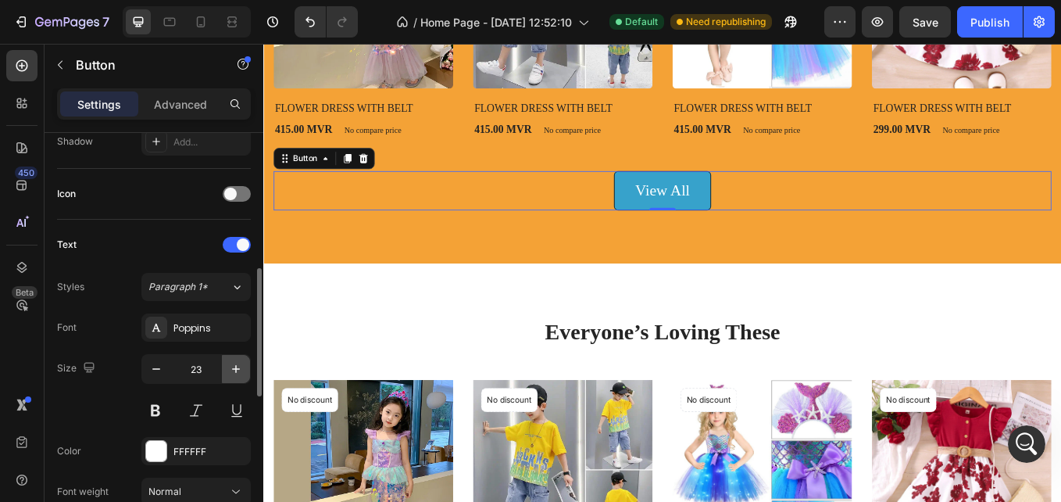
click at [234, 360] on button "button" at bounding box center [236, 369] width 28 height 28
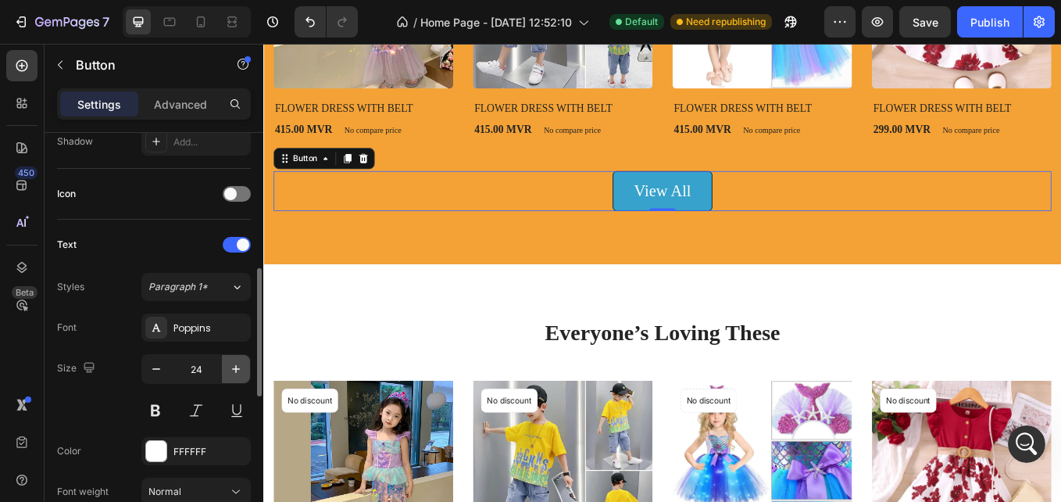
click at [234, 360] on button "button" at bounding box center [236, 369] width 28 height 28
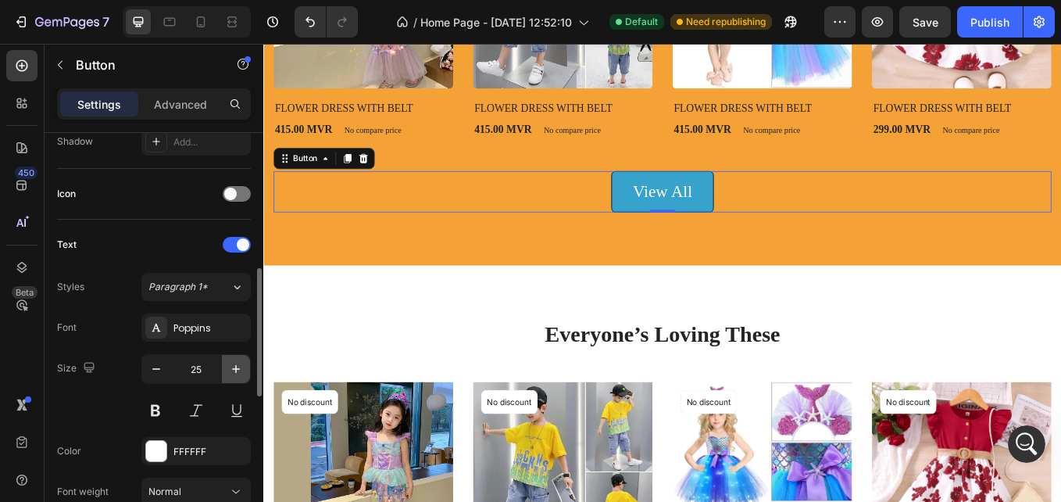
click at [234, 360] on button "button" at bounding box center [236, 369] width 28 height 28
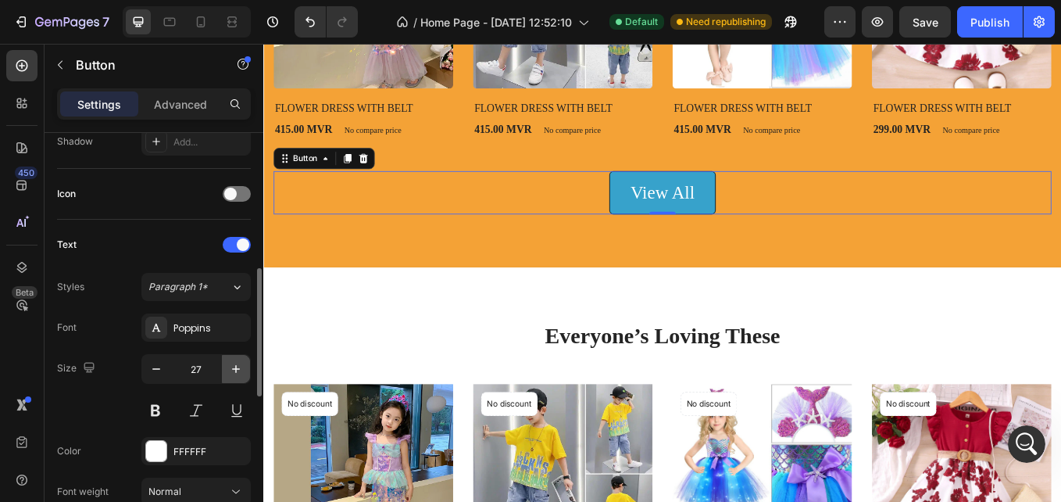
type input "28"
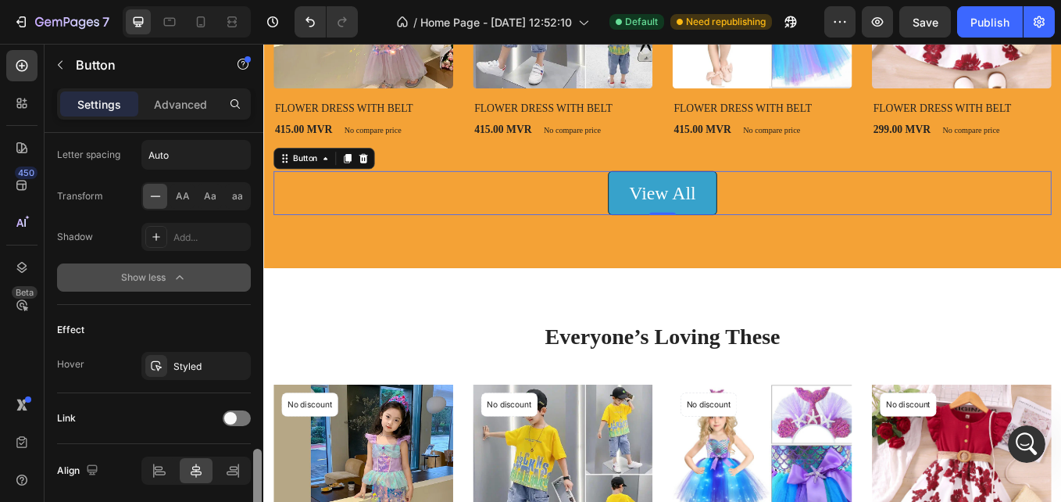
scroll to position [899, 0]
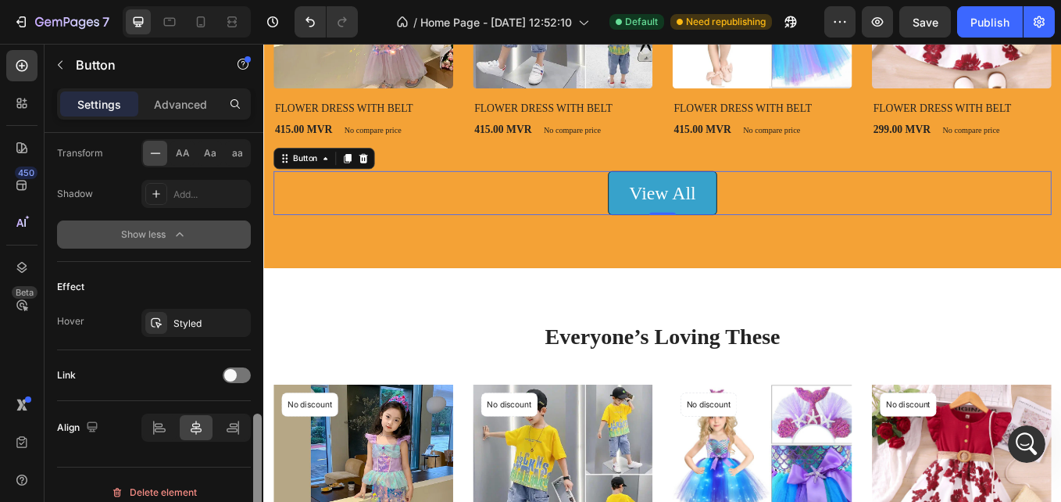
drag, startPoint x: 259, startPoint y: 295, endPoint x: 260, endPoint y: 439, distance: 144.6
click at [260, 439] on div at bounding box center [257, 477] width 9 height 128
click at [205, 317] on div "Styled" at bounding box center [196, 324] width 45 height 14
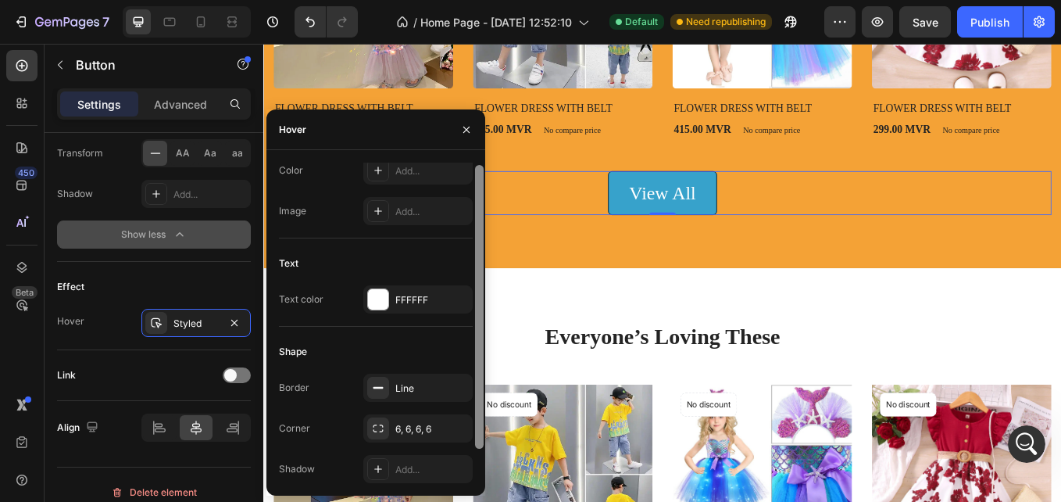
scroll to position [0, 0]
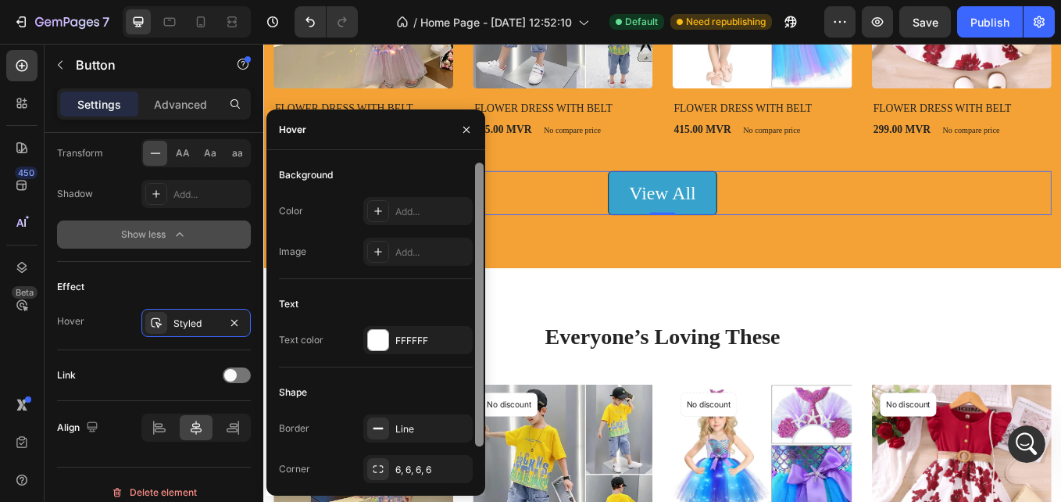
drag, startPoint x: 478, startPoint y: 272, endPoint x: 477, endPoint y: 203, distance: 68.8
click at [477, 203] on div at bounding box center [479, 305] width 9 height 284
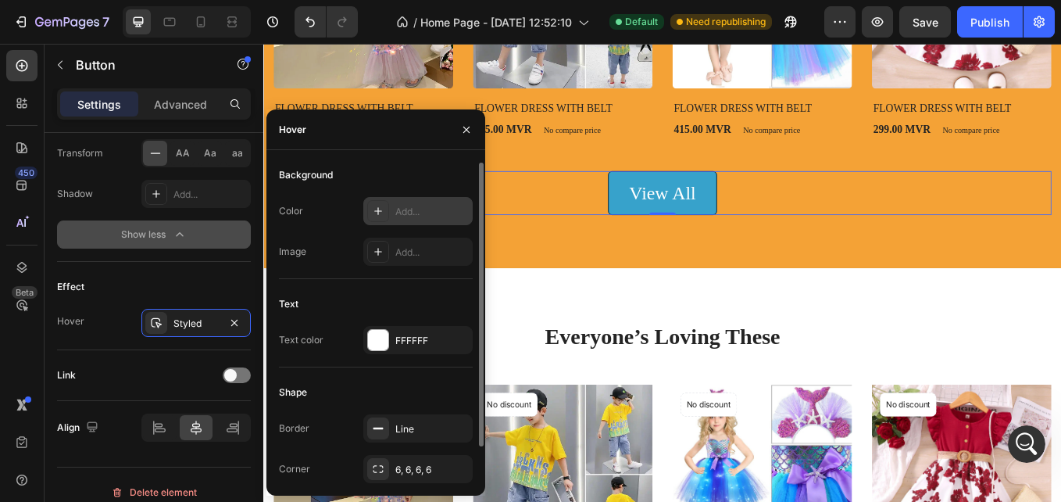
click at [381, 211] on icon at bounding box center [378, 211] width 8 height 8
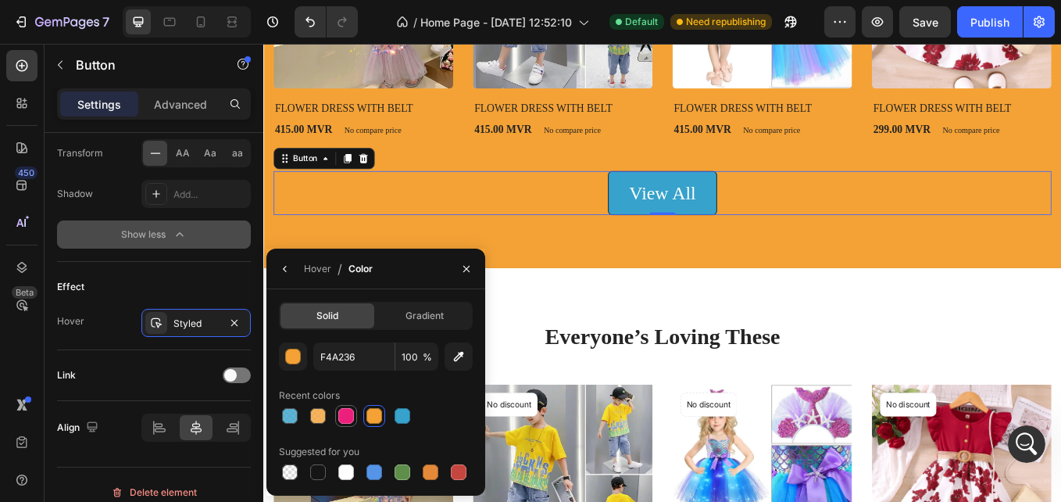
click at [343, 421] on div at bounding box center [346, 416] width 16 height 16
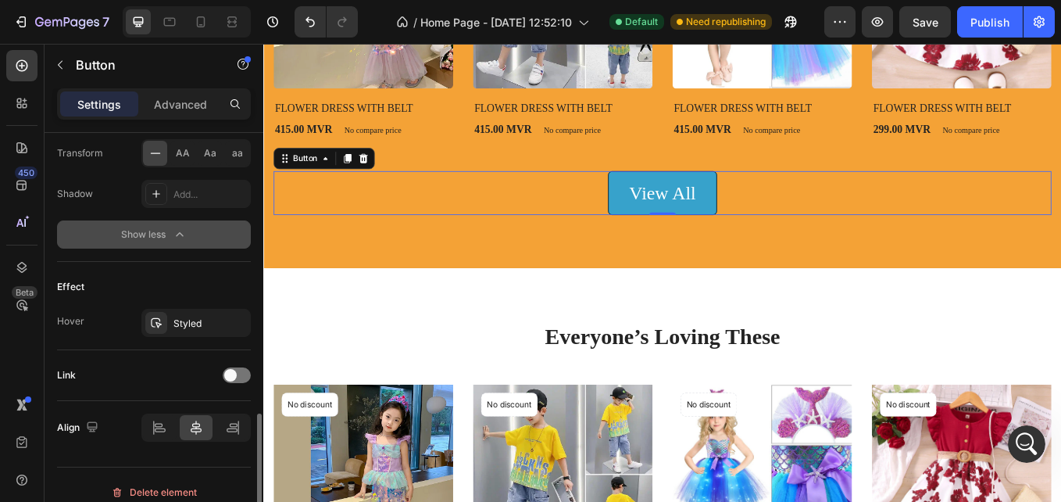
click at [179, 373] on div "Link" at bounding box center [154, 375] width 194 height 25
click at [200, 320] on div "Styled" at bounding box center [196, 324] width 45 height 14
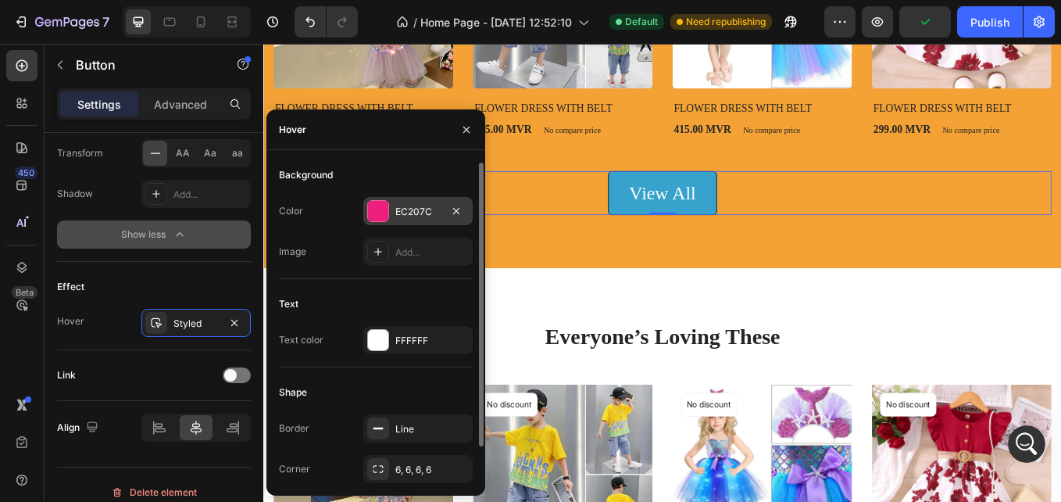
click at [392, 213] on div "EC207C" at bounding box center [417, 211] width 109 height 28
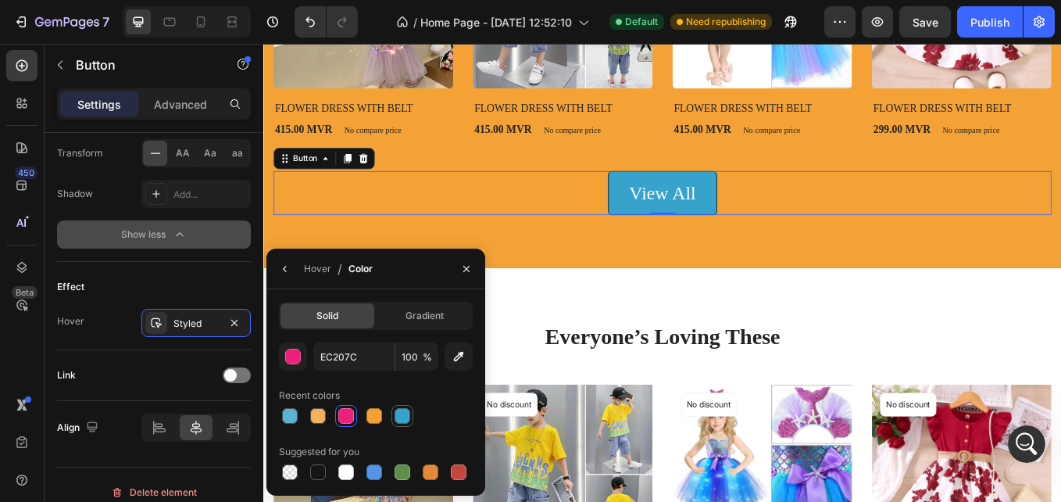
click at [396, 421] on div at bounding box center [403, 416] width 16 height 16
type input "37A2CB"
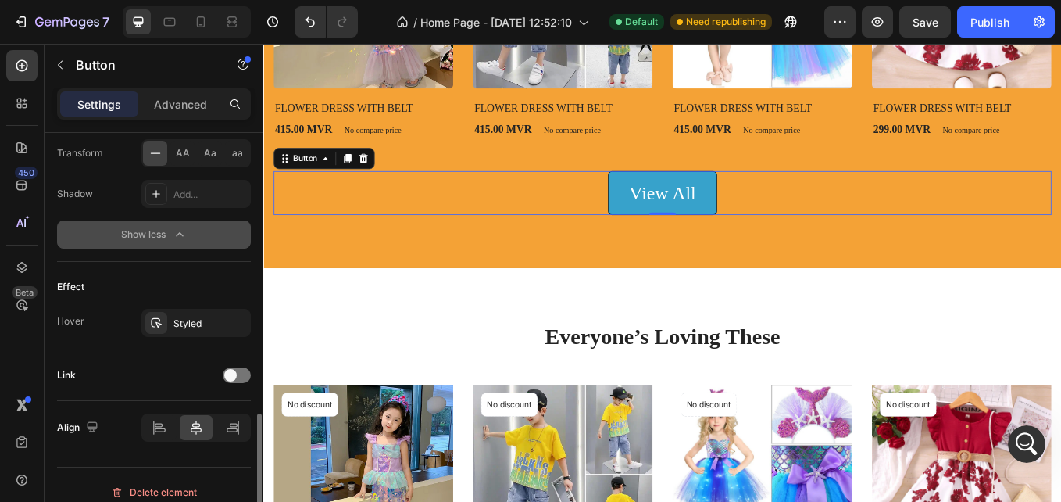
click at [187, 369] on div "Link" at bounding box center [154, 375] width 194 height 25
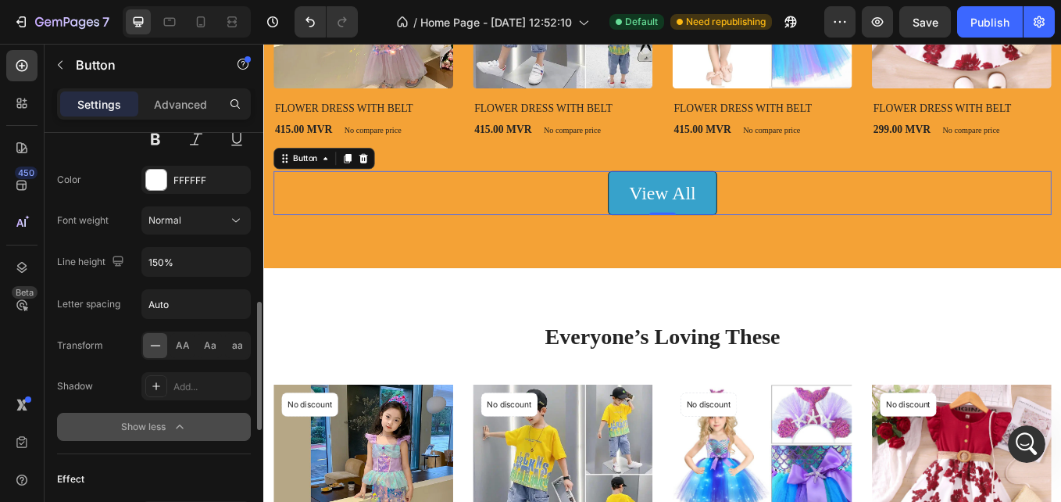
scroll to position [648, 0]
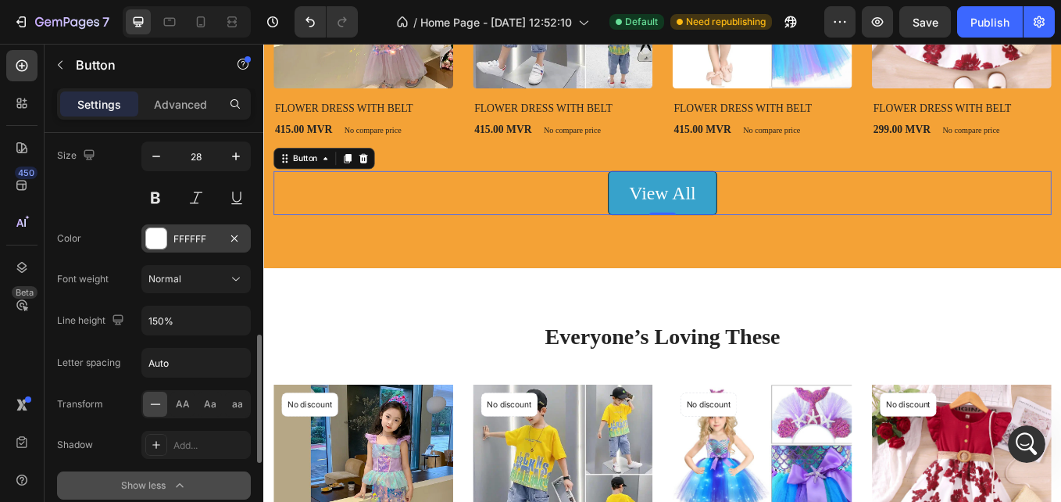
click at [184, 243] on div "FFFFFF" at bounding box center [196, 239] width 45 height 14
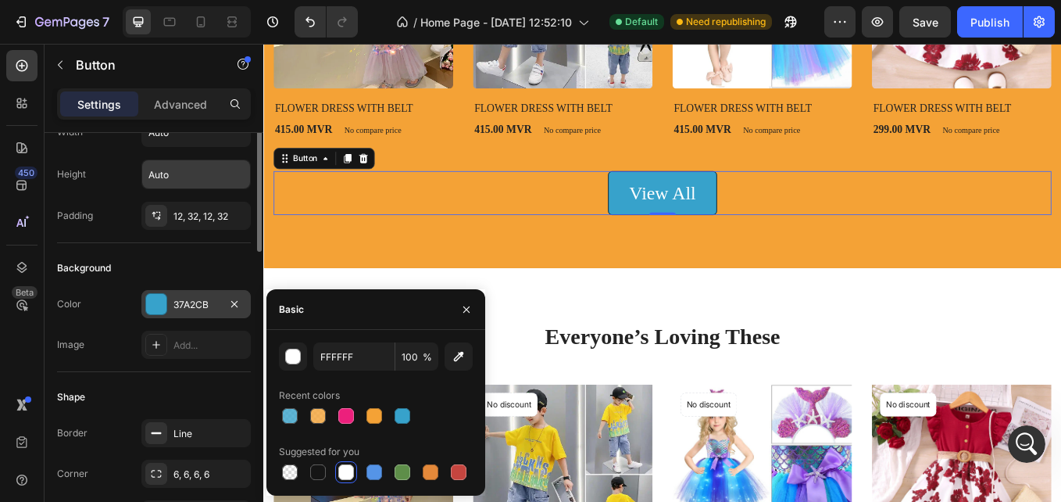
scroll to position [41, 0]
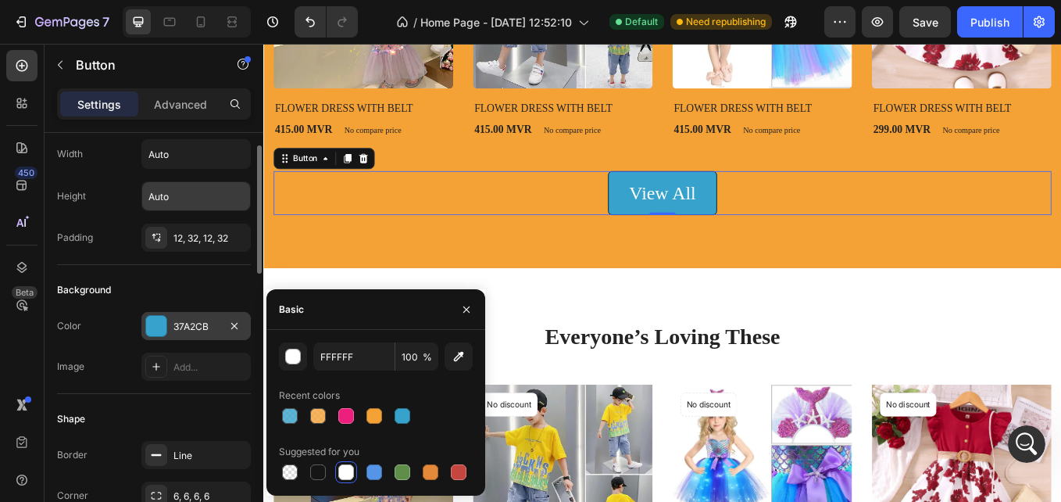
click at [164, 315] on div at bounding box center [156, 326] width 22 height 22
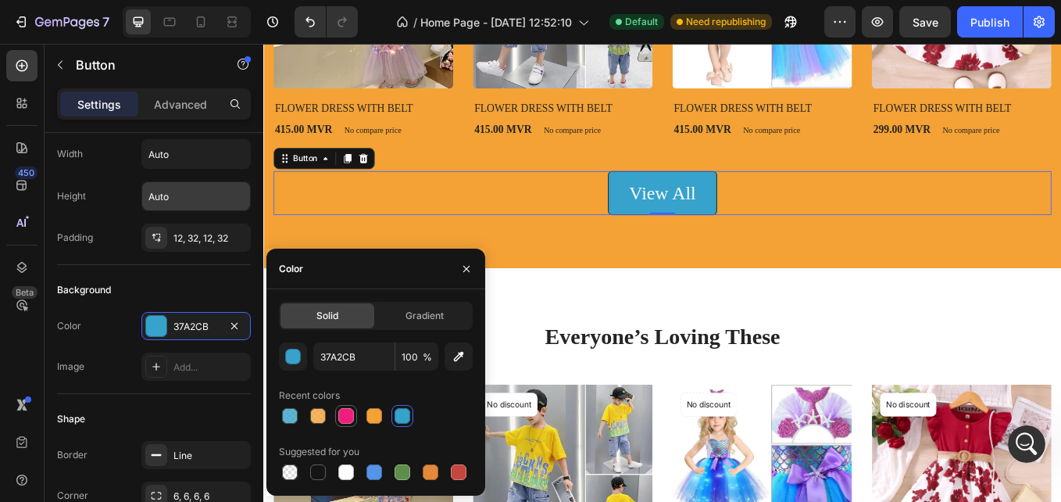
click at [356, 419] on div at bounding box center [346, 416] width 22 height 22
type input "EC207C"
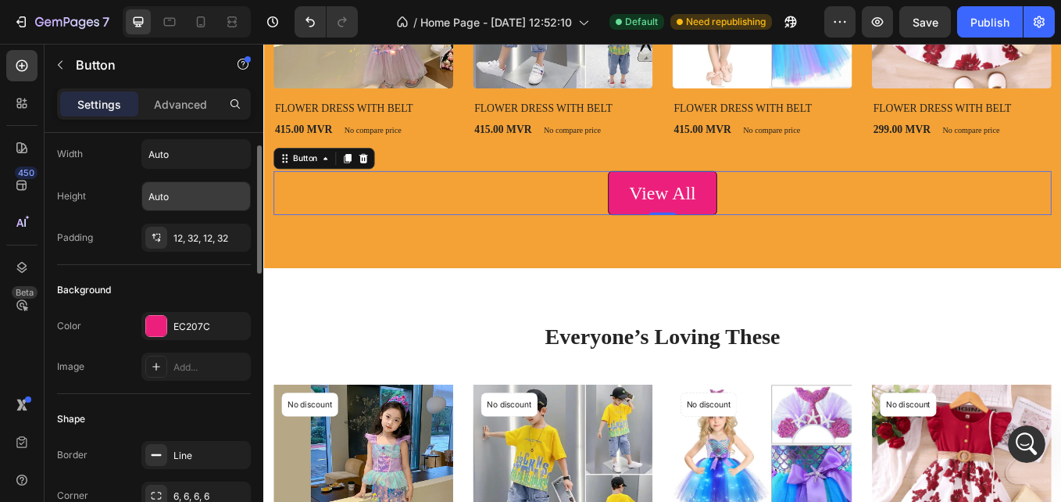
click at [167, 409] on div "Shape" at bounding box center [154, 418] width 194 height 25
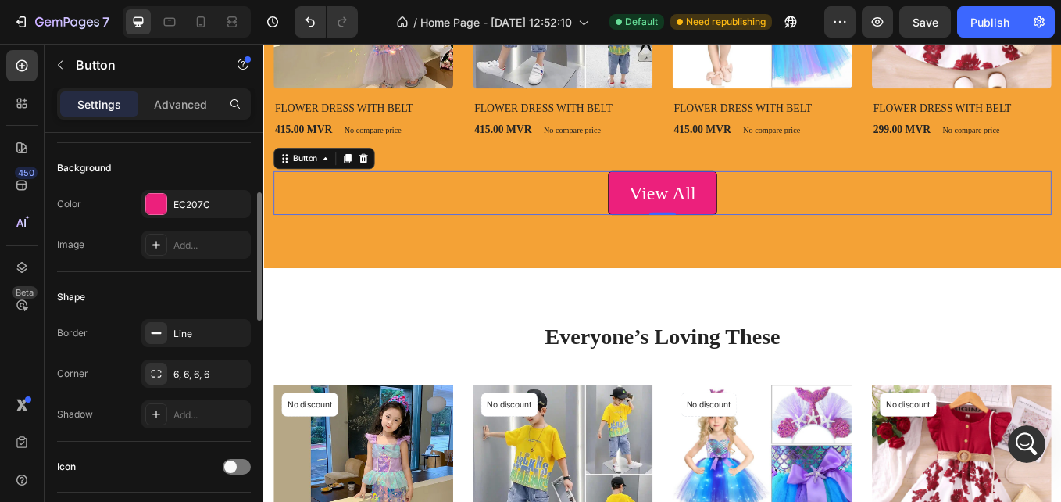
scroll to position [202, 0]
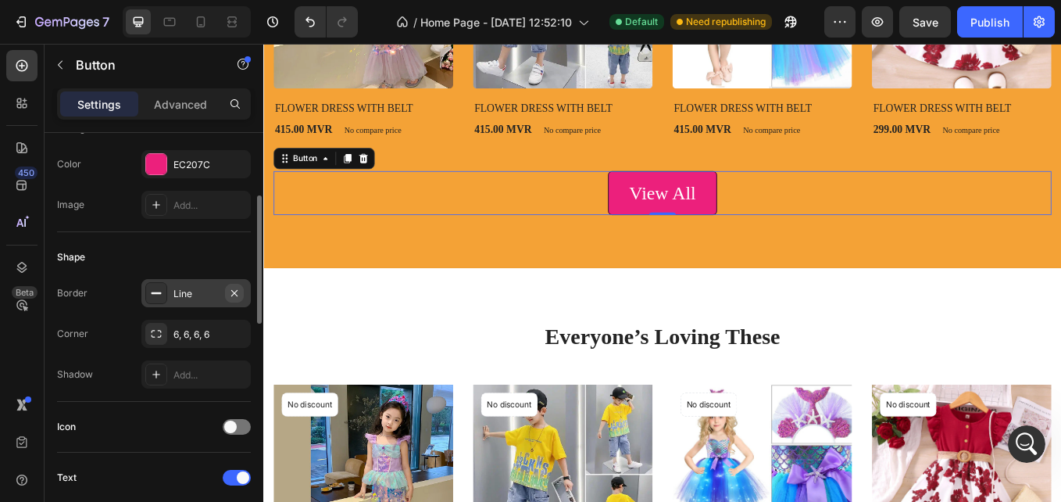
click at [229, 294] on icon "button" at bounding box center [234, 293] width 13 height 13
click at [199, 330] on div "6, 6, 6, 6" at bounding box center [196, 335] width 45 height 14
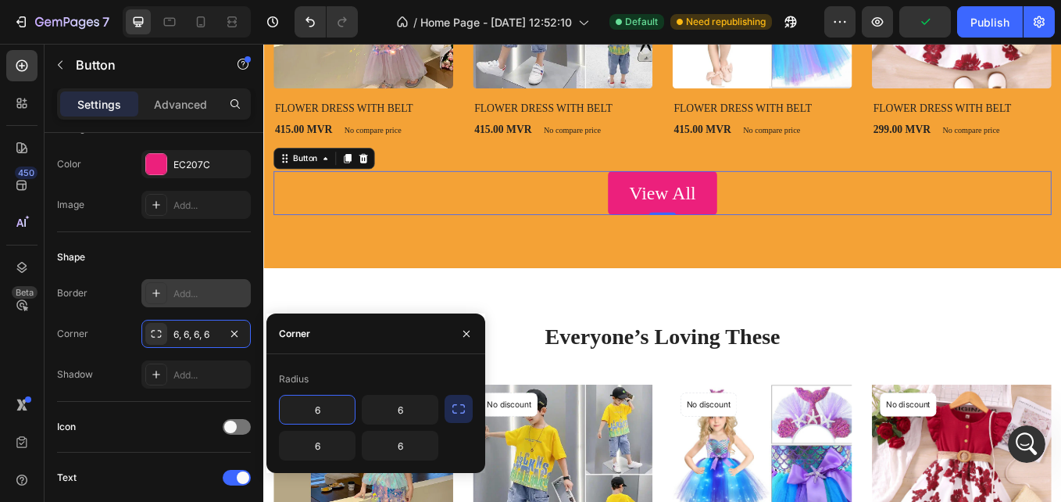
click at [322, 410] on input "6" at bounding box center [317, 410] width 75 height 28
click at [322, 410] on input "12" at bounding box center [317, 410] width 75 height 28
click at [457, 414] on icon "button" at bounding box center [459, 409] width 16 height 16
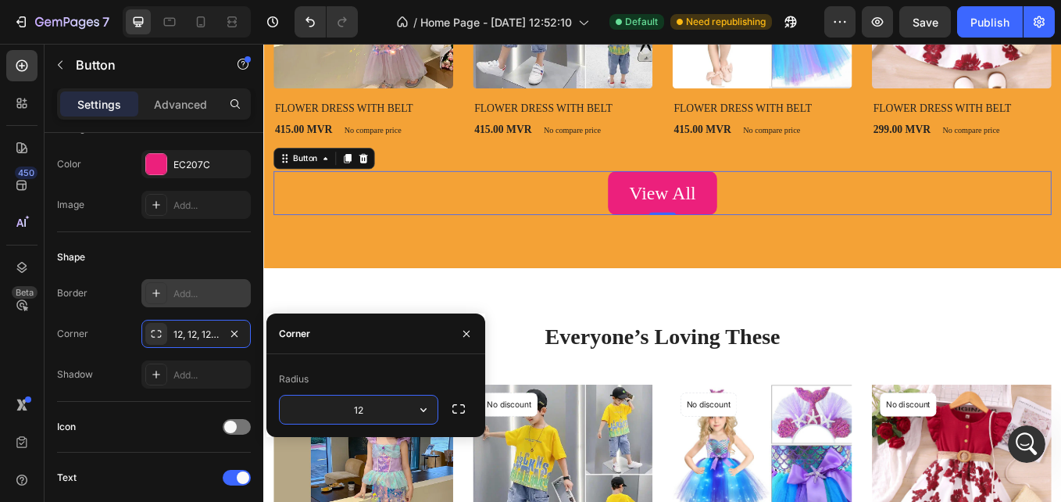
click at [397, 417] on input "12" at bounding box center [359, 410] width 158 height 28
type input "20"
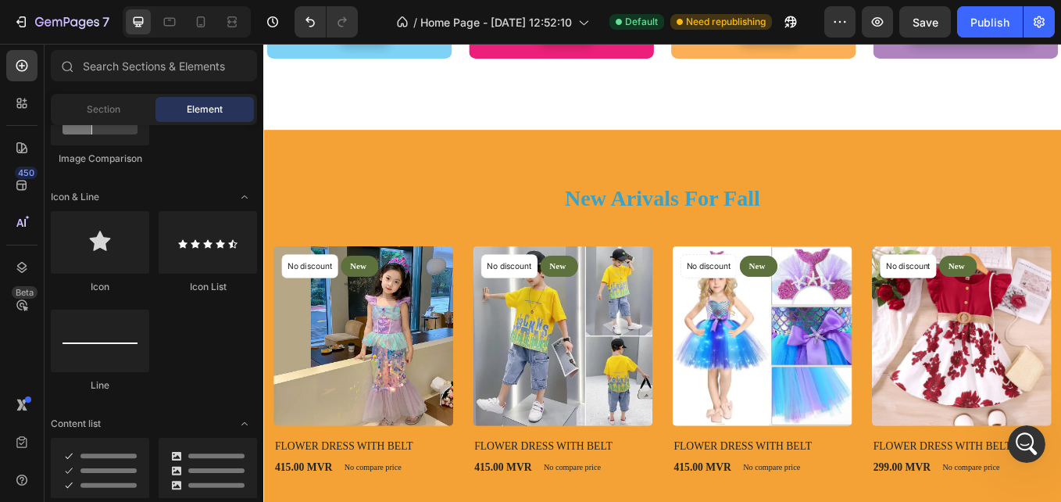
scroll to position [706, 0]
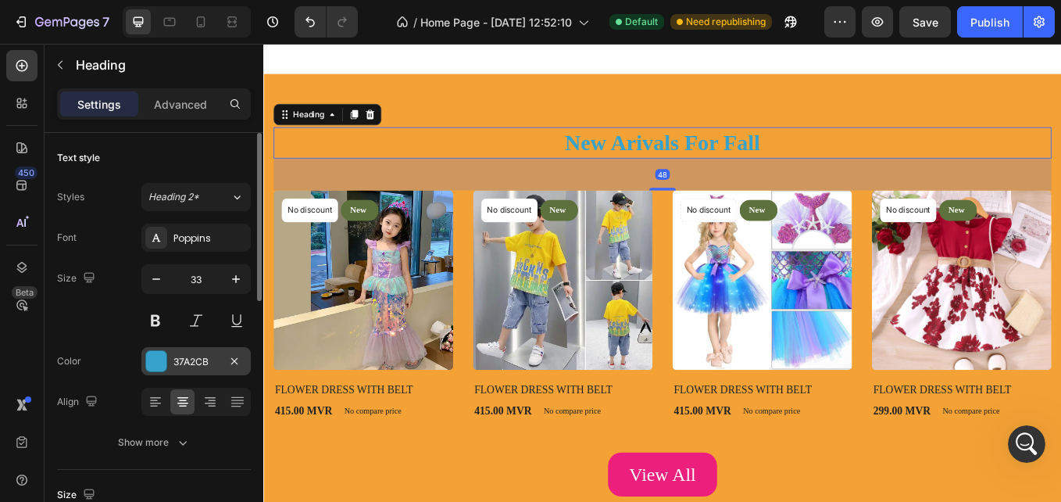
click at [167, 365] on div "37A2CB" at bounding box center [195, 361] width 109 height 28
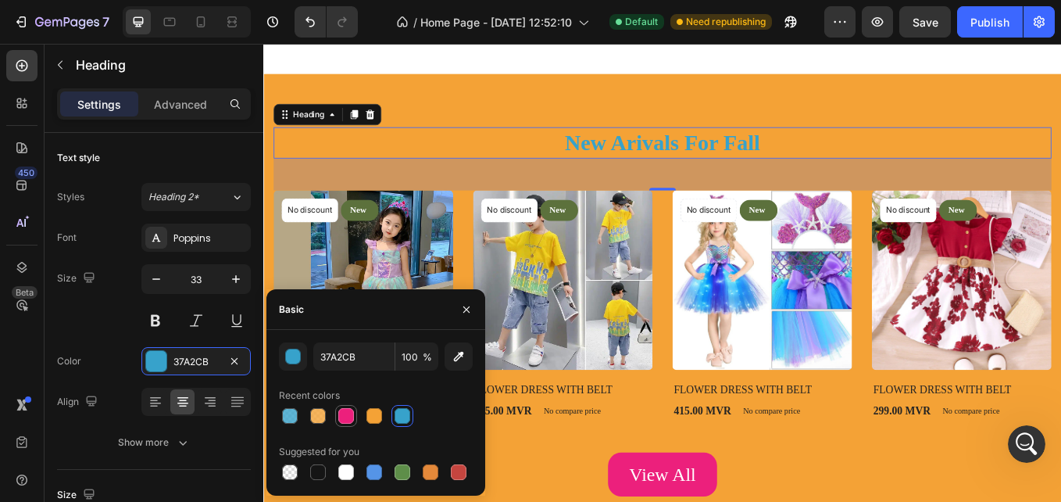
click at [355, 418] on div at bounding box center [346, 415] width 19 height 19
type input "EC207C"
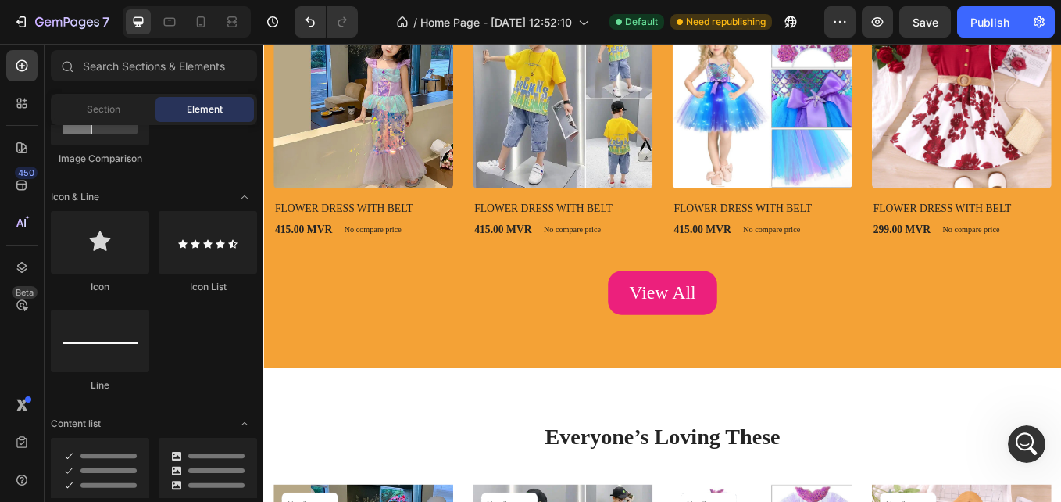
scroll to position [1147, 0]
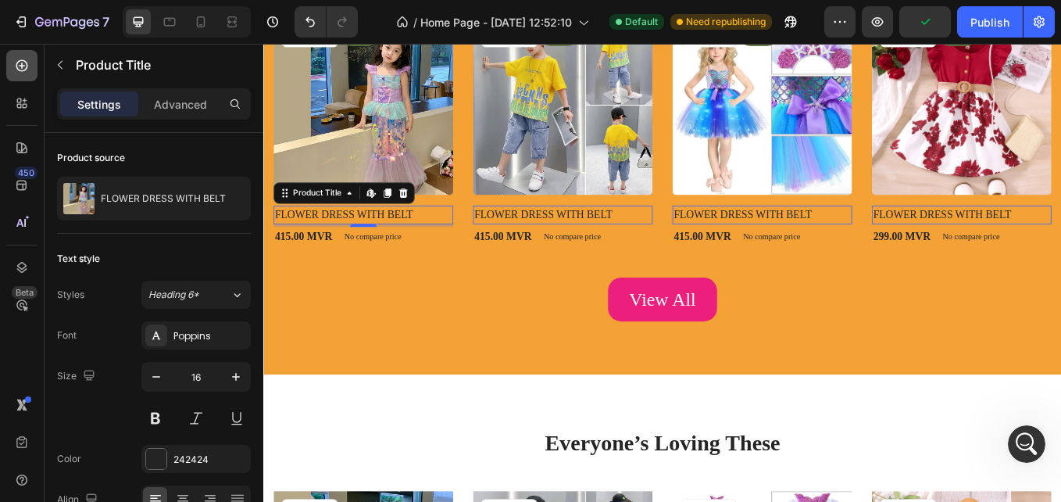
click at [28, 70] on icon at bounding box center [22, 66] width 16 height 16
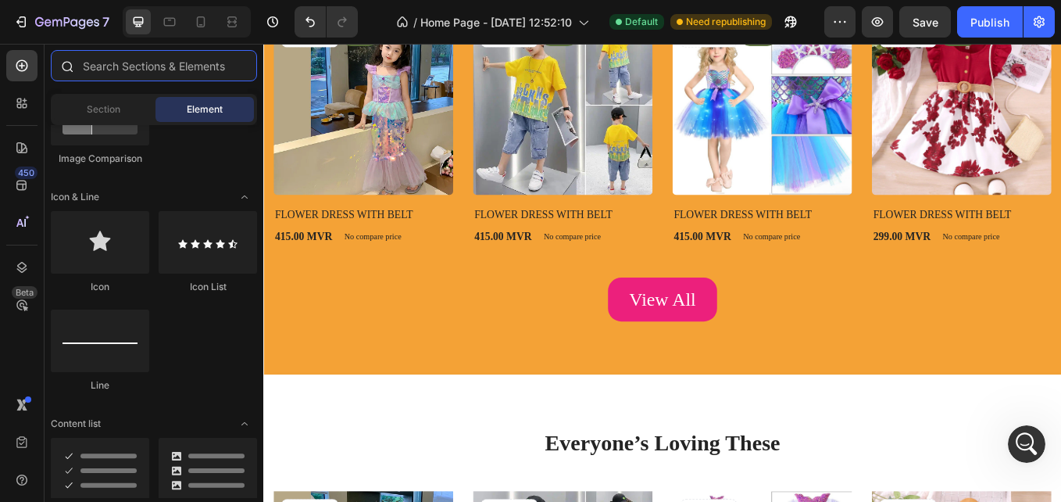
click at [137, 77] on input "text" at bounding box center [154, 65] width 206 height 31
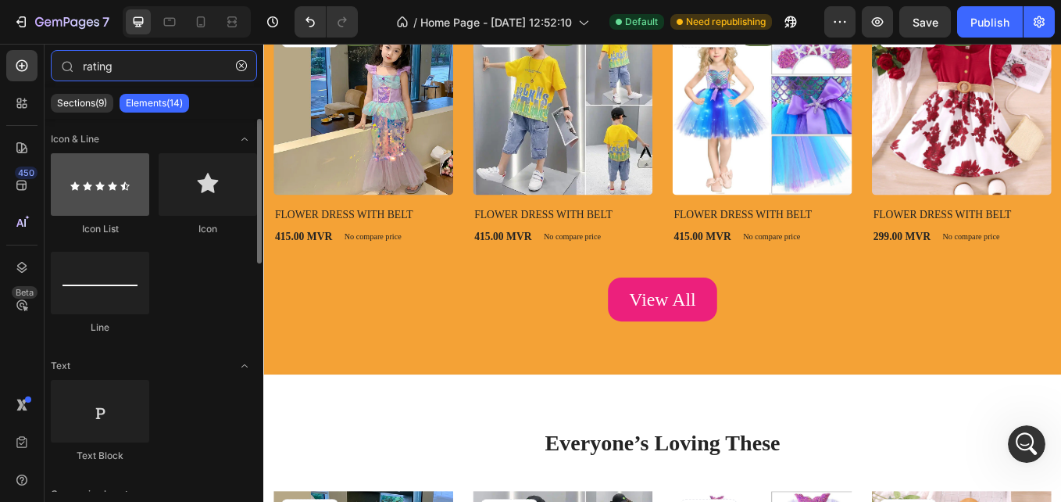
type input "rating"
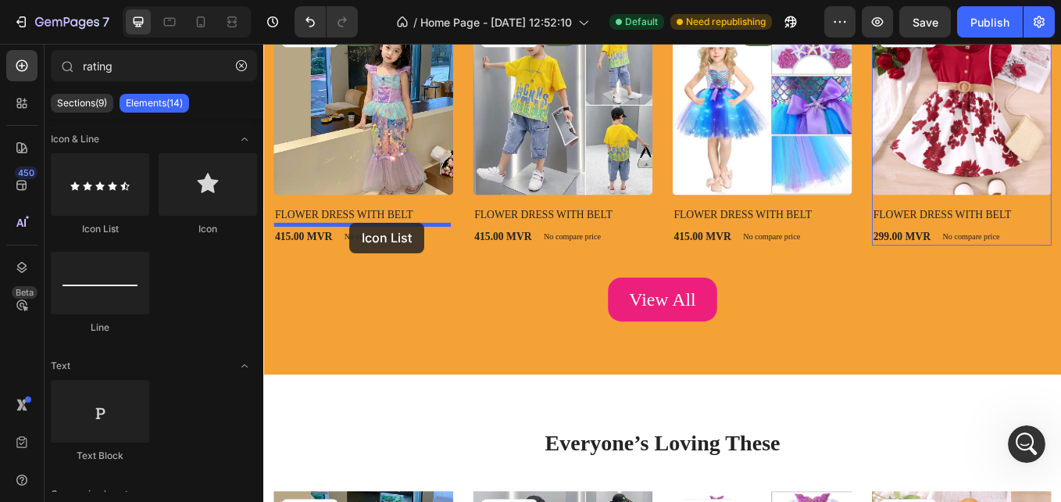
drag, startPoint x: 371, startPoint y: 244, endPoint x: 364, endPoint y: 254, distance: 12.4
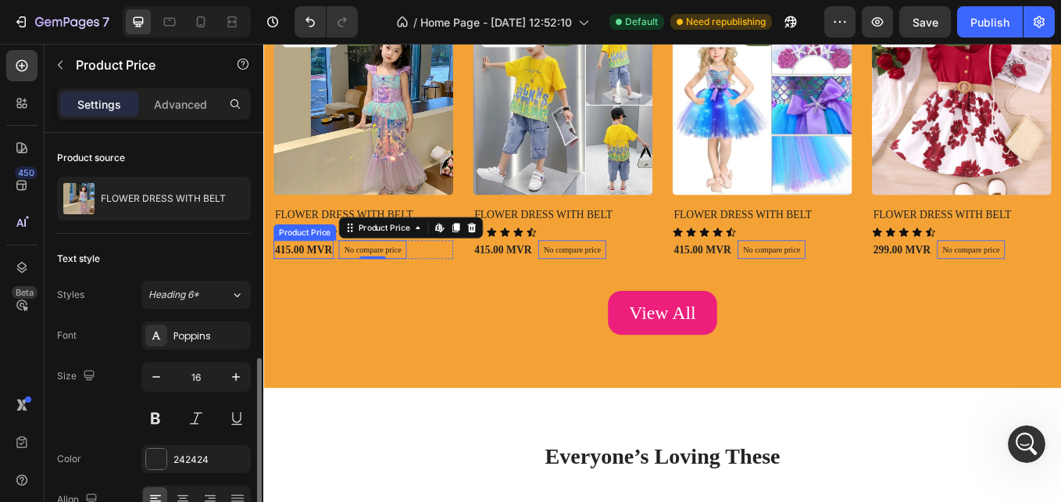
scroll to position [127, 0]
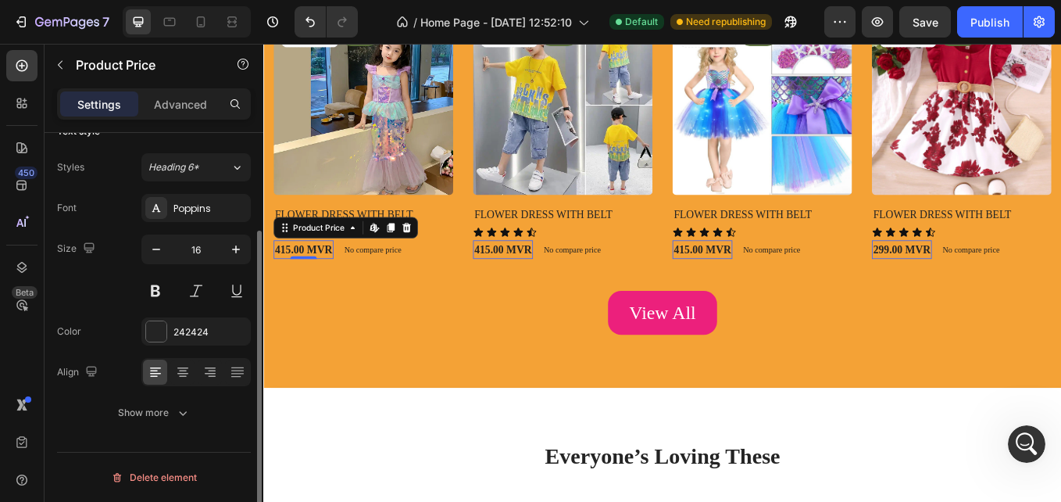
click at [317, 282] on div "415.00 MVR" at bounding box center [310, 285] width 70 height 22
click at [176, 338] on div "242424" at bounding box center [196, 332] width 45 height 14
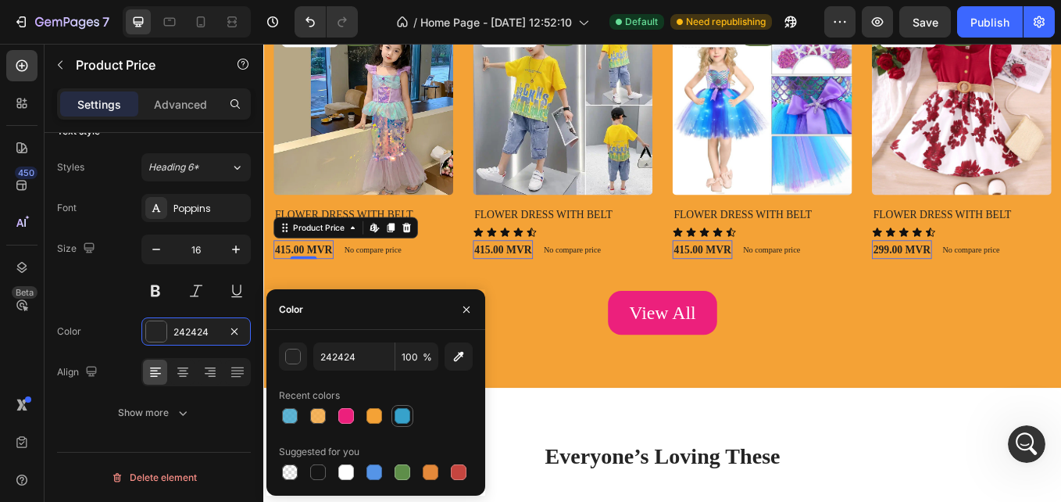
click at [410, 406] on div at bounding box center [403, 416] width 22 height 22
type input "37A2CB"
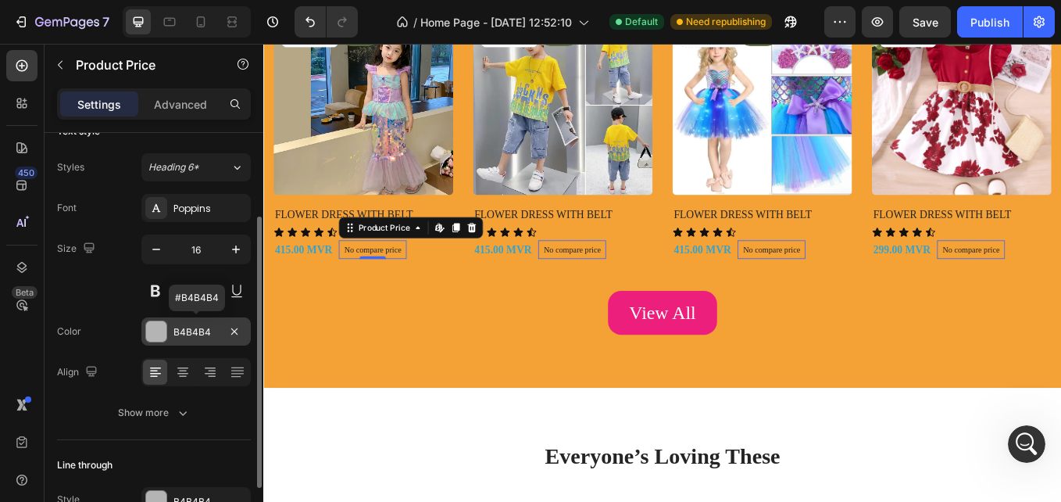
click at [193, 331] on div "B4B4B4" at bounding box center [196, 332] width 45 height 14
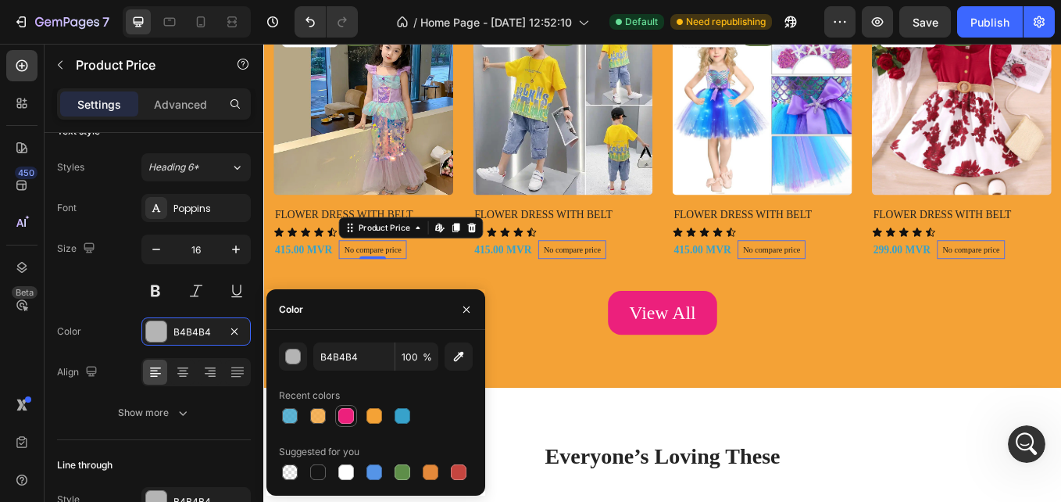
click at [340, 413] on div at bounding box center [346, 416] width 16 height 16
type input "EC207C"
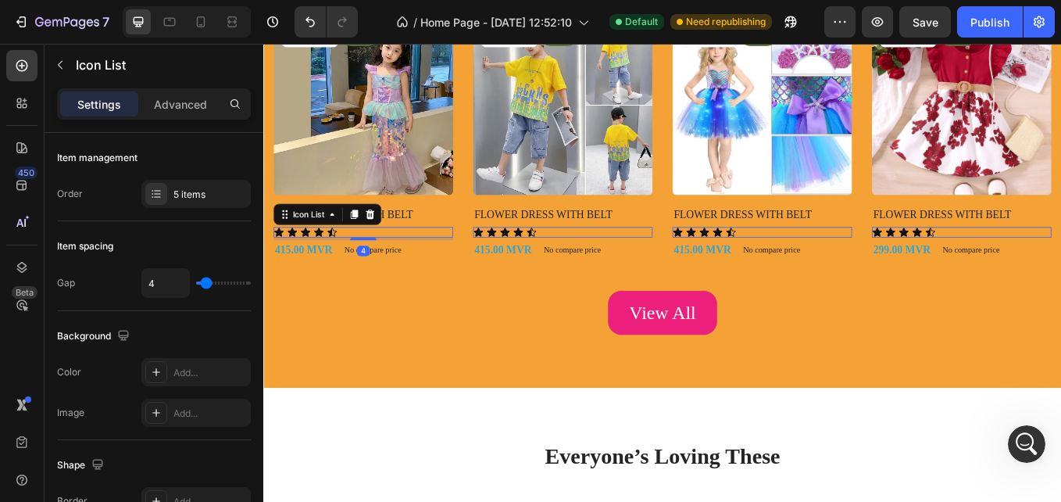
click at [360, 259] on div "Icon Icon Icon Icon Icon" at bounding box center [380, 265] width 211 height 13
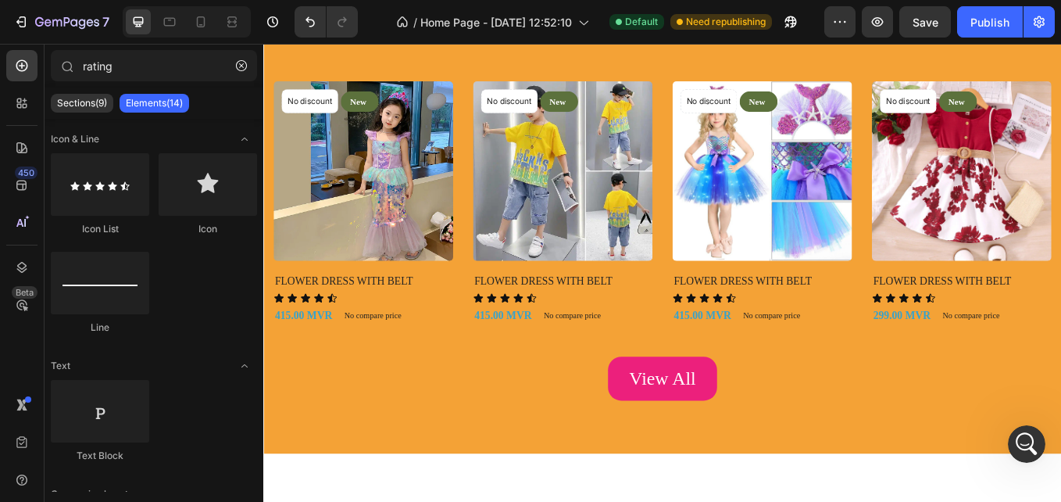
scroll to position [1055, 0]
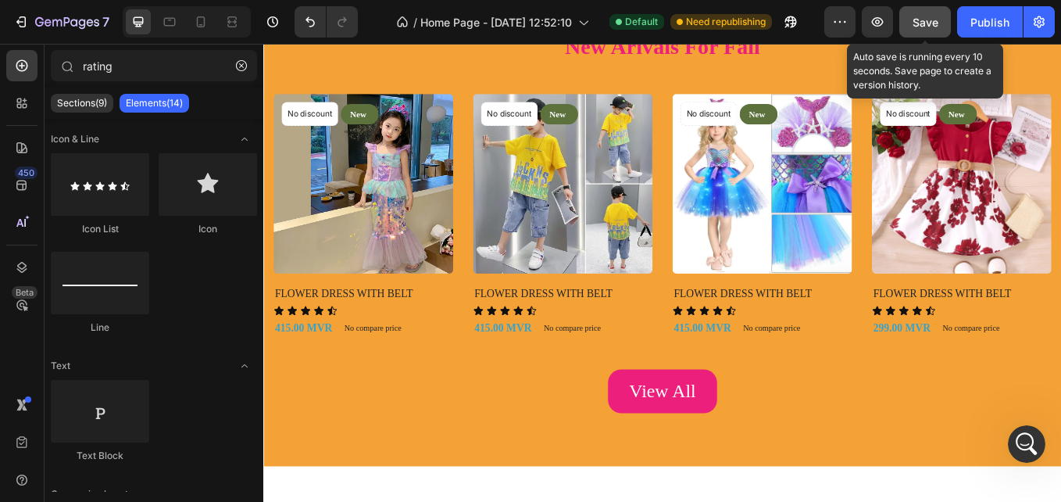
click at [934, 33] on button "Save" at bounding box center [926, 21] width 52 height 31
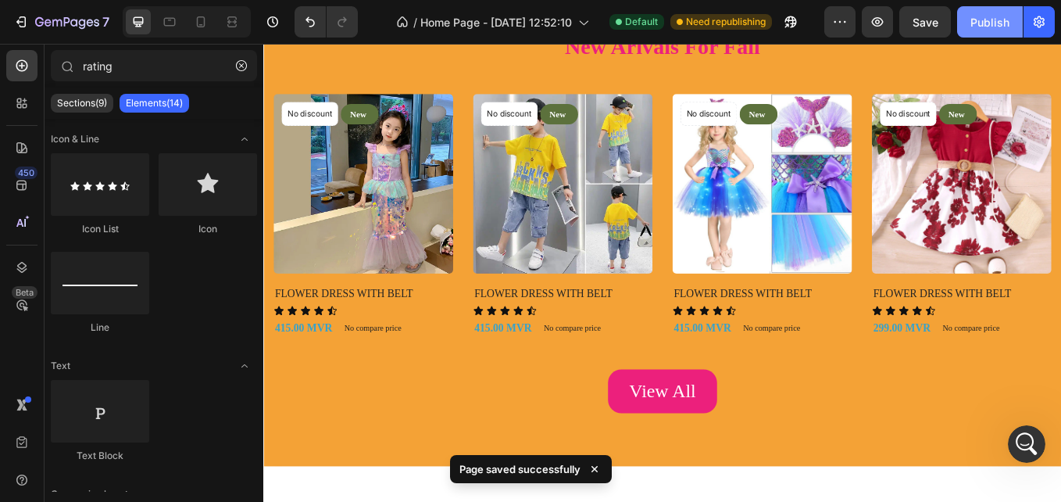
click at [981, 22] on div "Publish" at bounding box center [990, 22] width 39 height 16
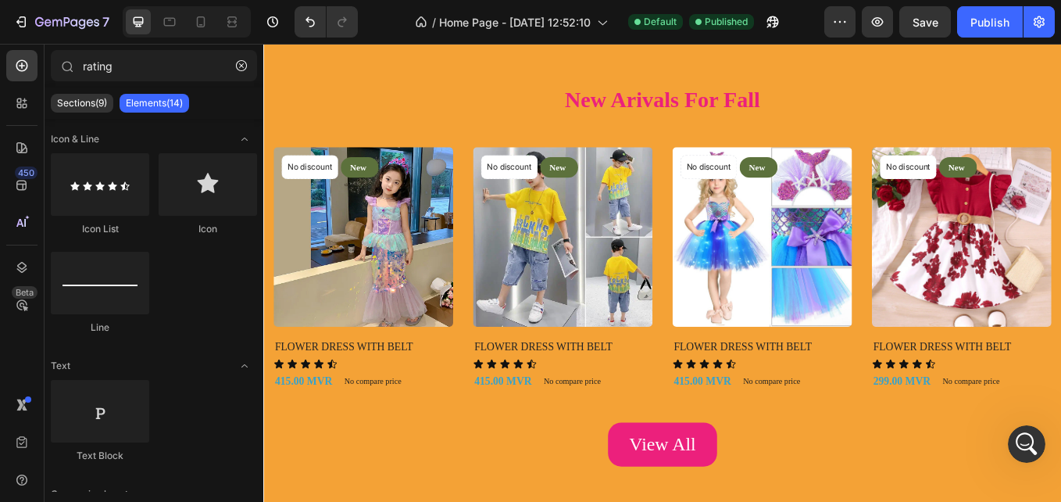
scroll to position [985, 0]
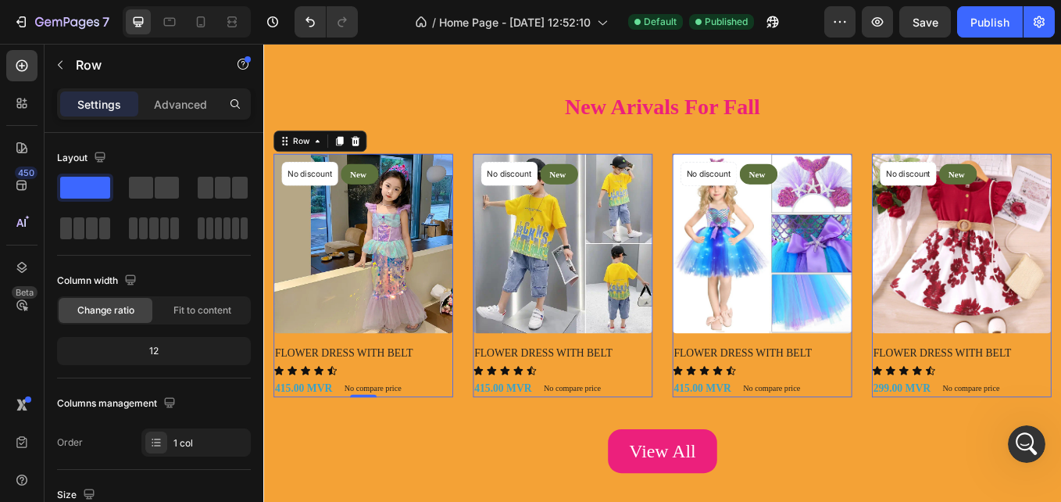
click at [349, 392] on div "No discount Not be displayed when published Product Badge New Text block Row Ro…" at bounding box center [380, 316] width 211 height 286
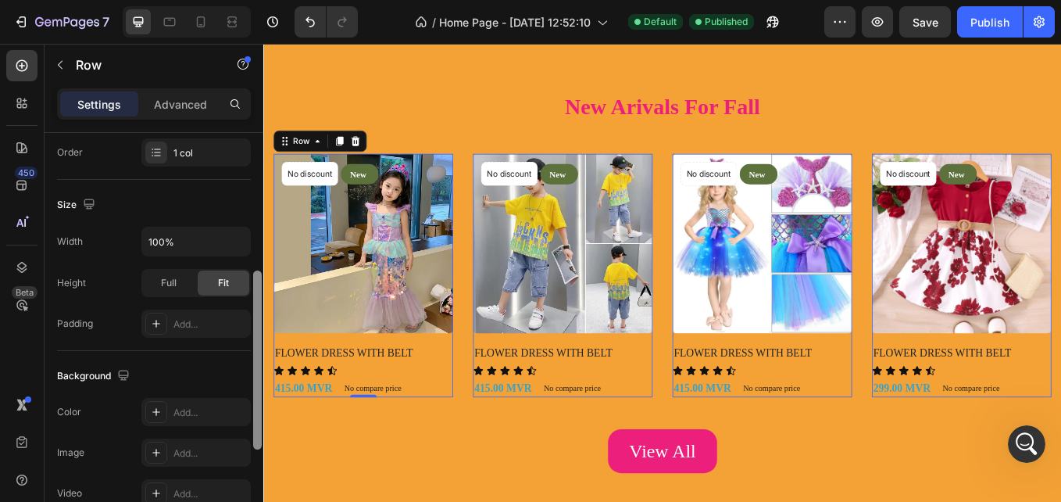
scroll to position [299, 0]
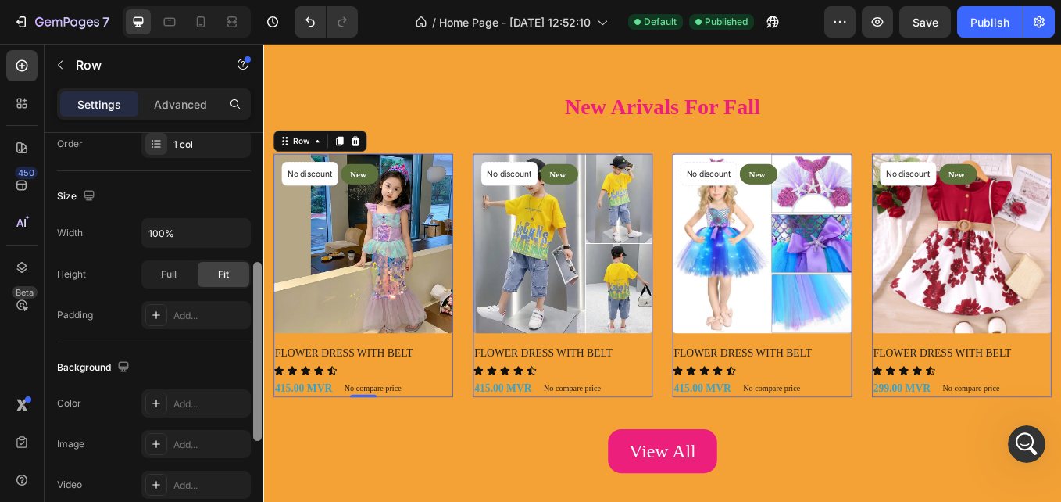
drag, startPoint x: 257, startPoint y: 288, endPoint x: 251, endPoint y: 418, distance: 129.9
click at [251, 418] on div "Layout Column width Change ratio Fit to content 12 Columns management Order 1 c…" at bounding box center [154, 339] width 219 height 413
click at [156, 405] on icon at bounding box center [156, 403] width 8 height 8
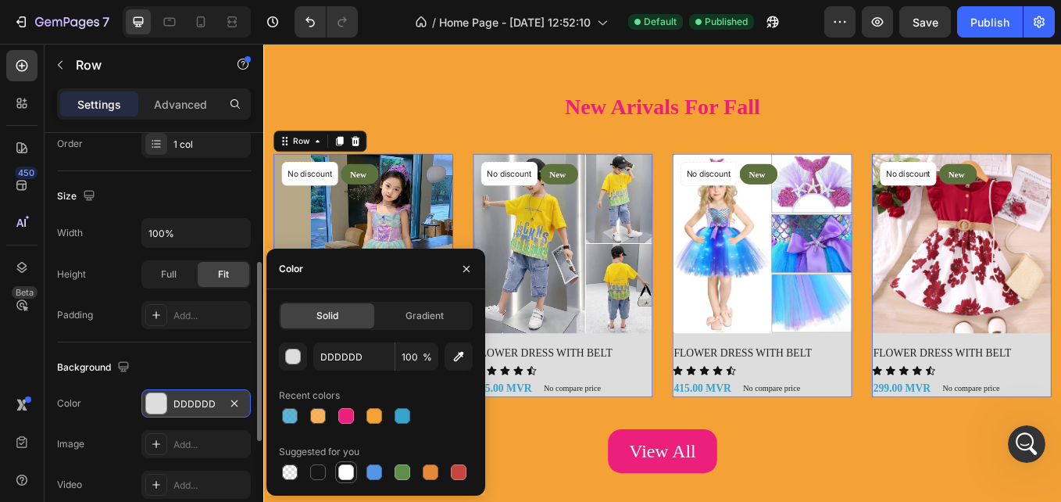
click at [349, 475] on div at bounding box center [346, 472] width 16 height 16
type input "FFFFFF"
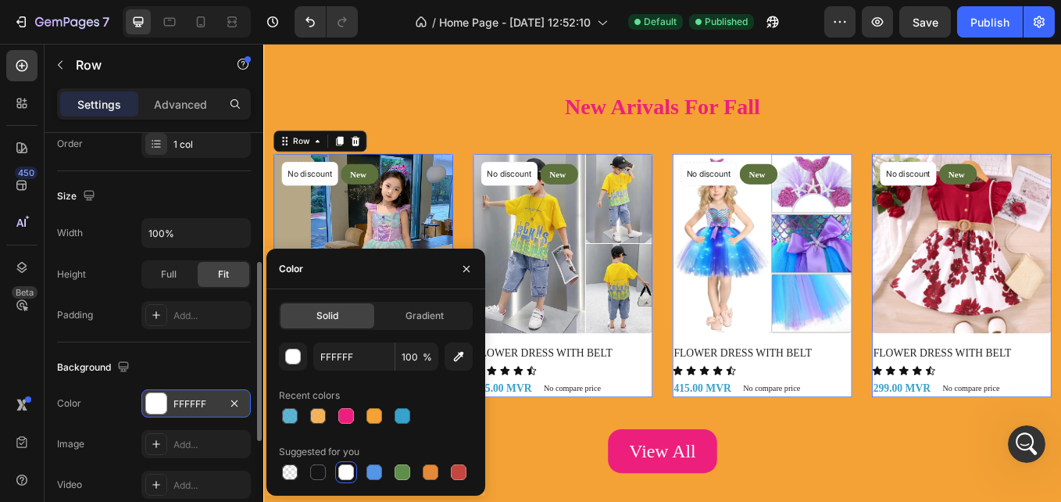
click at [119, 416] on div "Color FFFFFF" at bounding box center [154, 403] width 194 height 28
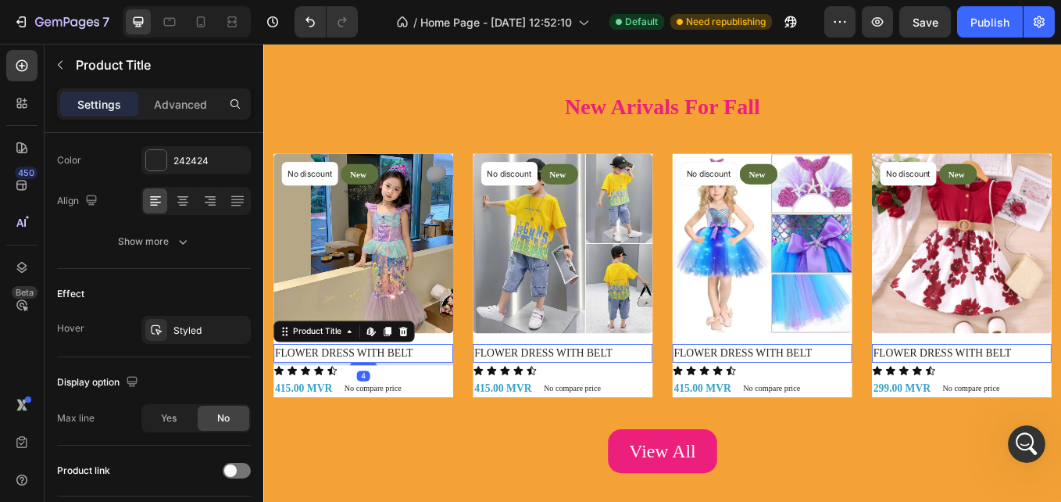
click at [409, 406] on h2 "FLOWER DRESS WITH BELT" at bounding box center [380, 407] width 211 height 22
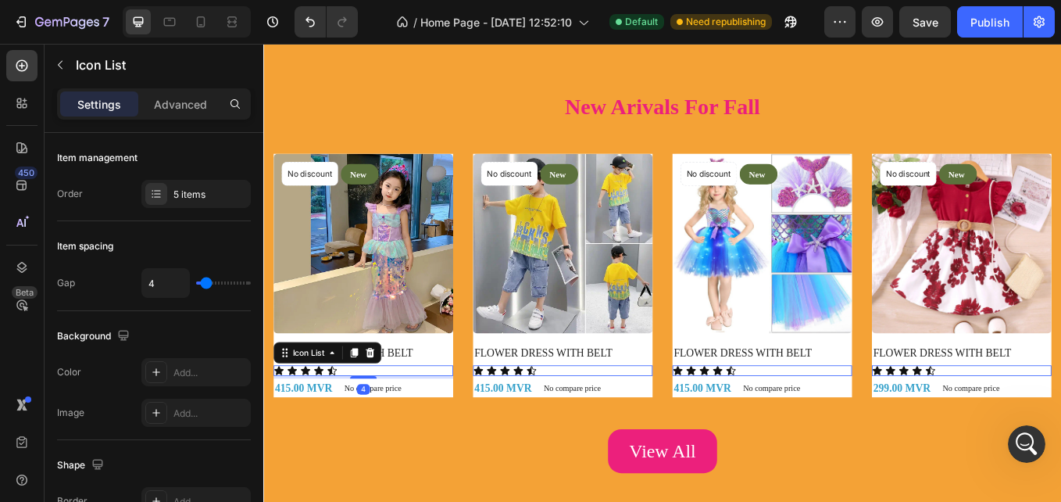
click at [417, 423] on div "Icon Icon Icon Icon Icon" at bounding box center [380, 427] width 211 height 13
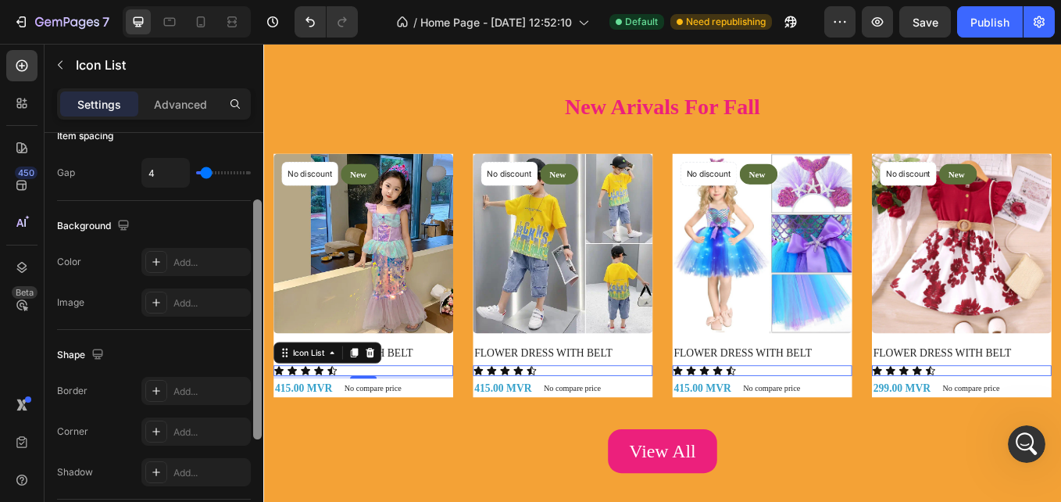
scroll to position [142, 0]
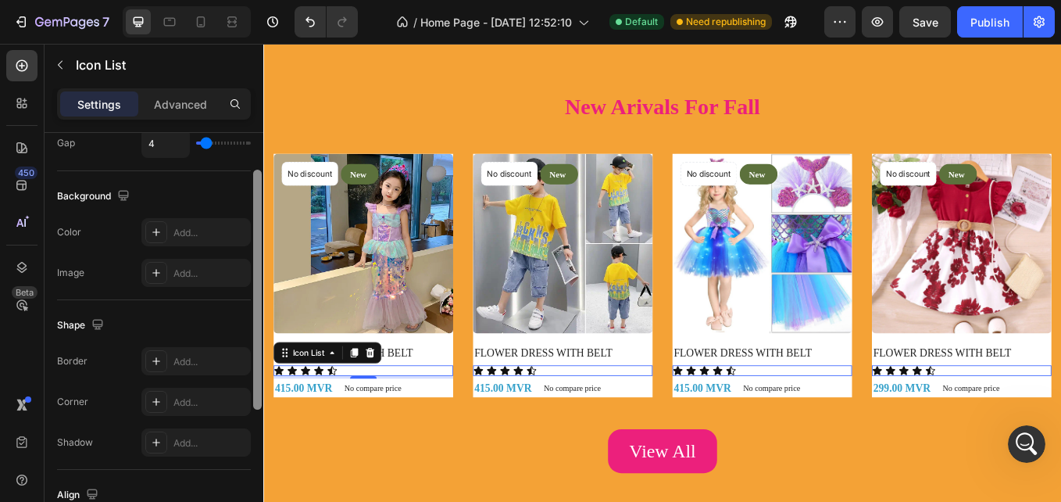
drag, startPoint x: 257, startPoint y: 306, endPoint x: 259, endPoint y: 388, distance: 82.9
click at [259, 388] on div at bounding box center [257, 290] width 9 height 240
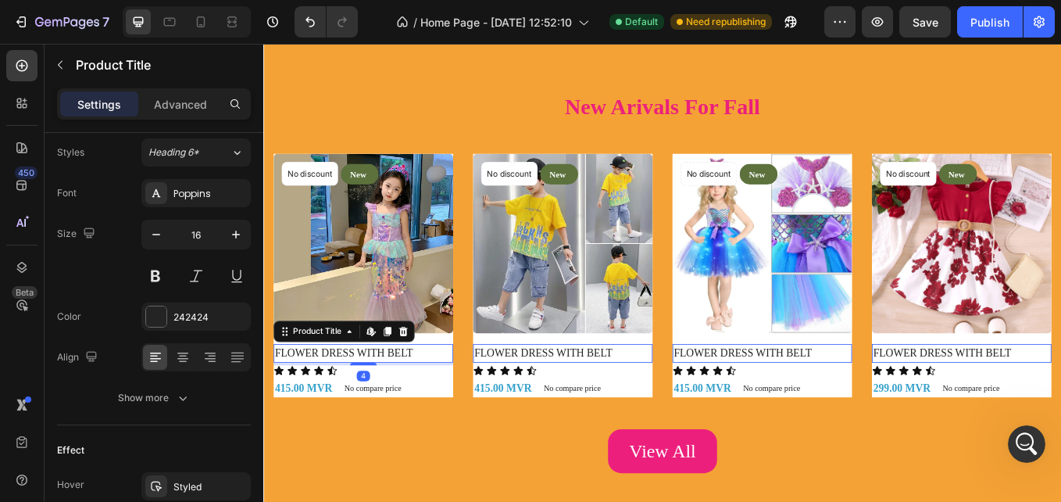
scroll to position [0, 0]
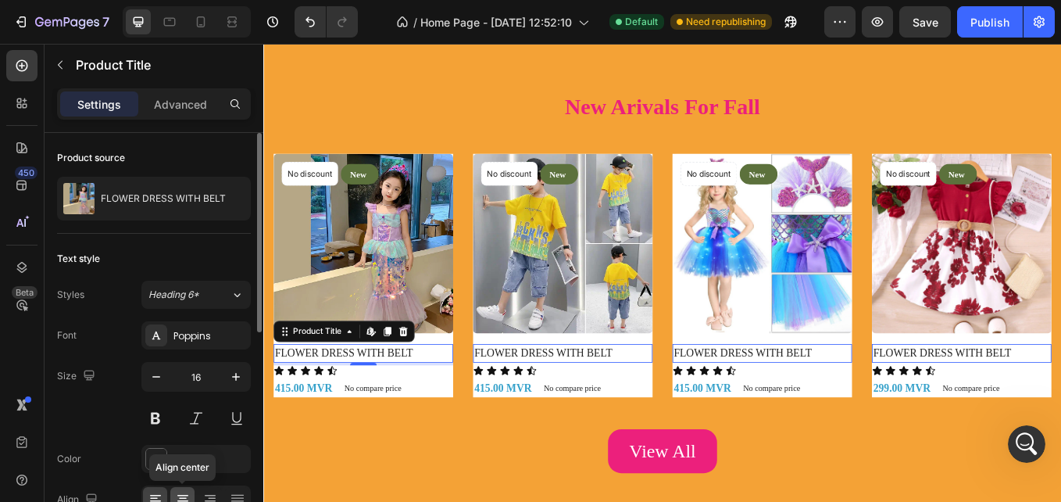
click at [186, 495] on icon at bounding box center [182, 496] width 11 height 2
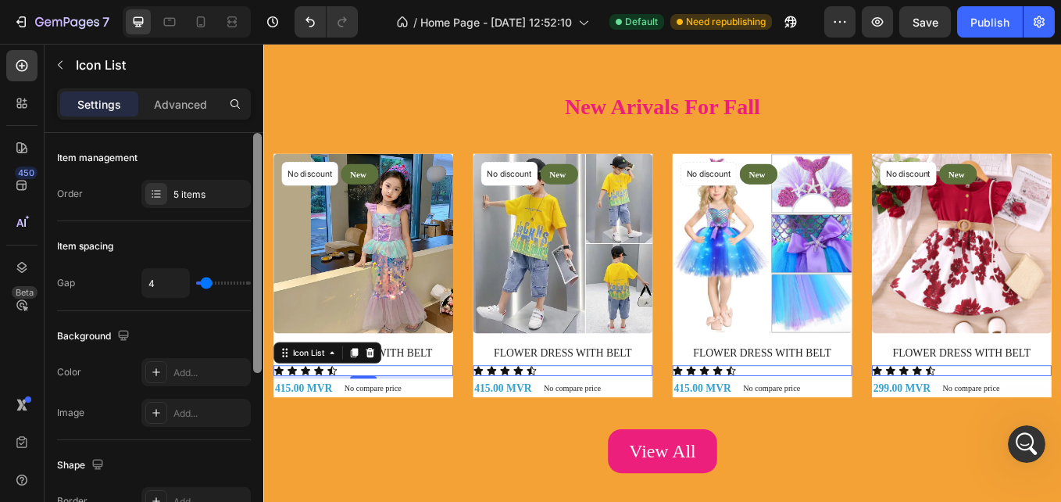
scroll to position [299, 0]
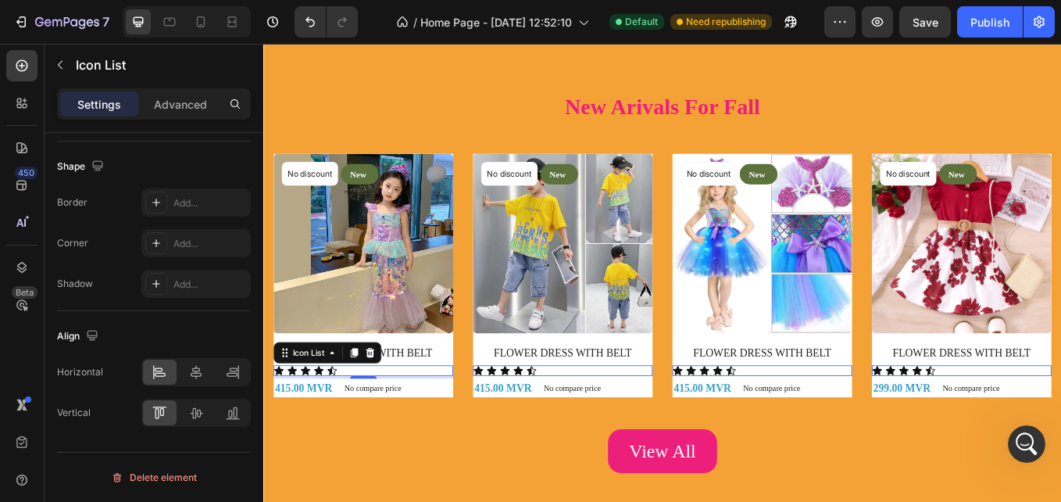
click at [254, 248] on div at bounding box center [258, 40] width 12 height 413
click at [254, 390] on div at bounding box center [257, 426] width 9 height 240
click at [204, 381] on div at bounding box center [197, 372] width 34 height 25
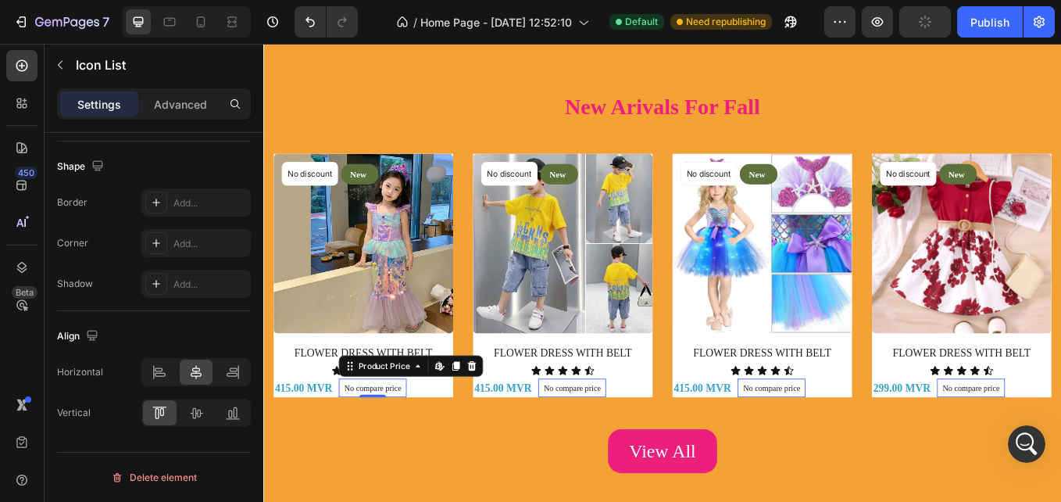
scroll to position [0, 0]
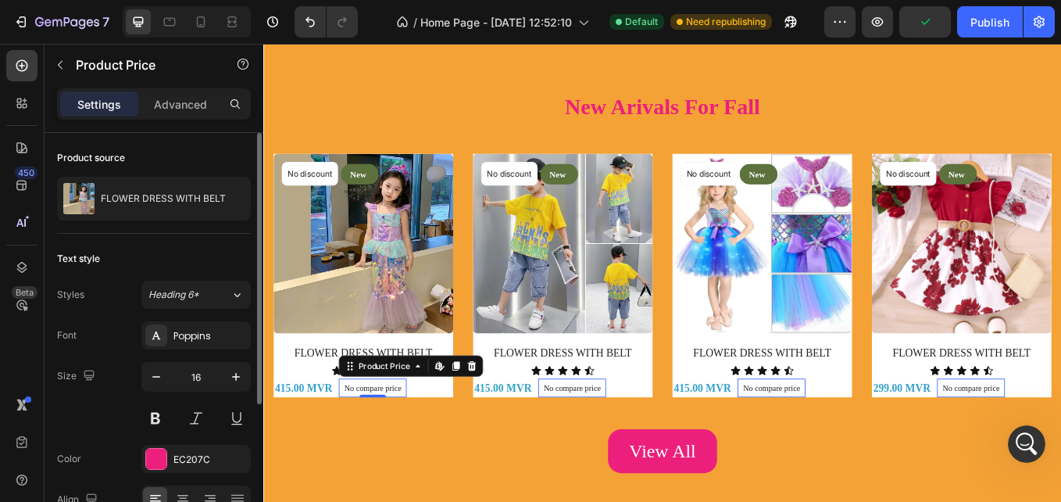
click at [409, 448] on p "No compare price" at bounding box center [391, 447] width 67 height 9
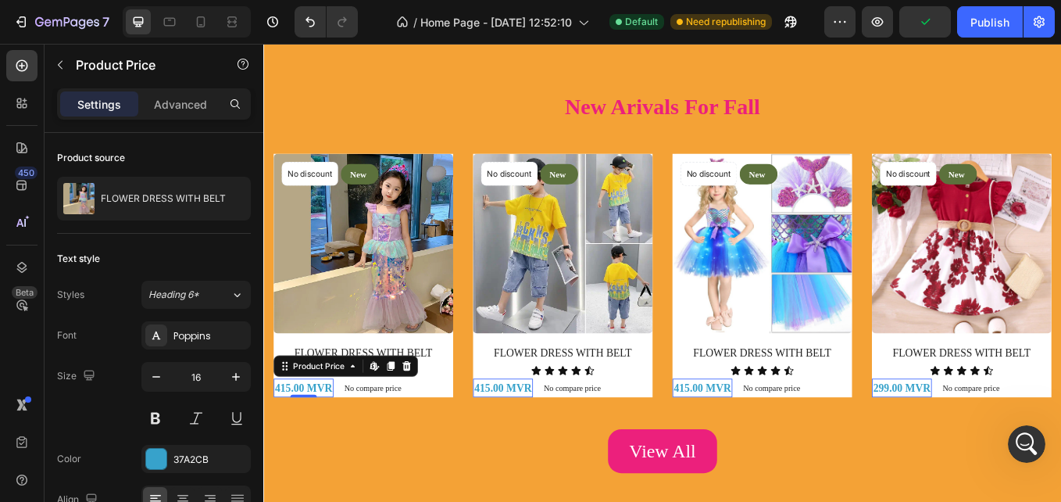
click at [331, 450] on div "415.00 MVR" at bounding box center [310, 448] width 70 height 22
click at [184, 496] on icon at bounding box center [183, 500] width 16 height 16
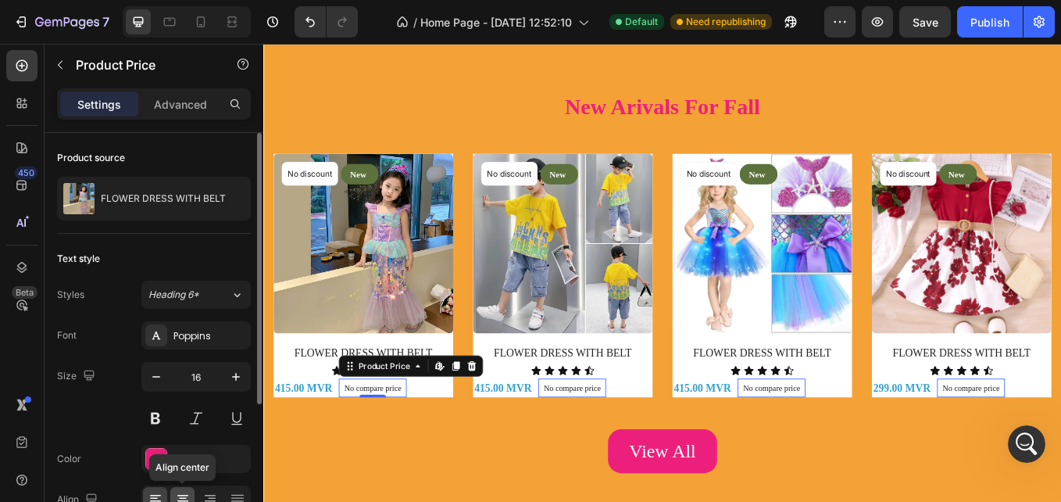
click at [181, 496] on icon at bounding box center [182, 496] width 11 height 2
click at [372, 448] on p "No compare price" at bounding box center [391, 447] width 67 height 9
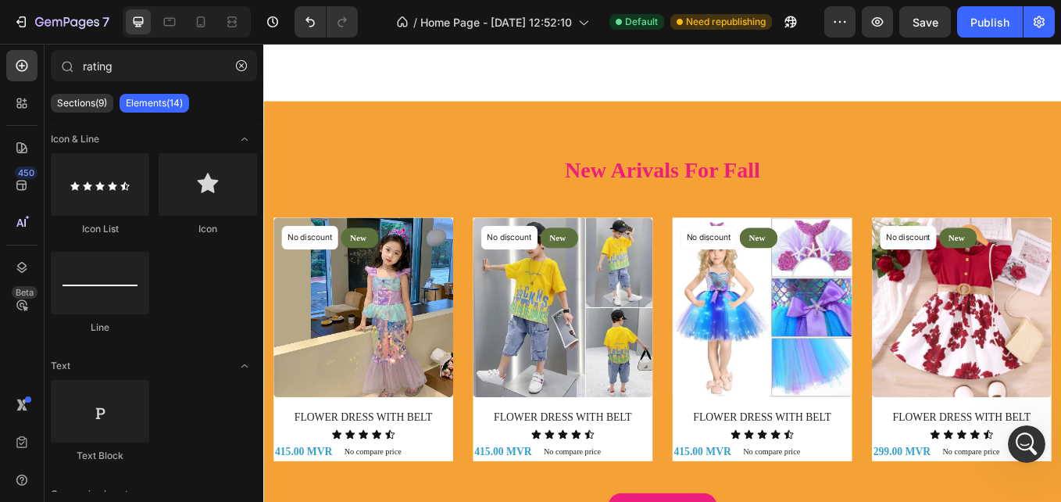
scroll to position [983, 0]
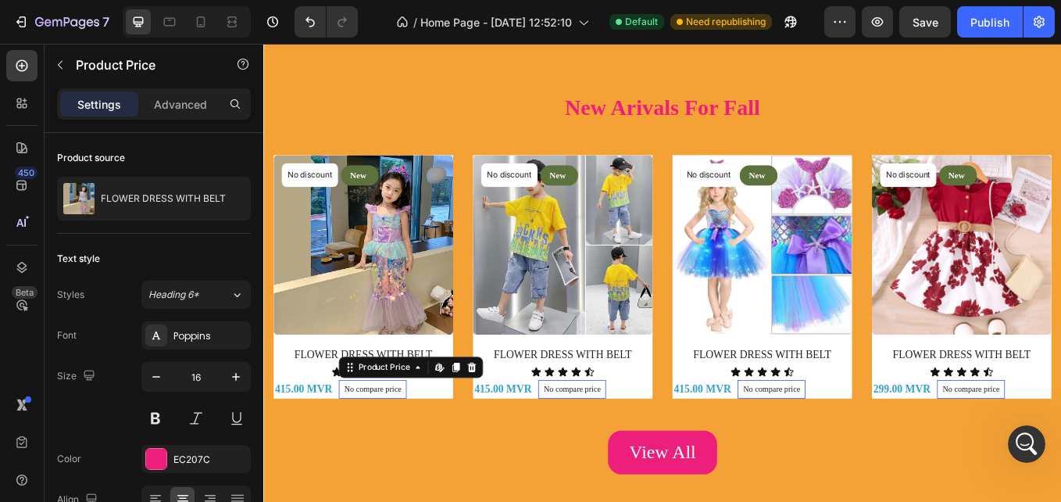
click at [374, 449] on p "No compare price" at bounding box center [391, 449] width 67 height 9
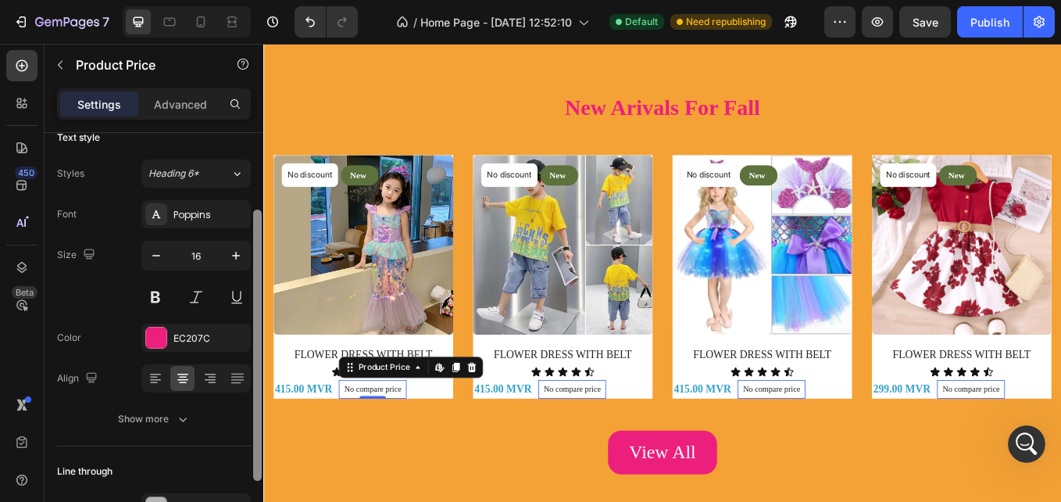
scroll to position [120, 0]
drag, startPoint x: 256, startPoint y: 322, endPoint x: 256, endPoint y: 401, distance: 78.9
click at [256, 401] on div at bounding box center [257, 346] width 9 height 271
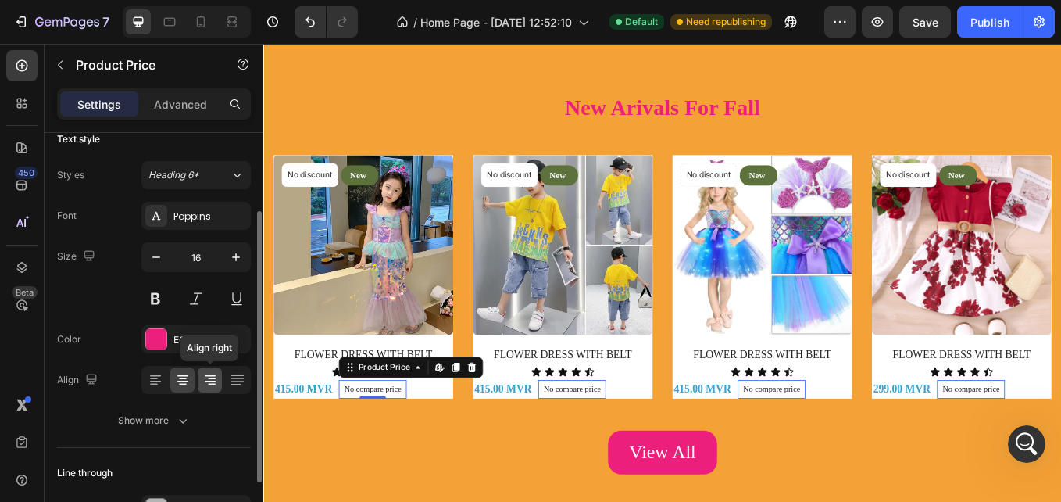
click at [209, 381] on icon at bounding box center [210, 382] width 11 height 2
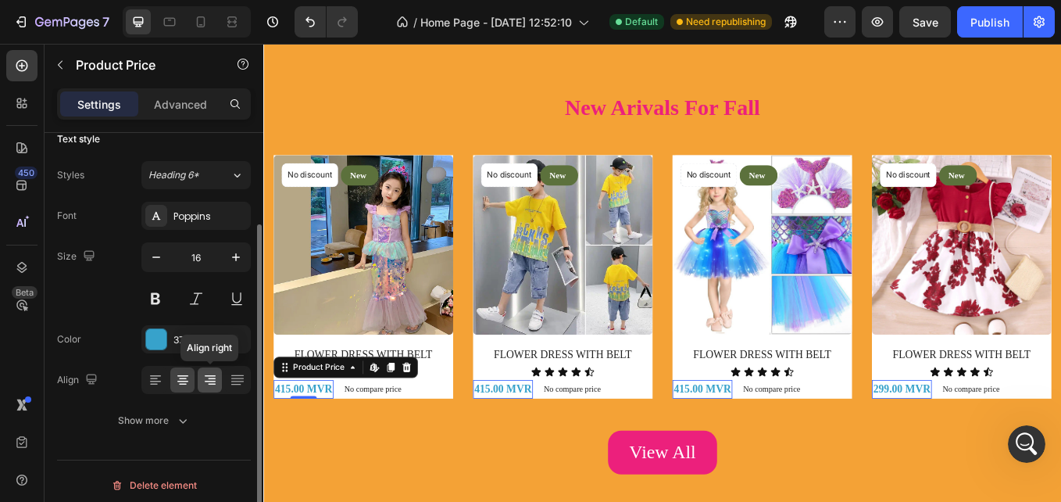
click at [210, 388] on div at bounding box center [210, 379] width 24 height 25
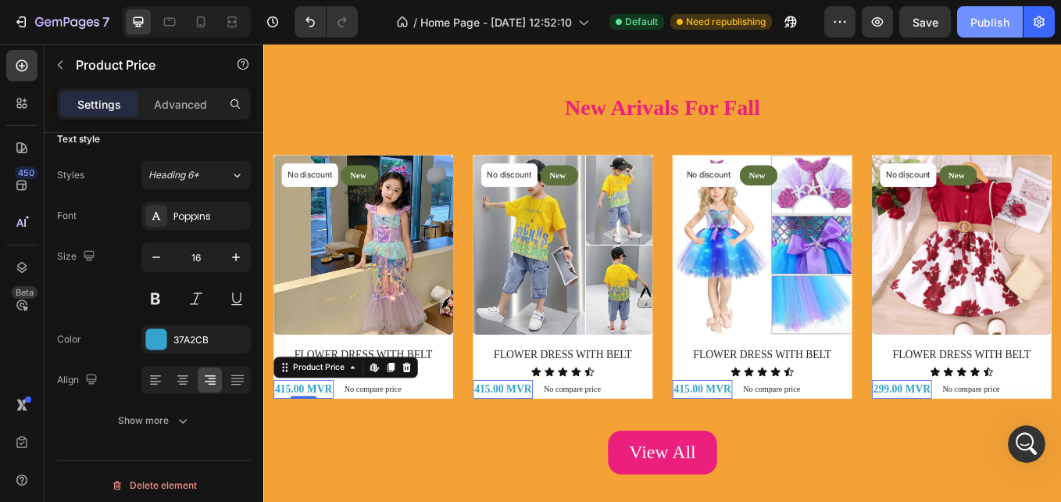
click at [976, 34] on button "Publish" at bounding box center [990, 21] width 66 height 31
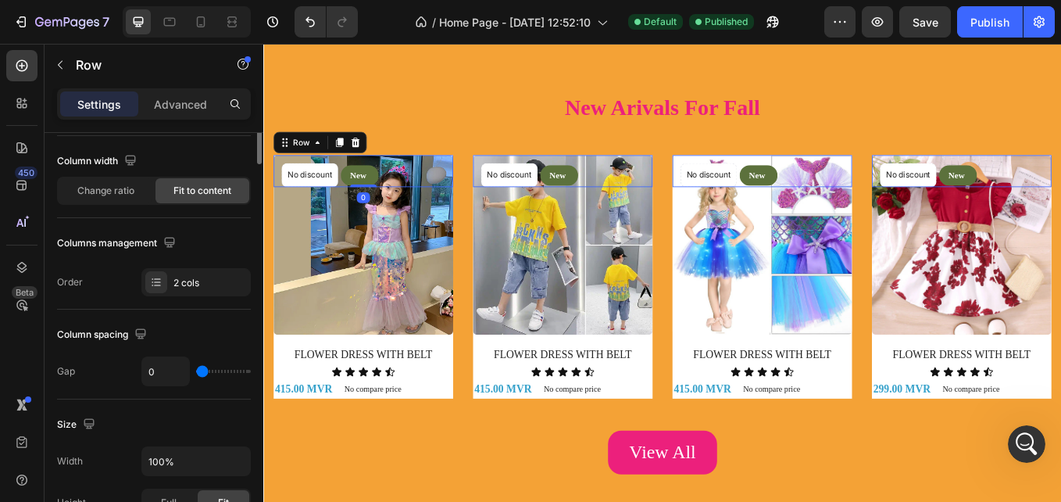
scroll to position [0, 0]
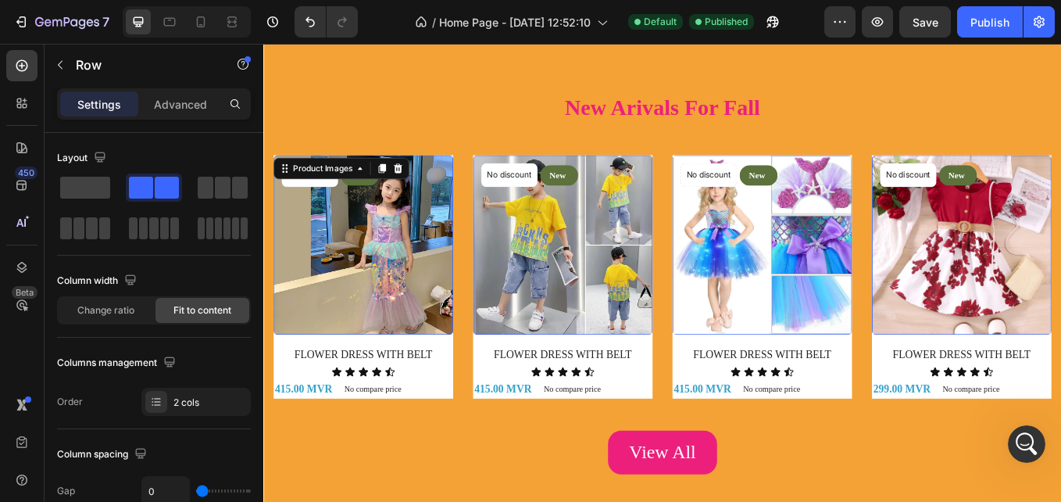
click at [302, 294] on img at bounding box center [380, 279] width 211 height 211
